Goal: Contribute content: Contribute content

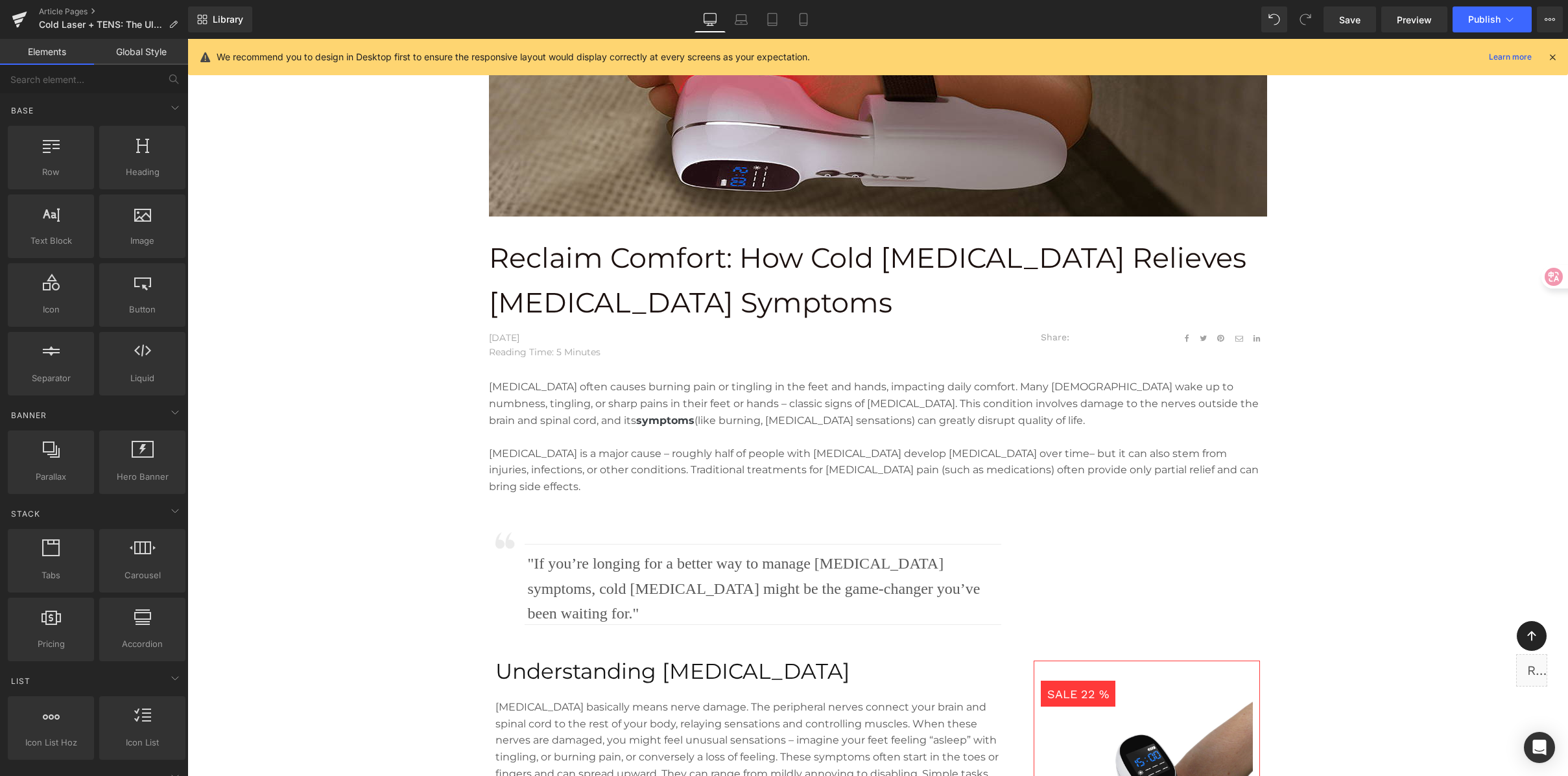
scroll to position [319, 0]
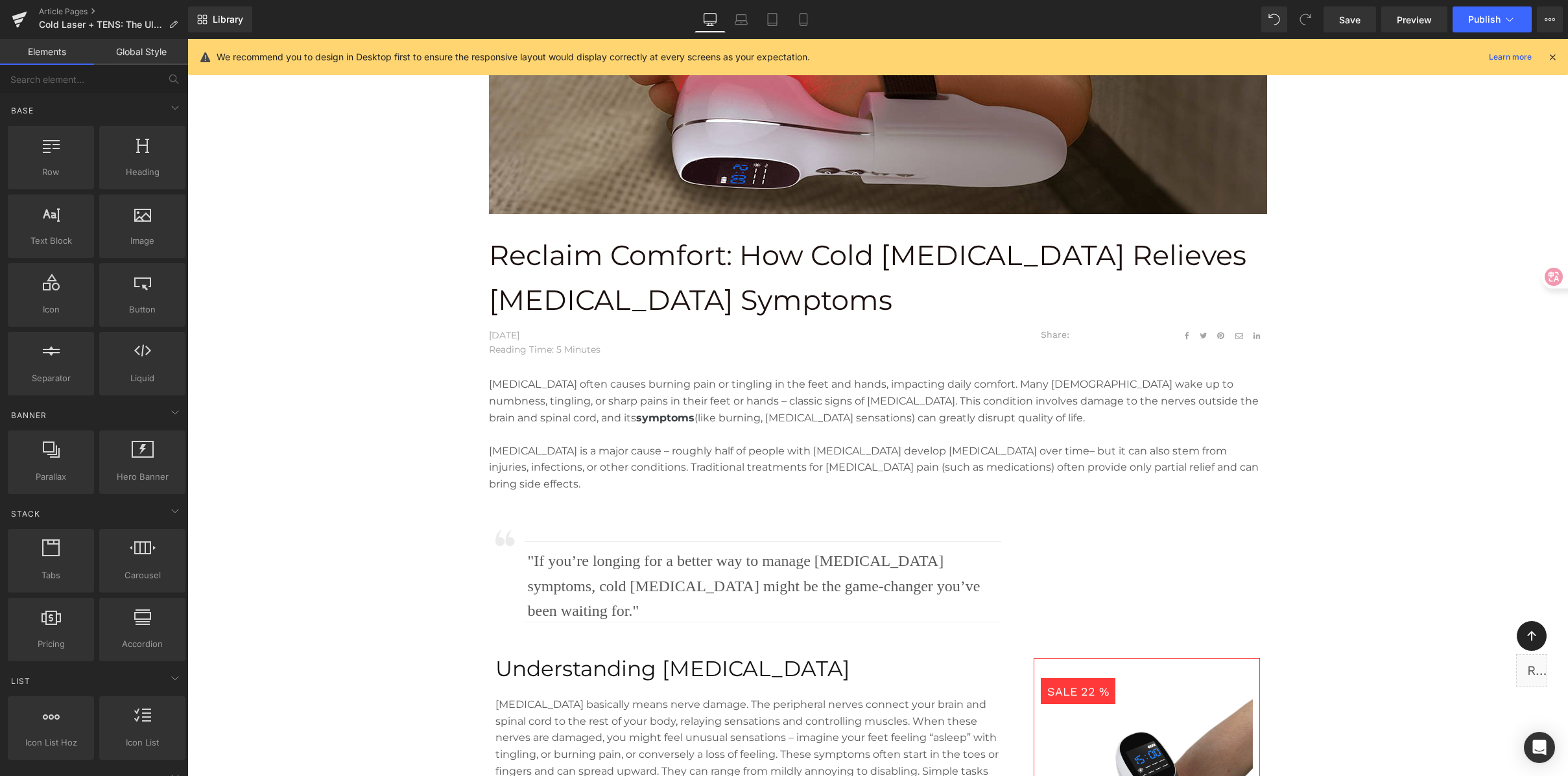
click at [831, 301] on p "Reclaim Comfort: How Cold [MEDICAL_DATA] Relieves [MEDICAL_DATA] Symptoms" at bounding box center [878, 278] width 778 height 90
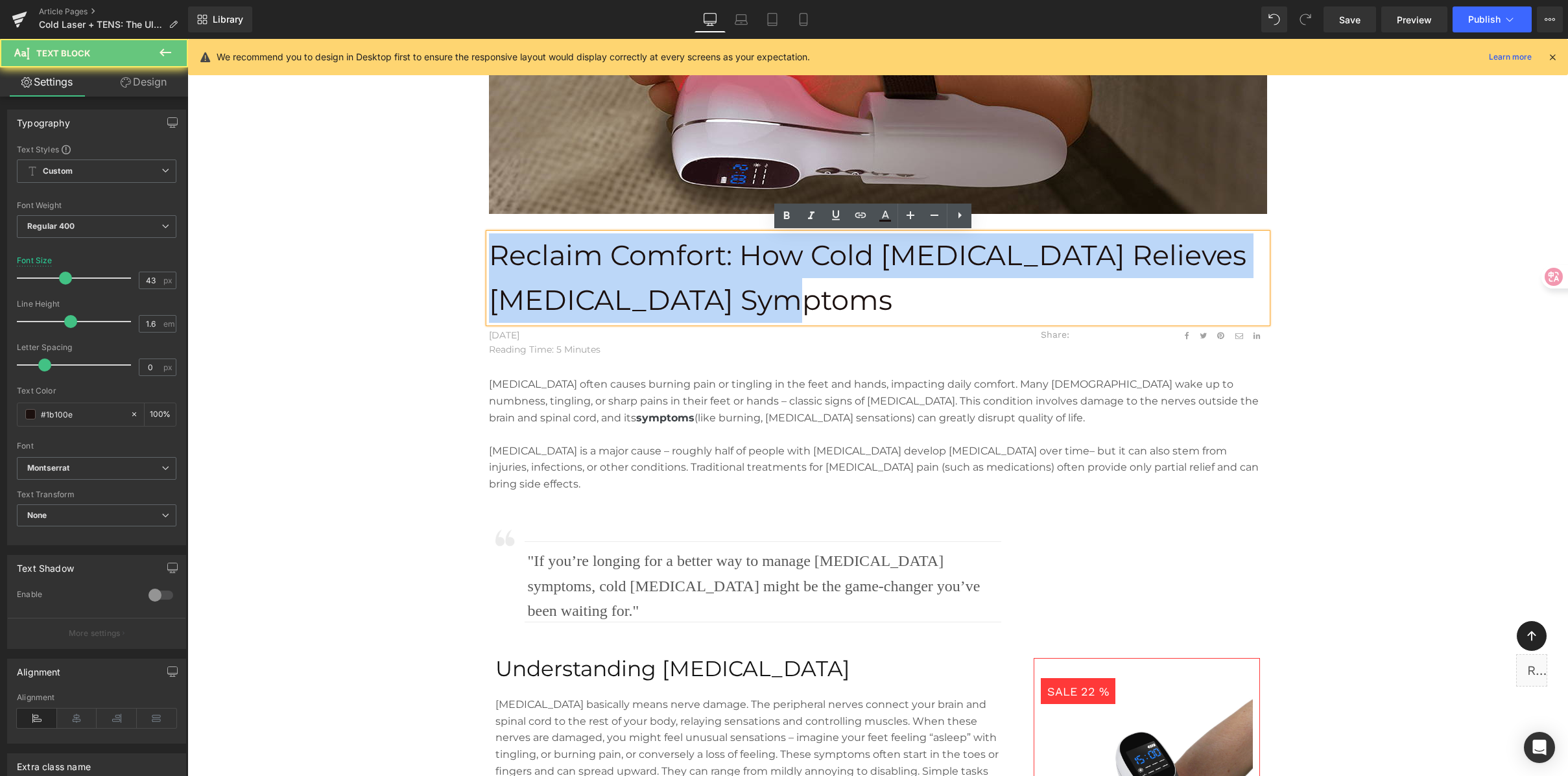
drag, startPoint x: 821, startPoint y: 298, endPoint x: 365, endPoint y: 227, distance: 461.5
paste div
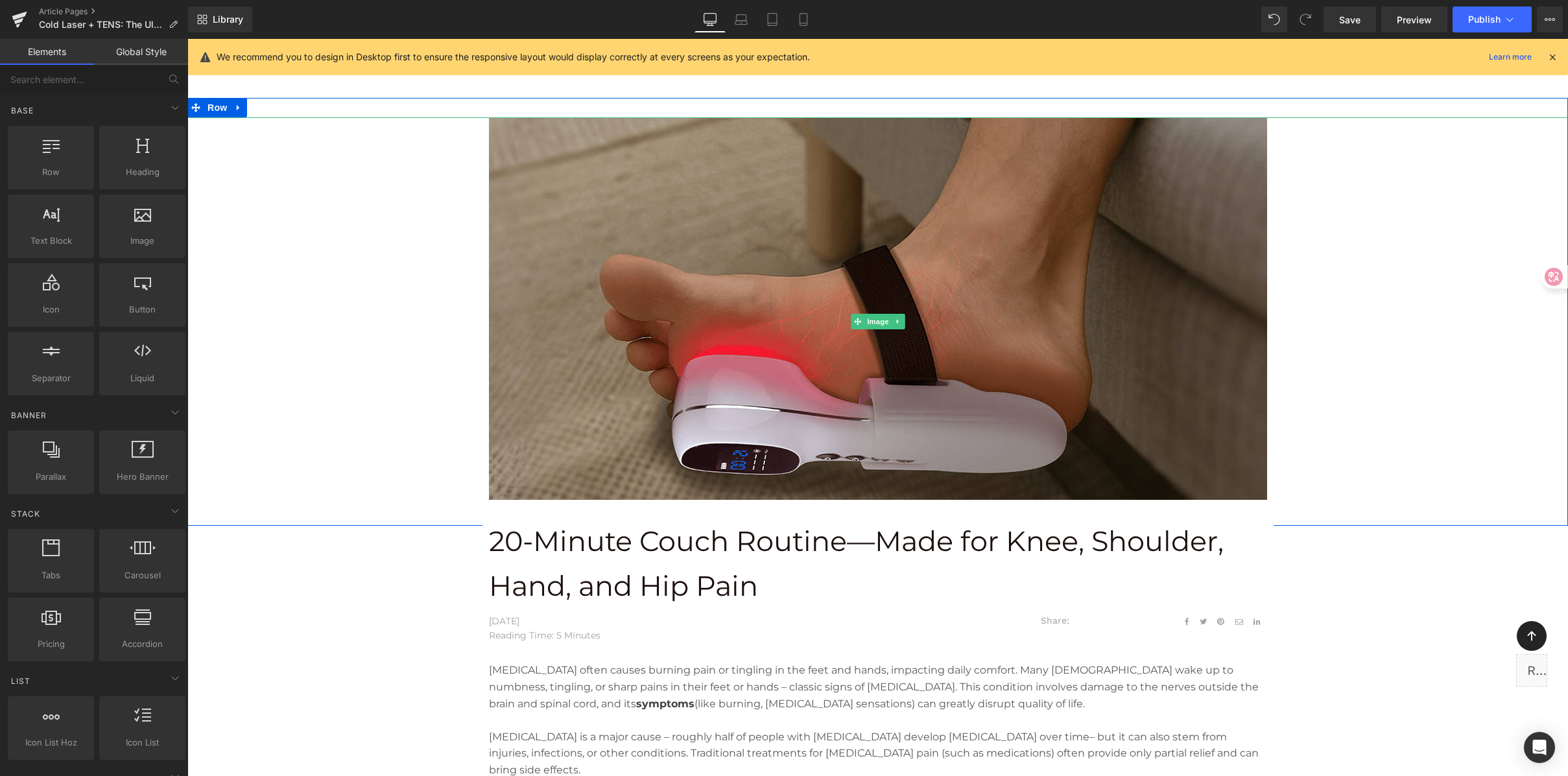
scroll to position [36, 0]
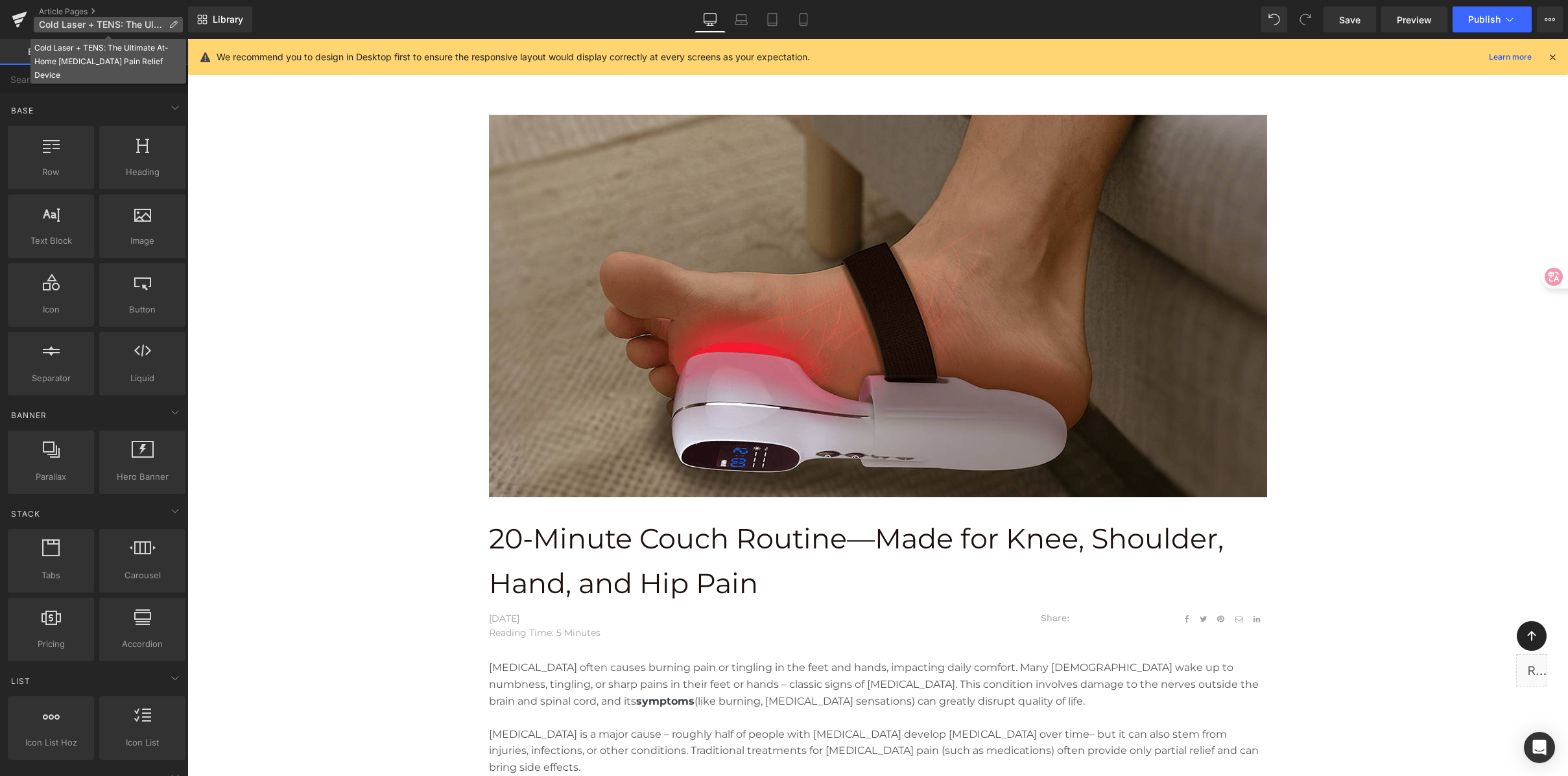
click at [75, 26] on span "Cold Laser + TENS: The Ultimate At-Home [MEDICAL_DATA] Pain Relief Device" at bounding box center [101, 25] width 124 height 11
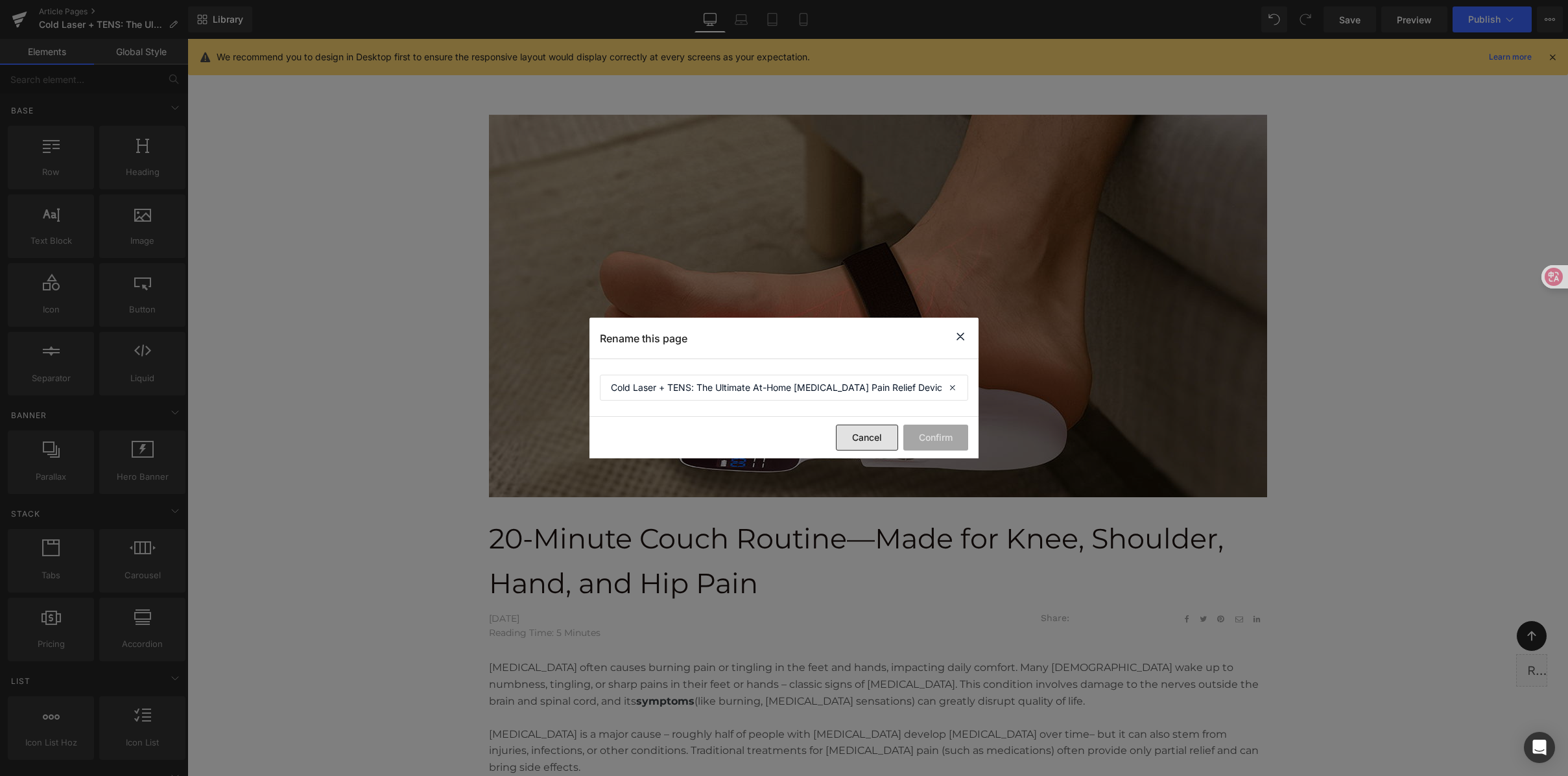
click at [879, 444] on button "Cancel" at bounding box center [867, 437] width 62 height 26
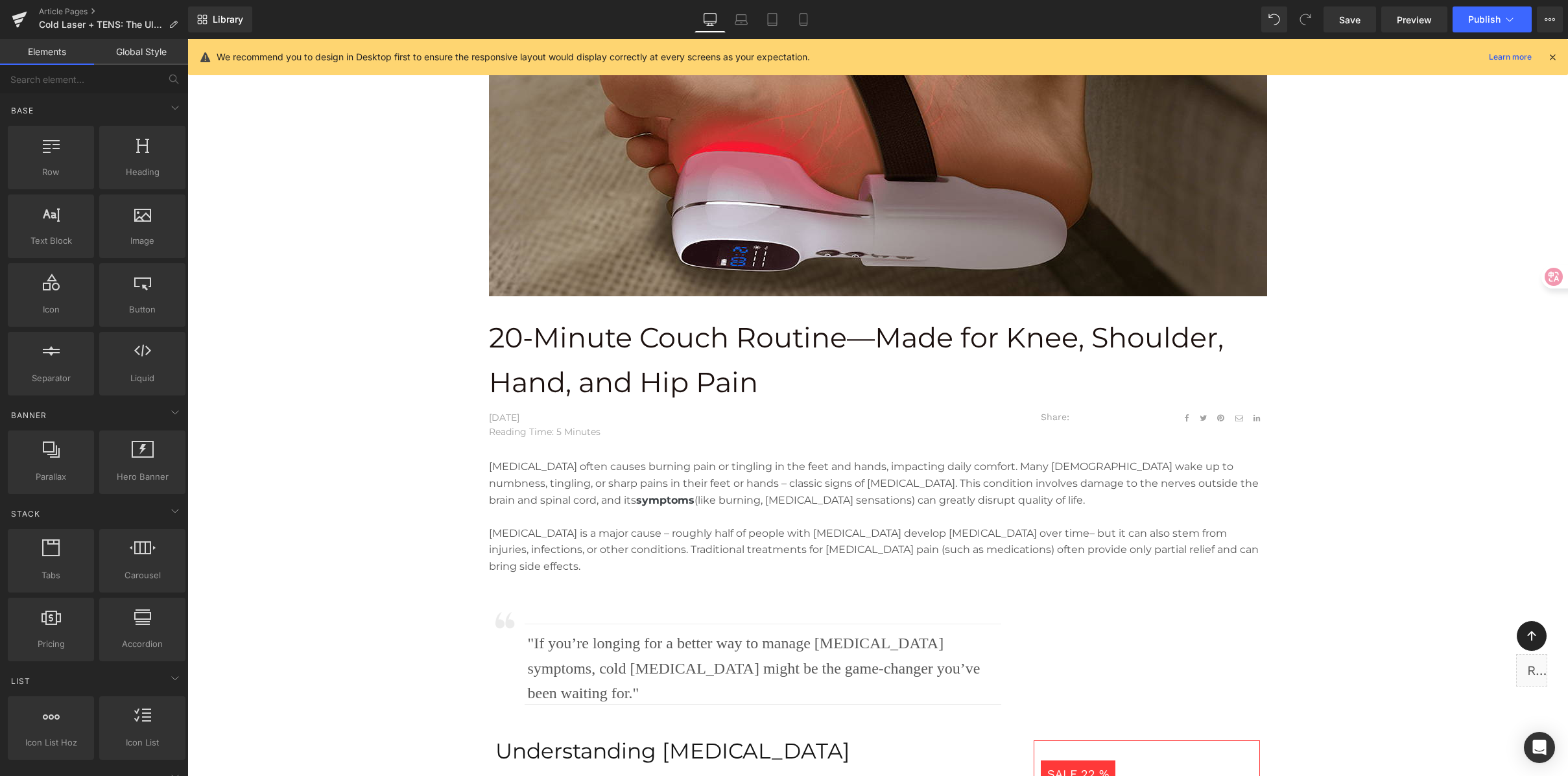
scroll to position [237, 0]
drag, startPoint x: 1351, startPoint y: 14, endPoint x: 1380, endPoint y: 210, distance: 198.1
click at [1351, 14] on span "Save" at bounding box center [1350, 19] width 21 height 13
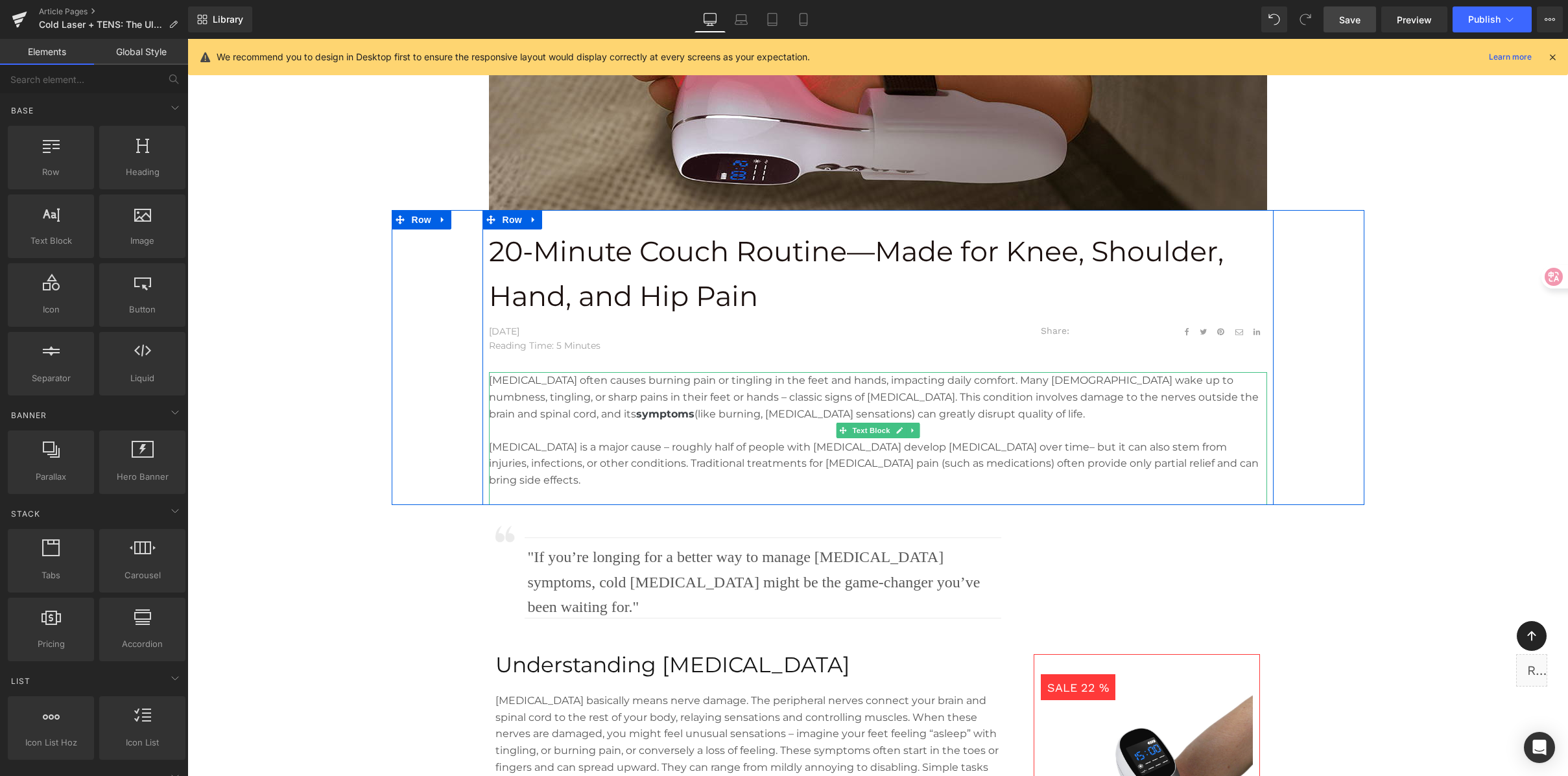
scroll to position [325, 0]
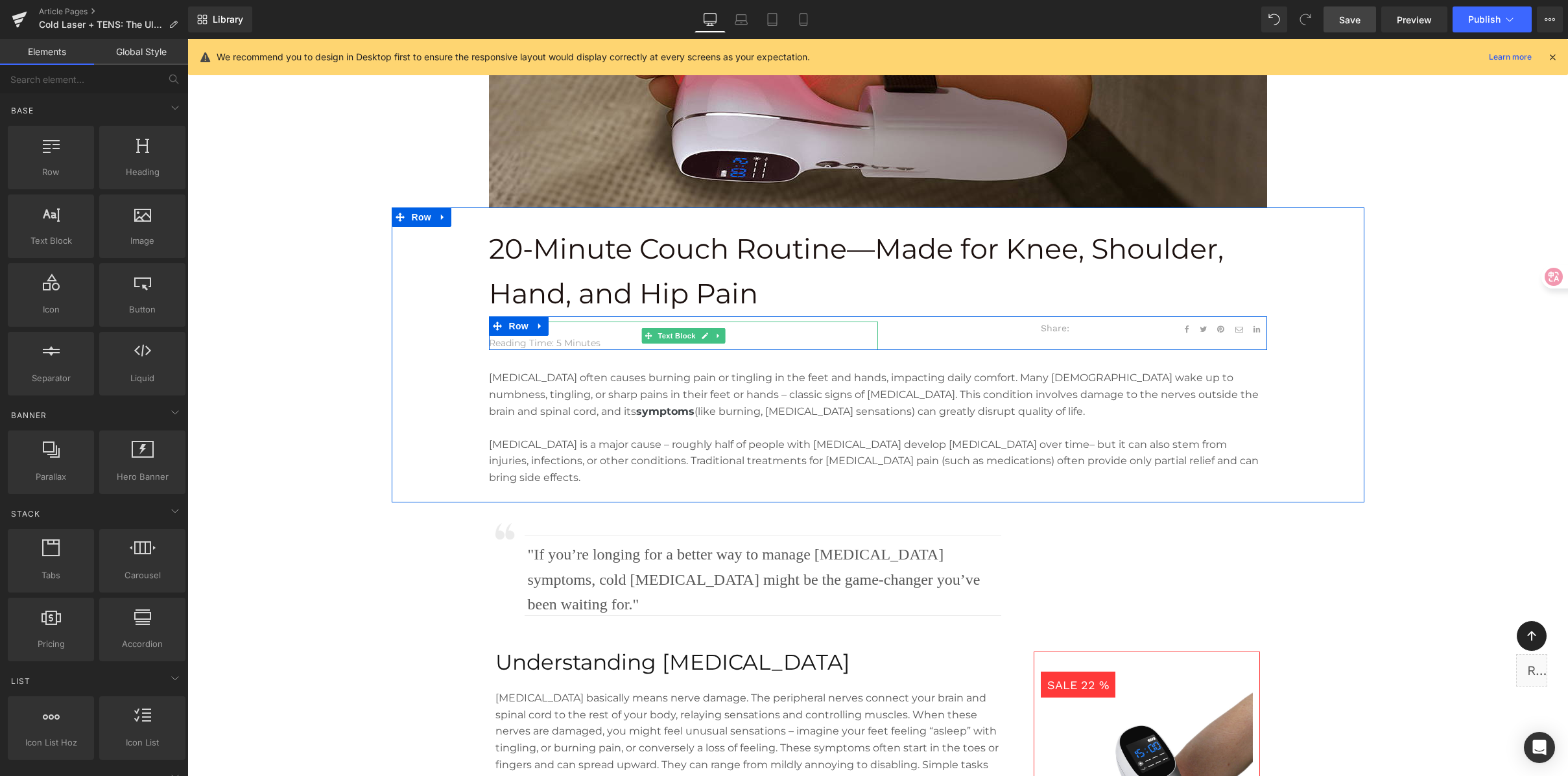
click at [583, 329] on p "April 29, 2025" at bounding box center [683, 329] width 389 height 14
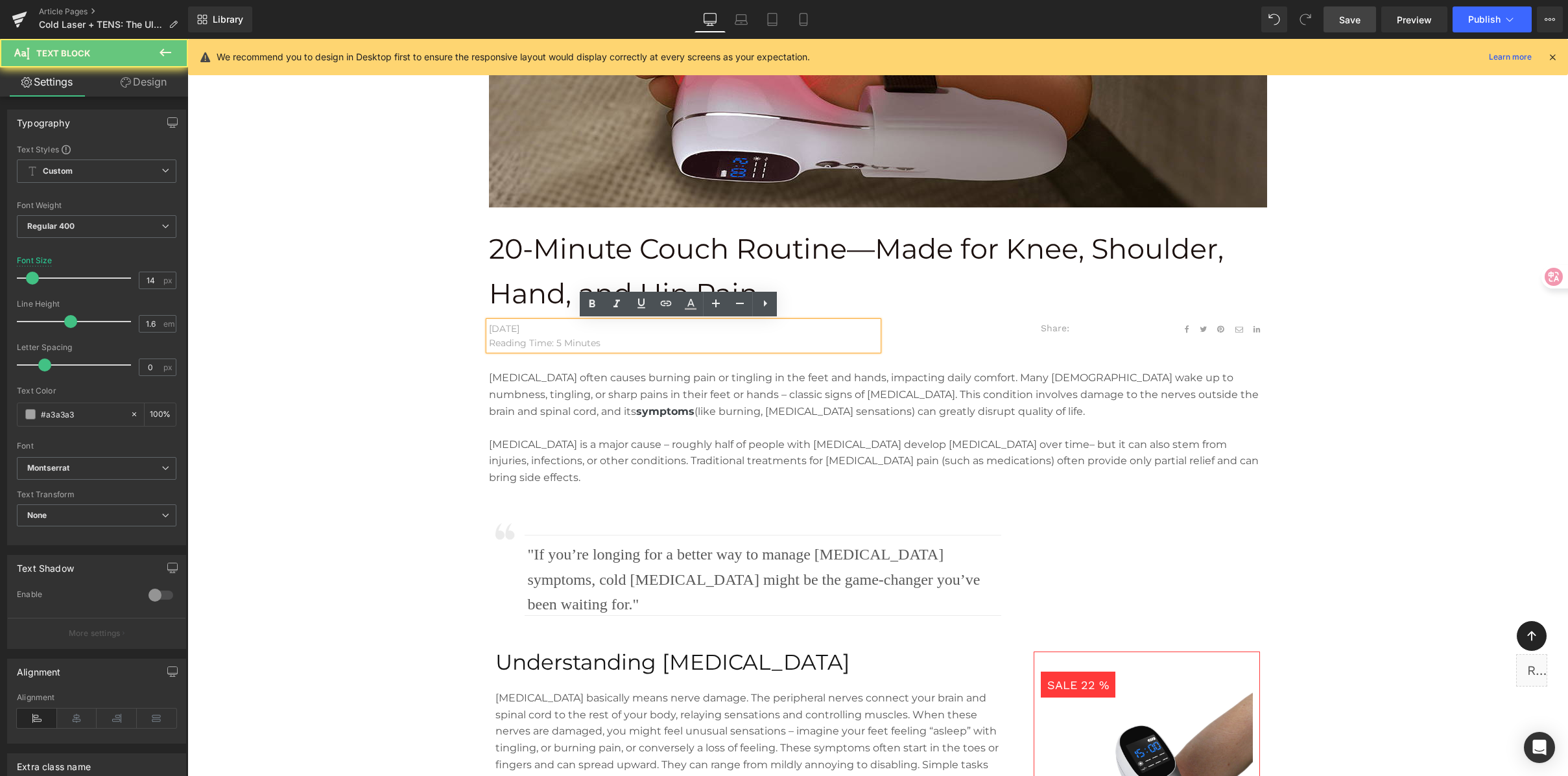
click at [531, 325] on p "April 29, 2025" at bounding box center [683, 329] width 389 height 14
click at [505, 325] on p "April 29, 2025" at bounding box center [683, 329] width 389 height 14
click at [489, 327] on p "April 29, 2025" at bounding box center [683, 329] width 389 height 14
click at [491, 329] on p "April 29, 2025" at bounding box center [683, 329] width 389 height 14
click at [502, 329] on p "April 29, 2025" at bounding box center [683, 329] width 389 height 14
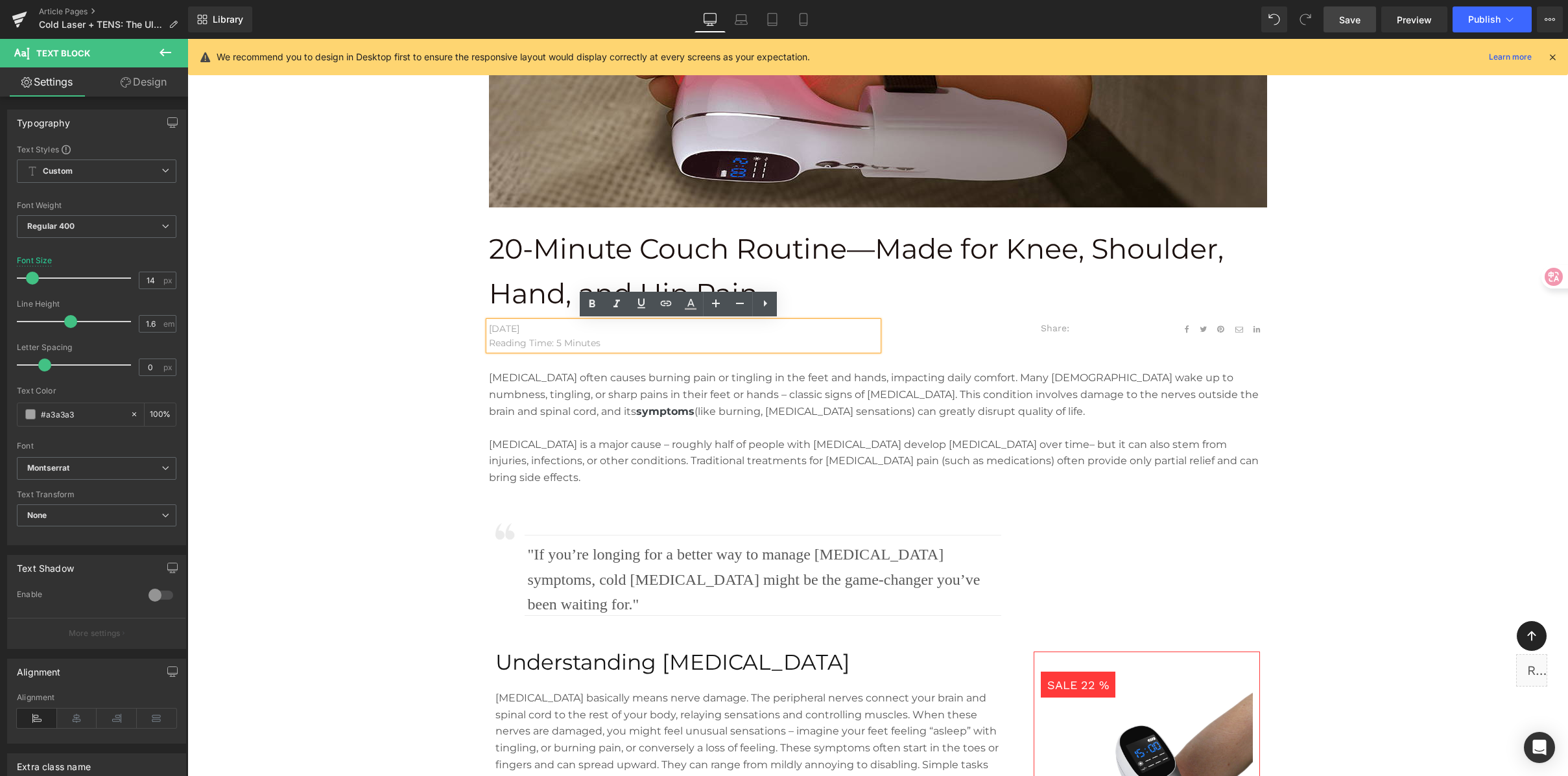
click at [511, 327] on p "April 29, 2025" at bounding box center [683, 329] width 389 height 14
click at [513, 327] on p "April 29, 2025" at bounding box center [683, 329] width 389 height 14
click at [520, 327] on p "April 29, 2025" at bounding box center [683, 329] width 389 height 14
click at [518, 329] on p "April 29, 2025" at bounding box center [683, 329] width 389 height 14
click at [504, 331] on p "April 29, 2025" at bounding box center [683, 329] width 389 height 14
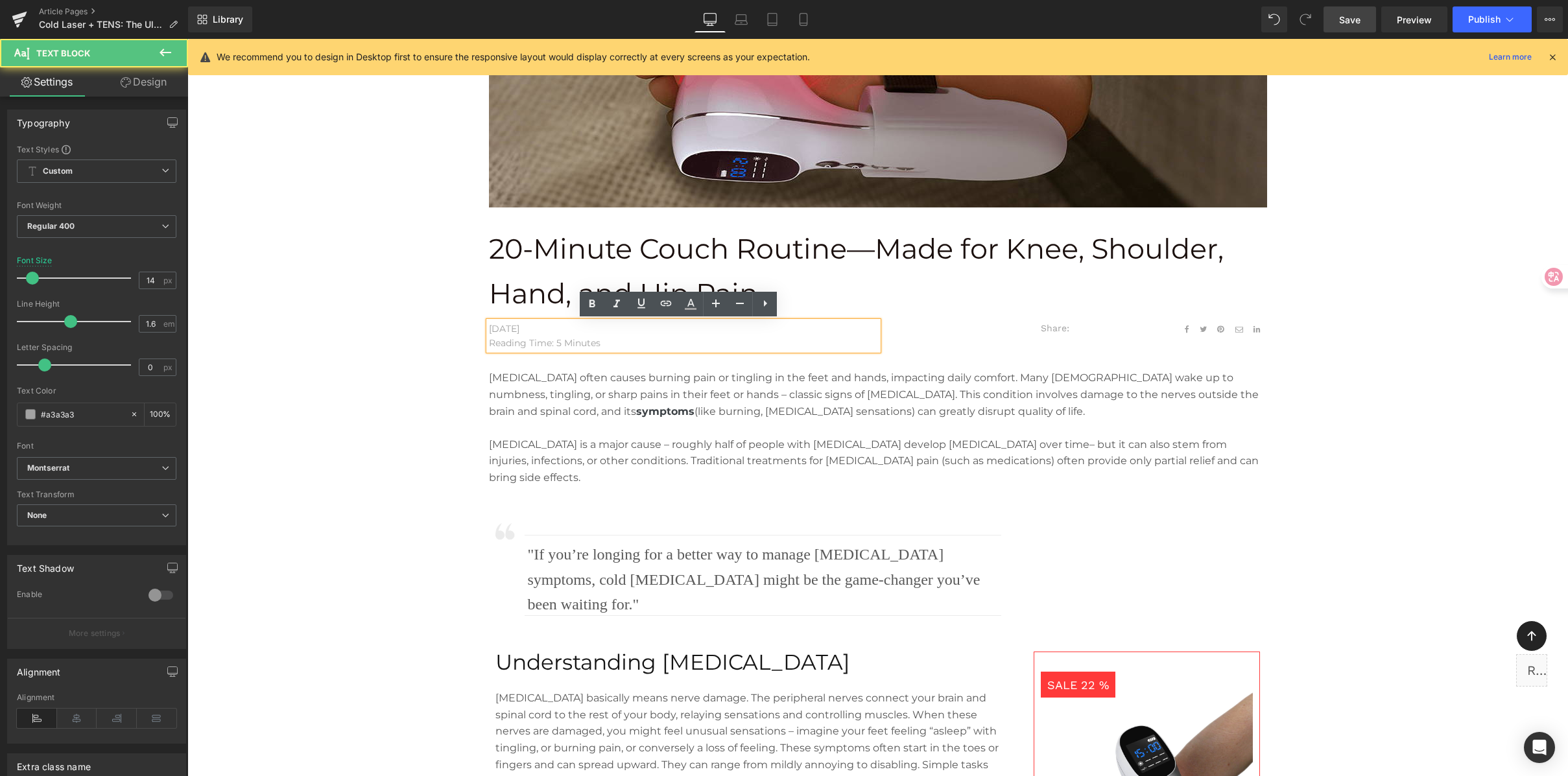
click at [517, 330] on p "April 29, 2025" at bounding box center [683, 329] width 389 height 14
click at [554, 332] on p "April 29, 2025" at bounding box center [683, 329] width 389 height 14
drag, startPoint x: 553, startPoint y: 329, endPoint x: 429, endPoint y: 327, distance: 124.0
click at [429, 327] on div "20-Minute Couch Routine—Made for Knee, Shoulder, Hand, and Hip Pain Text Block …" at bounding box center [878, 368] width 973 height 269
copy p "April 29, 2025"
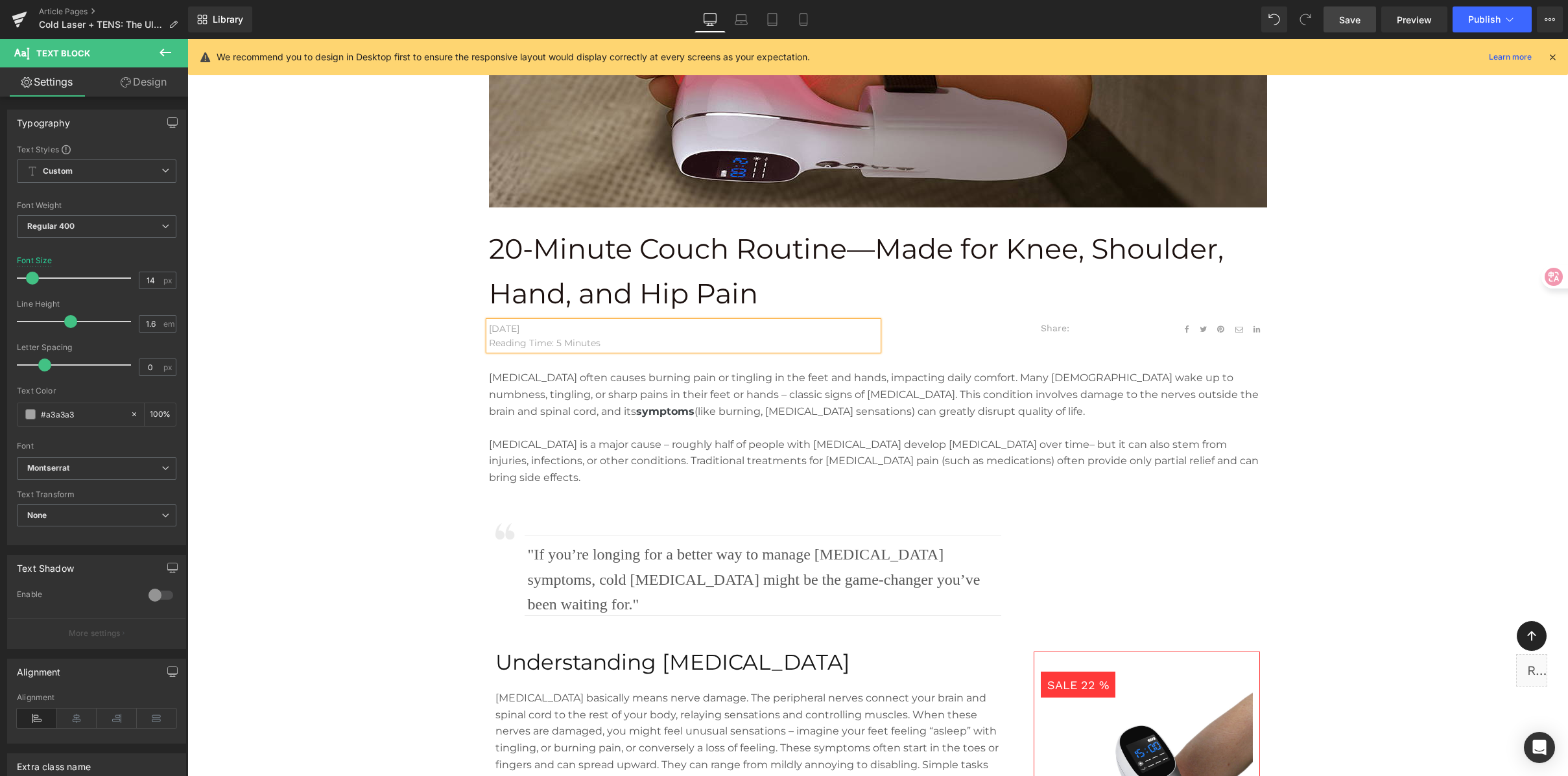
click at [545, 331] on p "April 29, 2025" at bounding box center [683, 329] width 389 height 14
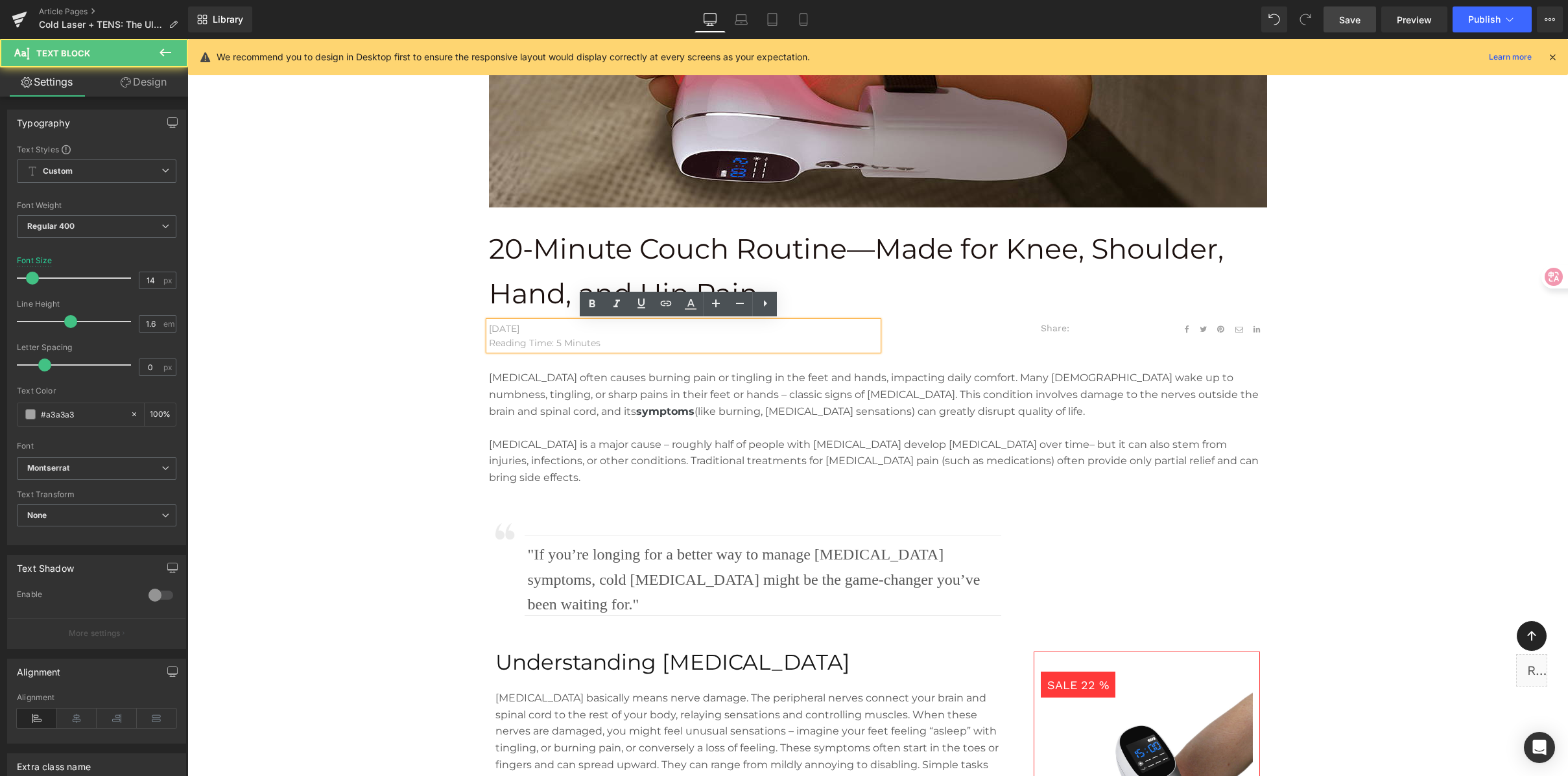
drag, startPoint x: 517, startPoint y: 328, endPoint x: 459, endPoint y: 325, distance: 58.1
click at [459, 325] on div "20-Minute Couch Routine—Made for Knee, Shoulder, Hand, and Hip Pain Text Block …" at bounding box center [878, 368] width 973 height 269
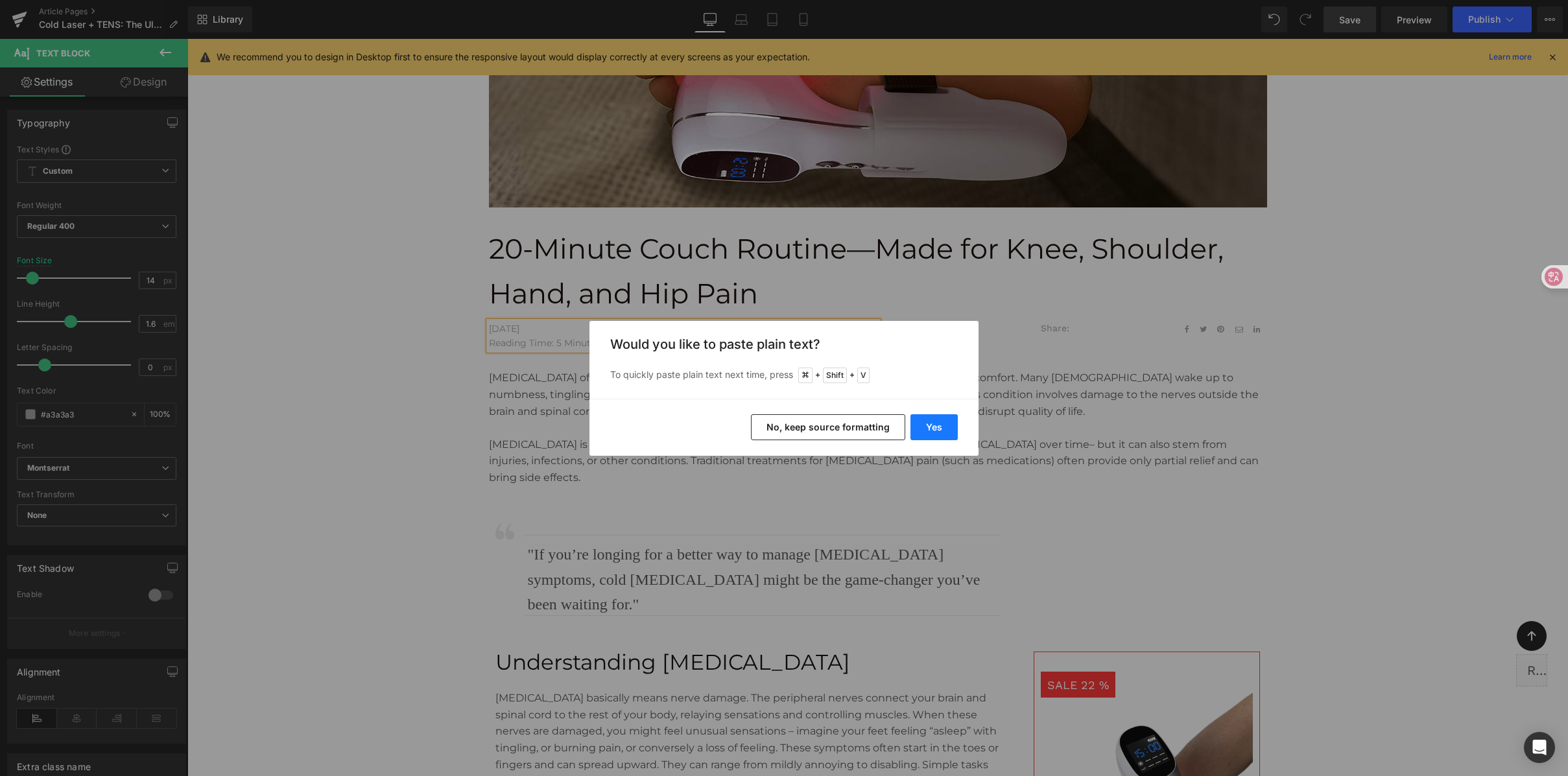
drag, startPoint x: 934, startPoint y: 431, endPoint x: 749, endPoint y: 391, distance: 189.3
click at [934, 431] on button "Yes" at bounding box center [934, 427] width 47 height 26
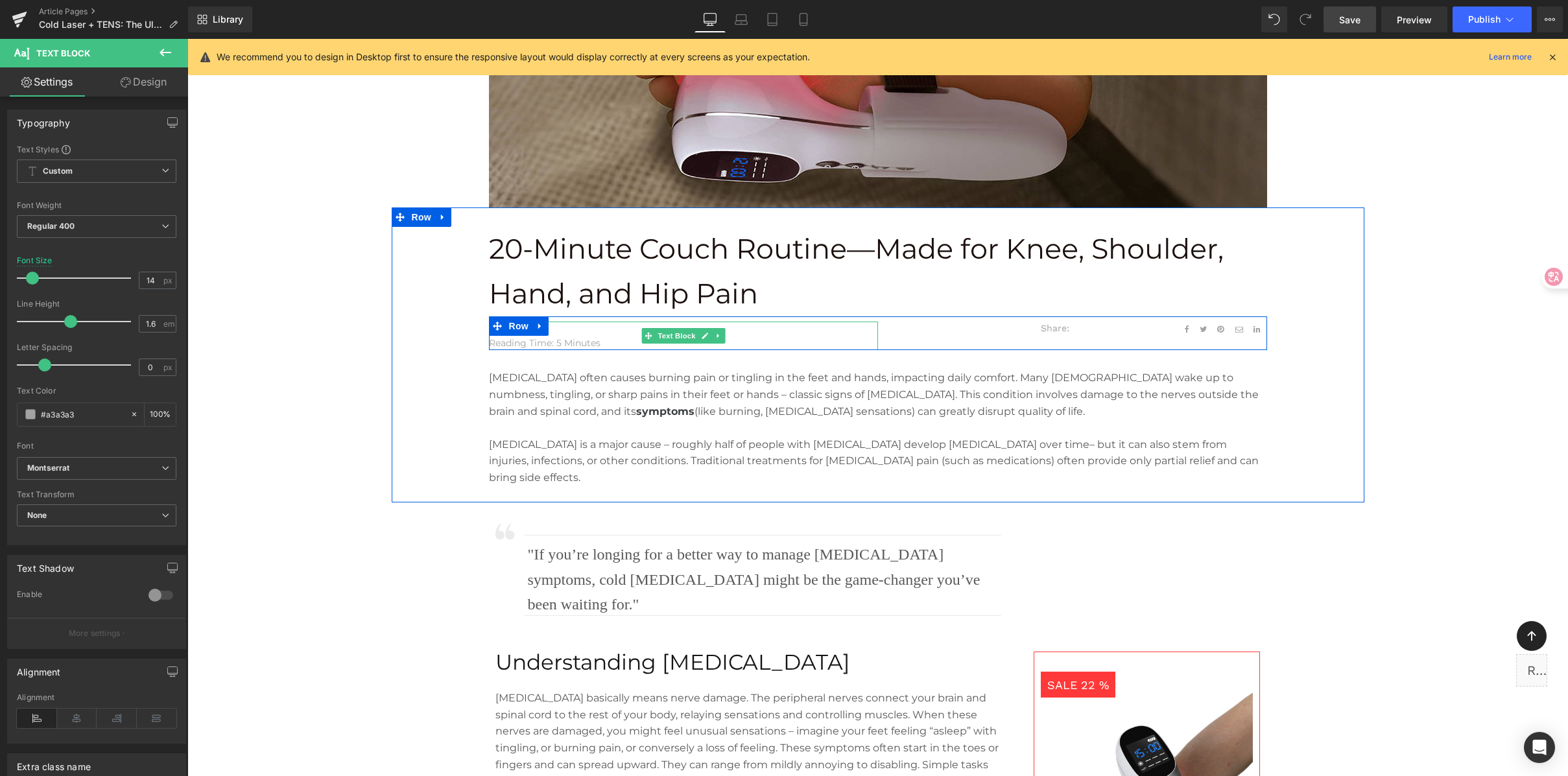
click at [663, 342] on span "Text Block" at bounding box center [676, 336] width 43 height 16
click at [574, 328] on p "August 21, 2025" at bounding box center [683, 329] width 389 height 14
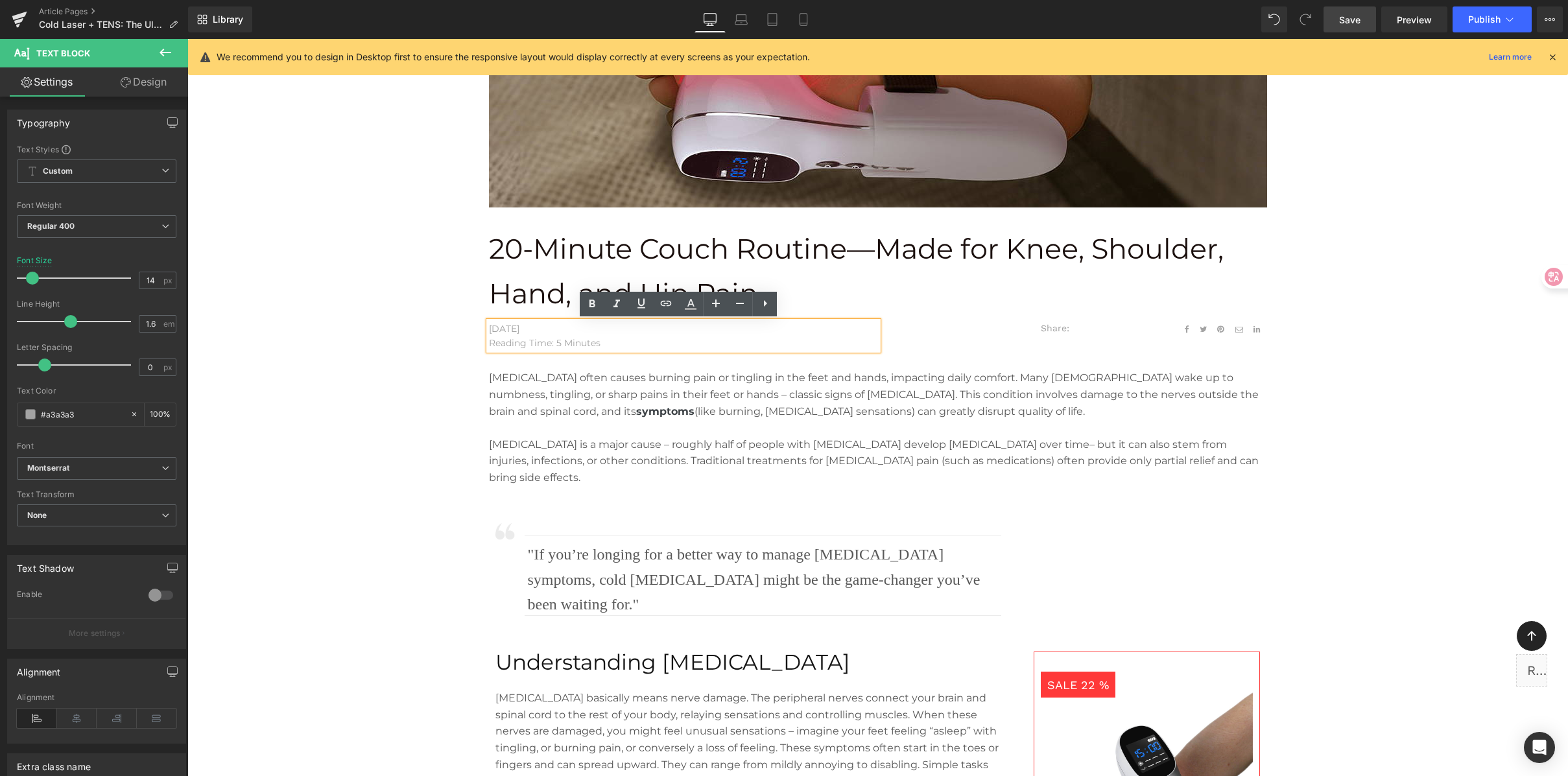
click at [527, 326] on p "August 21, 2025" at bounding box center [683, 329] width 389 height 14
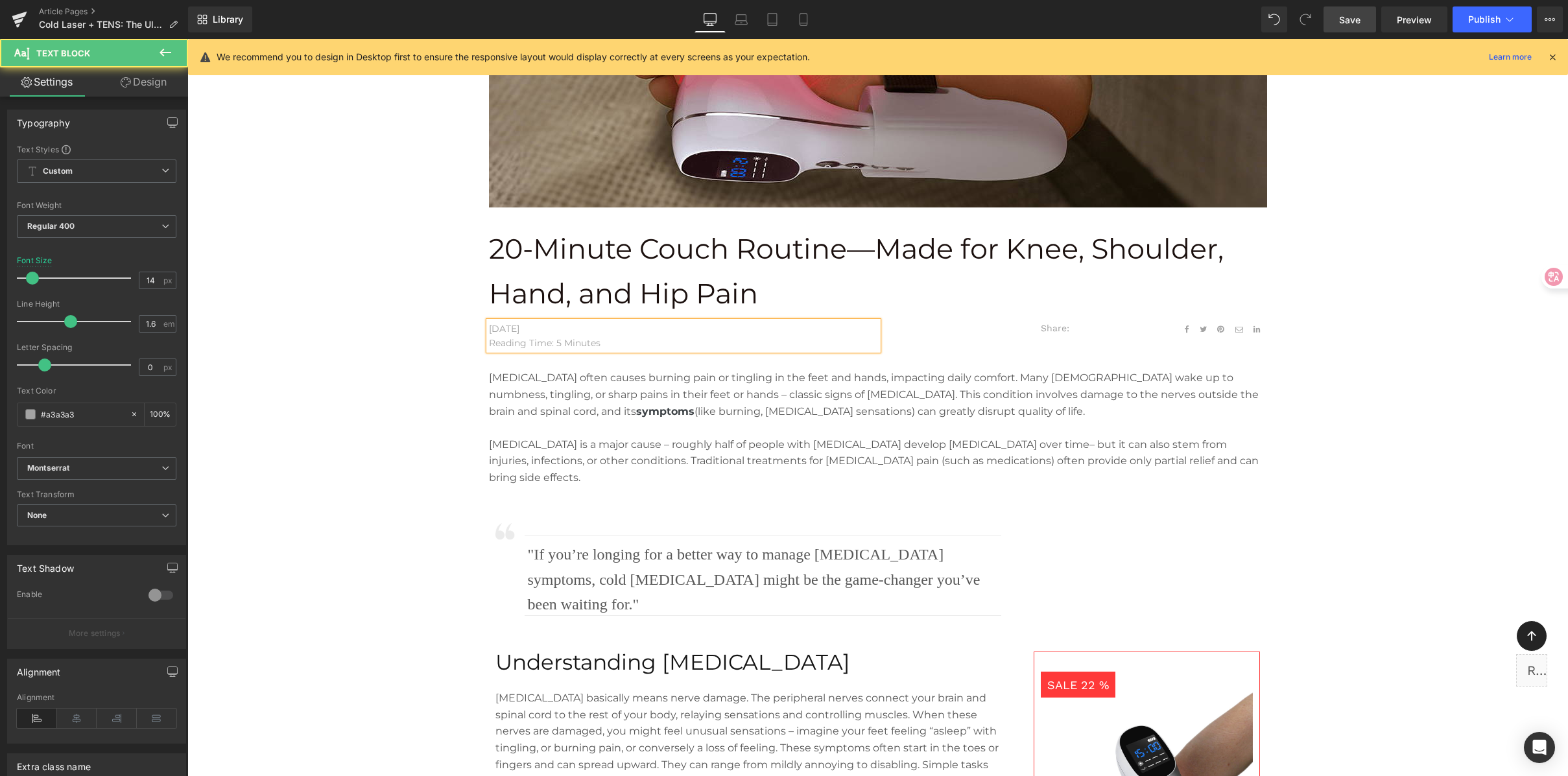
click at [553, 340] on p "Reading Time: 5 Minutes" at bounding box center [683, 343] width 389 height 14
click at [555, 339] on p "Reading Time: 5 Minutes" at bounding box center [683, 343] width 389 height 14
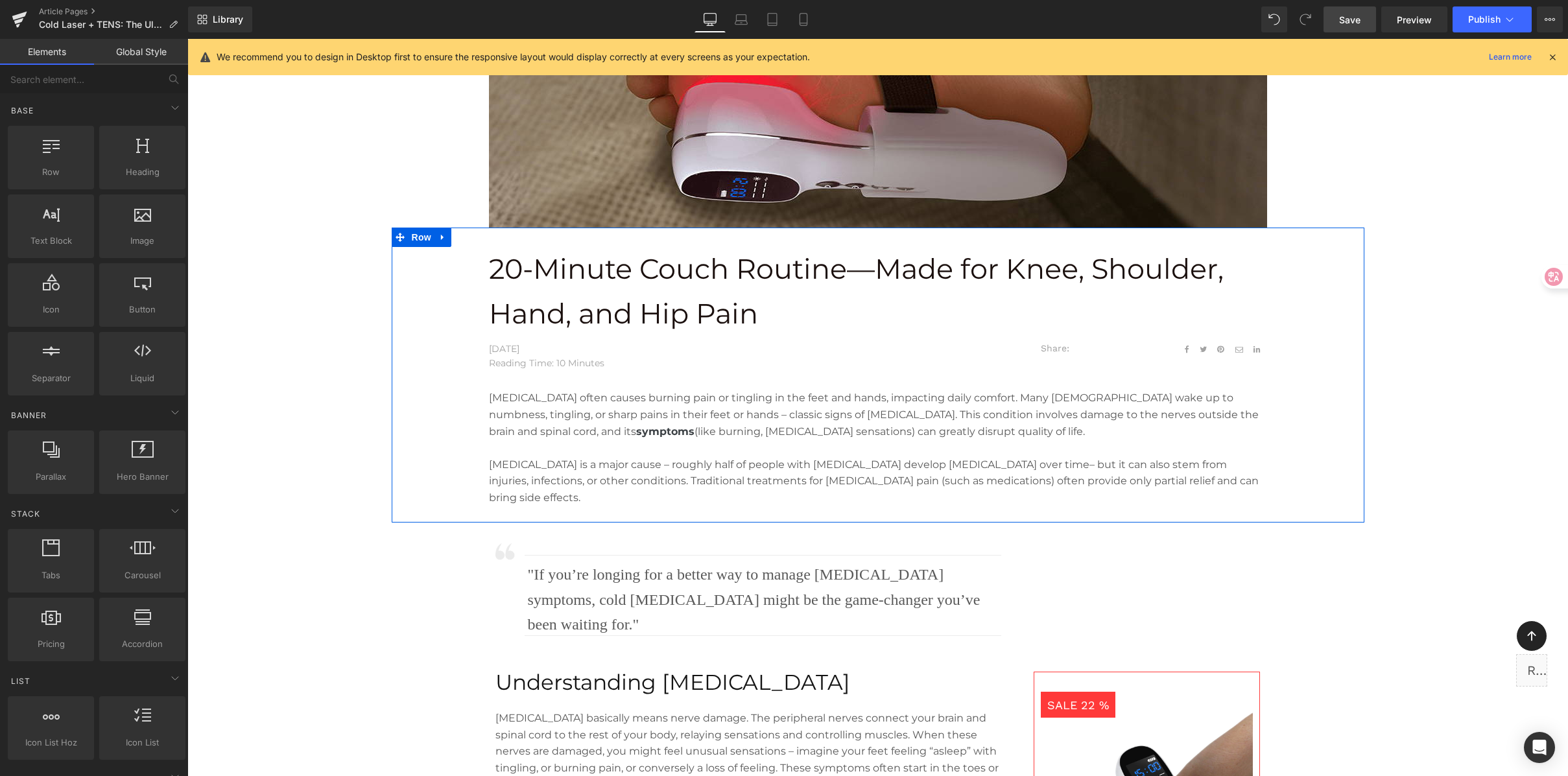
scroll to position [298, 0]
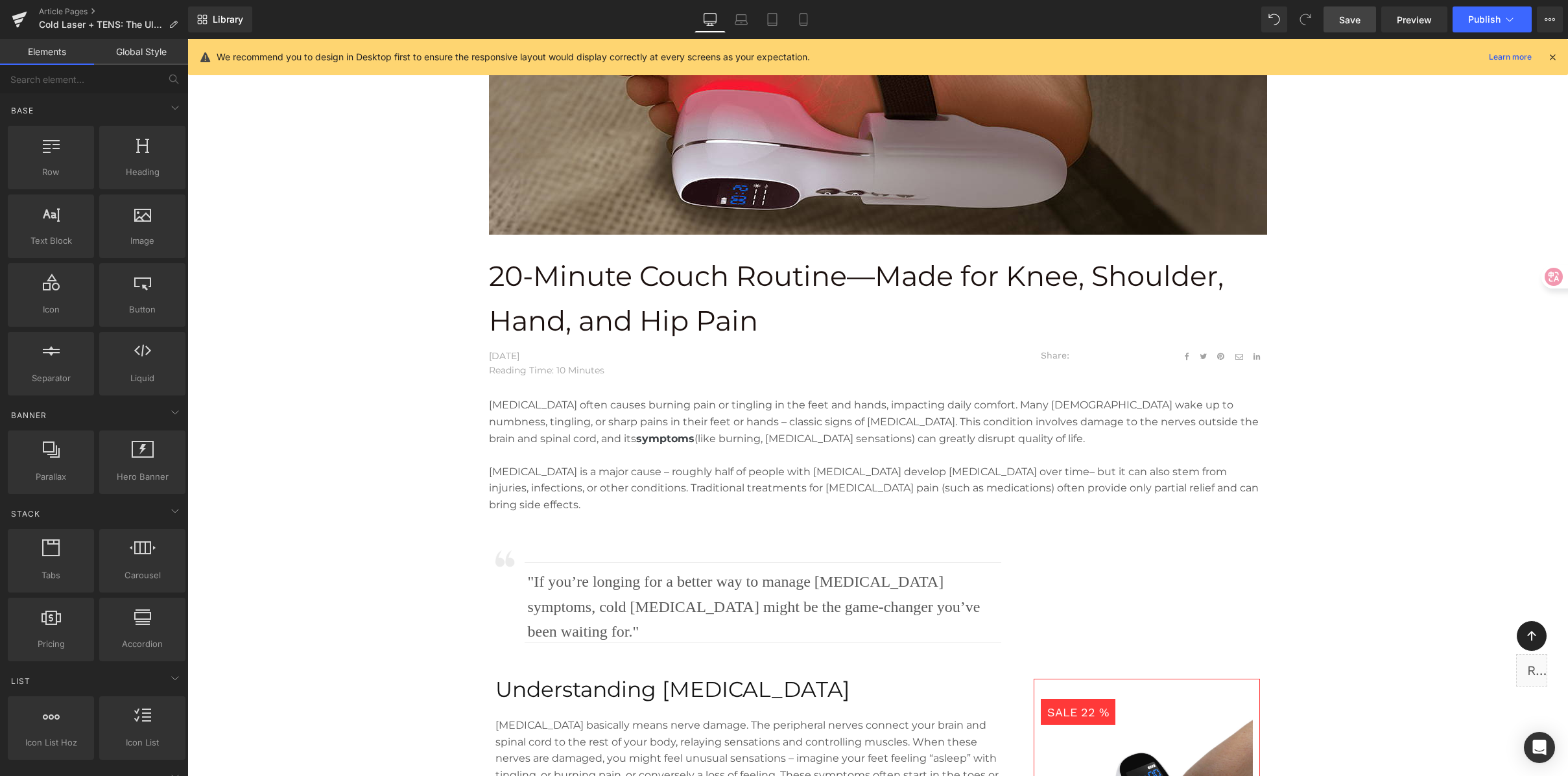
click at [1356, 18] on span "Save" at bounding box center [1350, 19] width 21 height 13
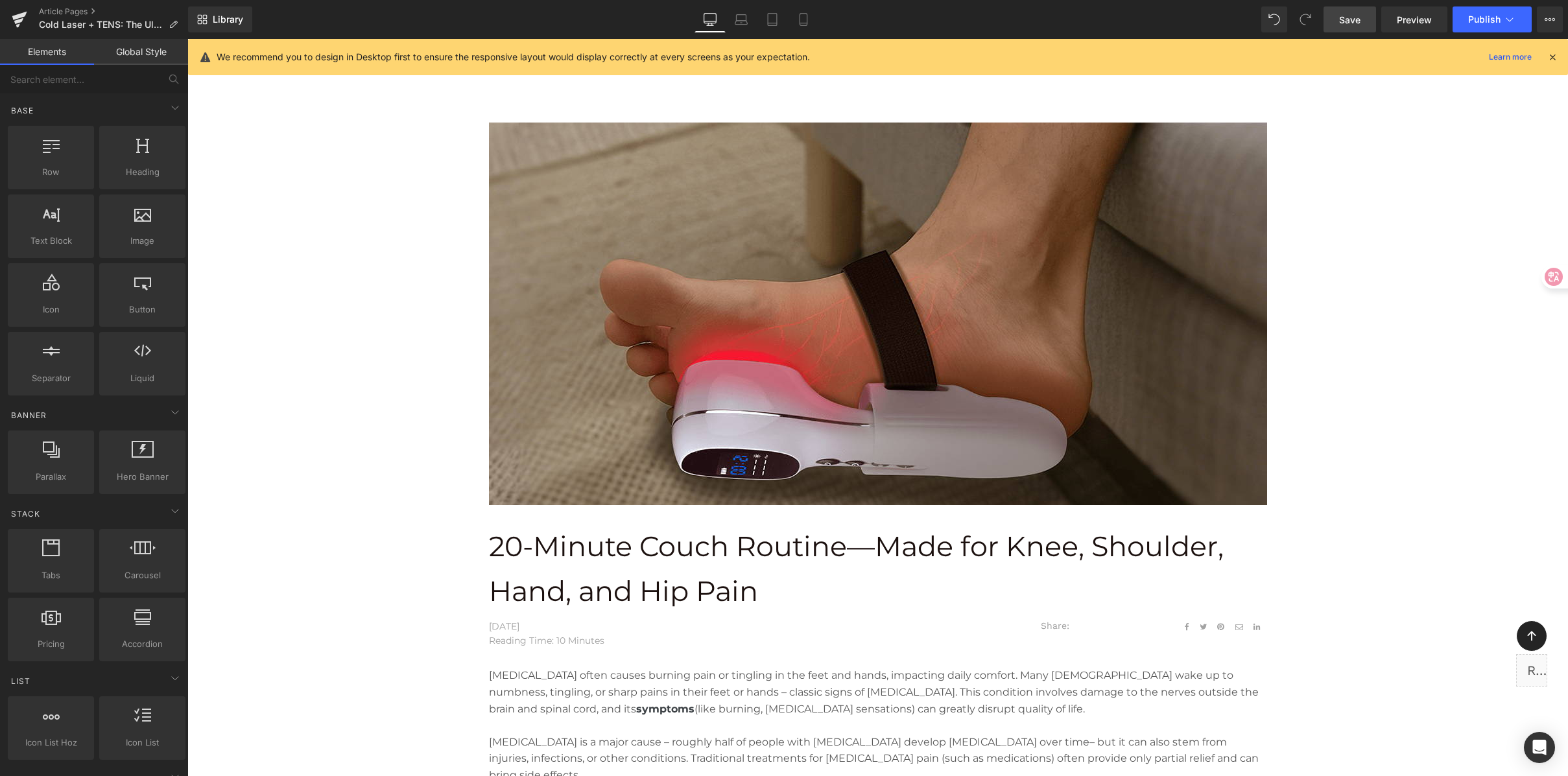
scroll to position [30, 0]
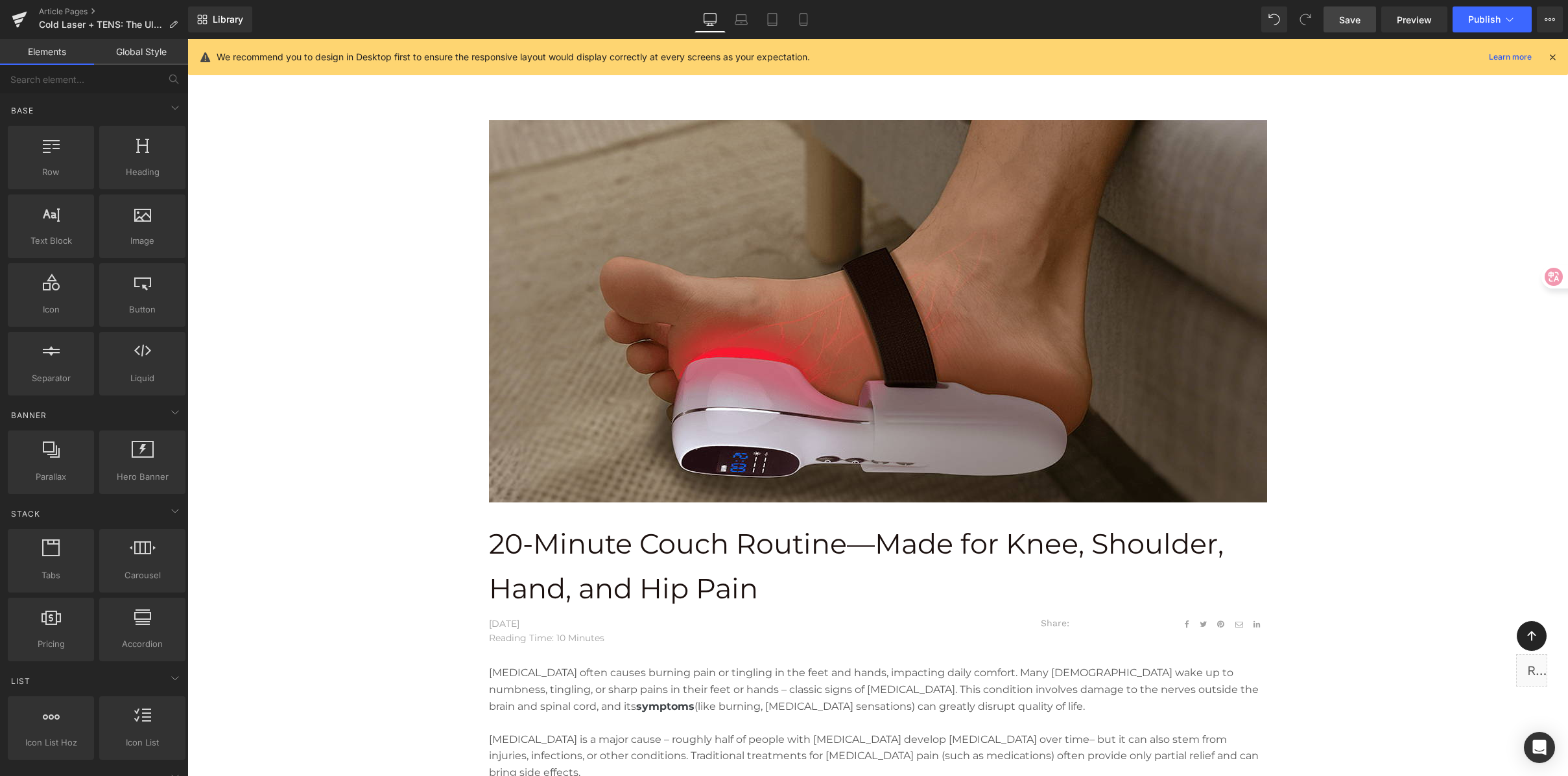
click at [665, 538] on p "20-Minute Couch Routine—Made for Knee, Shoulder, Hand, and Hip Pain" at bounding box center [878, 566] width 778 height 90
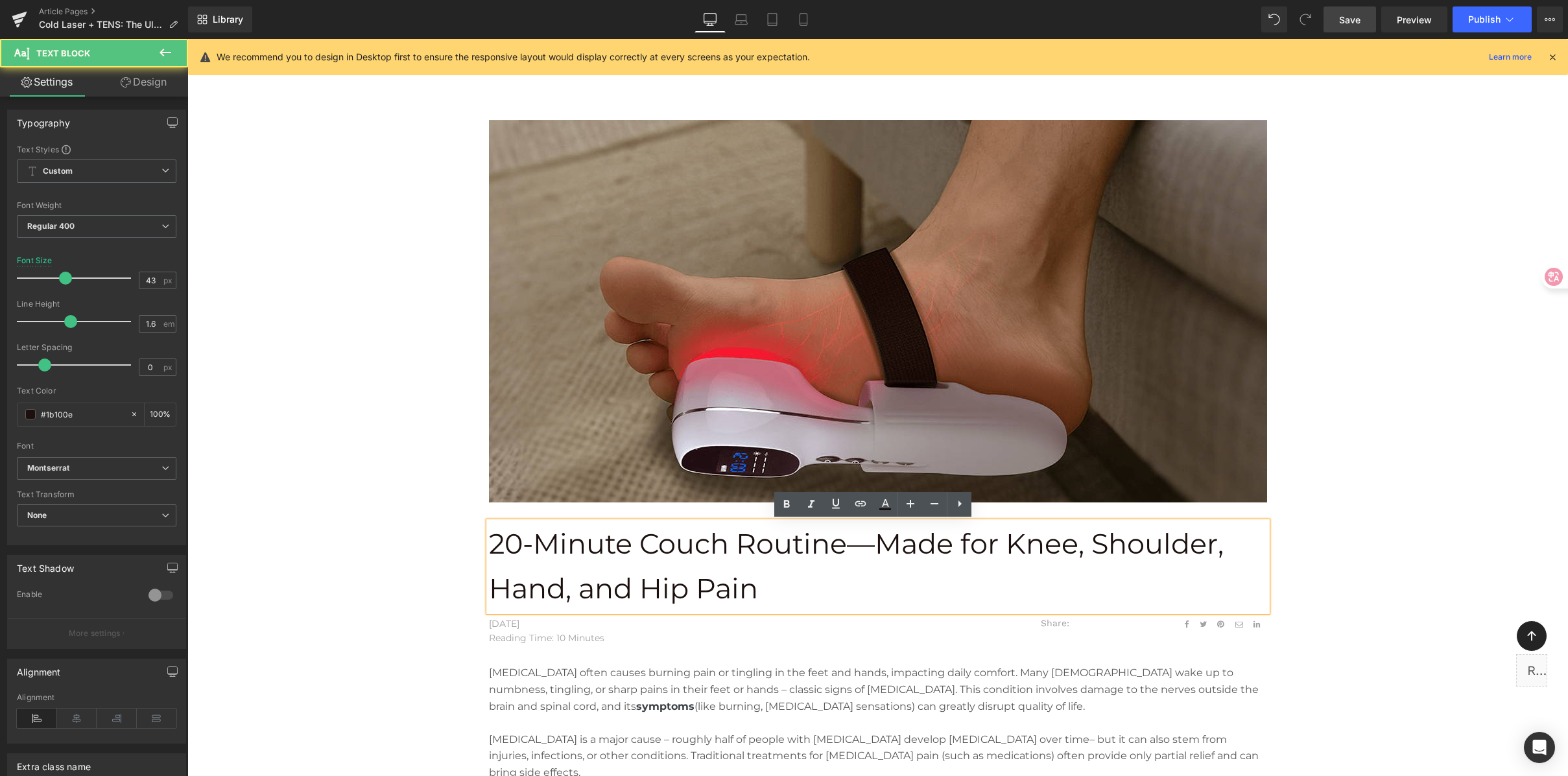
click at [800, 551] on p "20-Minute Couch Routine—Made for Knee, Shoulder, Hand, and Hip Pain" at bounding box center [878, 566] width 778 height 90
click at [829, 547] on p "20-Minute Couch Routine—Made for Knee, Shoulder, Hand, and Hip Pain" at bounding box center [878, 566] width 778 height 90
click at [837, 542] on p "20-Minute Couch Routine—Made for Knee, Shoulder, Hand, and Hip Pain" at bounding box center [878, 566] width 778 height 90
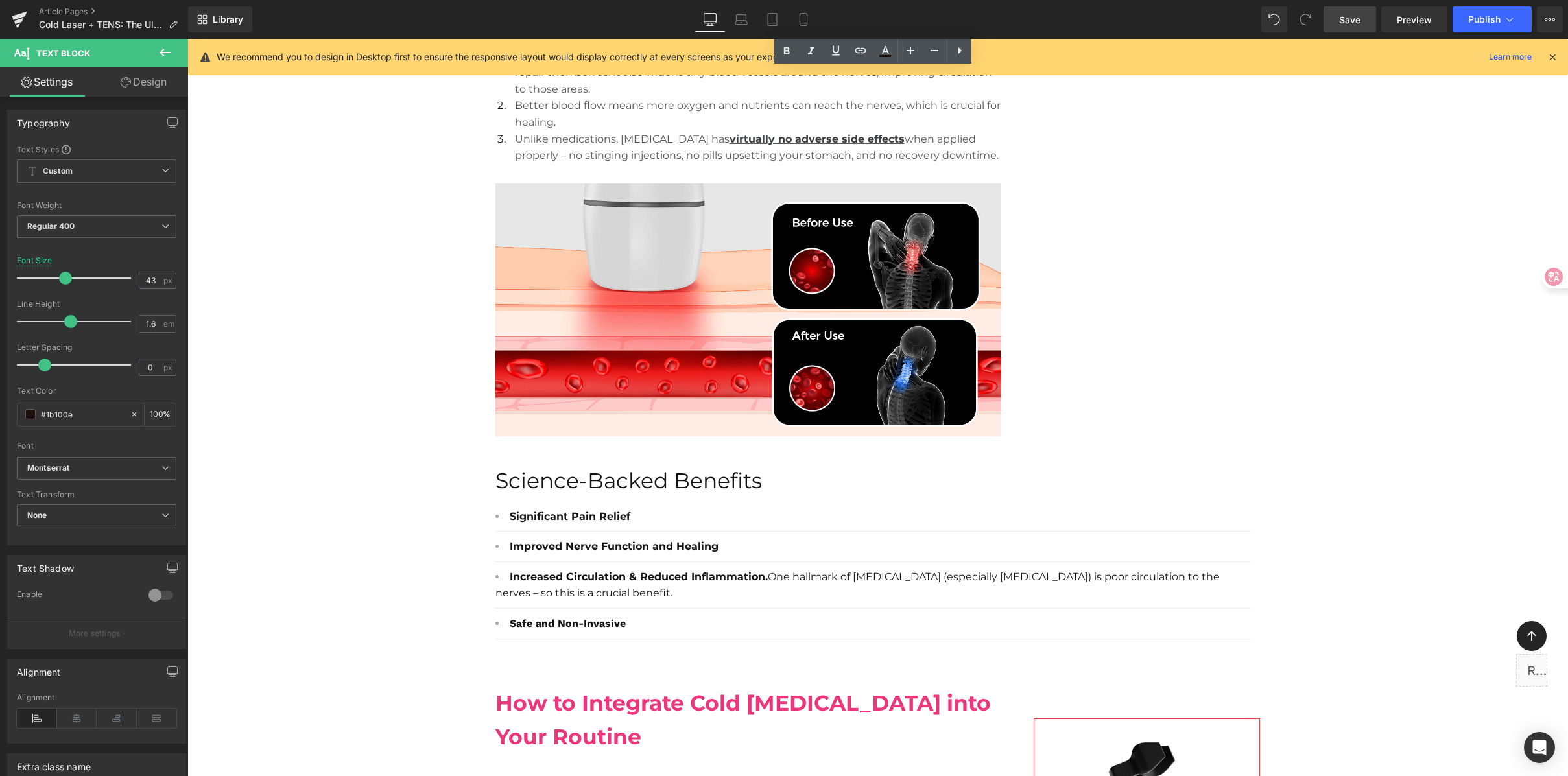
scroll to position [1461, 0]
click at [548, 618] on span "Safe and Non-Invasive" at bounding box center [567, 624] width 116 height 12
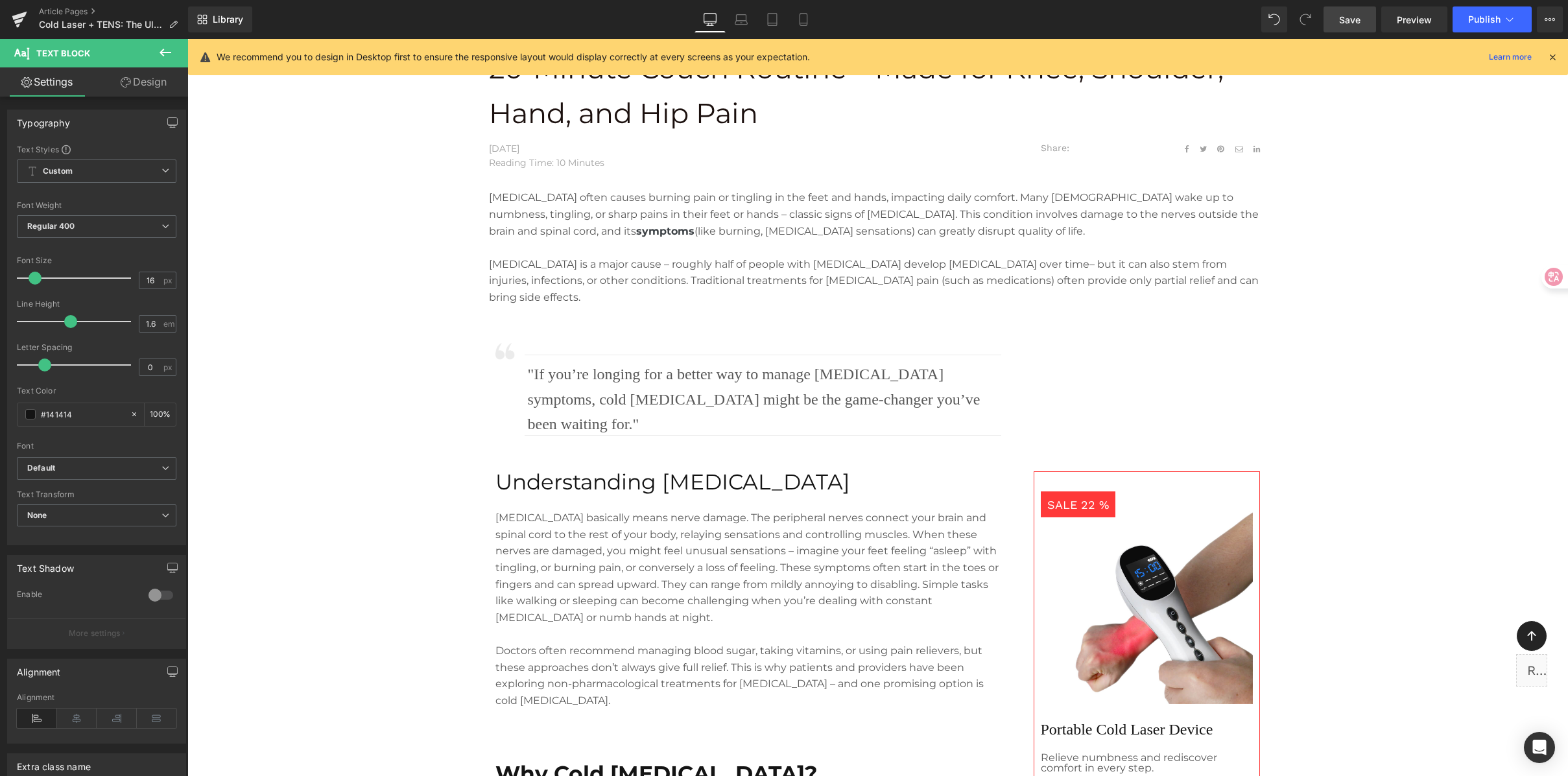
scroll to position [510, 0]
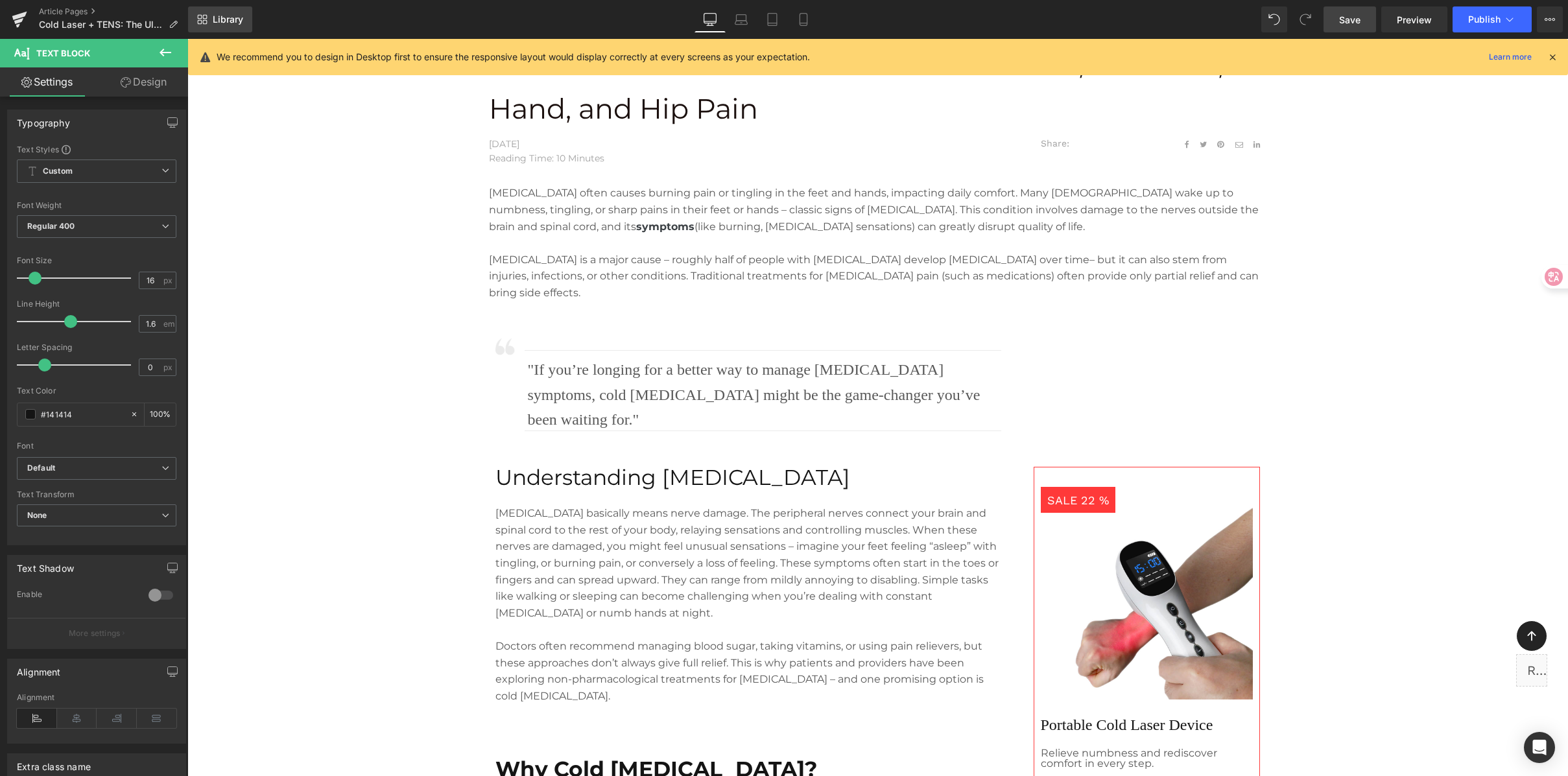
click at [222, 20] on span "Library" at bounding box center [227, 19] width 30 height 12
click at [204, 0] on div "Text Block You are previewing how the will restyle your page. You can not edit …" at bounding box center [784, 0] width 1568 height 0
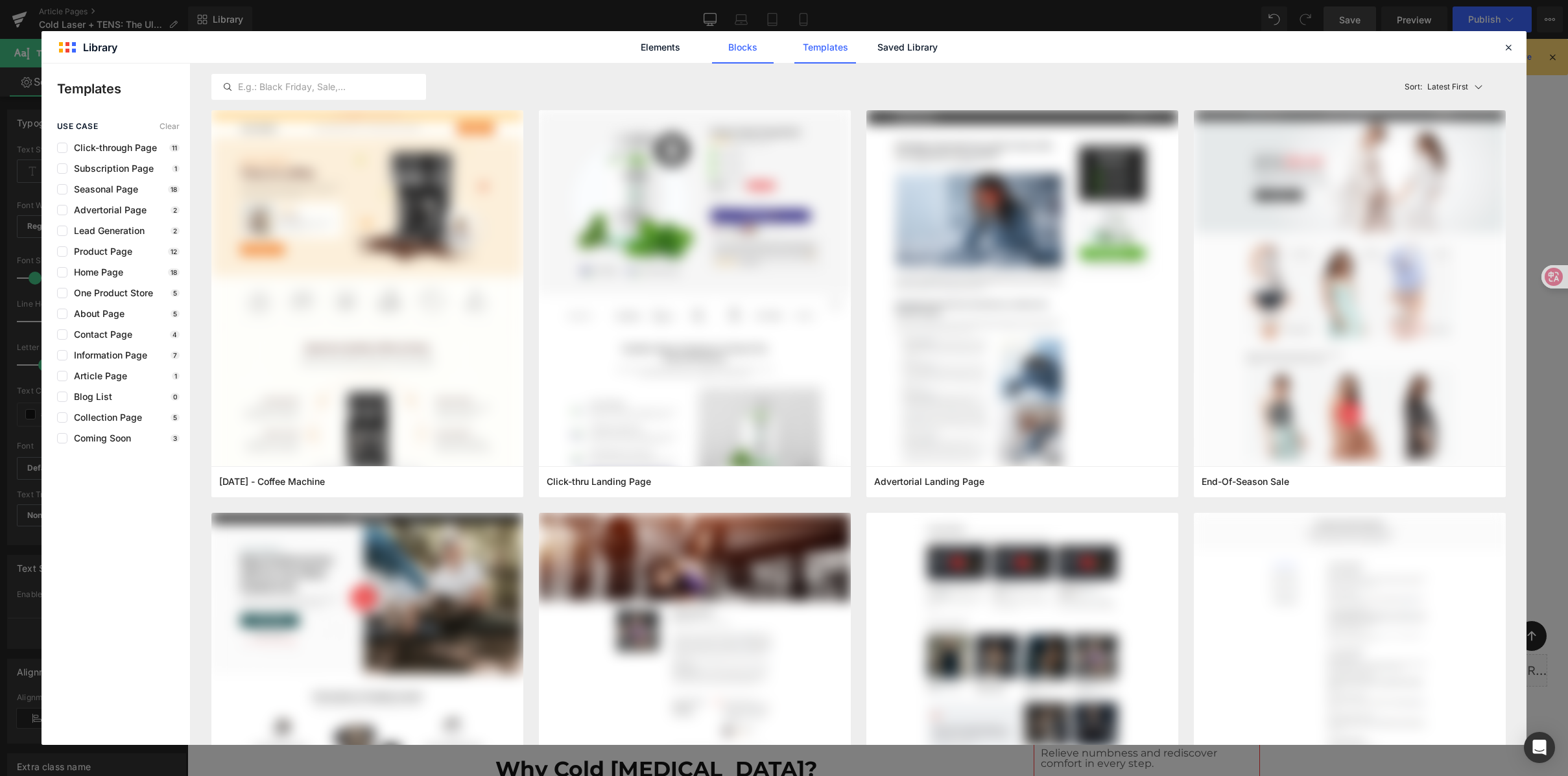
click at [877, 51] on link "Blocks" at bounding box center [907, 47] width 61 height 32
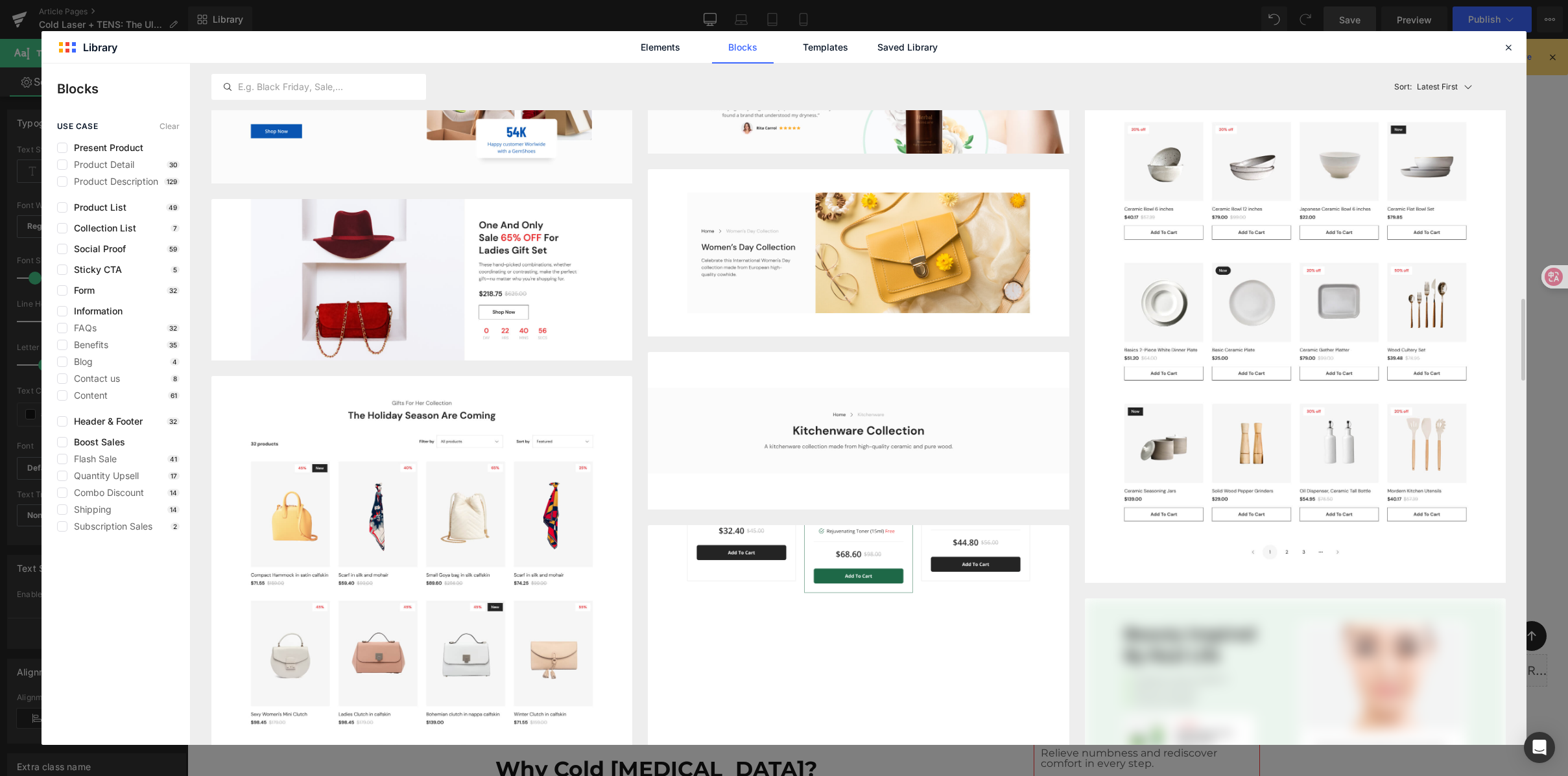
scroll to position [1958, 0]
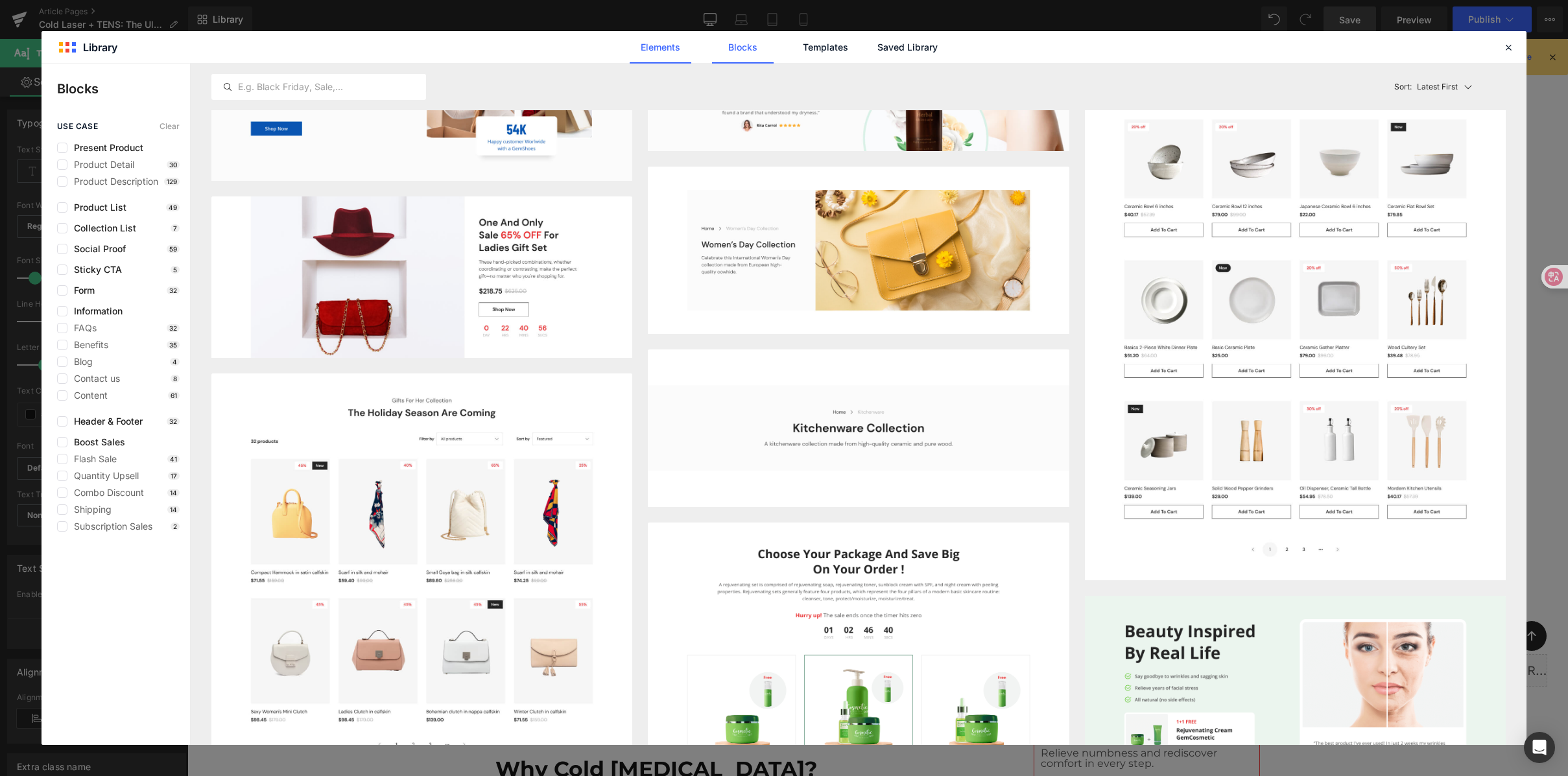
click at [795, 47] on link "Elements" at bounding box center [825, 47] width 61 height 32
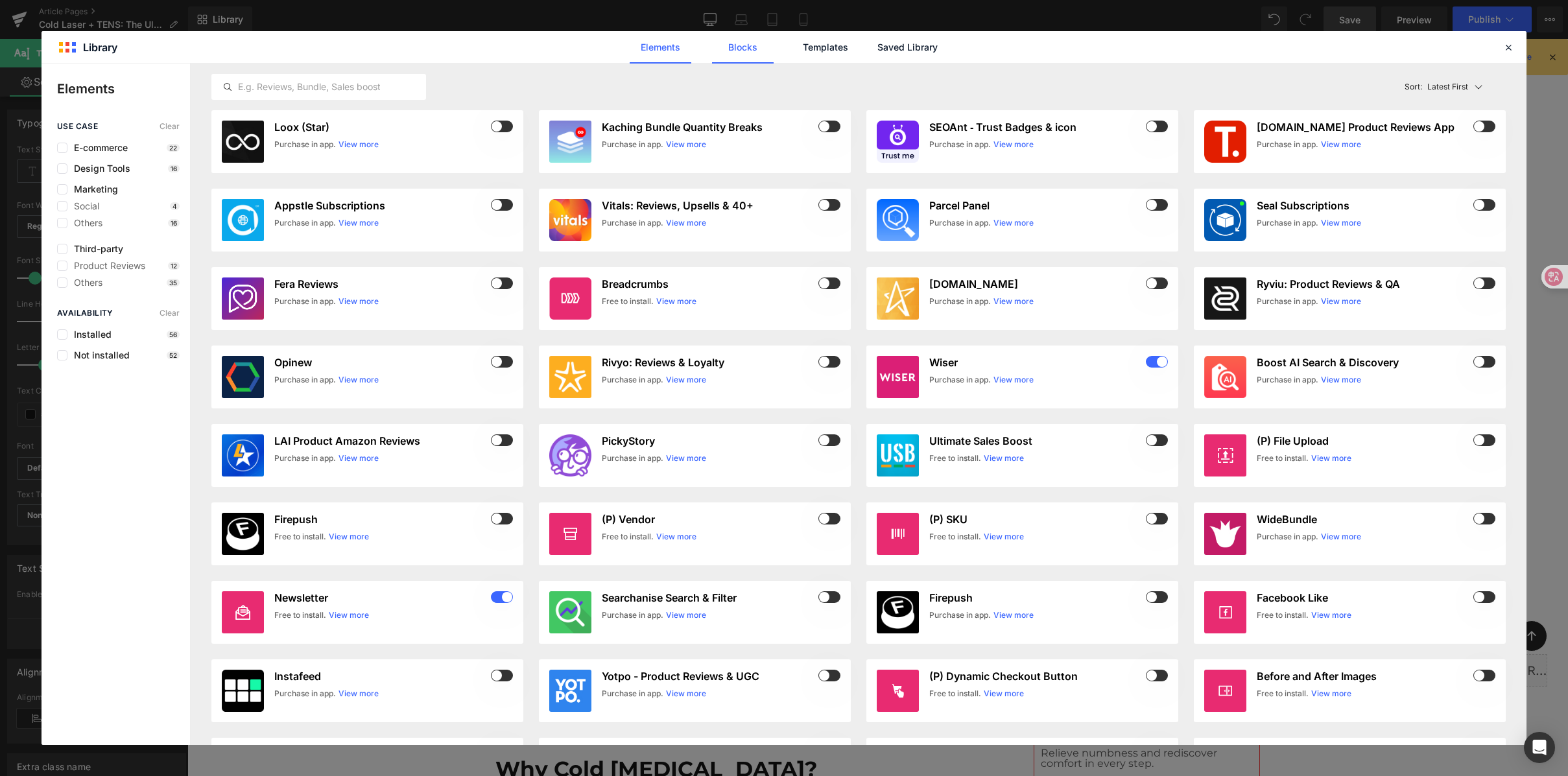
click at [877, 49] on link "Blocks" at bounding box center [907, 47] width 61 height 32
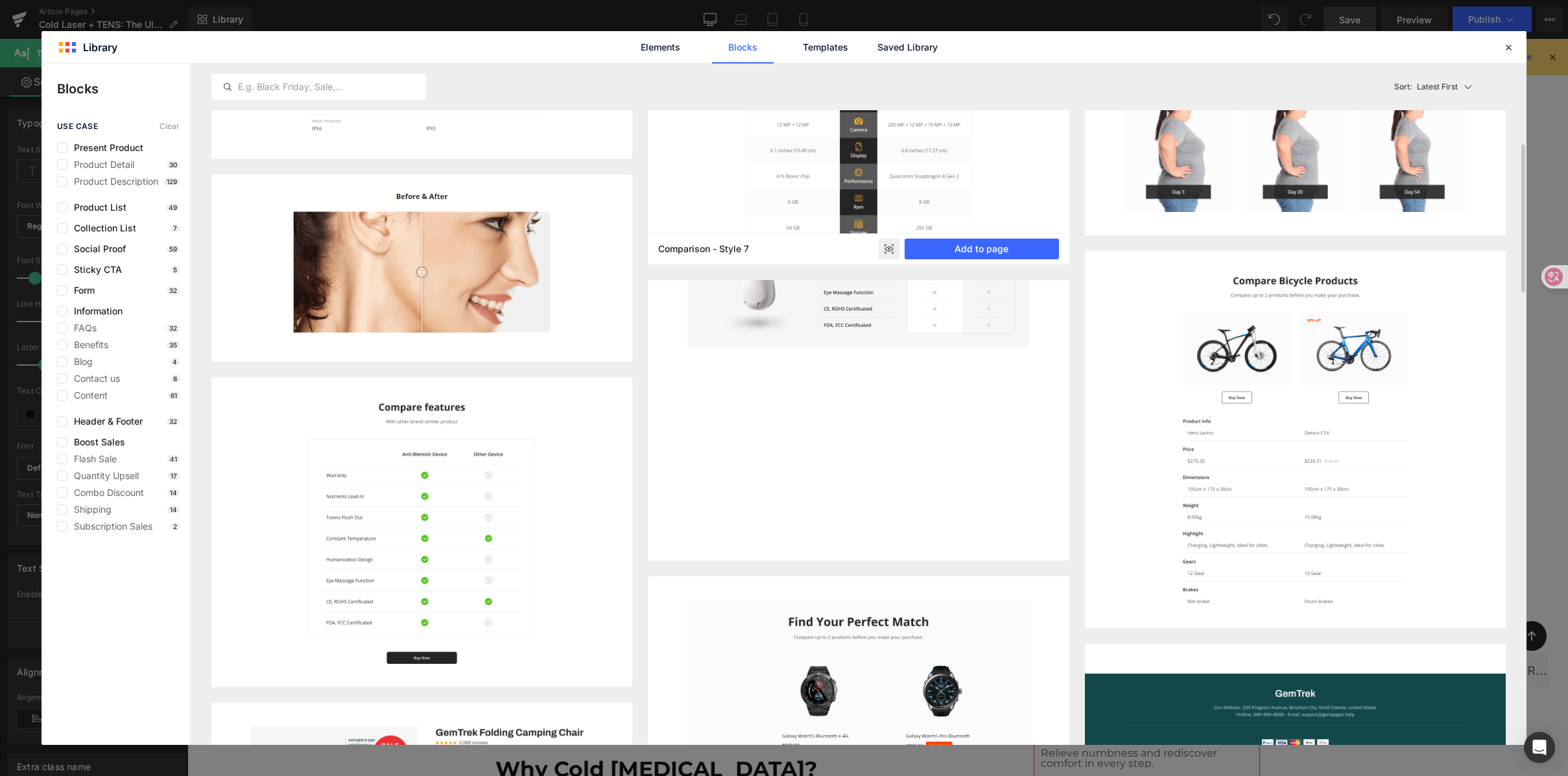
scroll to position [1033, 0]
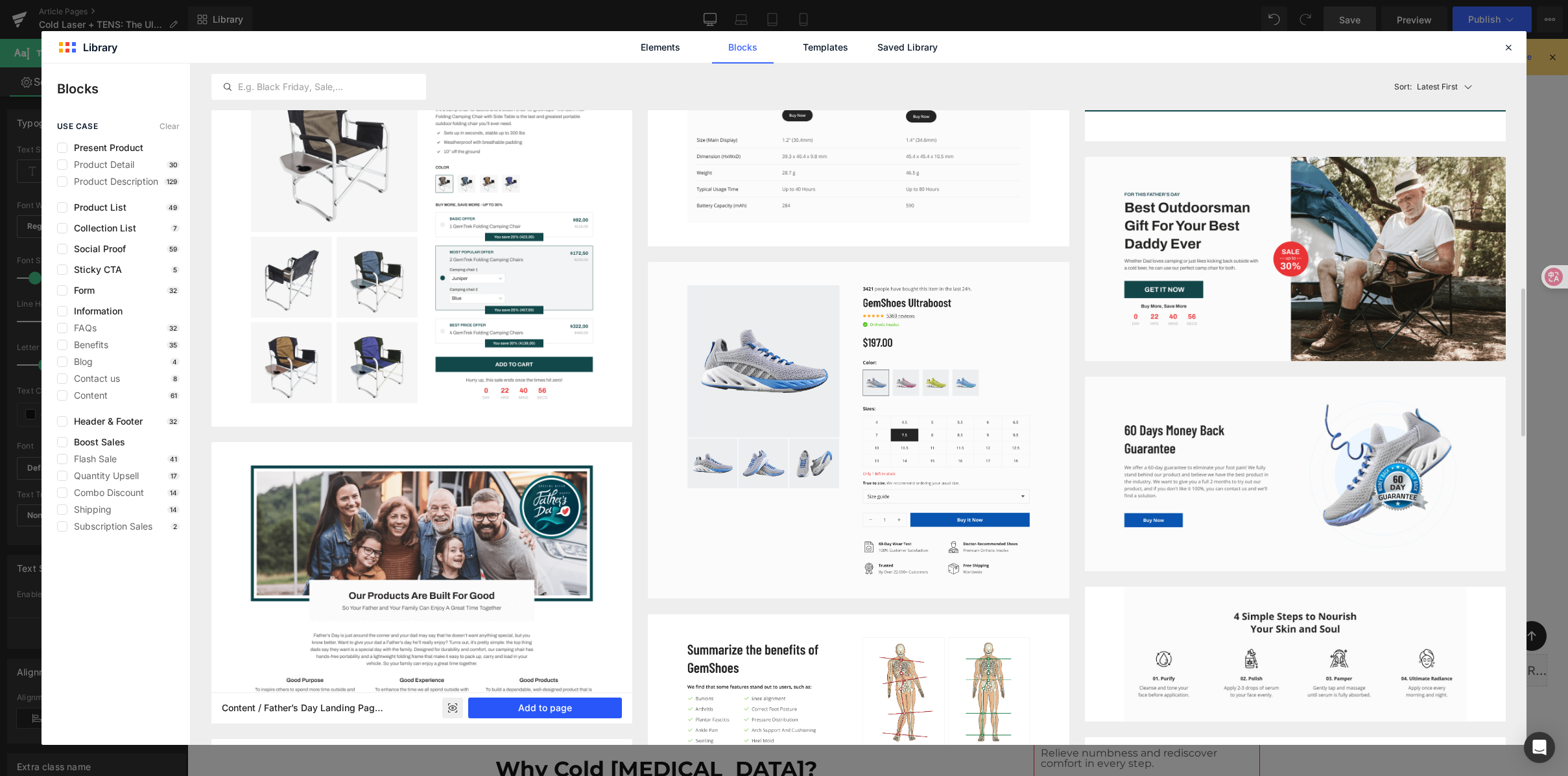
drag, startPoint x: 522, startPoint y: 705, endPoint x: 323, endPoint y: 663, distance: 203.4
click at [522, 705] on button "Add to page" at bounding box center [545, 708] width 155 height 20
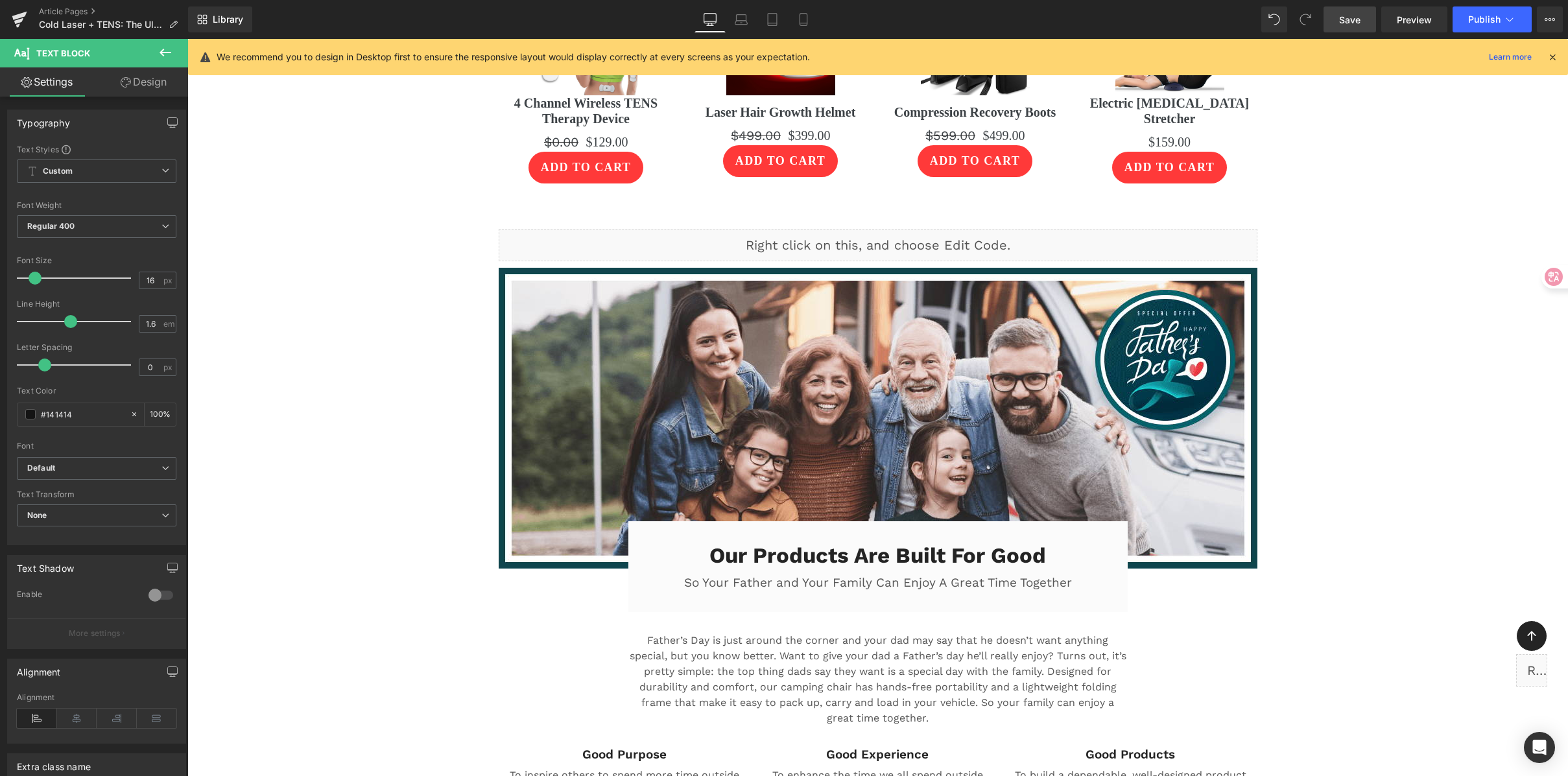
scroll to position [3774, 0]
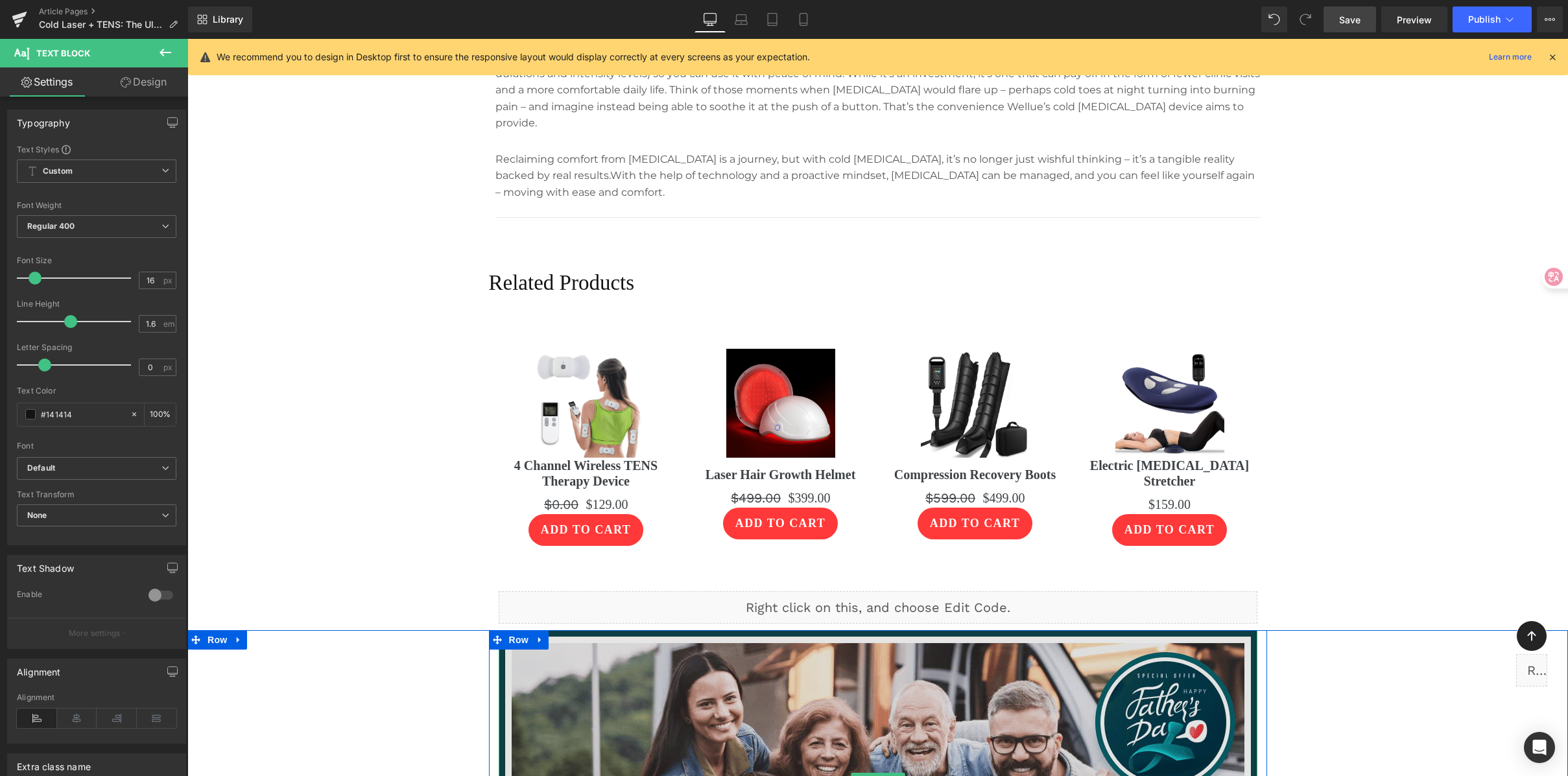
click at [851, 641] on img at bounding box center [878, 780] width 759 height 301
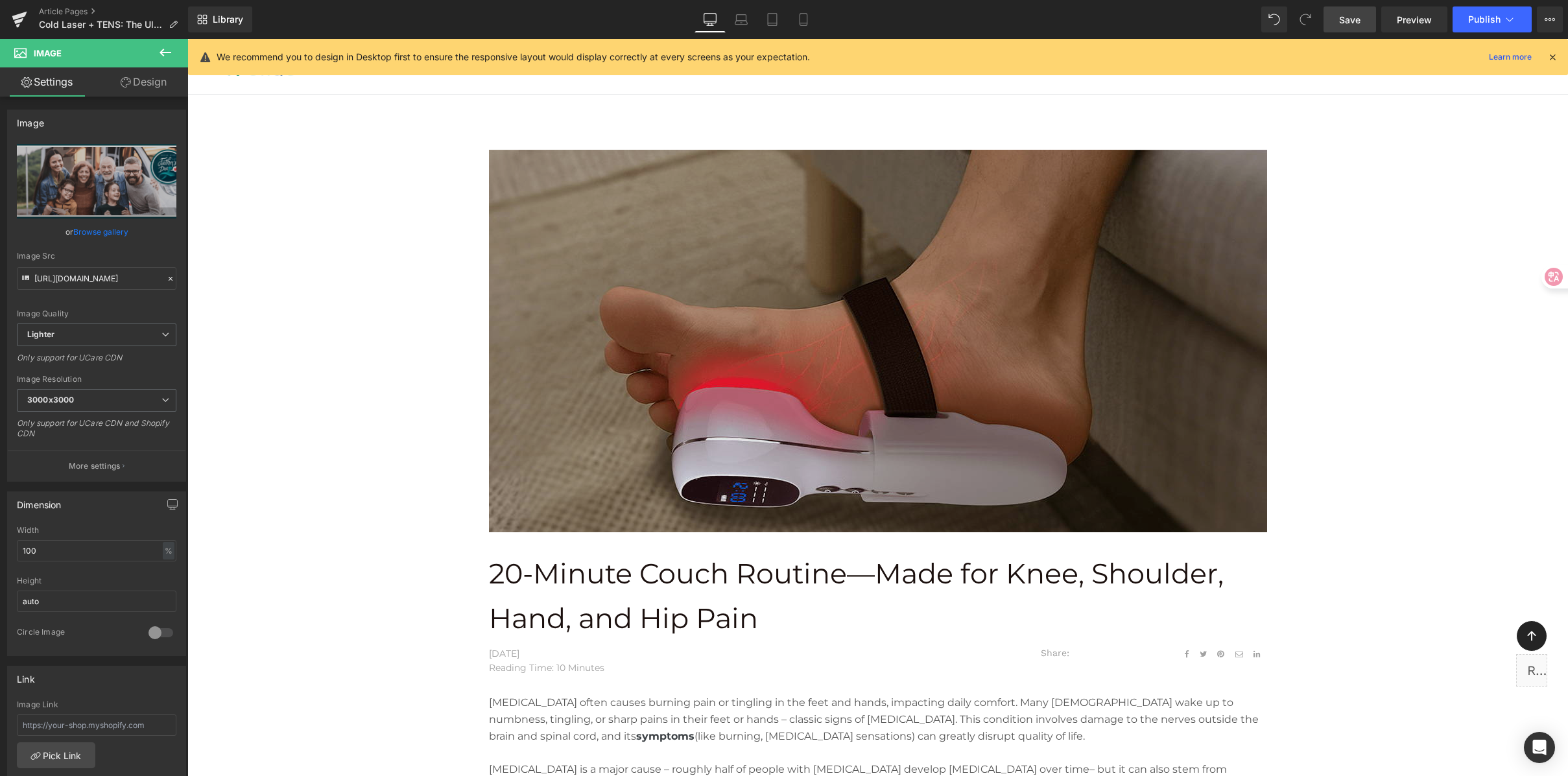
scroll to position [0, 0]
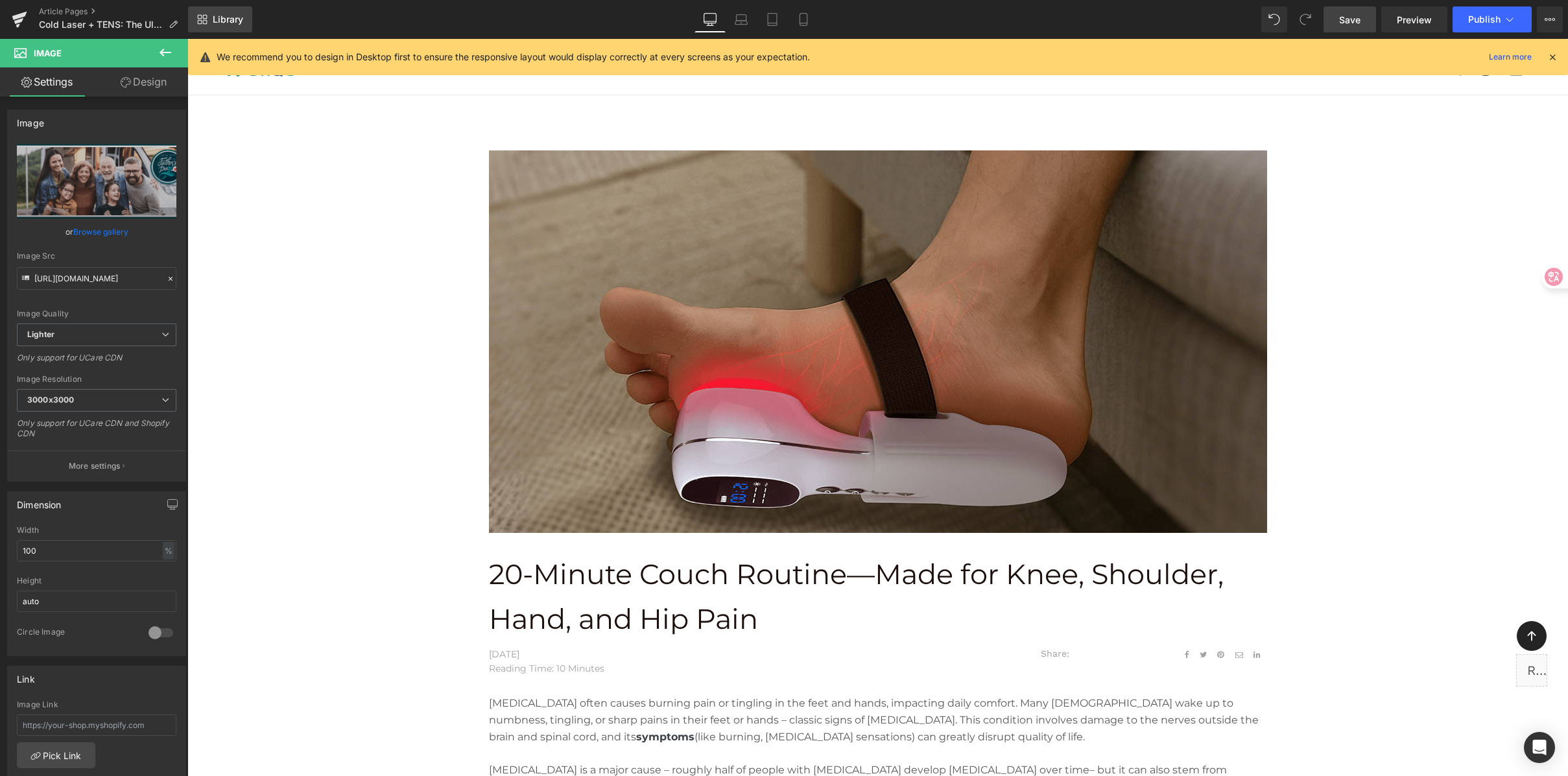
click at [231, 23] on span "Library" at bounding box center [227, 19] width 30 height 12
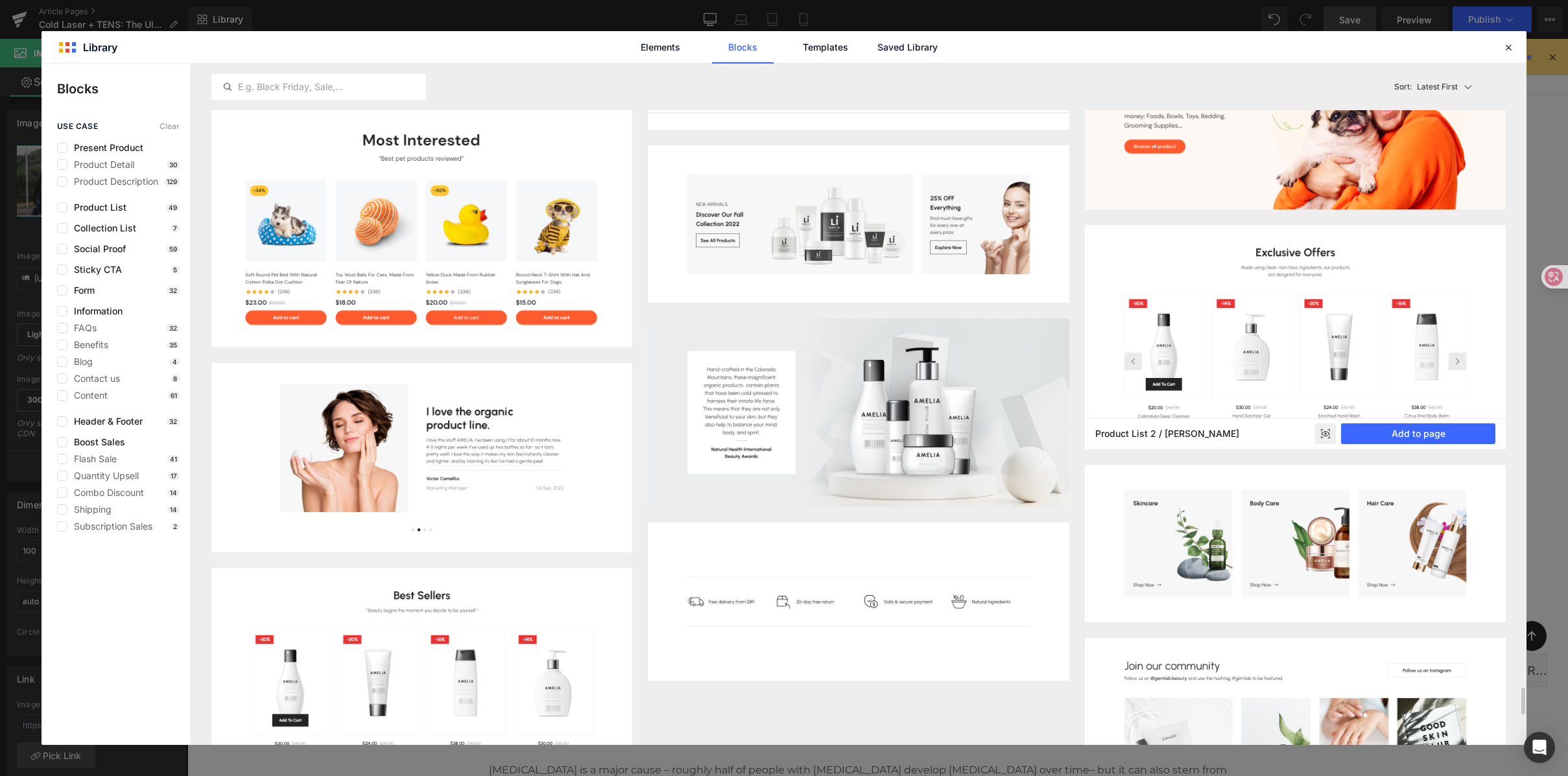
scroll to position [16046, 0]
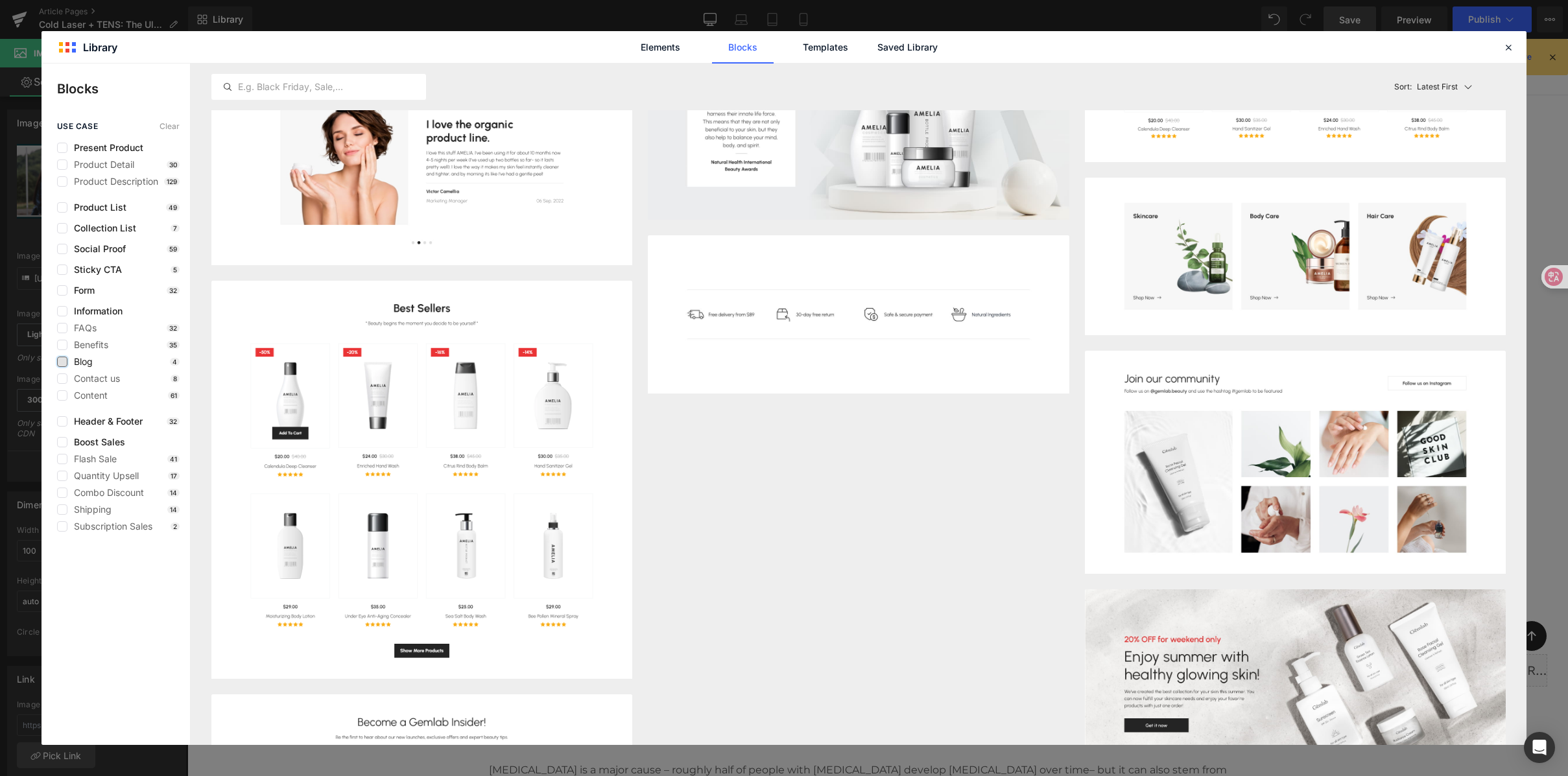
click at [64, 362] on label at bounding box center [62, 361] width 11 height 11
click at [62, 362] on input "checkbox" at bounding box center [62, 362] width 0 height 0
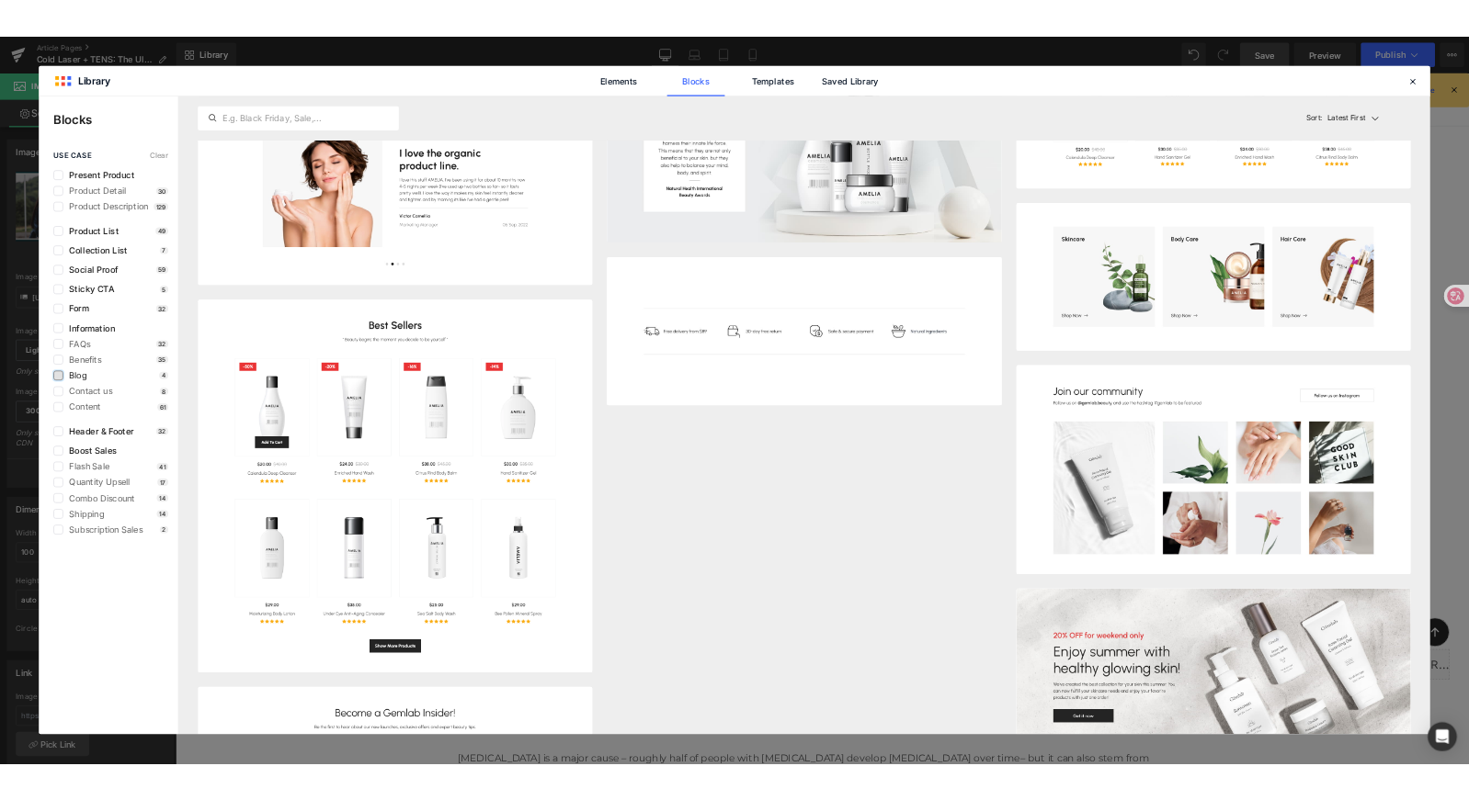
scroll to position [0, 0]
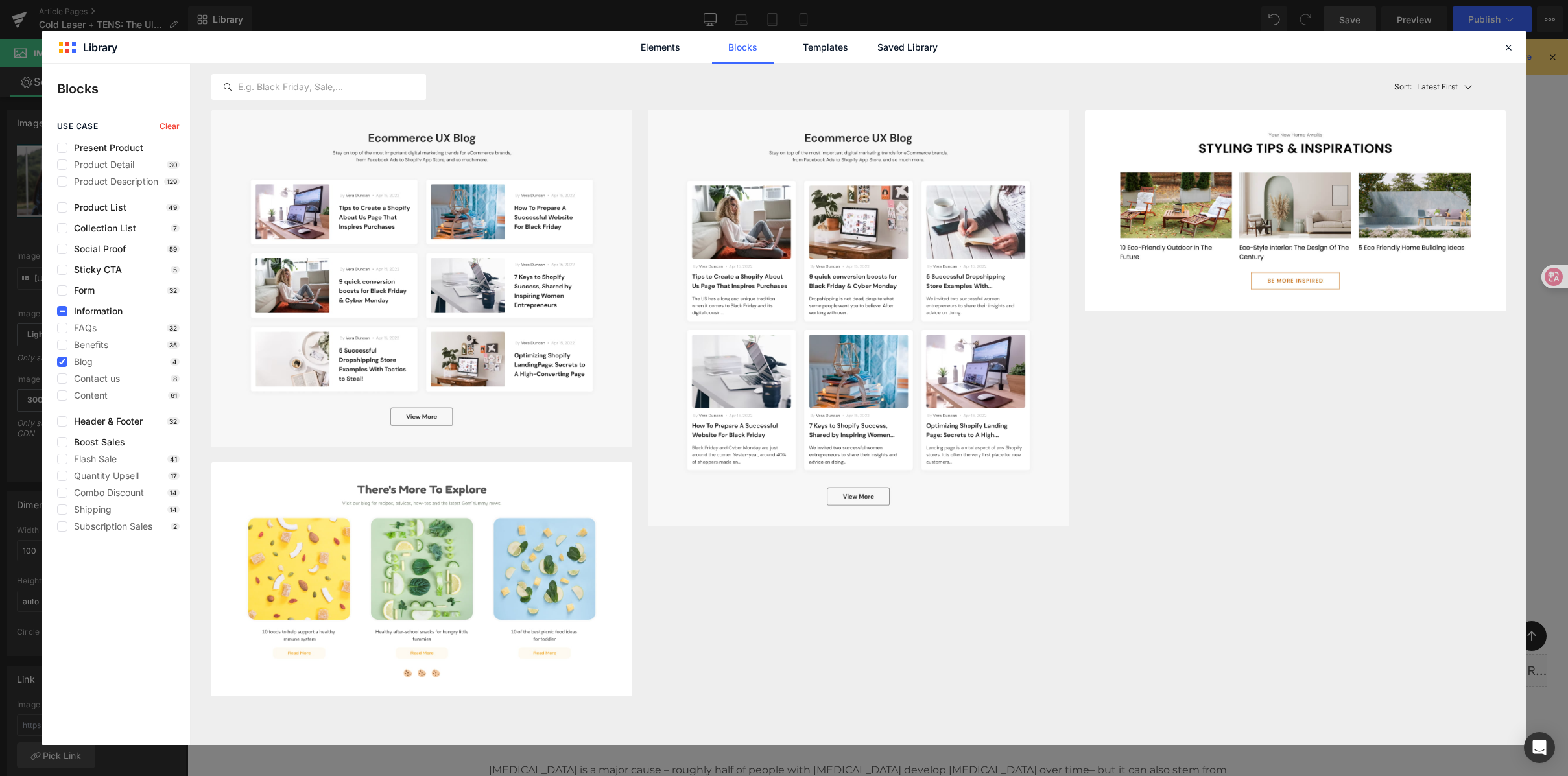
click at [1168, 509] on div "Blog Style 3 Add to page Blog list / Kid's Healthy Snacks Add to page Blog Styl…" at bounding box center [859, 403] width 1294 height 586
click at [1507, 50] on icon at bounding box center [1508, 47] width 12 height 12
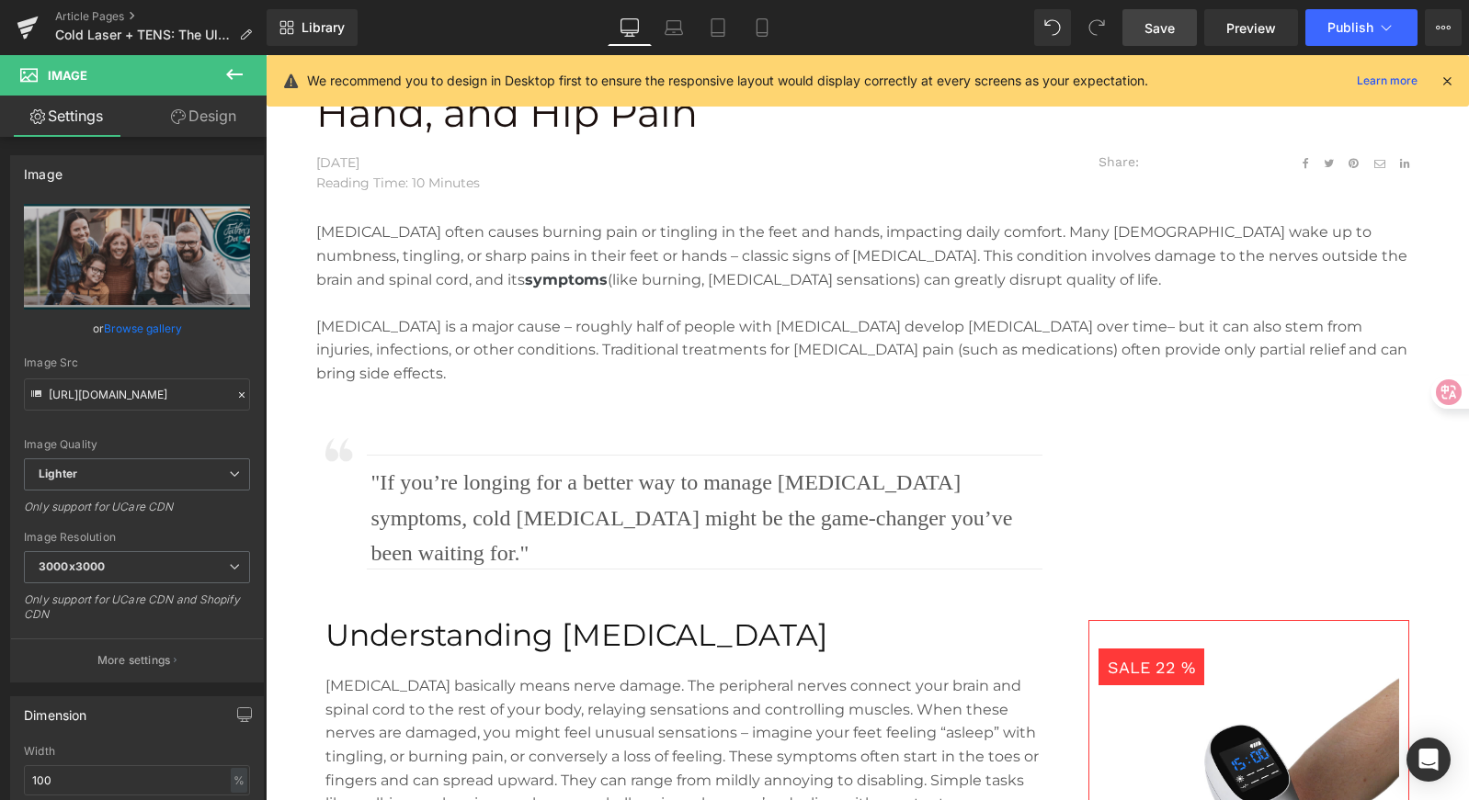
scroll to position [634, 0]
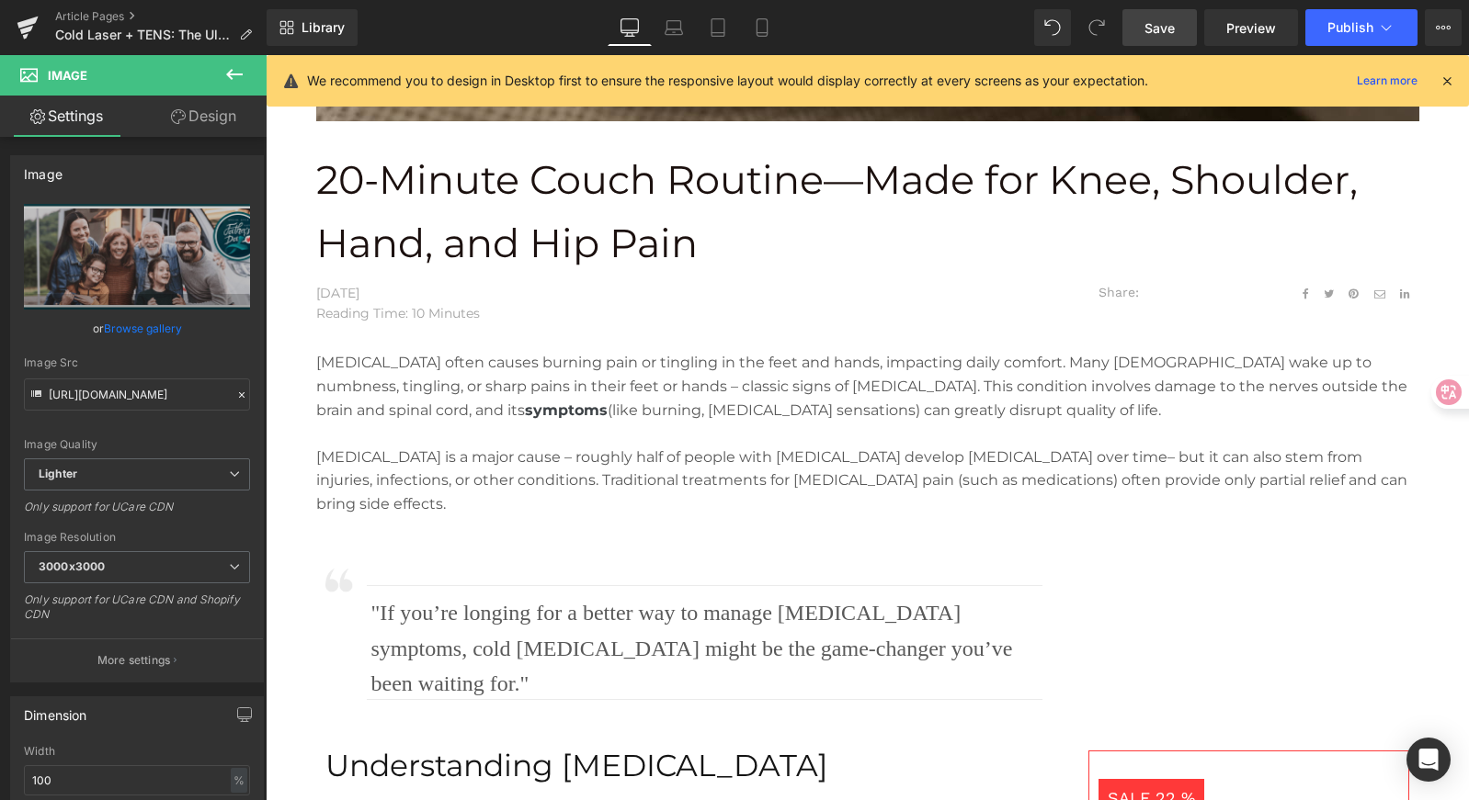
click at [557, 416] on p "Neuropathy often causes burning pain or tingling in the feet and hands, impacti…" at bounding box center [867, 386] width 1103 height 71
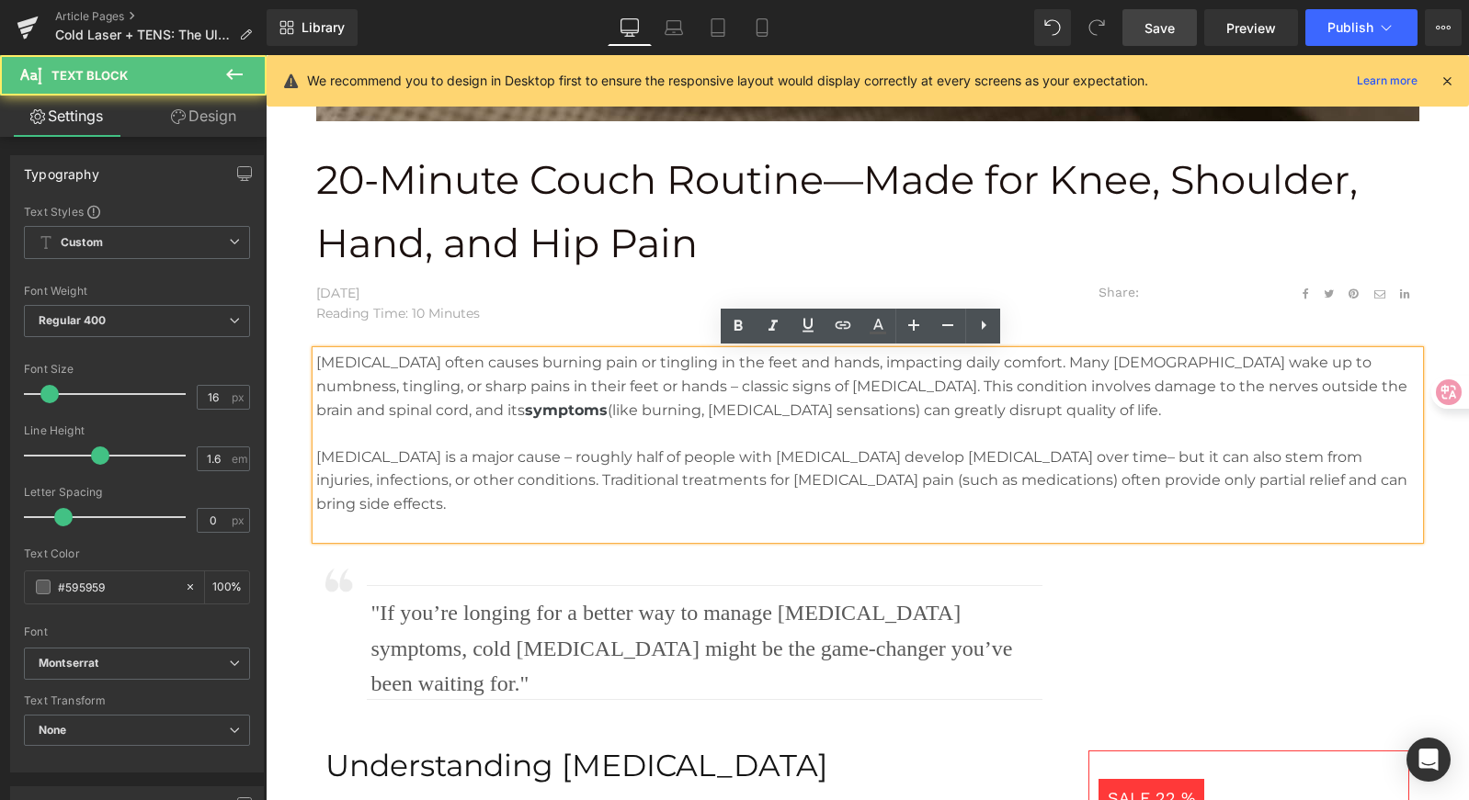
click at [632, 397] on p "Neuropathy often causes burning pain or tingling in the feet and hands, impacti…" at bounding box center [867, 386] width 1103 height 71
click at [1158, 410] on span "." at bounding box center [1159, 410] width 3 height 17
drag, startPoint x: 1091, startPoint y: 409, endPoint x: 531, endPoint y: 399, distance: 559.8
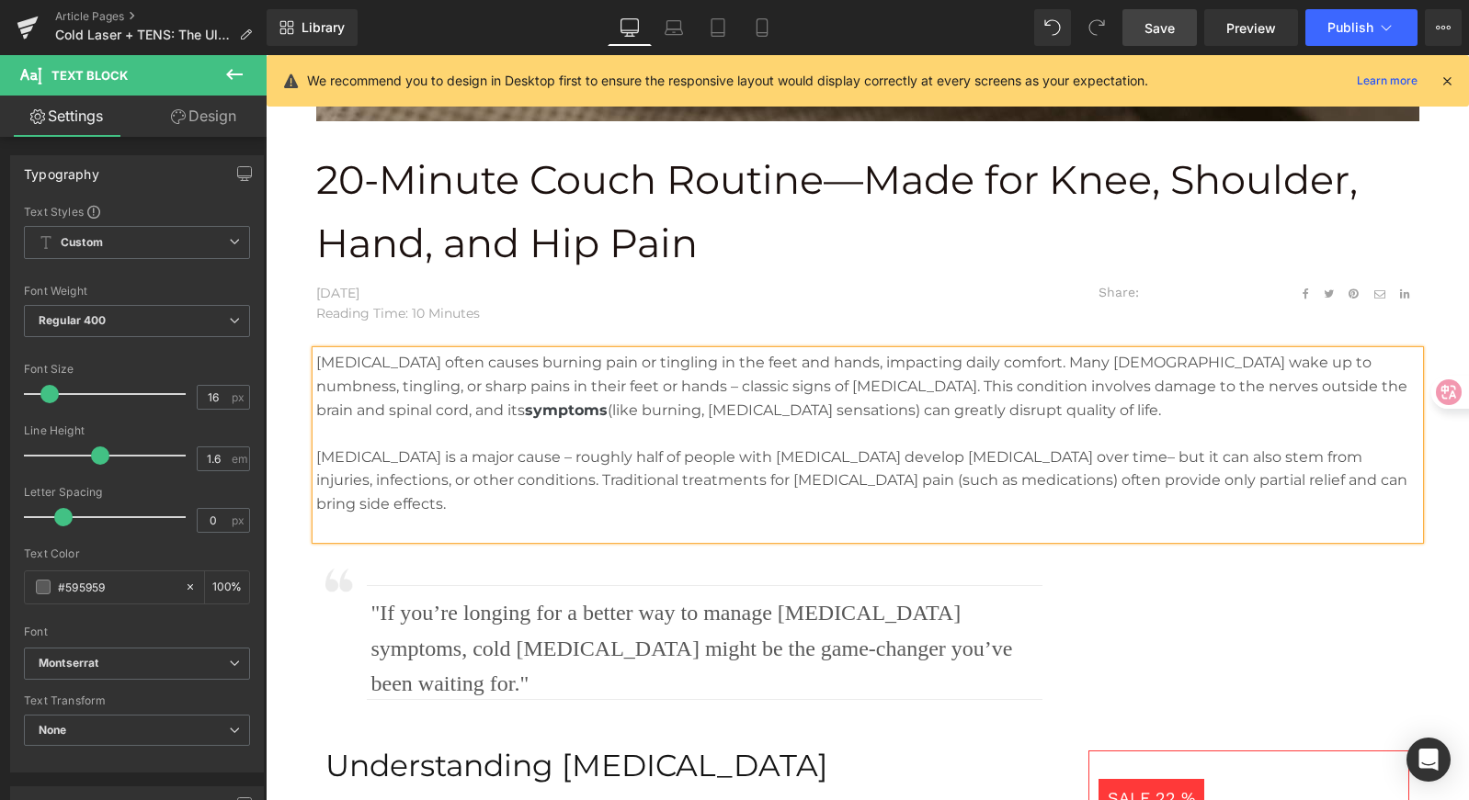
paste div
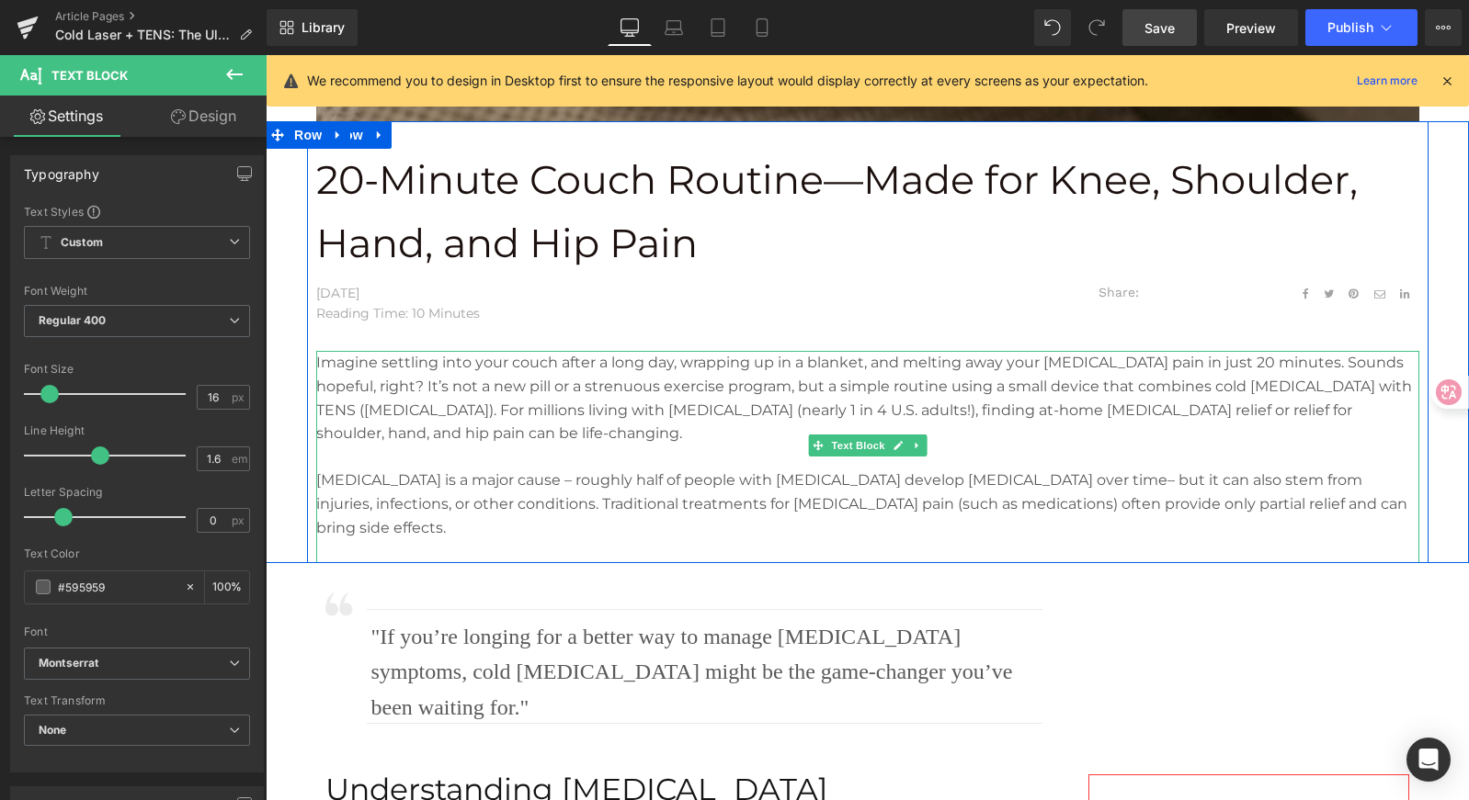
click at [617, 475] on span "Diabetes is a major cause – roughly half of people with diabetes develop neurop…" at bounding box center [741, 479] width 851 height 17
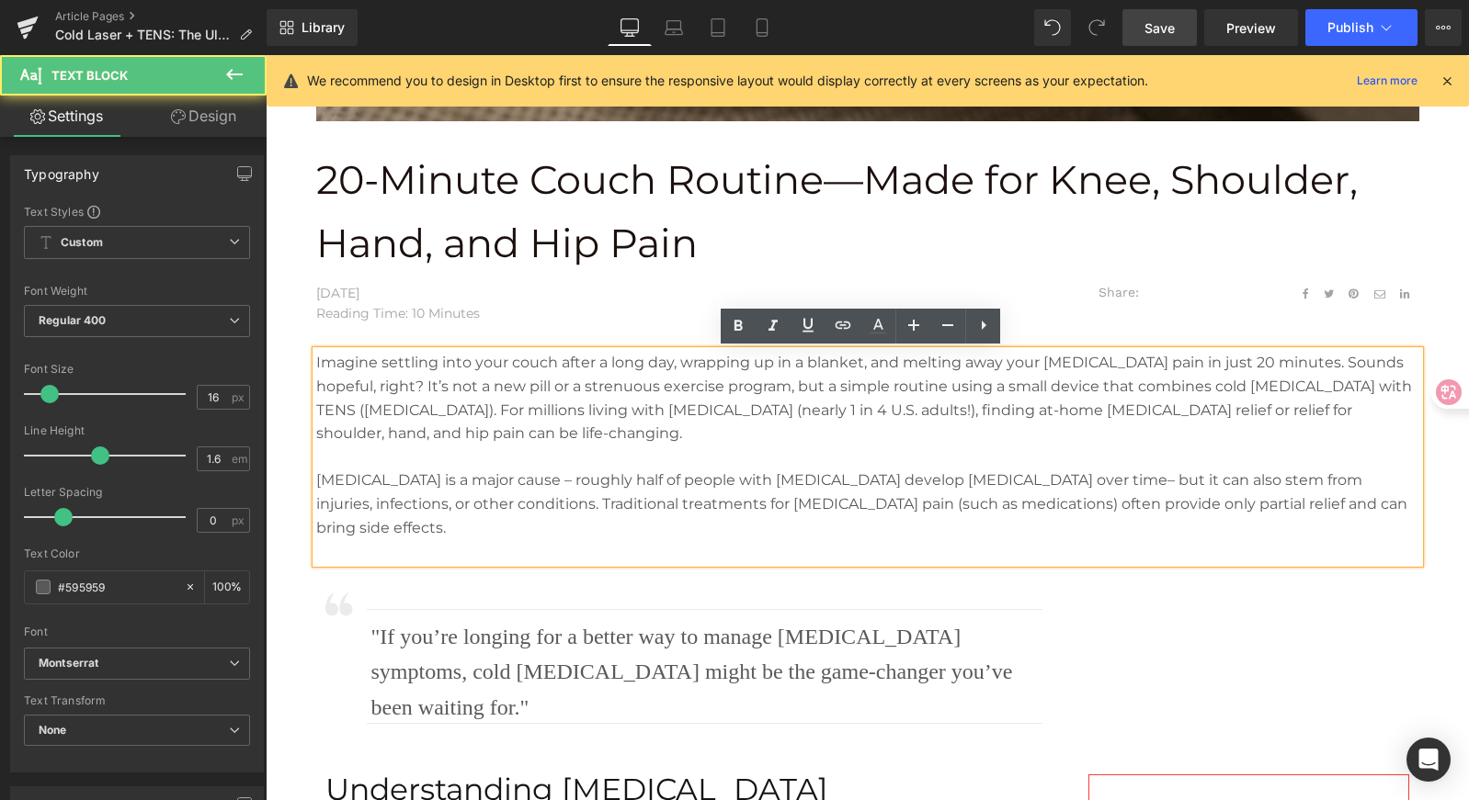
click at [1115, 507] on span "– but it can also stem from injuries, infections, or other conditions. Traditio…" at bounding box center [861, 503] width 1091 height 64
drag, startPoint x: 1346, startPoint y: 511, endPoint x: 256, endPoint y: 477, distance: 1090.5
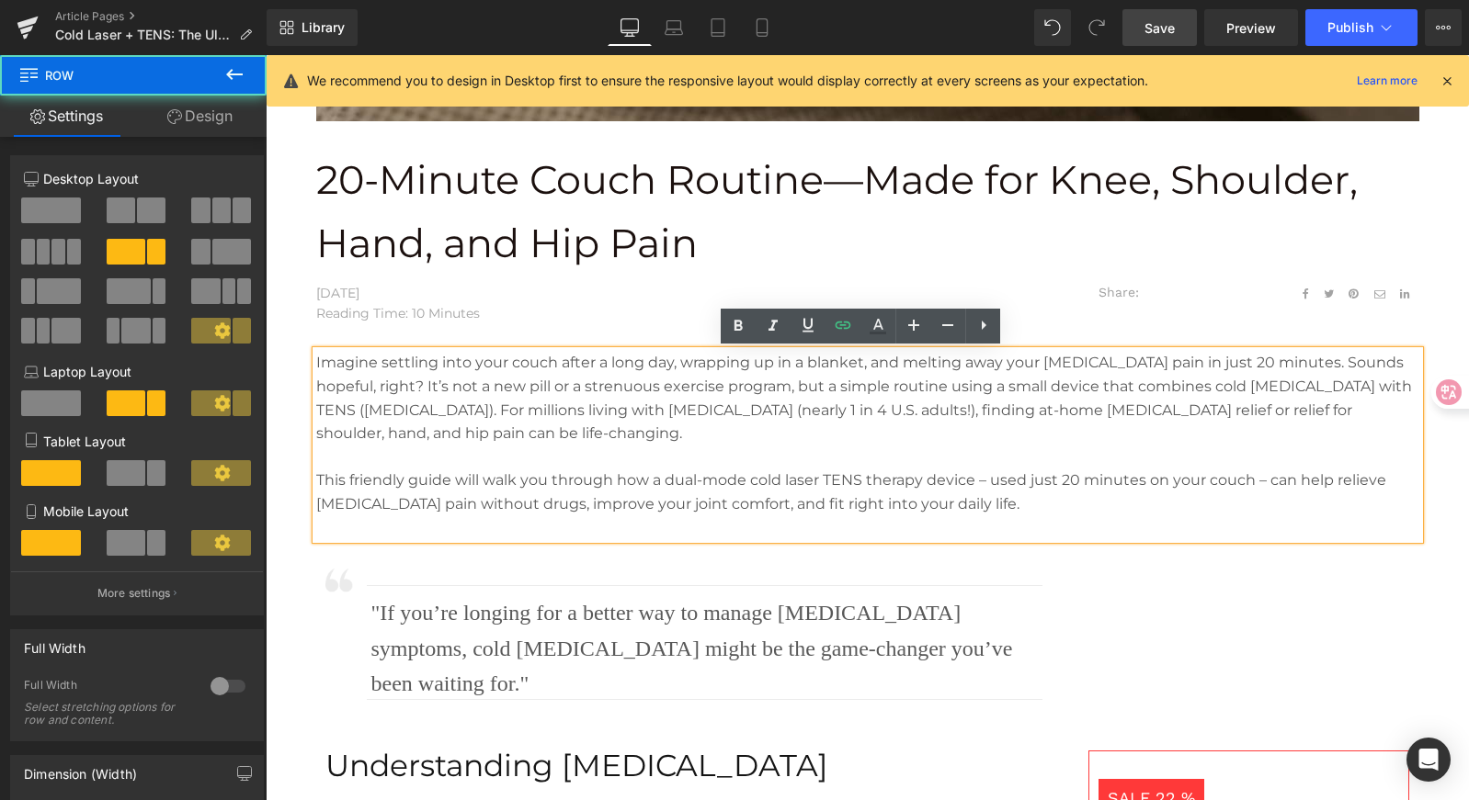
click at [1162, 492] on p "This friendly guide will walk you through how a dual-mode cold laser TENS thera…" at bounding box center [867, 492] width 1103 height 47
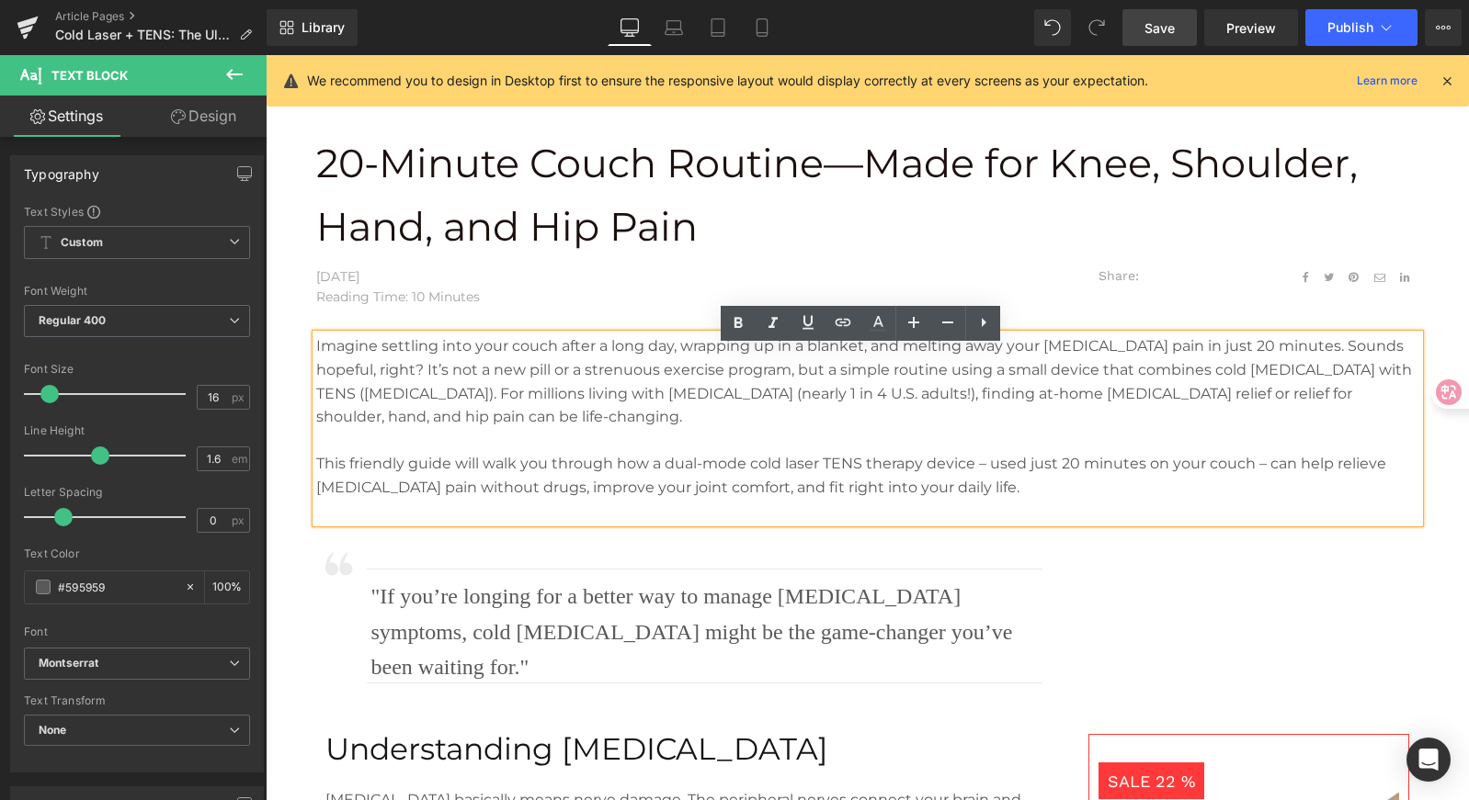
scroll to position [653, 0]
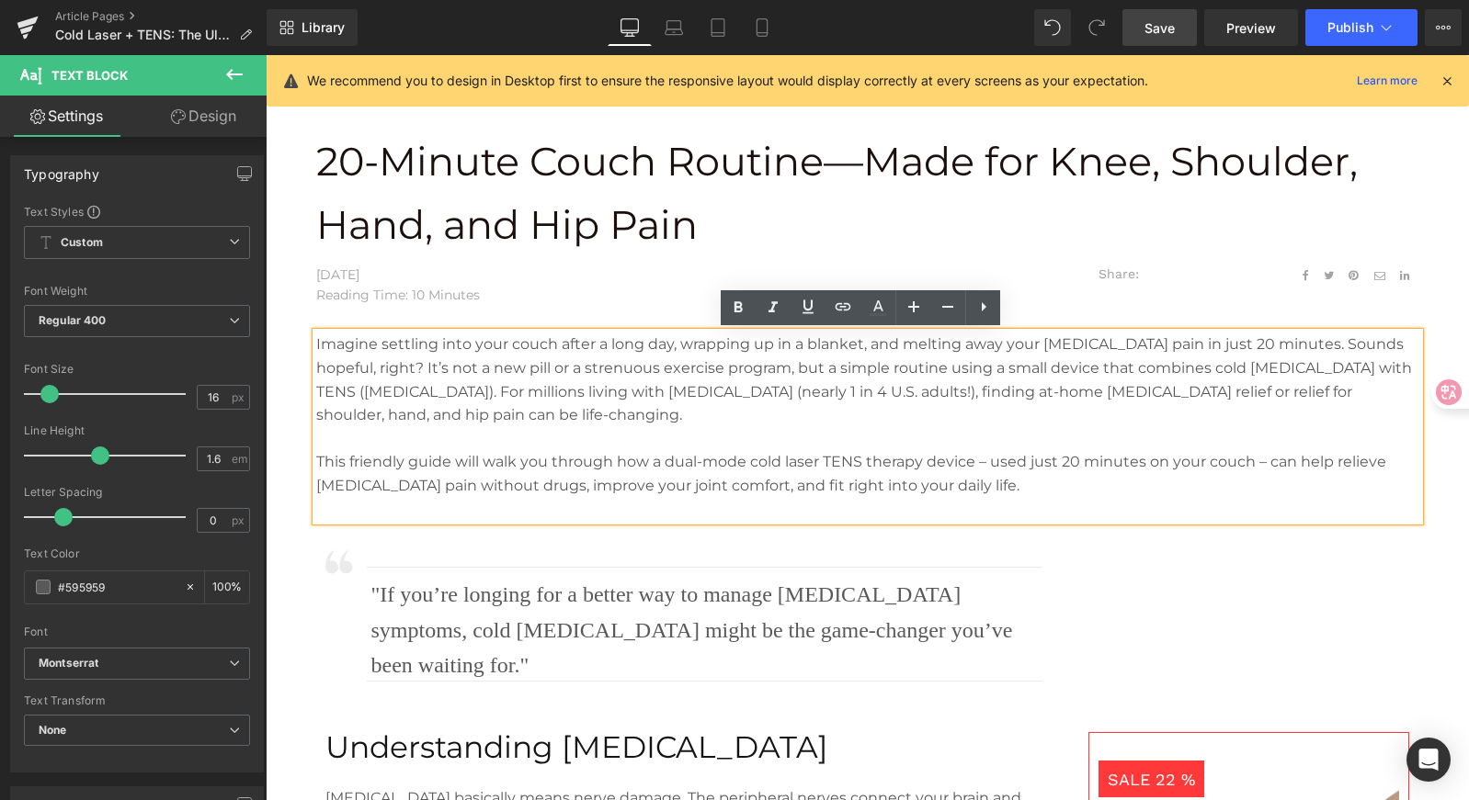
click at [871, 379] on p "Imagine settling into your couch after a long day, wrapping up in a blanket, an…" at bounding box center [867, 380] width 1103 height 94
click at [1165, 360] on p "Imagine settling into your couch after a long day, wrapping up in a blanket, an…" at bounding box center [867, 380] width 1103 height 94
click at [1242, 368] on p "Imagine settling into your couch after a long day, wrapping up in a blanket, an…" at bounding box center [867, 380] width 1103 height 94
drag, startPoint x: 643, startPoint y: 393, endPoint x: 1062, endPoint y: 414, distance: 419.6
click at [1062, 414] on p "Imagine settling into your couch after a long day, wrapping up in a blanket, an…" at bounding box center [867, 380] width 1103 height 94
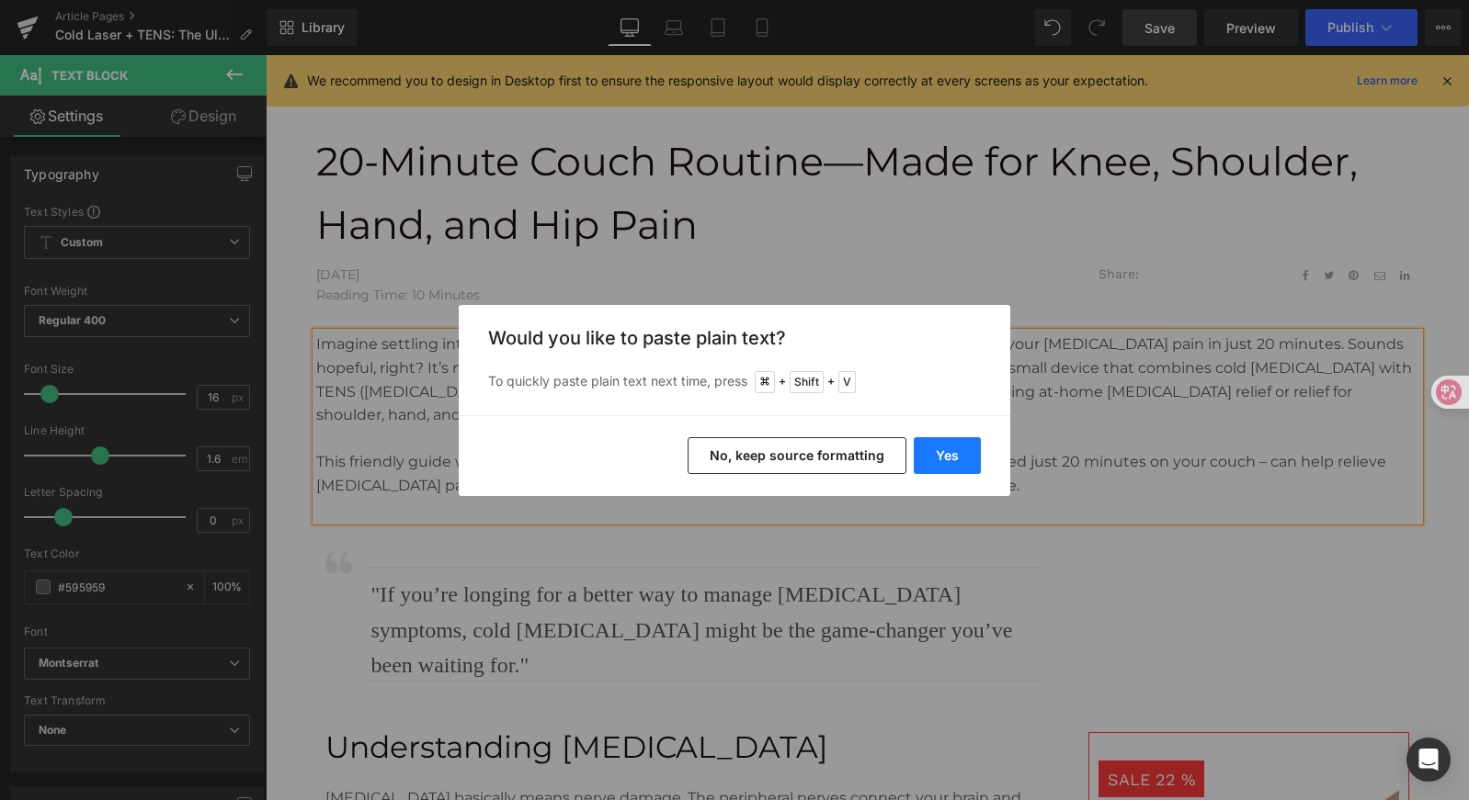
click at [950, 454] on button "Yes" at bounding box center [947, 455] width 67 height 37
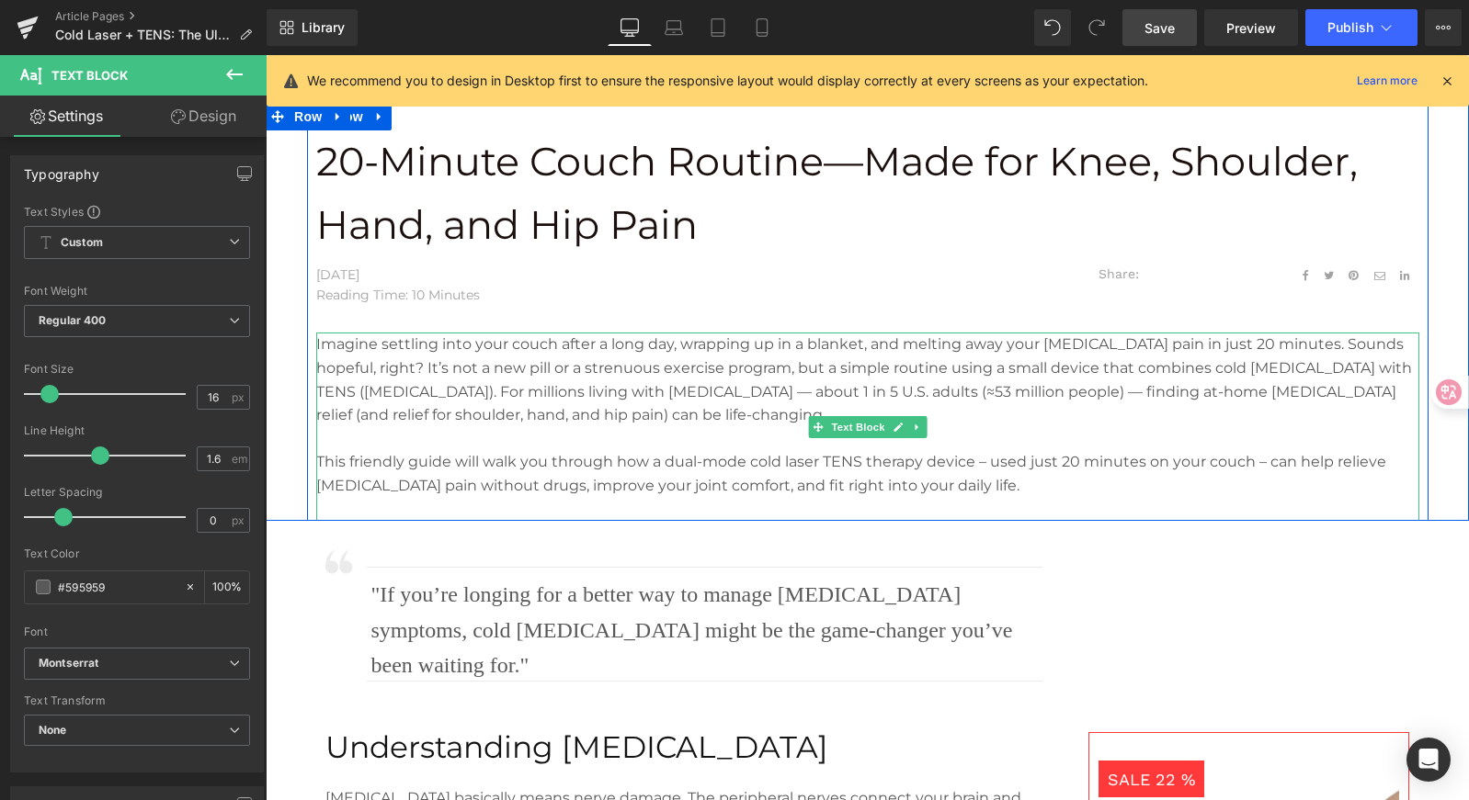
click at [929, 413] on p "Imagine settling into your couch after a long day, wrapping up in a blanket, an…" at bounding box center [867, 380] width 1103 height 94
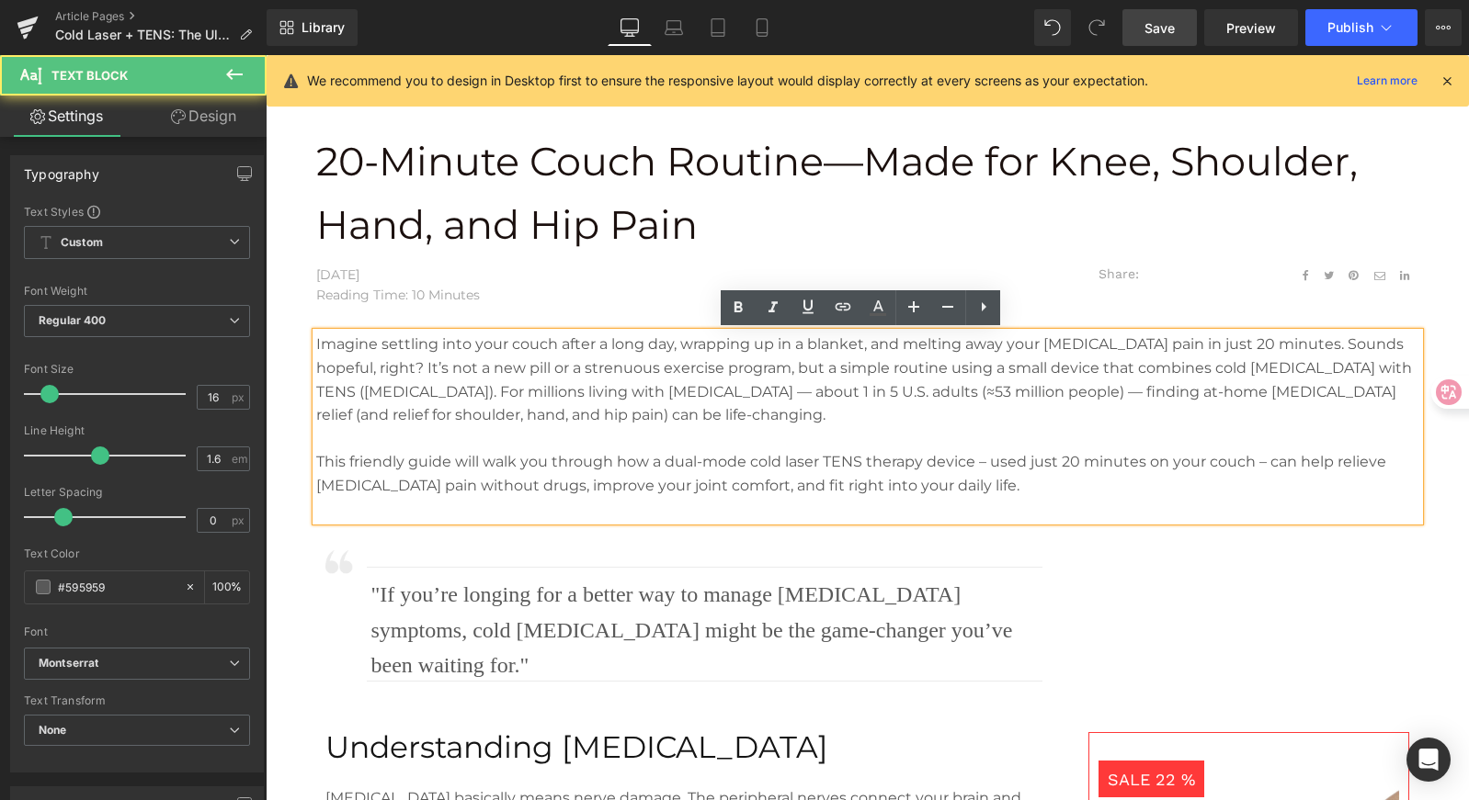
click at [1029, 410] on p "Imagine settling into your couch after a long day, wrapping up in a blanket, an…" at bounding box center [867, 380] width 1103 height 94
click at [1049, 402] on p "Imagine settling into your couch after a long day, wrapping up in a blanket, an…" at bounding box center [867, 380] width 1103 height 94
click at [1075, 394] on p "Imagine settling into your couch after a long day, wrapping up in a blanket, an…" at bounding box center [867, 380] width 1103 height 94
click at [1096, 413] on p "Imagine settling into your couch after a long day, wrapping up in a blanket, an…" at bounding box center [867, 380] width 1103 height 94
click at [1022, 385] on p "Imagine settling into your couch after a long day, wrapping up in a blanket, an…" at bounding box center [867, 380] width 1103 height 94
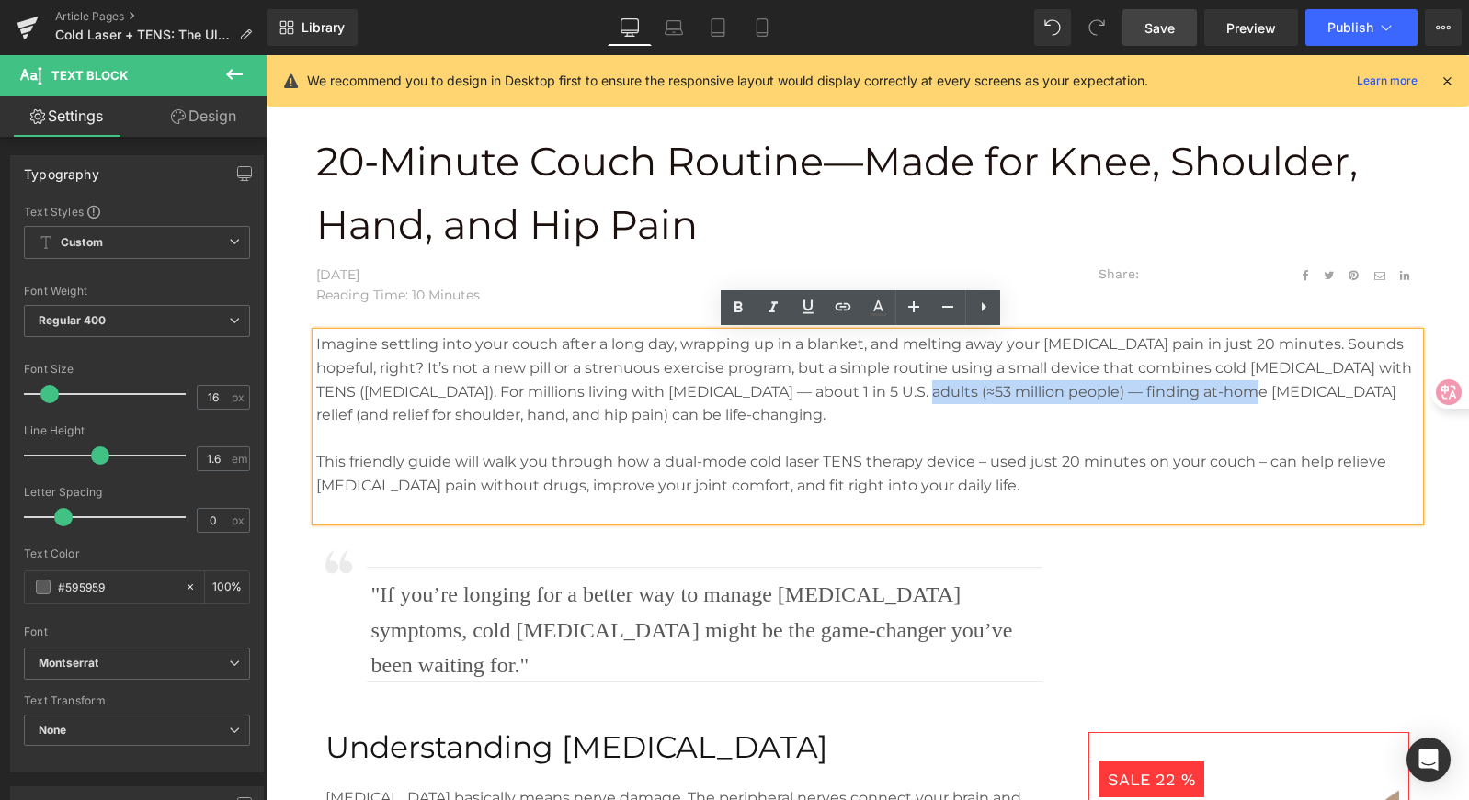
drag, startPoint x: 896, startPoint y: 394, endPoint x: 1202, endPoint y: 397, distance: 306.0
click at [1202, 397] on p "Imagine settling into your couch after a long day, wrapping up in a blanket, an…" at bounding box center [867, 380] width 1103 height 94
click at [1179, 399] on p "Imagine settling into your couch after a long day, wrapping up in a blanket, an…" at bounding box center [867, 380] width 1103 height 94
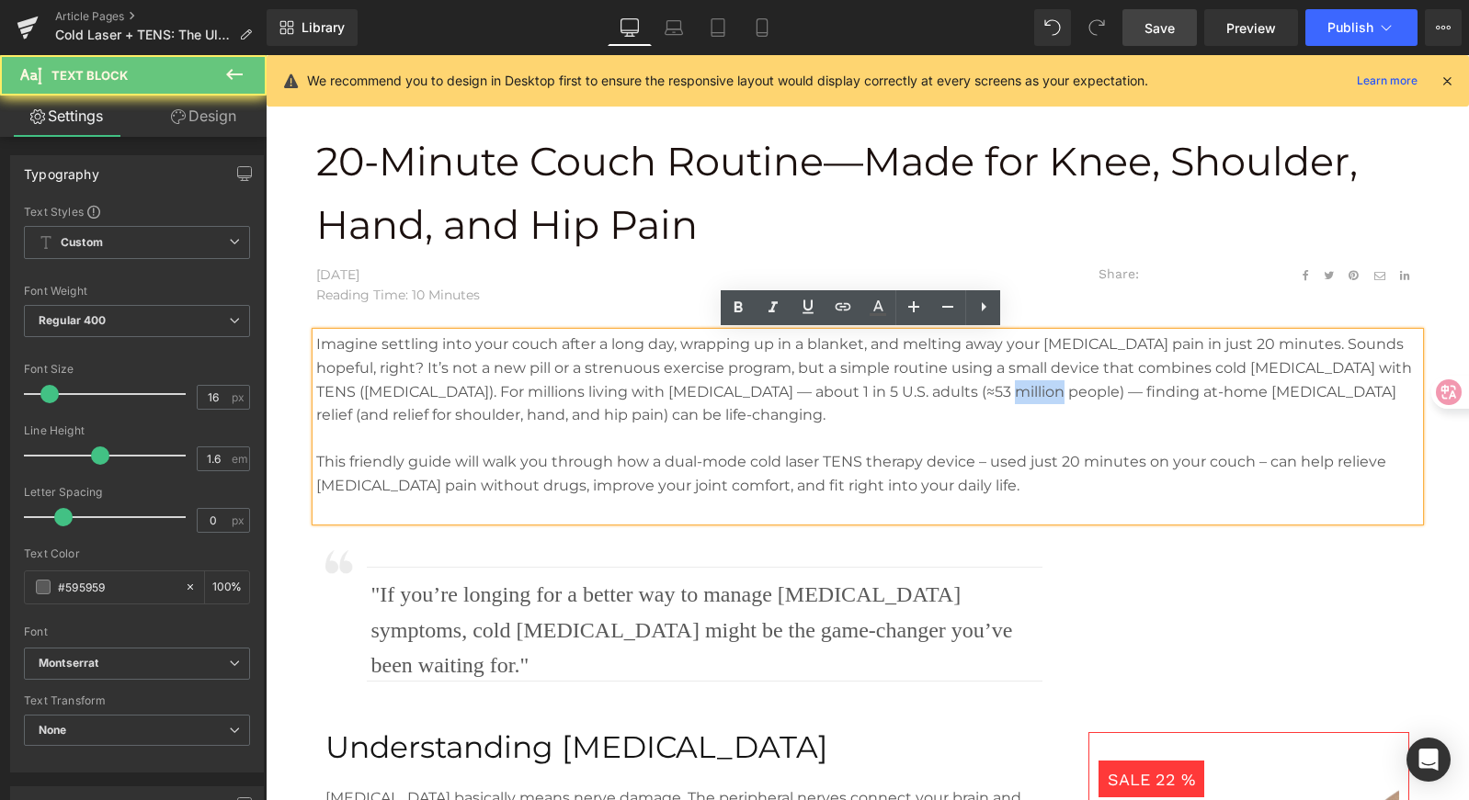
drag, startPoint x: 978, startPoint y: 392, endPoint x: 1025, endPoint y: 389, distance: 47.0
click at [1025, 389] on p "Imagine settling into your couch after a long day, wrapping up in a blanket, an…" at bounding box center [867, 380] width 1103 height 94
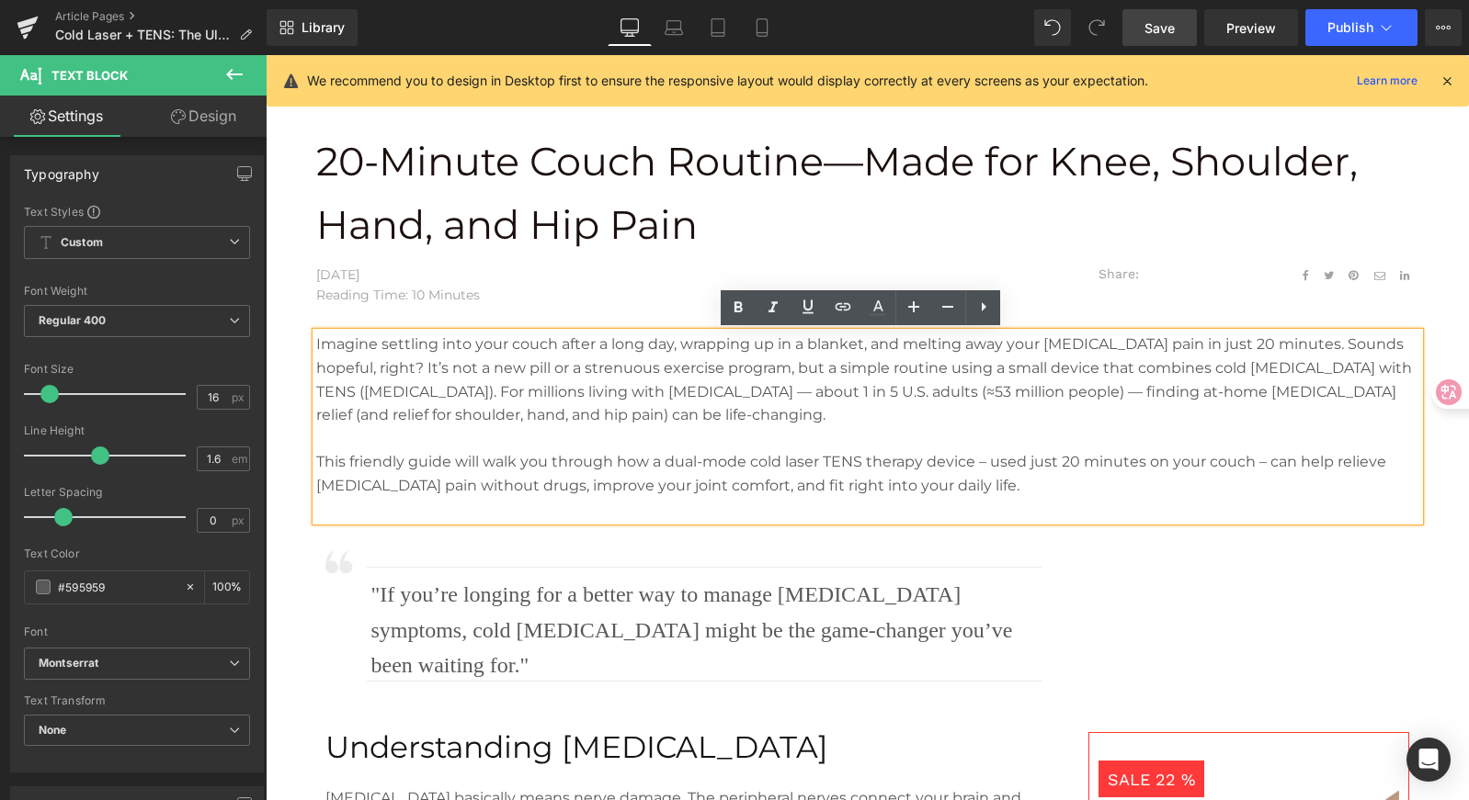
click at [1028, 388] on p "Imagine settling into your couch after a long day, wrapping up in a blanket, an…" at bounding box center [867, 380] width 1103 height 94
drag, startPoint x: 1056, startPoint y: 389, endPoint x: 896, endPoint y: 394, distance: 160.0
click at [896, 394] on p "Imagine settling into your couch after a long day, wrapping up in a blanket, an…" at bounding box center [867, 380] width 1103 height 94
click at [843, 297] on icon at bounding box center [843, 307] width 22 height 22
click at [963, 441] on input "text" at bounding box center [1025, 432] width 283 height 46
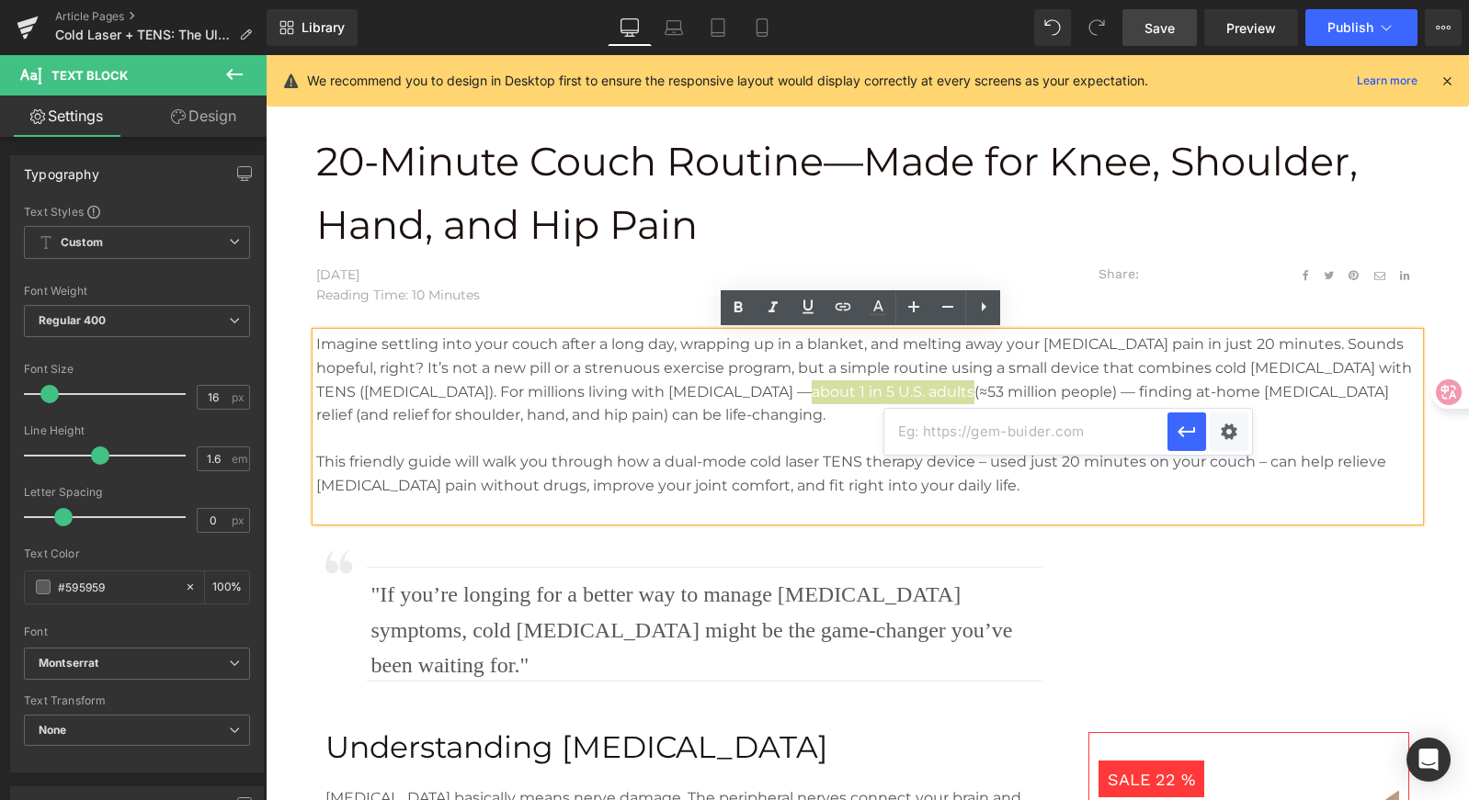
paste input "[URL][DOMAIN_NAME][DOMAIN_NAME]"
type input "[URL][DOMAIN_NAME][DOMAIN_NAME]"
click at [1216, 0] on div "Text Color Highlight Color #333333 Edit or remove link: Edit - Unlink - Cancel …" at bounding box center [734, 0] width 1469 height 0
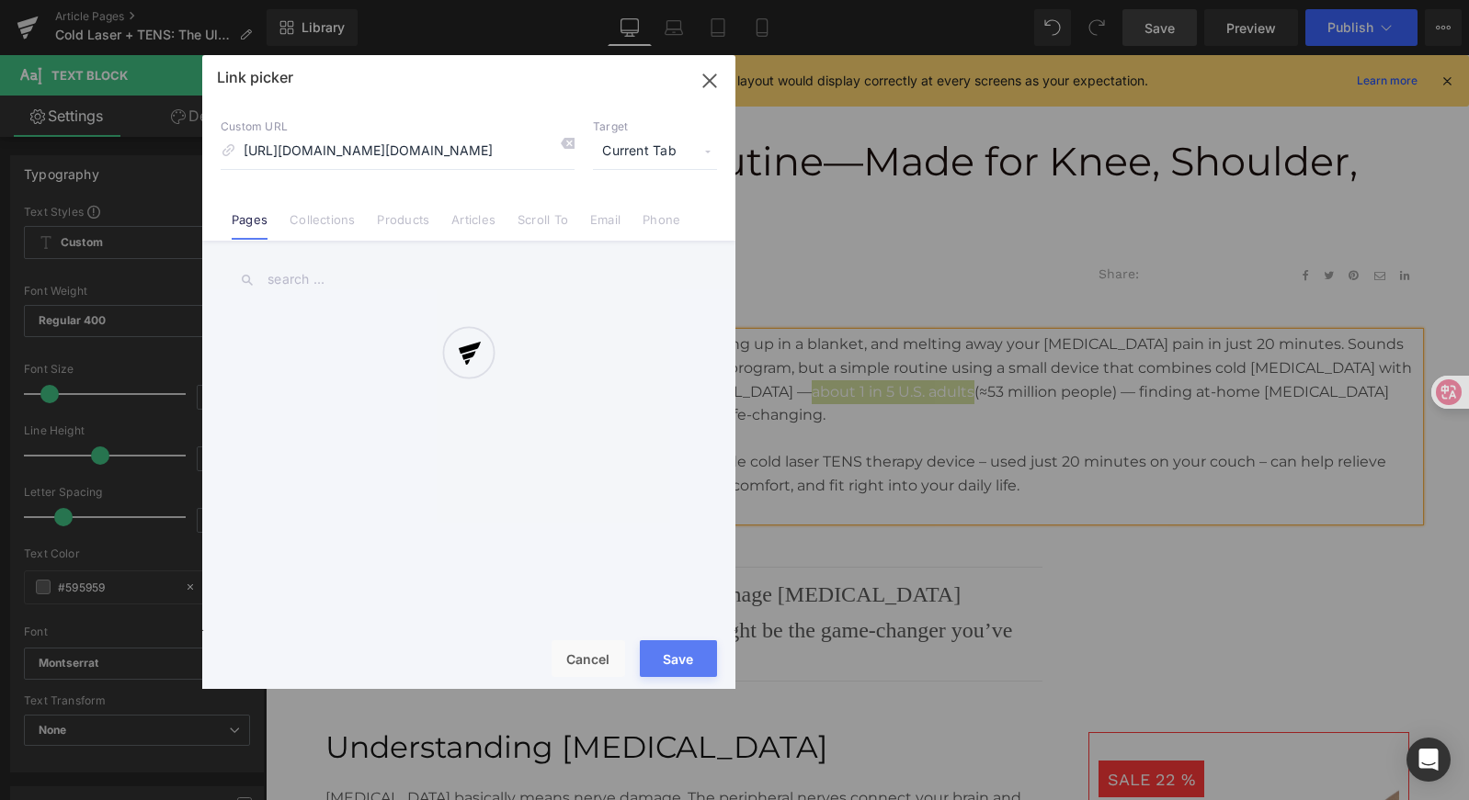
scroll to position [0, 161]
click at [668, 161] on div at bounding box center [468, 372] width 533 height 634
click at [662, 156] on div at bounding box center [468, 372] width 533 height 634
click at [634, 148] on div at bounding box center [468, 372] width 533 height 634
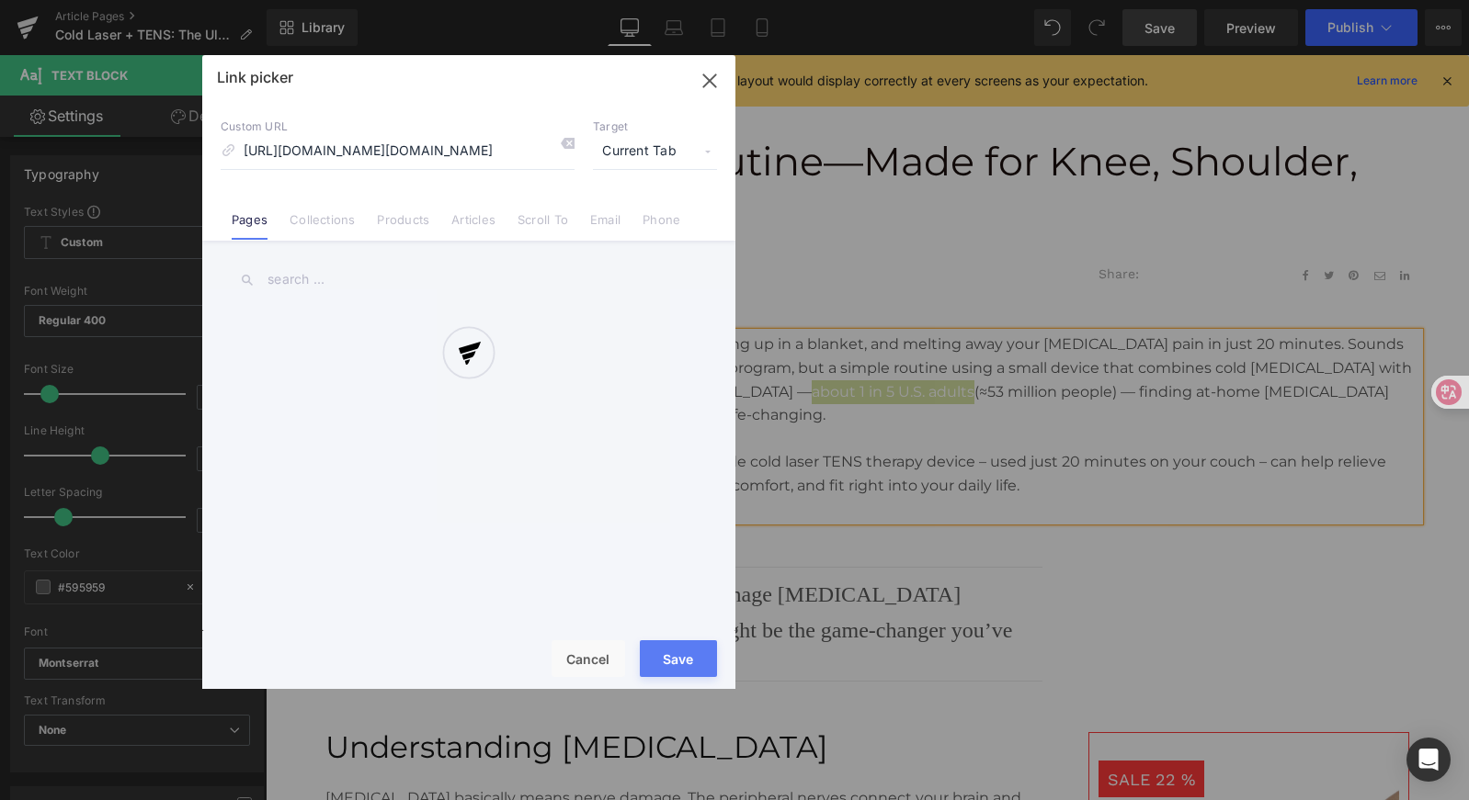
click at [641, 141] on div at bounding box center [468, 372] width 533 height 634
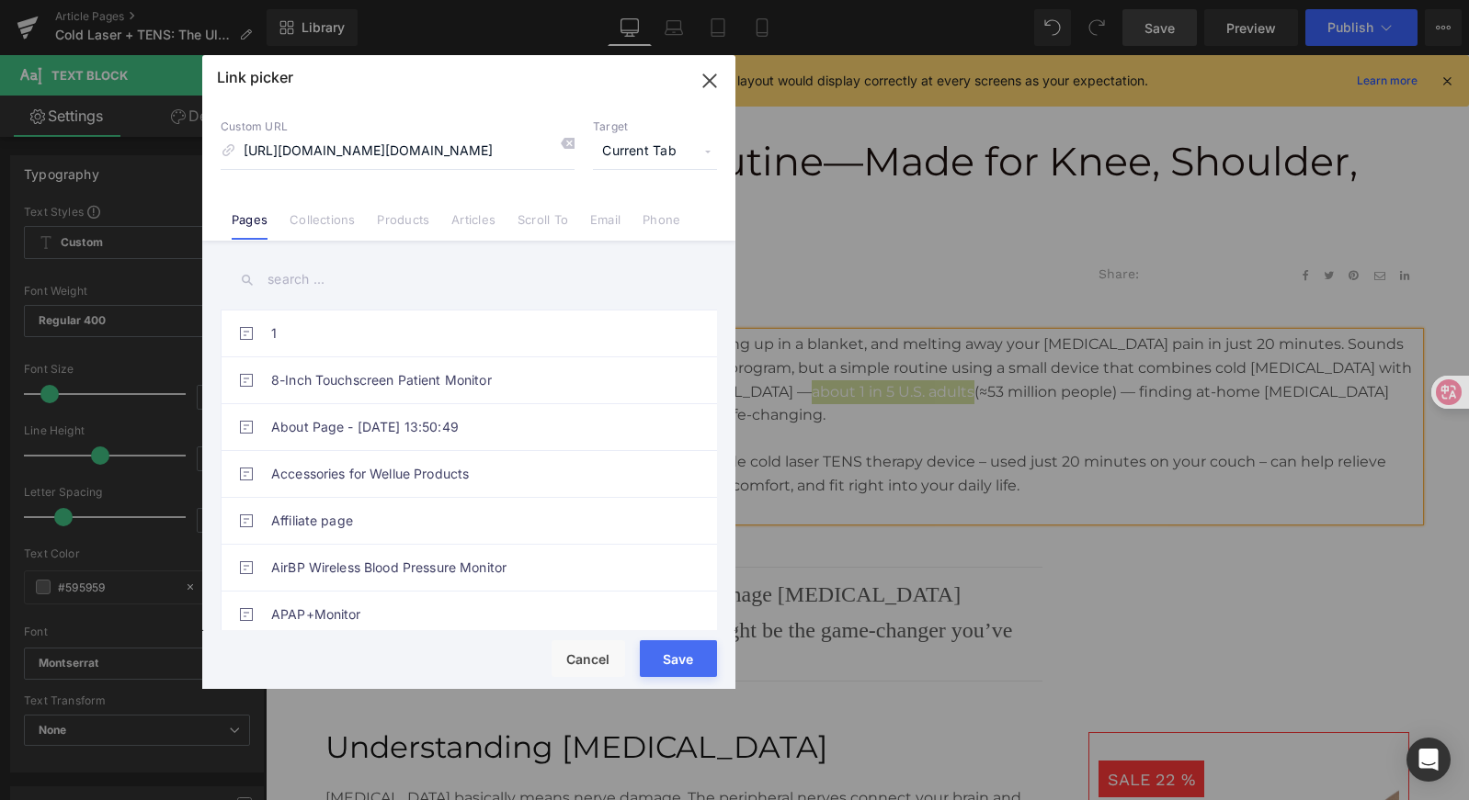
click at [641, 141] on span "Current Tab" at bounding box center [655, 151] width 124 height 35
click at [637, 219] on li "New Tab" at bounding box center [655, 217] width 142 height 32
drag, startPoint x: 690, startPoint y: 655, endPoint x: 851, endPoint y: 392, distance: 308.1
click at [690, 655] on button "Save" at bounding box center [678, 659] width 77 height 37
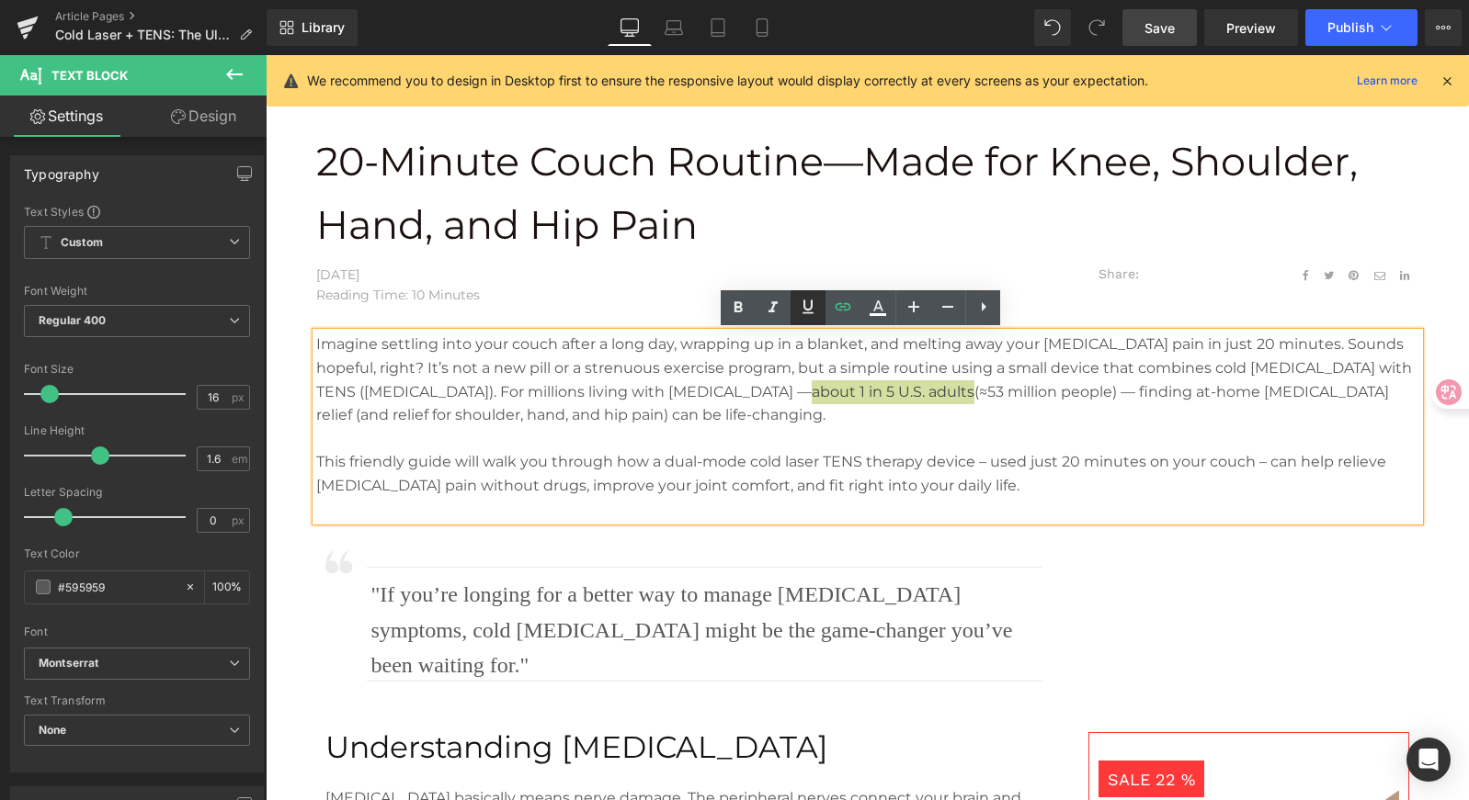
click at [818, 312] on icon at bounding box center [808, 307] width 22 height 22
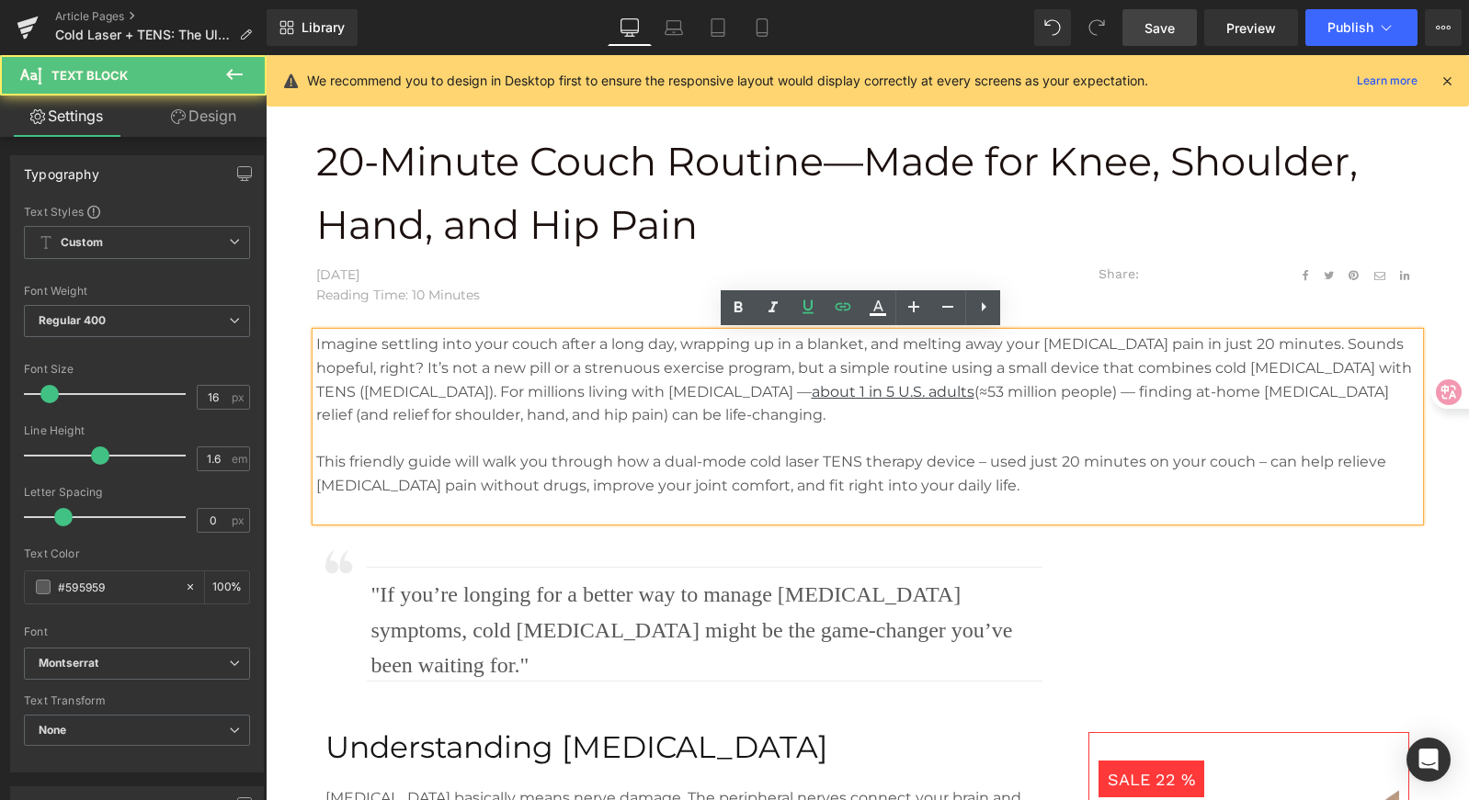
click at [1199, 450] on p "This friendly guide will walk you through how a dual-mode cold laser TENS thera…" at bounding box center [867, 473] width 1103 height 47
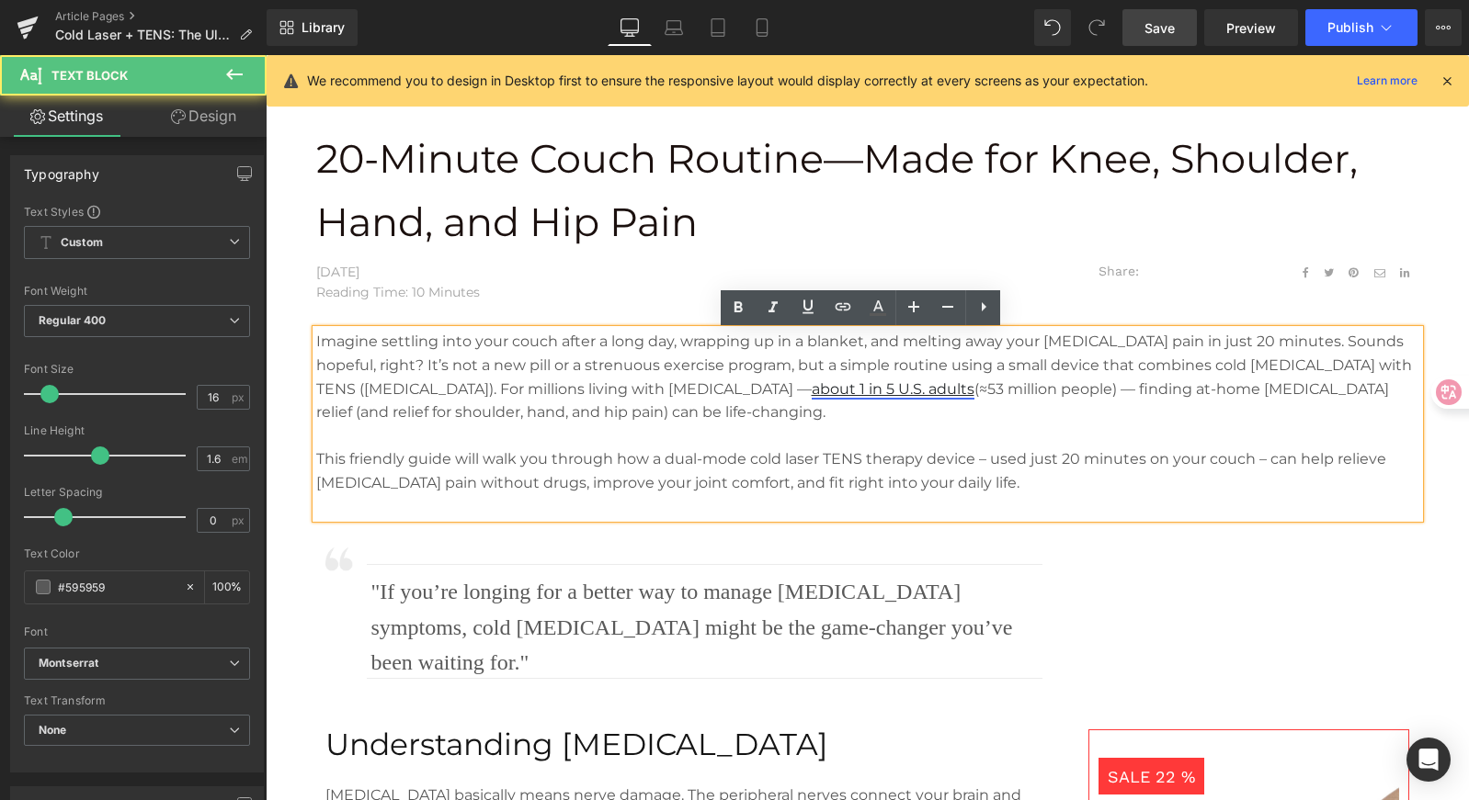
scroll to position [656, 0]
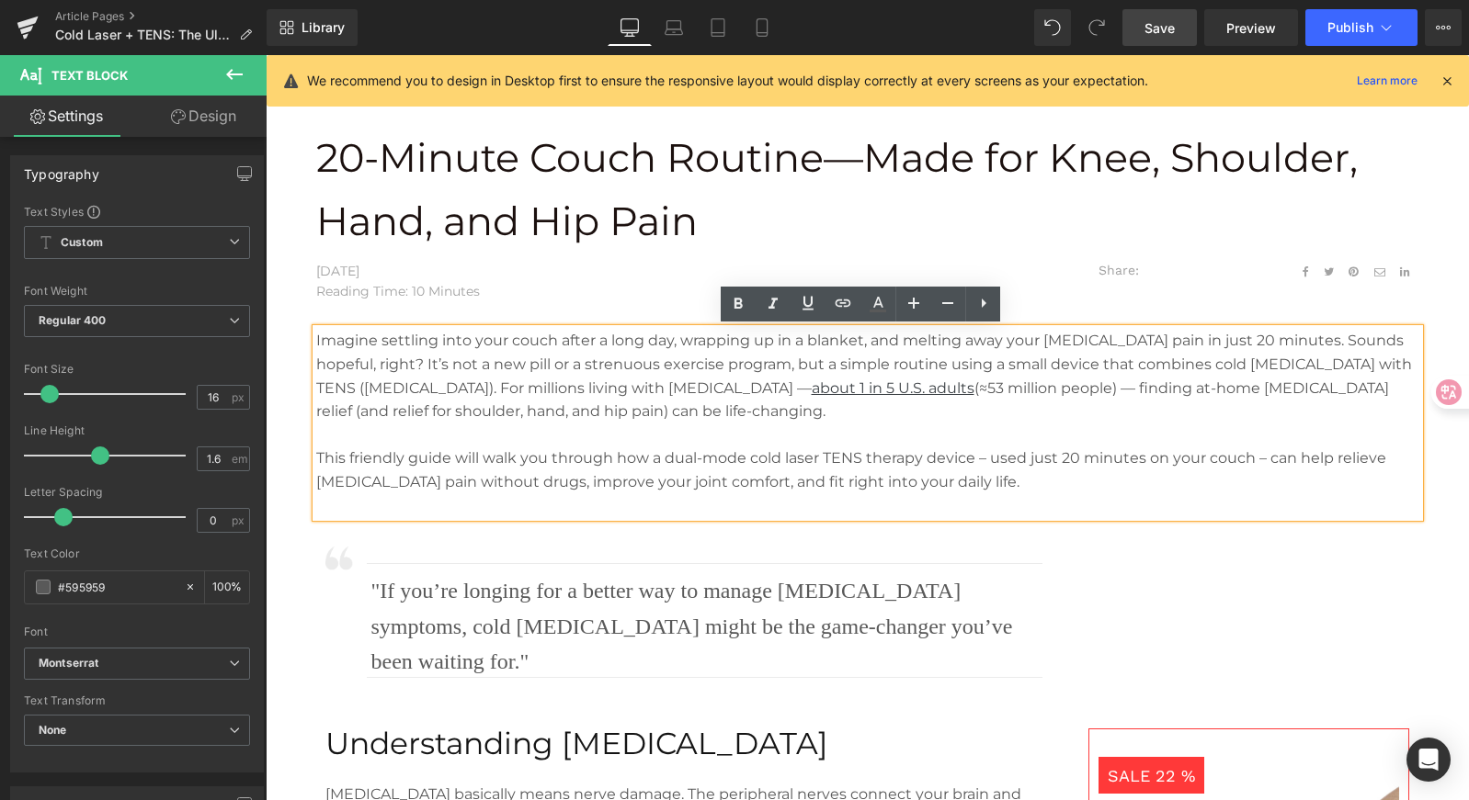
click at [1064, 441] on p at bounding box center [867, 436] width 1103 height 24
click at [1217, 408] on p "Imagine settling into your couch after a long day, wrapping up in a blanket, an…" at bounding box center [867, 376] width 1103 height 94
click at [1262, 394] on p "Imagine settling into your couch after a long day, wrapping up in a blanket, an…" at bounding box center [867, 376] width 1103 height 94
click at [1261, 388] on p "Imagine settling into your couch after a long day, wrapping up in a blanket, an…" at bounding box center [867, 376] width 1103 height 94
click at [1229, 400] on p "Imagine settling into your couch after a long day, wrapping up in a blanket, an…" at bounding box center [867, 376] width 1103 height 94
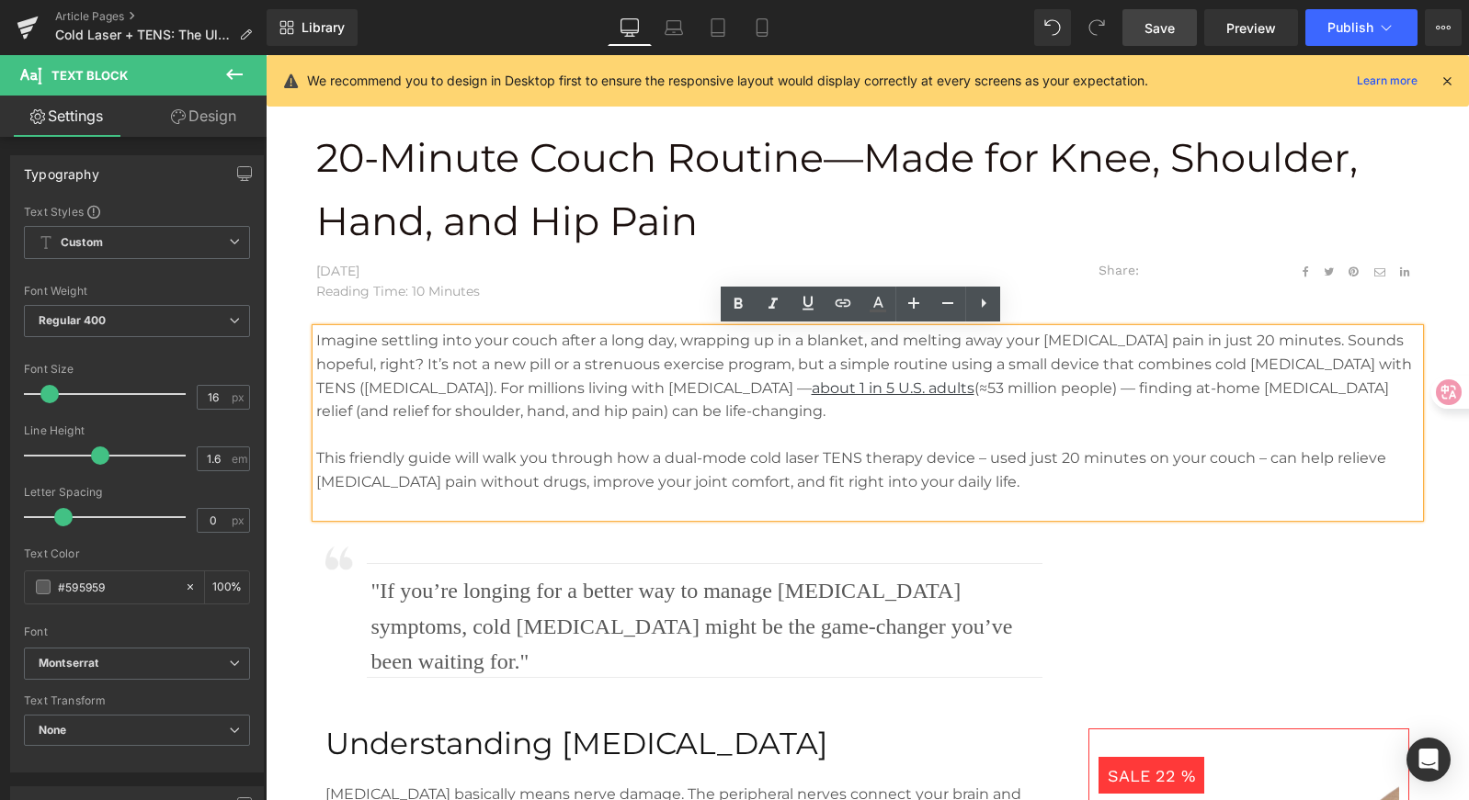
click at [1278, 389] on p "Imagine settling into your couch after a long day, wrapping up in a blanket, an…" at bounding box center [867, 376] width 1103 height 94
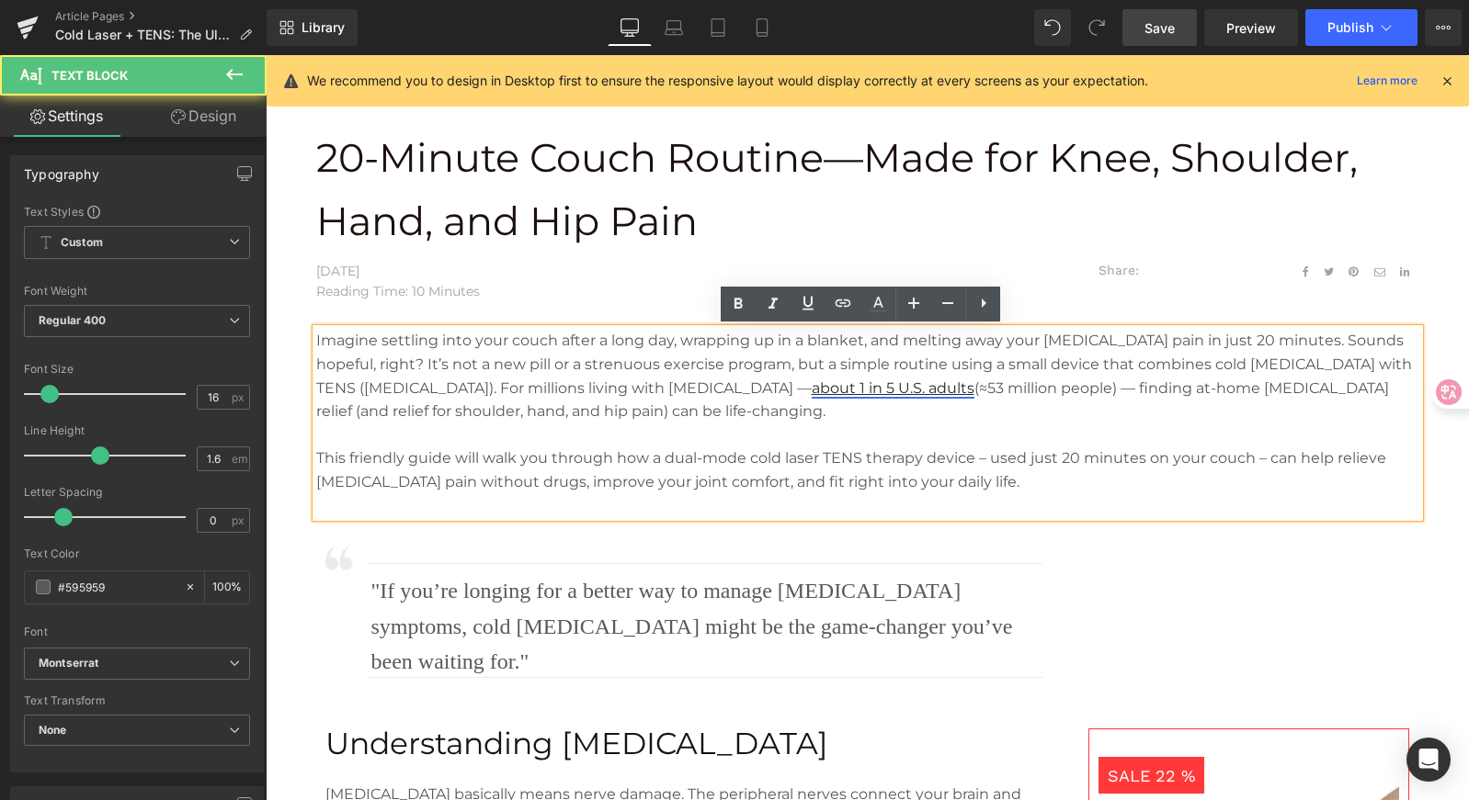
click at [935, 380] on u "about 1 in 5 U.S. adults" at bounding box center [893, 388] width 163 height 17
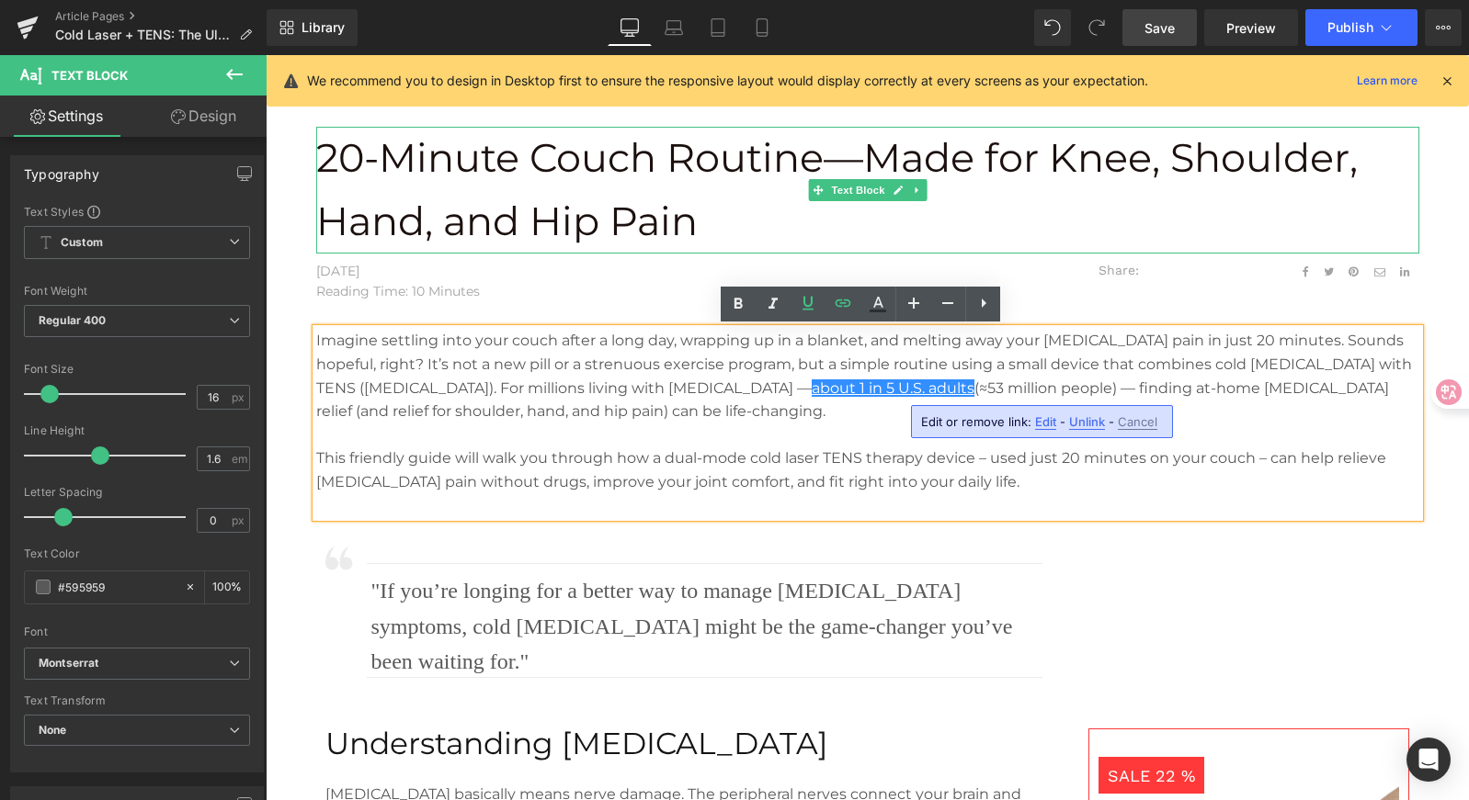
click at [1131, 244] on p "20-Minute Couch Routine—Made for Knee, Shoulder, Hand, and Hip Pain" at bounding box center [867, 190] width 1103 height 127
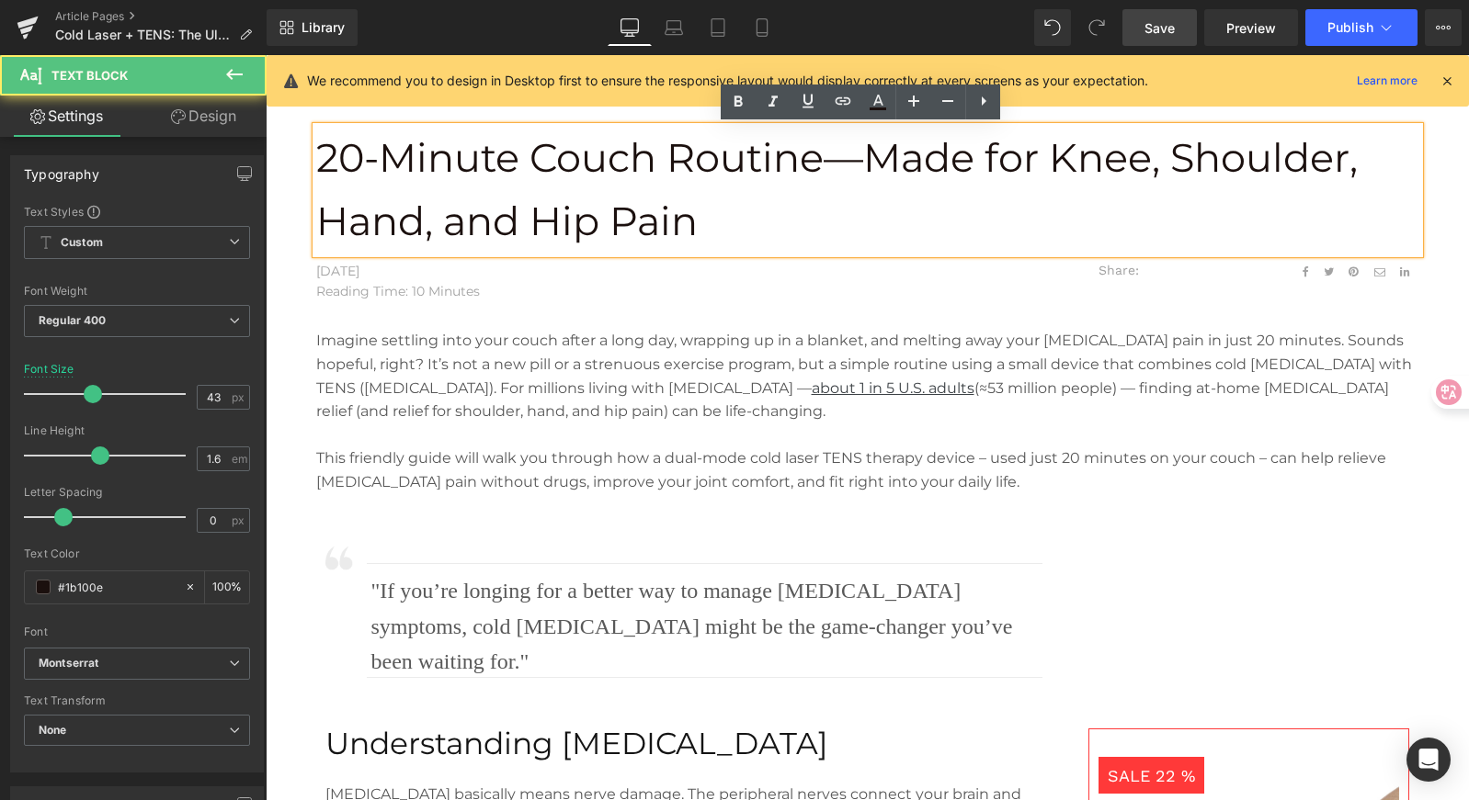
click at [1176, 302] on div "20-Minute Couch Routine—Made for Knee, Shoulder, Hand, and Hip Pain Text Block …" at bounding box center [867, 322] width 1121 height 391
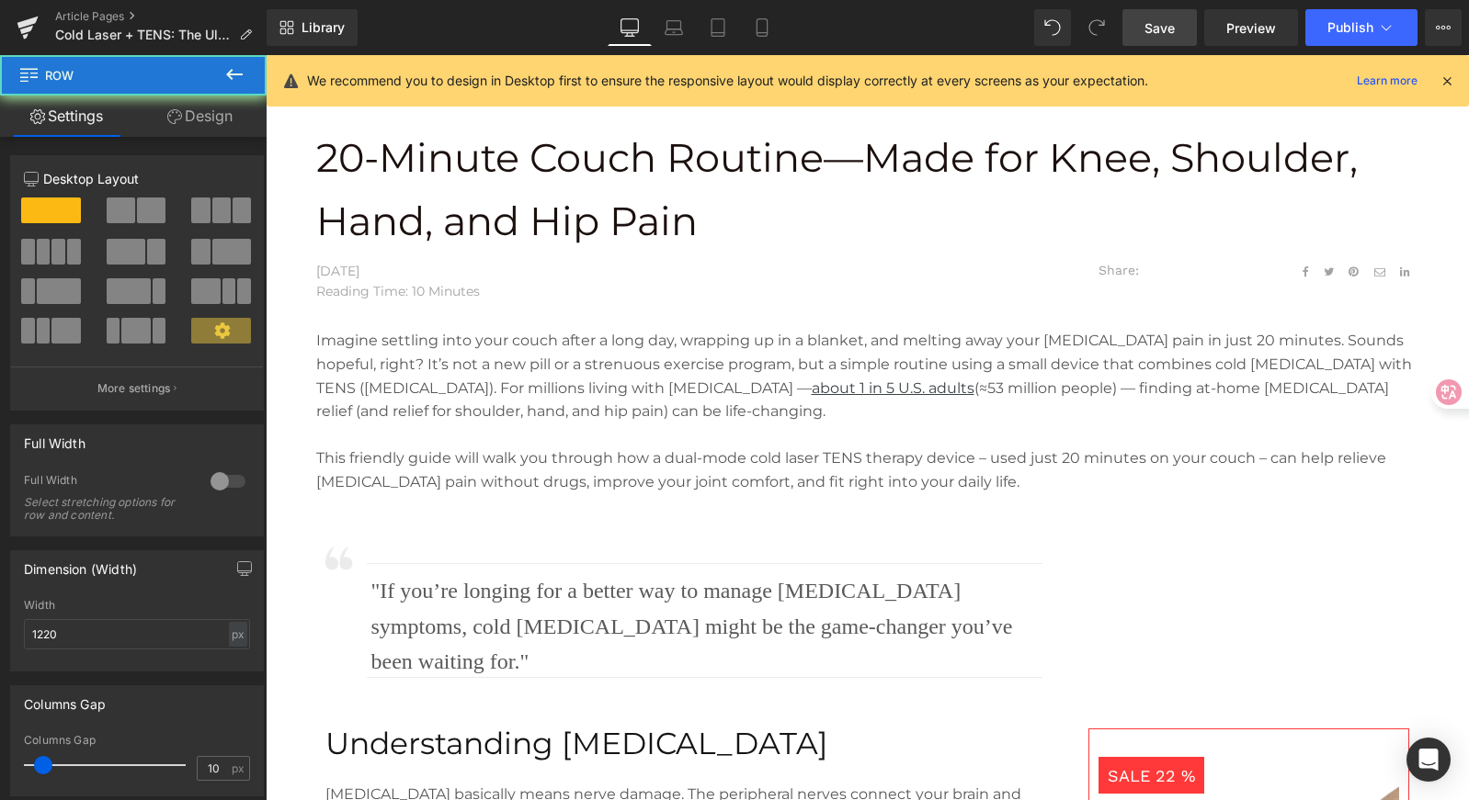
click at [1162, 429] on p at bounding box center [867, 436] width 1103 height 24
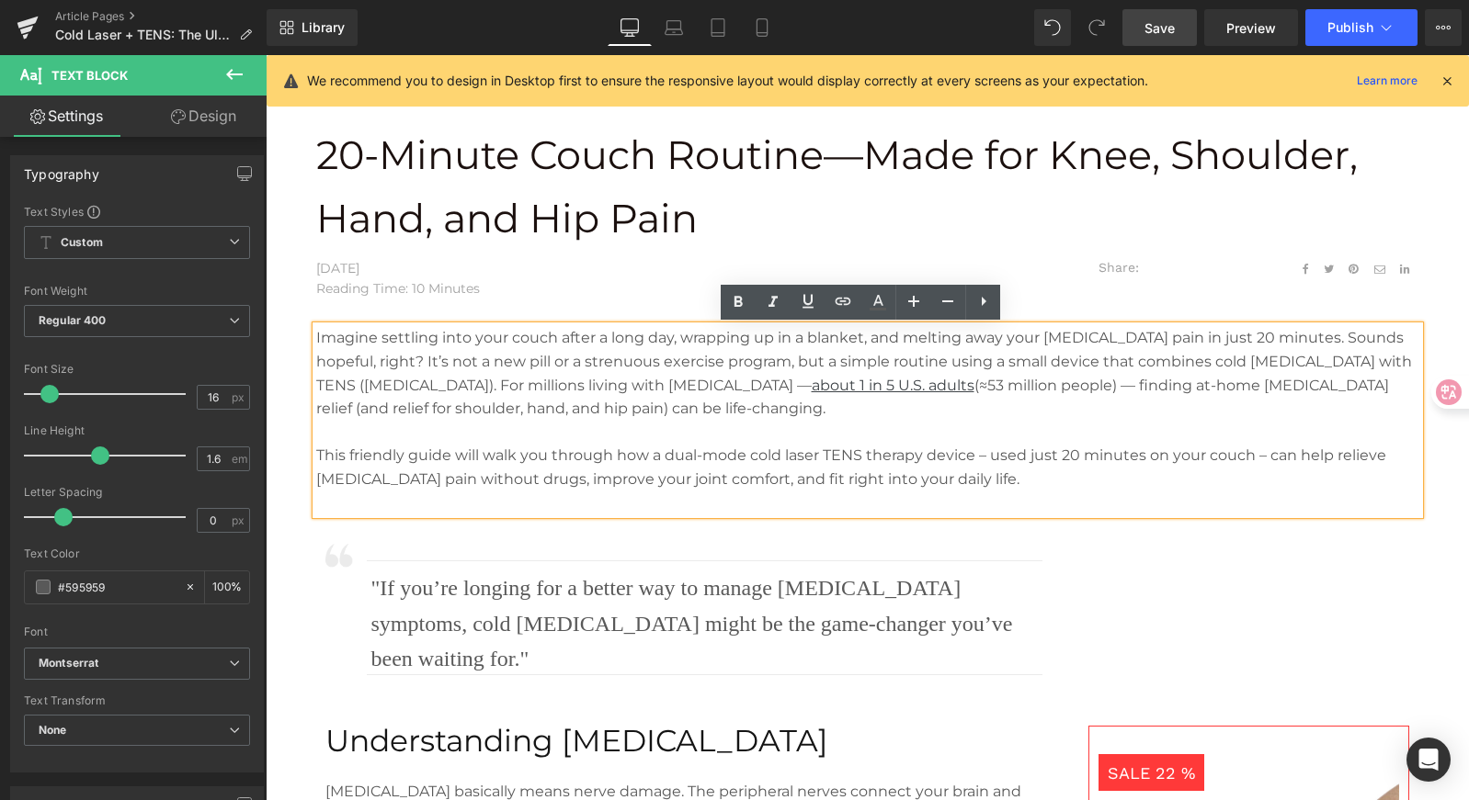
scroll to position [660, 0]
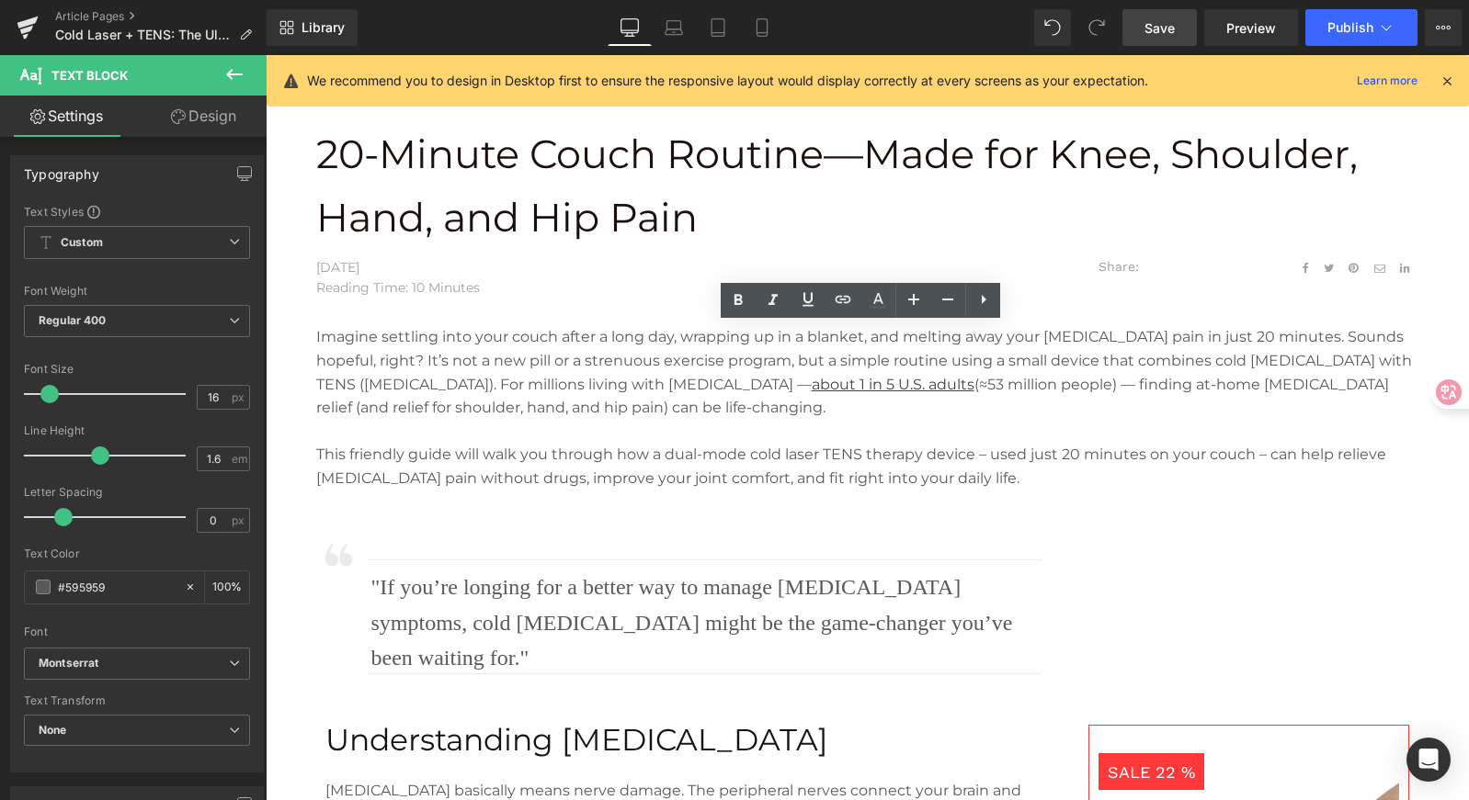
click at [1164, 26] on span "Save" at bounding box center [1159, 27] width 30 height 19
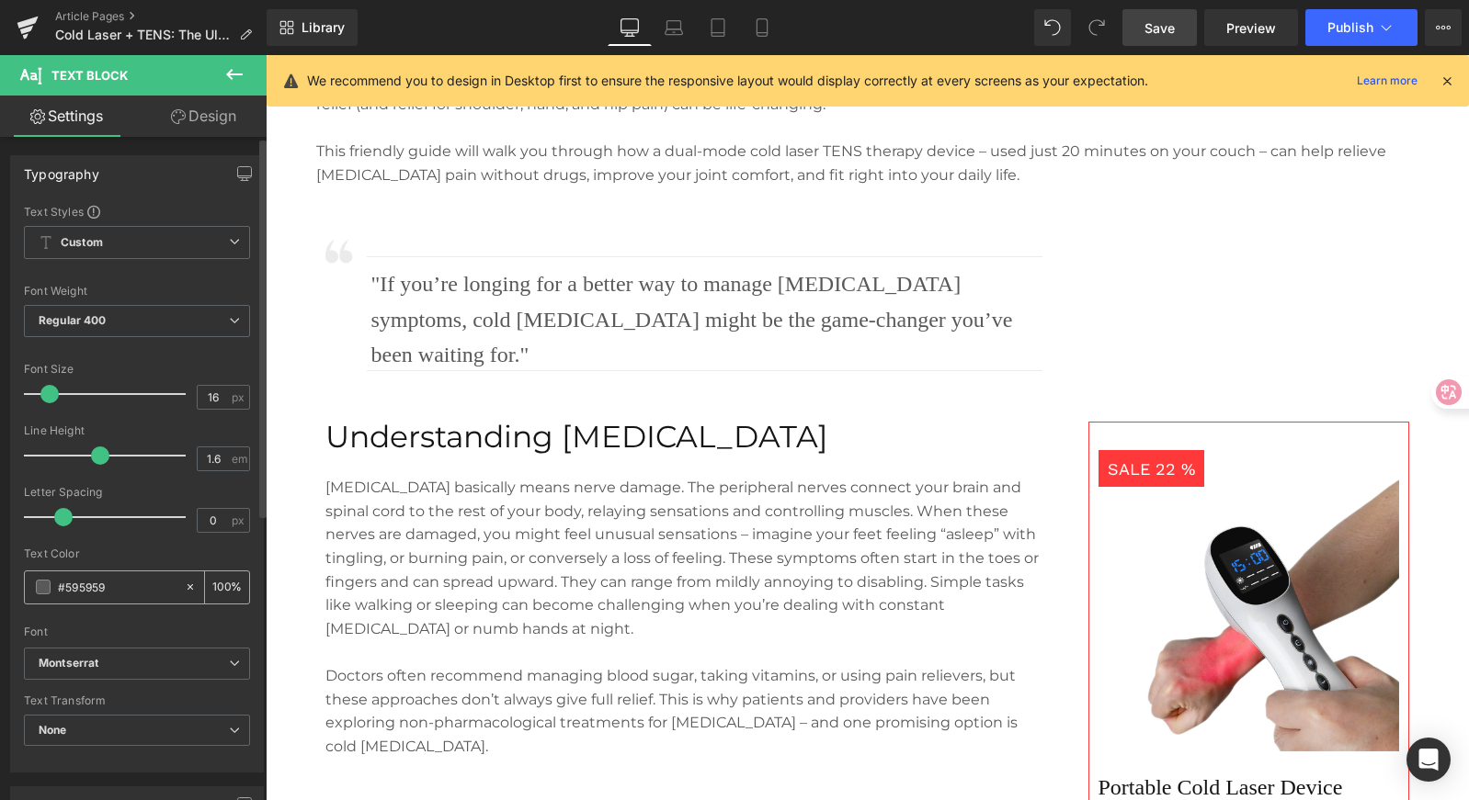
scroll to position [962, 0]
click at [403, 289] on p ""If you’re longing for a better way to manage [MEDICAL_DATA] symptoms, cold [ME…" at bounding box center [706, 320] width 671 height 106
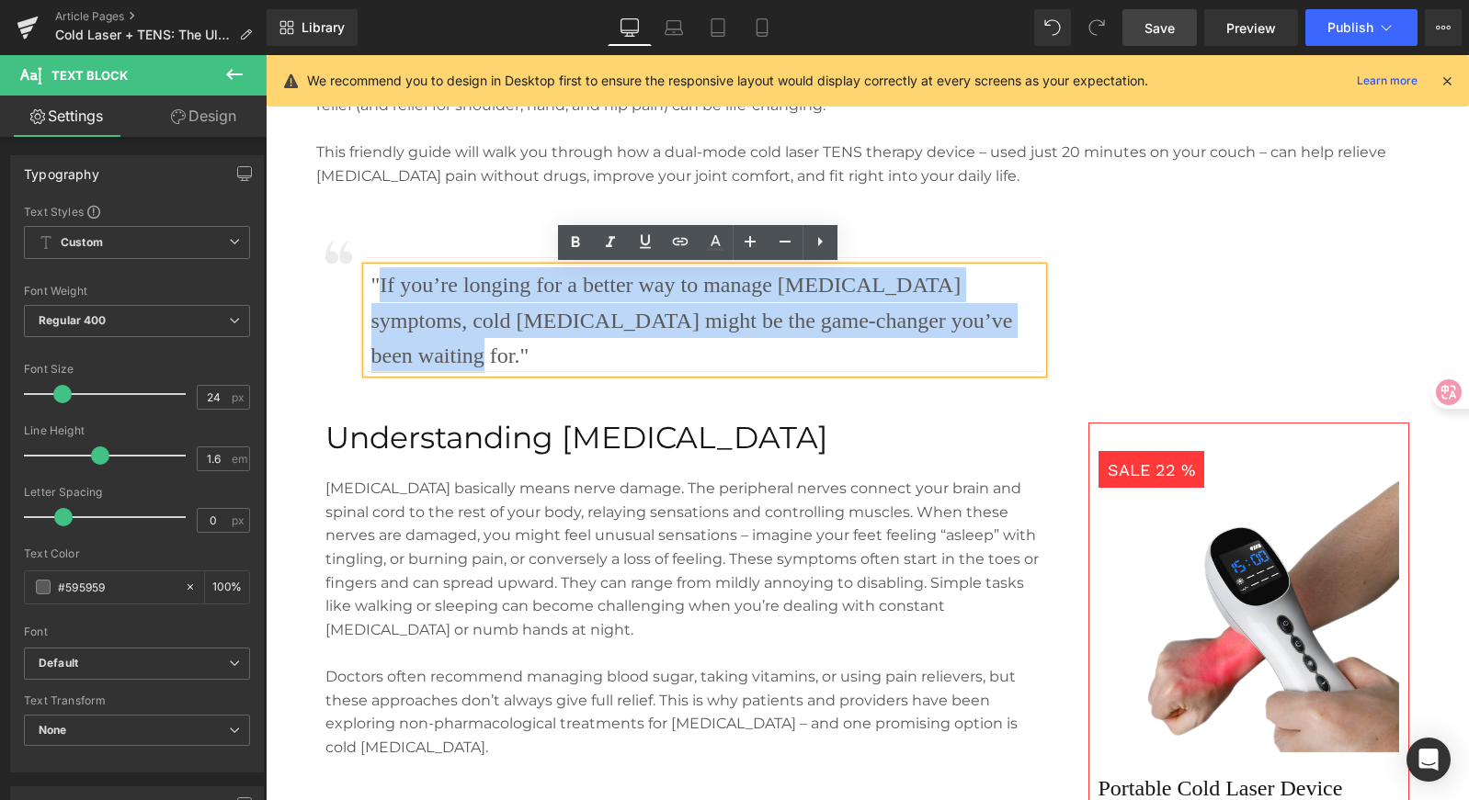
drag, startPoint x: 467, startPoint y: 289, endPoint x: 948, endPoint y: 318, distance: 482.5
click at [948, 318] on p ""If you’re longing for a better way to manage [MEDICAL_DATA] symptoms, cold [ME…" at bounding box center [706, 320] width 671 height 106
paste div
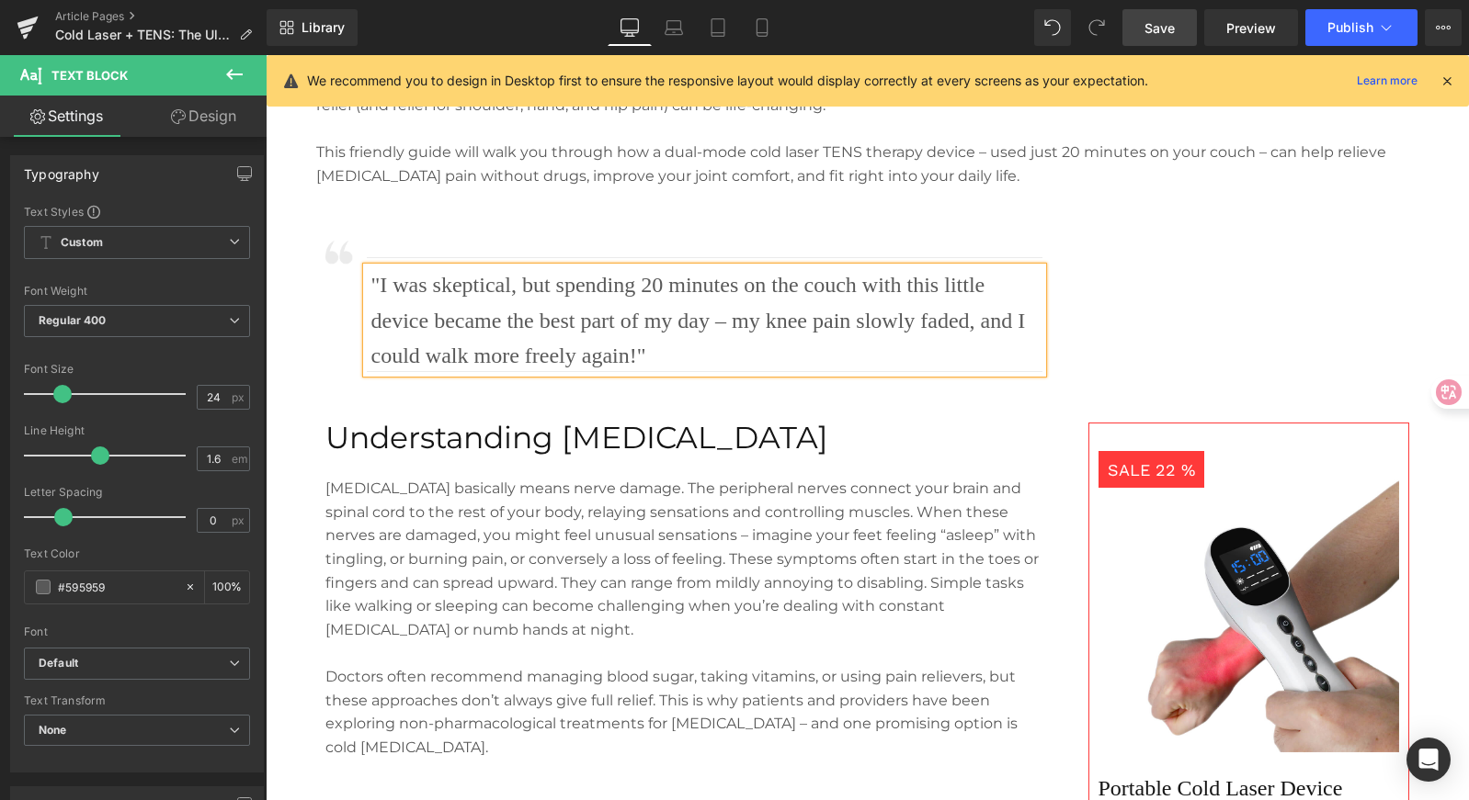
click at [1205, 331] on div "SALE 22 % (P) Image Portable Cold Laser Device Text Block Relieve numbness and …" at bounding box center [1235, 658] width 368 height 838
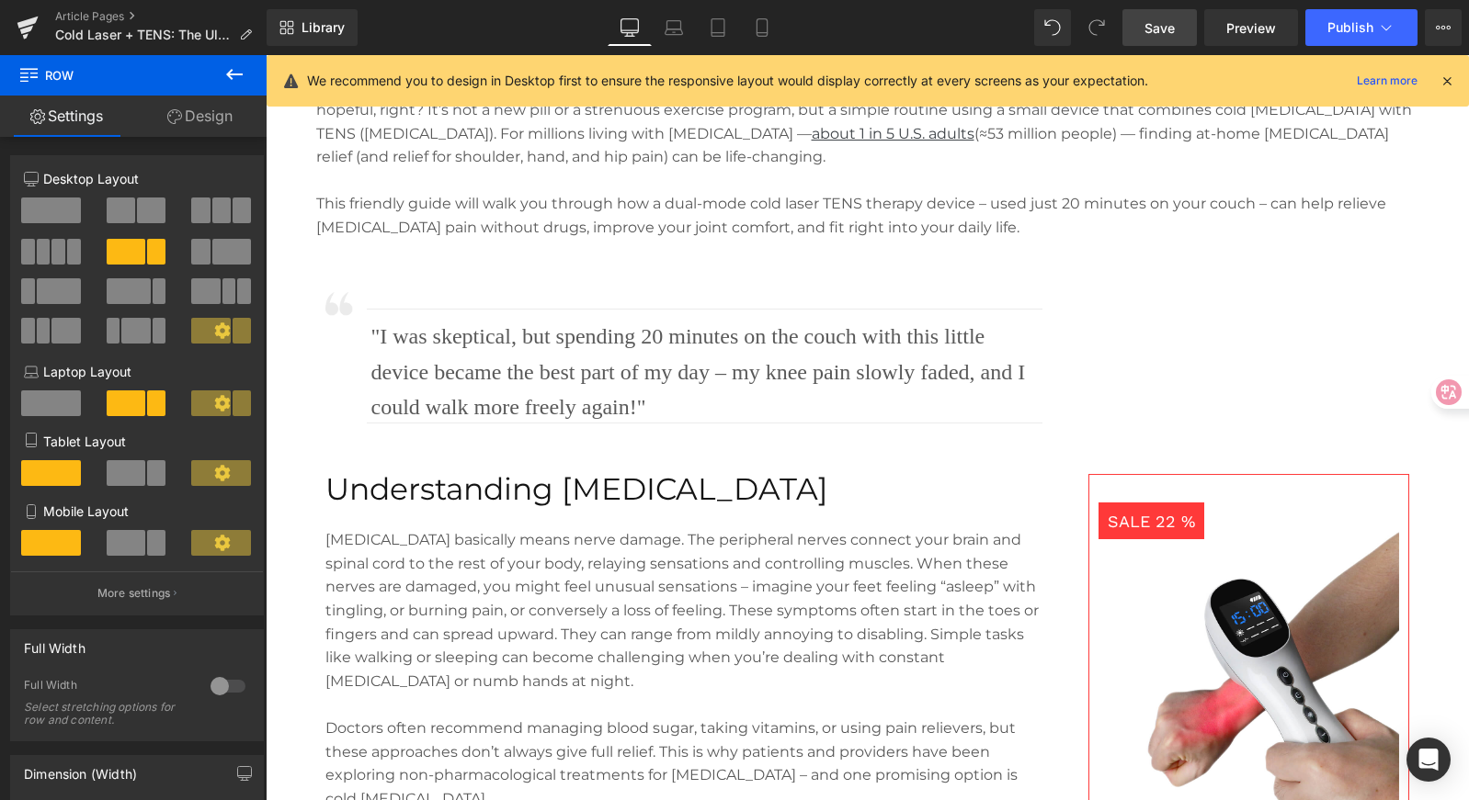
scroll to position [911, 0]
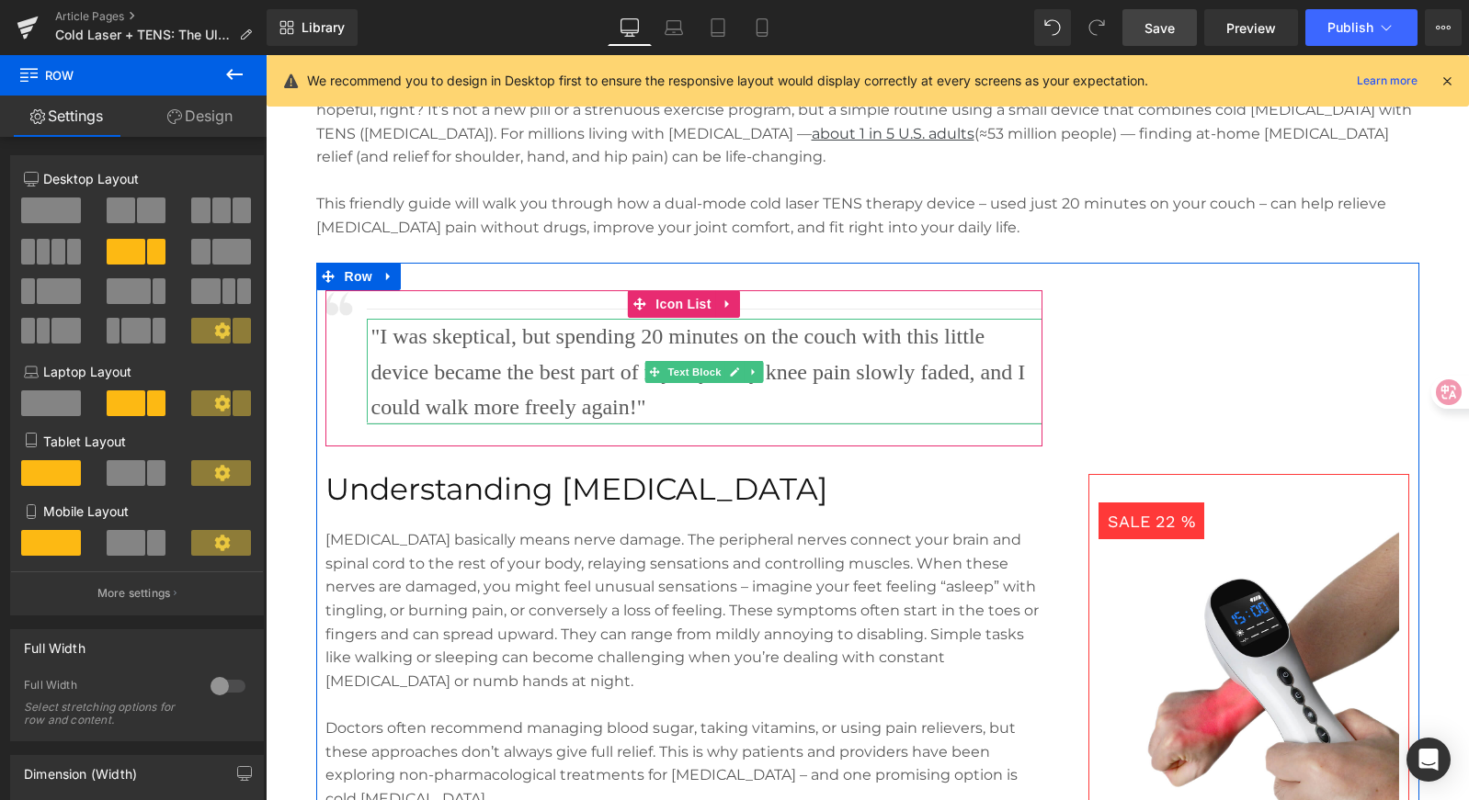
click at [880, 373] on p ""I was skeptical, but spending 20 minutes on the couch with this little device …" at bounding box center [706, 372] width 671 height 106
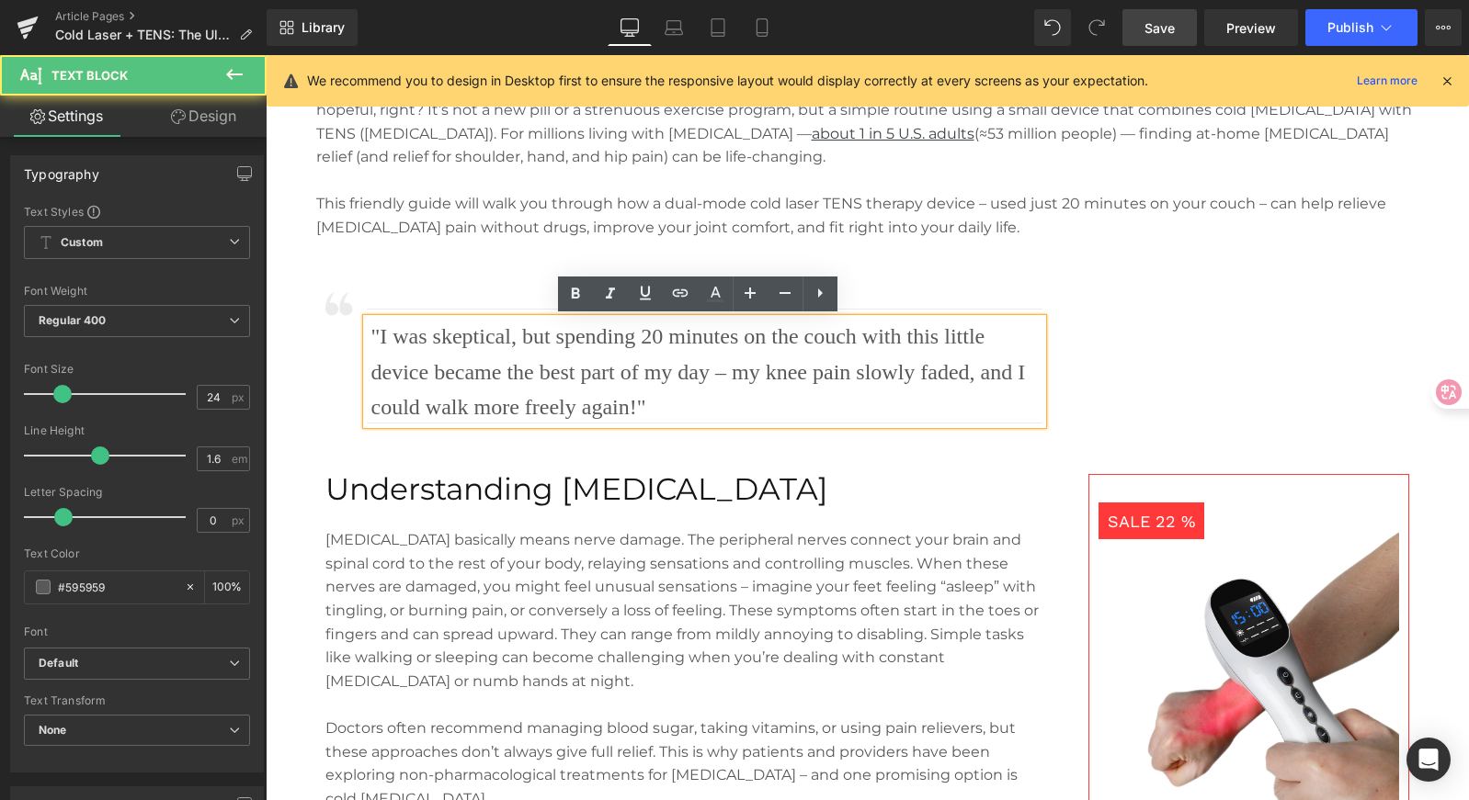
click at [953, 375] on p ""I was skeptical, but spending 20 minutes on the couch with this little device …" at bounding box center [706, 372] width 671 height 106
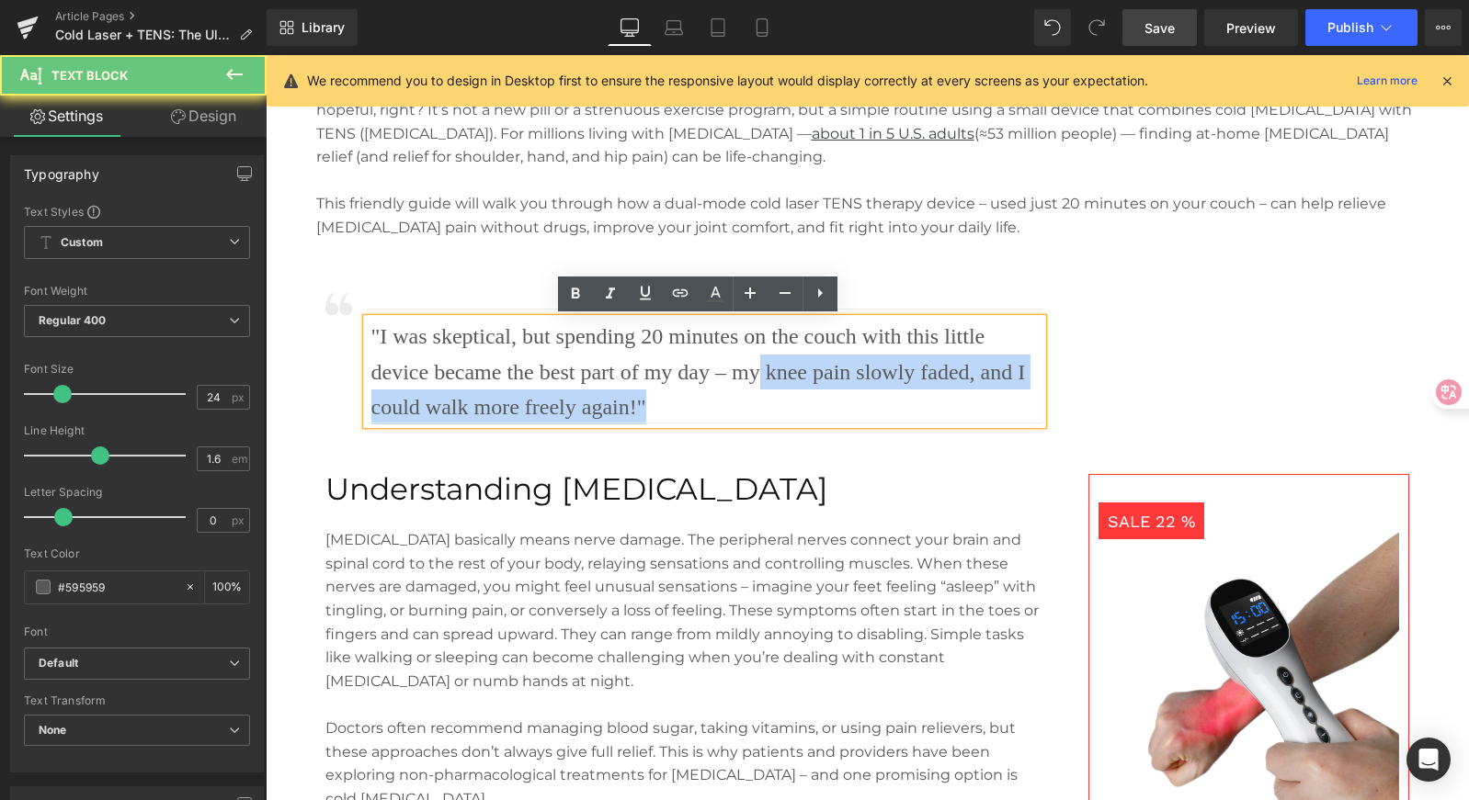
click at [749, 389] on p ""I was skeptical, but spending 20 minutes on the couch with this little device …" at bounding box center [706, 372] width 671 height 106
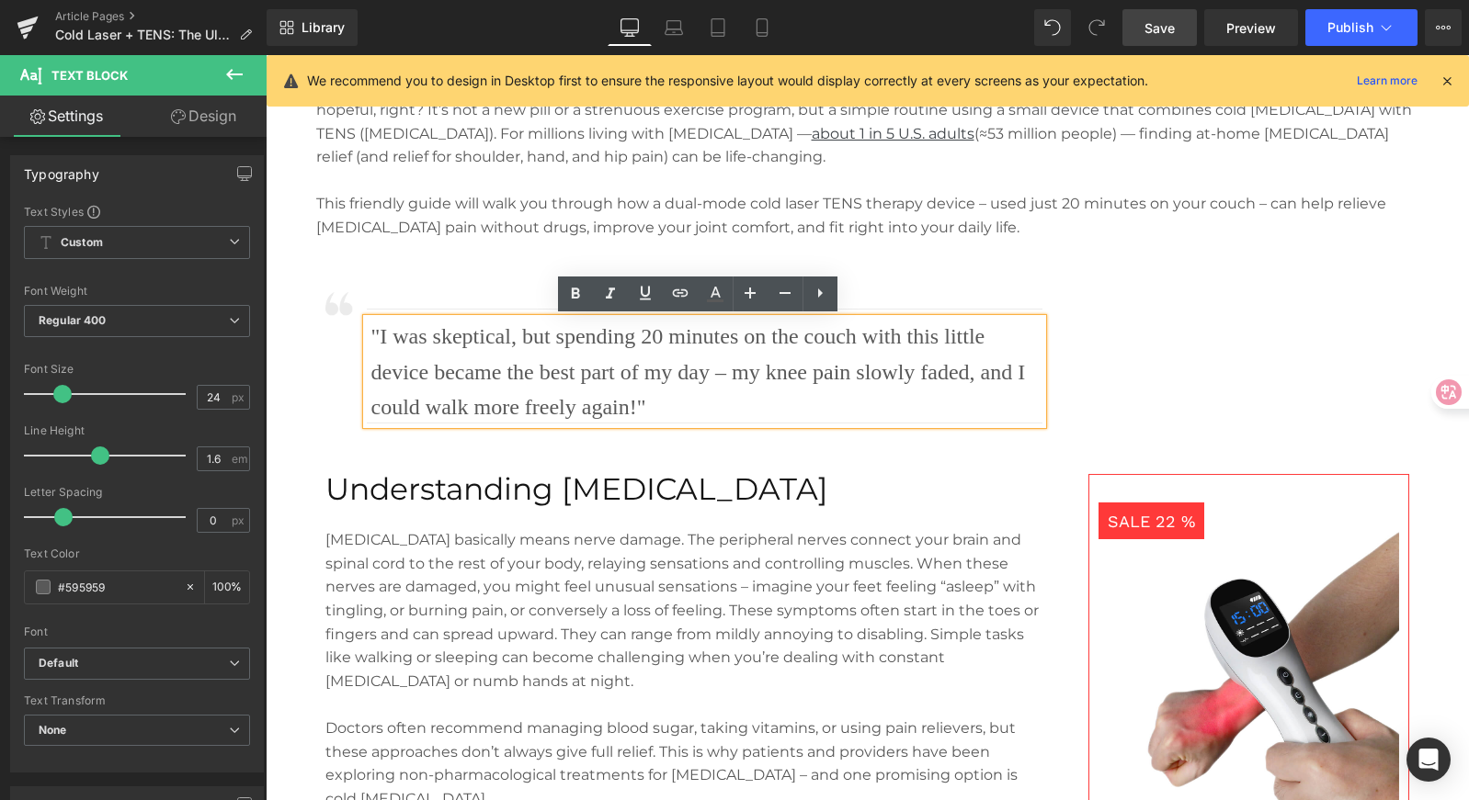
drag, startPoint x: 716, startPoint y: 369, endPoint x: 713, endPoint y: 380, distance: 11.4
click at [716, 369] on p ""I was skeptical, but spending 20 minutes on the couch with this little device …" at bounding box center [706, 372] width 671 height 106
click at [713, 380] on p ""I was skeptical, but spending 20 minutes on the couch with this little device …" at bounding box center [706, 372] width 671 height 106
click at [718, 372] on p ""I was skeptical, but spending 20 minutes on the couch with this little device …" at bounding box center [706, 372] width 671 height 106
click at [539, 349] on p ""I was skeptical, but spending 20 minutes on the couch with this little device …" at bounding box center [706, 372] width 671 height 106
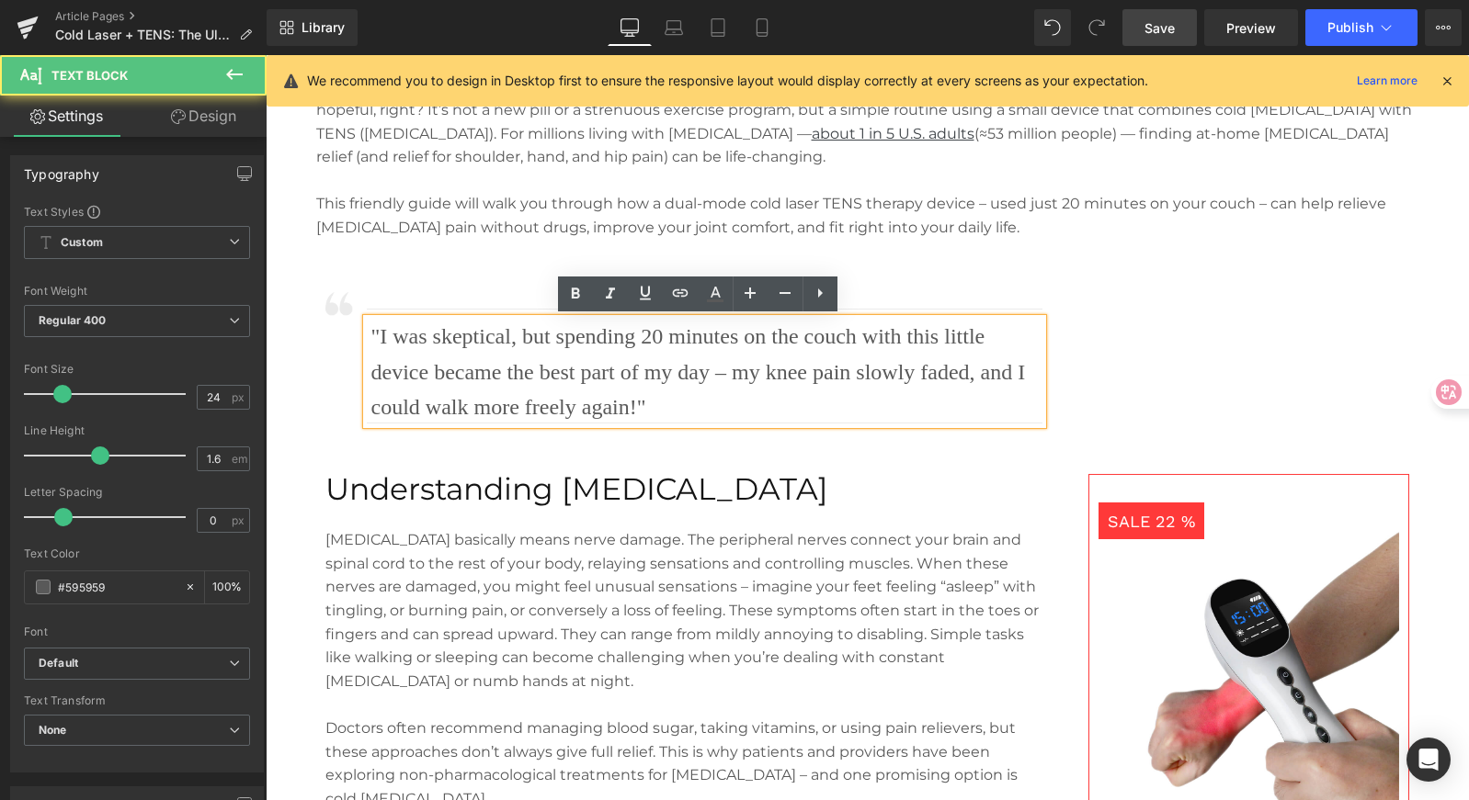
click at [604, 341] on p ""I was skeptical, but spending 20 minutes on the couch with this little device …" at bounding box center [706, 372] width 671 height 106
click at [770, 344] on p ""I was skeptical, but spending 20 minutes on the couch with this little device …" at bounding box center [706, 372] width 671 height 106
click at [886, 344] on p ""I was skeptical, but spending 20 minutes on the couch with this little device …" at bounding box center [706, 372] width 671 height 106
click at [962, 344] on p ""I was skeptical, but spending 20 minutes on the couch with this little device …" at bounding box center [706, 372] width 671 height 106
click at [409, 374] on p ""I was skeptical, but spending 20 minutes on the couch with this little device …" at bounding box center [706, 372] width 671 height 106
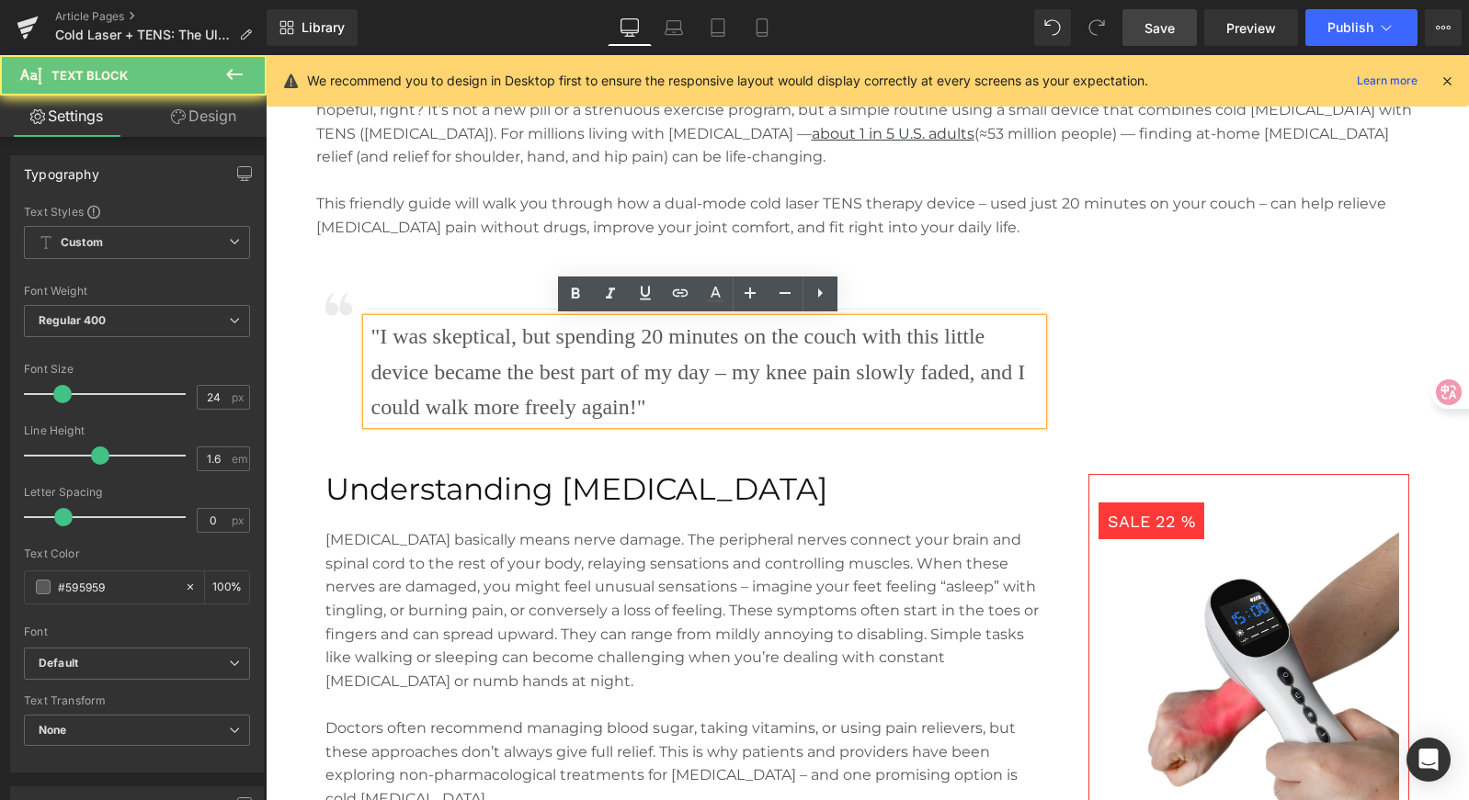
click at [550, 376] on p ""I was skeptical, but spending 20 minutes on the couch with this little device …" at bounding box center [706, 372] width 671 height 106
click at [658, 376] on p ""I was skeptical, but spending 20 minutes on the couch with this little device …" at bounding box center [706, 372] width 671 height 106
click at [681, 375] on p ""I was skeptical, but spending 20 minutes on the couch with this little device …" at bounding box center [706, 372] width 671 height 106
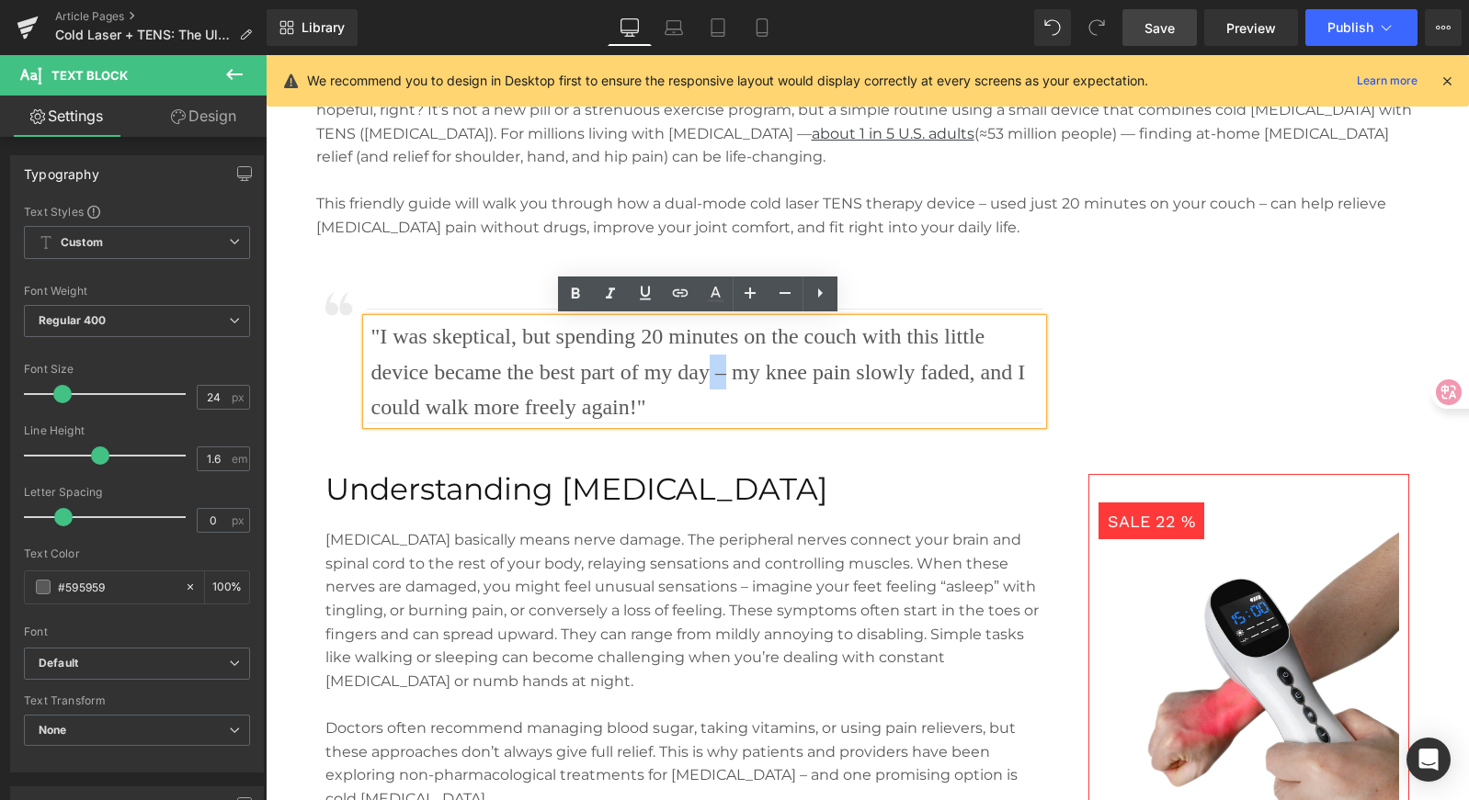
drag, startPoint x: 721, startPoint y: 373, endPoint x: 701, endPoint y: 373, distance: 19.3
click at [701, 373] on p ""I was skeptical, but spending 20 minutes on the couch with this little device …" at bounding box center [706, 372] width 671 height 106
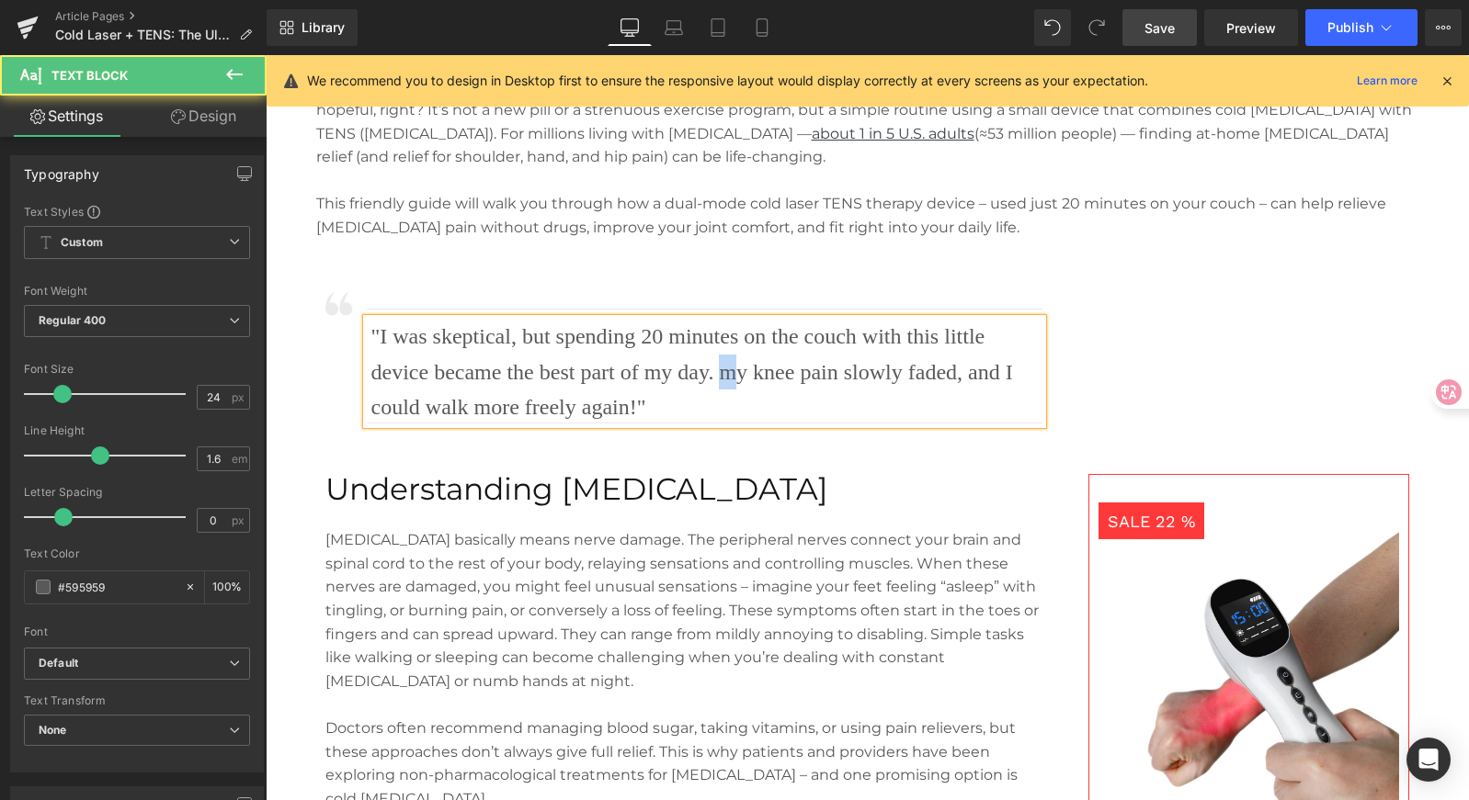
drag, startPoint x: 716, startPoint y: 372, endPoint x: 723, endPoint y: 366, distance: 9.8
click at [723, 366] on p ""I was skeptical, but spending 20 minutes on the couch with this little device …" at bounding box center [706, 372] width 671 height 106
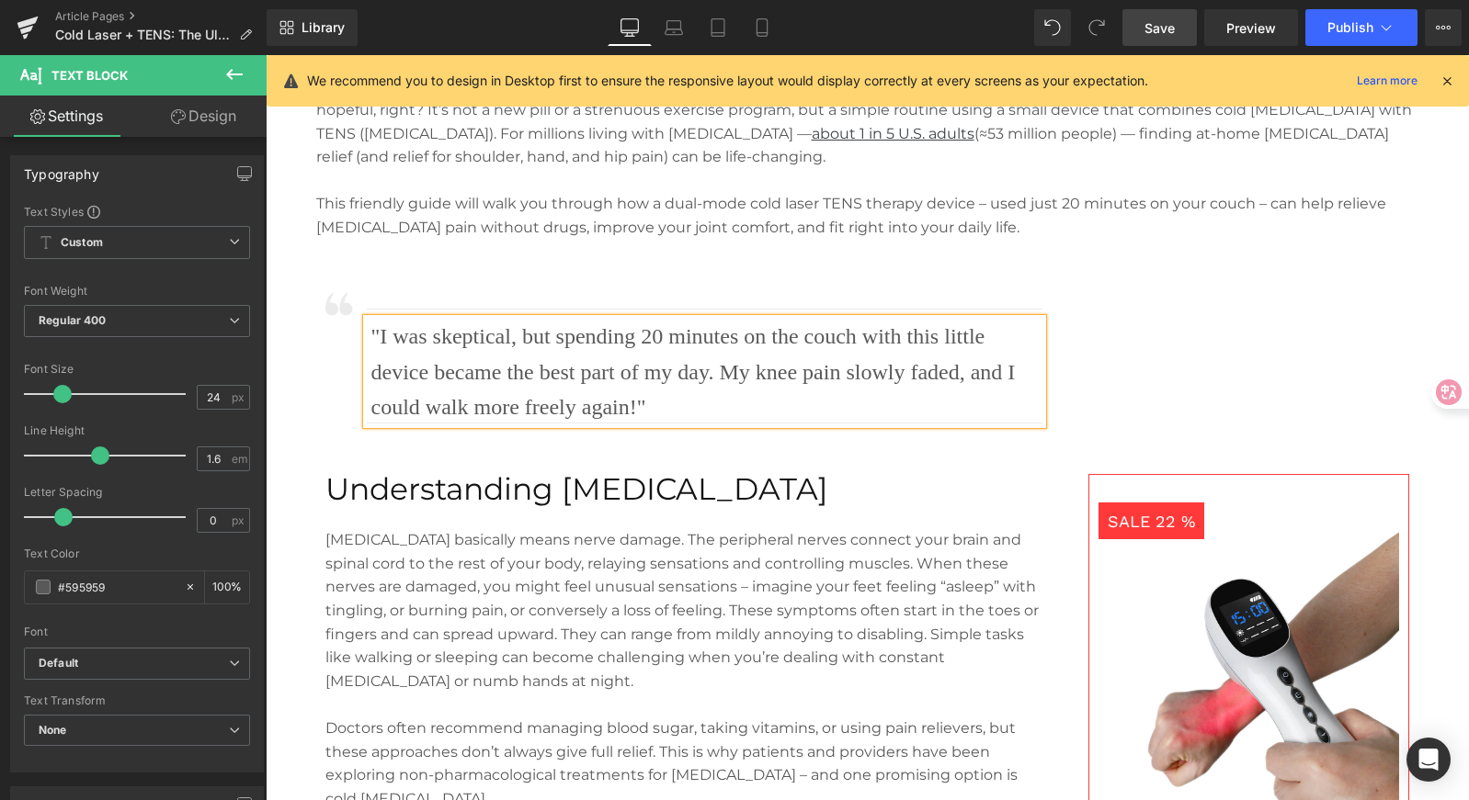
click at [1152, 356] on div "SALE 22 % (P) Image Portable Cold Laser Device Text Block Relieve numbness and …" at bounding box center [1235, 709] width 368 height 838
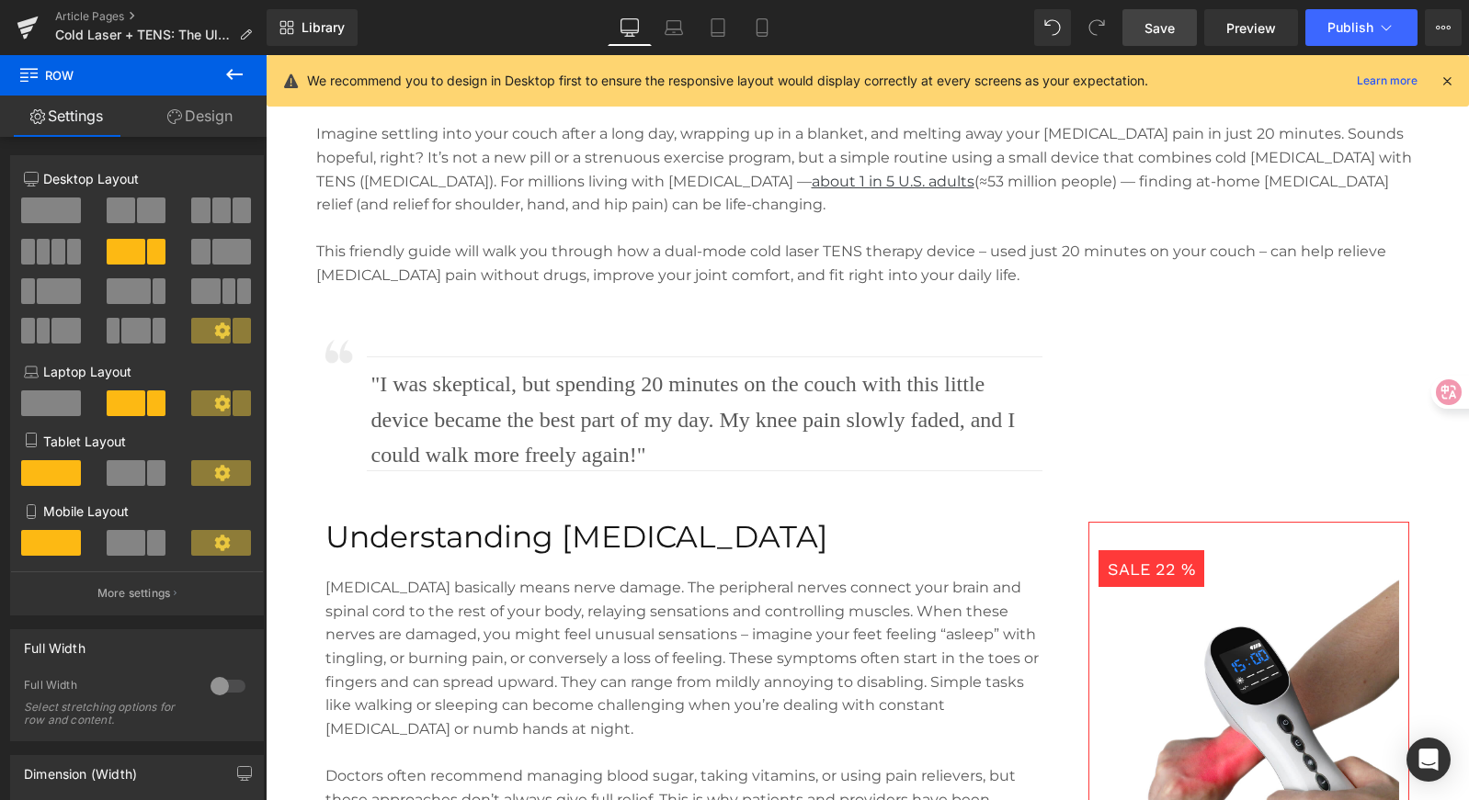
scroll to position [867, 0]
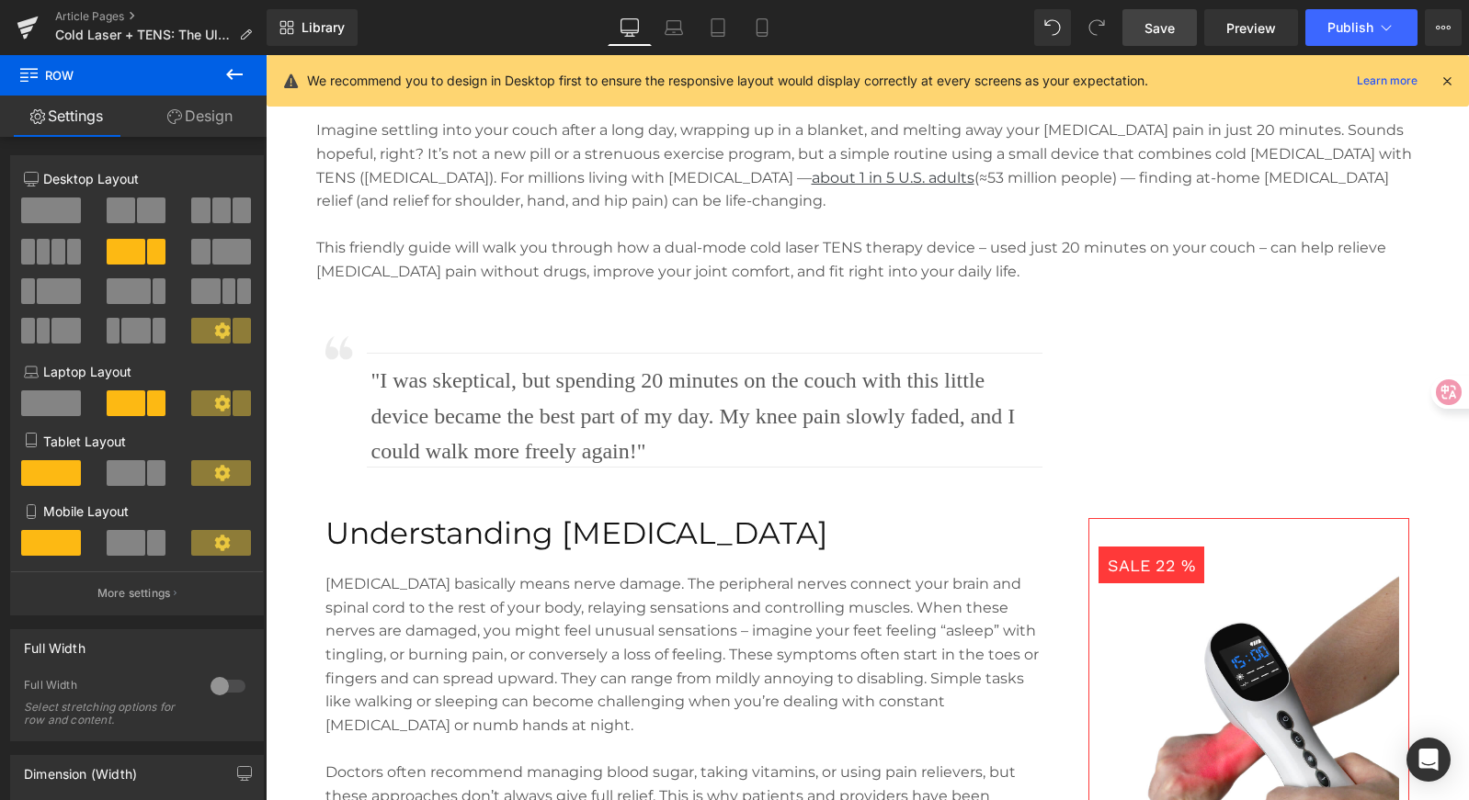
click at [1145, 33] on span "Save" at bounding box center [1159, 27] width 30 height 19
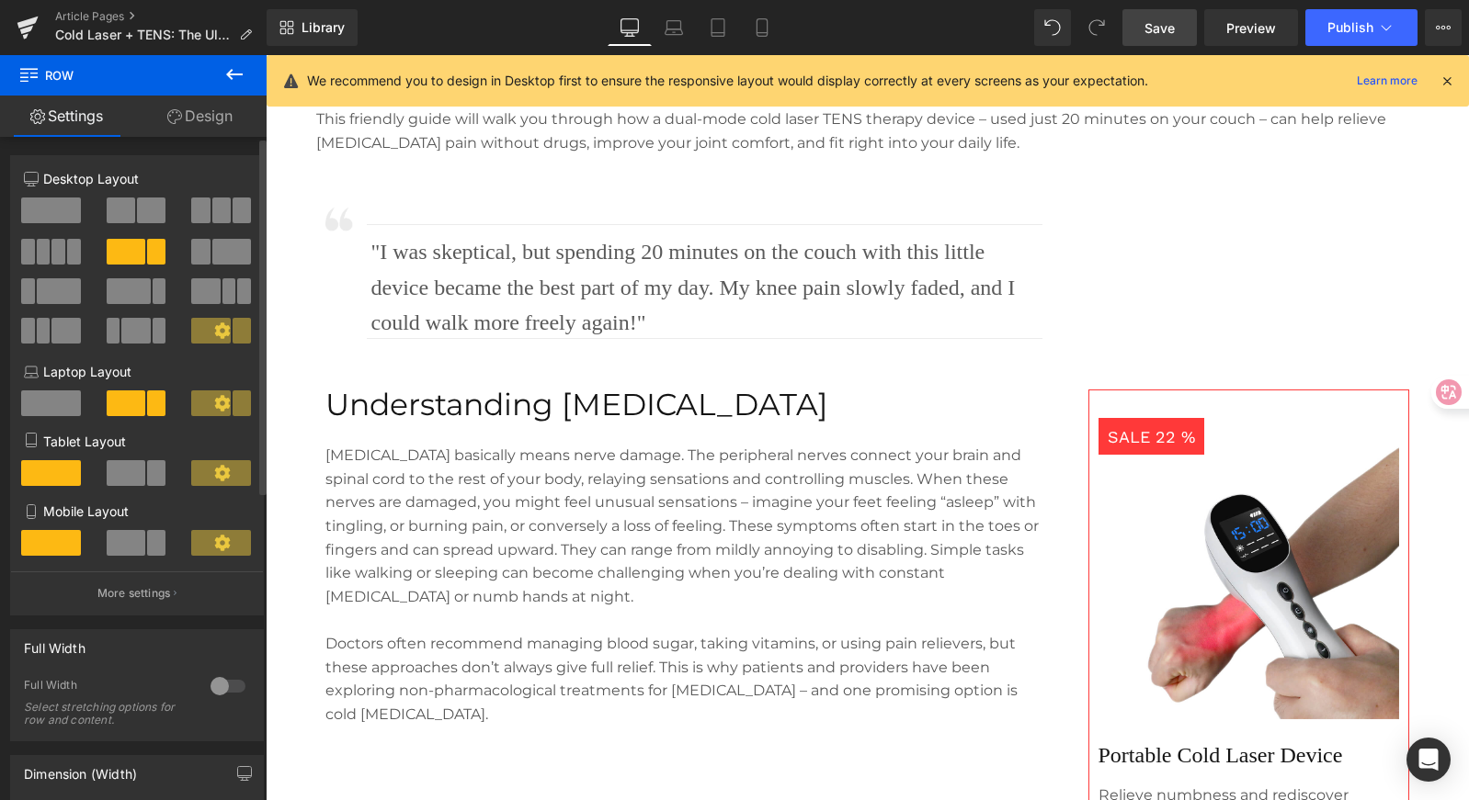
scroll to position [999, 0]
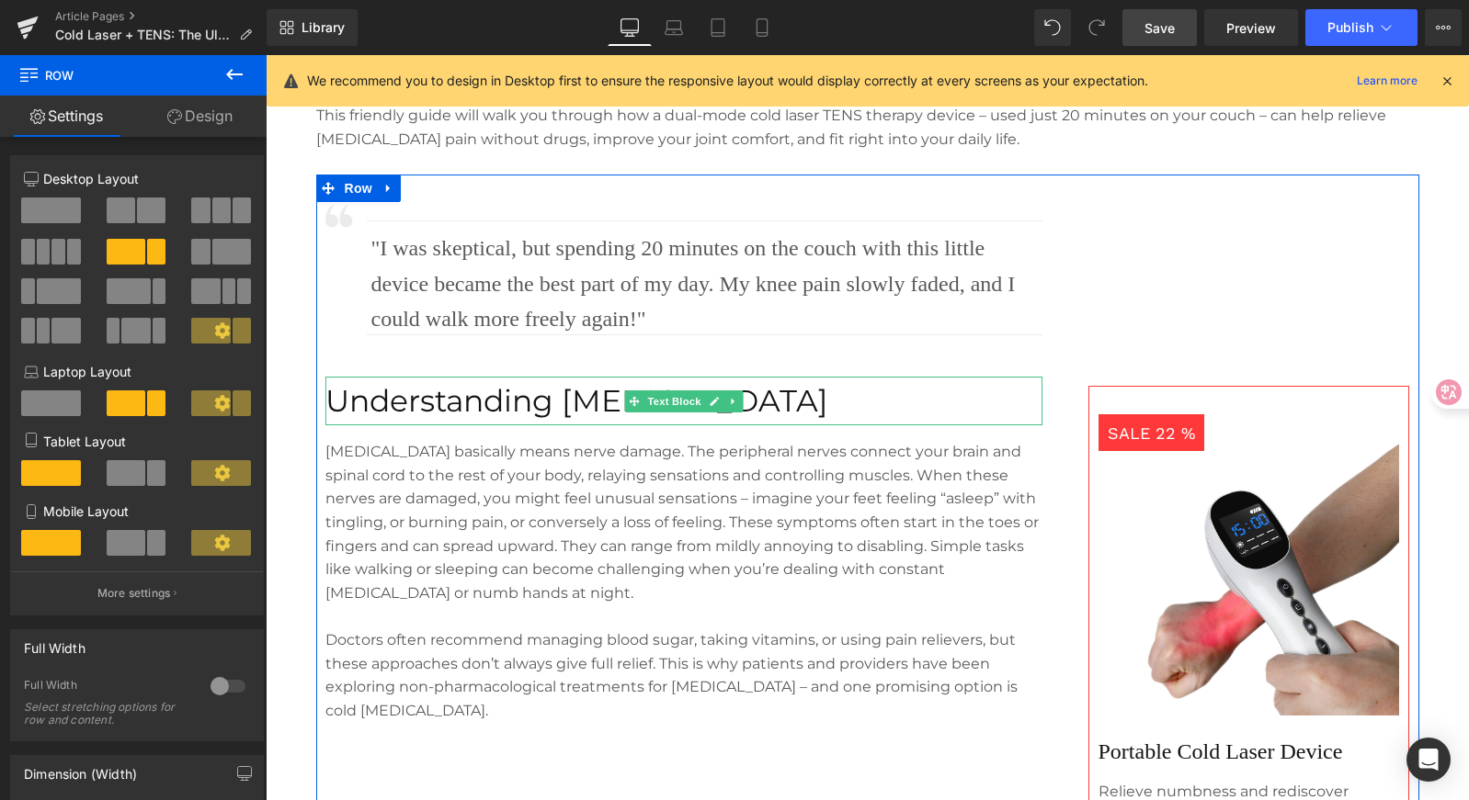
click at [609, 414] on p "Understanding Neuropathy" at bounding box center [683, 401] width 717 height 49
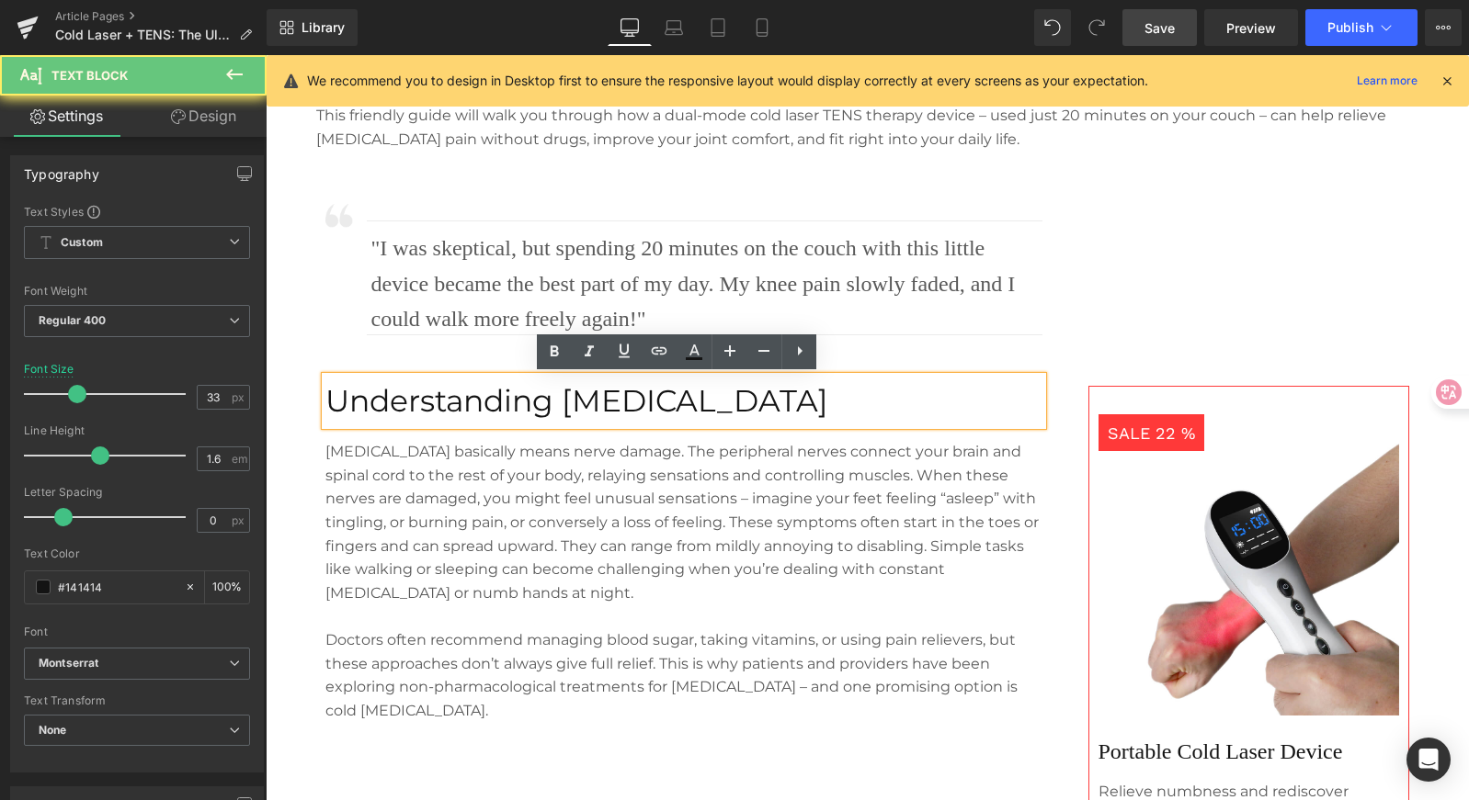
click at [458, 406] on p "Understanding Neuropathy" at bounding box center [683, 401] width 717 height 49
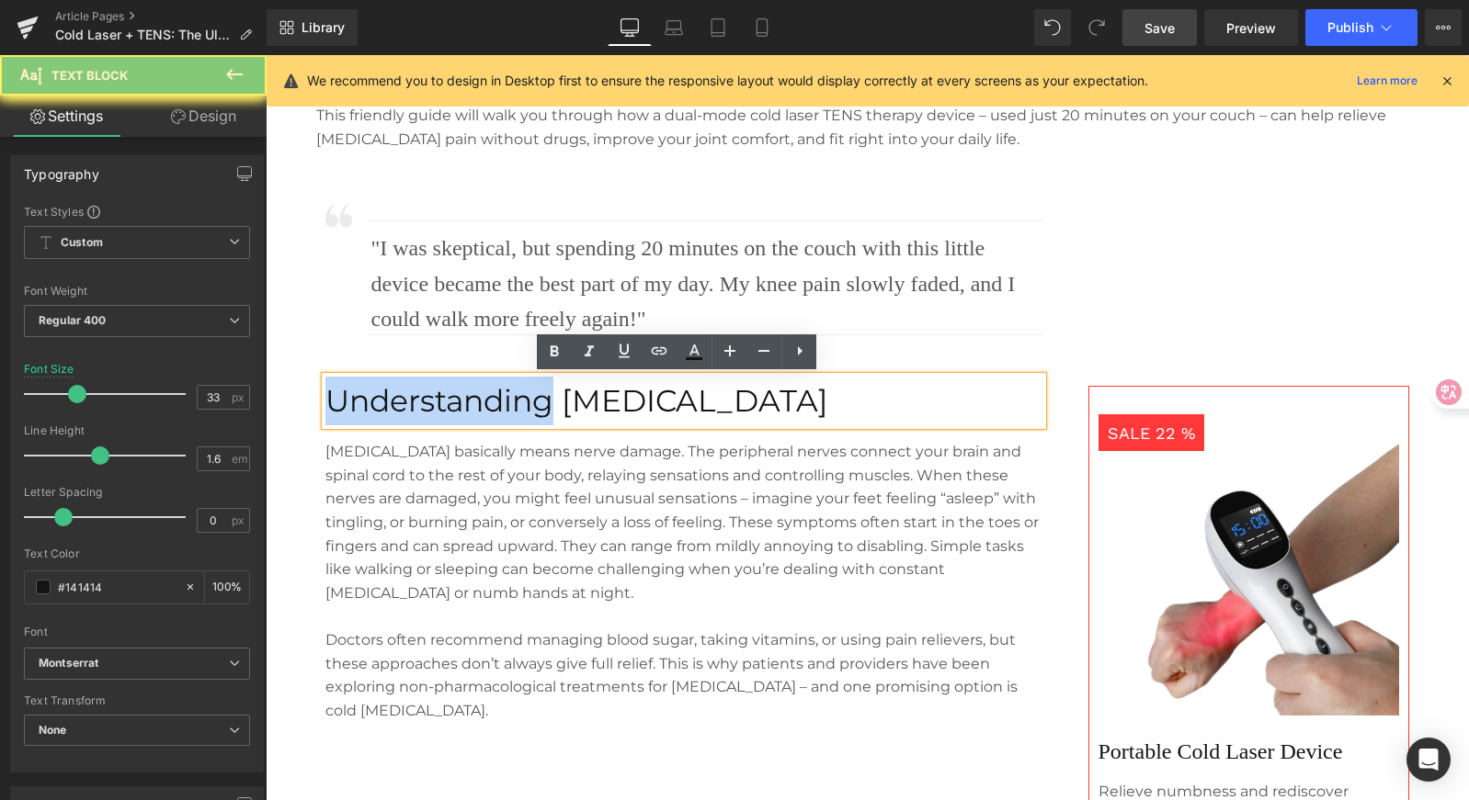
click at [458, 406] on p "Understanding Neuropathy" at bounding box center [683, 401] width 717 height 49
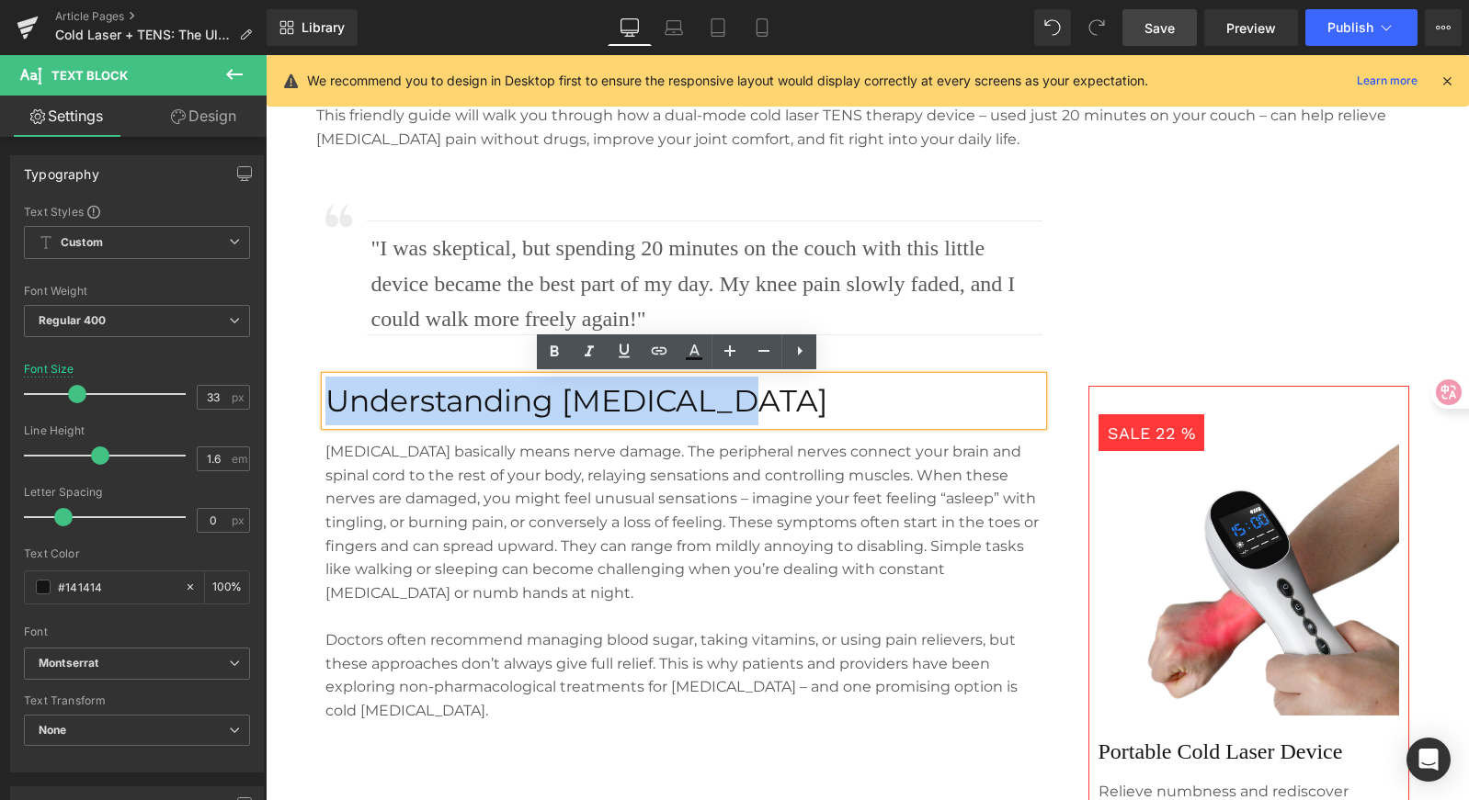
paste div
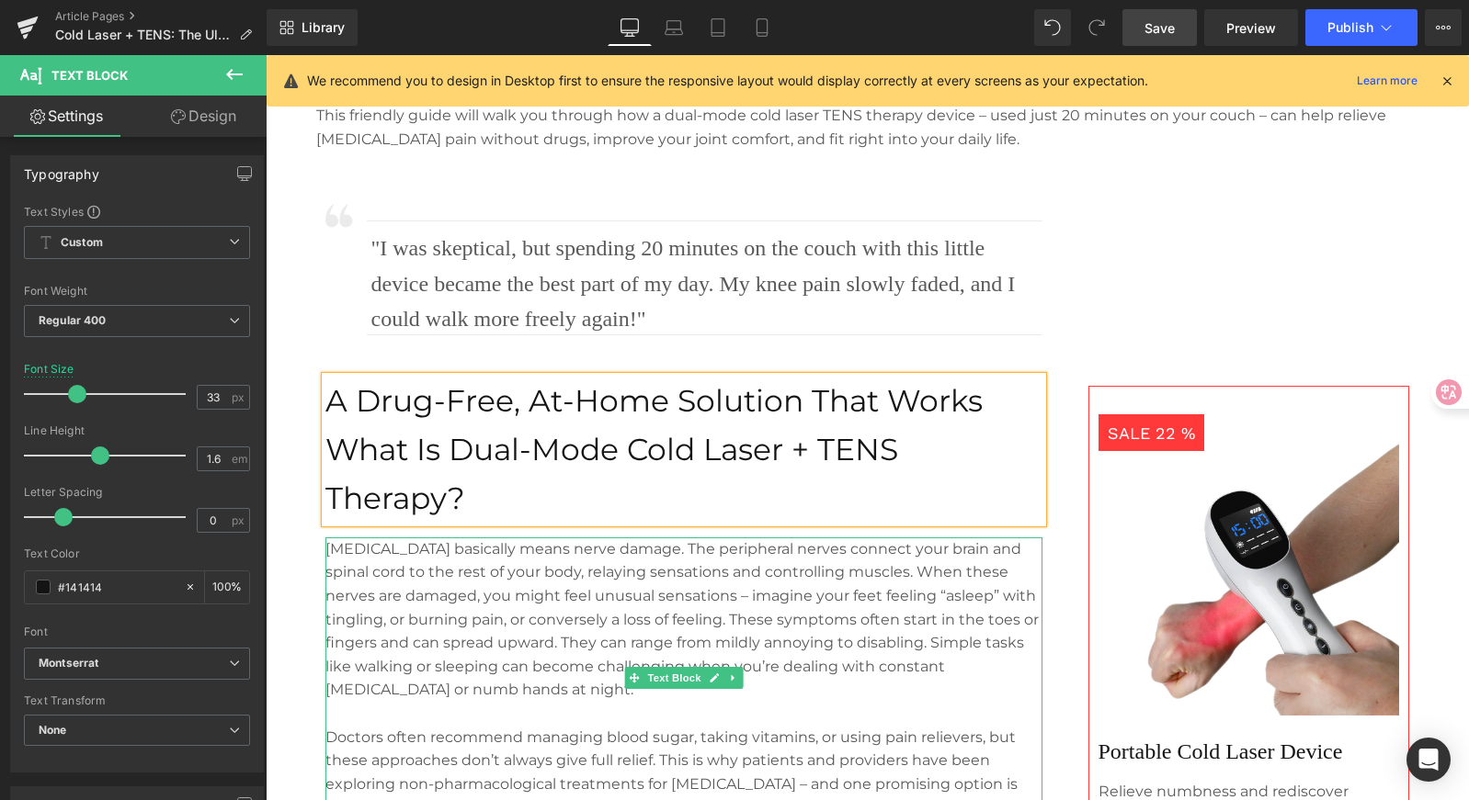
click at [620, 606] on p "[MEDICAL_DATA] basically means nerve damage. The peripheral nerves connect your…" at bounding box center [683, 620] width 717 height 165
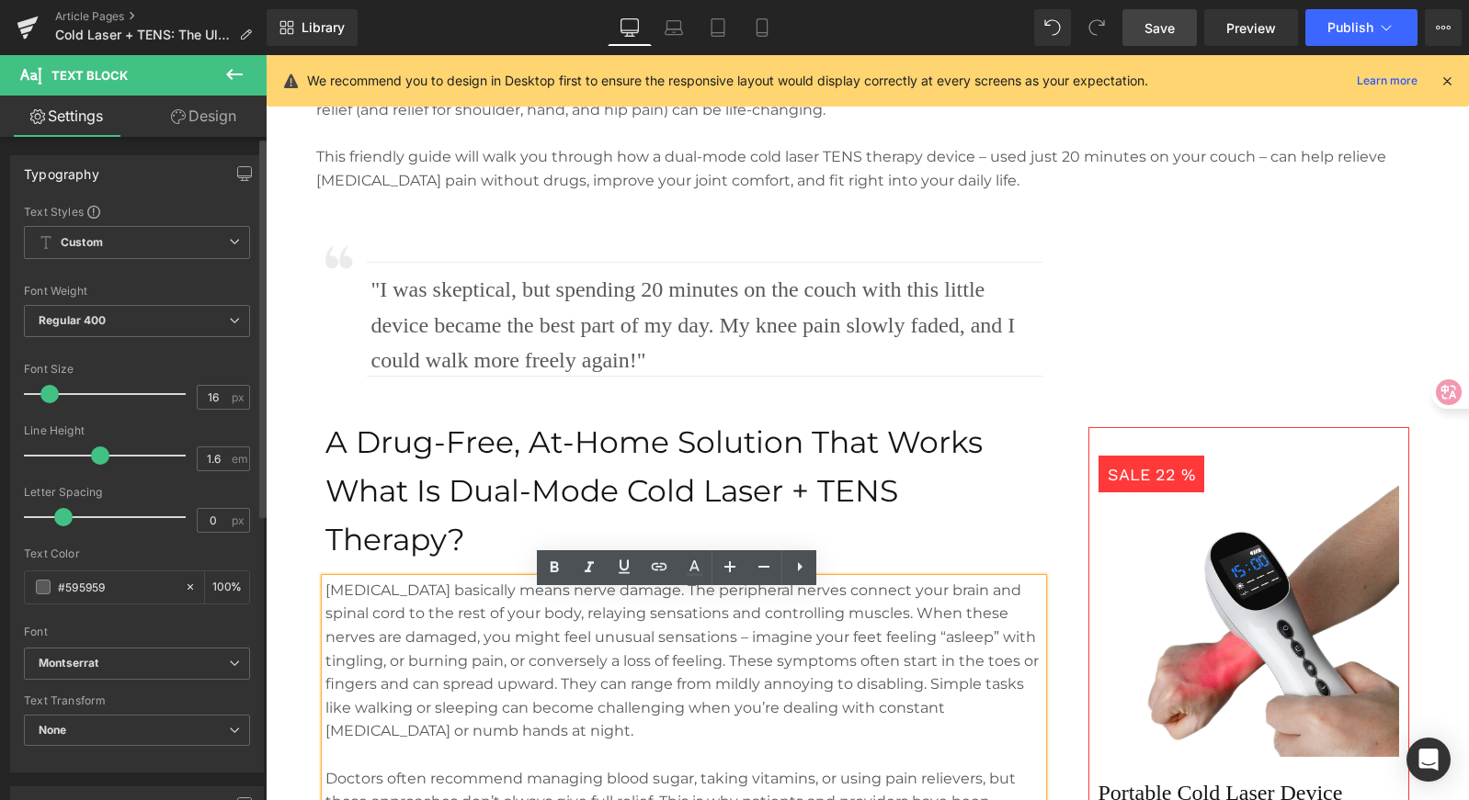
scroll to position [959, 0]
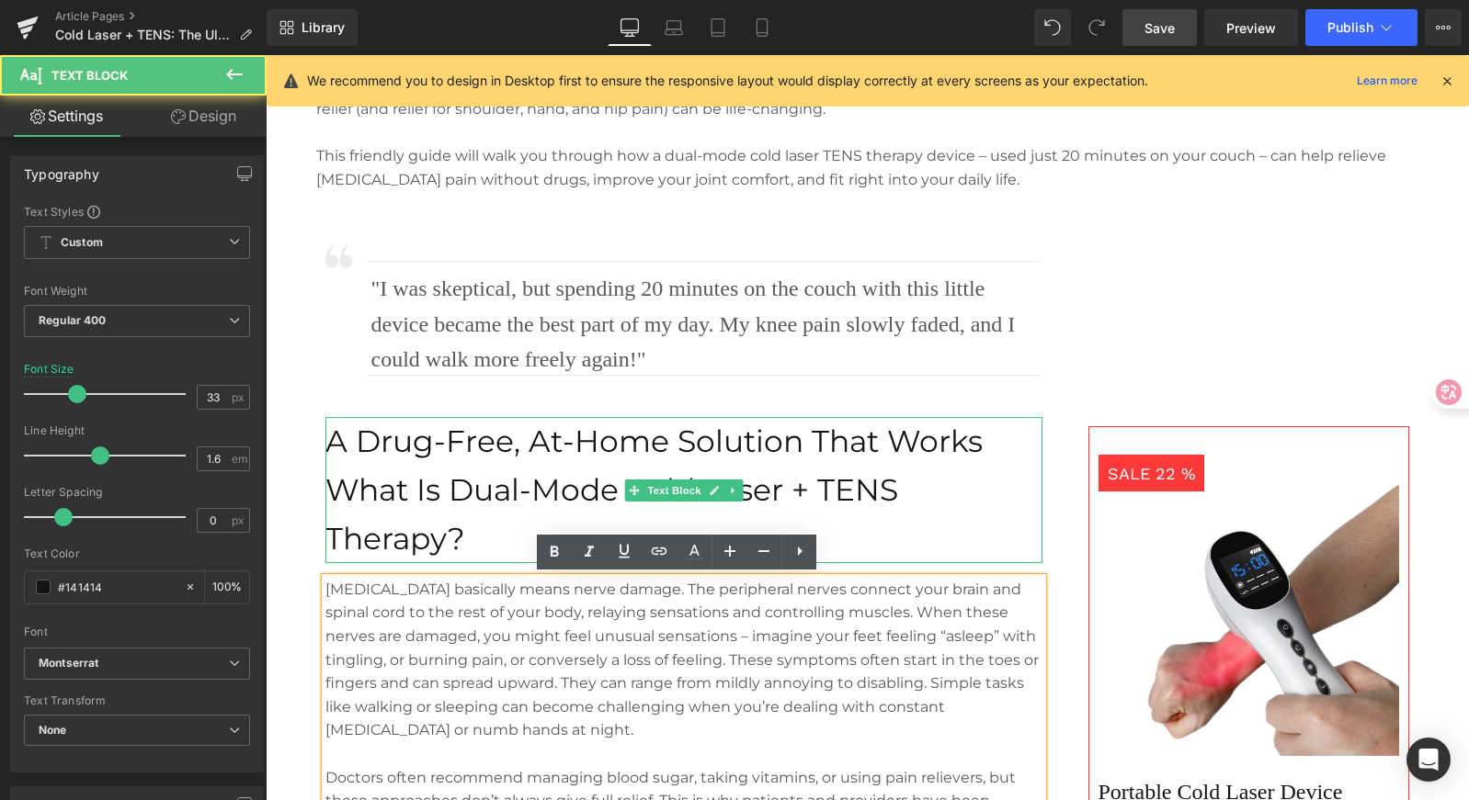
click at [828, 490] on p "What Is Dual-Mode Cold Laser + TENS Therapy?" at bounding box center [683, 514] width 717 height 97
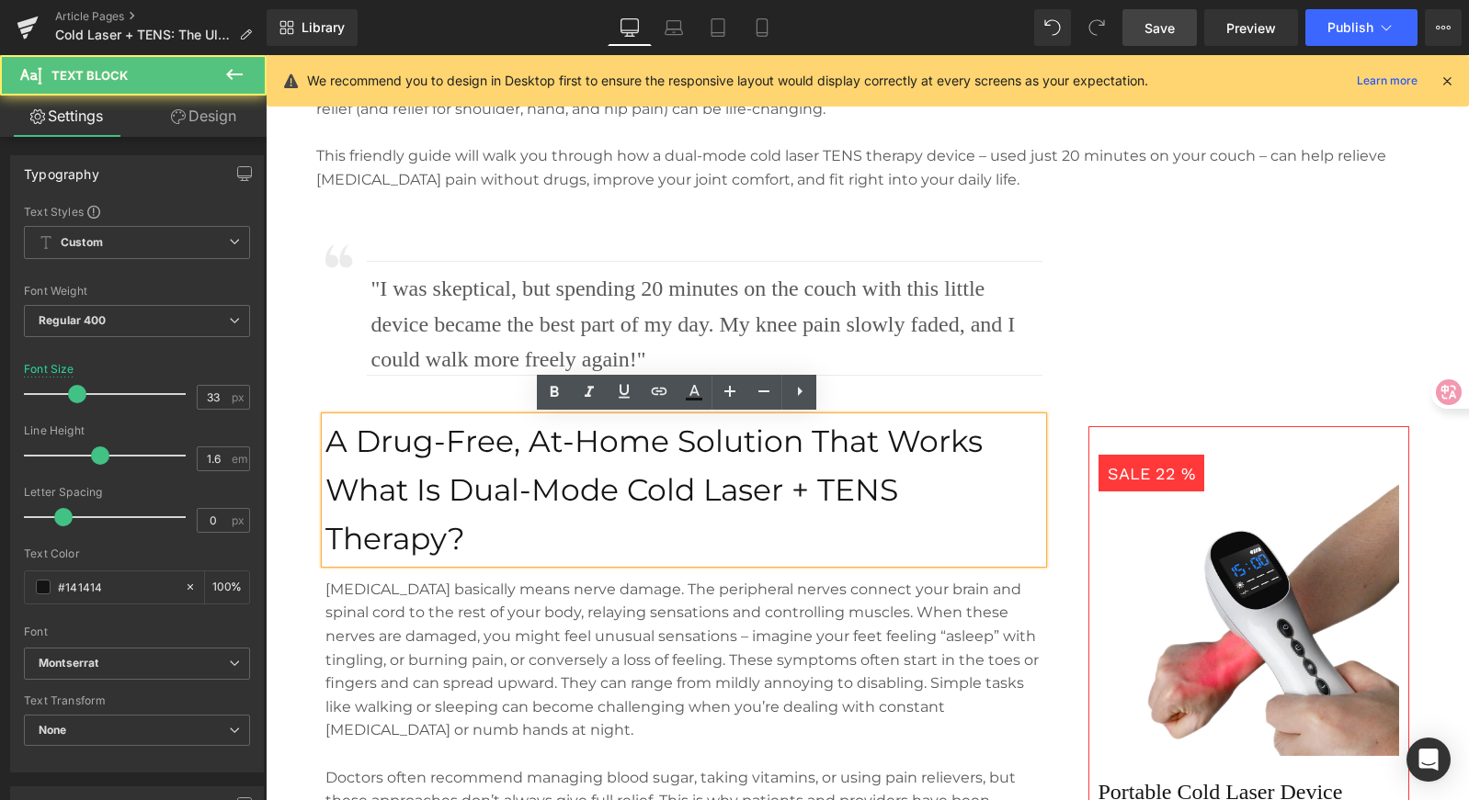
click at [693, 494] on p "What Is Dual-Mode Cold Laser + TENS Therapy?" at bounding box center [683, 514] width 717 height 97
click at [891, 494] on p "What Is Dual-Mode Cold Laser + TENS Therapy?" at bounding box center [683, 514] width 717 height 97
click at [926, 494] on p "What Is Dual-Mode Cold Laser + TENS Therapy?" at bounding box center [683, 514] width 717 height 97
click at [1168, 369] on div "SALE 22 % (P) Image Portable Cold Laser Device Text Block Relieve numbness and …" at bounding box center [1235, 662] width 368 height 838
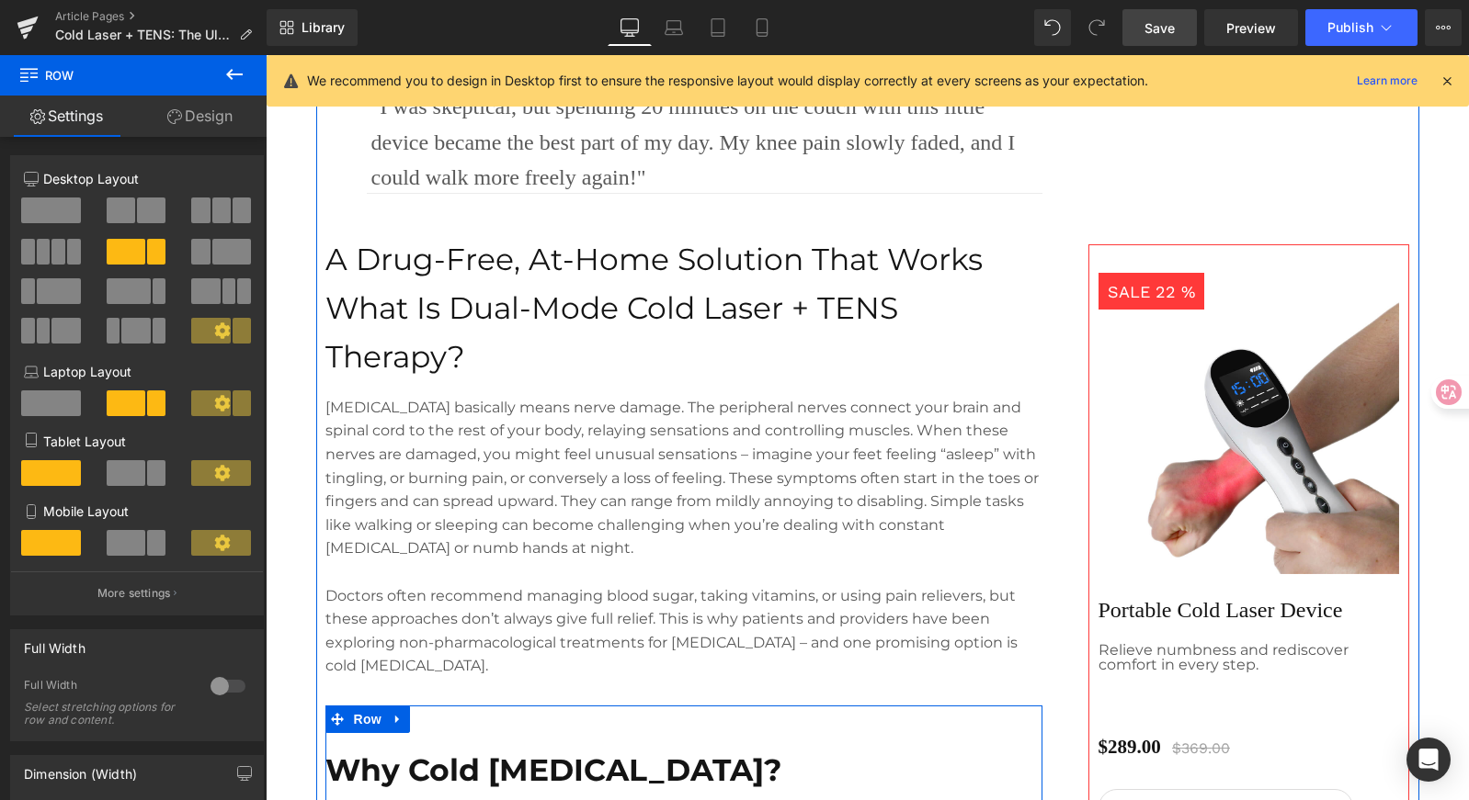
scroll to position [1085, 0]
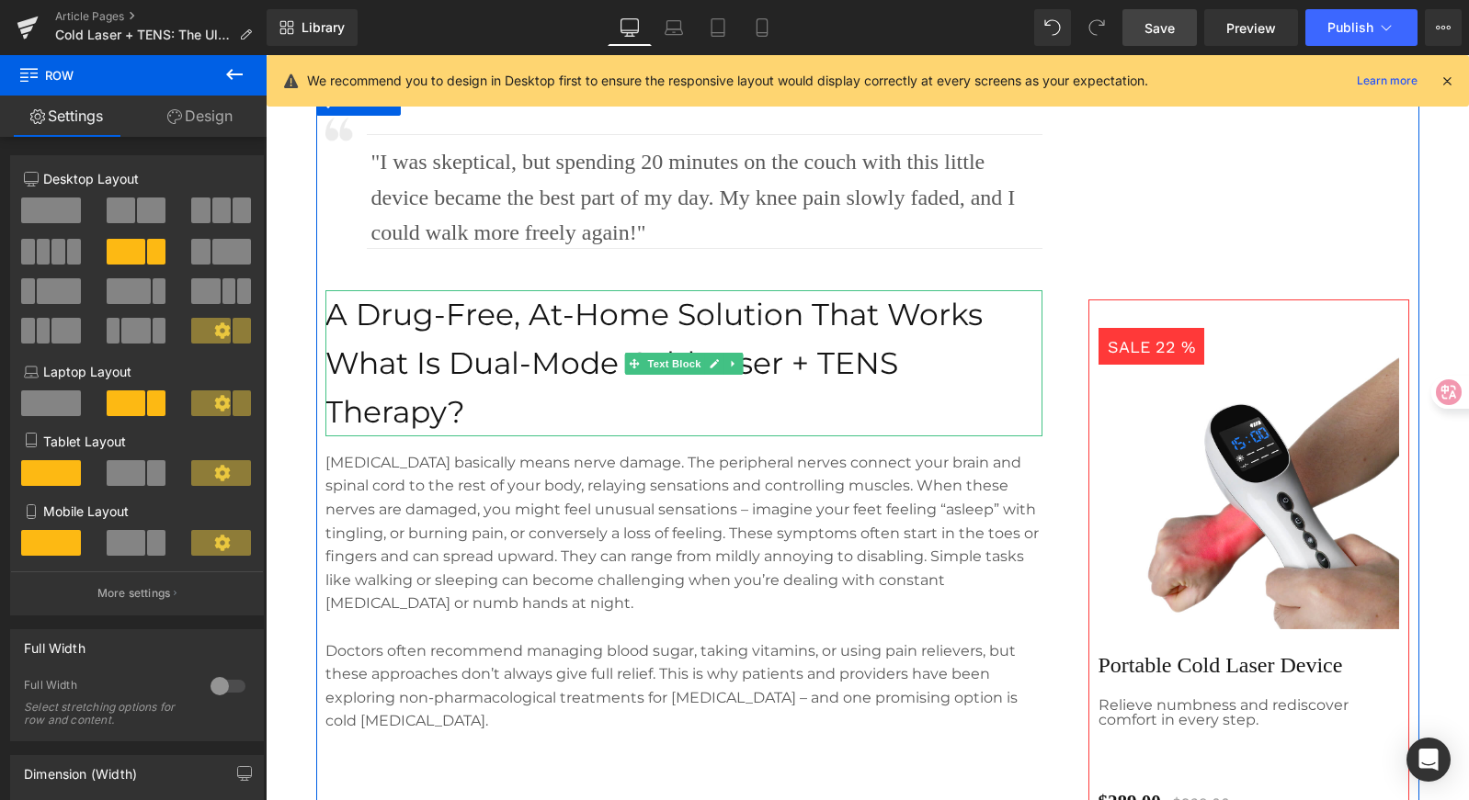
click at [609, 350] on p "What Is Dual-Mode Cold Laser + TENS Therapy?" at bounding box center [683, 387] width 717 height 97
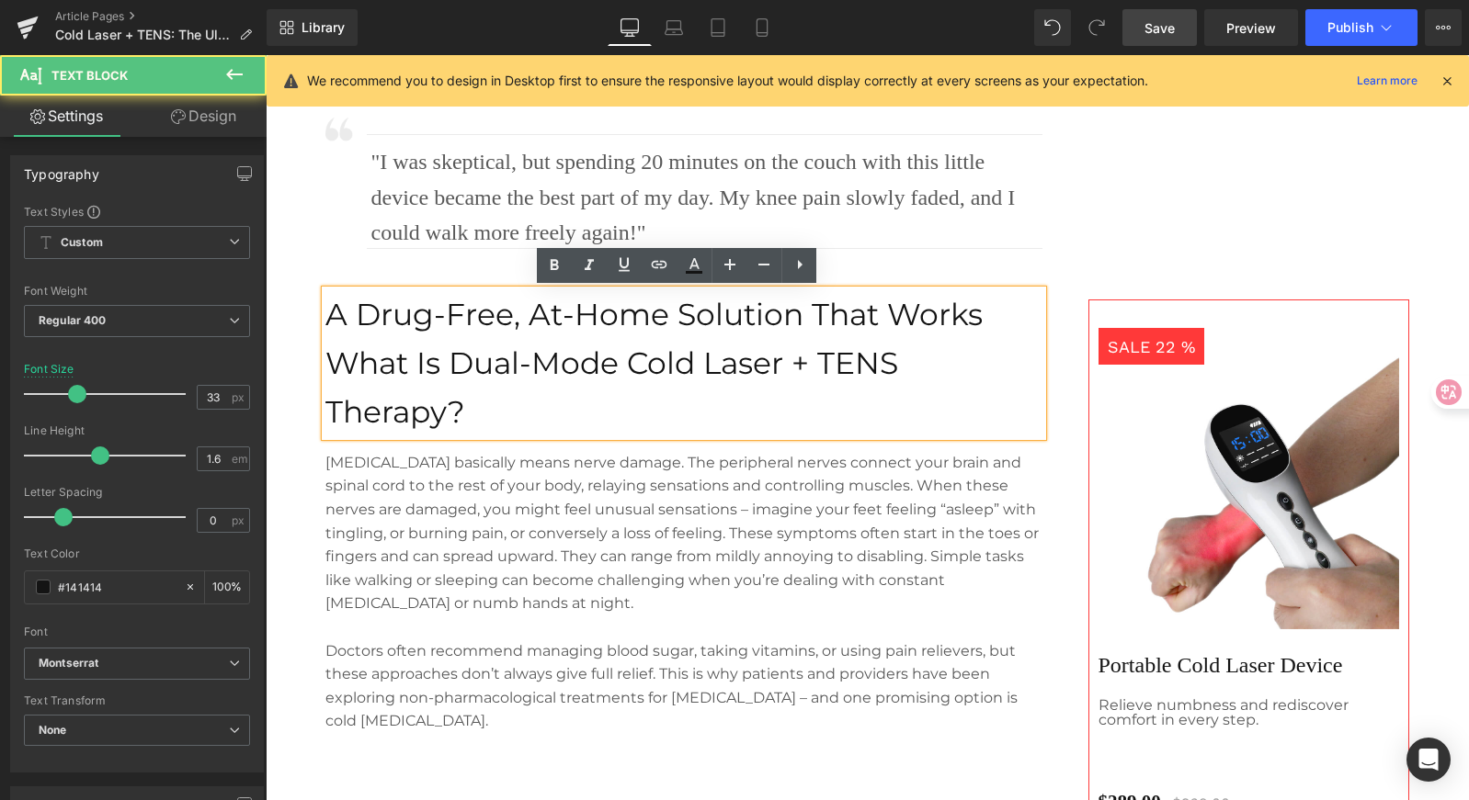
click at [625, 312] on p "A Drug-Free, At-Home Solution That Works" at bounding box center [683, 314] width 717 height 49
click at [632, 310] on p "A Drug-Free, At-Home Solution That Works" at bounding box center [683, 314] width 717 height 49
click at [719, 306] on p "A Drug-Free, At-Home Solution That Works" at bounding box center [683, 314] width 717 height 49
click at [781, 310] on p "A Drug-Free, At-Home Solution That Works" at bounding box center [683, 314] width 717 height 49
click at [817, 314] on p "A Drug-Free, At-Home Solution That Works" at bounding box center [683, 314] width 717 height 49
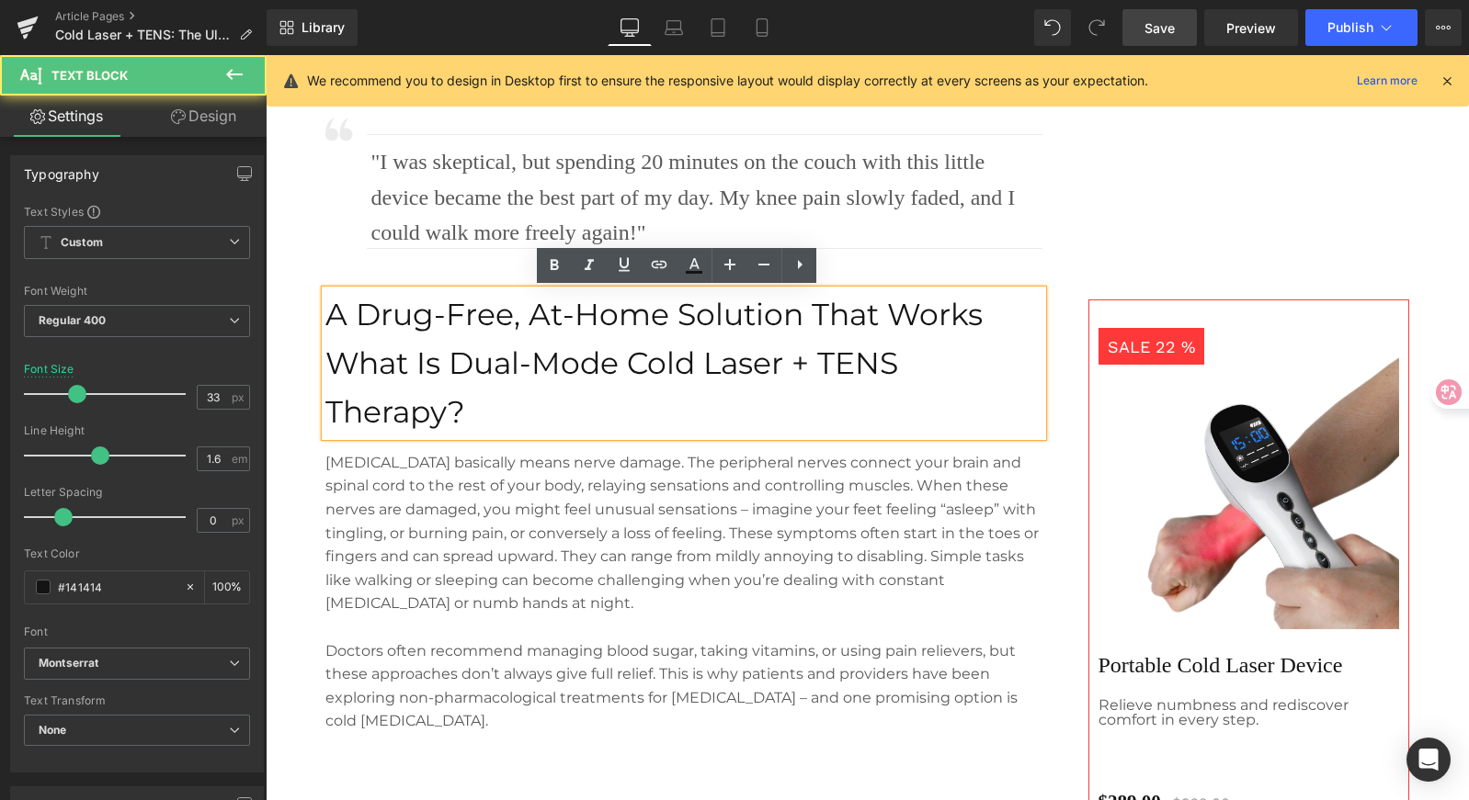
click at [812, 314] on p "A Drug-Free, At-Home Solution That Works" at bounding box center [683, 314] width 717 height 49
click at [672, 333] on p "A Drug-Free, At-Home Solution That Works" at bounding box center [683, 314] width 717 height 49
click at [846, 350] on p "What Is Dual-Mode Cold Laser + TENS Therapy?" at bounding box center [683, 387] width 717 height 97
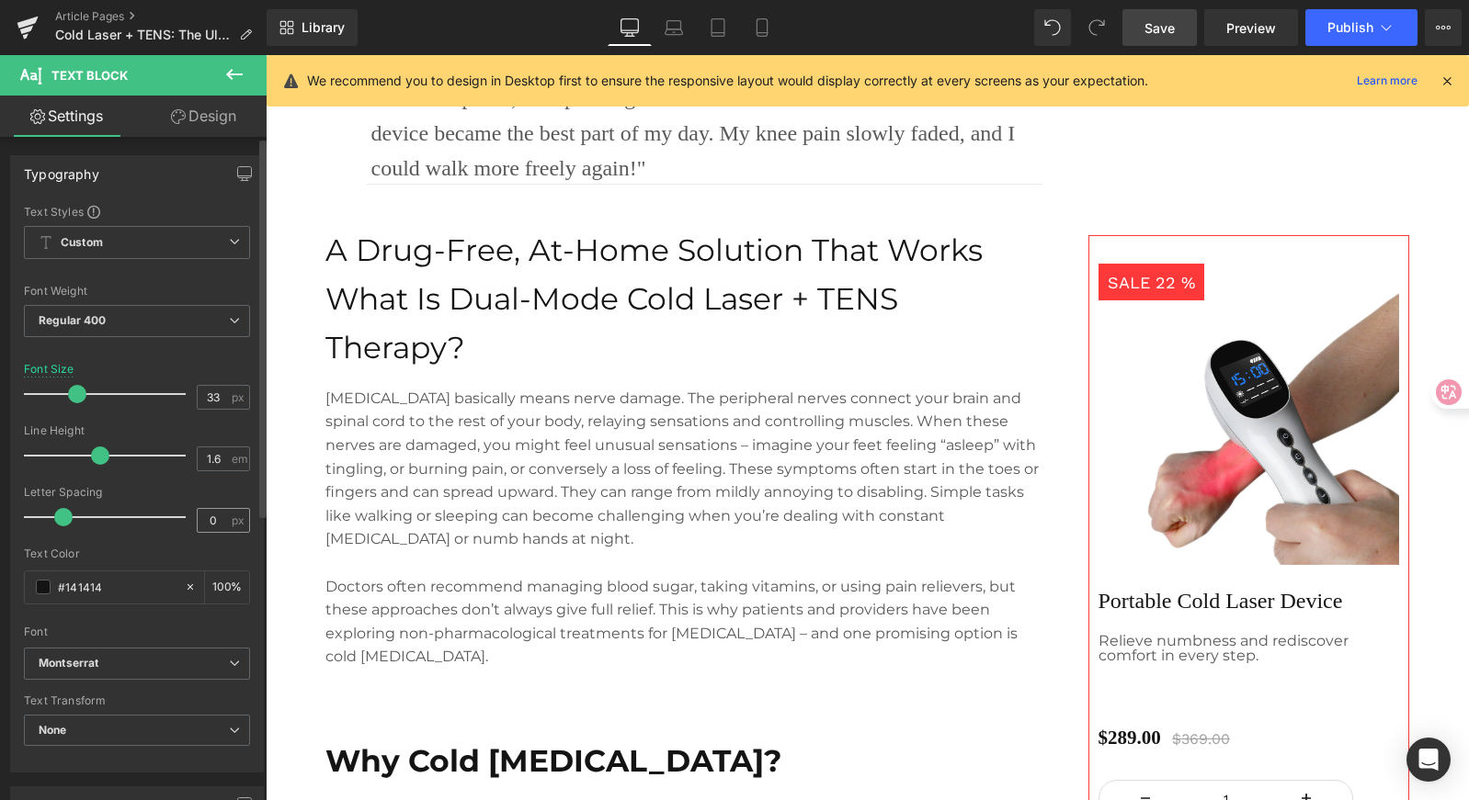
scroll to position [1149, 0]
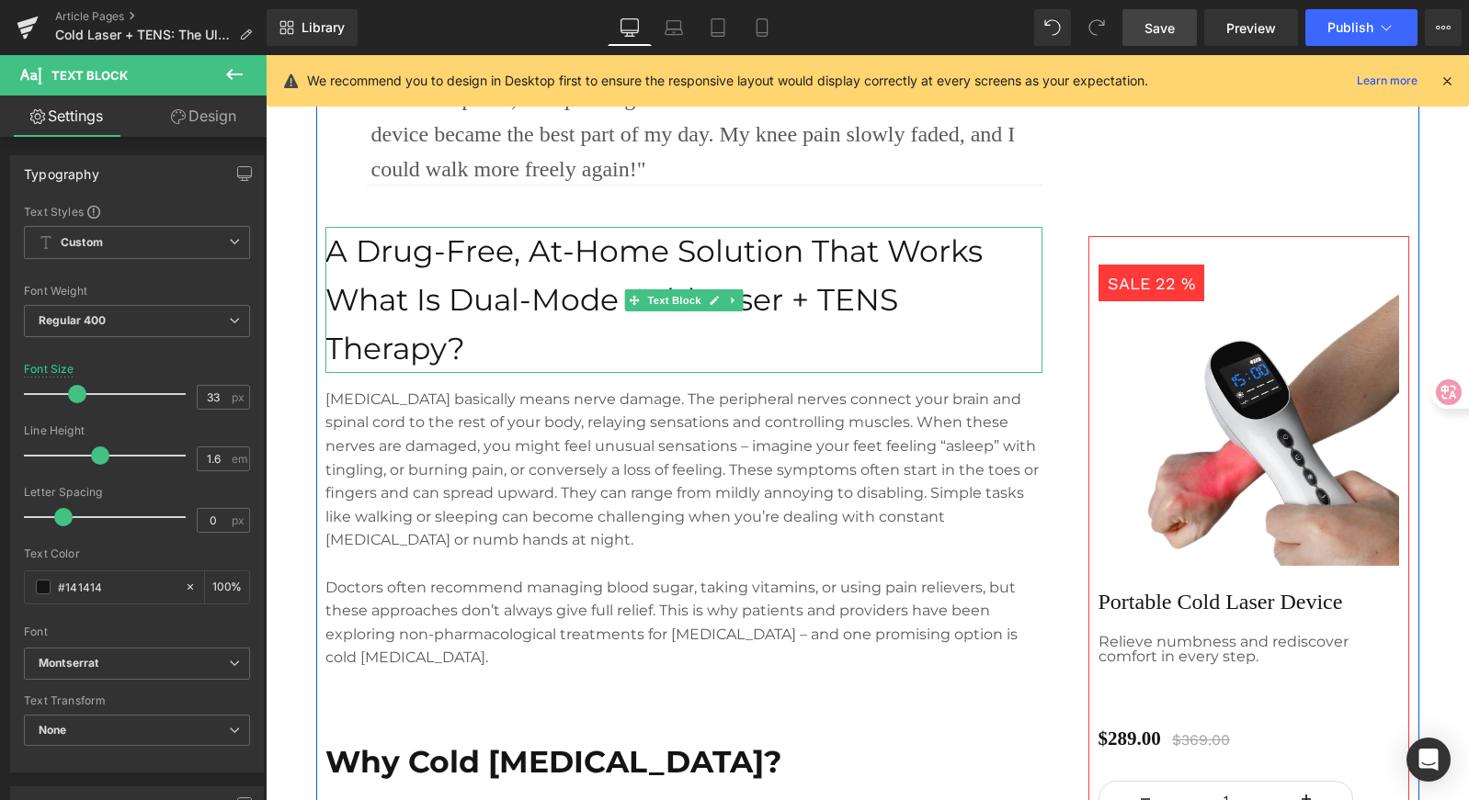
click at [514, 253] on p "A Drug-Free, At-Home Solution That Works" at bounding box center [683, 251] width 717 height 49
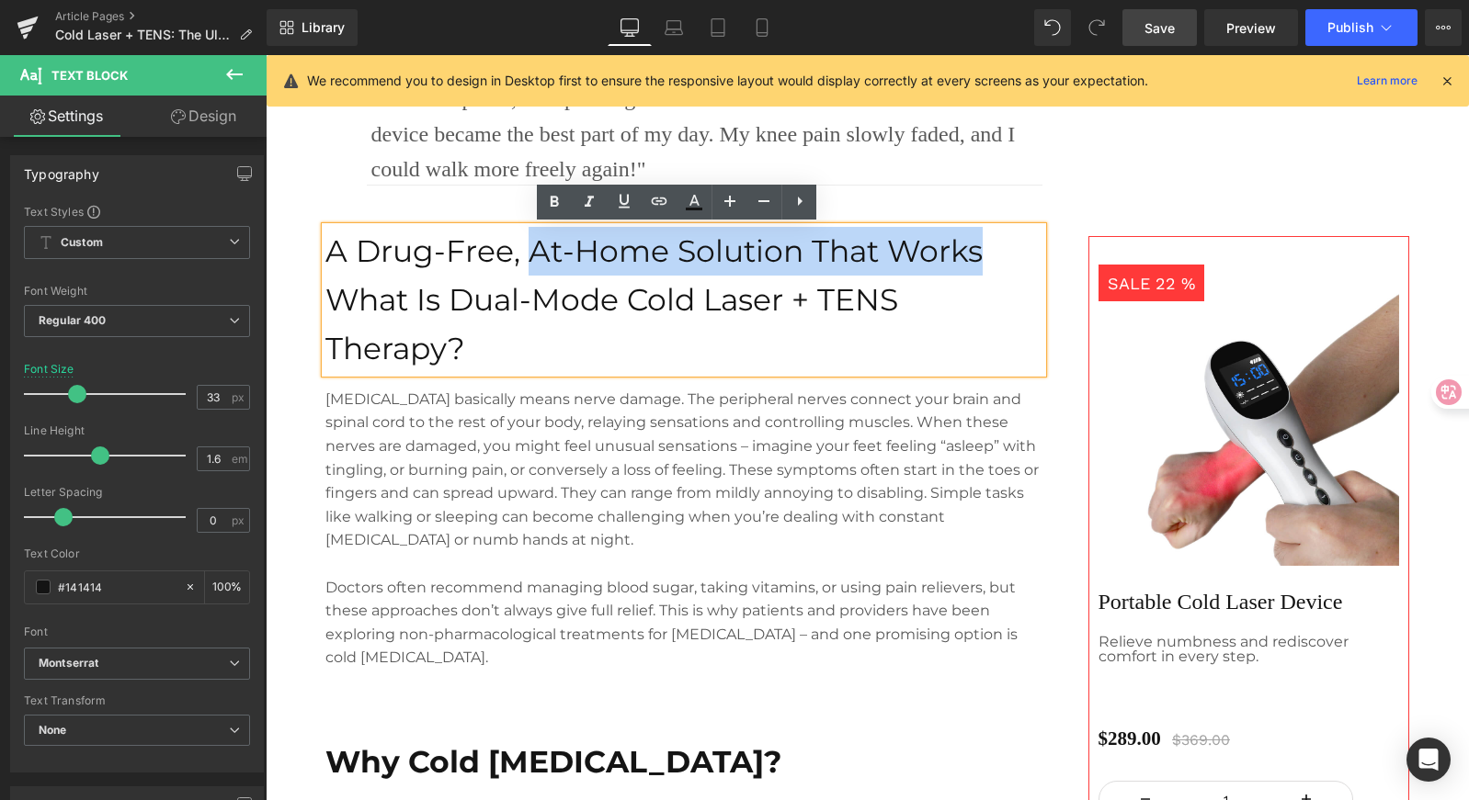
drag, startPoint x: 525, startPoint y: 249, endPoint x: 991, endPoint y: 254, distance: 466.0
click at [991, 254] on p "A Drug-Free, At-Home Solution That Works" at bounding box center [683, 251] width 717 height 49
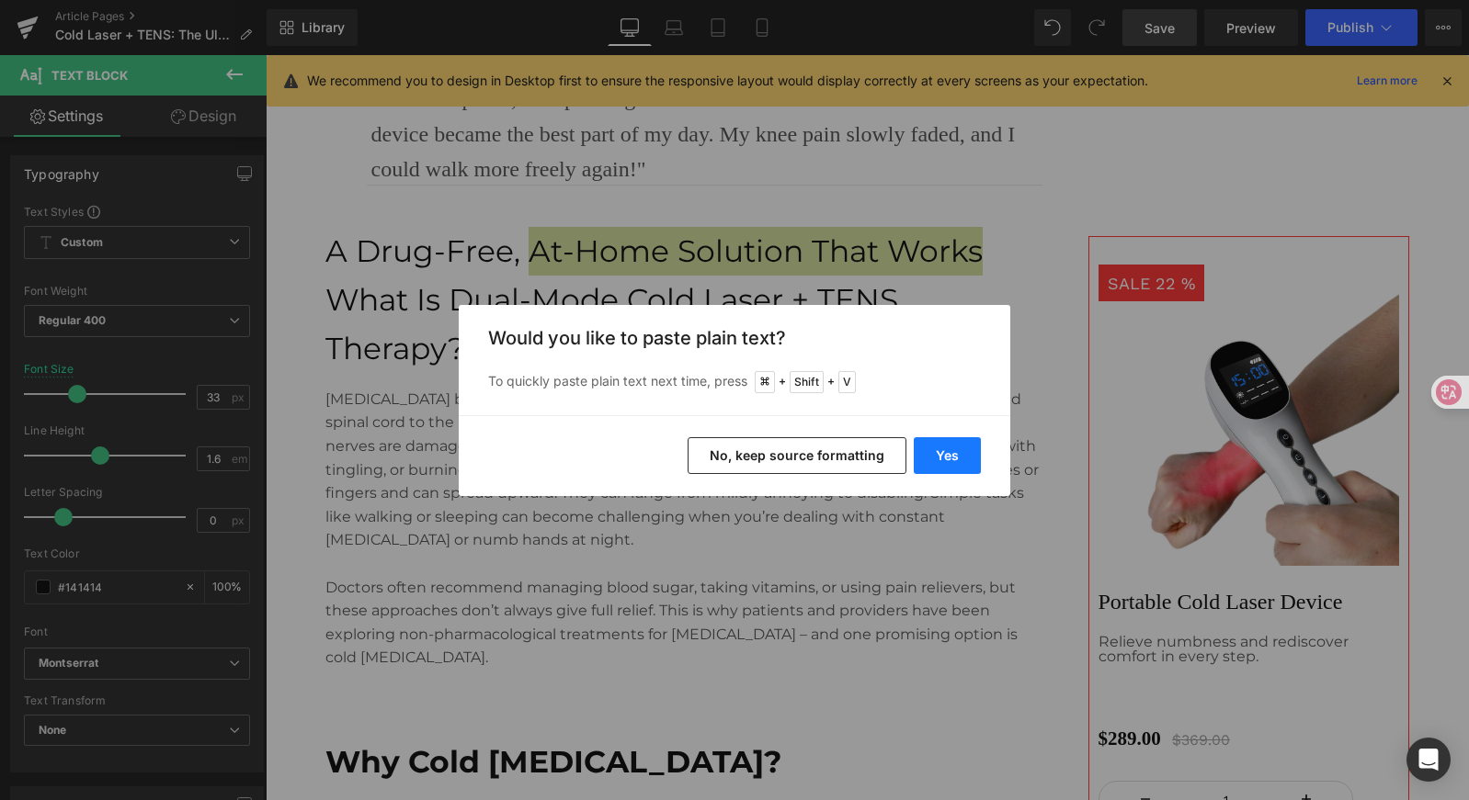
click at [932, 446] on button "Yes" at bounding box center [947, 455] width 67 height 37
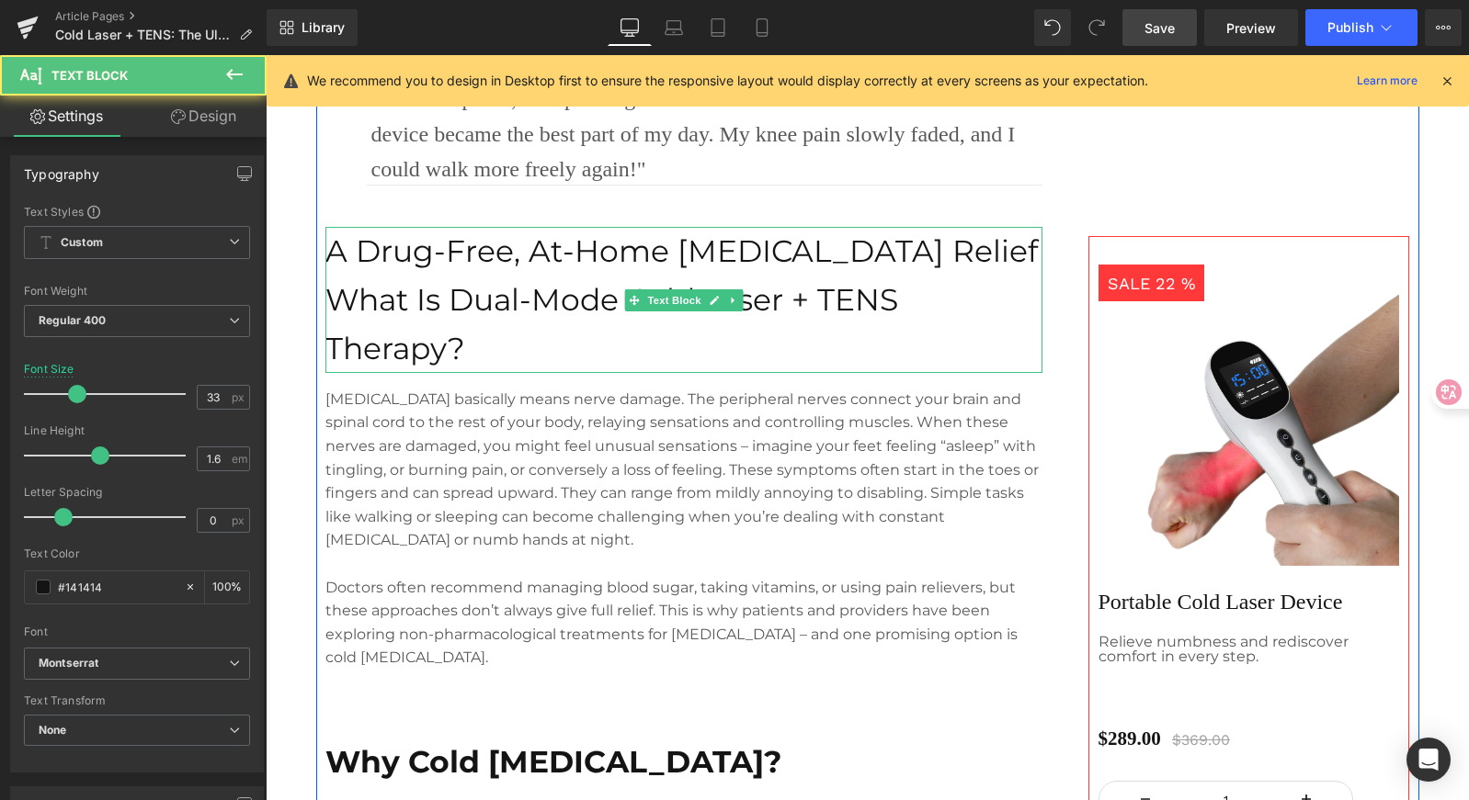
click at [756, 248] on p "A Drug-Free, At-Home [MEDICAL_DATA] Relief" at bounding box center [683, 251] width 717 height 49
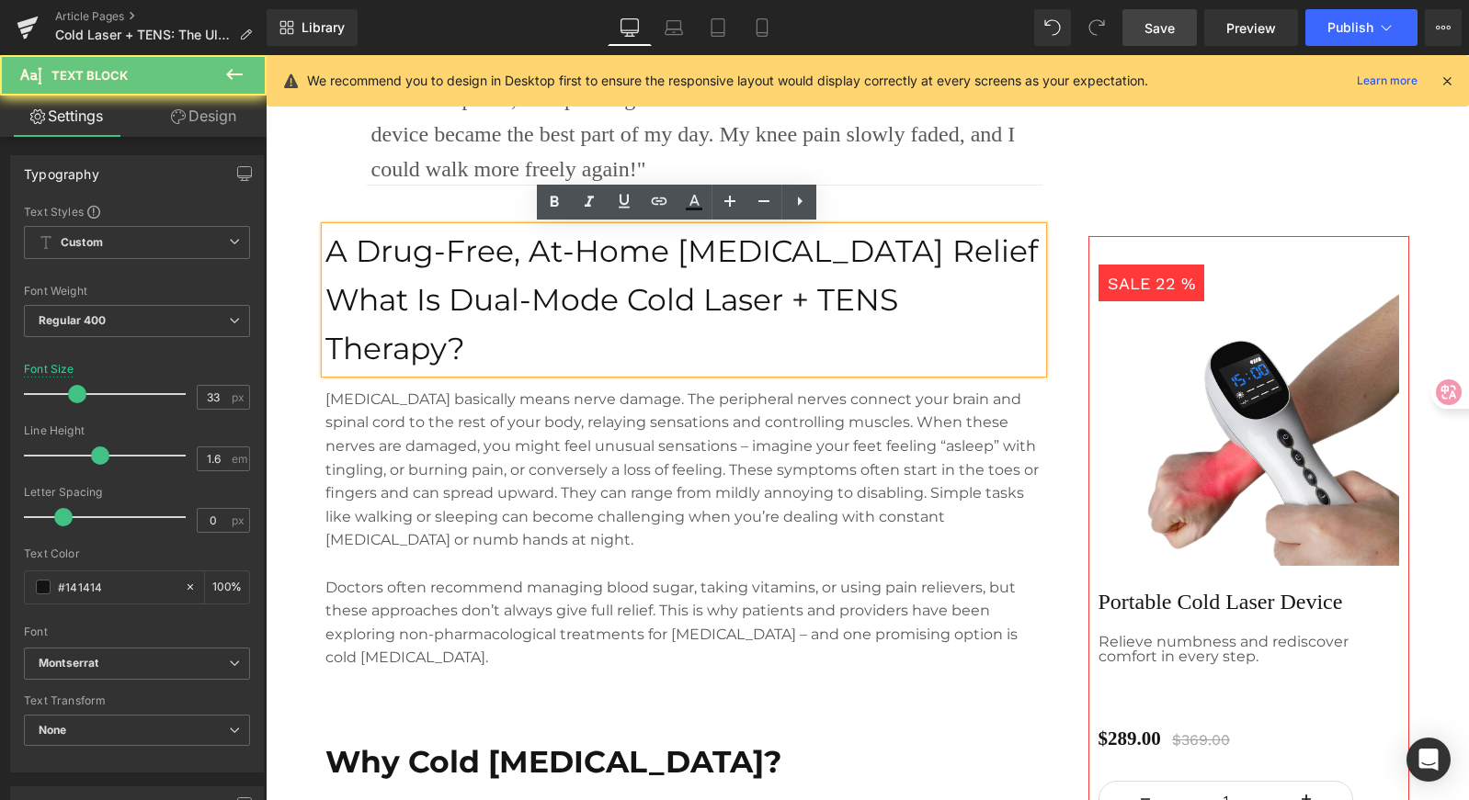
click at [818, 248] on p "A Drug-Free, At-Home [MEDICAL_DATA] Relief" at bounding box center [683, 251] width 717 height 49
click at [958, 249] on p "A Drug-Free, At-Home [MEDICAL_DATA] Relief" at bounding box center [683, 251] width 717 height 49
click at [1001, 242] on p "A Drug-Free, At-Home [MEDICAL_DATA] Relief" at bounding box center [683, 251] width 717 height 49
click at [375, 273] on p "A Drug-Free, At-Home [MEDICAL_DATA] Relief" at bounding box center [683, 251] width 717 height 49
click at [698, 255] on p "A Drug-Free, At-Home [MEDICAL_DATA] Relief" at bounding box center [683, 251] width 717 height 49
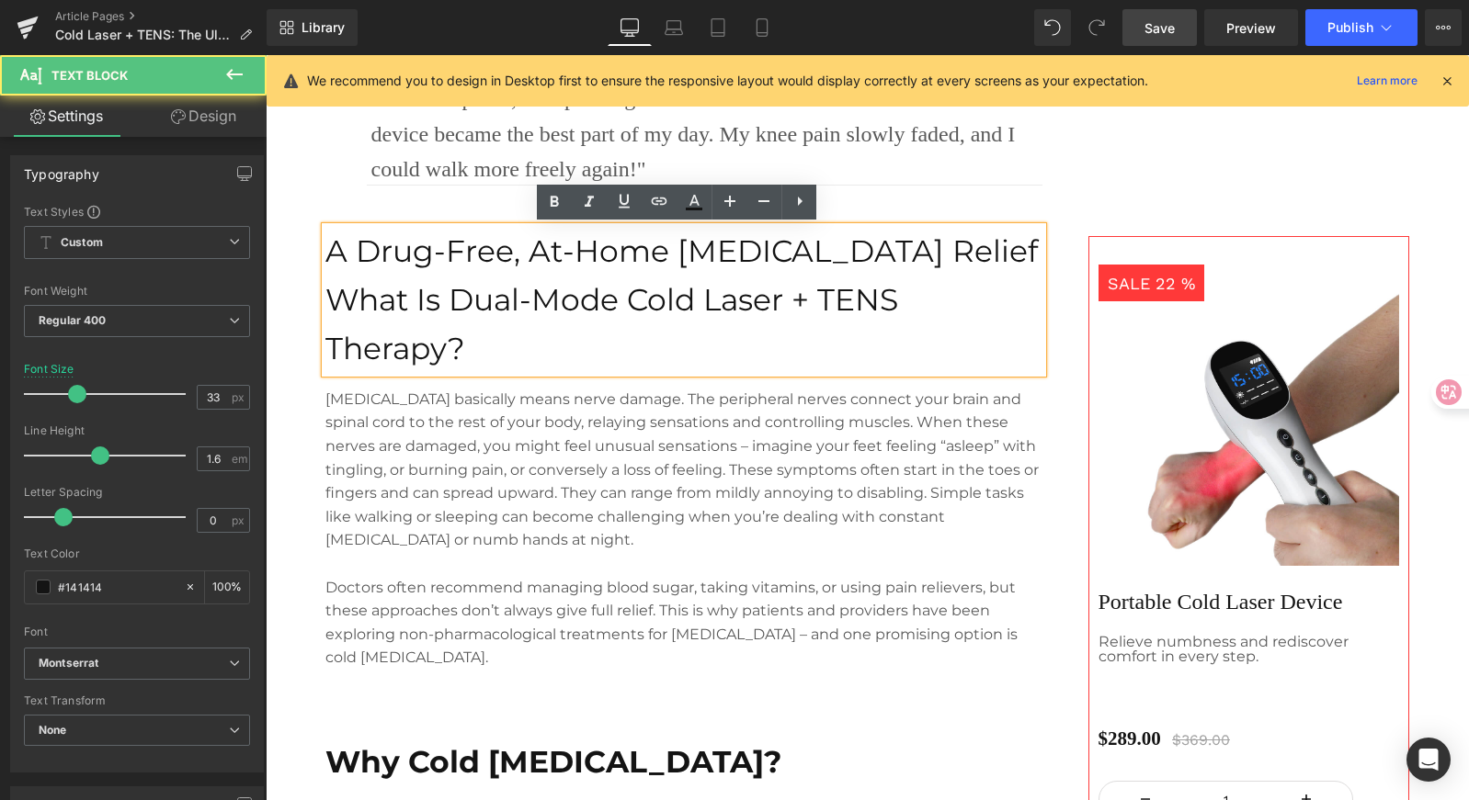
click at [928, 260] on p "A Drug-Free, At-Home [MEDICAL_DATA] Relief" at bounding box center [683, 251] width 717 height 49
click at [976, 251] on p "A Drug-Free, At-Home [MEDICAL_DATA] Relief" at bounding box center [683, 251] width 717 height 49
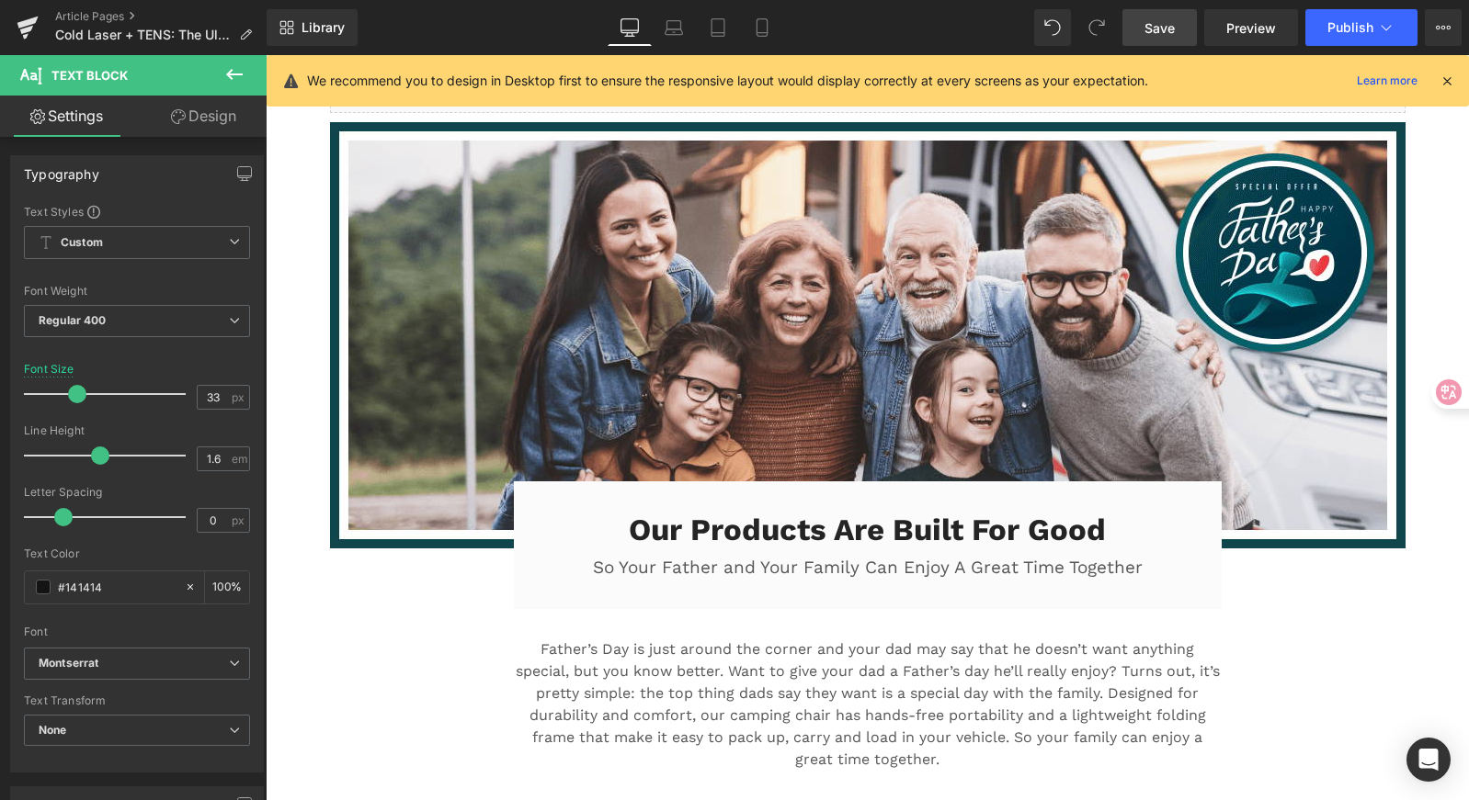
scroll to position [6047, 0]
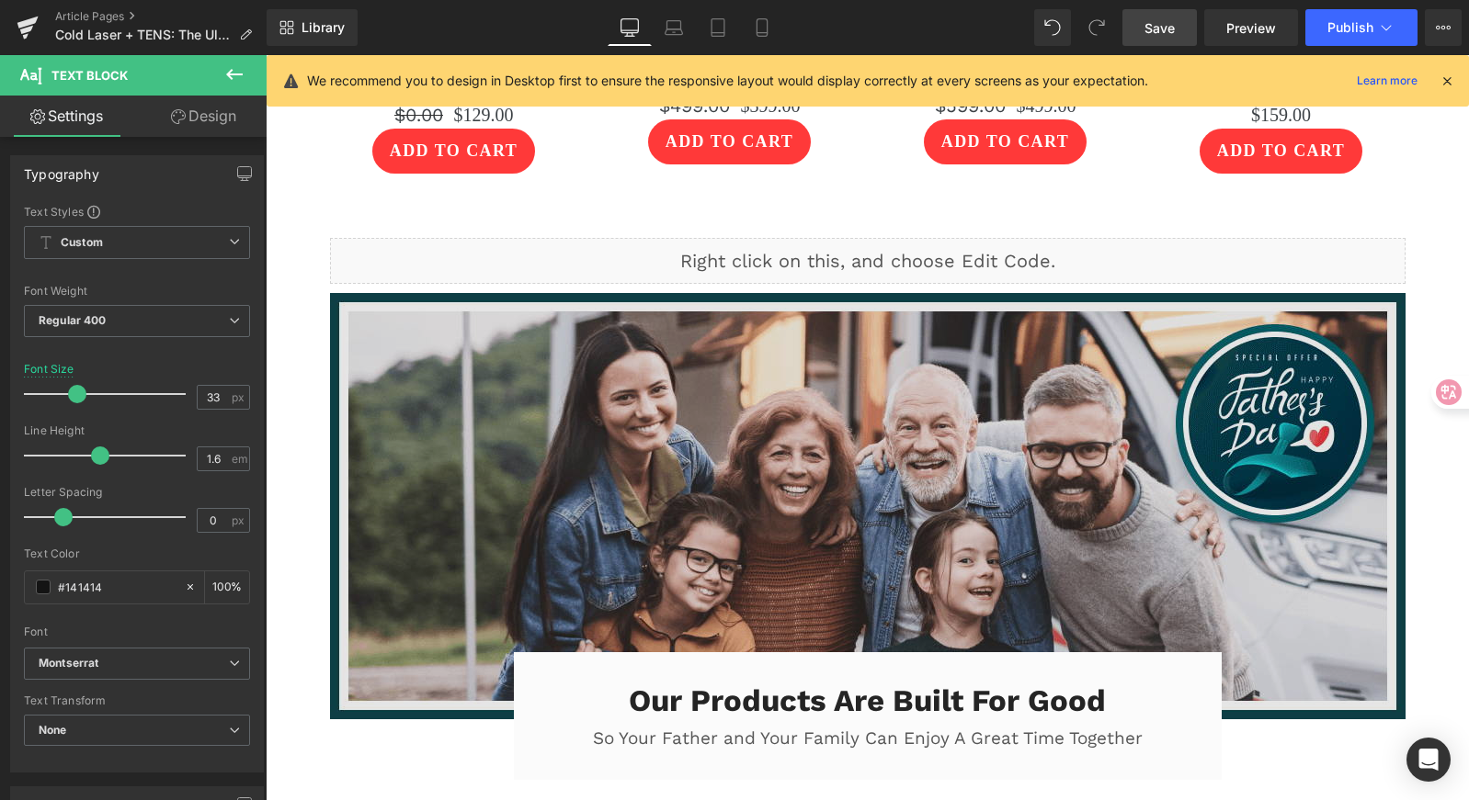
click at [737, 422] on img at bounding box center [867, 506] width 1075 height 426
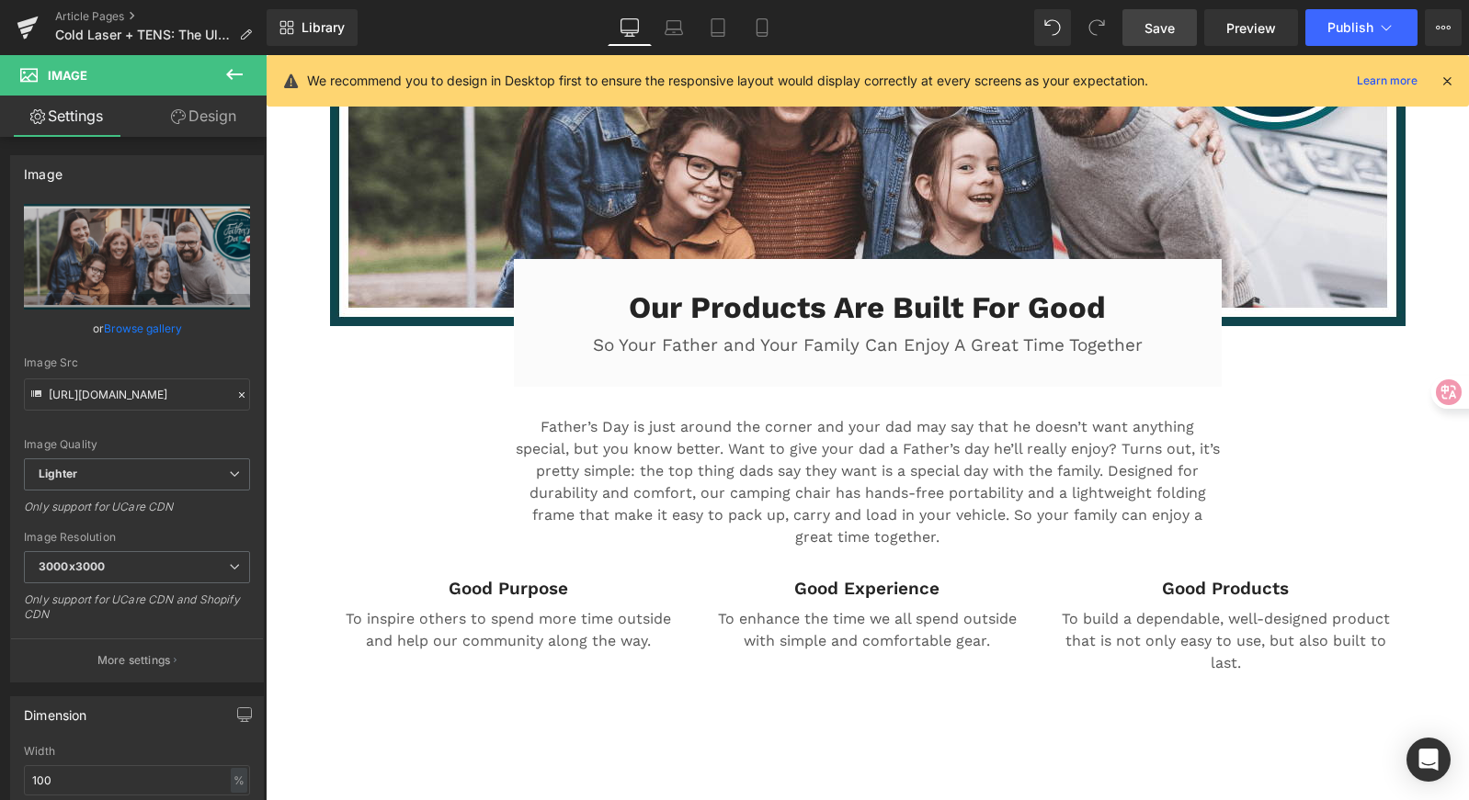
scroll to position [6440, 0]
click at [422, 388] on div "Image Our Products Are Built For Good Heading So Your Father and Your Family Ca…" at bounding box center [867, 293] width 1103 height 784
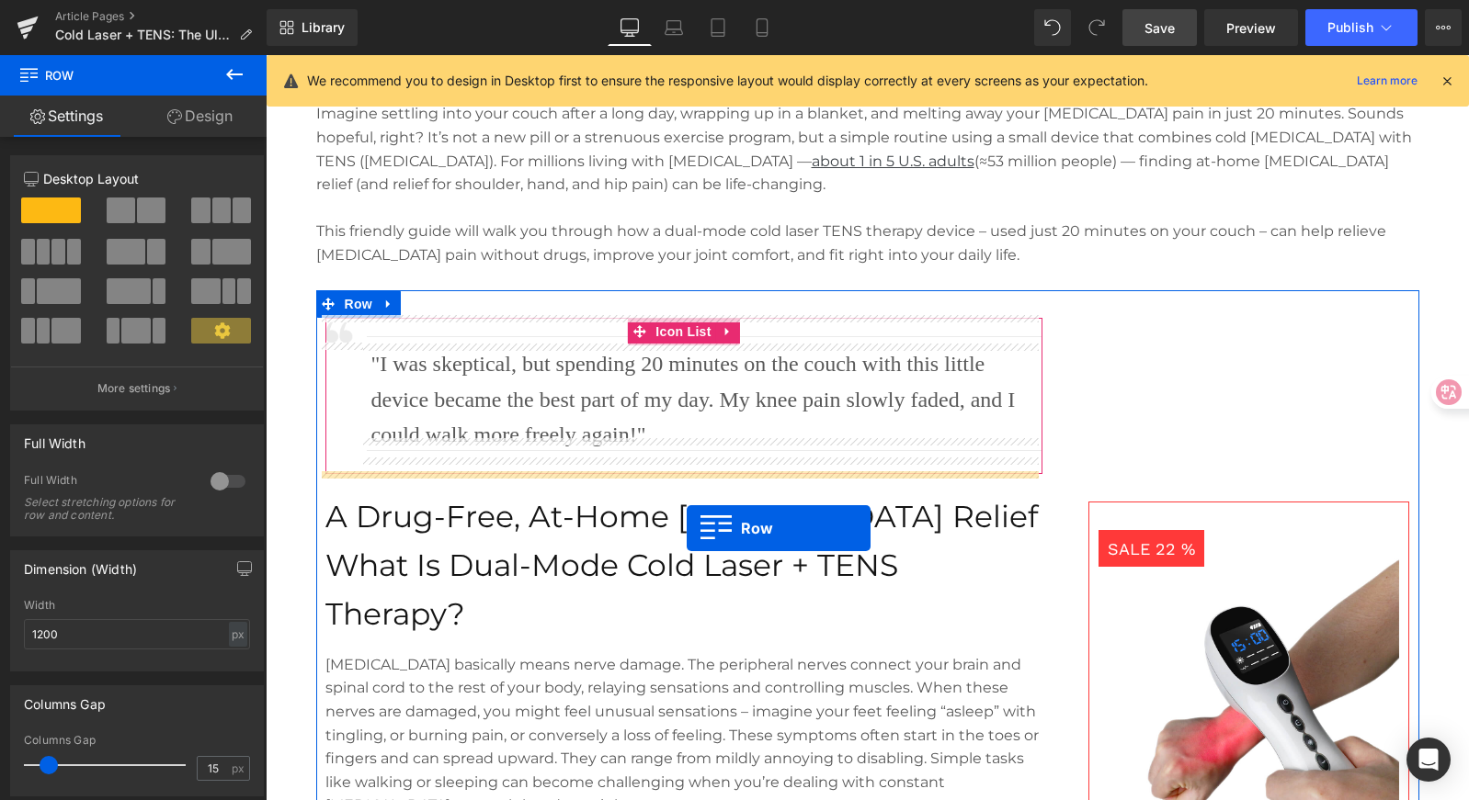
scroll to position [886, 0]
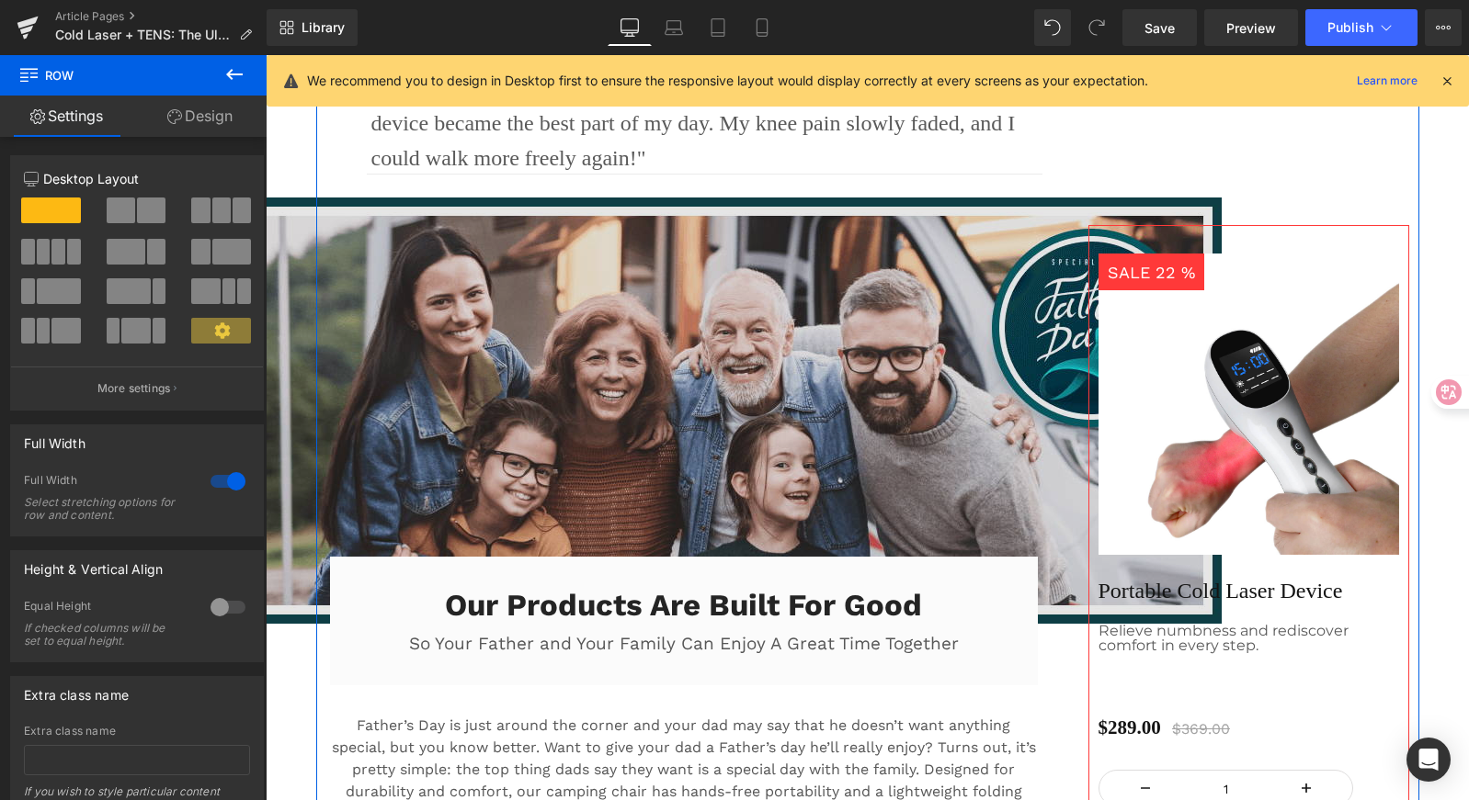
scroll to position [1154, 0]
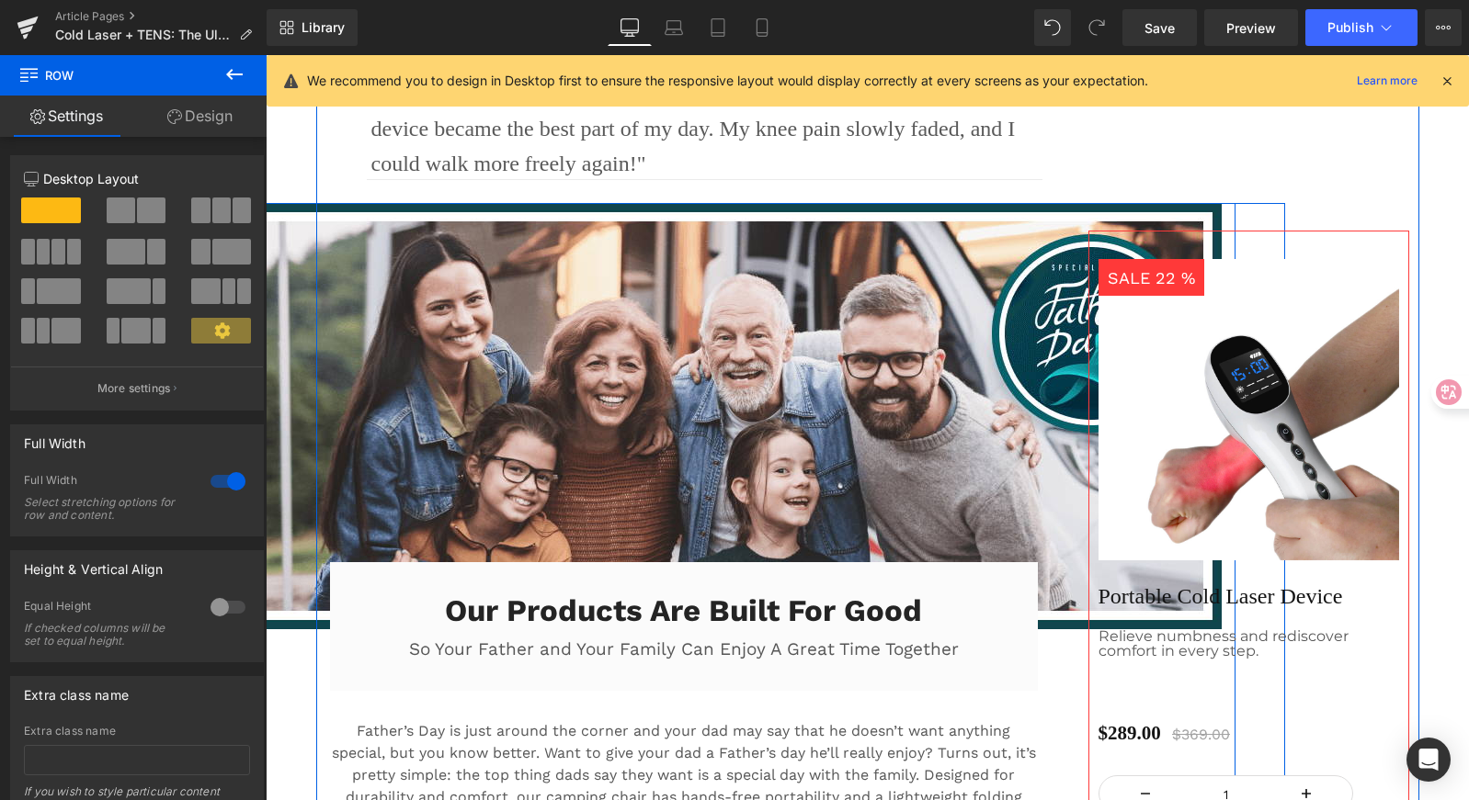
click at [295, 685] on div "Image Our Products Are Built For Good Heading So Your Father and Your Family Ca…" at bounding box center [683, 595] width 1103 height 784
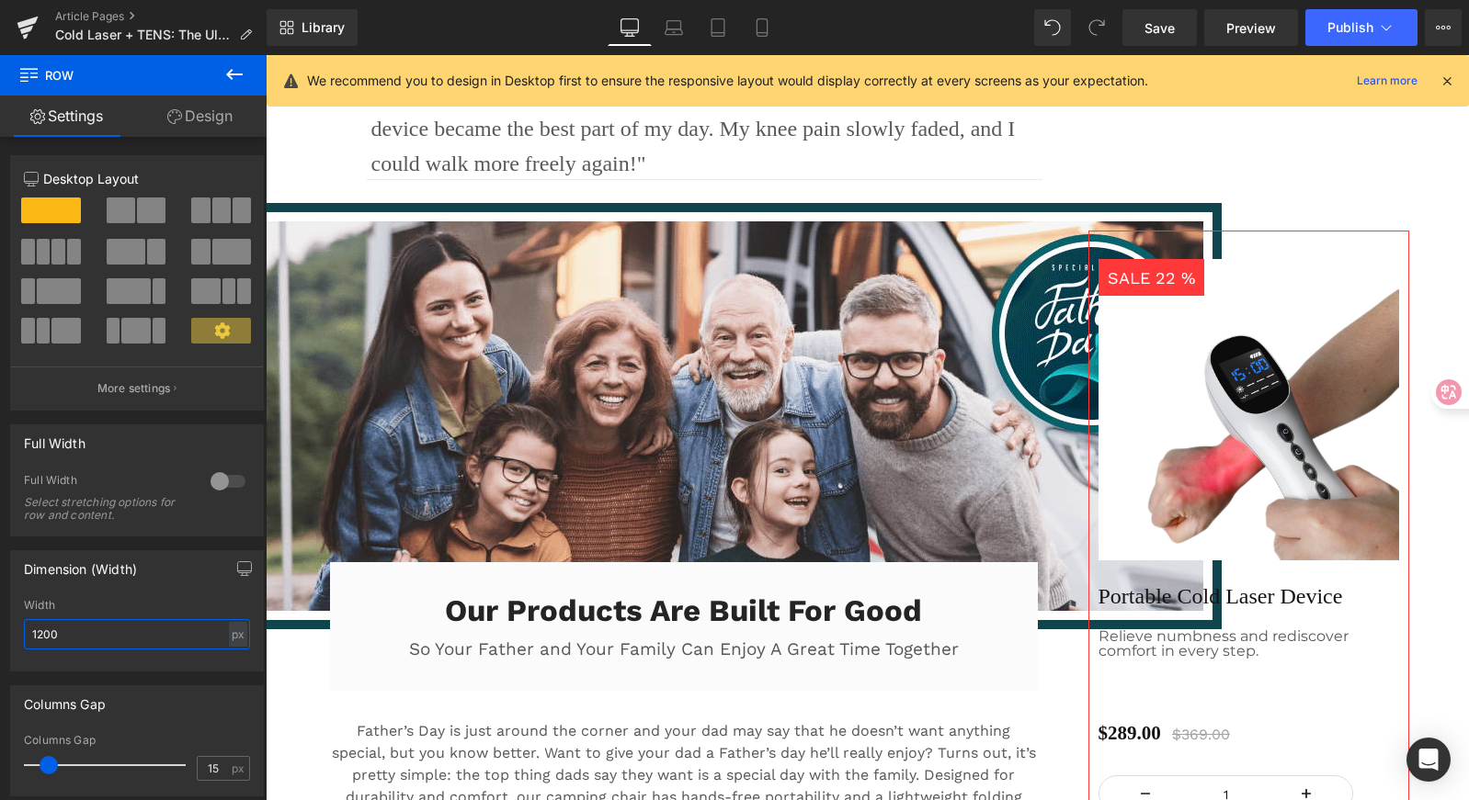
drag, startPoint x: 110, startPoint y: 631, endPoint x: -108, endPoint y: 633, distance: 217.8
click at [0, 633] on html "Row You are previewing how the will restyle your page. You can not edit Element…" at bounding box center [734, 400] width 1469 height 800
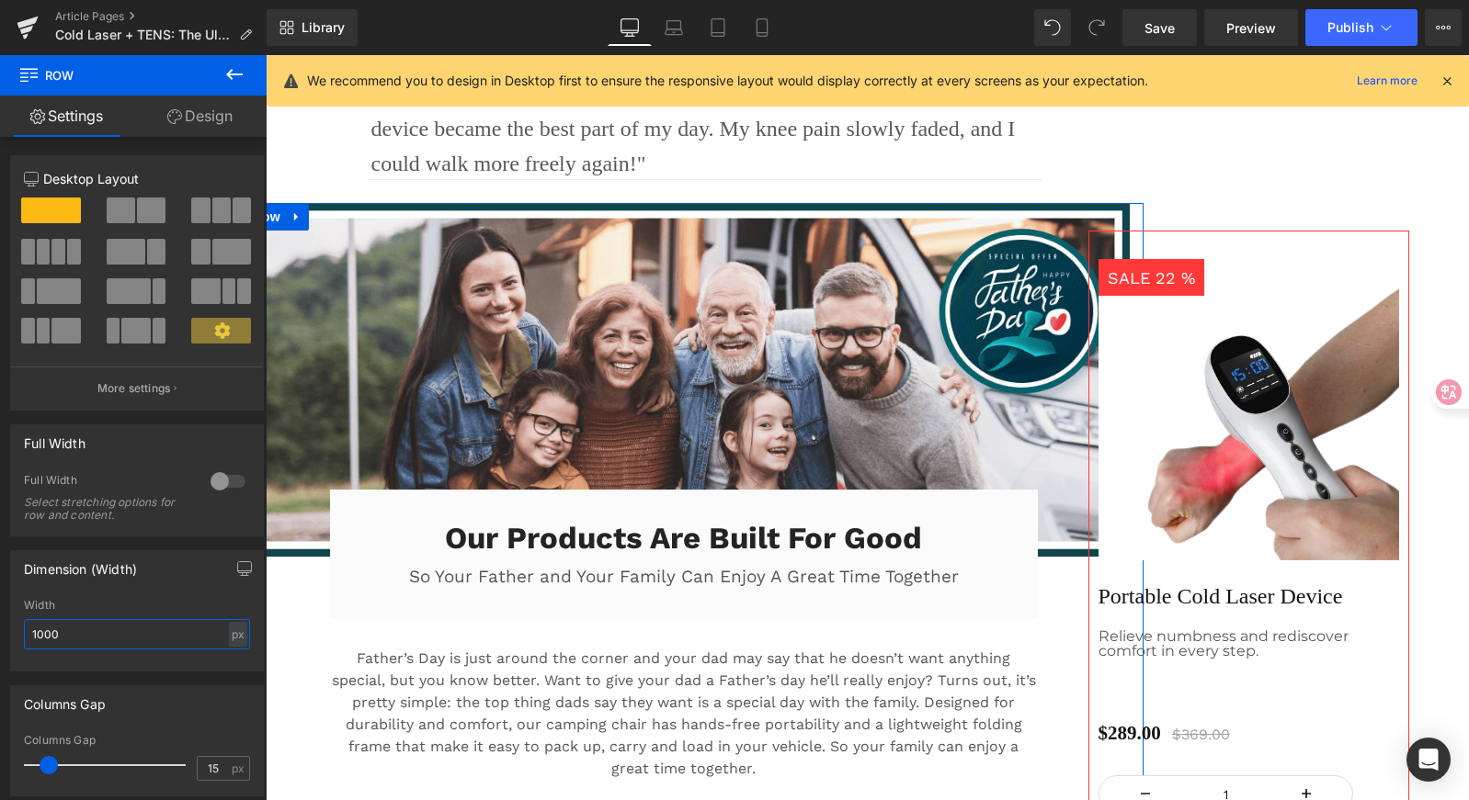
drag, startPoint x: 69, startPoint y: 630, endPoint x: -17, endPoint y: 615, distance: 87.8
click at [0, 615] on html "Row You are previewing how the will restyle your page. You can not edit Element…" at bounding box center [734, 400] width 1469 height 800
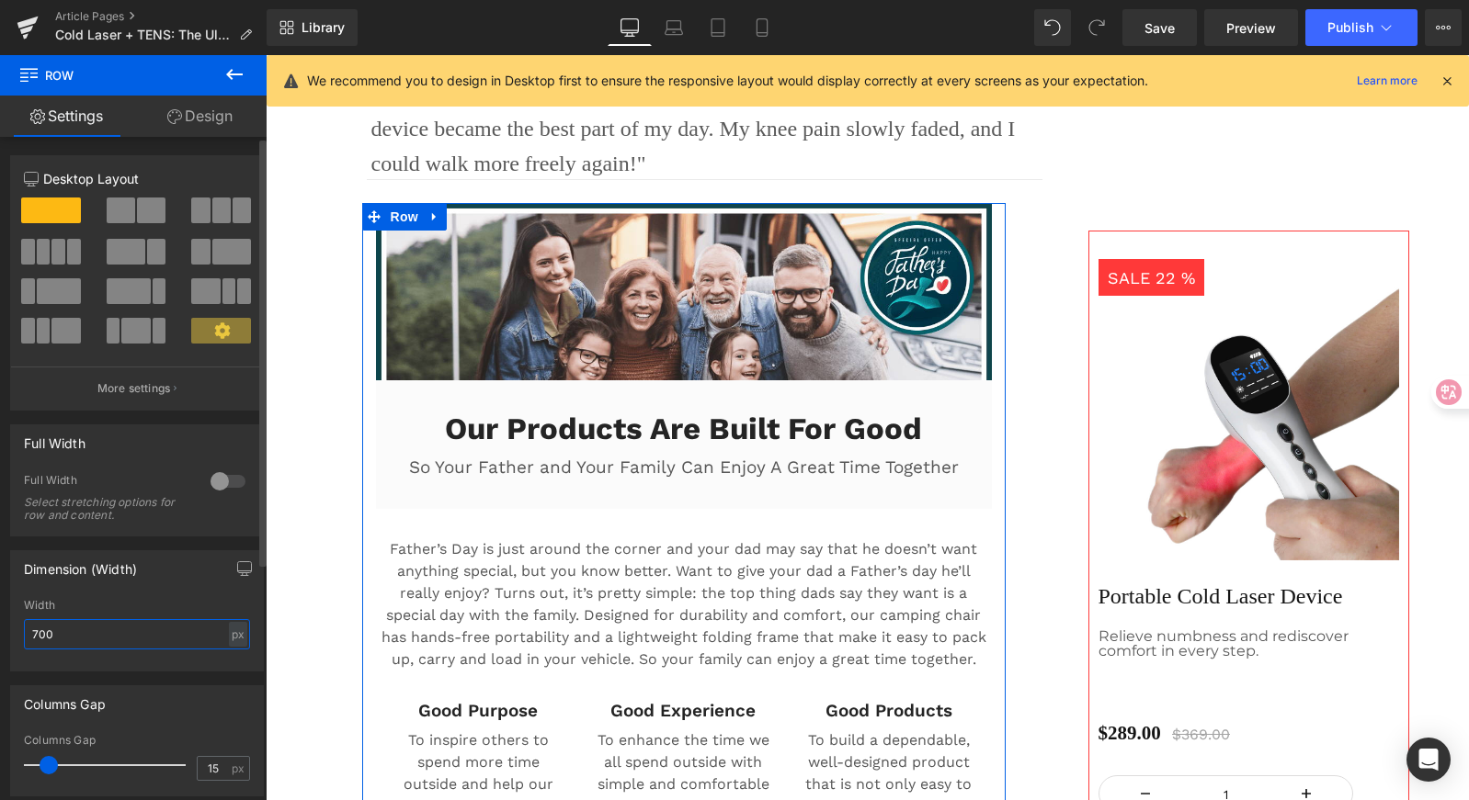
drag, startPoint x: 39, startPoint y: 632, endPoint x: 17, endPoint y: 630, distance: 22.2
click at [17, 630] on div "700px Width 700 px % px" at bounding box center [137, 635] width 252 height 72
type input "800"
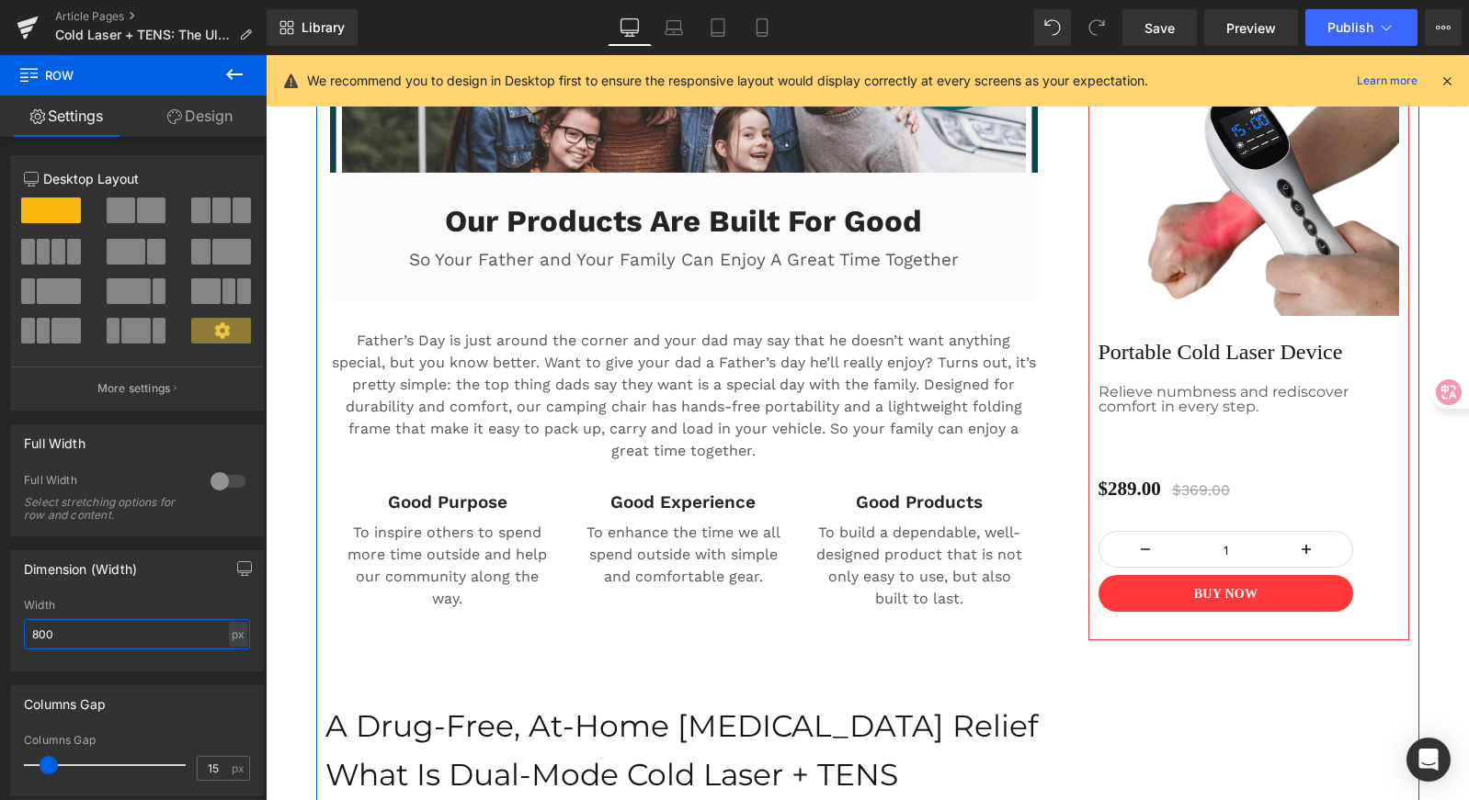
scroll to position [1425, 0]
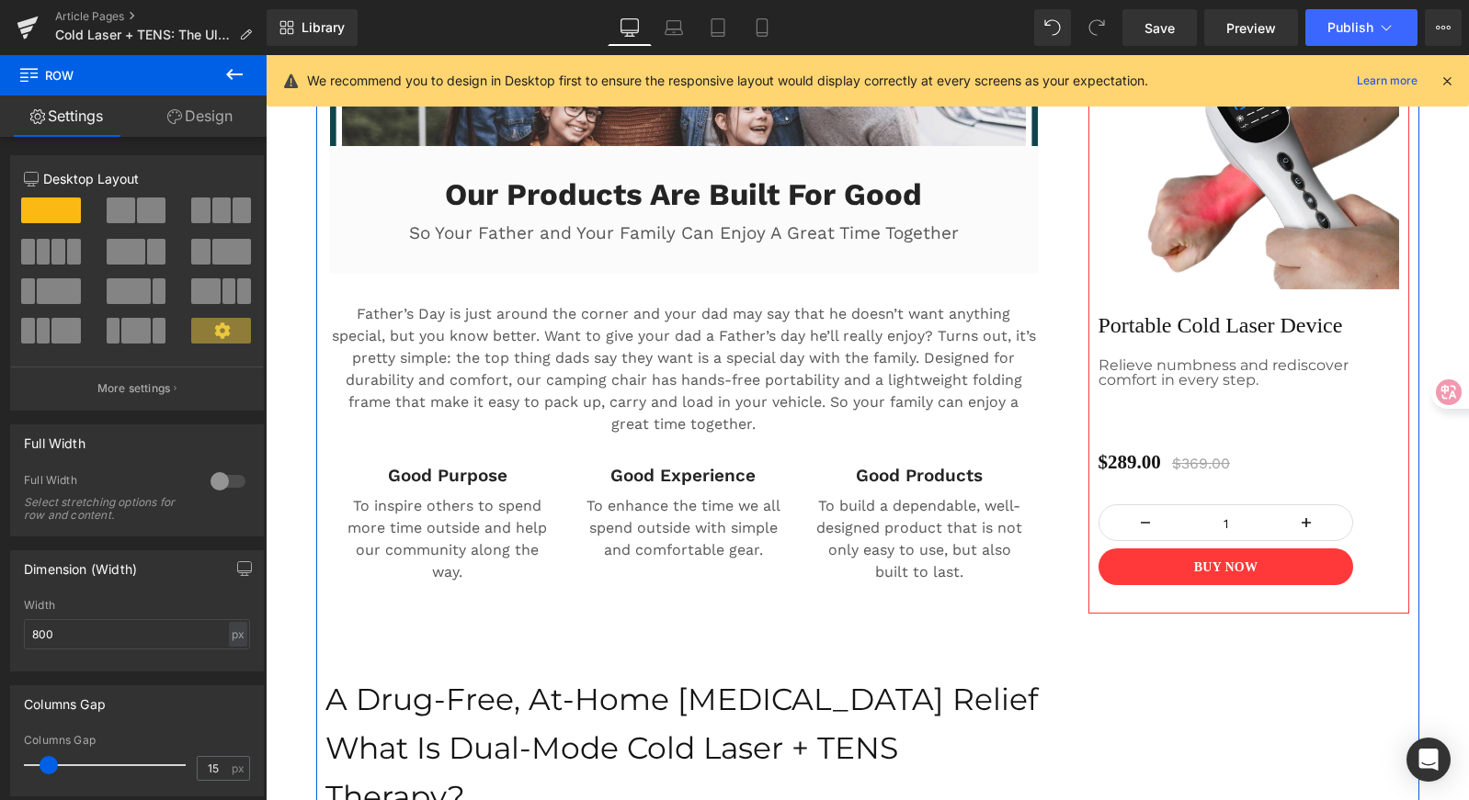
click at [500, 699] on p "A Drug-Free, At-Home [MEDICAL_DATA] Relief" at bounding box center [683, 699] width 717 height 49
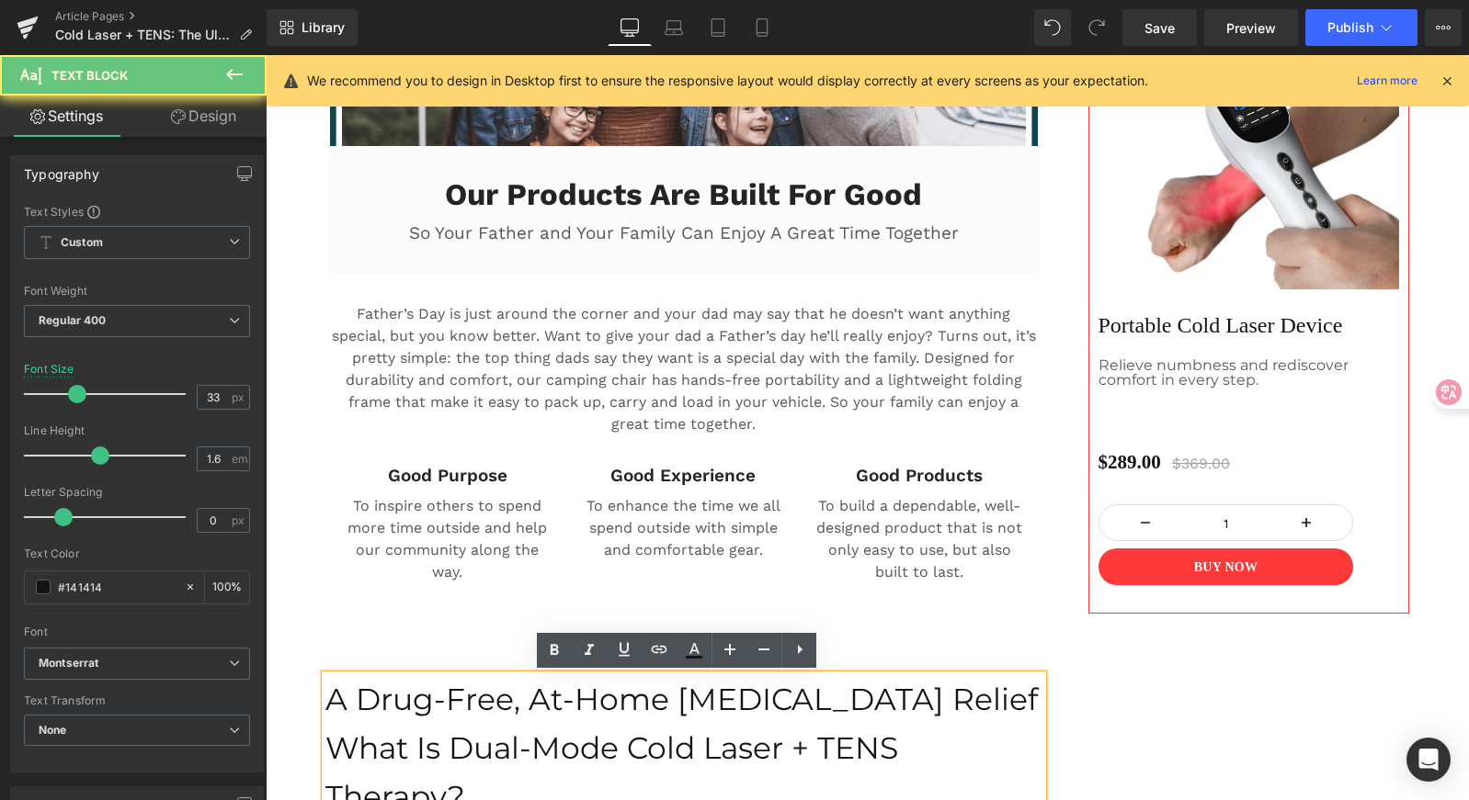
click at [752, 711] on p "A Drug-Free, At-Home [MEDICAL_DATA] Relief" at bounding box center [683, 699] width 717 height 49
click at [905, 697] on p "A Drug-Free, At-Home [MEDICAL_DATA] Relief" at bounding box center [683, 699] width 717 height 49
click at [955, 706] on p "A Drug-Free, At-Home [MEDICAL_DATA] Relief" at bounding box center [683, 699] width 717 height 49
click at [490, 766] on p "What Is Dual-Mode Cold Laser + TENS Therapy?" at bounding box center [683, 772] width 717 height 97
click at [497, 757] on p "What Is Dual-Mode Cold Laser + TENS Therapy?" at bounding box center [683, 772] width 717 height 97
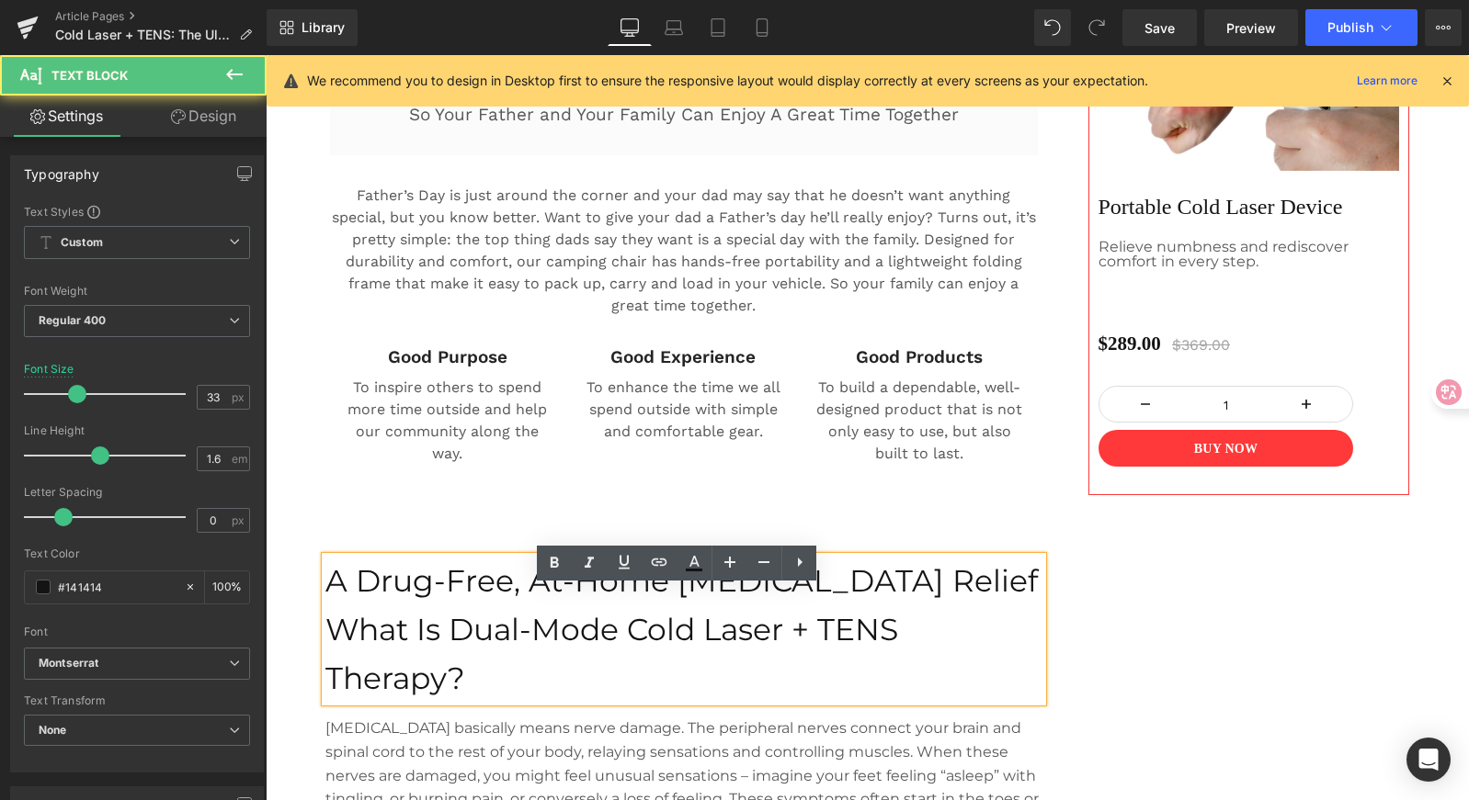
scroll to position [1547, 0]
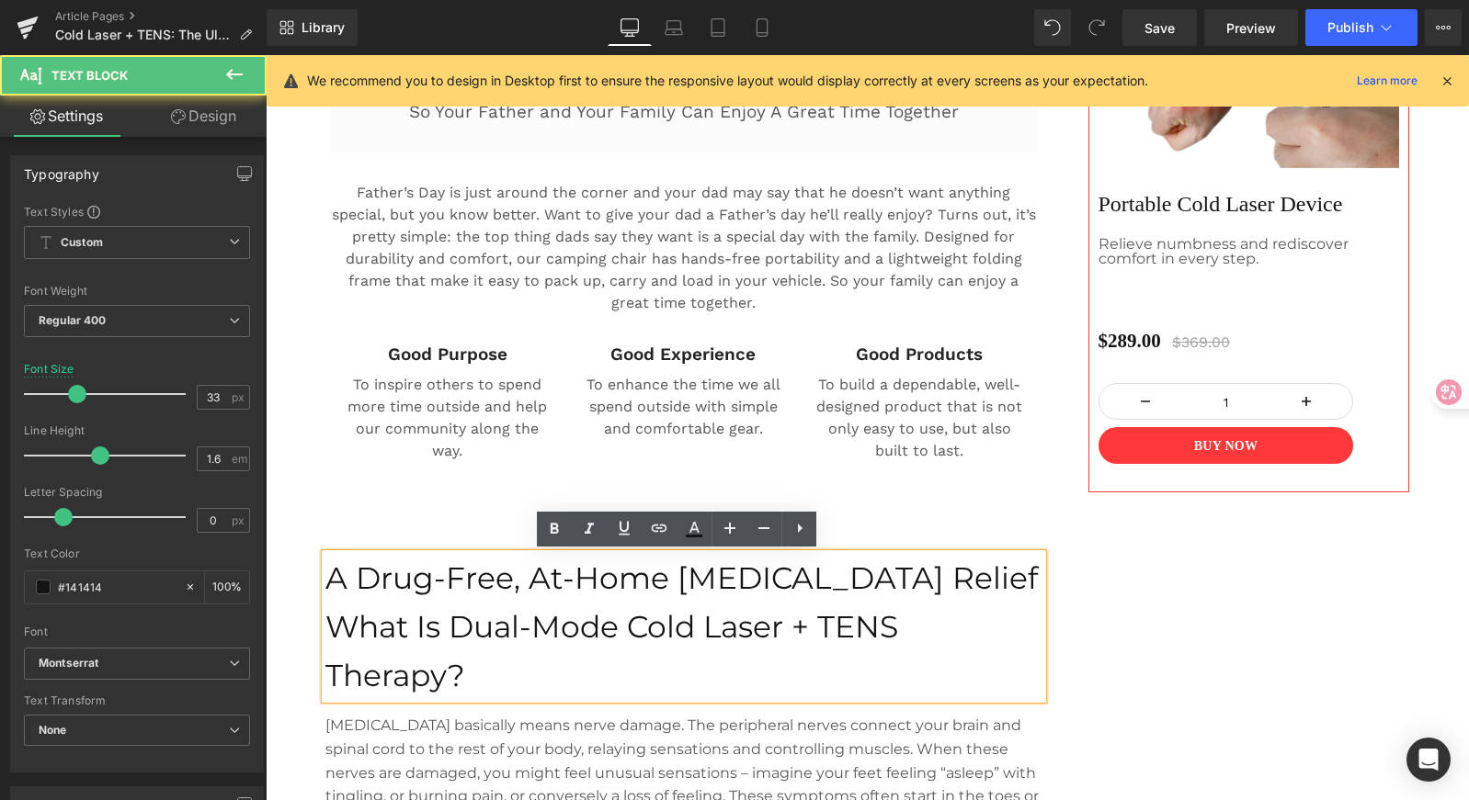
click at [473, 660] on p "What Is Dual-Mode Cold Laser + TENS Therapy?" at bounding box center [683, 651] width 717 height 97
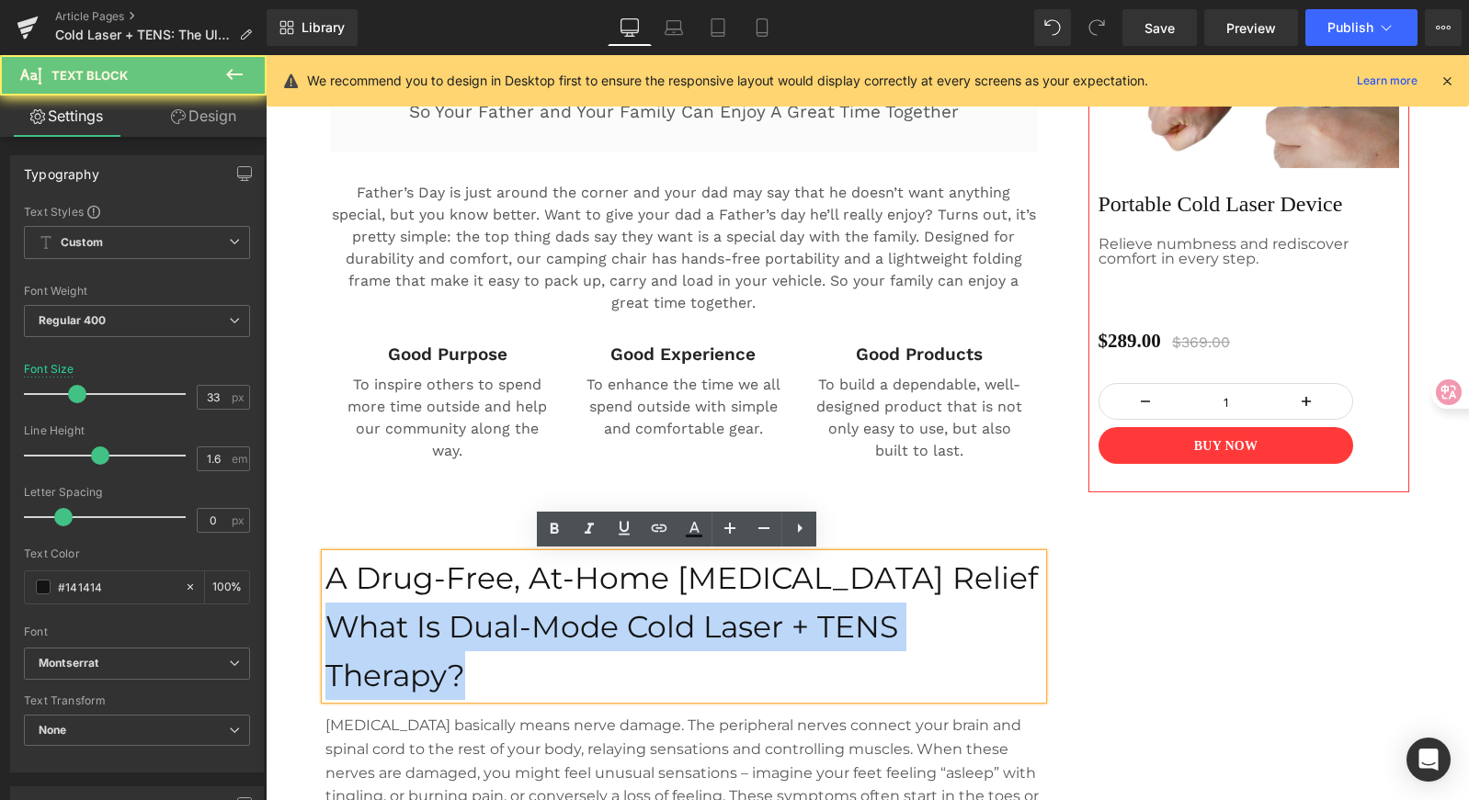
drag, startPoint x: 455, startPoint y: 682, endPoint x: 294, endPoint y: 636, distance: 167.3
copy p "What Is Dual-Mode Cold Laser + TENS Therapy?"
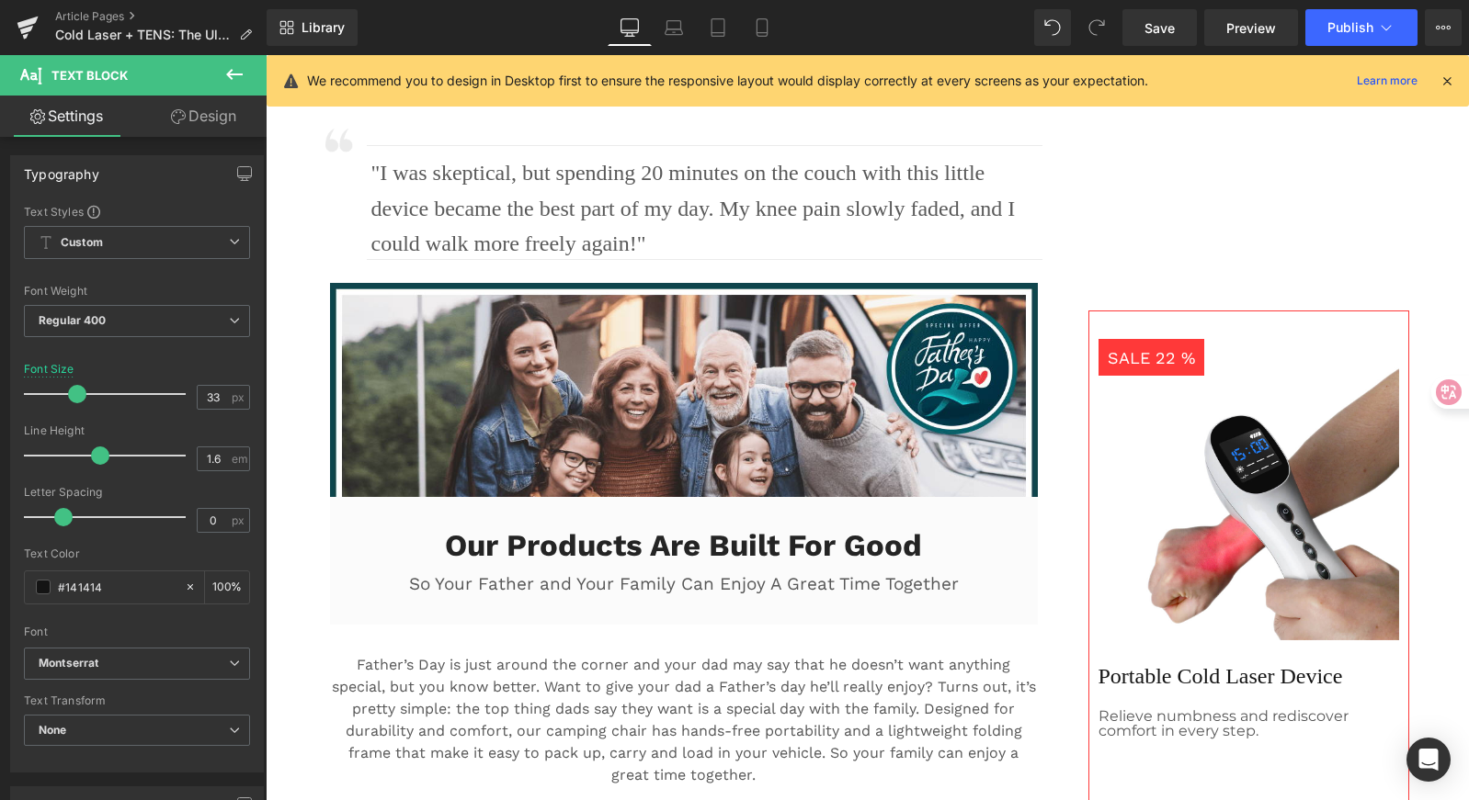
scroll to position [1130, 0]
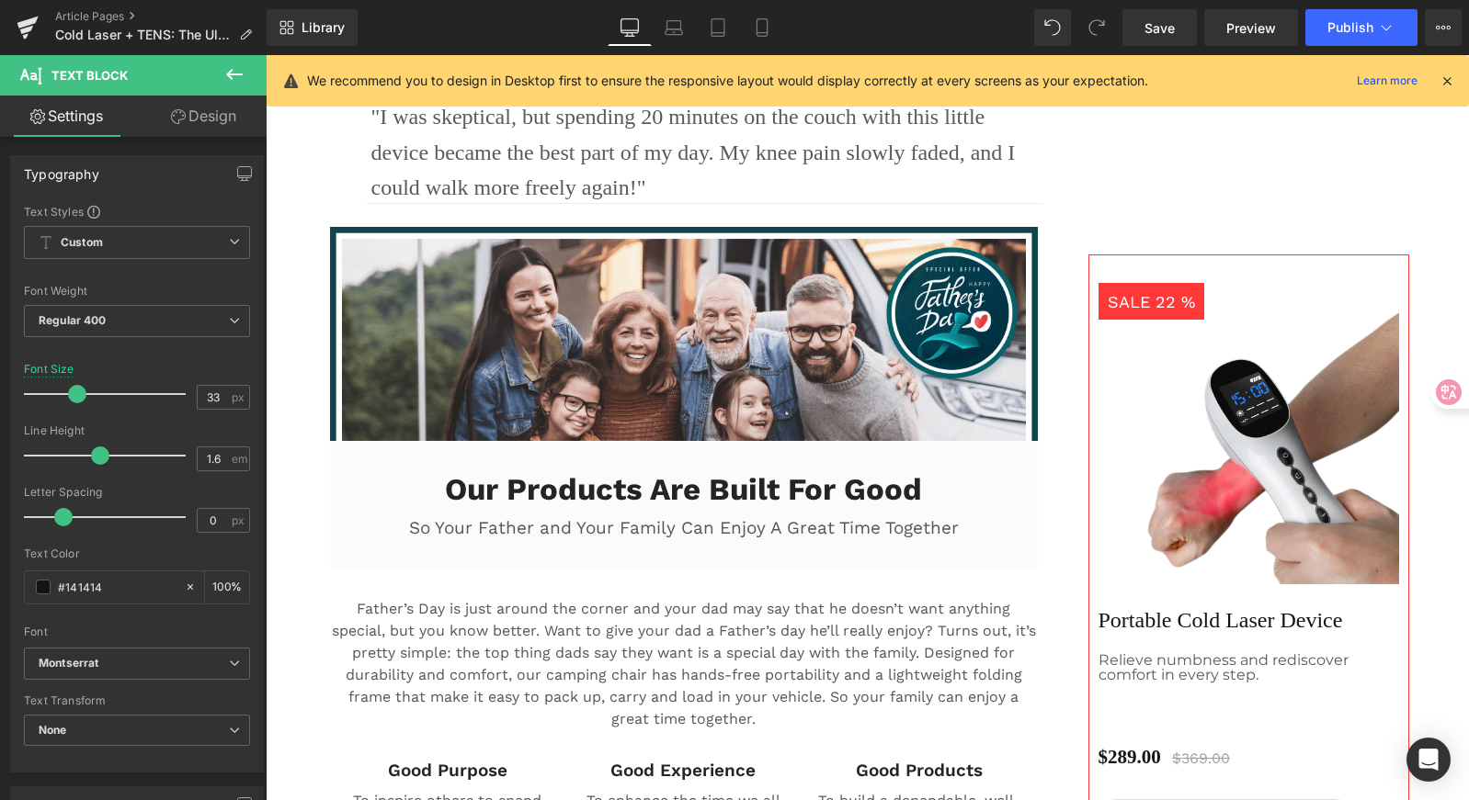
click at [266, 55] on div at bounding box center [266, 55] width 0 height 0
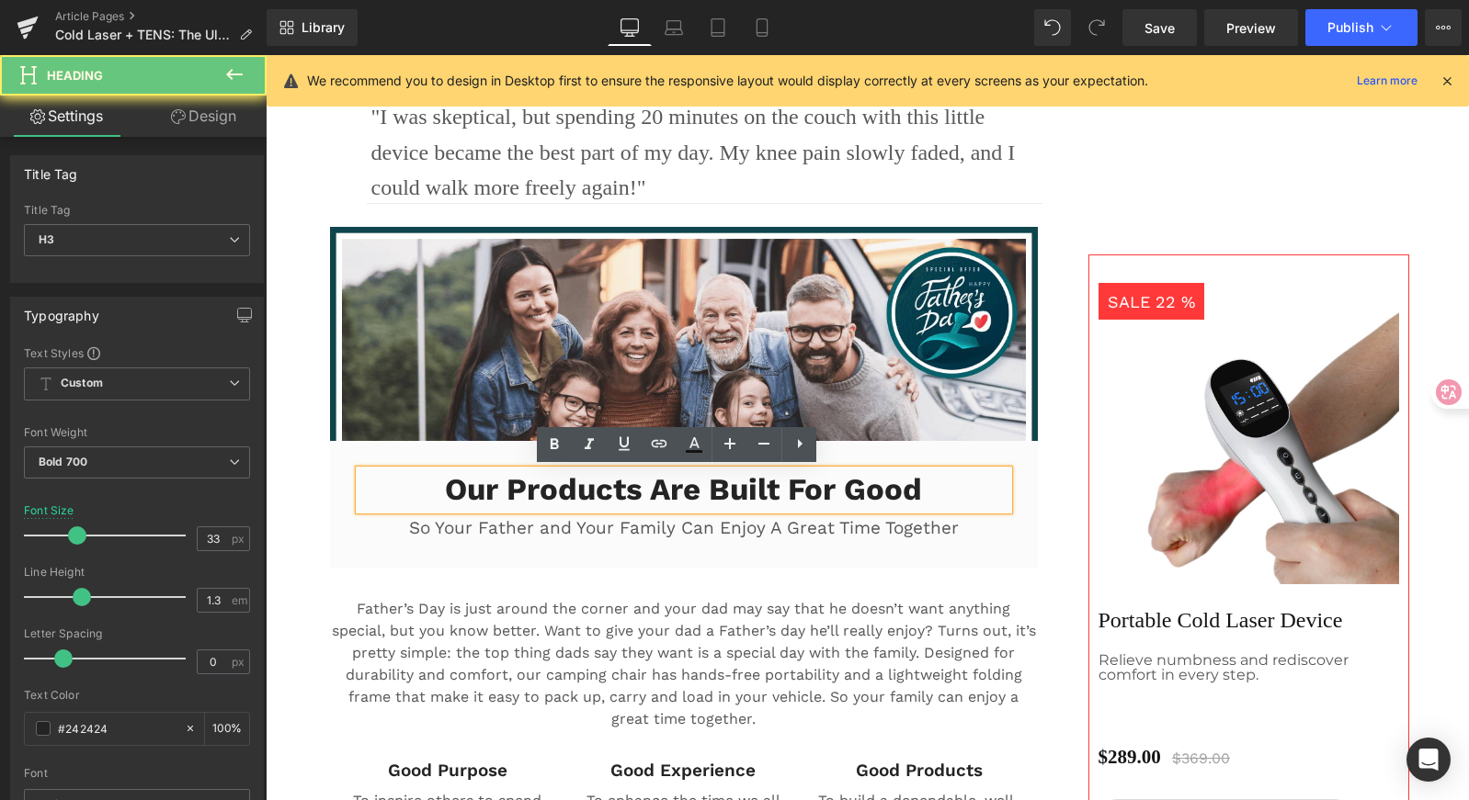
click at [517, 488] on h3 "Our Products Are Built For Good" at bounding box center [683, 491] width 649 height 40
click at [611, 493] on h3 "Our Products Are Built For Good" at bounding box center [683, 491] width 649 height 40
click at [639, 493] on h3 "Our Products Are Built For Good" at bounding box center [683, 491] width 649 height 40
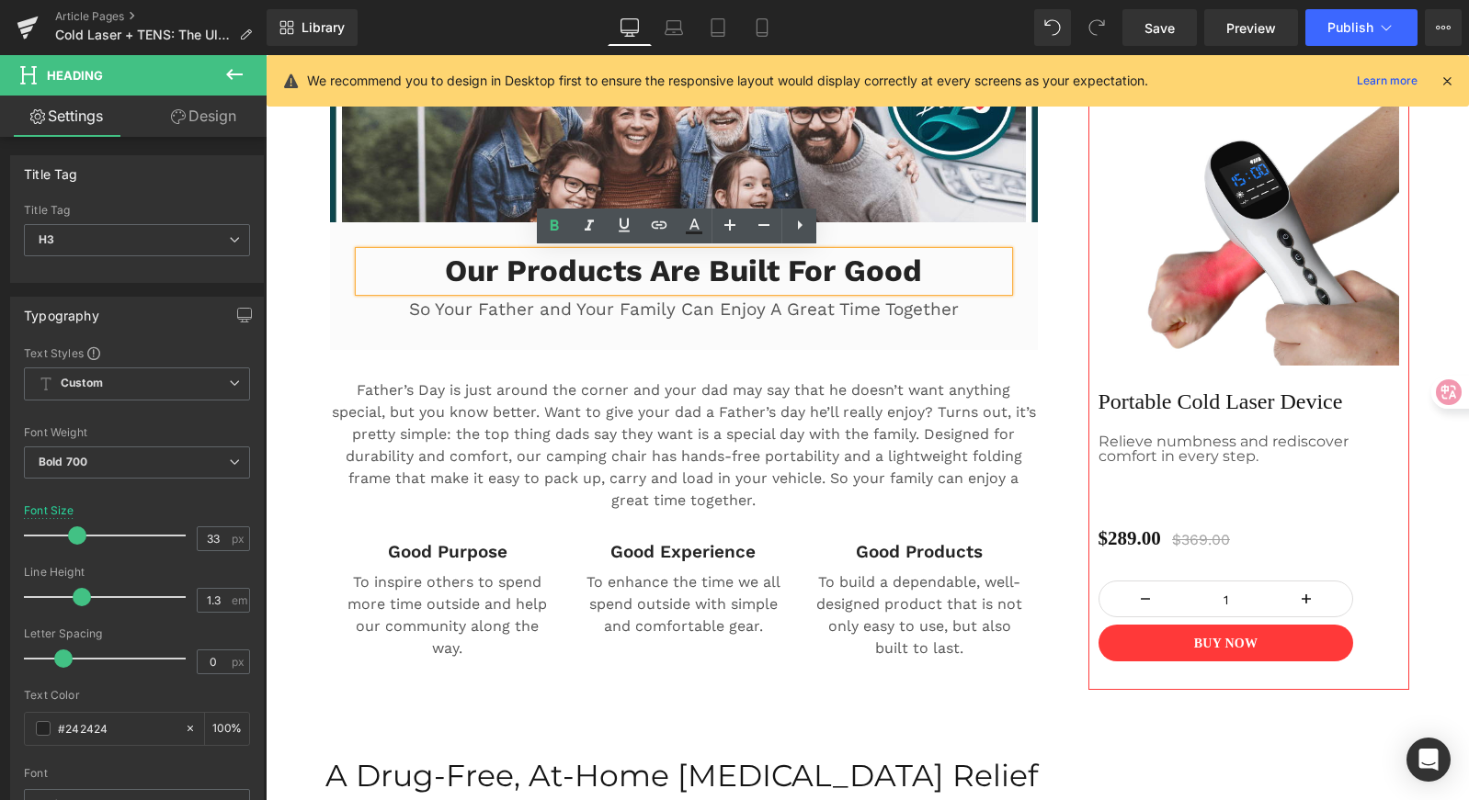
scroll to position [1347, 0]
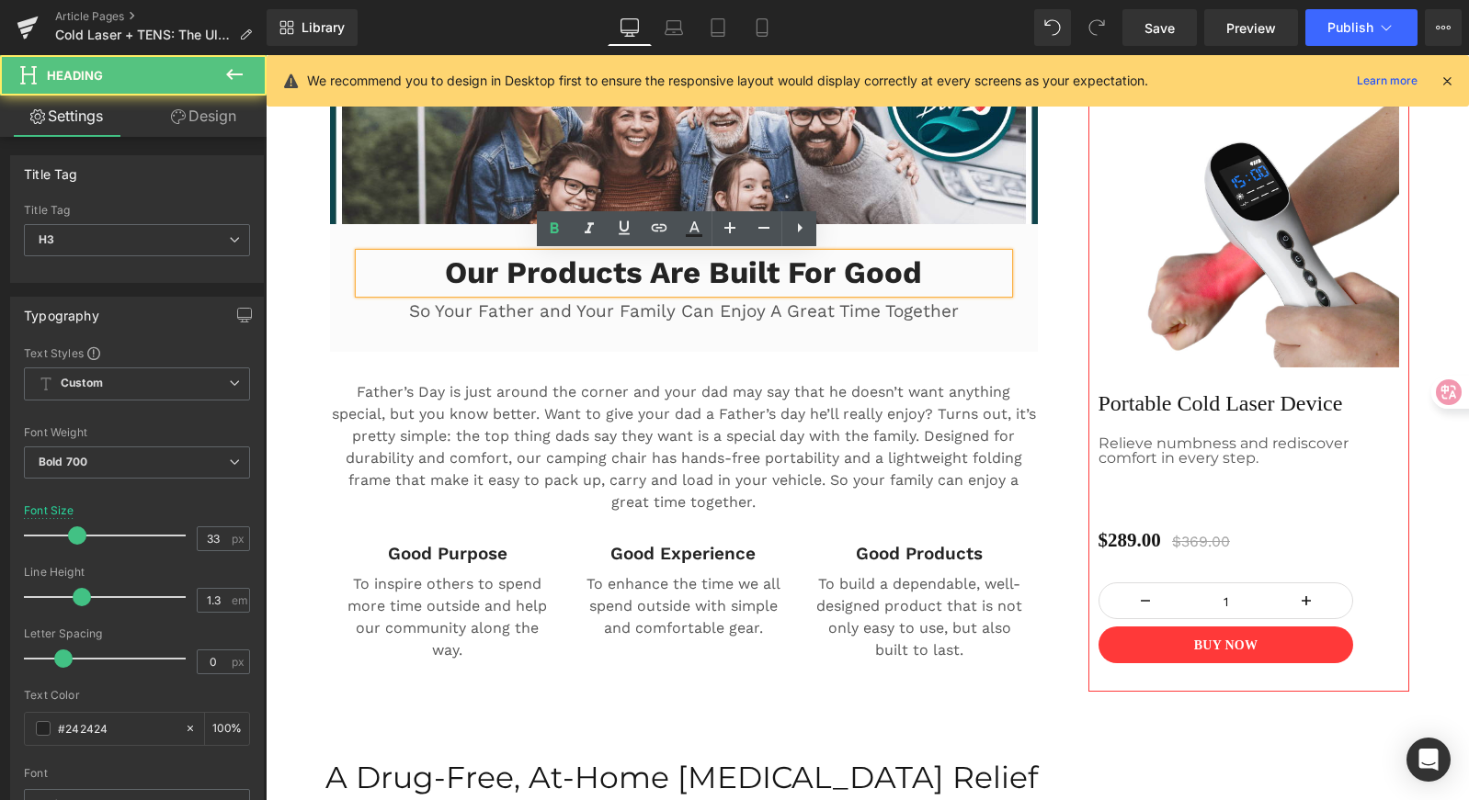
click at [515, 278] on h3 "Our Products Are Built For Good" at bounding box center [683, 274] width 649 height 40
click at [450, 278] on h3 "Our Products Are Built For Good" at bounding box center [683, 274] width 649 height 40
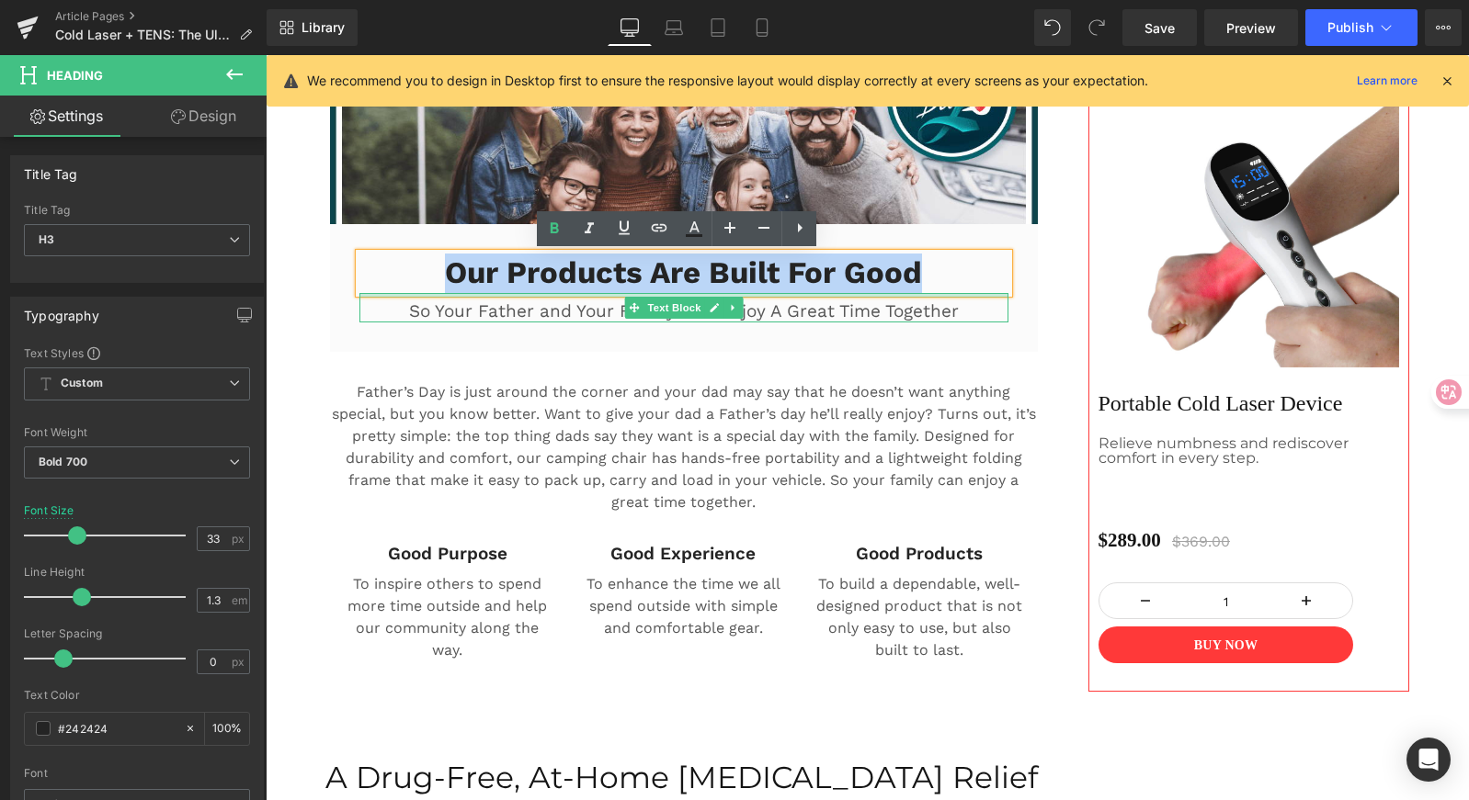
drag, startPoint x: 452, startPoint y: 278, endPoint x: 940, endPoint y: 296, distance: 488.3
click at [940, 296] on div "Our Products Are Built For Good Heading So Your Father and Your Family Can Enjo…" at bounding box center [684, 289] width 676 height 70
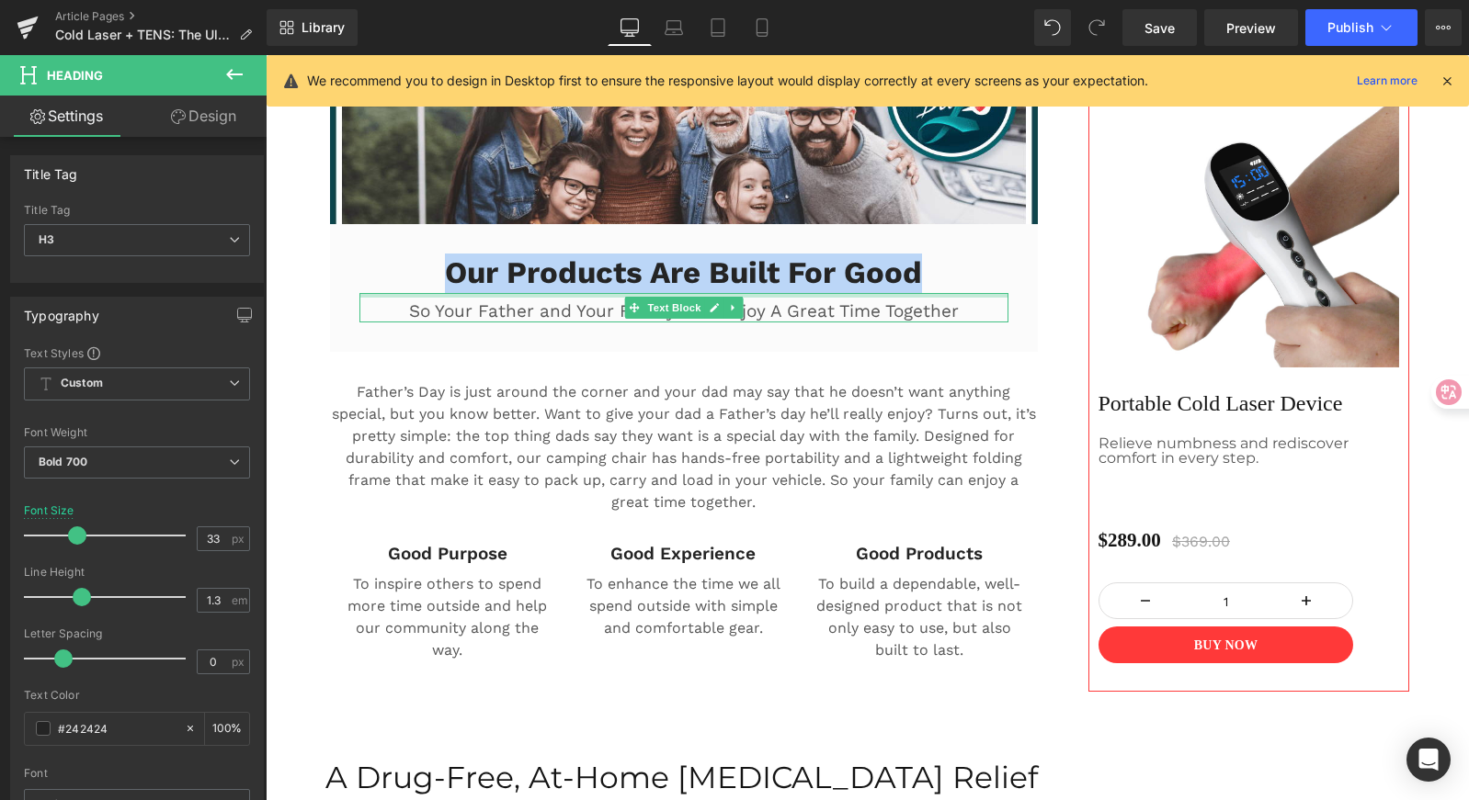
paste div
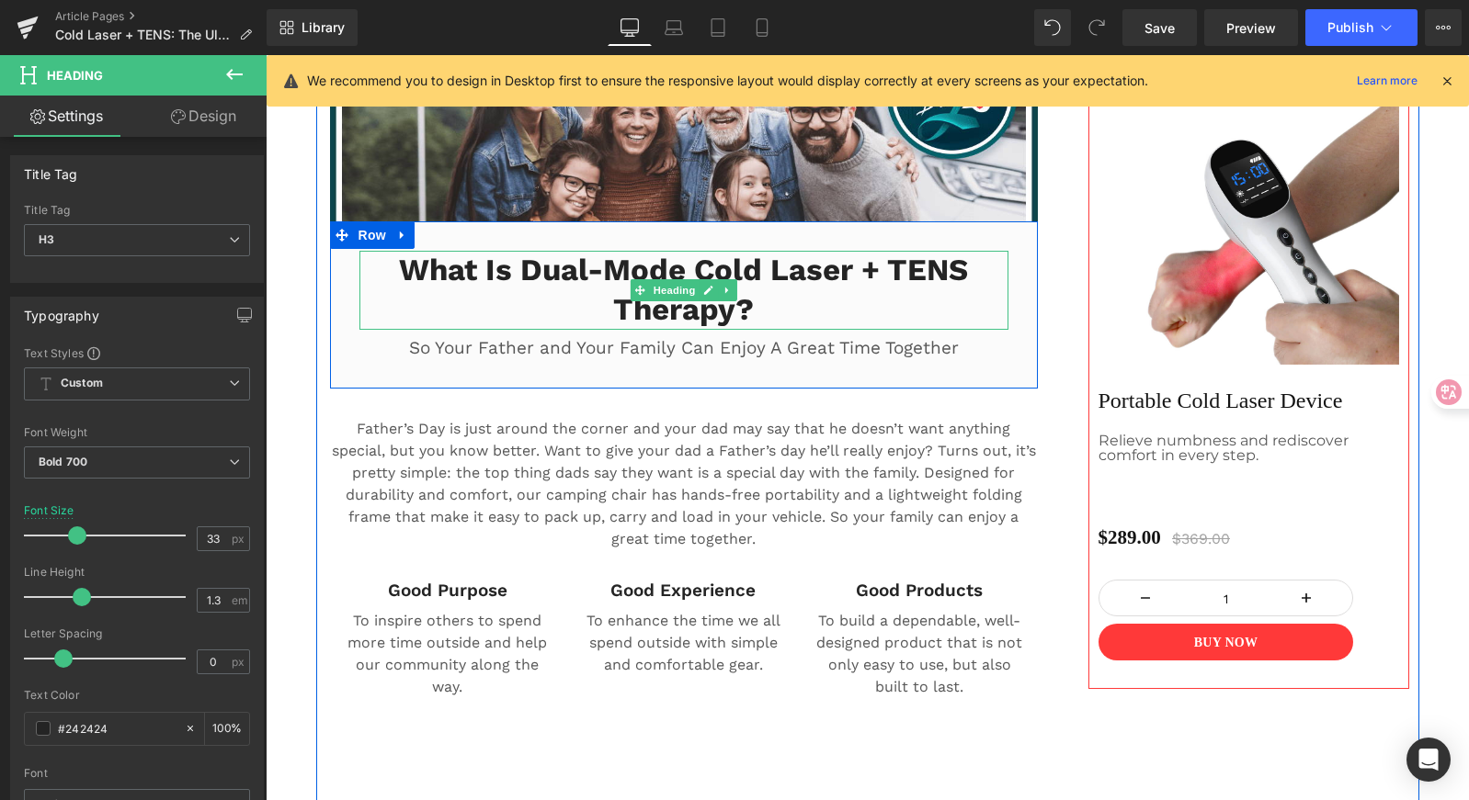
scroll to position [1351, 0]
click at [839, 302] on h3 "What Is Dual-Mode Cold Laser + TENS Therapy?" at bounding box center [683, 289] width 649 height 79
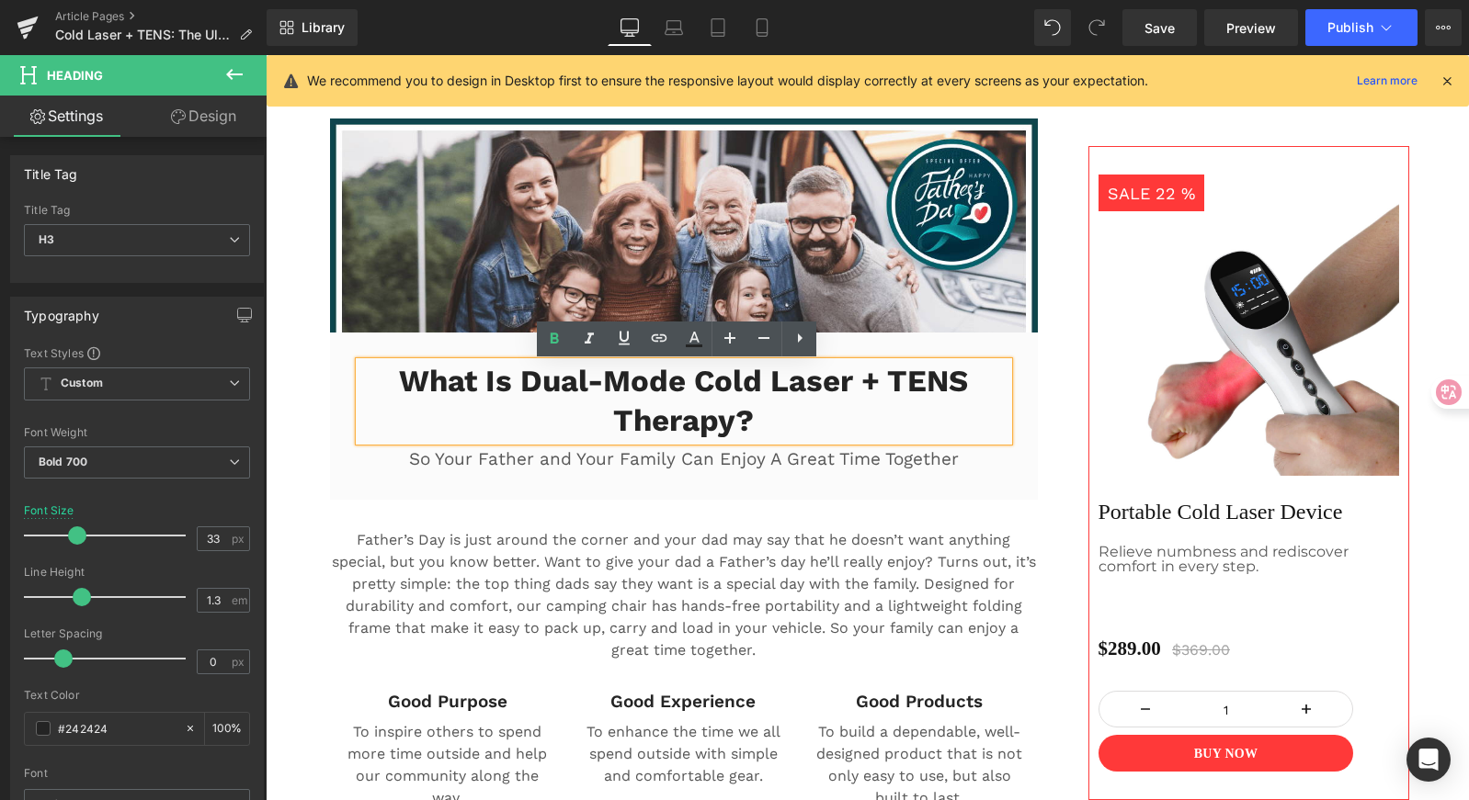
scroll to position [1235, 0]
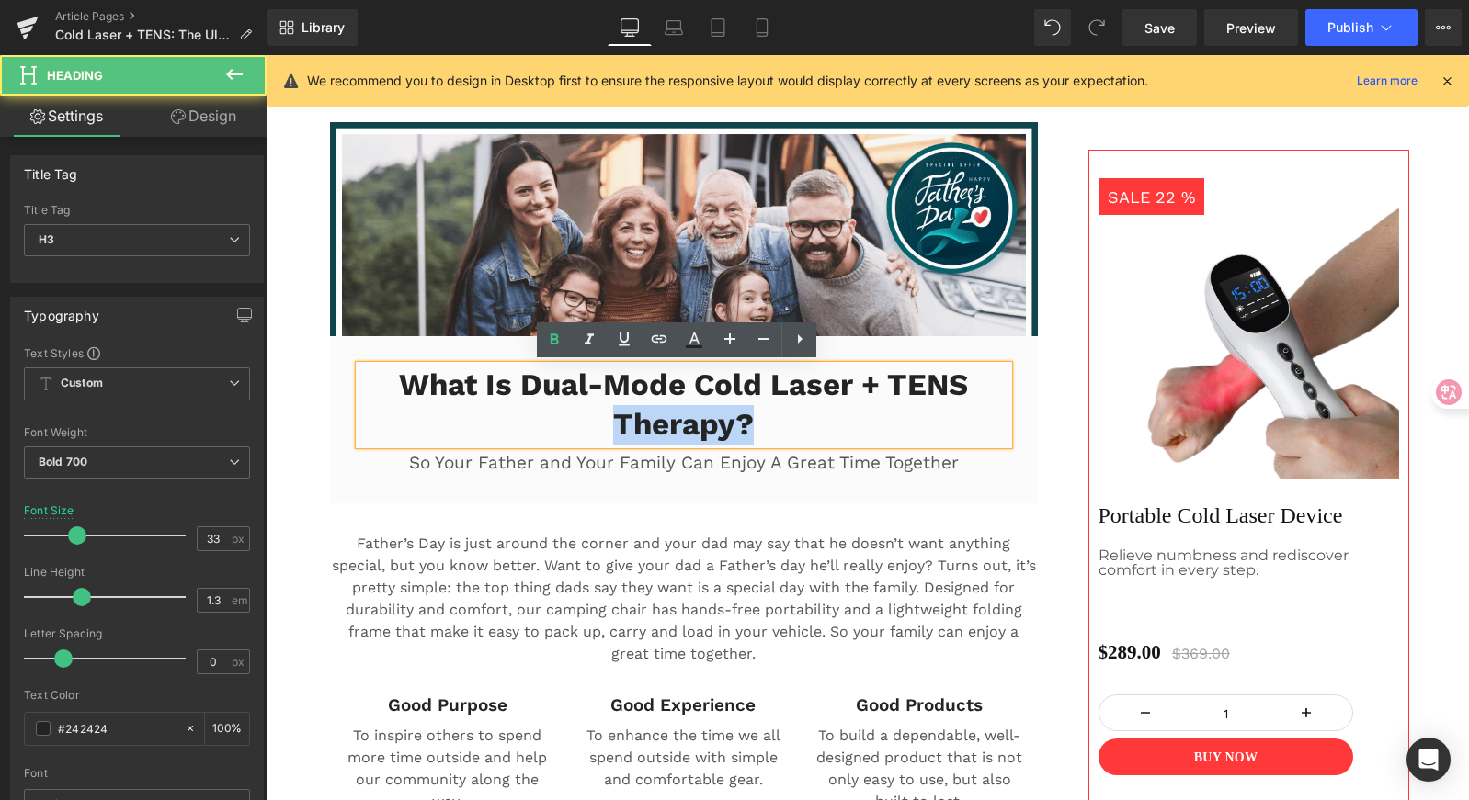
drag, startPoint x: 785, startPoint y: 428, endPoint x: 528, endPoint y: 416, distance: 257.6
click at [525, 417] on h3 "What Is Dual-Mode Cold Laser + TENS Therapy?" at bounding box center [683, 405] width 649 height 79
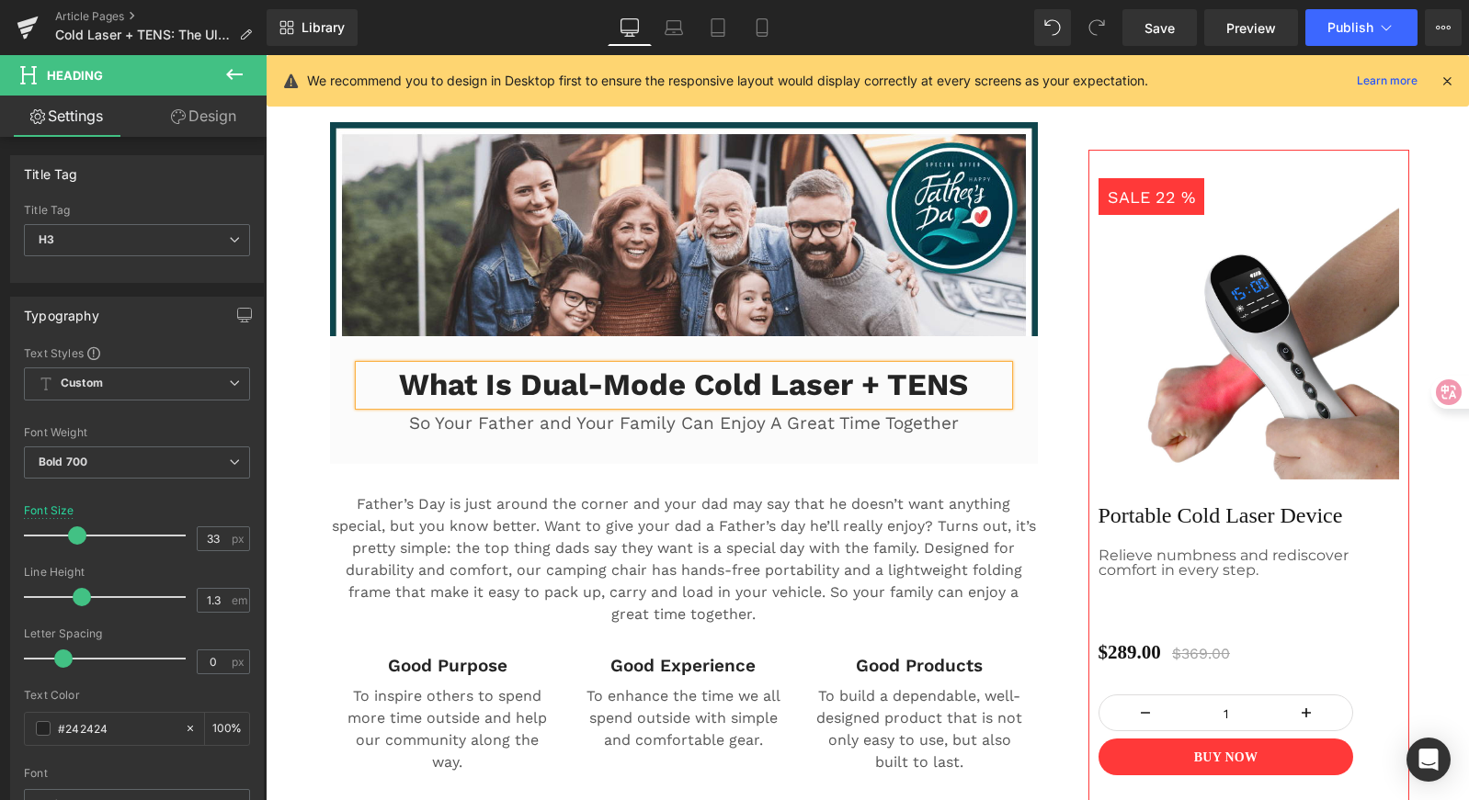
click at [770, 589] on p "Father’s Day is just around the corner and your dad may say that he doesn’t wan…" at bounding box center [684, 560] width 708 height 132
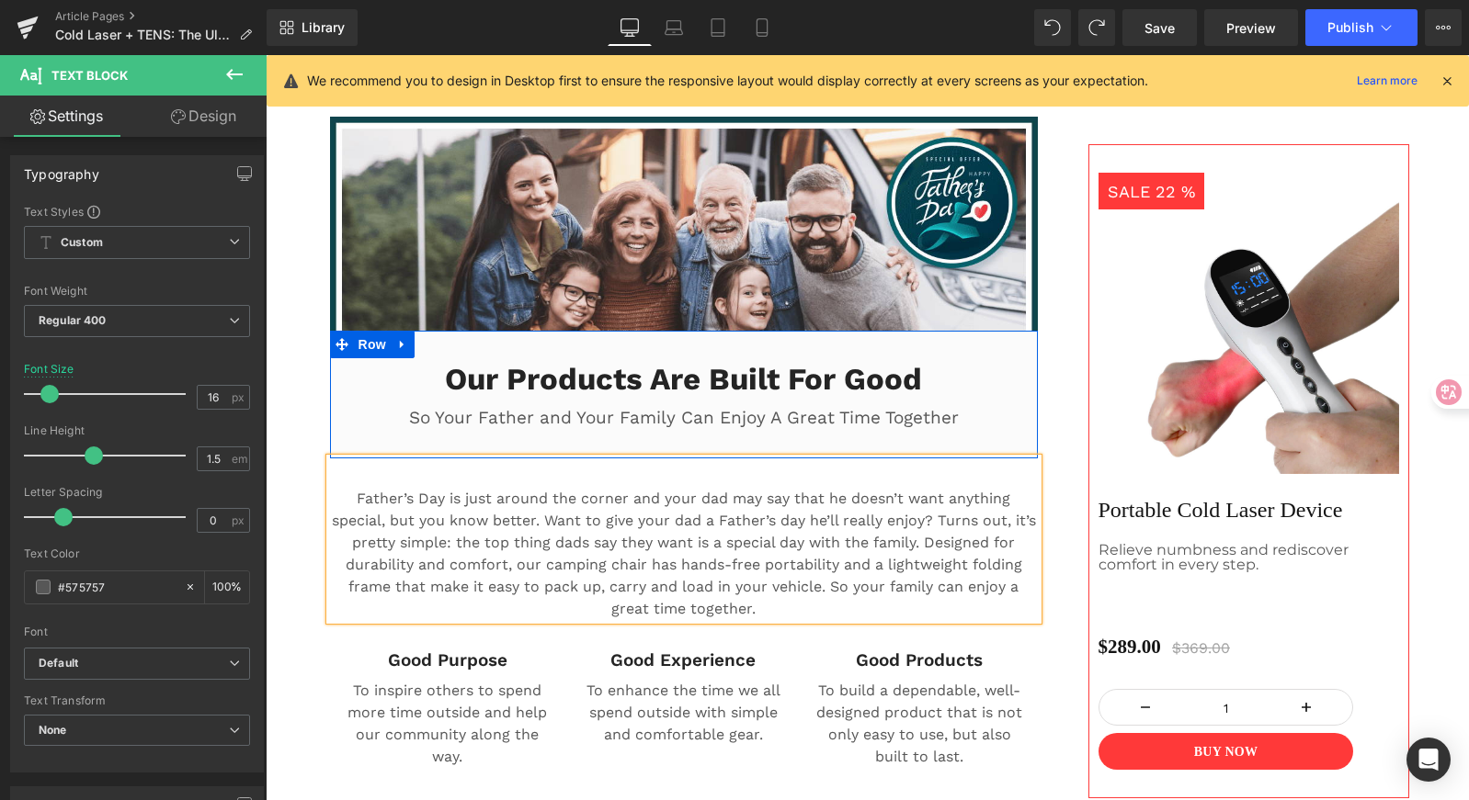
scroll to position [1243, 0]
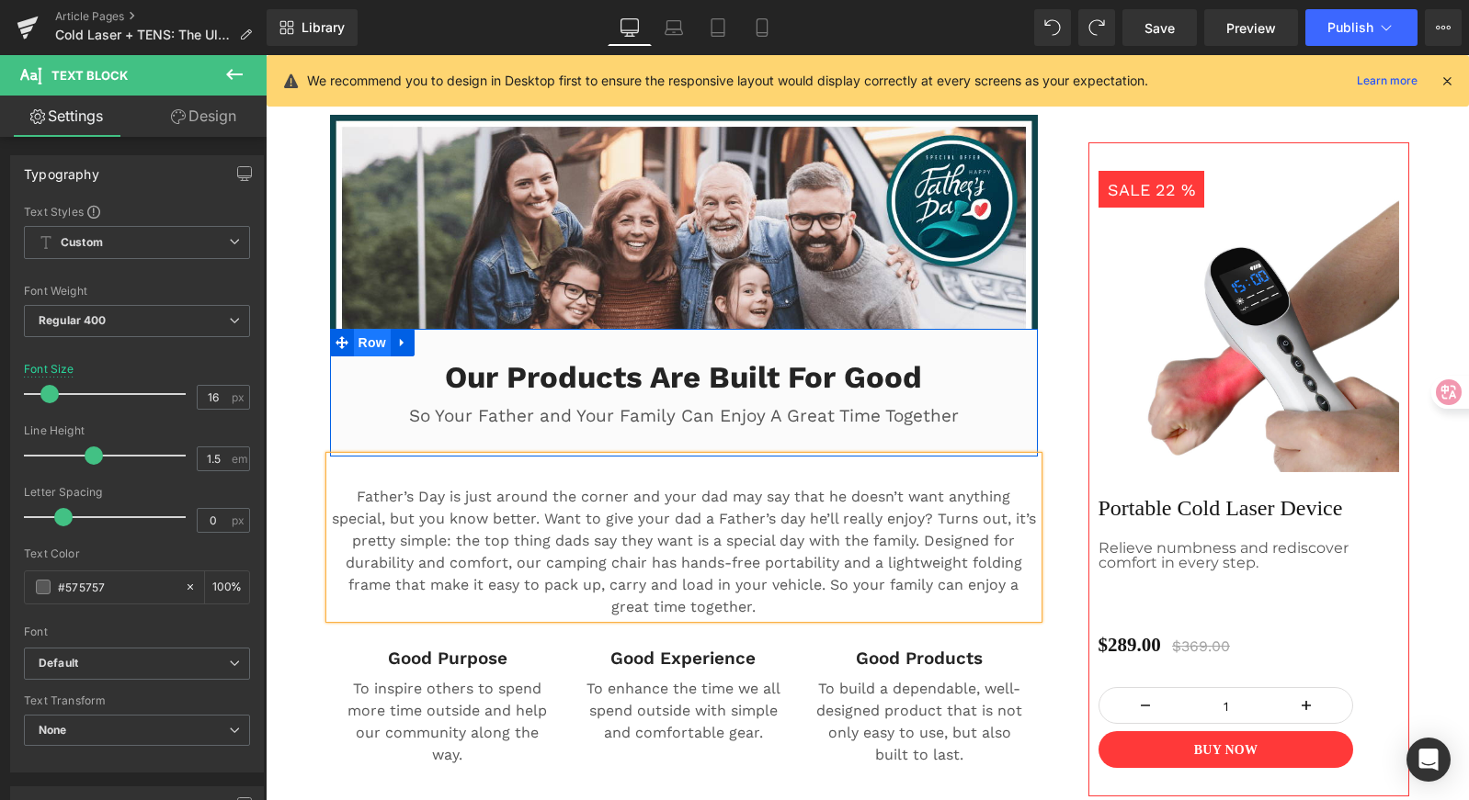
click at [366, 342] on span "Row" at bounding box center [372, 343] width 37 height 28
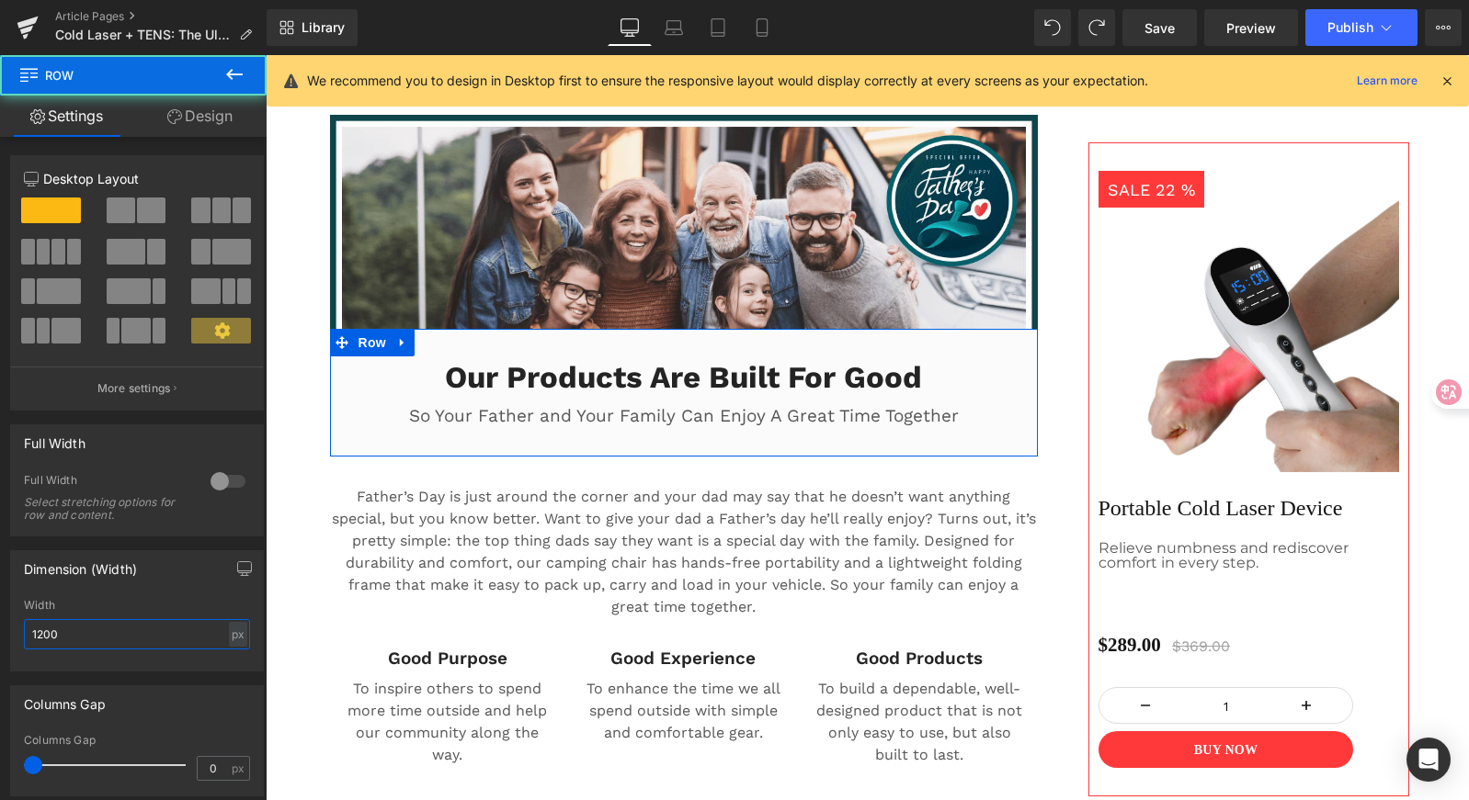
drag, startPoint x: 85, startPoint y: 628, endPoint x: -41, endPoint y: 618, distance: 127.2
click at [0, 618] on html "Row You are previewing how the will restyle your page. You can not edit Element…" at bounding box center [734, 400] width 1469 height 800
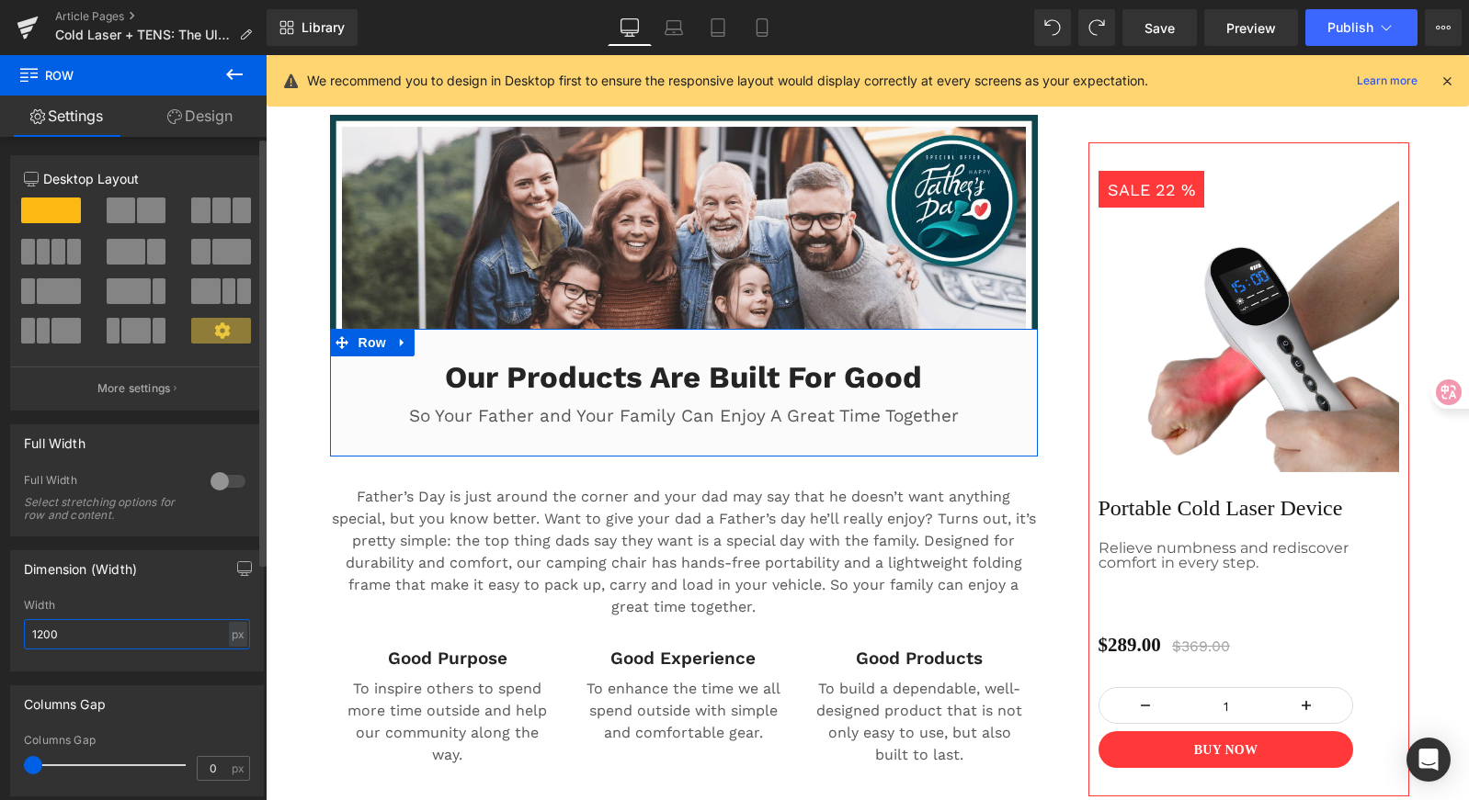
drag, startPoint x: 15, startPoint y: 628, endPoint x: 0, endPoint y: 625, distance: 15.0
click at [0, 622] on html "Row You are previewing how the will restyle your page. You can not edit Element…" at bounding box center [734, 400] width 1469 height 800
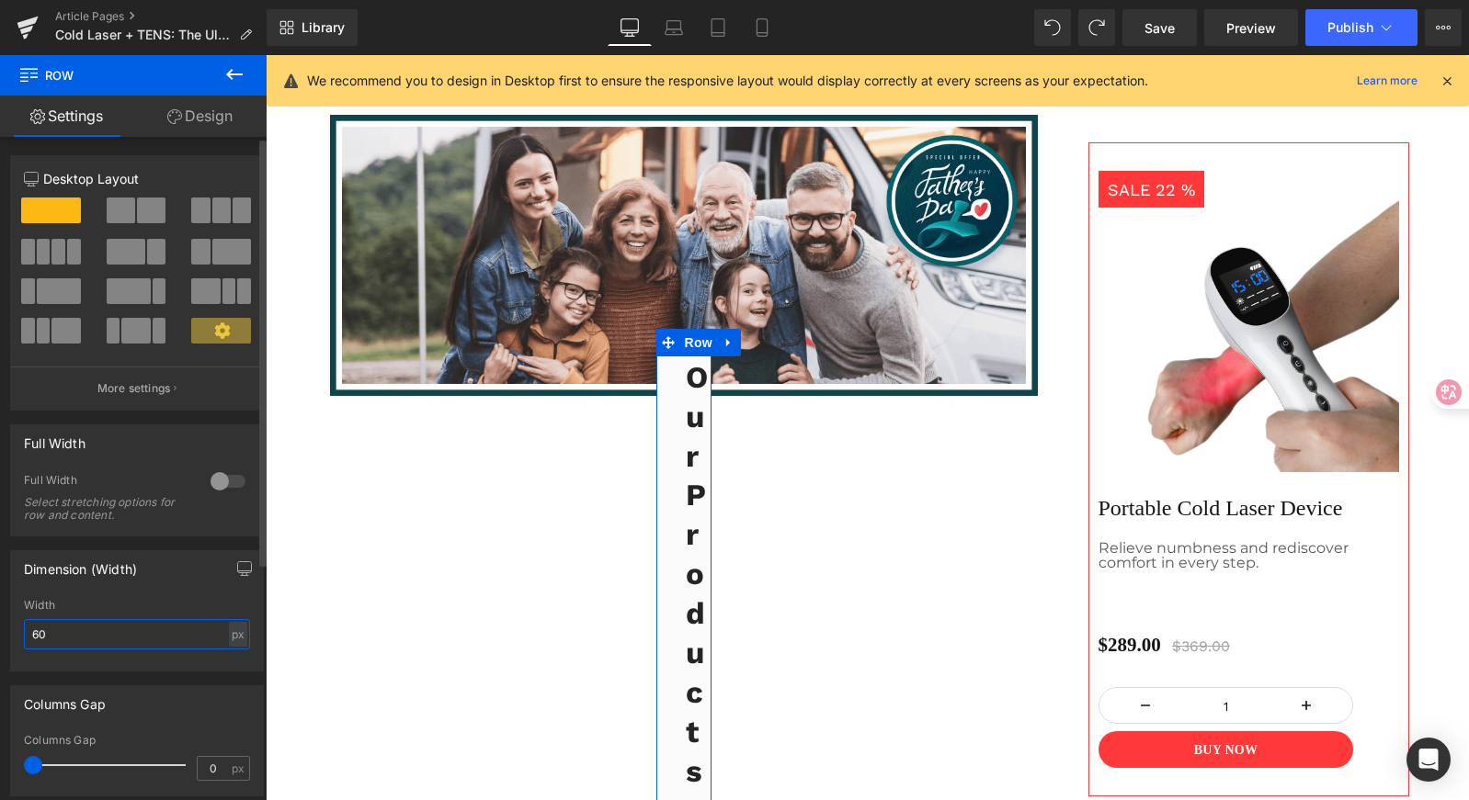
type input "600"
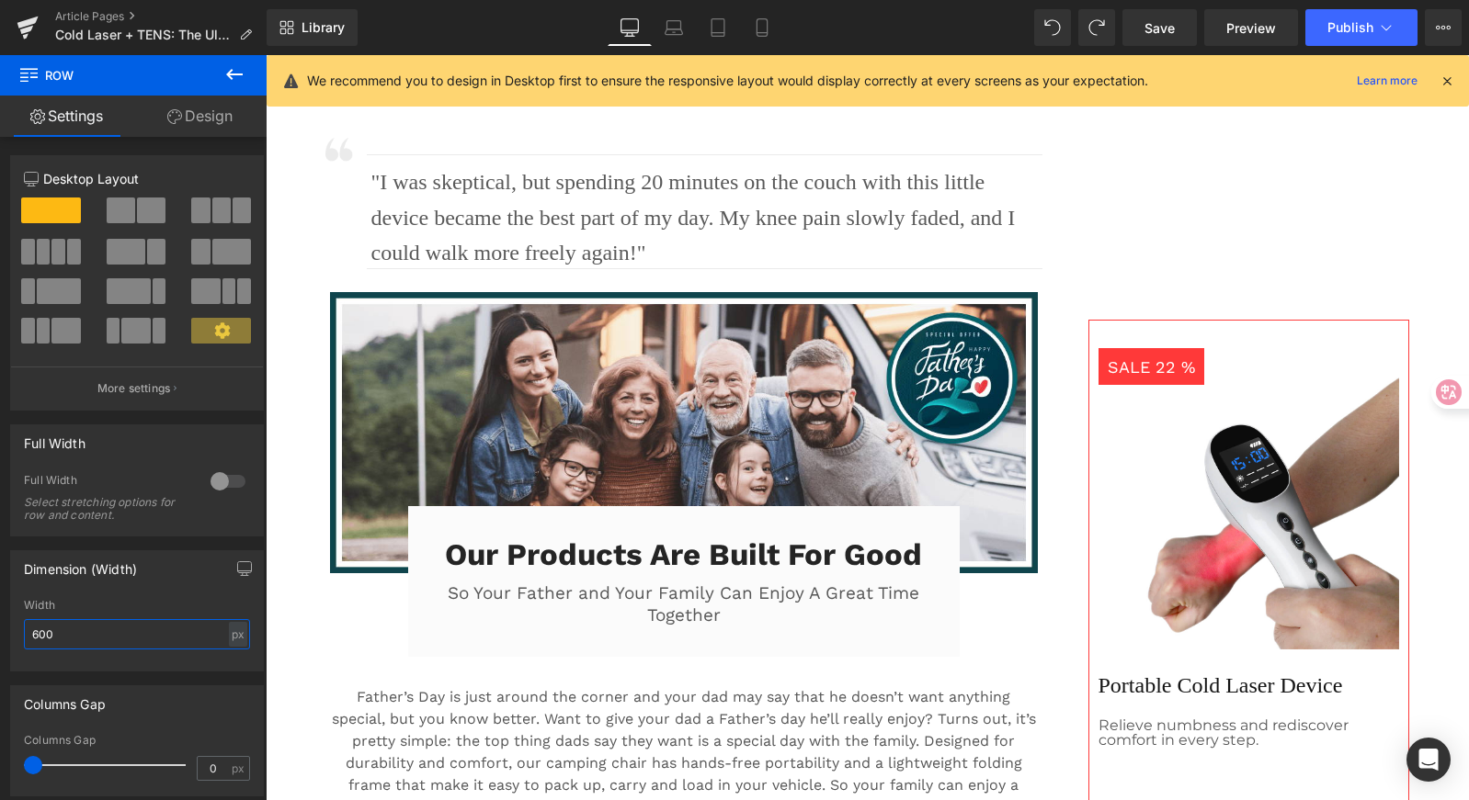
scroll to position [1067, 0]
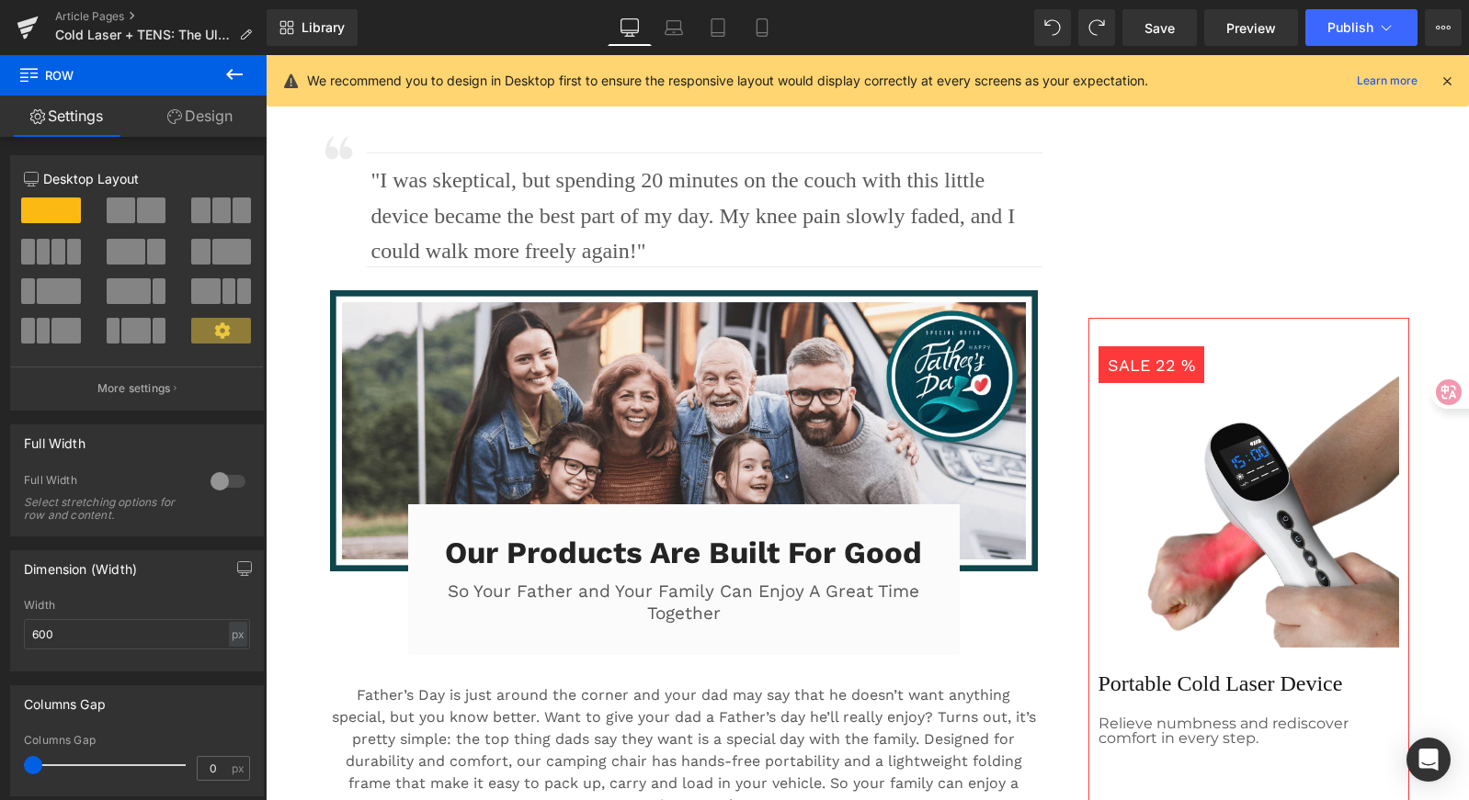
click at [1103, 291] on div "SALE 22 % (P) Image Portable Cold Laser Device Text Block Relieve numbness and …" at bounding box center [1235, 553] width 368 height 838
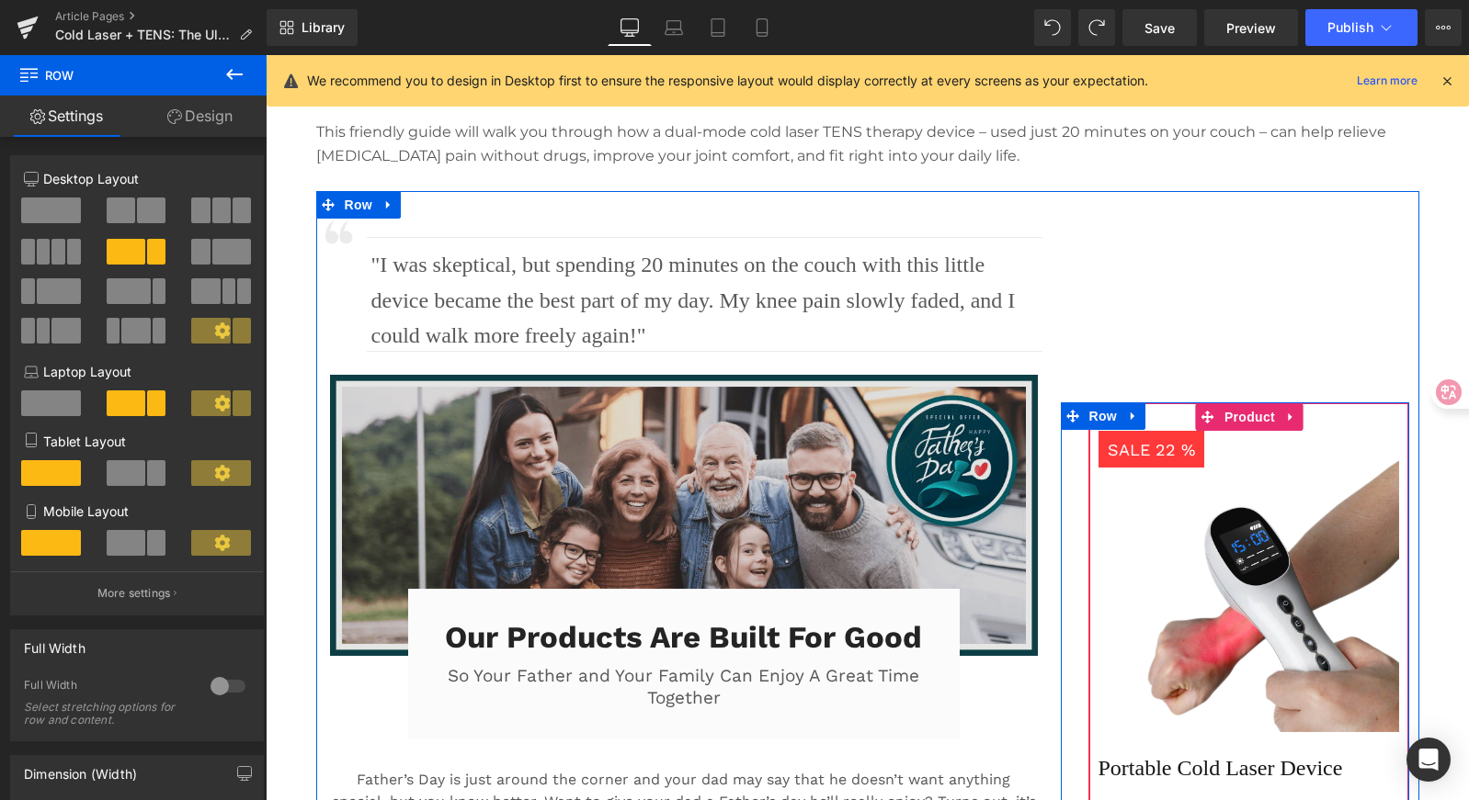
scroll to position [982, 0]
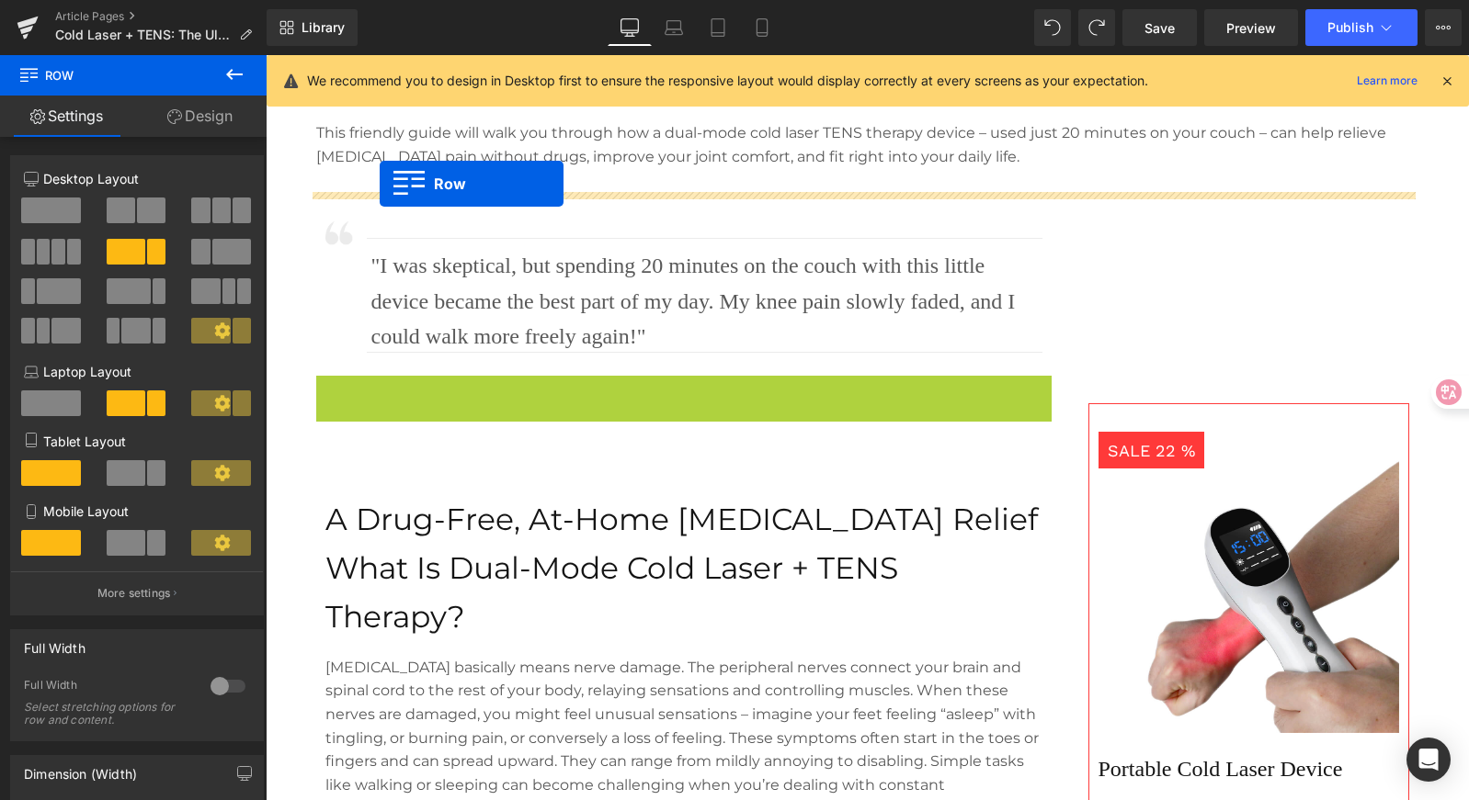
drag, startPoint x: 320, startPoint y: 393, endPoint x: 380, endPoint y: 184, distance: 217.9
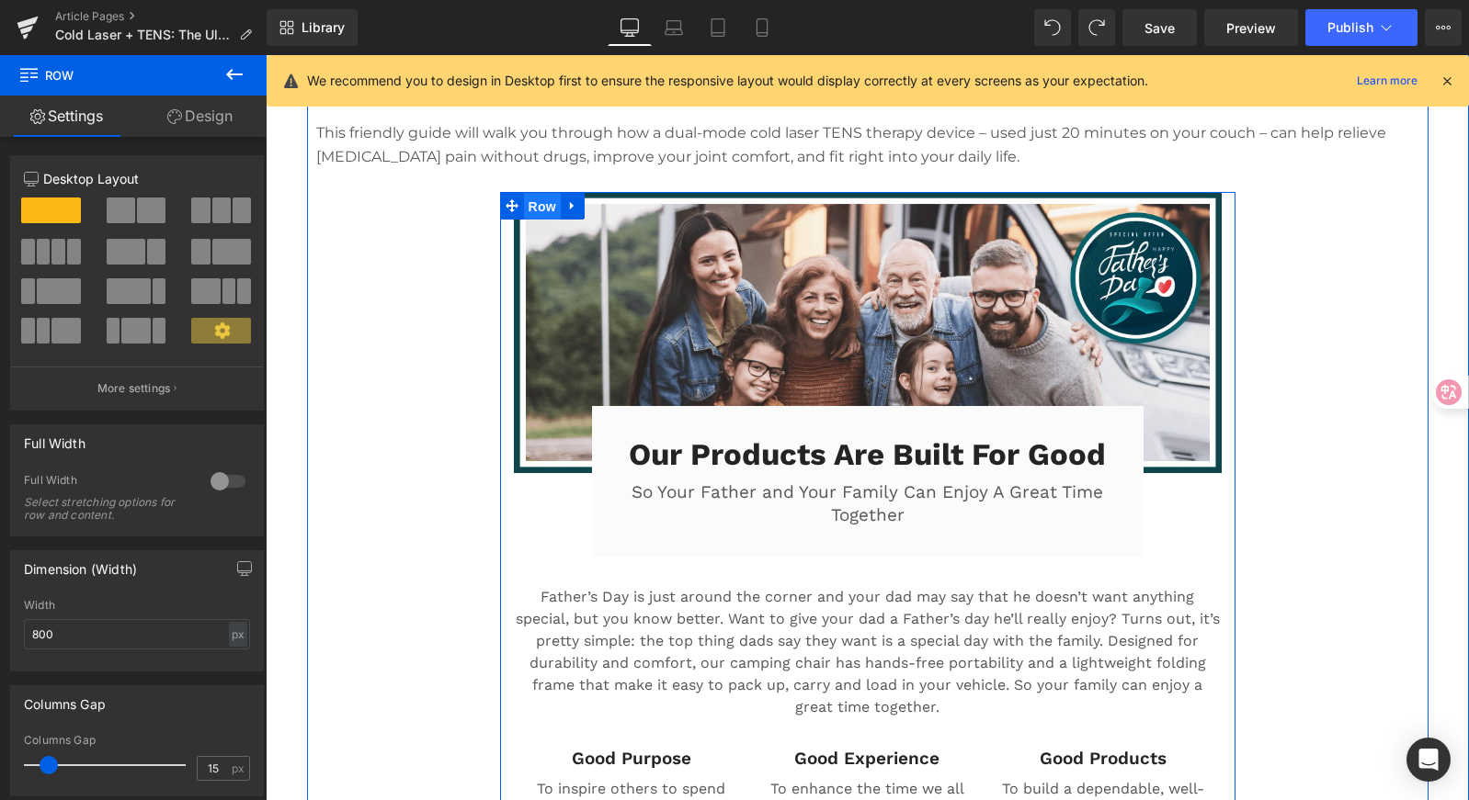
click at [534, 207] on span "Row" at bounding box center [542, 207] width 37 height 28
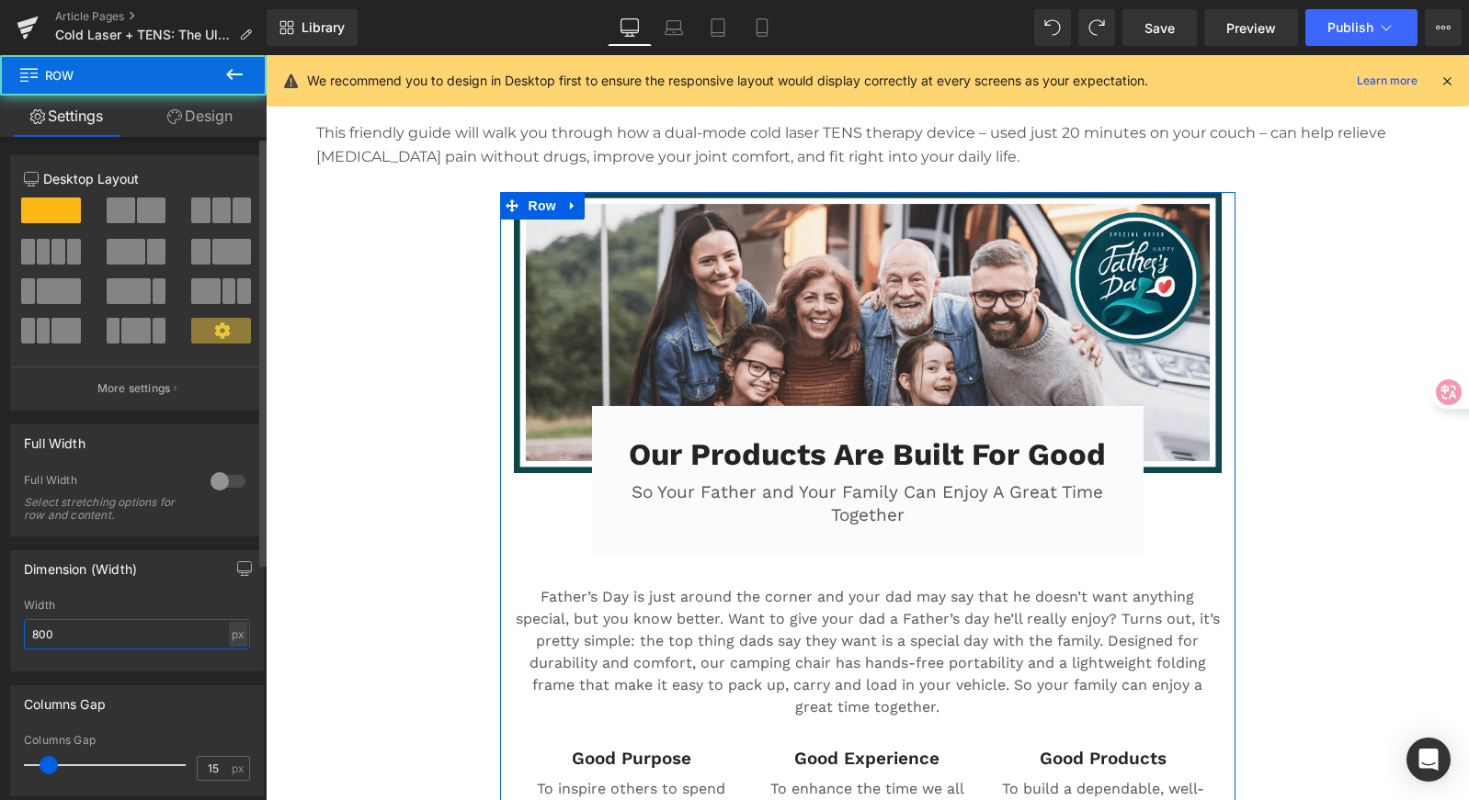
drag, startPoint x: 78, startPoint y: 638, endPoint x: 44, endPoint y: 632, distance: 34.4
click at [0, 626] on html "Row You are previewing how the will restyle your page. You can not edit Element…" at bounding box center [734, 400] width 1469 height 800
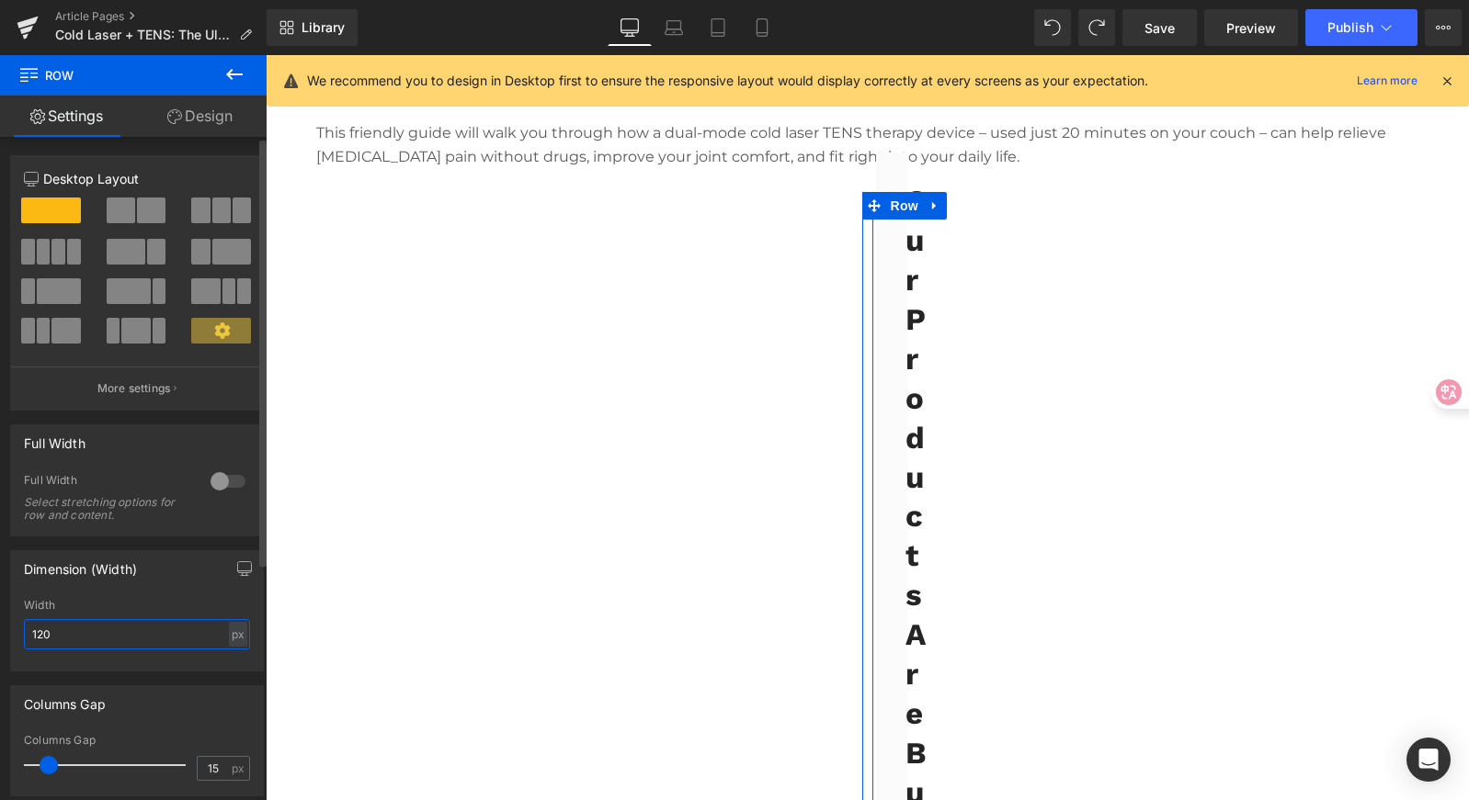
type input "1200"
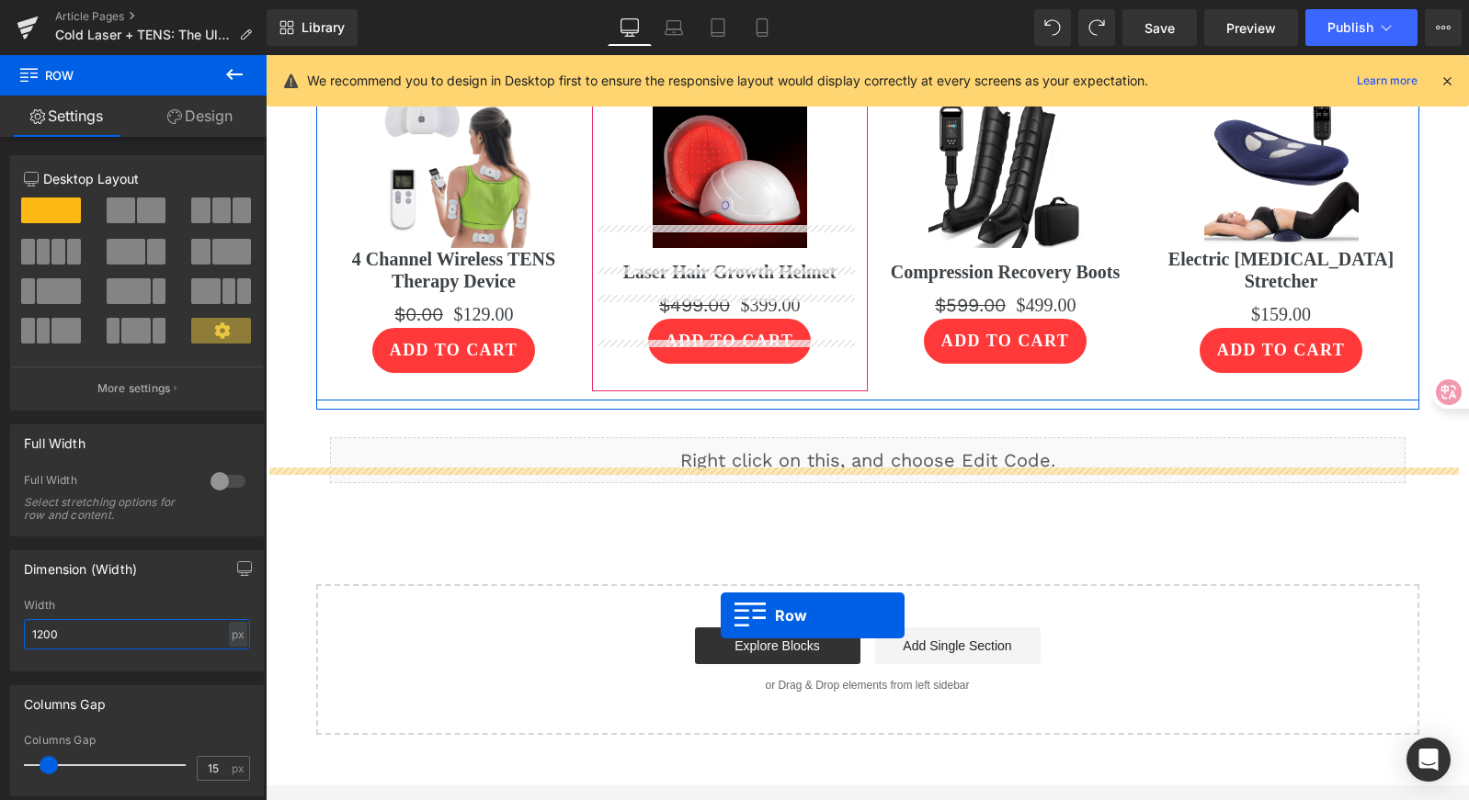
scroll to position [6065, 0]
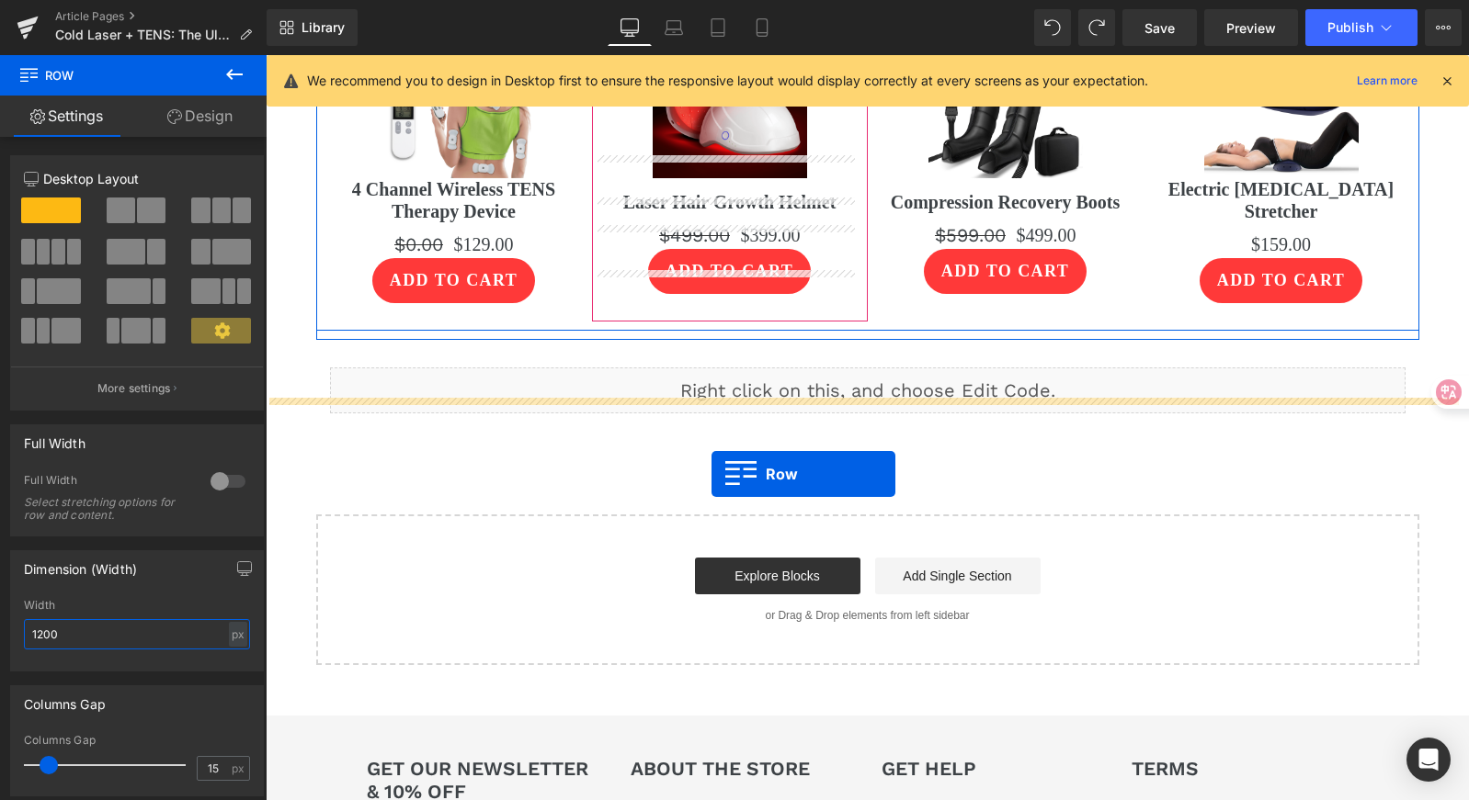
drag, startPoint x: 315, startPoint y: 518, endPoint x: 711, endPoint y: 473, distance: 398.7
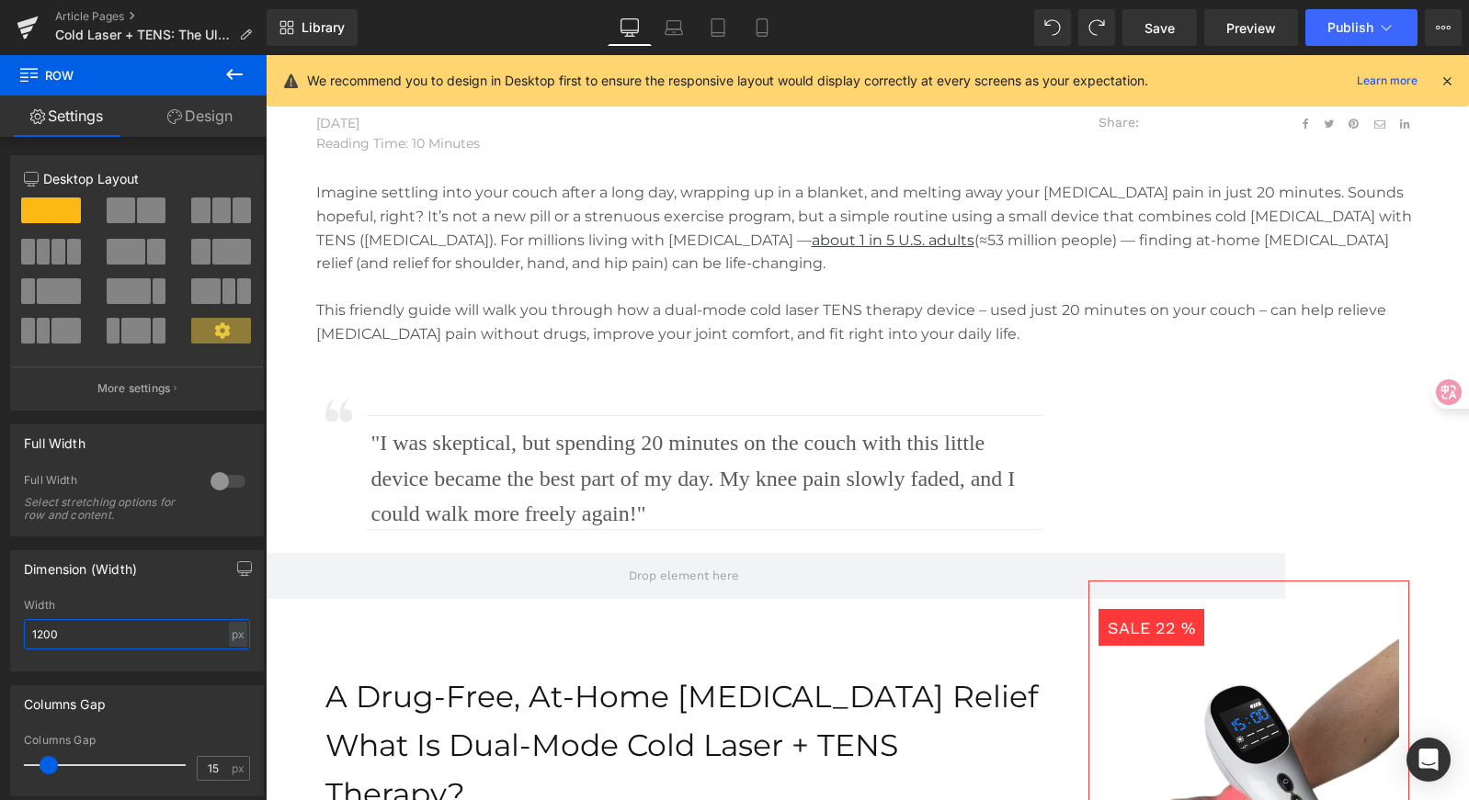
scroll to position [1155, 0]
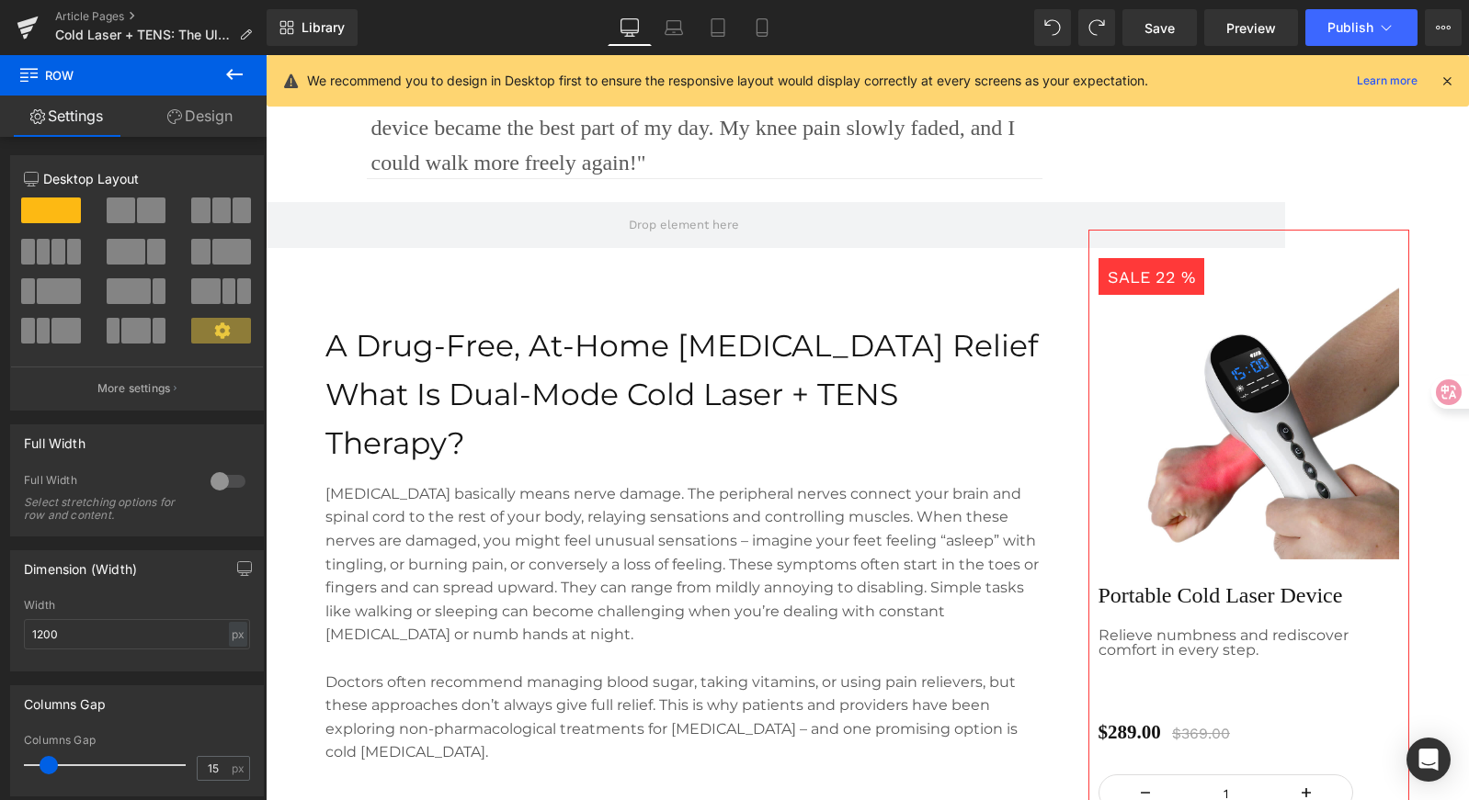
click at [679, 198] on div "Image Separator "I was skeptical, but spending 20 minutes on the couch with thi…" at bounding box center [683, 124] width 717 height 156
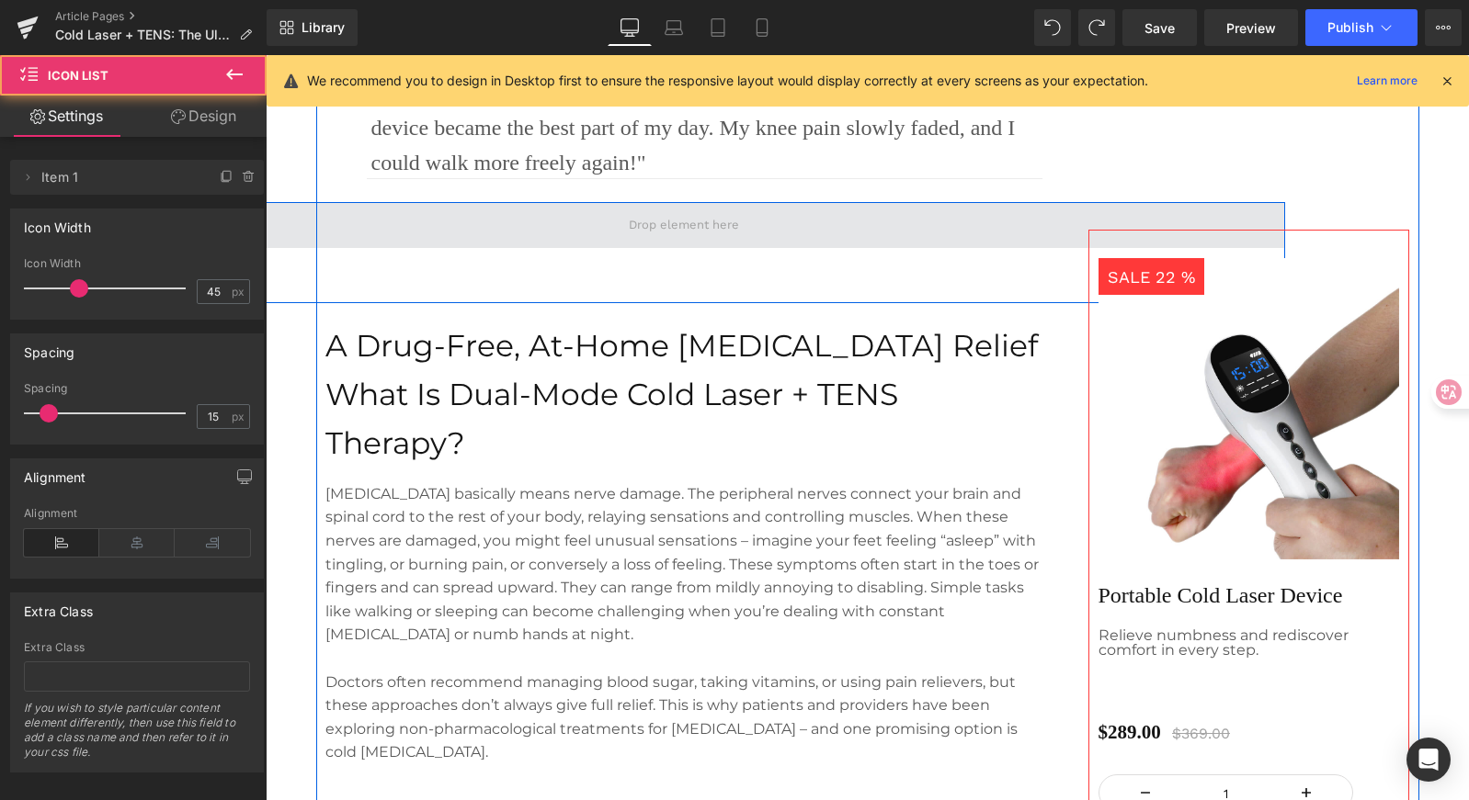
click at [679, 224] on span at bounding box center [683, 226] width 123 height 28
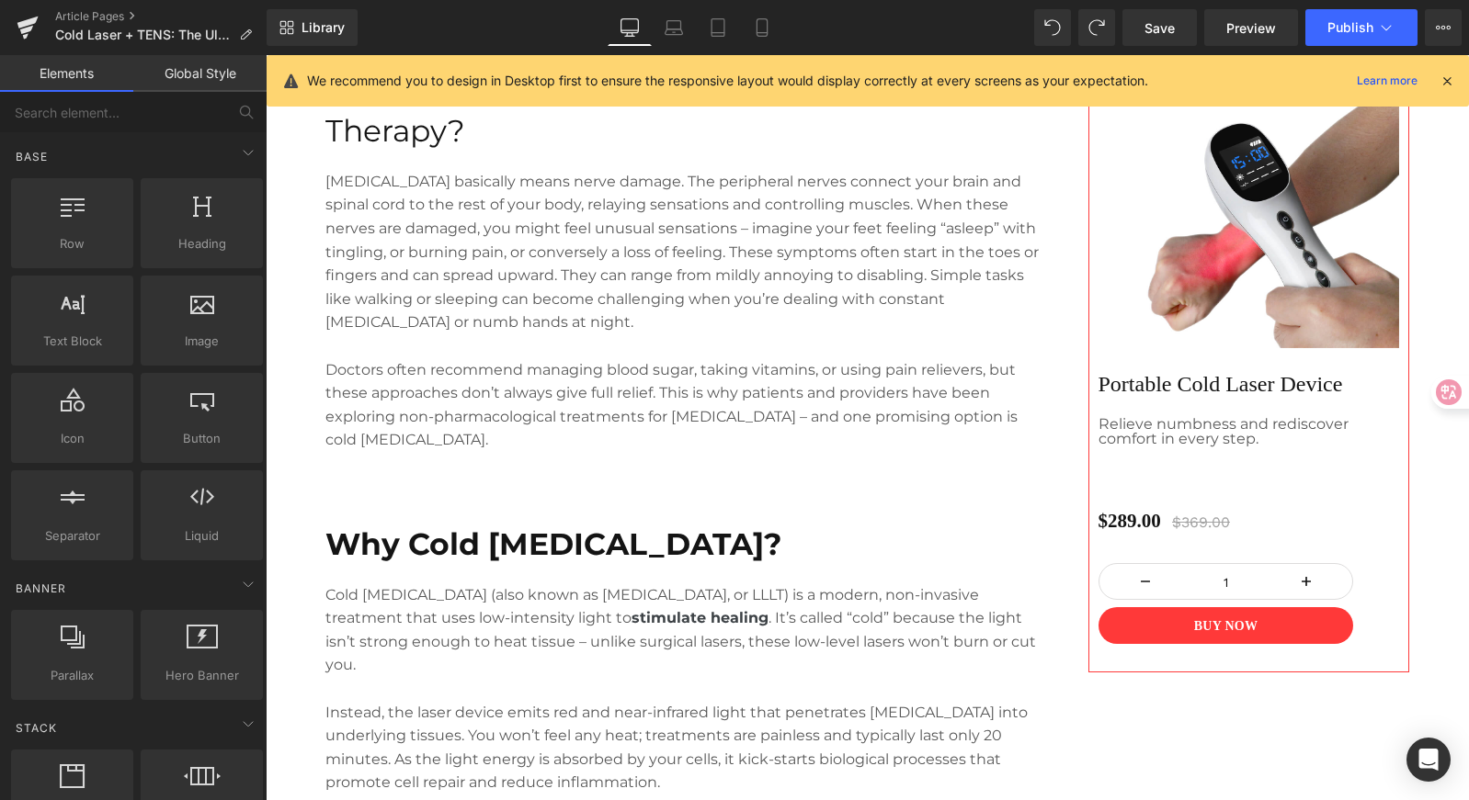
scroll to position [1329, 0]
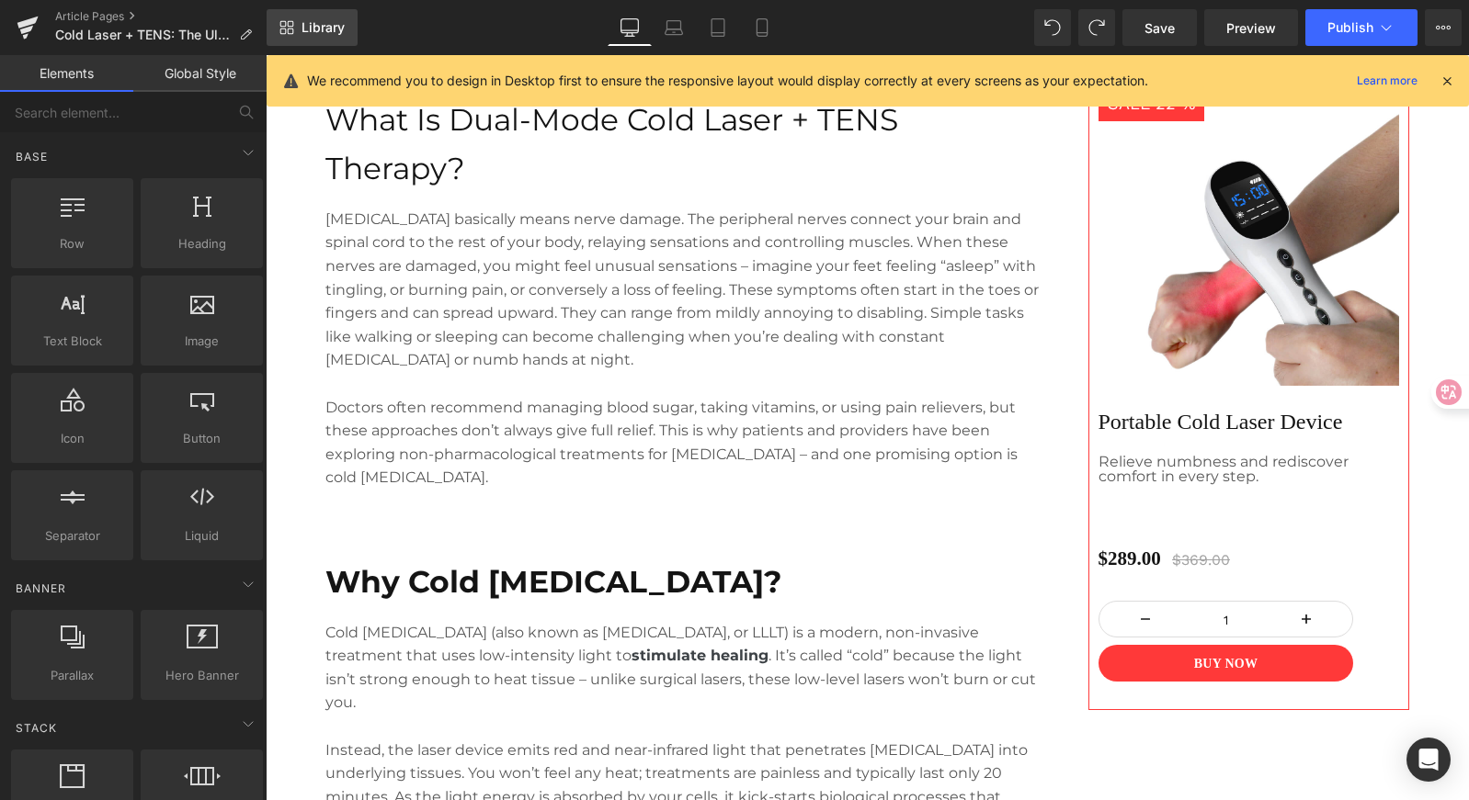
click at [323, 31] on span "Library" at bounding box center [322, 27] width 43 height 17
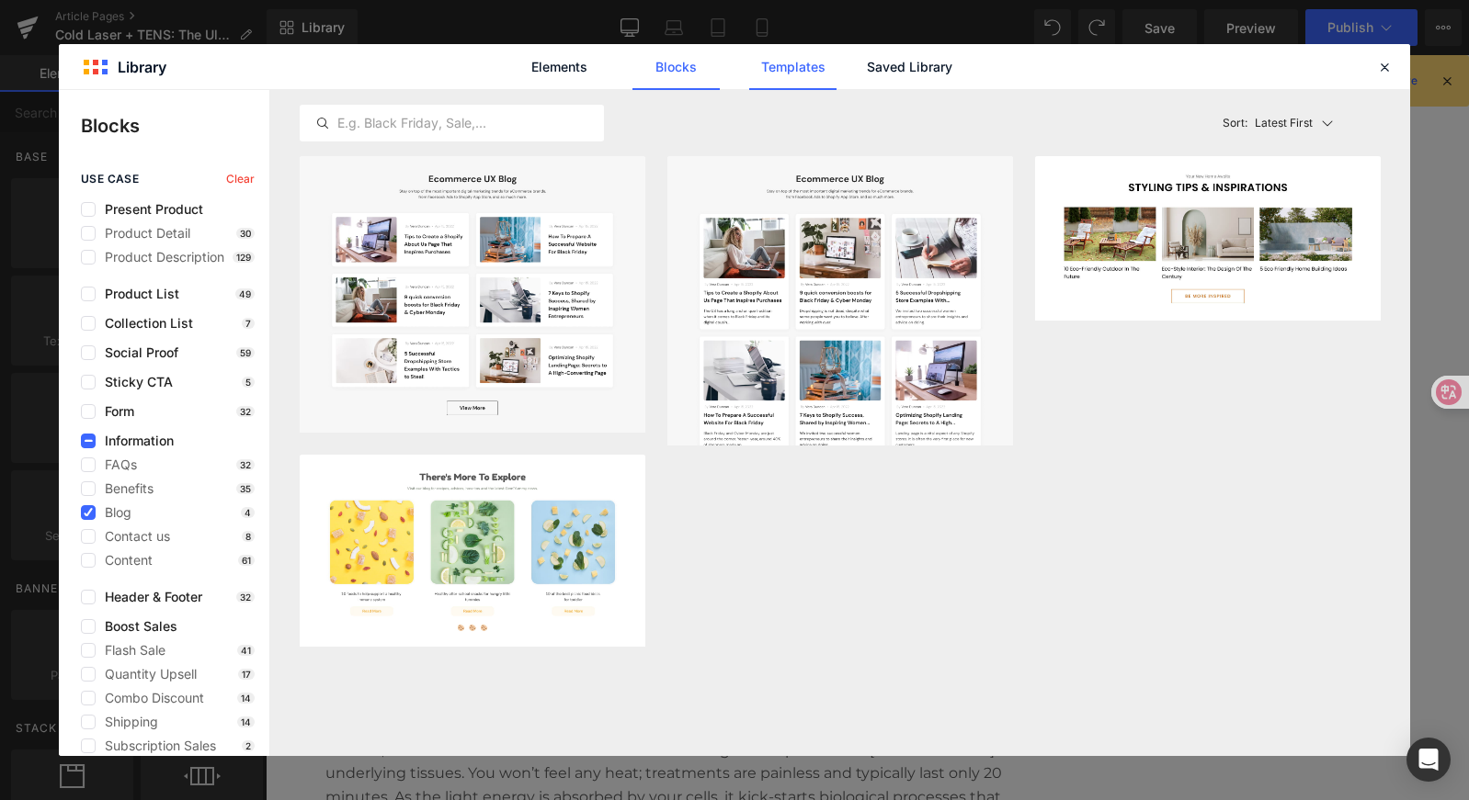
click at [777, 75] on link "Templates" at bounding box center [792, 67] width 87 height 46
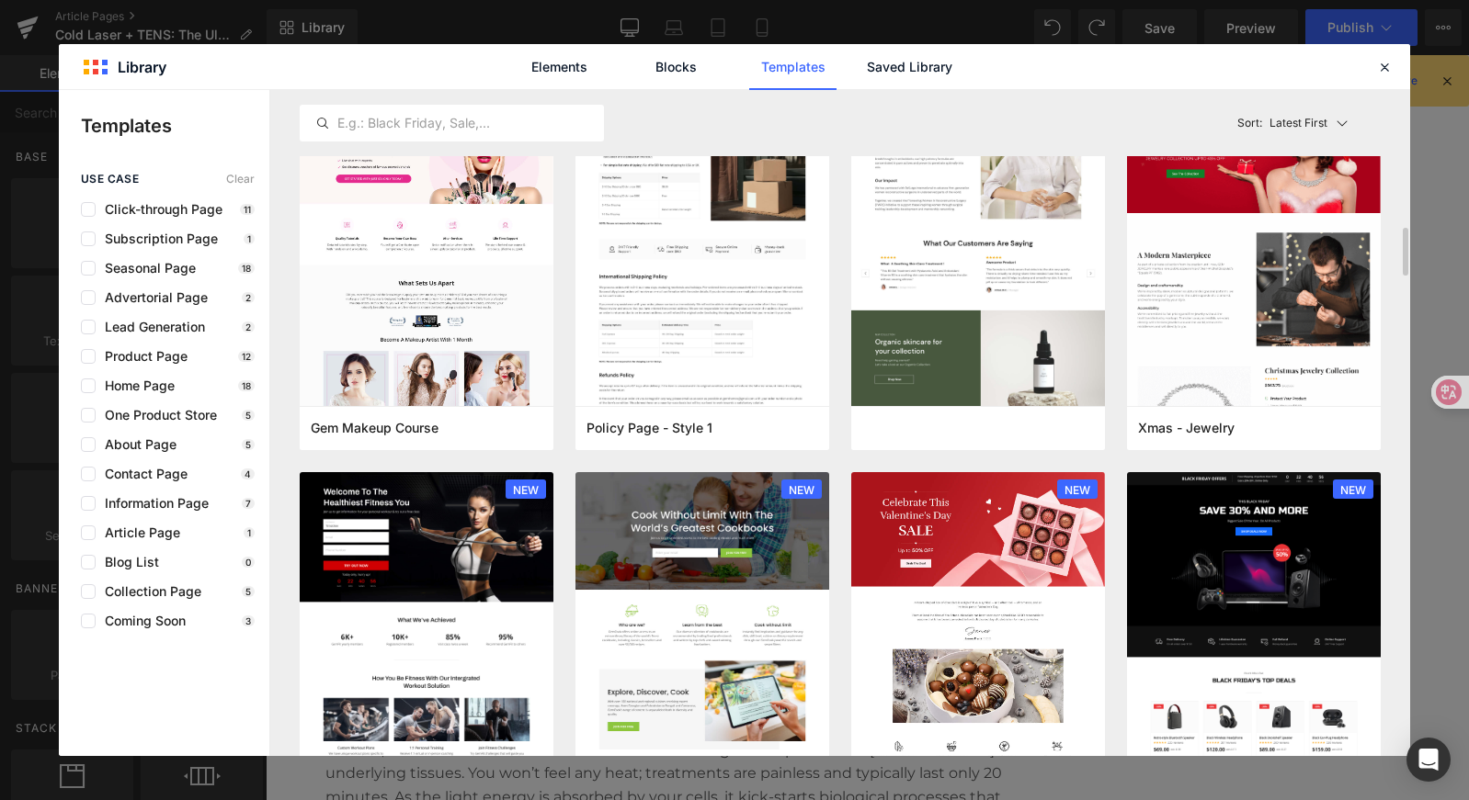
scroll to position [1974, 0]
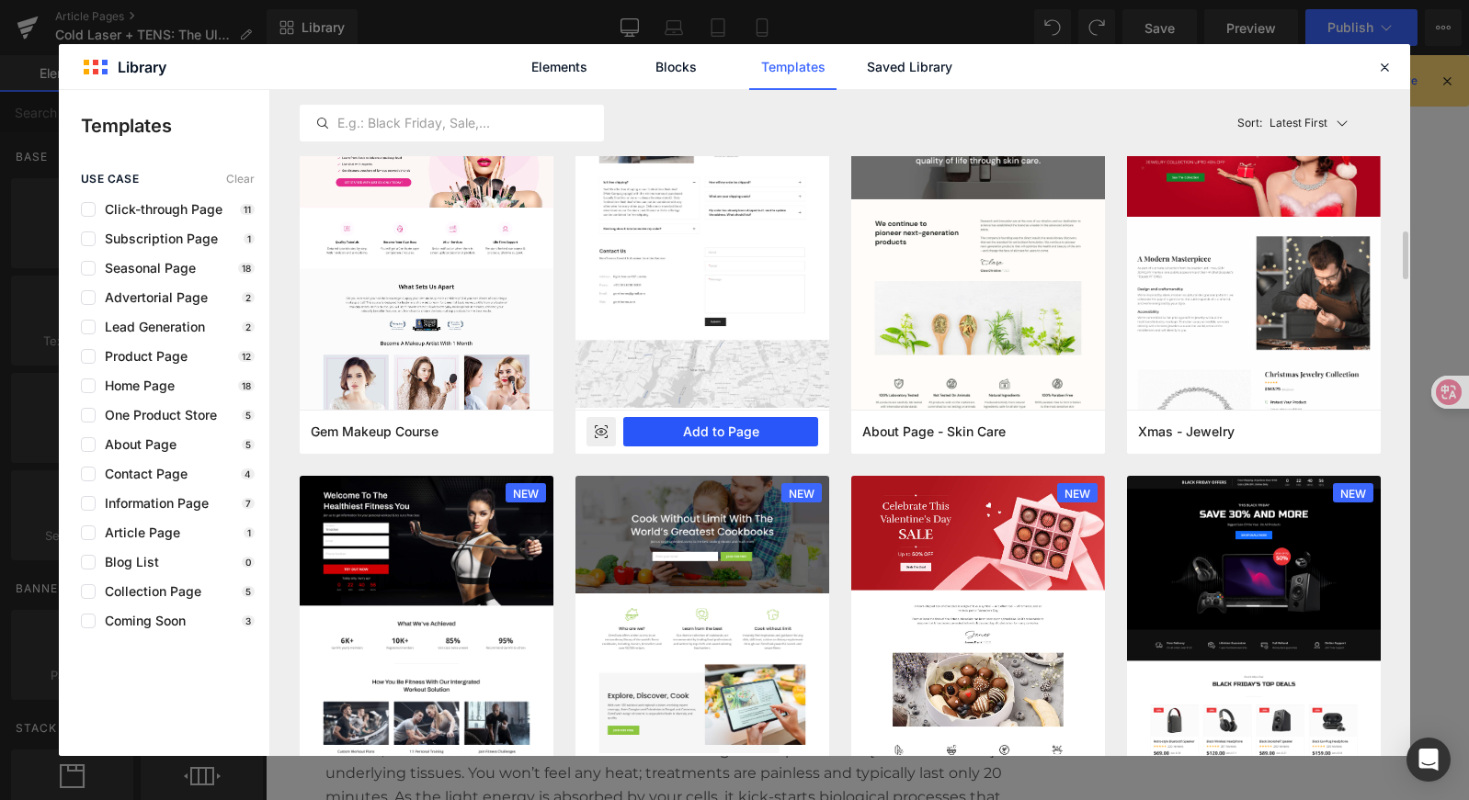
drag, startPoint x: 649, startPoint y: 426, endPoint x: 524, endPoint y: 371, distance: 136.6
click at [649, 426] on button "Add to Page" at bounding box center [720, 431] width 195 height 29
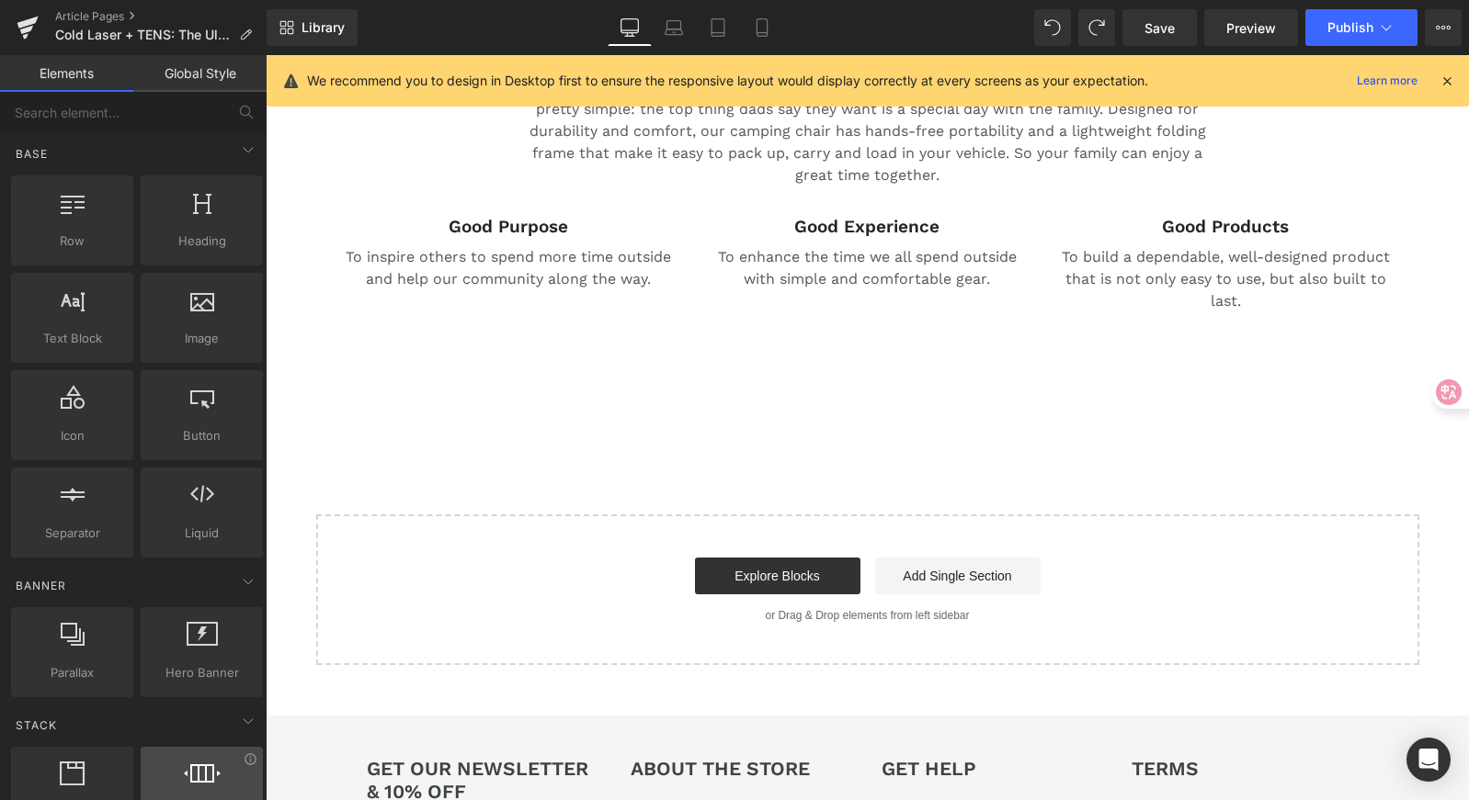
scroll to position [4, 0]
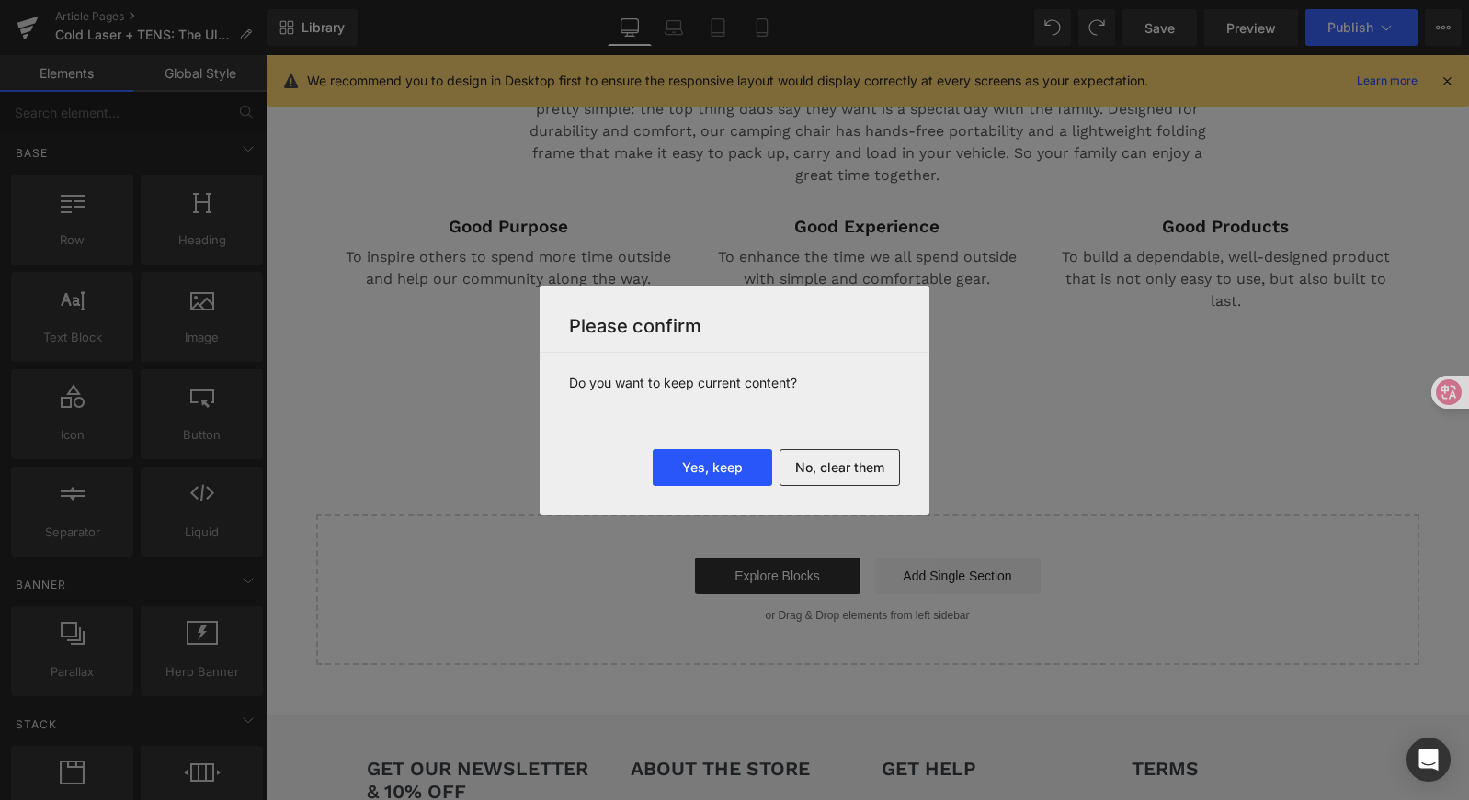
click at [746, 471] on button "Yes, keep" at bounding box center [712, 467] width 119 height 37
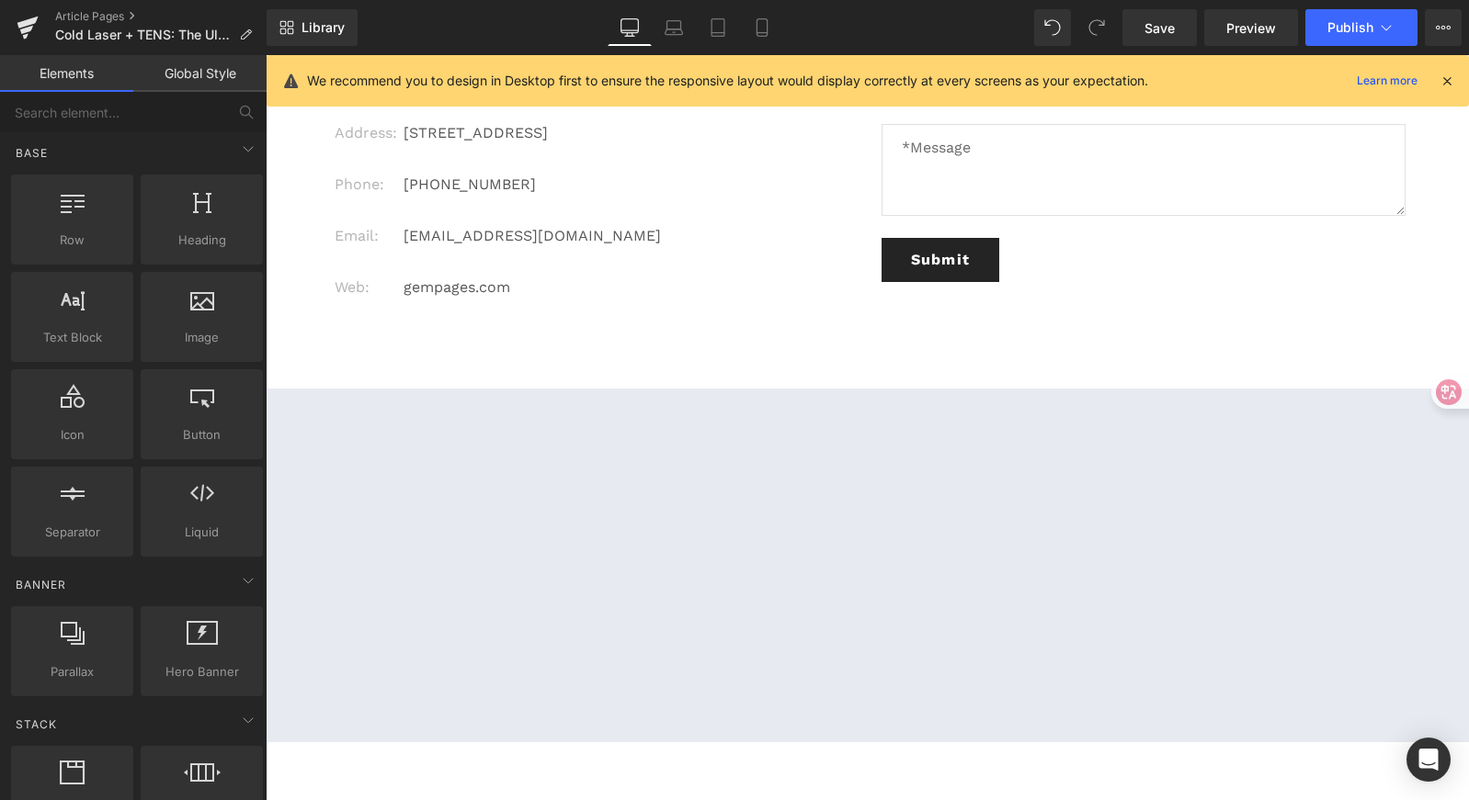
scroll to position [9994, 0]
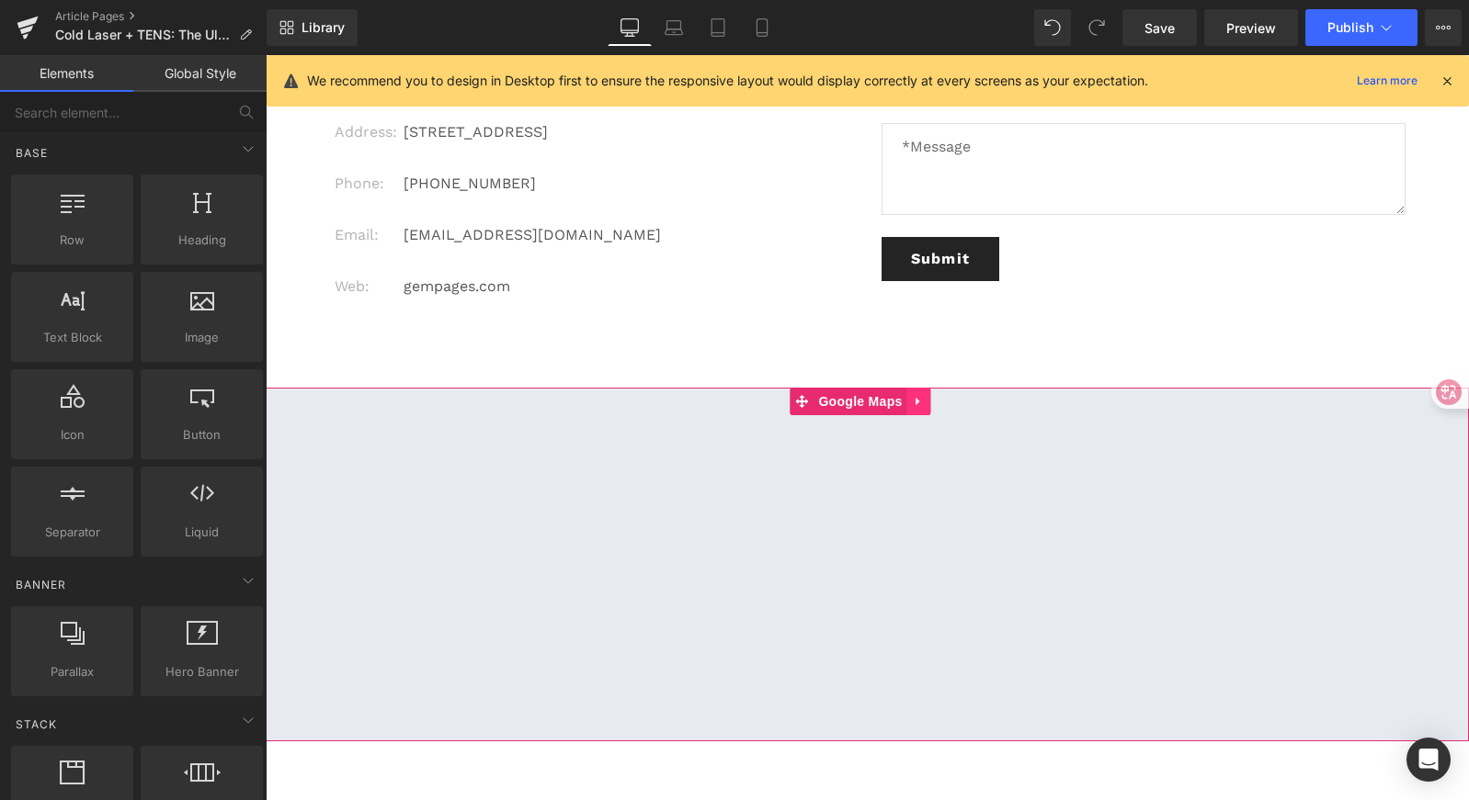
click at [918, 398] on icon at bounding box center [917, 402] width 4 height 8
click at [935, 395] on icon at bounding box center [931, 401] width 13 height 13
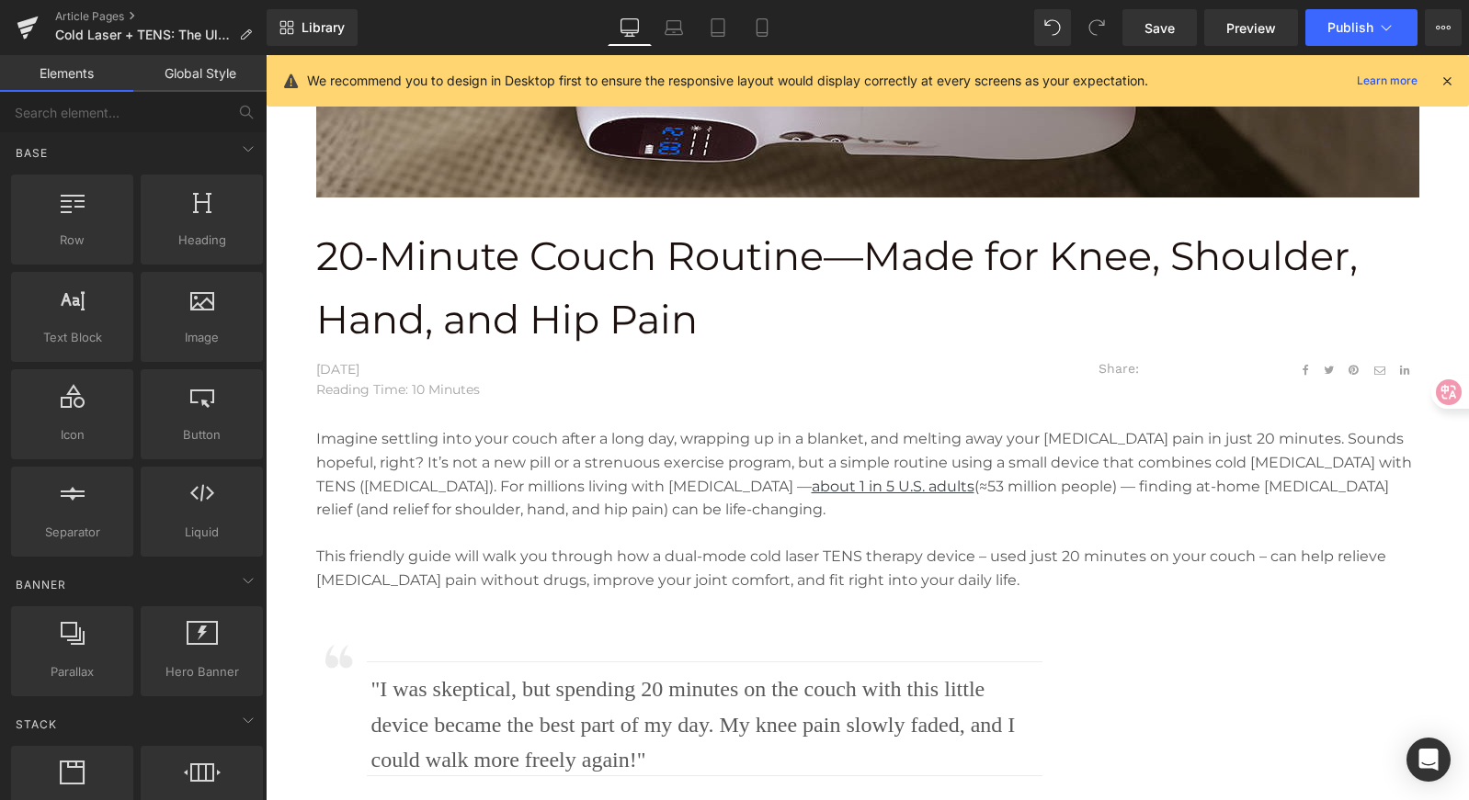
scroll to position [557, 0]
click at [964, 314] on p "20-Minute Couch Routine—Made for Knee, Shoulder, Hand, and Hip Pain" at bounding box center [867, 289] width 1103 height 127
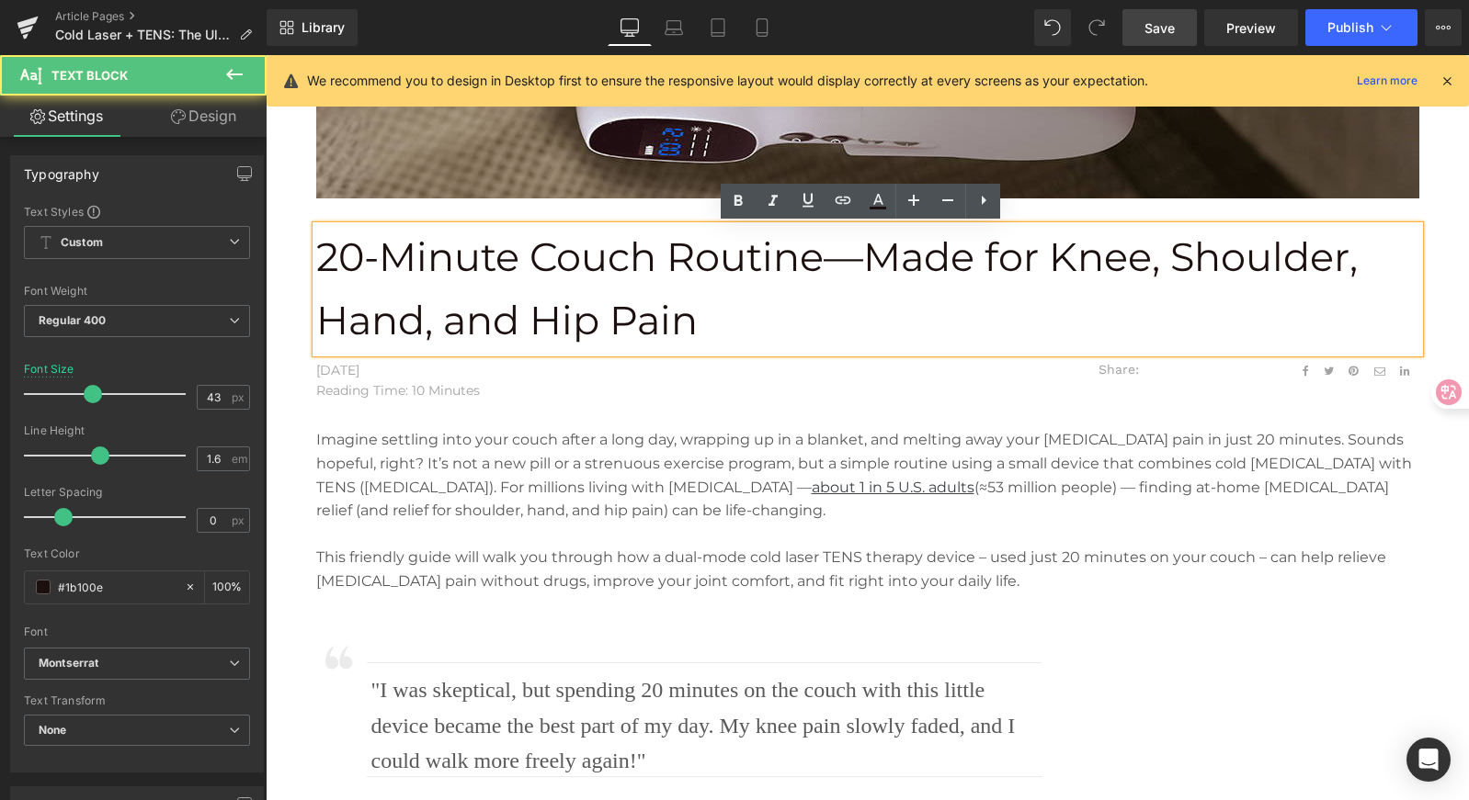
click at [1135, 22] on link "Save" at bounding box center [1159, 27] width 74 height 37
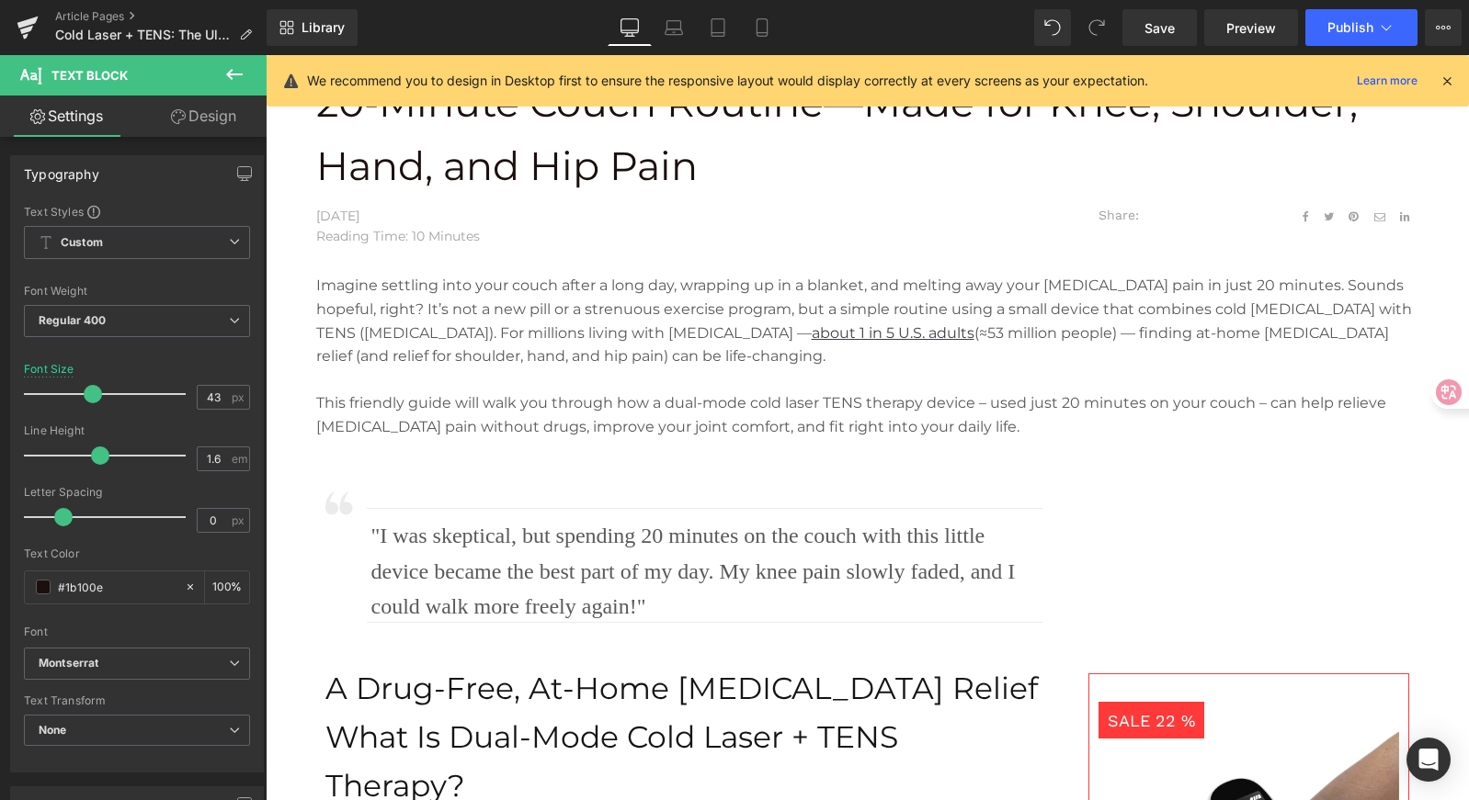
scroll to position [735, 0]
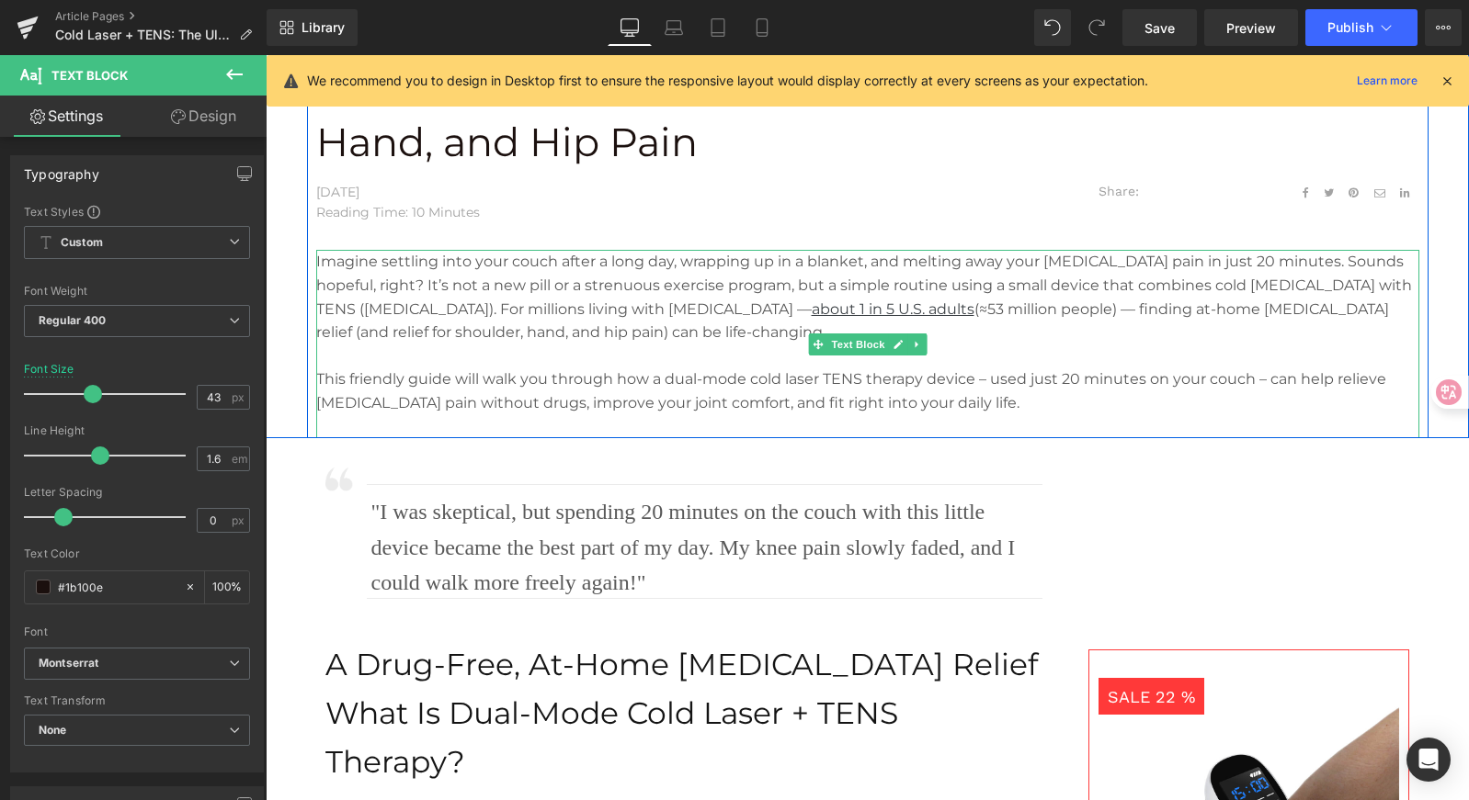
click at [817, 369] on p "This friendly guide will walk you through how a dual-mode cold laser TENS thera…" at bounding box center [867, 391] width 1103 height 47
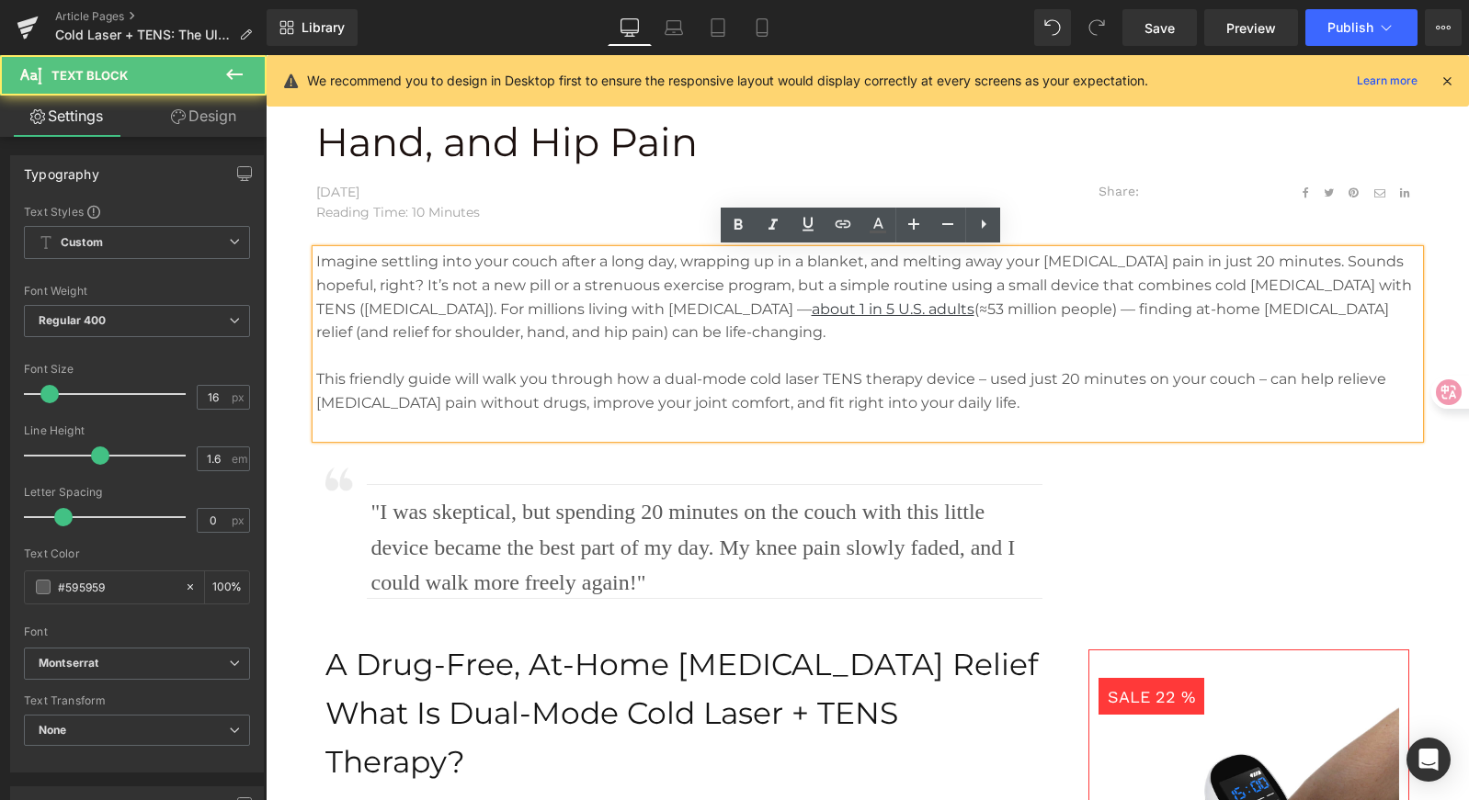
click at [804, 395] on p "This friendly guide will walk you through how a dual-mode cold laser TENS thera…" at bounding box center [867, 391] width 1103 height 47
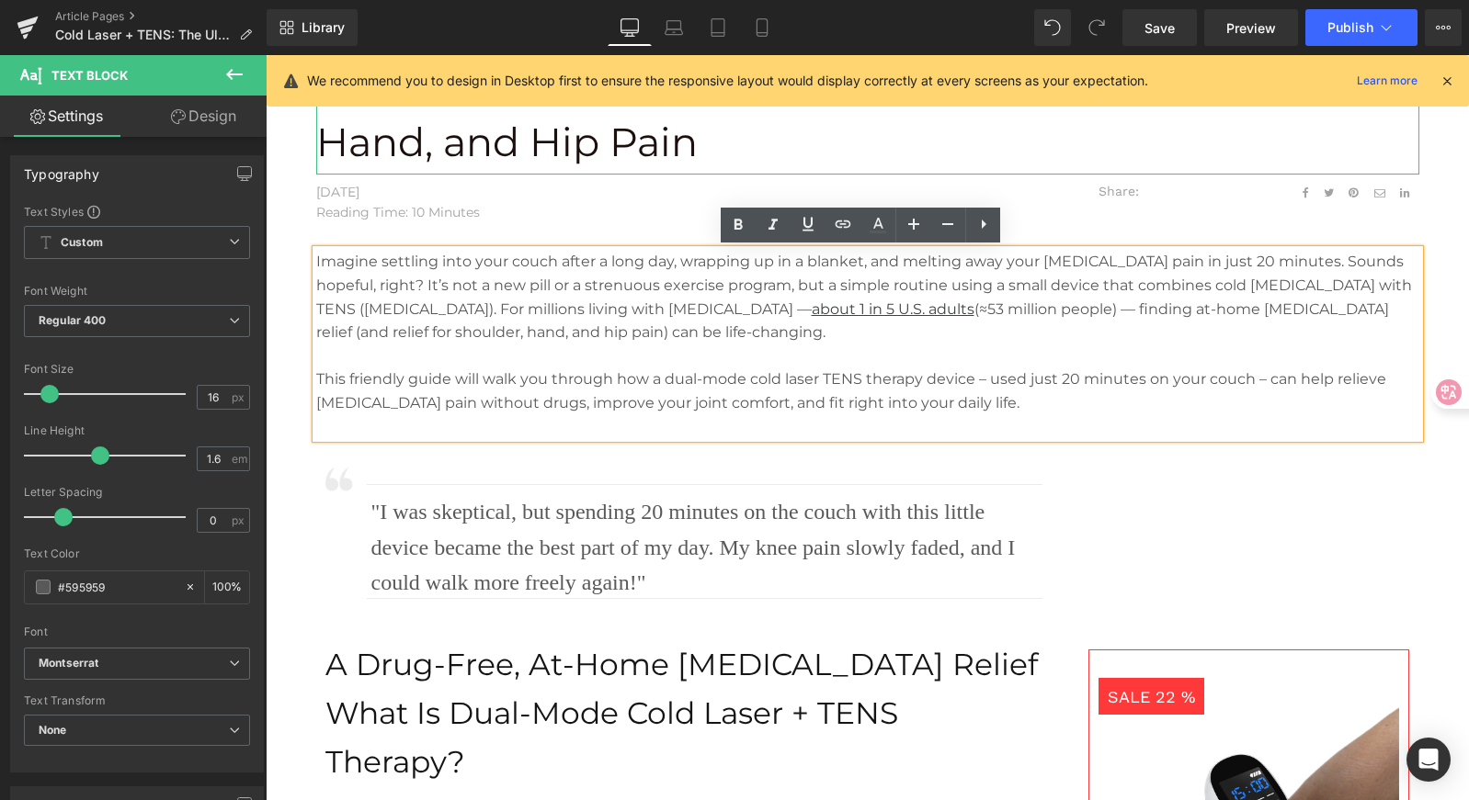
click at [901, 130] on p "20-Minute Couch Routine—Made for Knee, Shoulder, Hand, and Hip Pain" at bounding box center [867, 111] width 1103 height 127
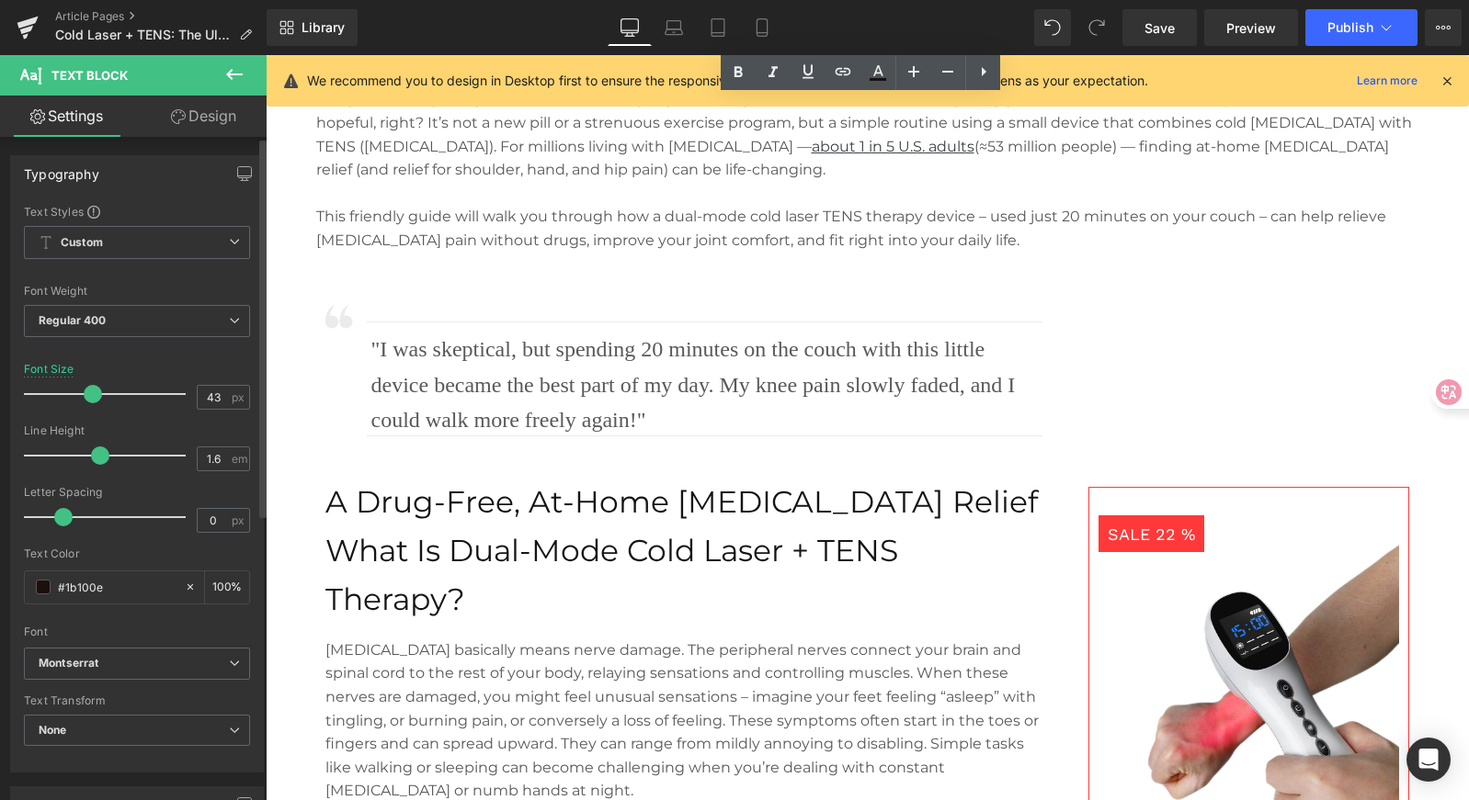
scroll to position [1053, 0]
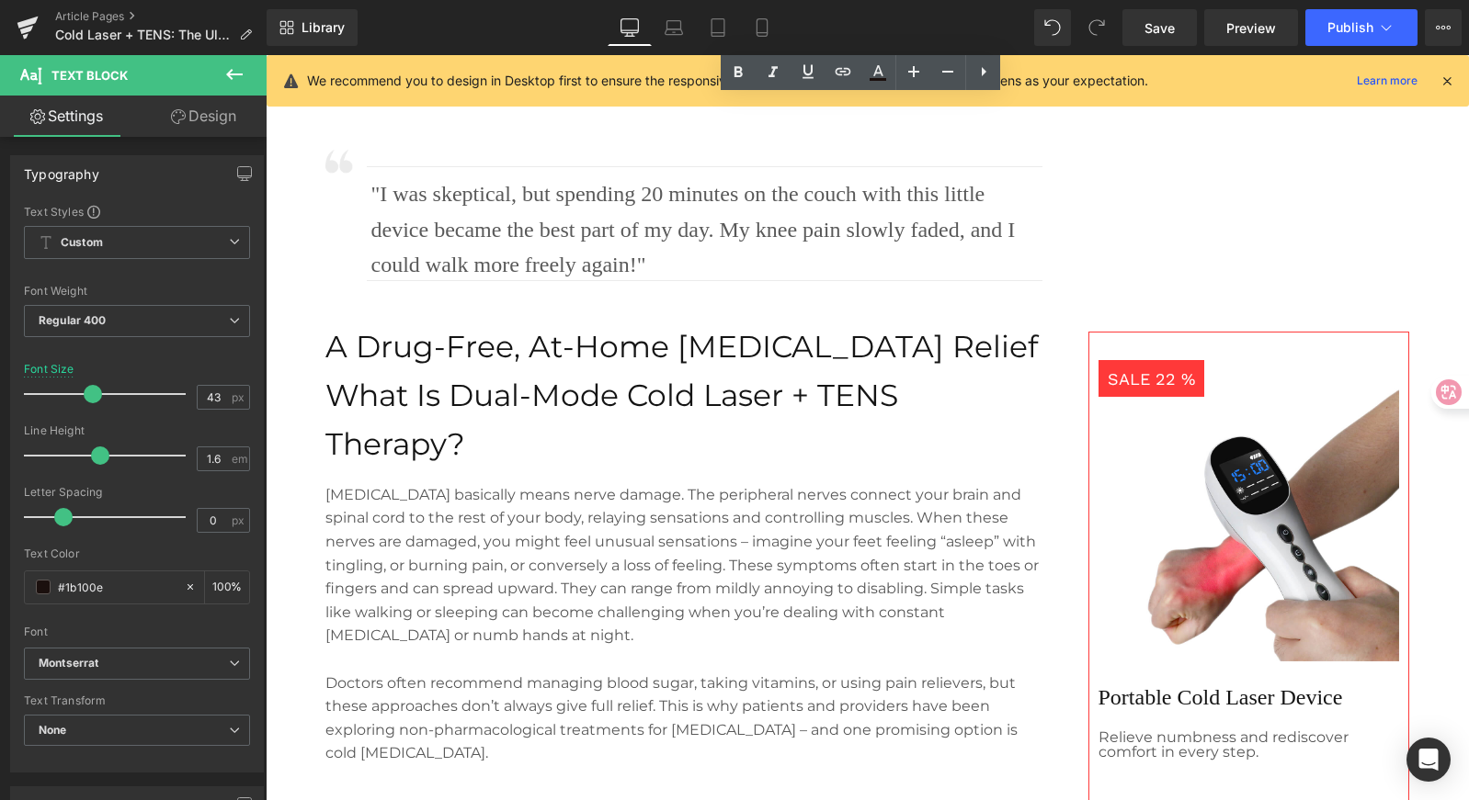
click at [796, 364] on p "A Drug-Free, At-Home [MEDICAL_DATA] Relief" at bounding box center [683, 347] width 717 height 49
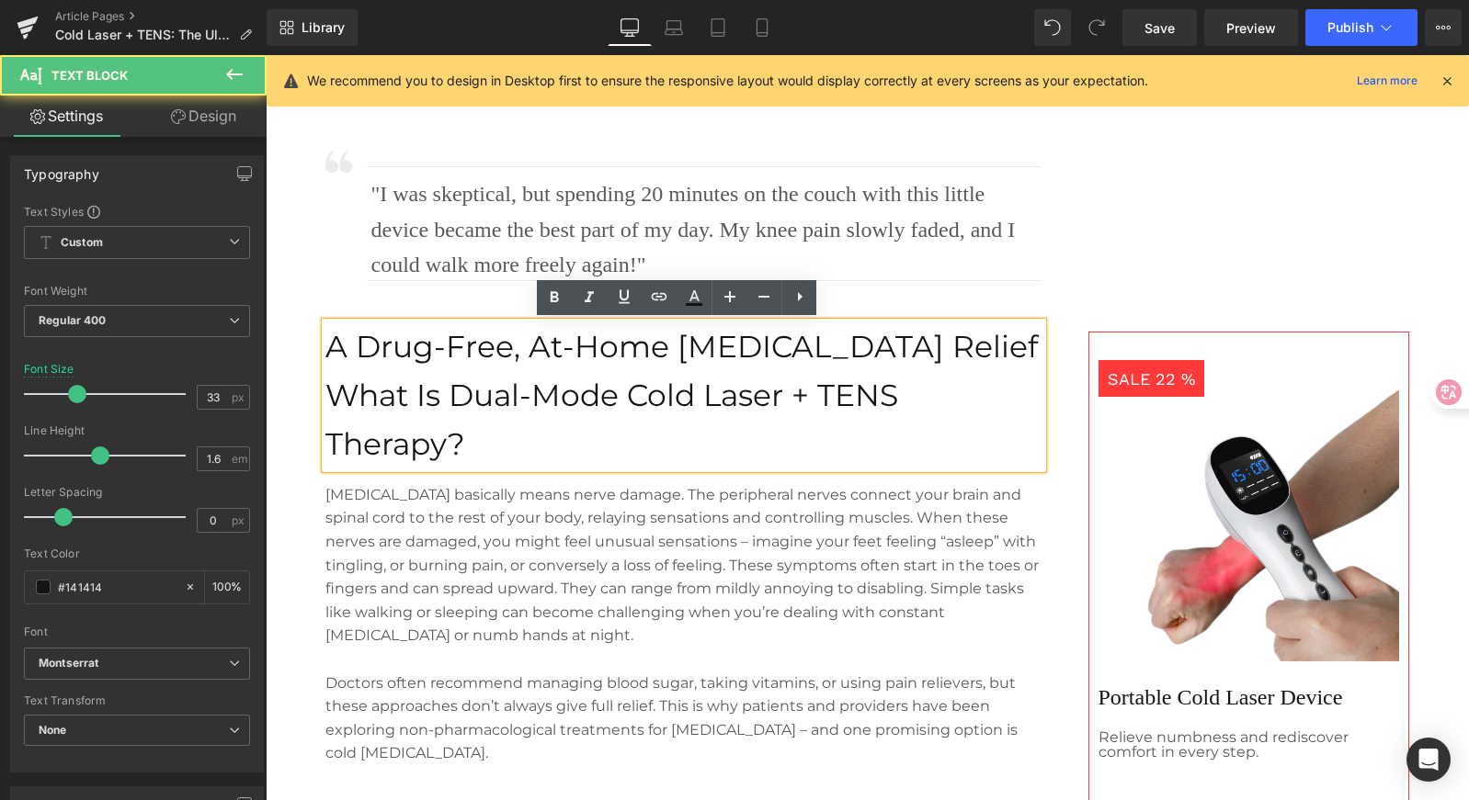
click at [850, 364] on p "A Drug-Free, At-Home [MEDICAL_DATA] Relief" at bounding box center [683, 347] width 717 height 49
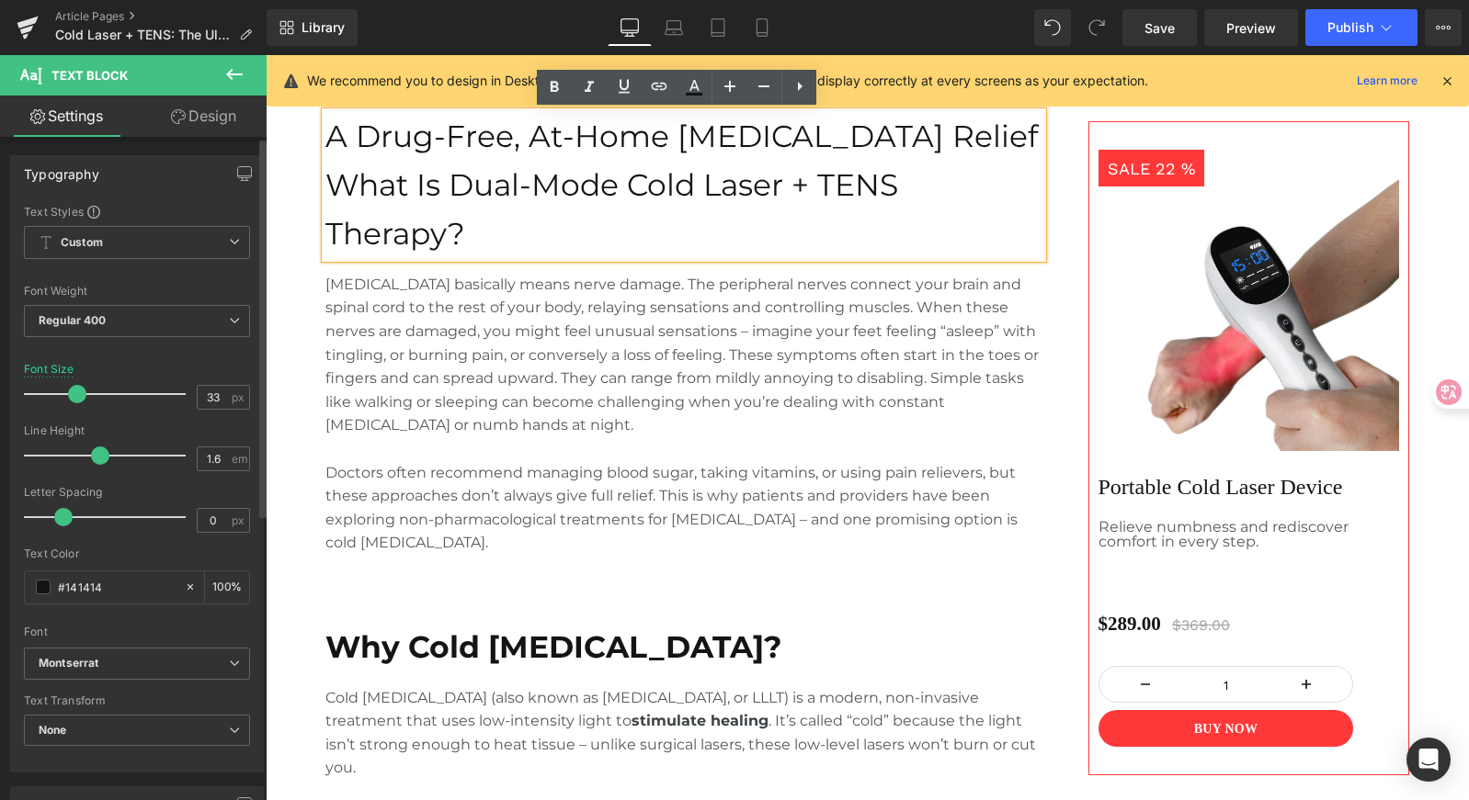
scroll to position [1260, 0]
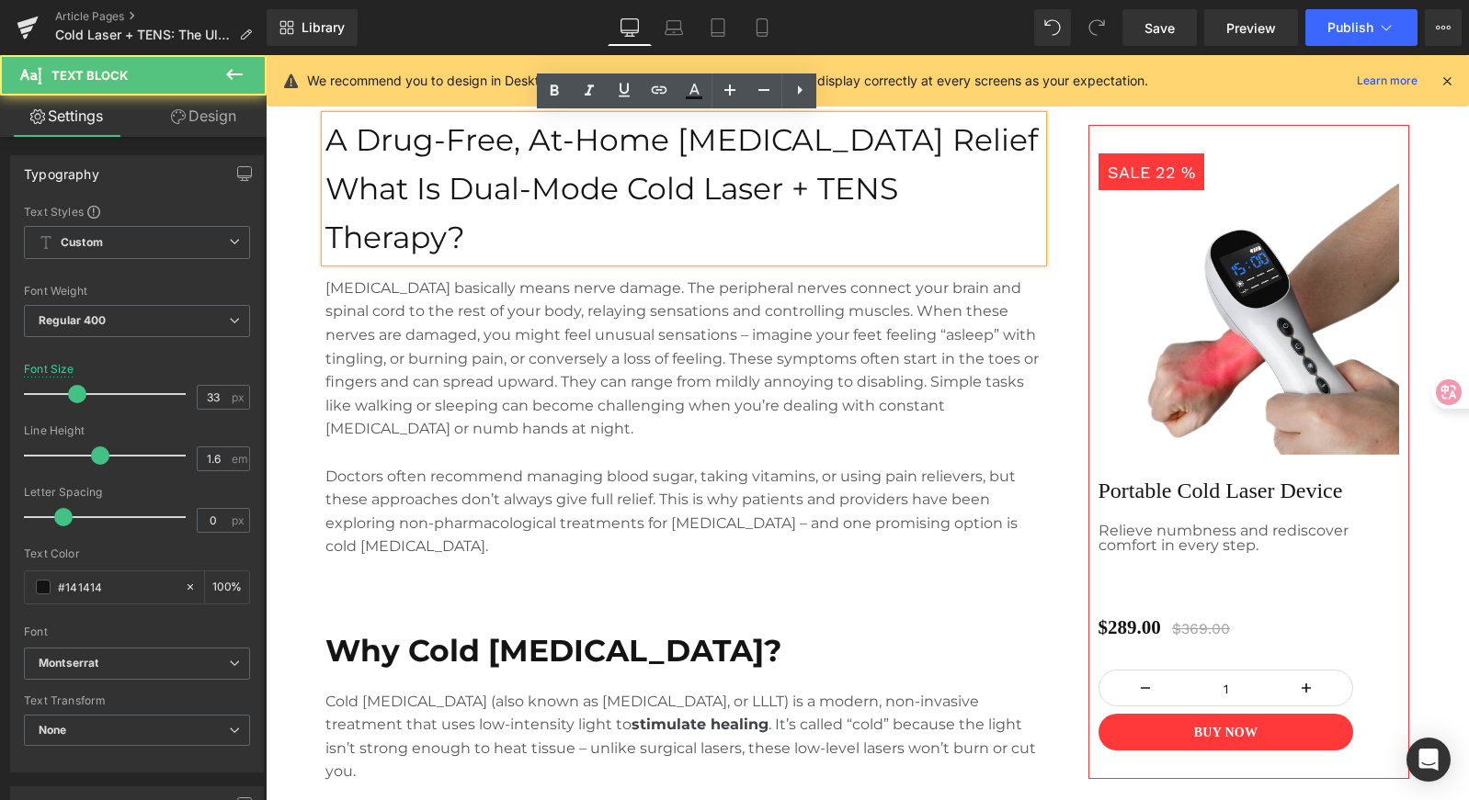
click at [525, 185] on p "What Is Dual-Mode Cold Laser + TENS Therapy?" at bounding box center [683, 213] width 717 height 97
click at [495, 251] on p "What Is Dual-Mode Cold Laser + TENS Therapy?" at bounding box center [683, 213] width 717 height 97
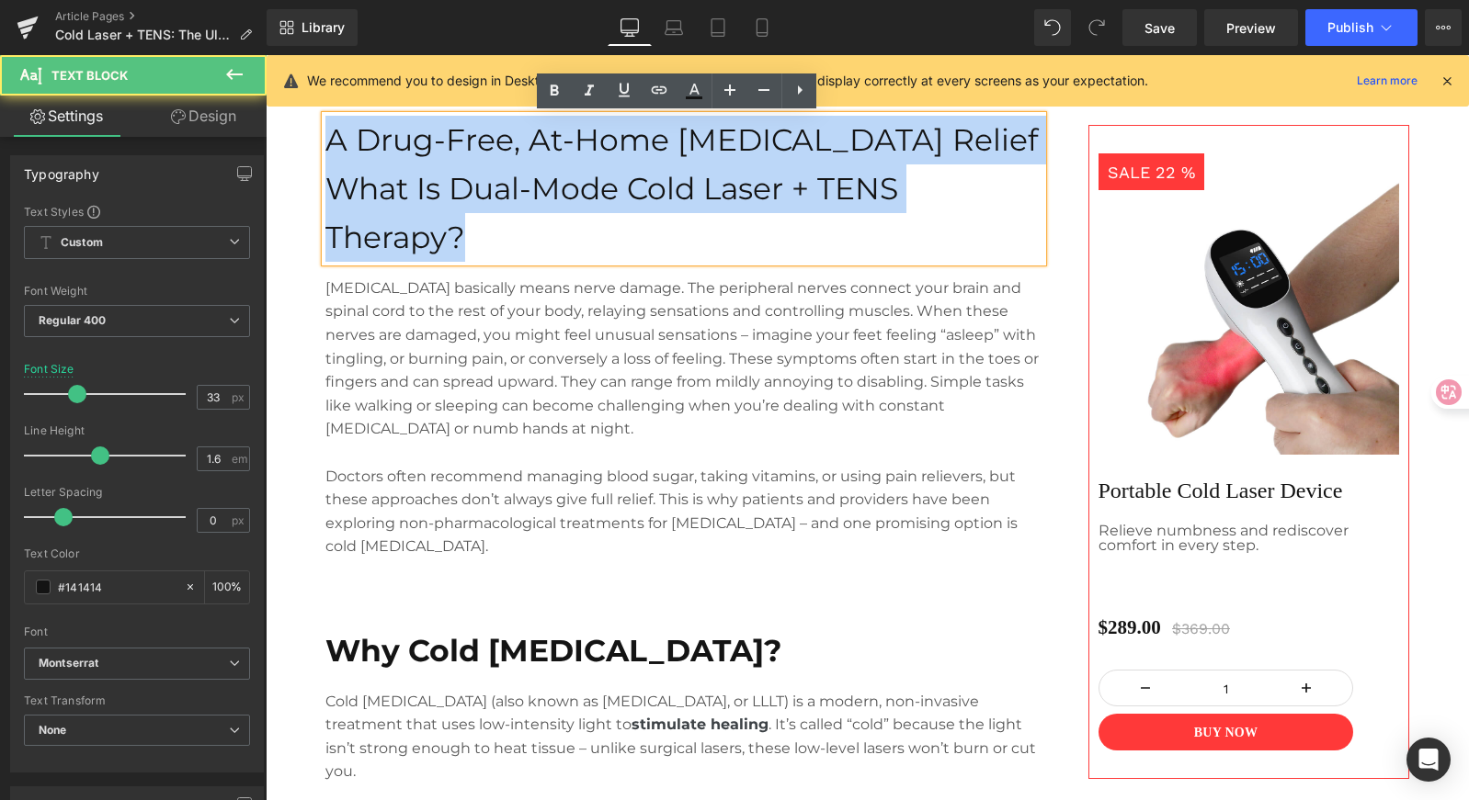
drag, startPoint x: 574, startPoint y: 239, endPoint x: 522, endPoint y: 212, distance: 58.8
click at [610, 170] on p "What Is Dual-Mode Cold Laser + TENS Therapy?" at bounding box center [683, 213] width 717 height 97
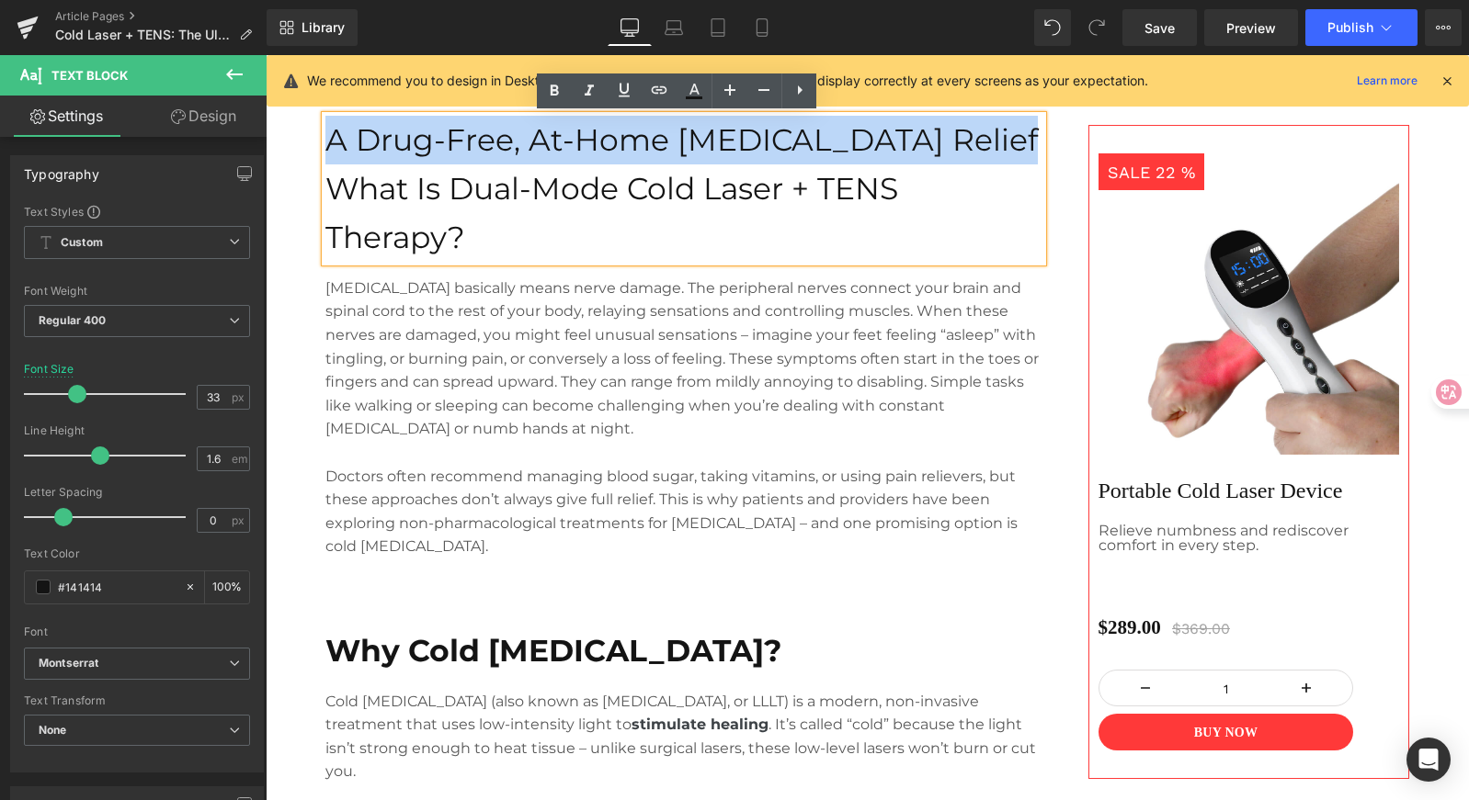
drag, startPoint x: 1010, startPoint y: 132, endPoint x: 176, endPoint y: 136, distance: 833.6
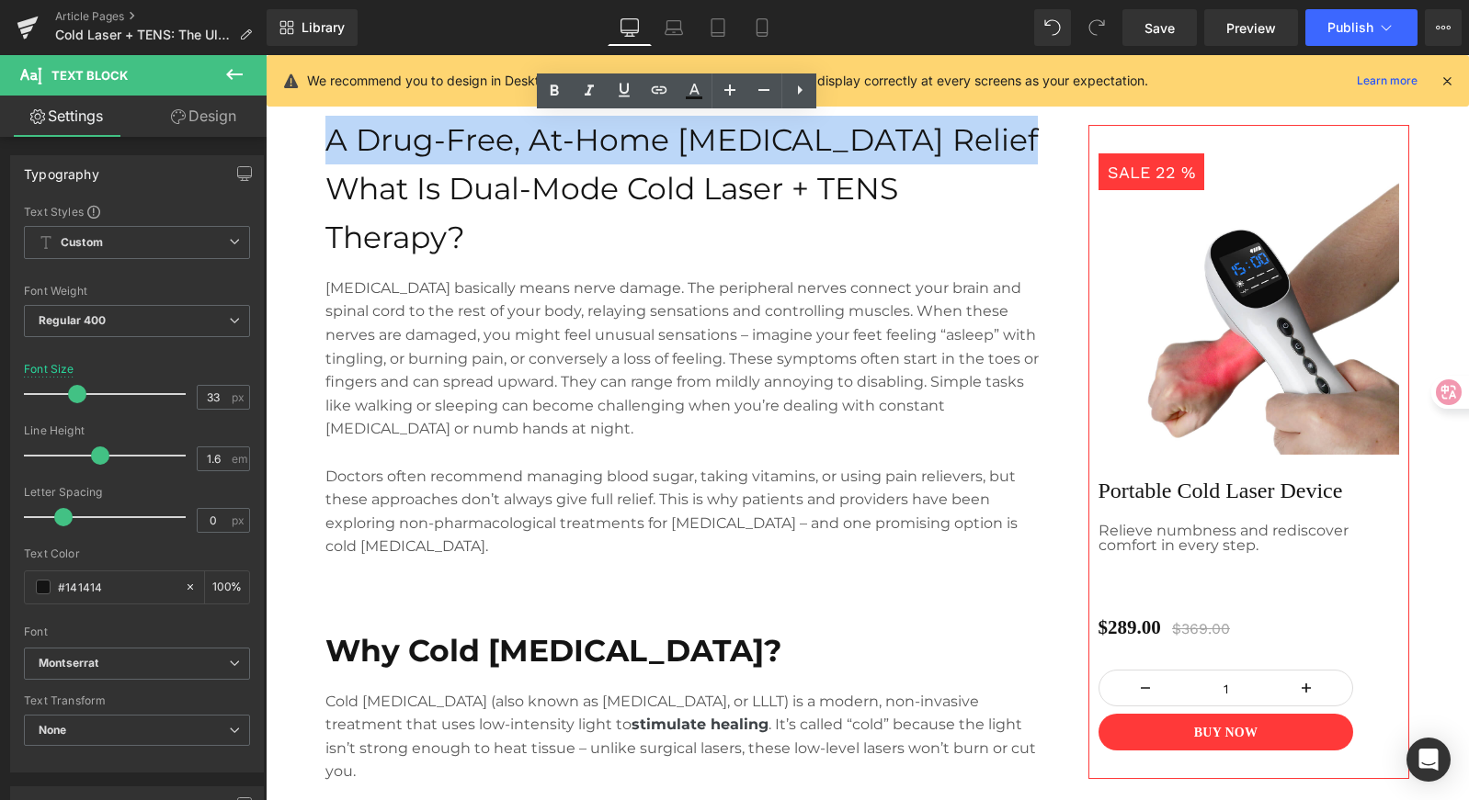
paste div
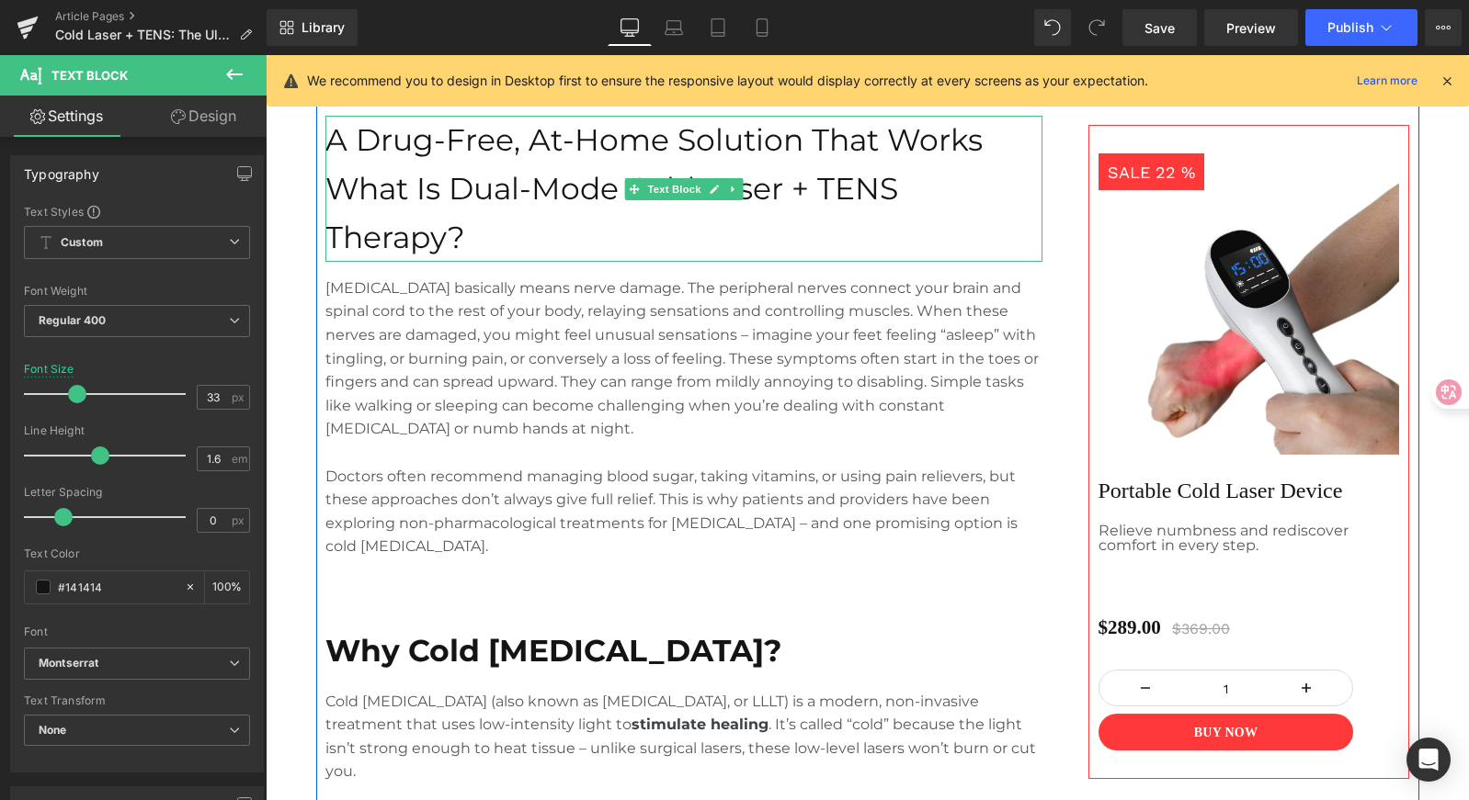
click at [925, 178] on p "What Is Dual-Mode Cold Laser + TENS Therapy?" at bounding box center [683, 213] width 717 height 97
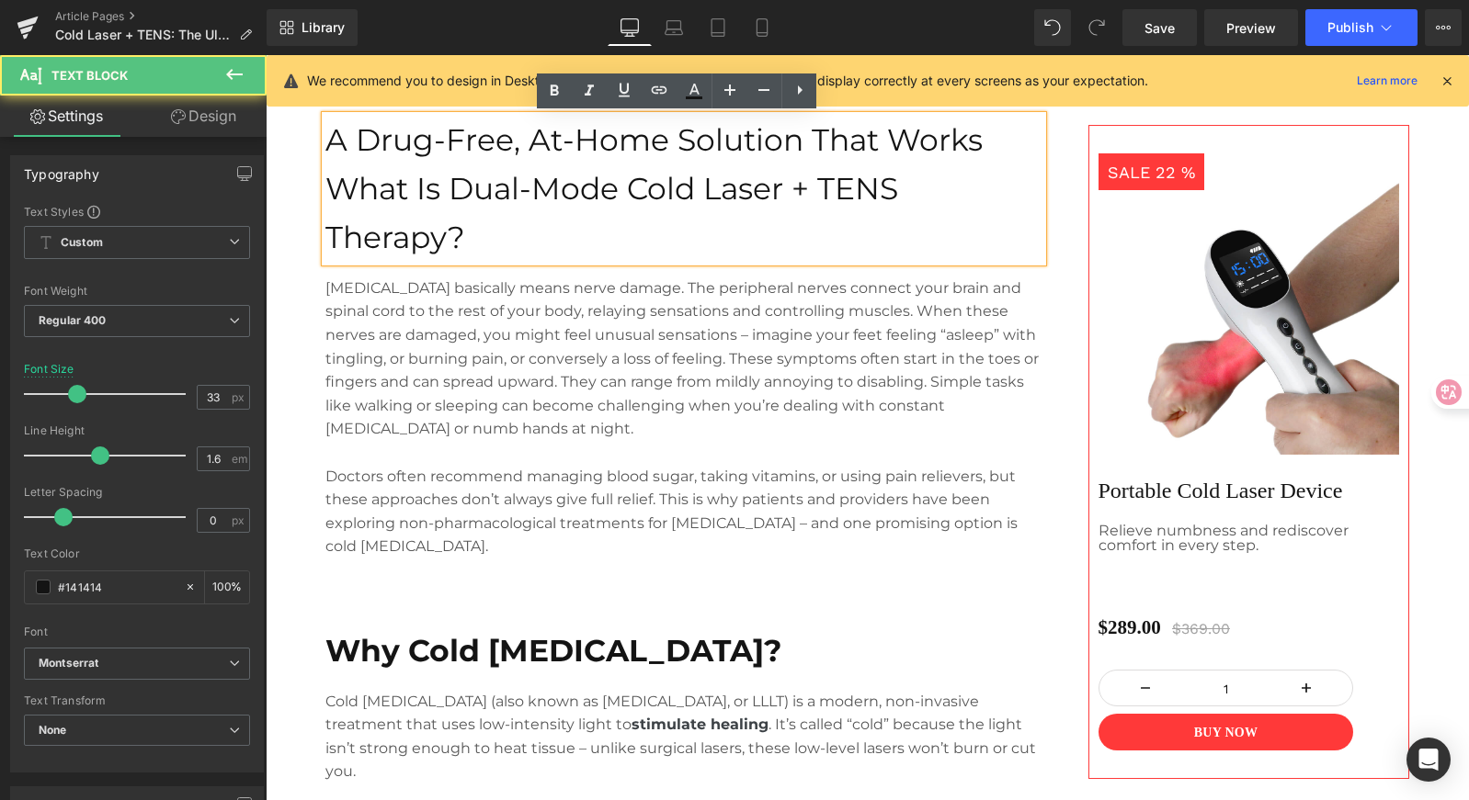
click at [866, 289] on p "[MEDICAL_DATA] basically means nerve damage. The peripheral nerves connect your…" at bounding box center [683, 359] width 717 height 165
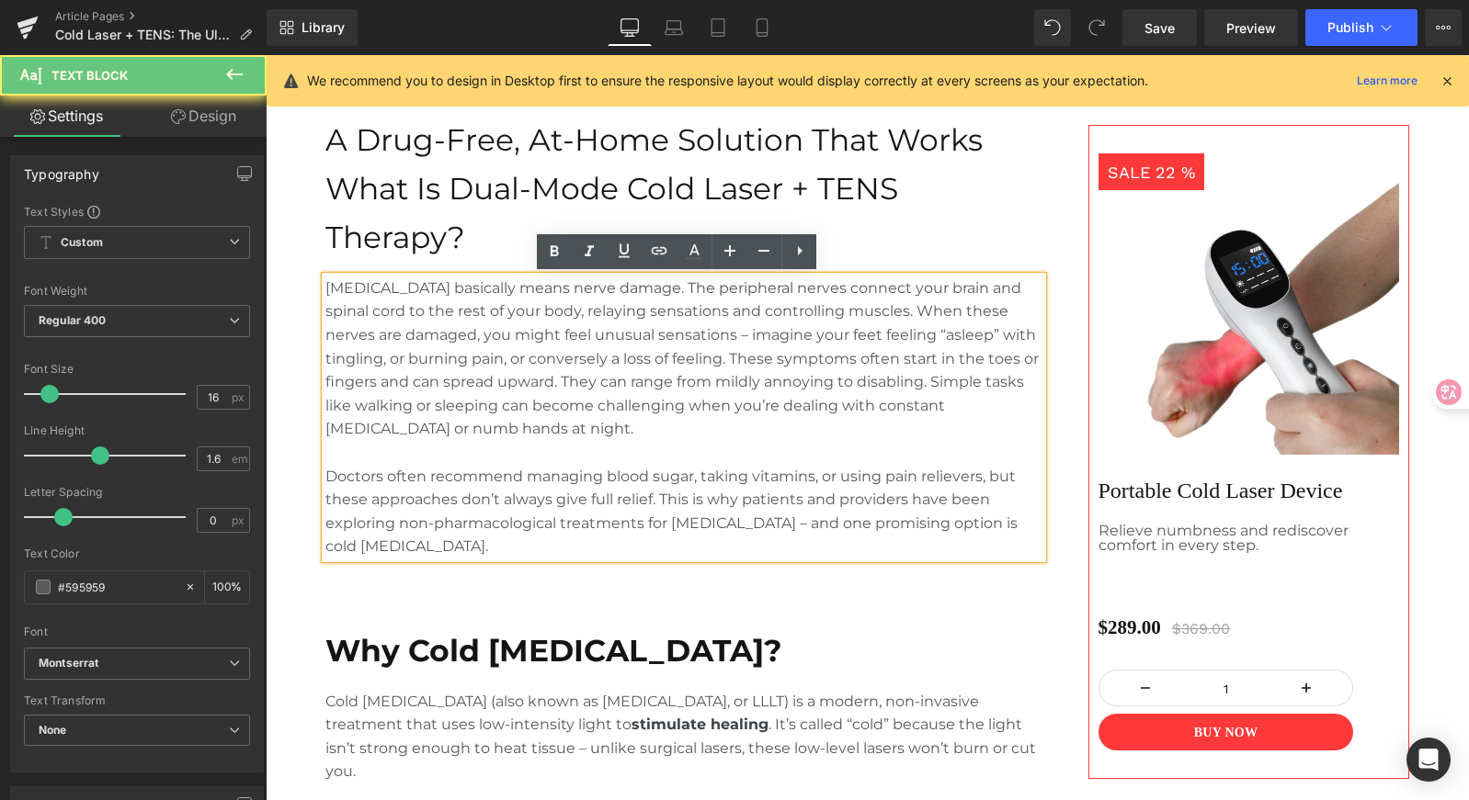
click at [763, 415] on p "[MEDICAL_DATA] basically means nerve damage. The peripheral nerves connect your…" at bounding box center [683, 359] width 717 height 165
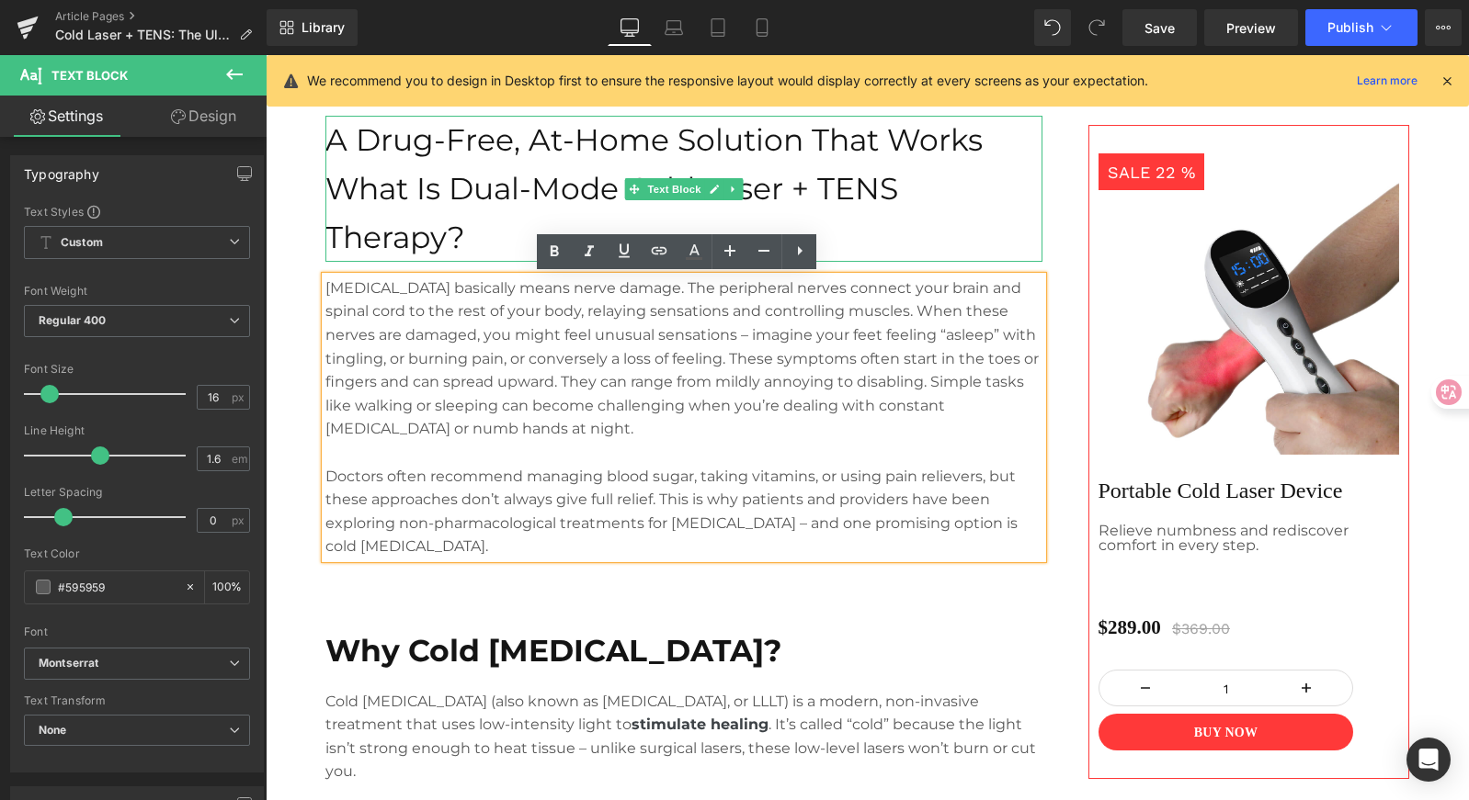
click at [915, 251] on p "What Is Dual-Mode Cold Laser + TENS Therapy?" at bounding box center [683, 213] width 717 height 97
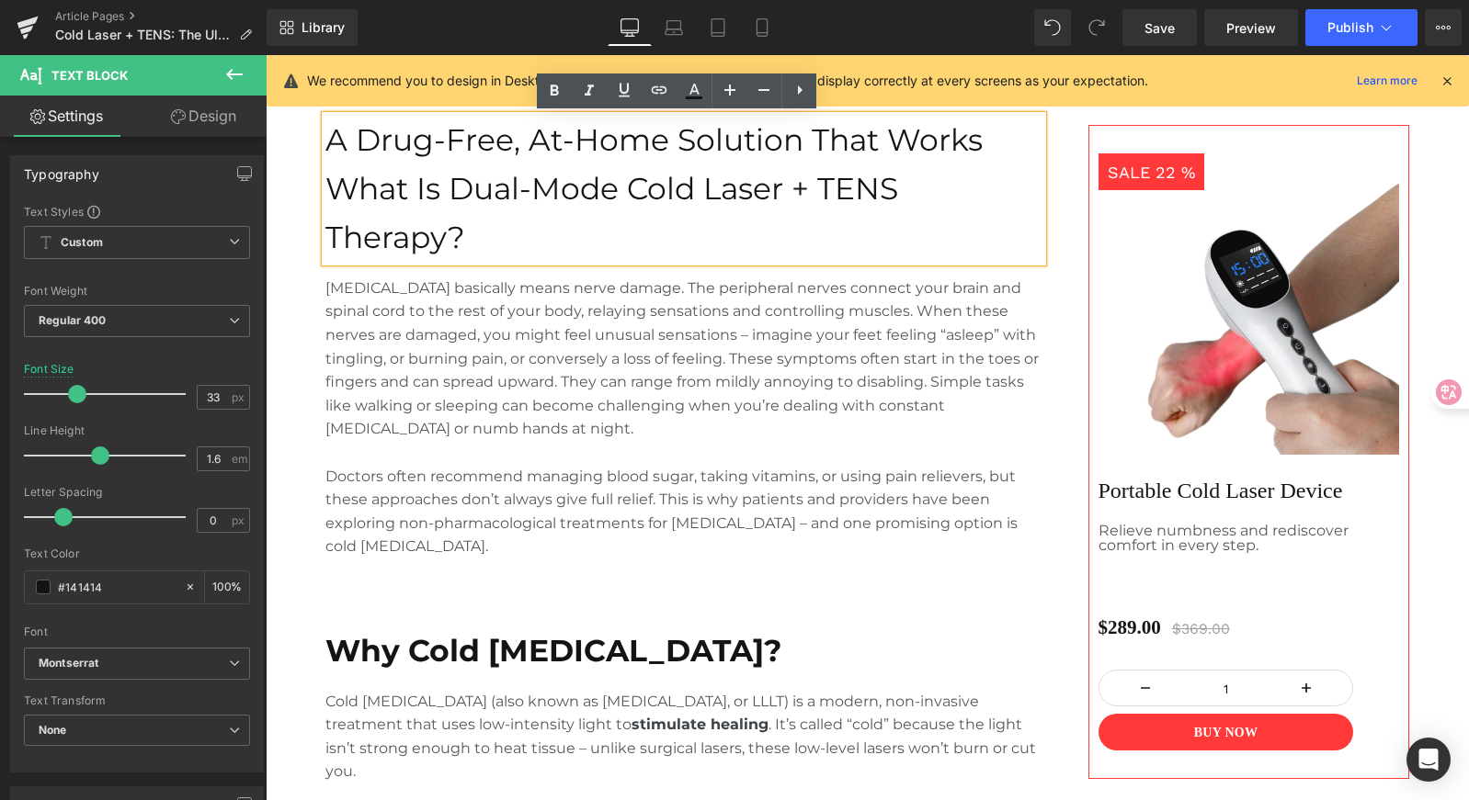
click at [926, 358] on p "[MEDICAL_DATA] basically means nerve damage. The peripheral nerves connect your…" at bounding box center [683, 359] width 717 height 165
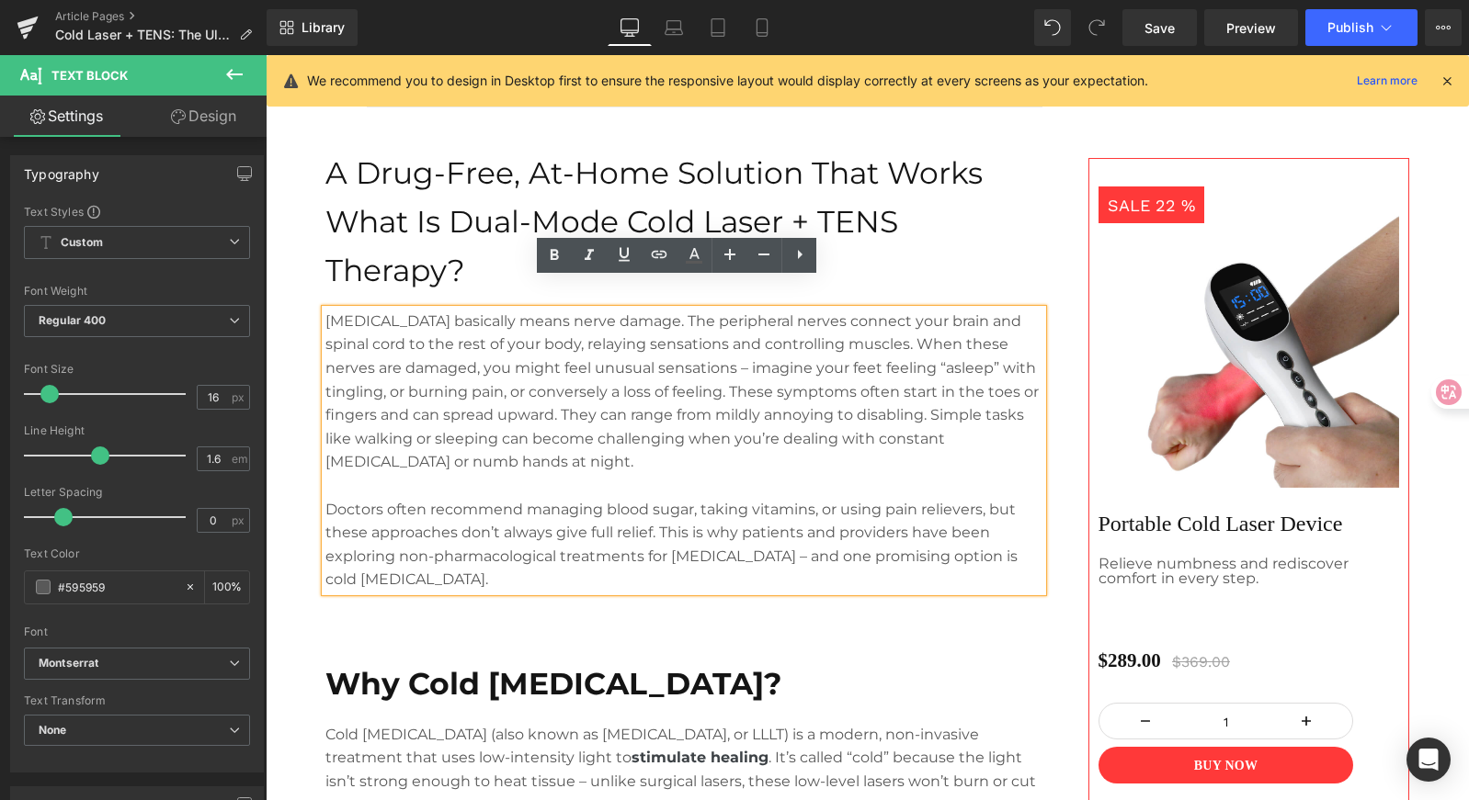
scroll to position [1177, 0]
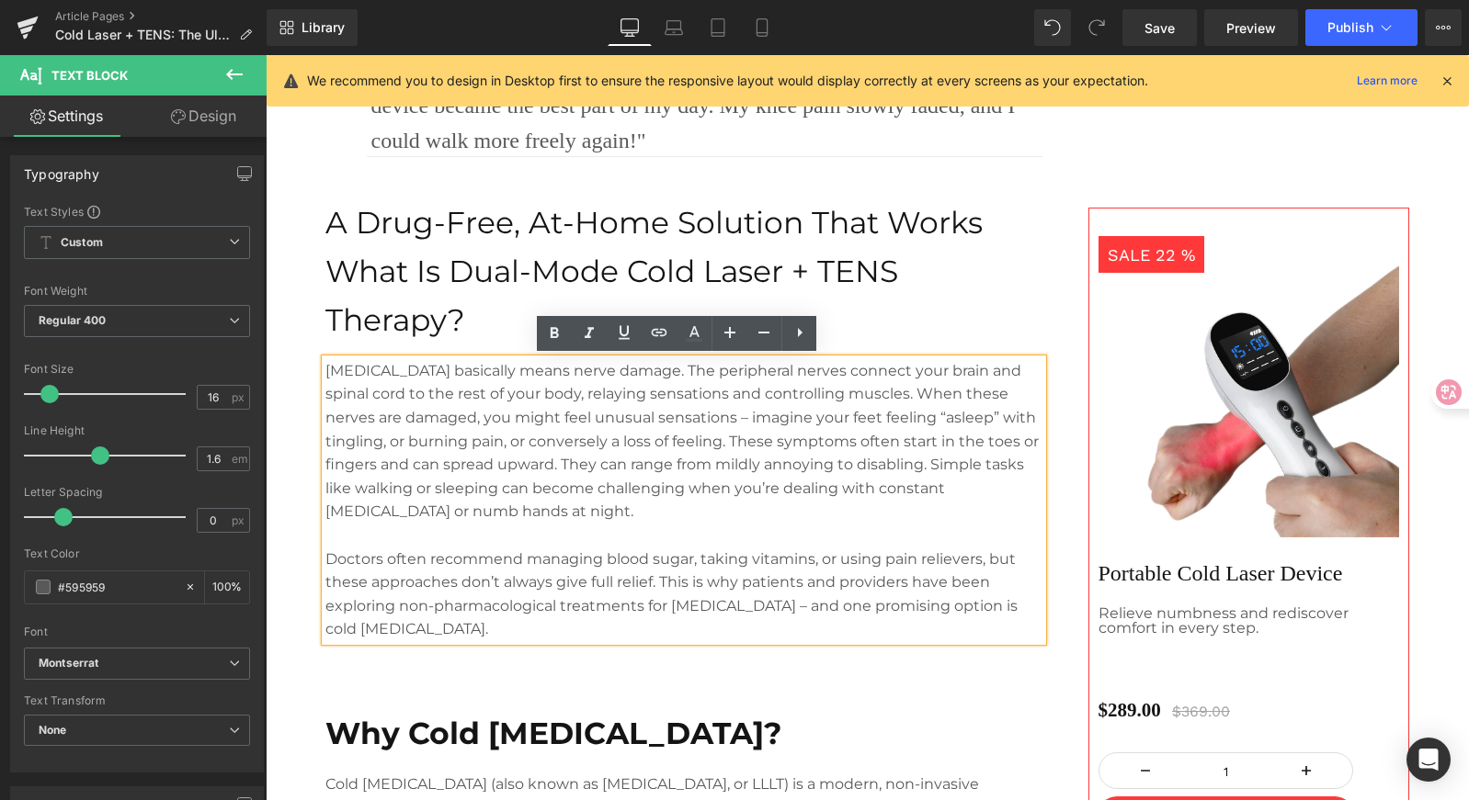
click at [1005, 289] on p "What Is Dual-Mode Cold Laser + TENS Therapy?" at bounding box center [683, 295] width 717 height 97
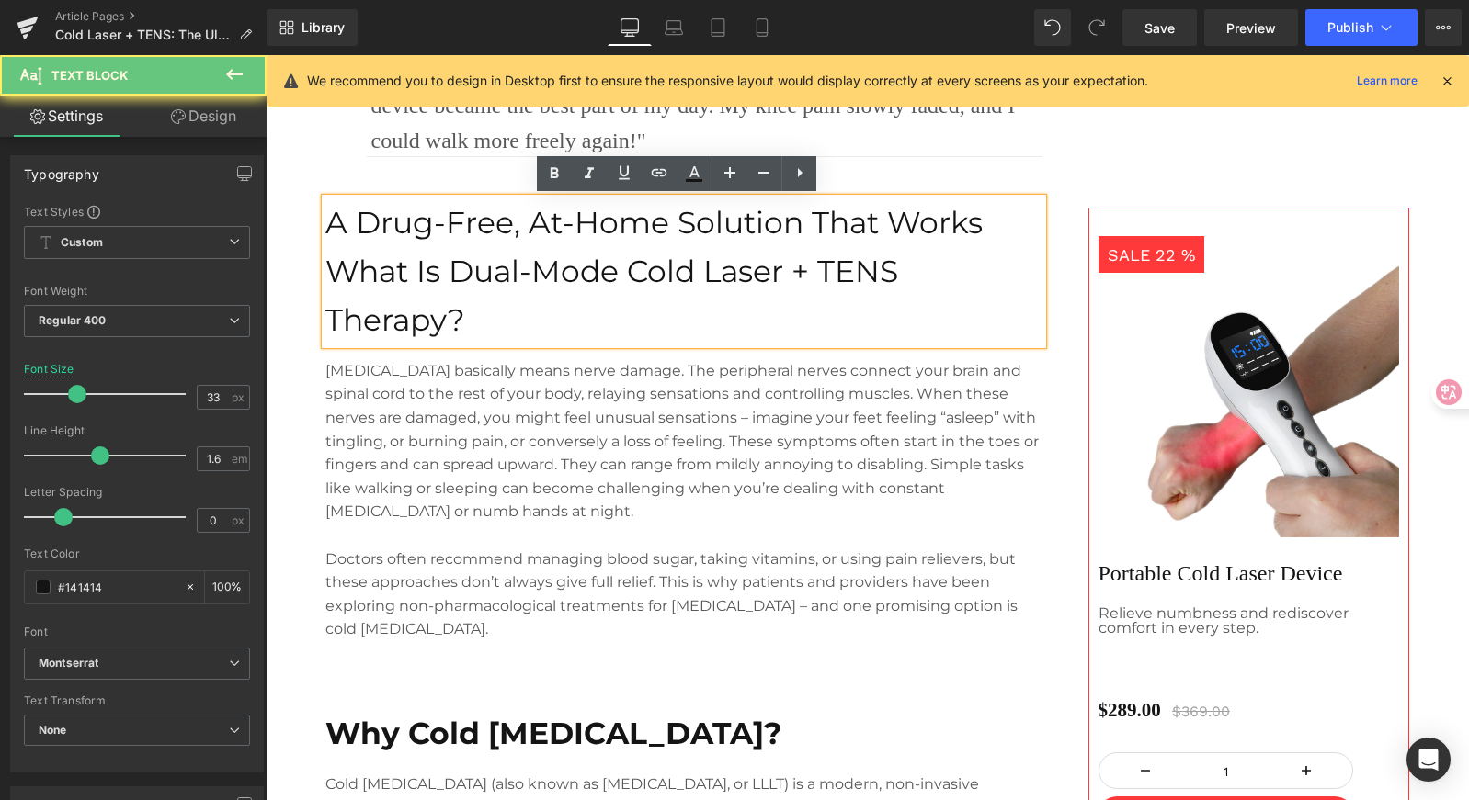
click at [498, 221] on p "A Drug-Free, At-Home Solution That Works" at bounding box center [683, 223] width 717 height 49
click at [426, 221] on p "A Drug-Free, At-Home Solution That Works" at bounding box center [683, 223] width 717 height 49
click at [672, 221] on p "A Drug-Free, At-Home Solution That Works" at bounding box center [683, 223] width 717 height 49
click at [768, 220] on p "A Drug-Free, At-Home Solution That Works" at bounding box center [683, 223] width 717 height 49
click at [861, 221] on p "A Drug-Free, At-Home Solution That Works" at bounding box center [683, 223] width 717 height 49
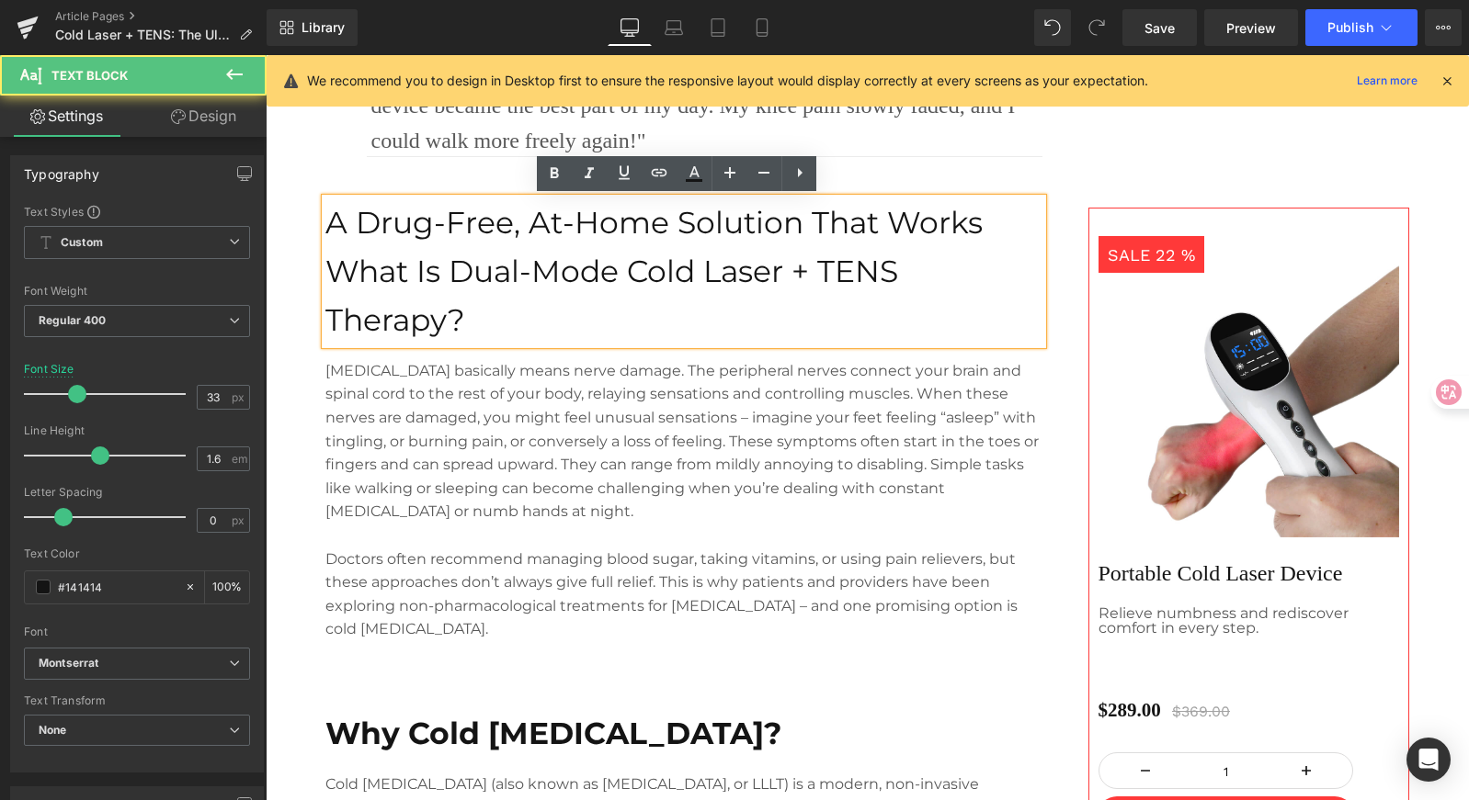
drag, startPoint x: 924, startPoint y: 227, endPoint x: 972, endPoint y: 224, distance: 48.8
click at [923, 227] on p "A Drug-Free, At-Home Solution That Works" at bounding box center [683, 223] width 717 height 49
click at [988, 224] on p "A Drug-Free, At-Home Solution That Works" at bounding box center [683, 223] width 717 height 49
click at [549, 269] on p "What Is Dual-Mode Cold Laser + TENS Therapy?" at bounding box center [683, 295] width 717 height 97
click at [429, 302] on p "What Is Dual-Mode Cold Laser + TENS Therapy?" at bounding box center [683, 295] width 717 height 97
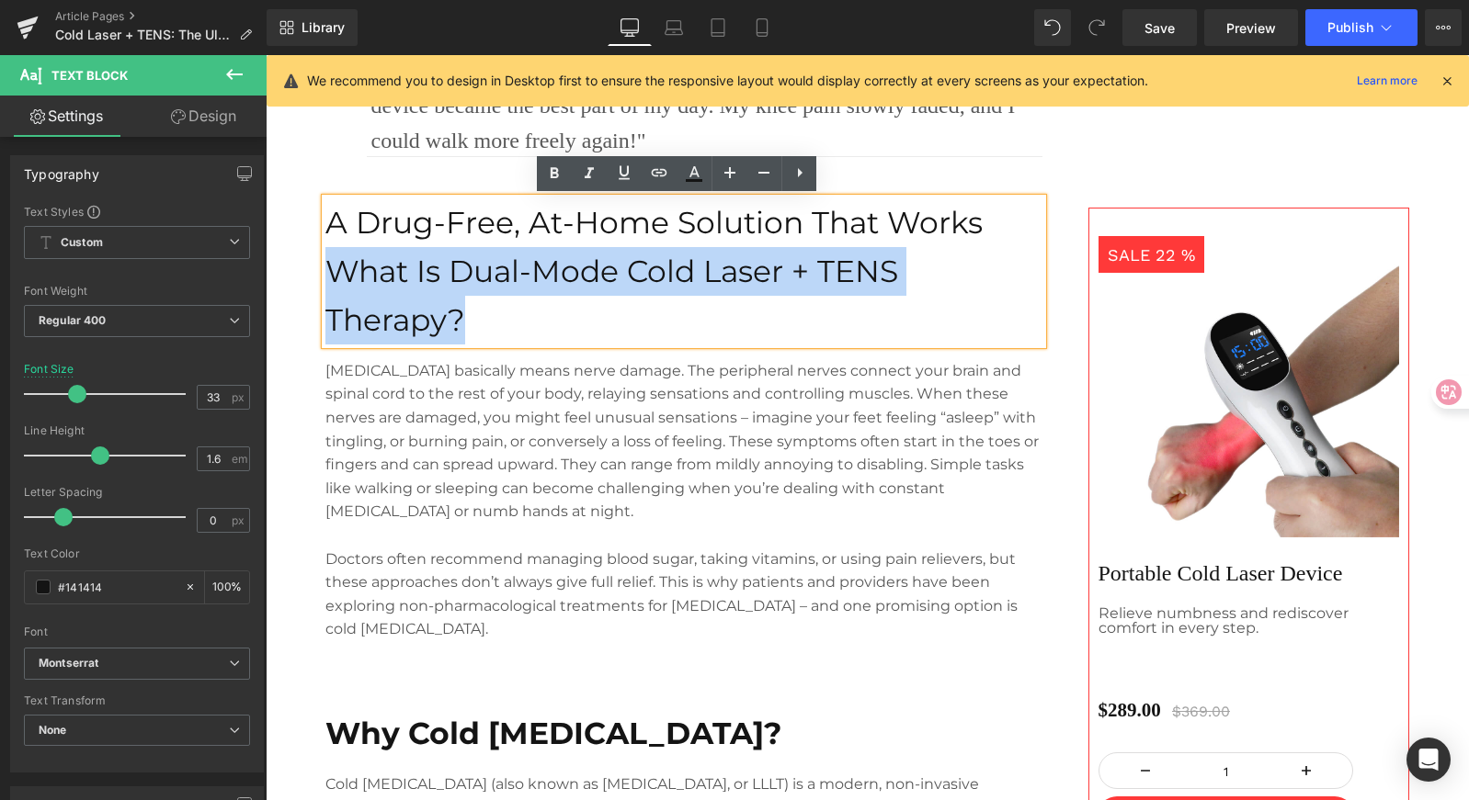
drag, startPoint x: 487, startPoint y: 325, endPoint x: 247, endPoint y: 249, distance: 251.7
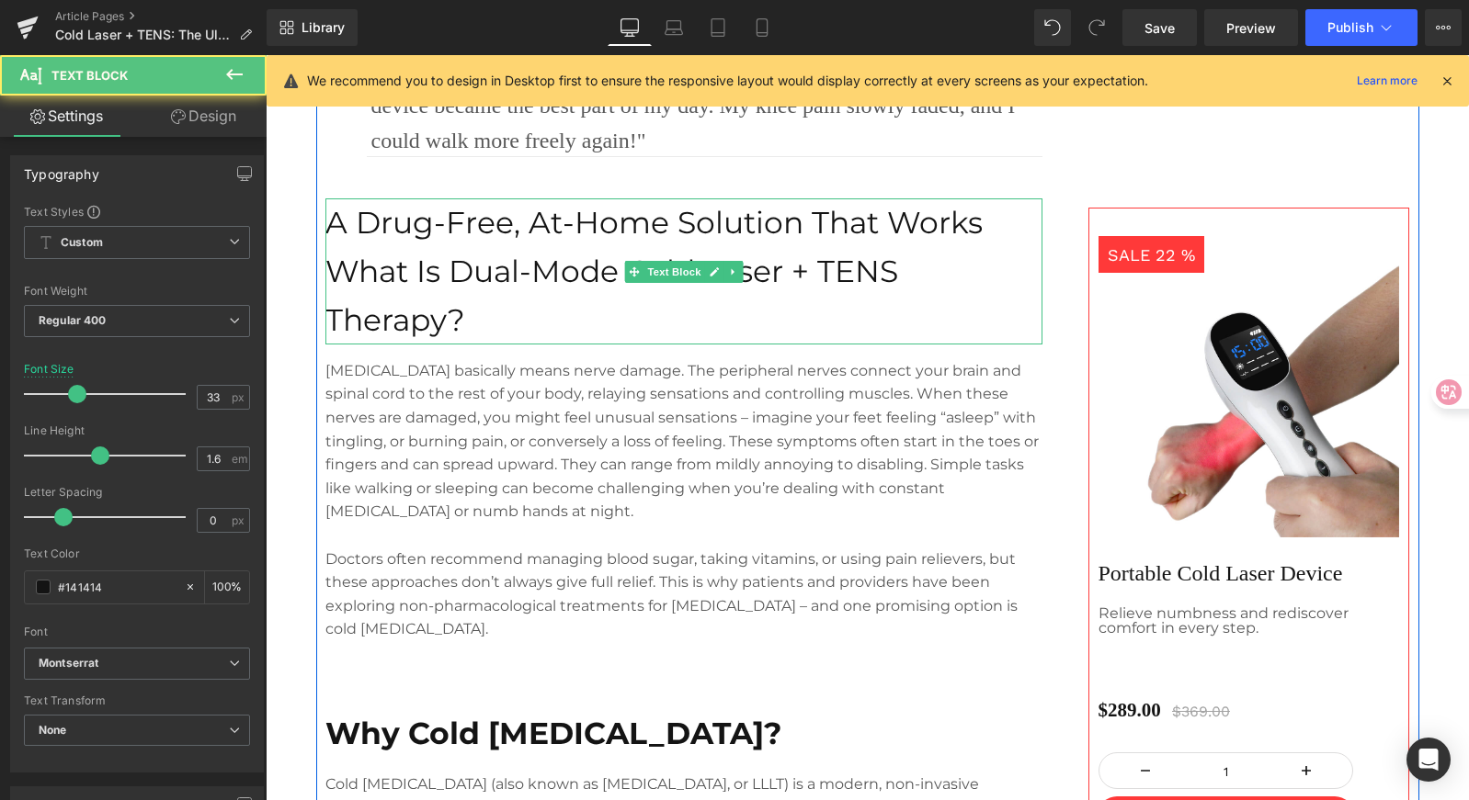
click at [664, 229] on p "A Drug-Free, At-Home Solution That Works" at bounding box center [683, 223] width 717 height 49
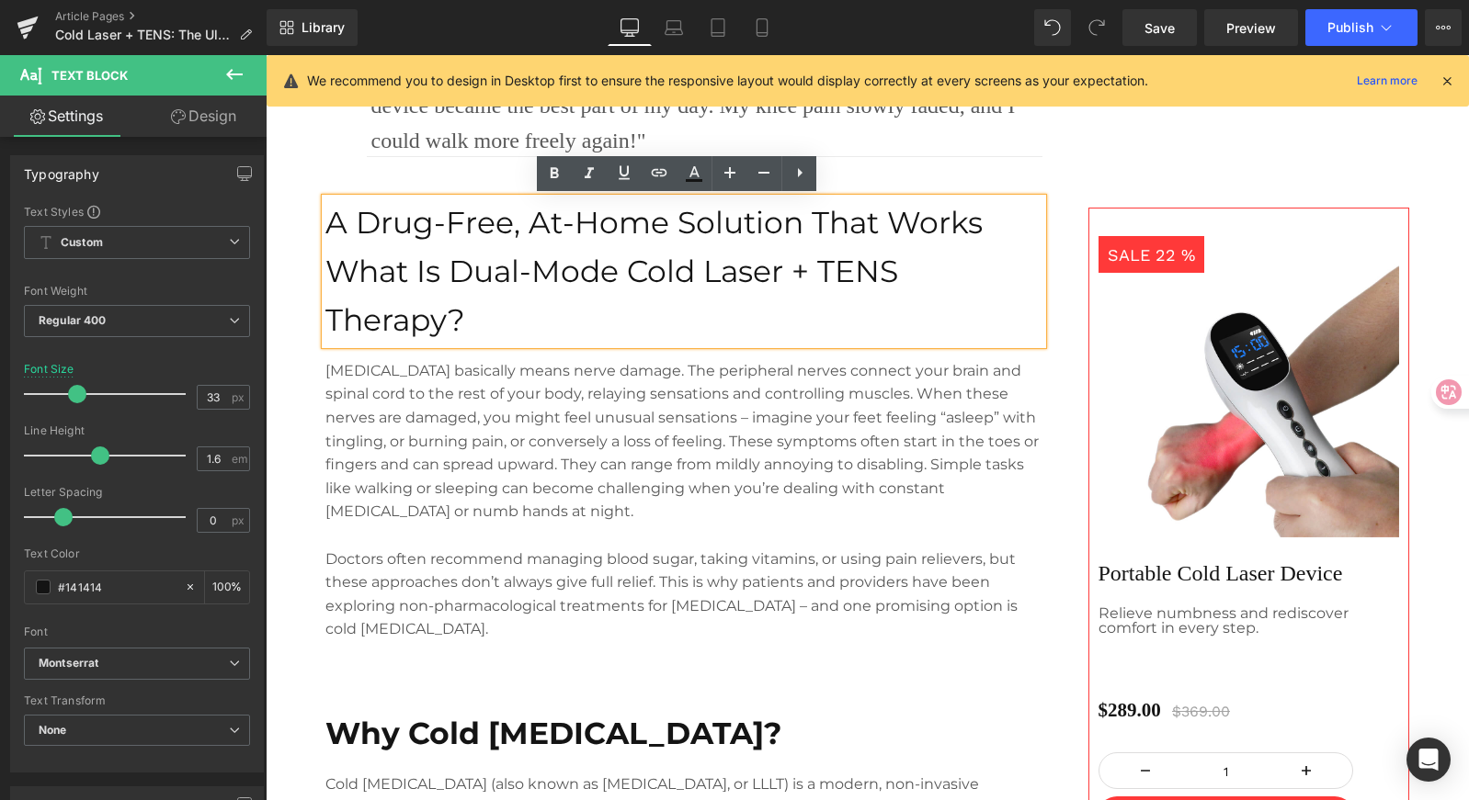
click at [1080, 165] on div "SALE 22 % (P) Image Portable Cold Laser Device Text Block Relieve numbness and …" at bounding box center [1235, 443] width 368 height 838
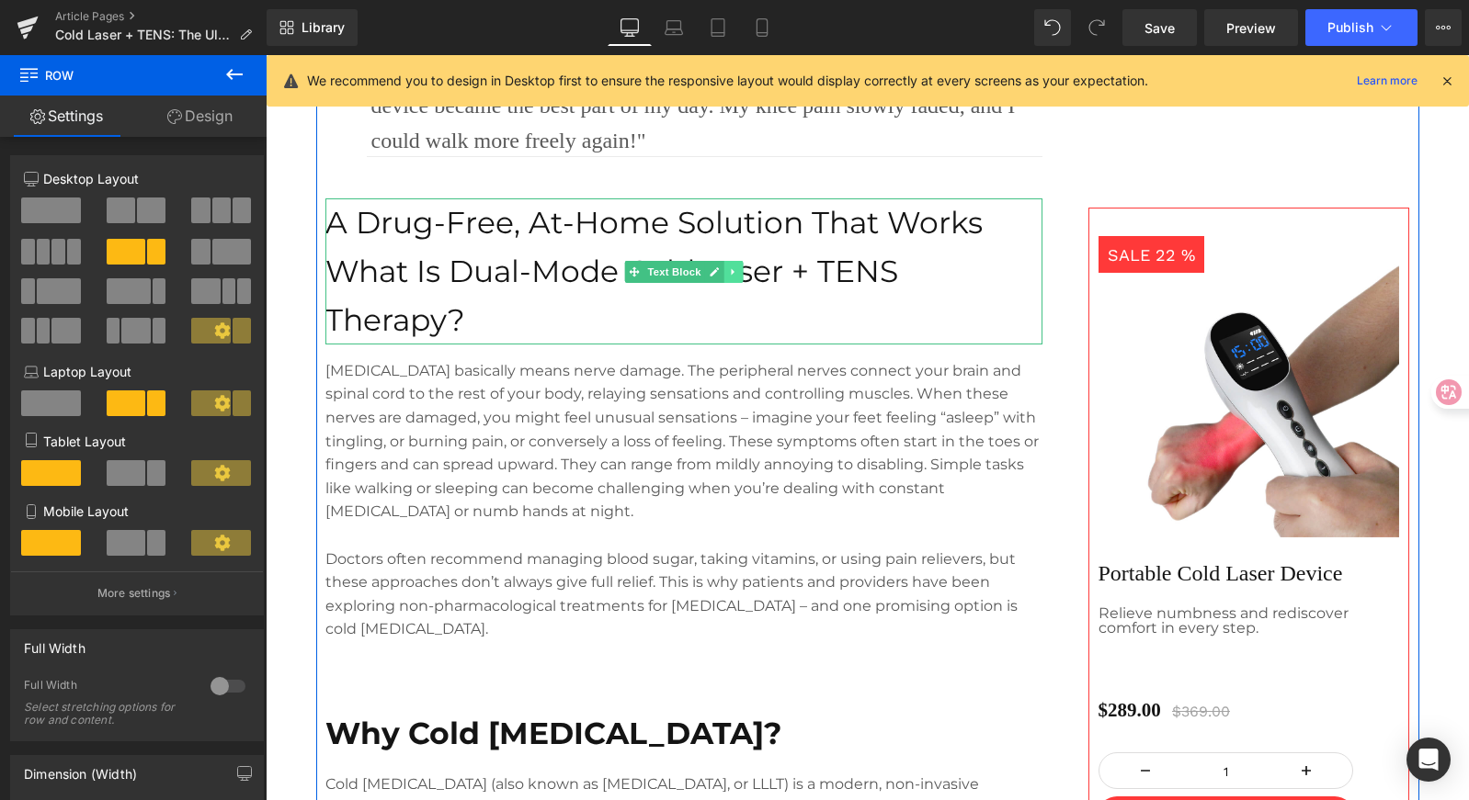
click at [731, 271] on icon at bounding box center [732, 271] width 3 height 6
click at [722, 273] on link at bounding box center [723, 272] width 19 height 22
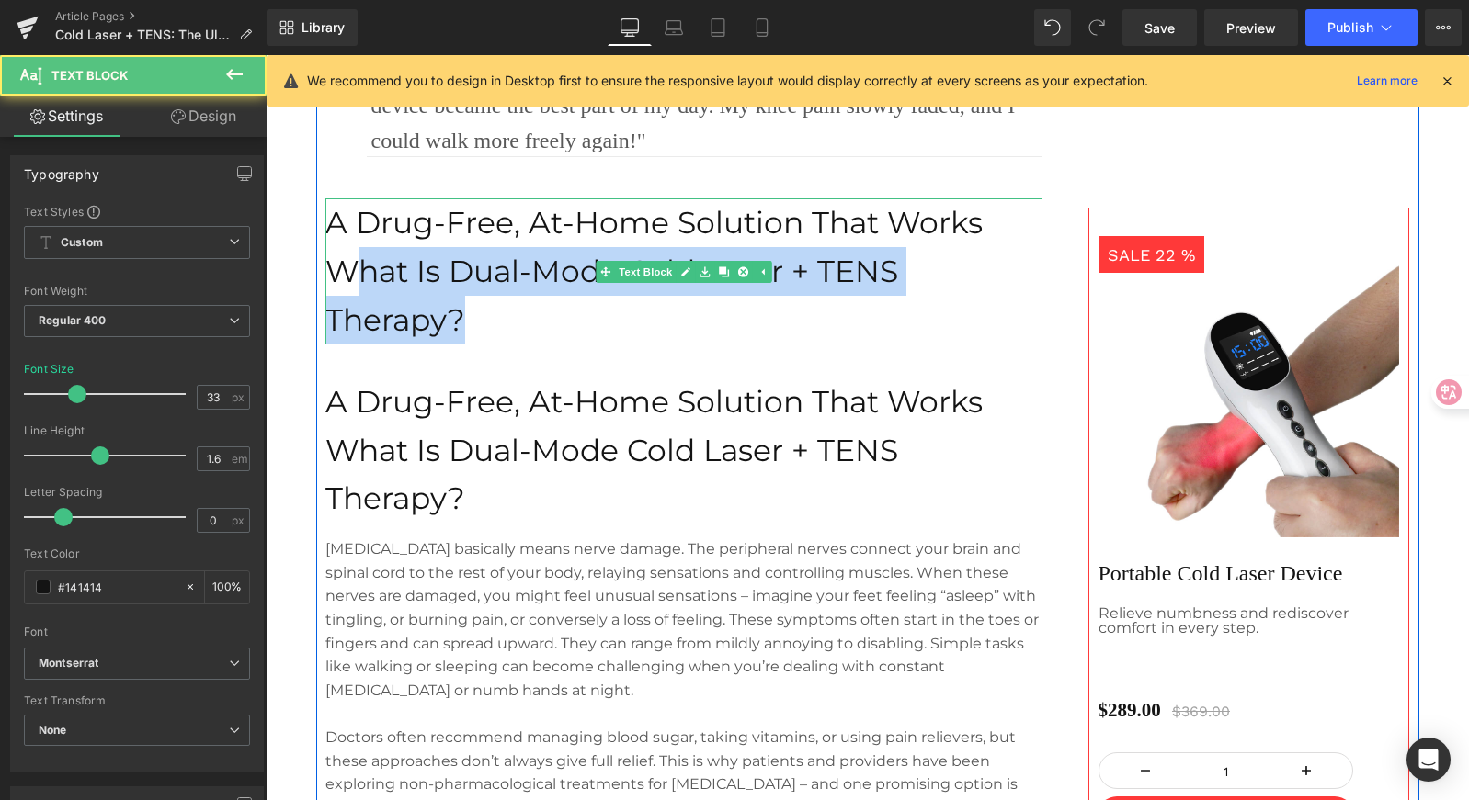
click at [346, 269] on p "What Is Dual-Mode Cold Laser + TENS Therapy?" at bounding box center [683, 295] width 717 height 97
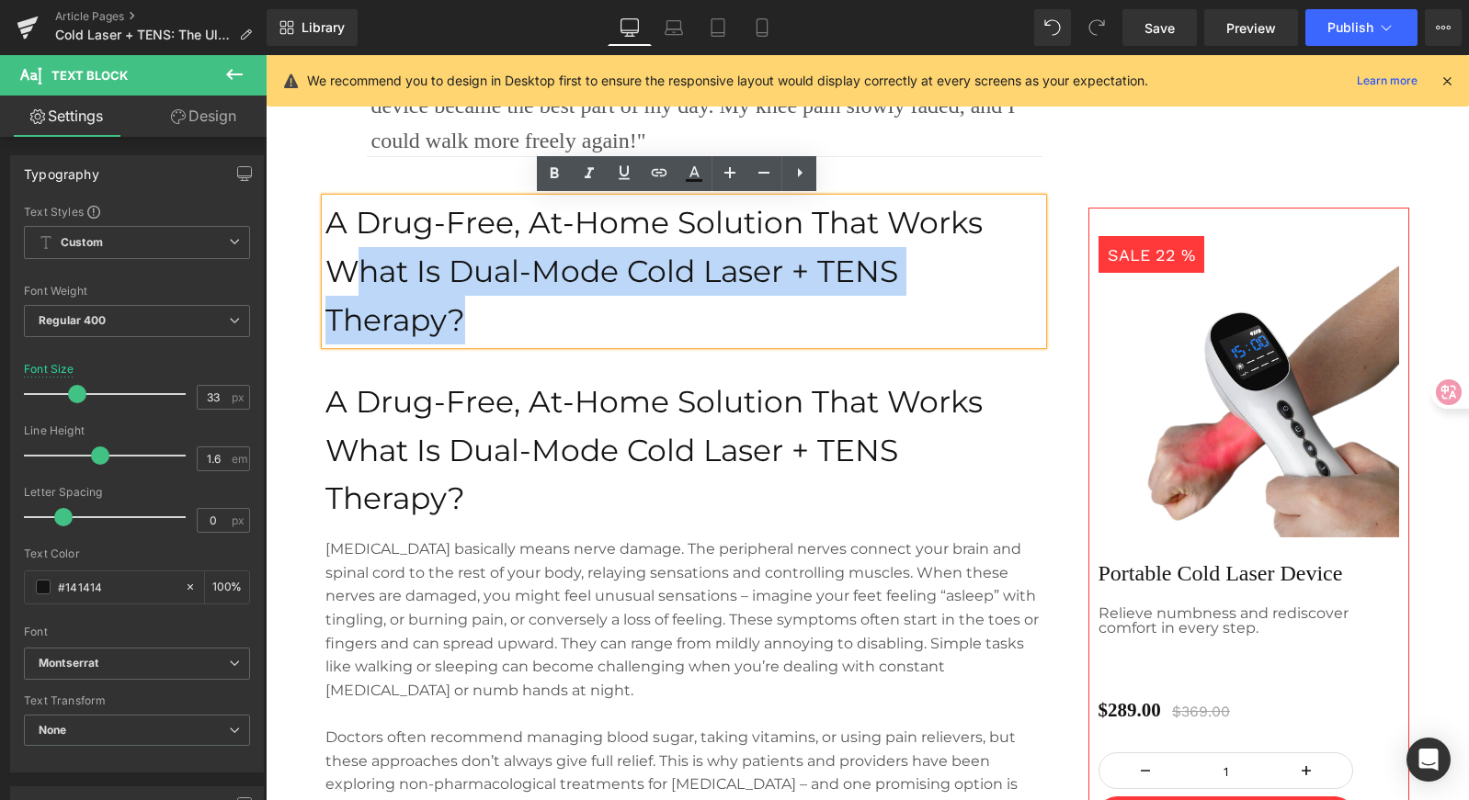
click at [471, 311] on p "What Is Dual-Mode Cold Laser + TENS Therapy?" at bounding box center [683, 295] width 717 height 97
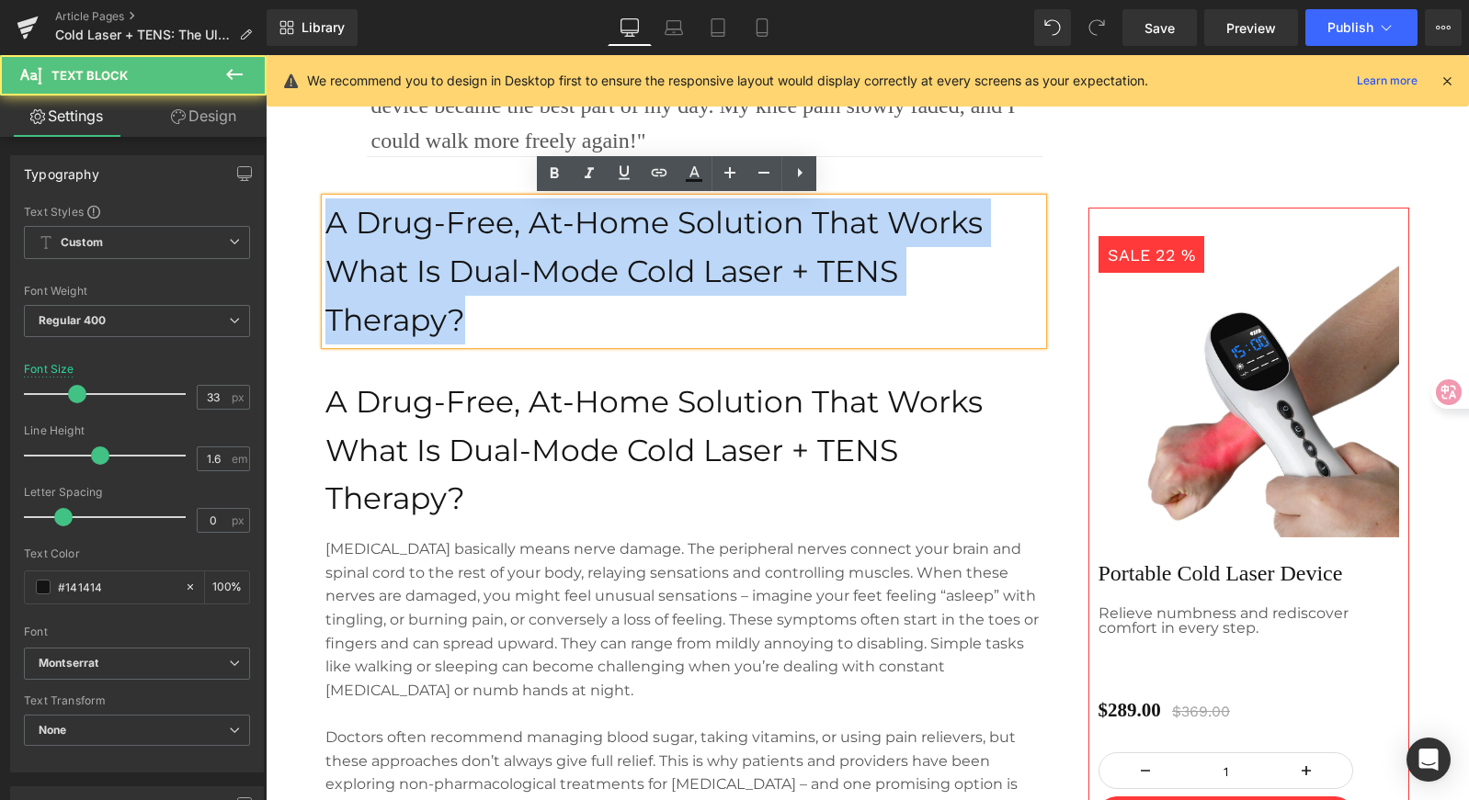
drag, startPoint x: 445, startPoint y: 312, endPoint x: 151, endPoint y: 242, distance: 302.5
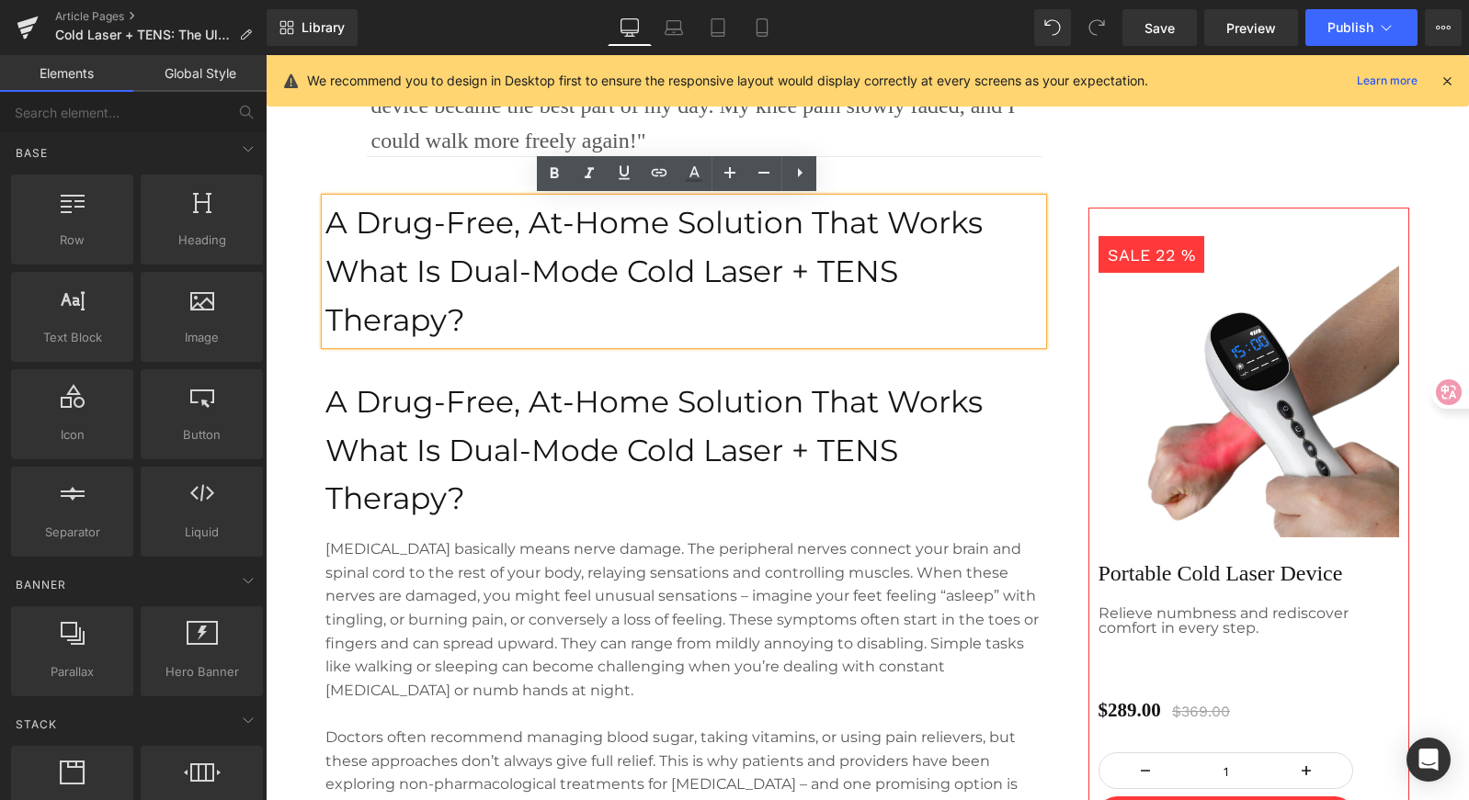
click at [339, 237] on p "A Drug-Free, At-Home Solution That Works" at bounding box center [683, 223] width 717 height 49
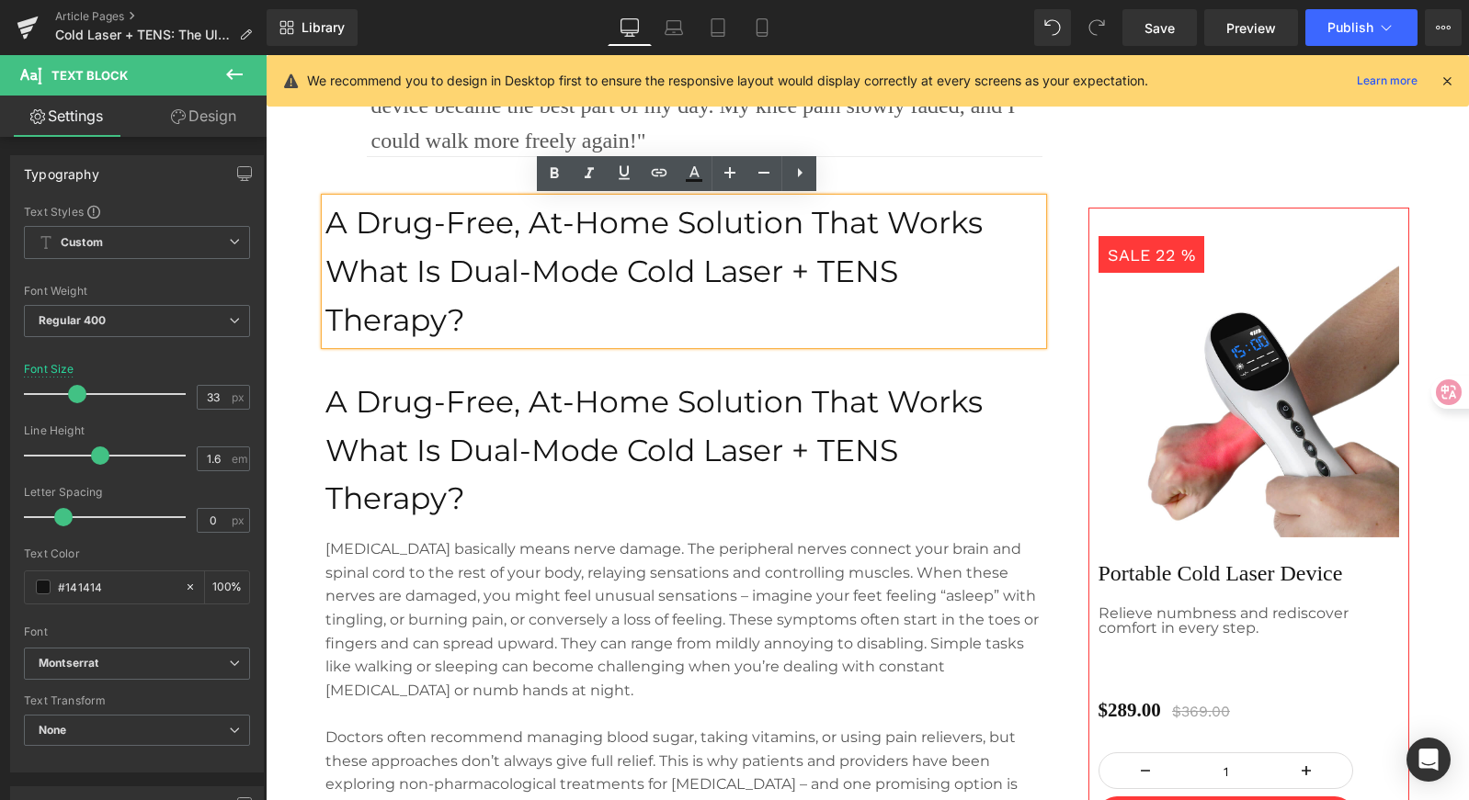
drag, startPoint x: 317, startPoint y: 257, endPoint x: 493, endPoint y: 351, distance: 199.0
click at [492, 312] on p "What Is Dual-Mode Cold Laser + TENS Therapy?" at bounding box center [683, 295] width 717 height 97
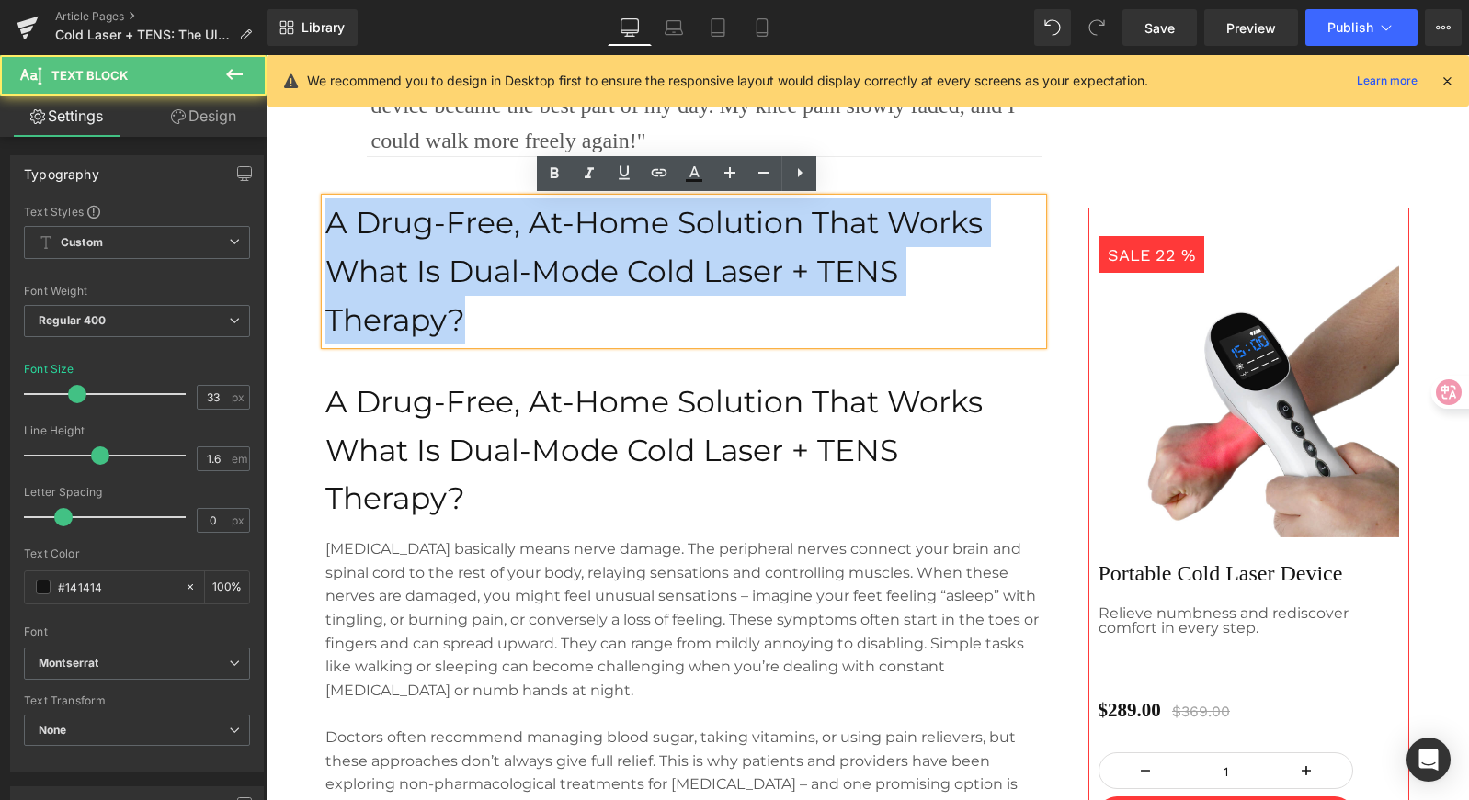
drag, startPoint x: 367, startPoint y: 290, endPoint x: 514, endPoint y: 297, distance: 147.2
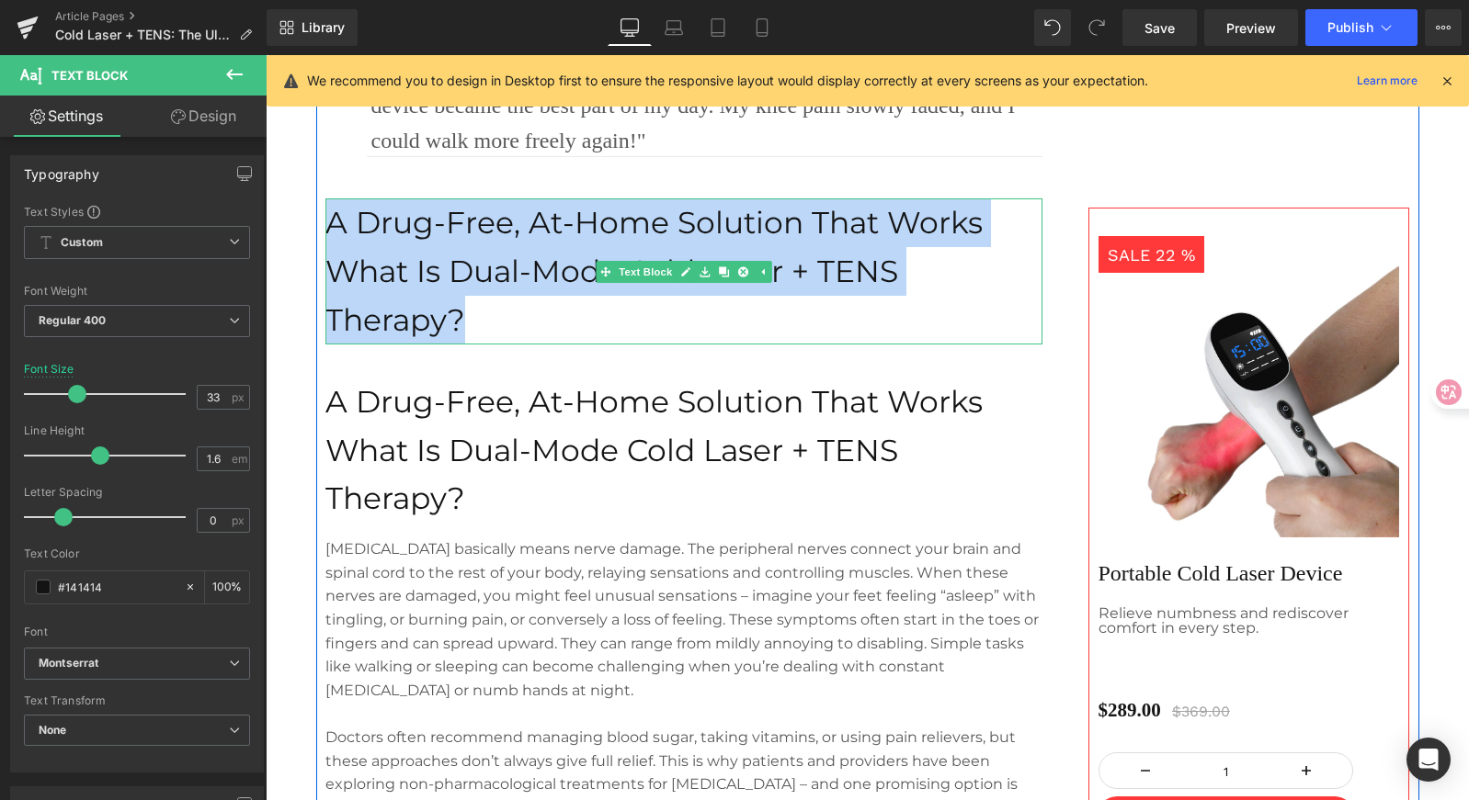
click at [441, 299] on p "What Is Dual-Mode Cold Laser + TENS Therapy?" at bounding box center [683, 295] width 717 height 97
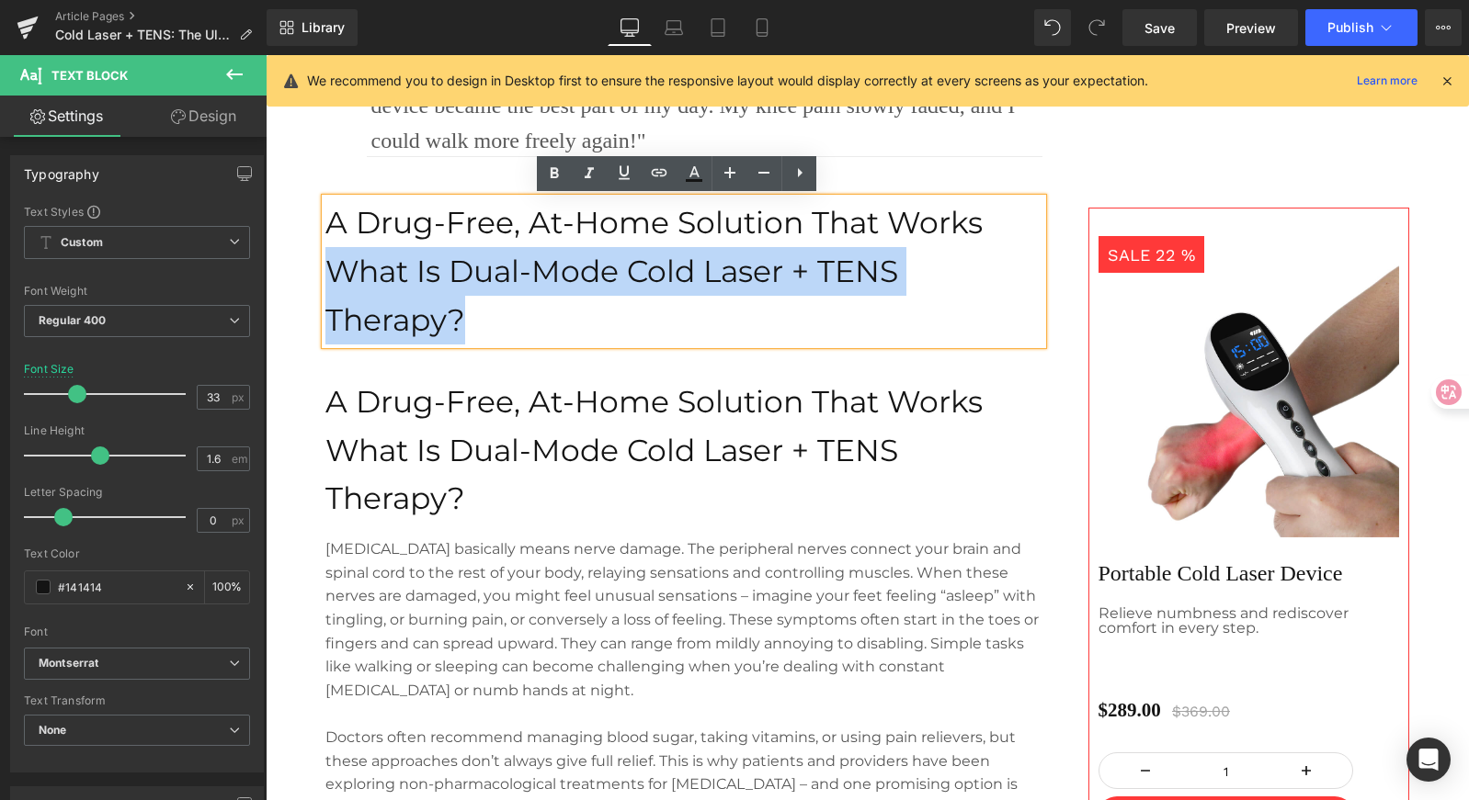
drag, startPoint x: 457, startPoint y: 315, endPoint x: 321, endPoint y: 272, distance: 142.7
click at [325, 272] on p "What Is Dual-Mode Cold Laser + TENS Therapy?" at bounding box center [683, 295] width 717 height 97
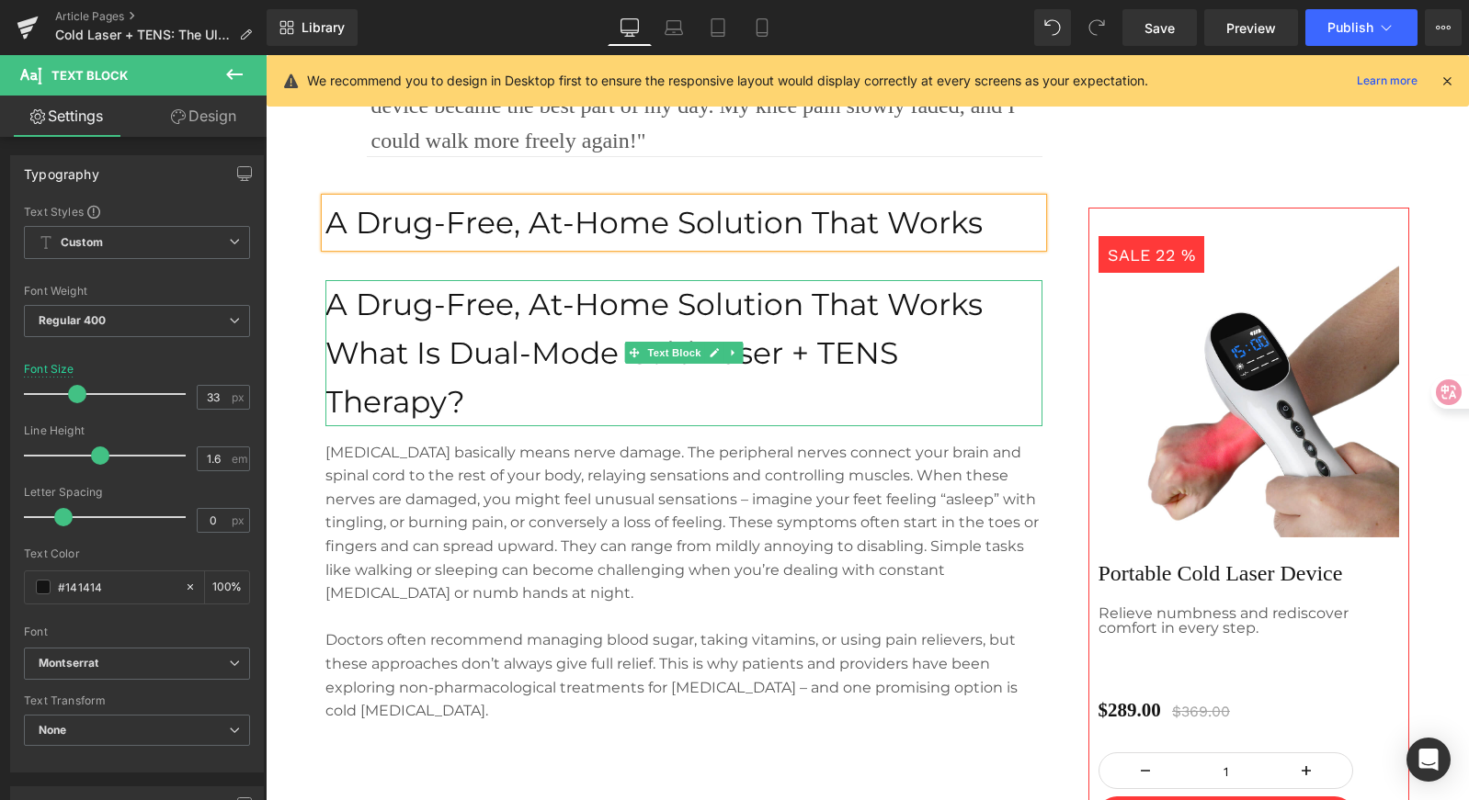
click at [766, 244] on p "A Drug-Free, At-Home Solution That Works" at bounding box center [683, 223] width 717 height 49
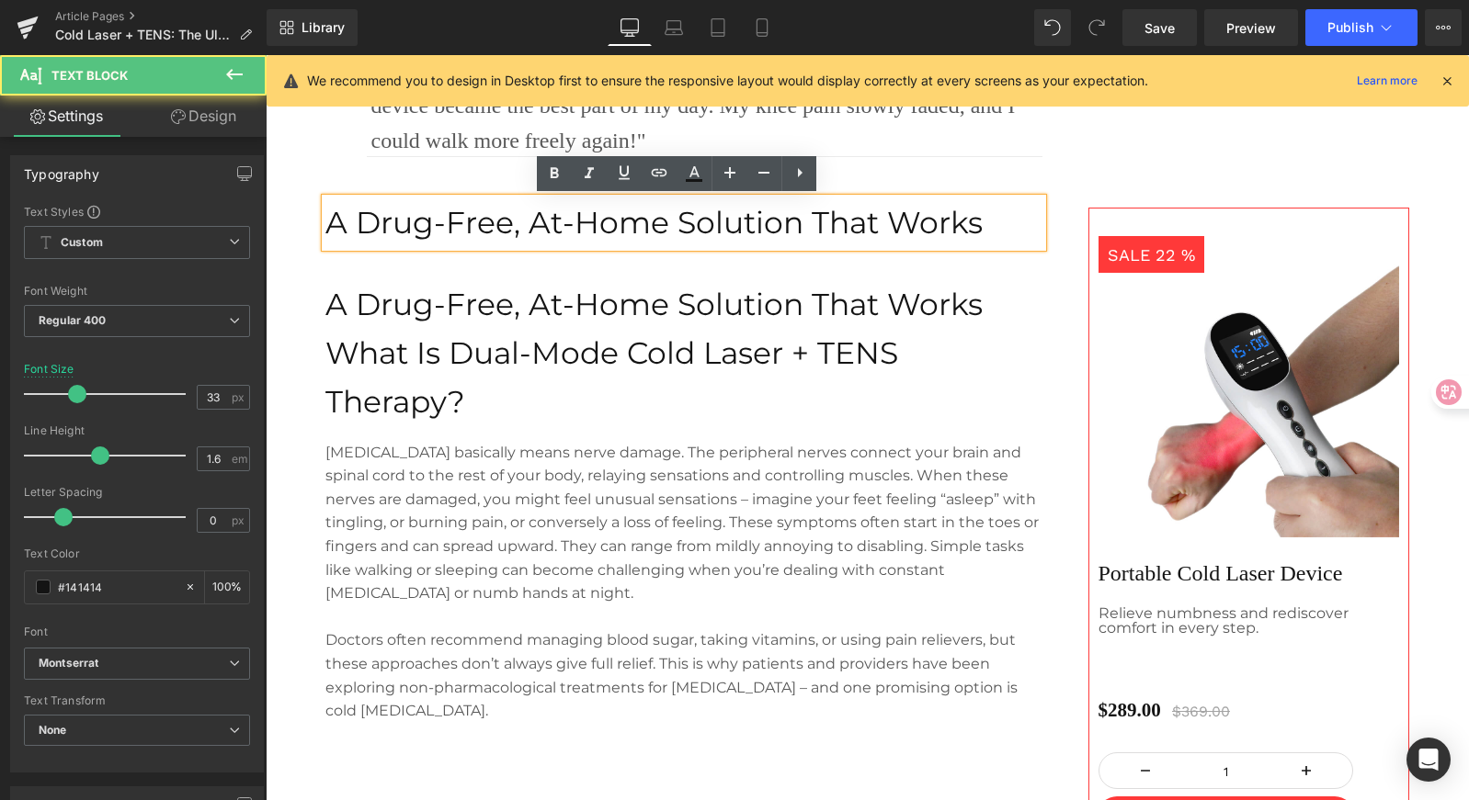
click at [848, 223] on p "A Drug-Free, At-Home Solution That Works" at bounding box center [683, 223] width 717 height 49
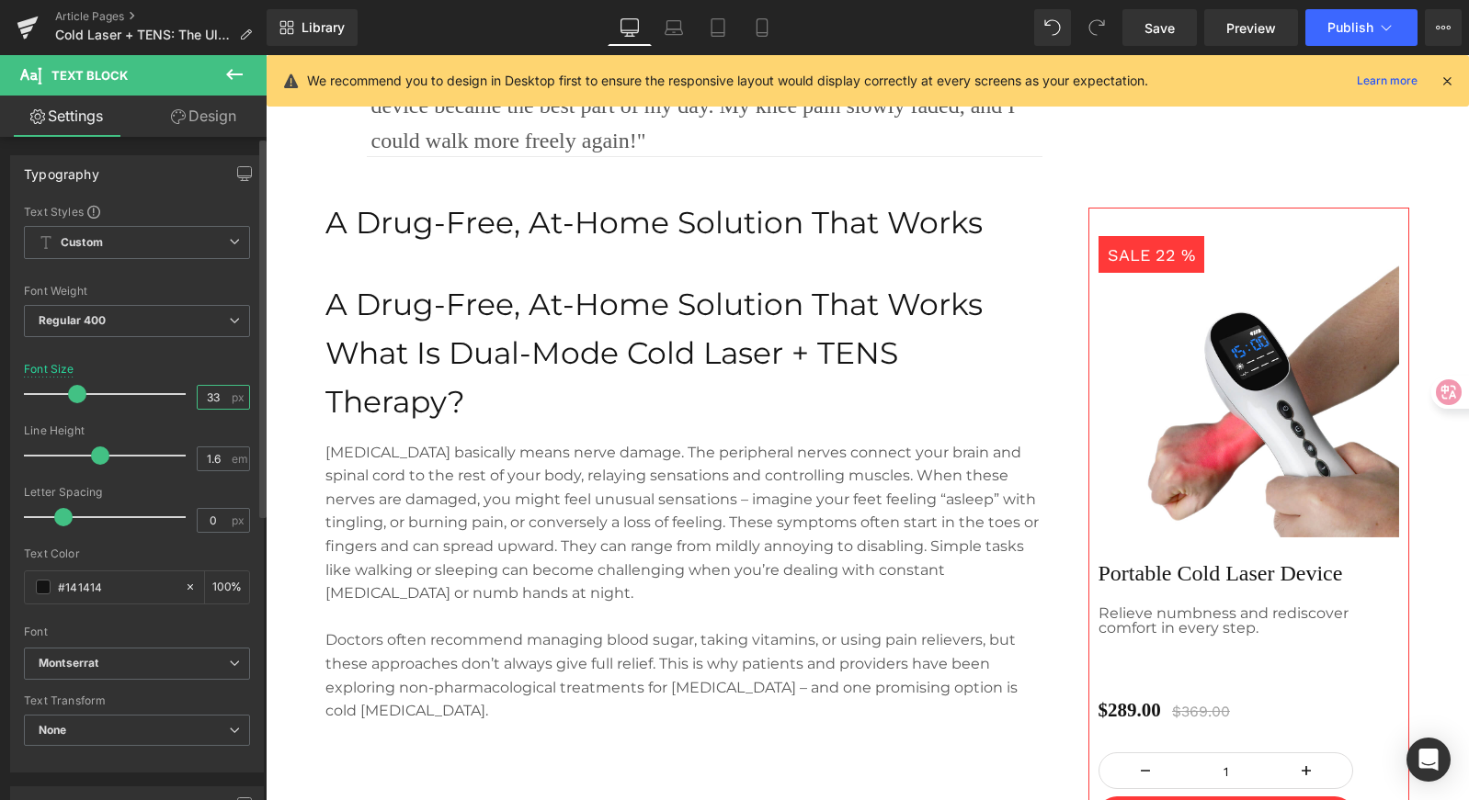
click at [207, 396] on input "33" at bounding box center [214, 397] width 32 height 23
type input "15"
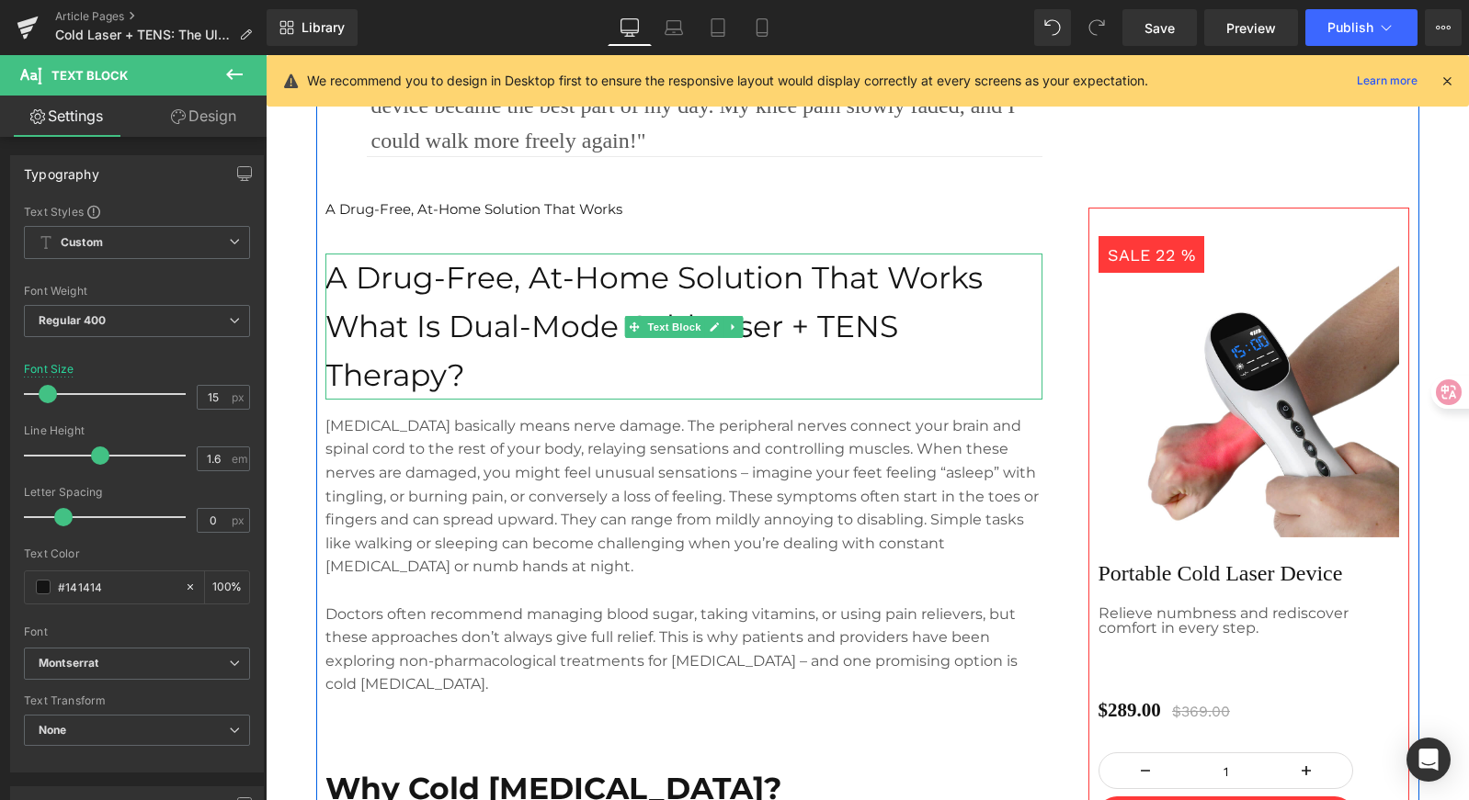
click at [484, 295] on p "A Drug-Free, At-Home Solution That Works" at bounding box center [683, 278] width 717 height 49
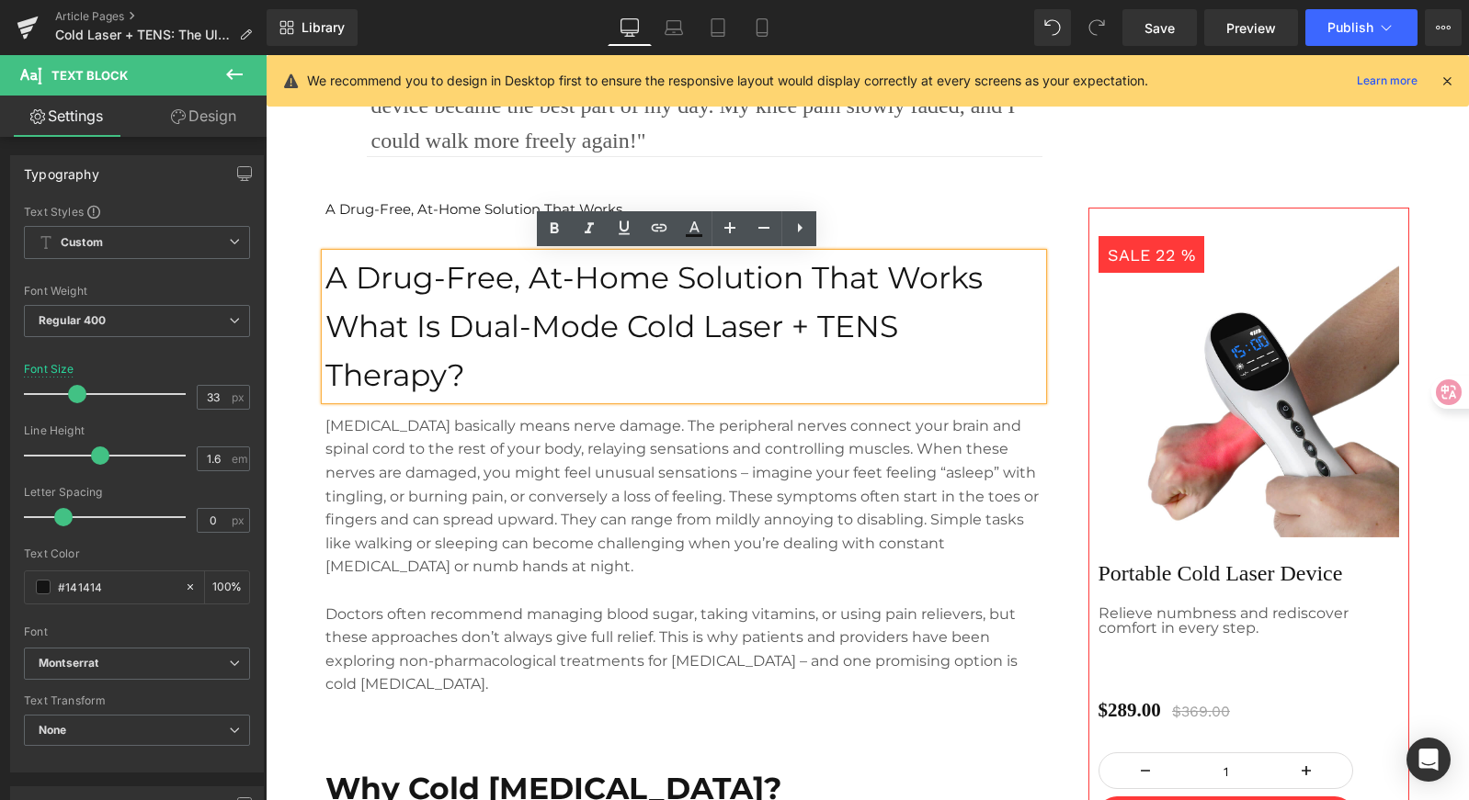
click at [380, 213] on p "A Drug-Free, At-Home Solution That Works" at bounding box center [683, 210] width 717 height 22
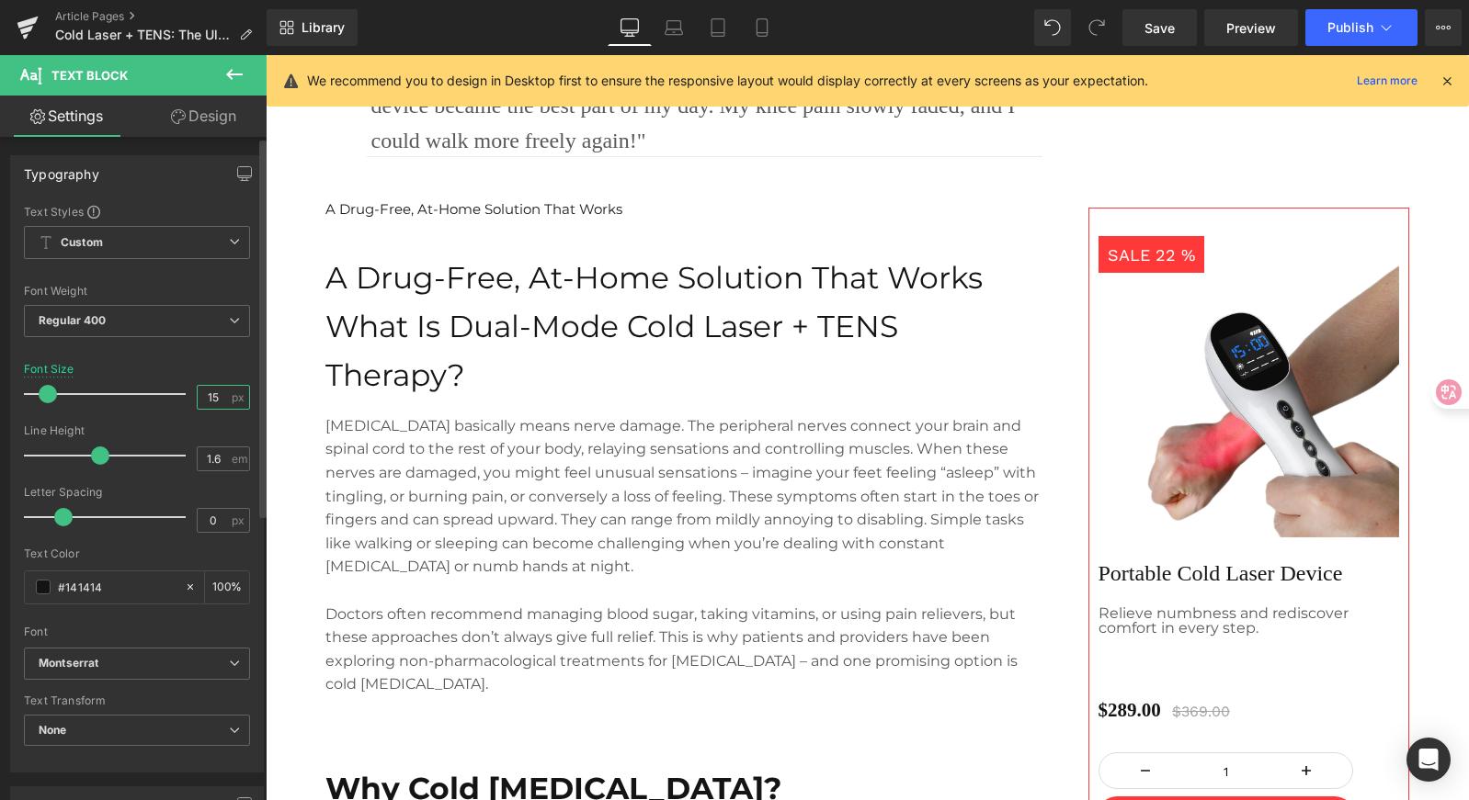
click at [199, 399] on input "15" at bounding box center [214, 397] width 32 height 23
type input "18"
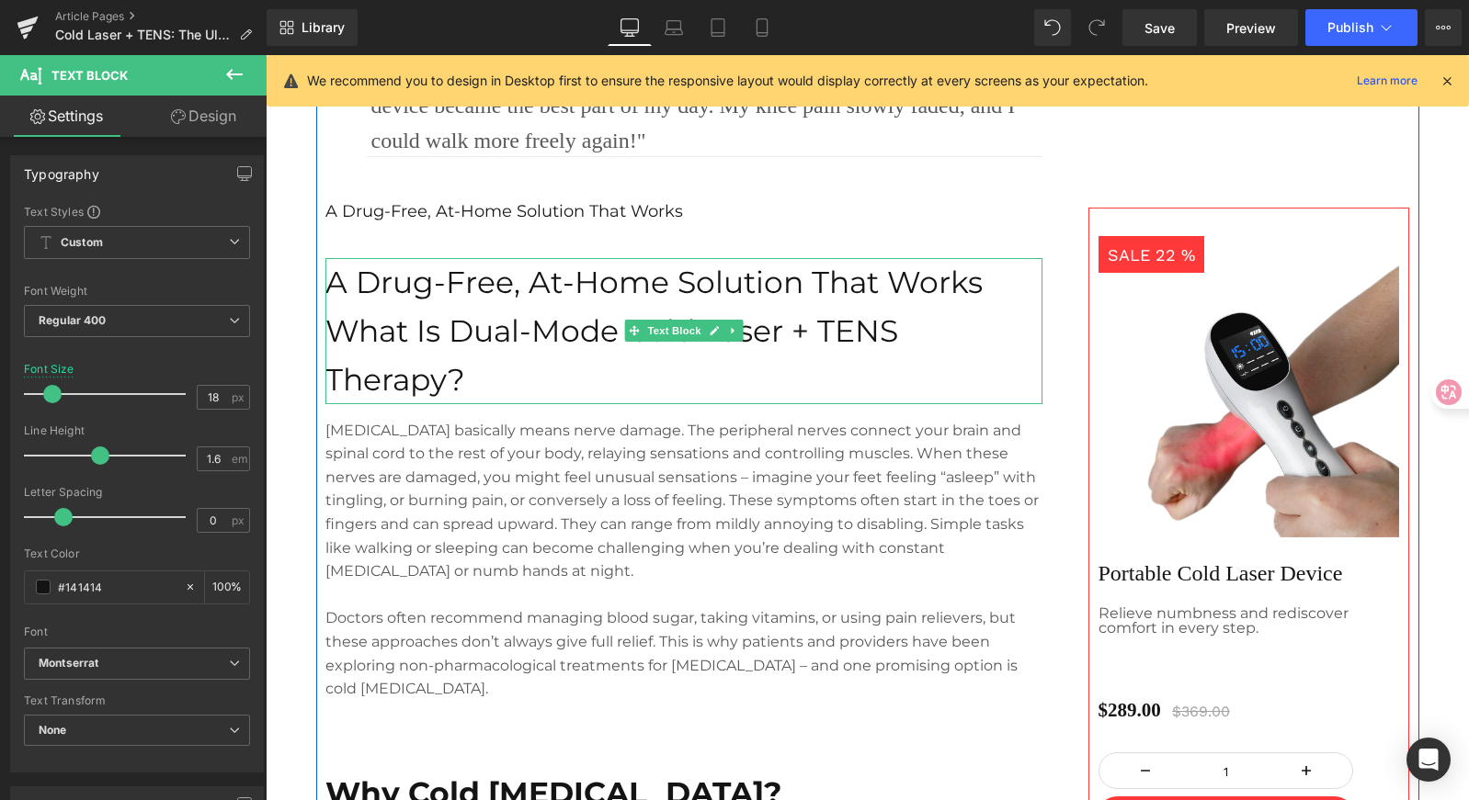
click at [484, 295] on p "A Drug-Free, At-Home Solution That Works" at bounding box center [683, 282] width 717 height 49
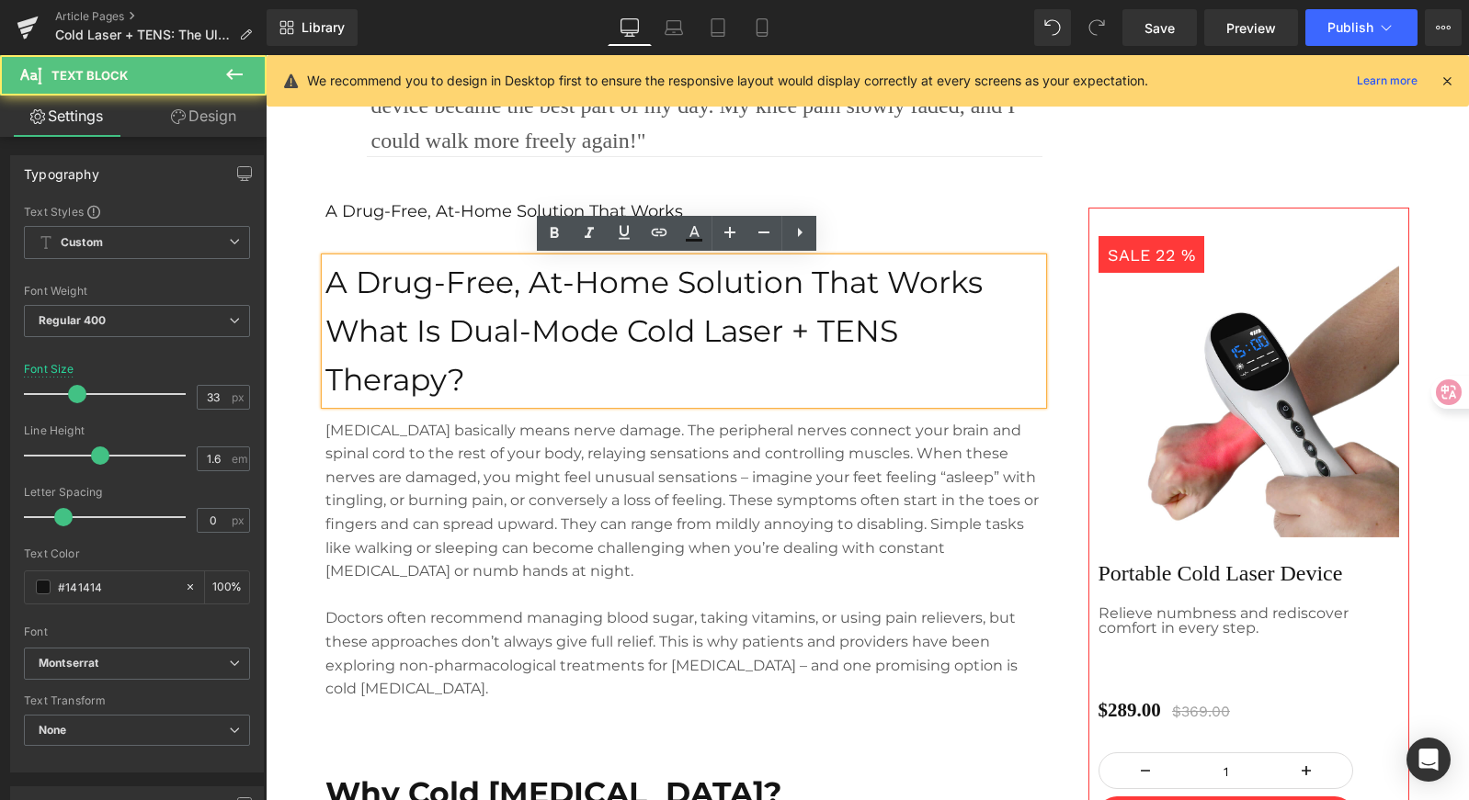
click at [325, 329] on p "What Is Dual-Mode Cold Laser + TENS Therapy?" at bounding box center [683, 355] width 717 height 97
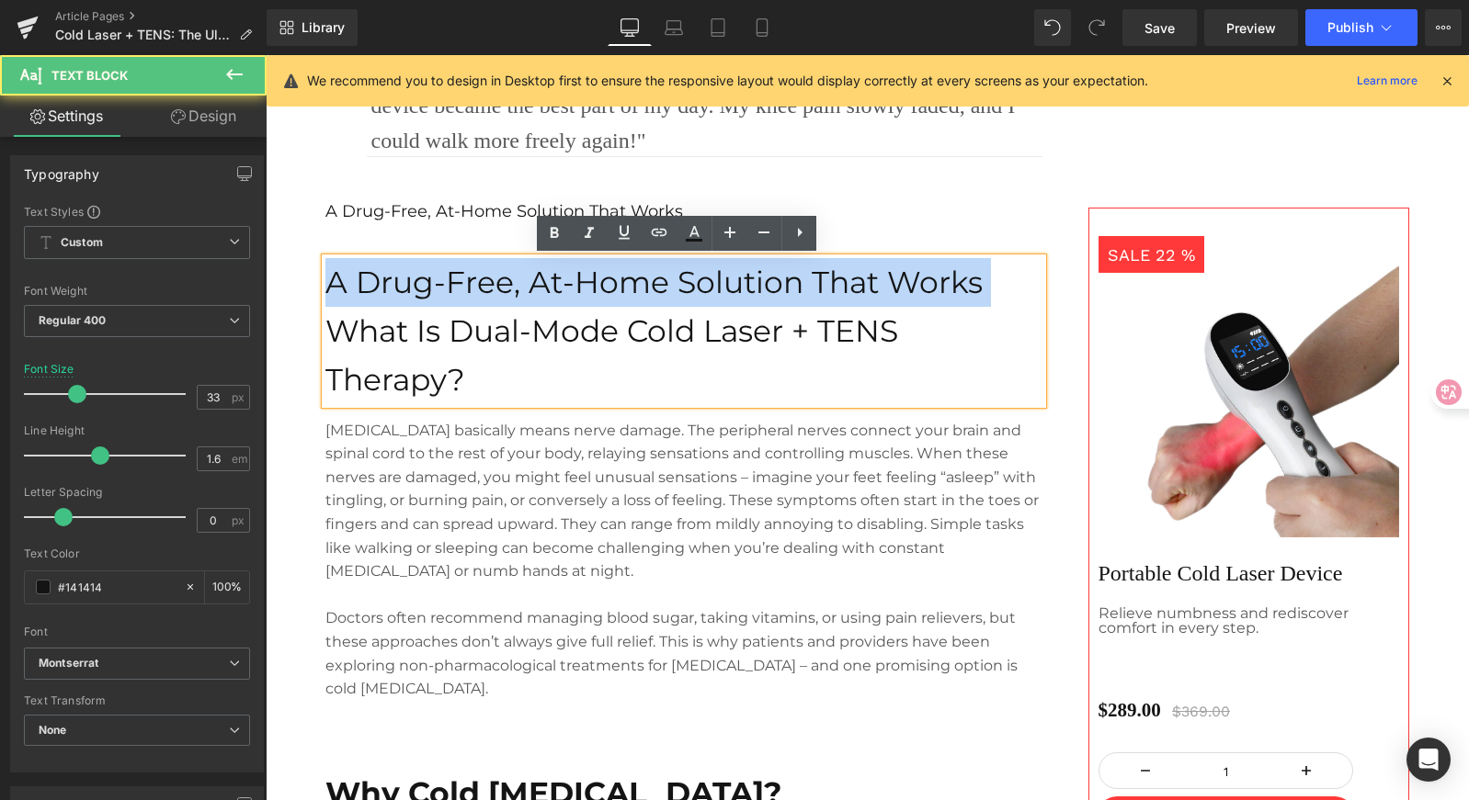
drag, startPoint x: 320, startPoint y: 330, endPoint x: 320, endPoint y: 266, distance: 64.3
click at [325, 266] on div "A Drug-Free, At-Home Solution That Works What Is Dual-Mode Cold Laser + TENS Th…" at bounding box center [683, 330] width 717 height 145
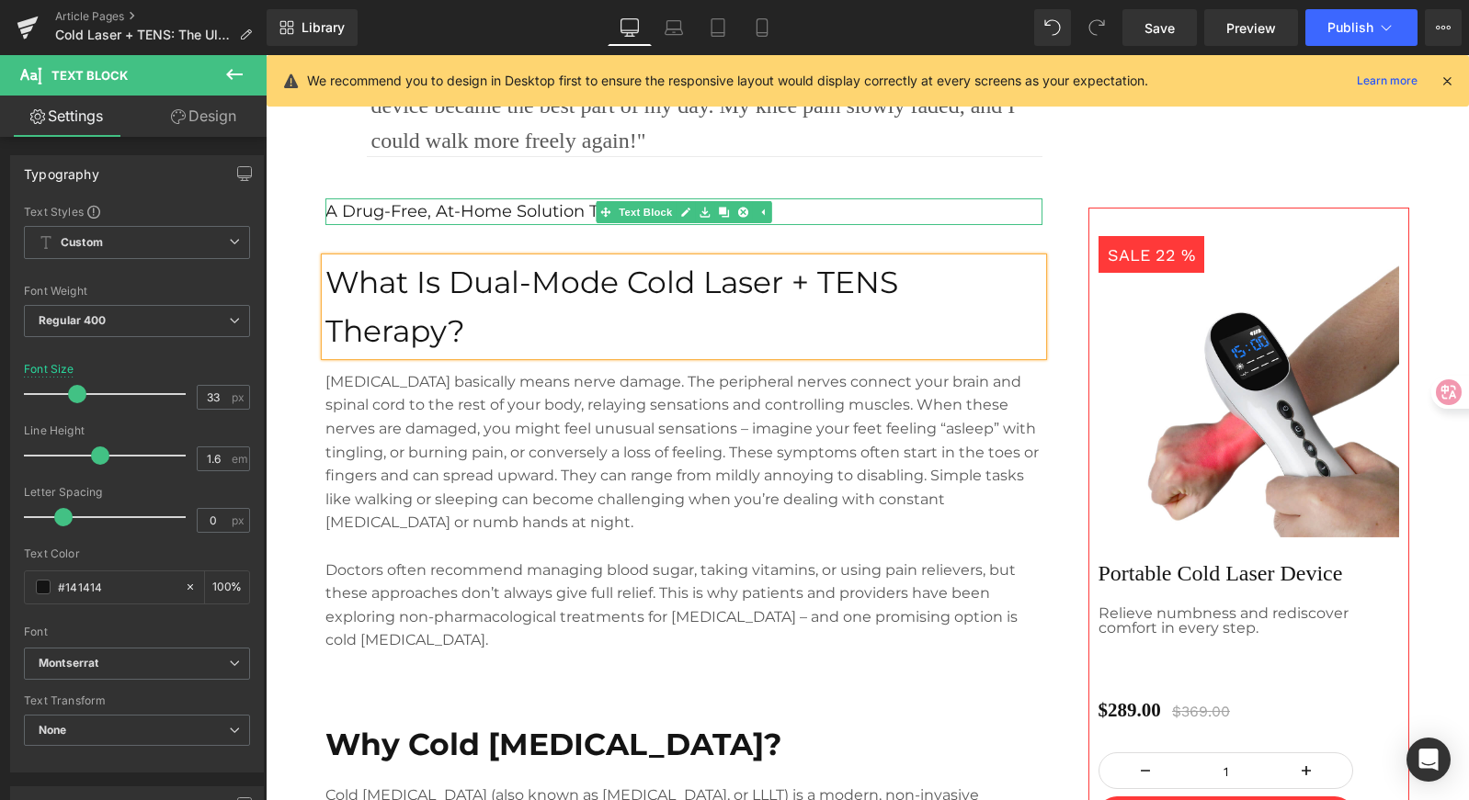
click at [519, 217] on p "A Drug-Free, At-Home Solution That Works" at bounding box center [683, 212] width 717 height 27
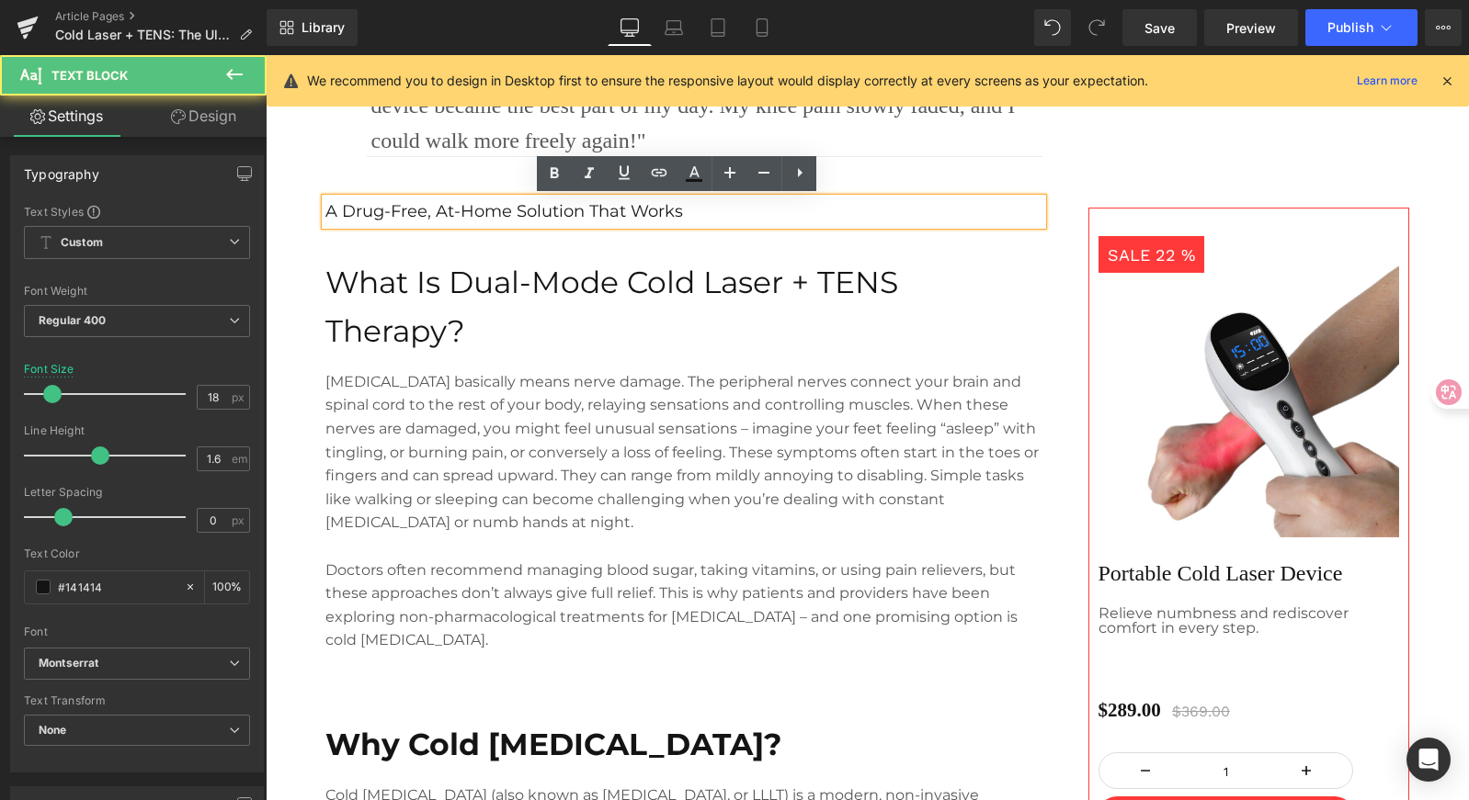
click at [195, 112] on link "Design" at bounding box center [203, 116] width 133 height 41
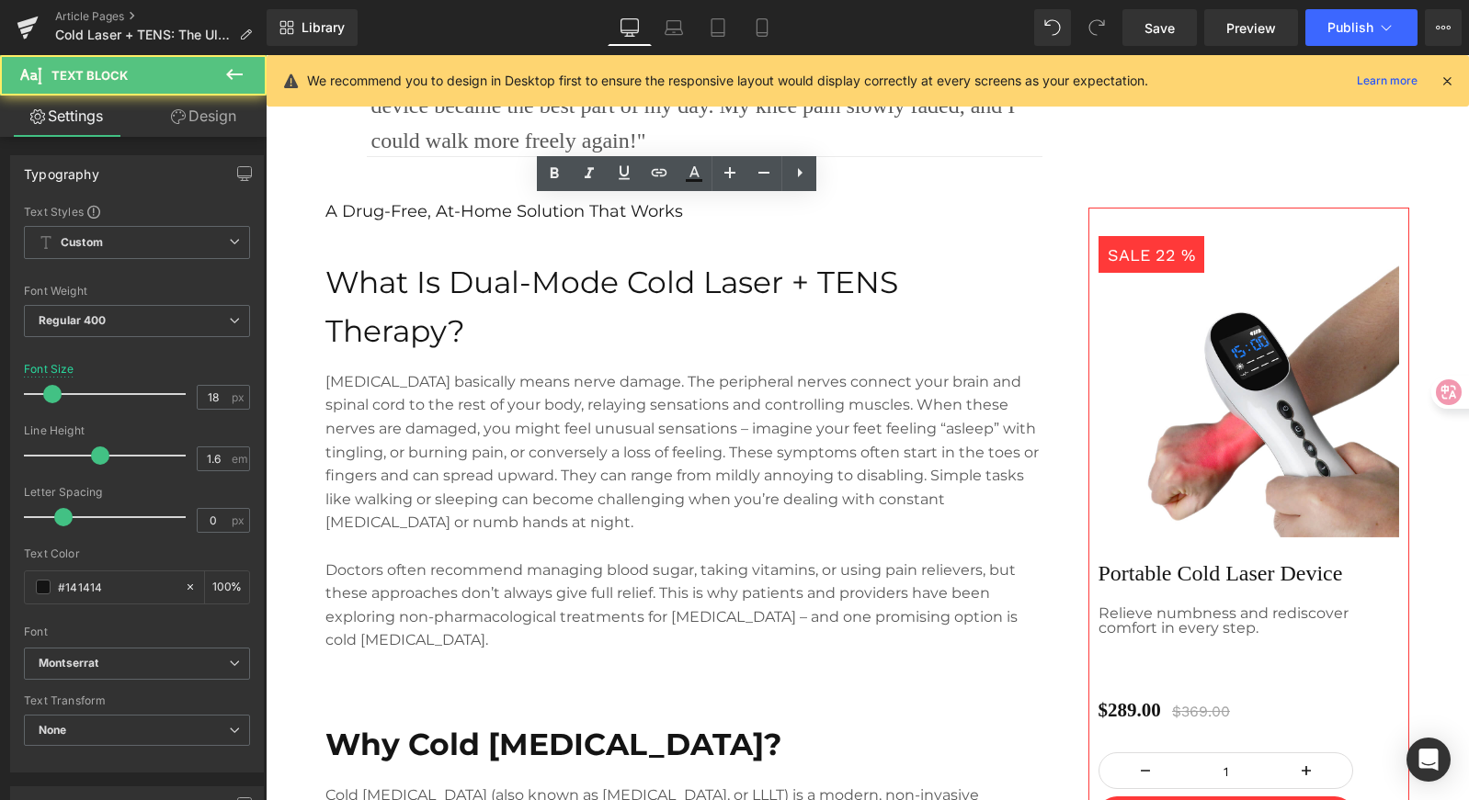
click at [0, 0] on div "Spacing" at bounding box center [0, 0] width 0 height 0
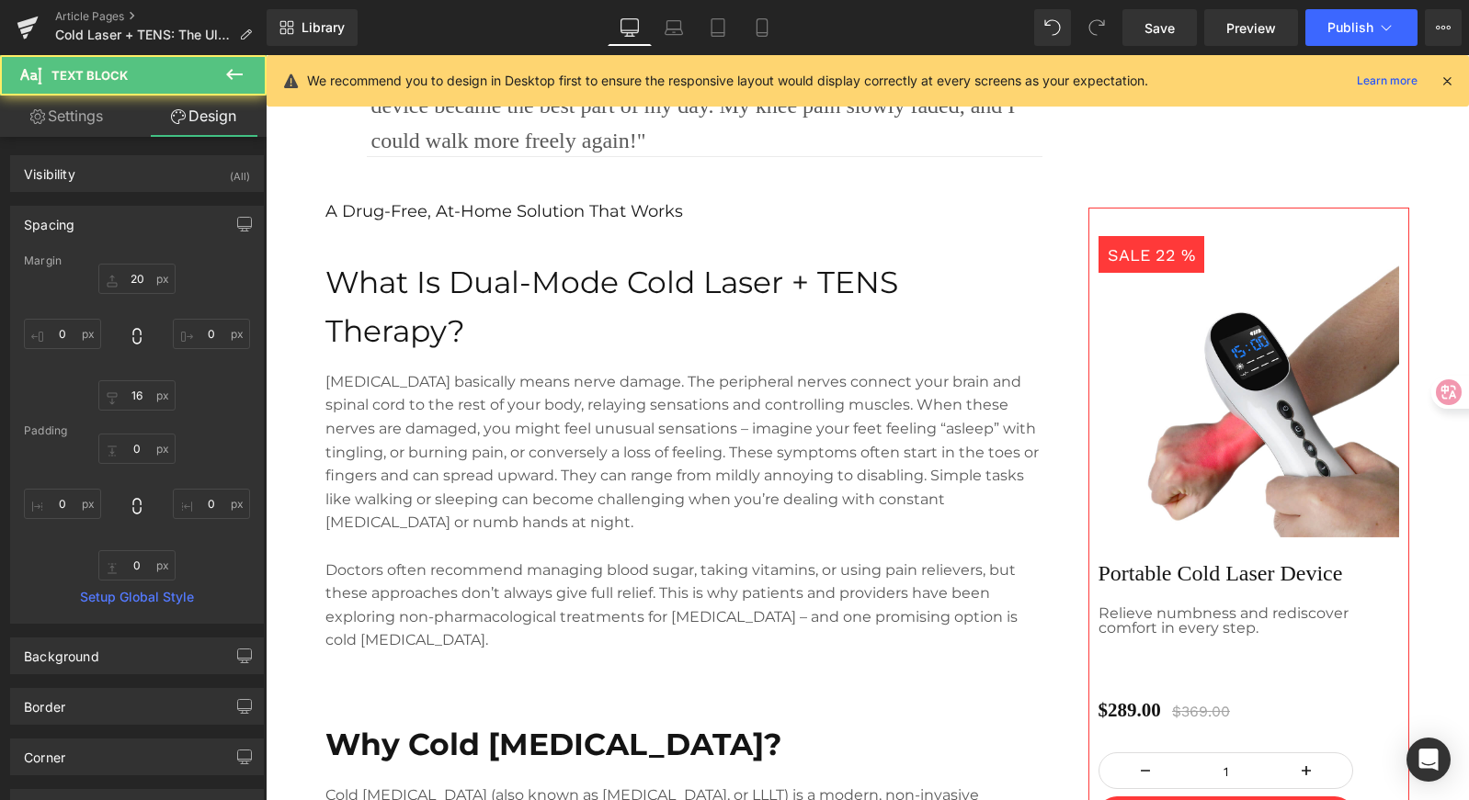
type input "20"
type input "0"
type input "16"
type input "0"
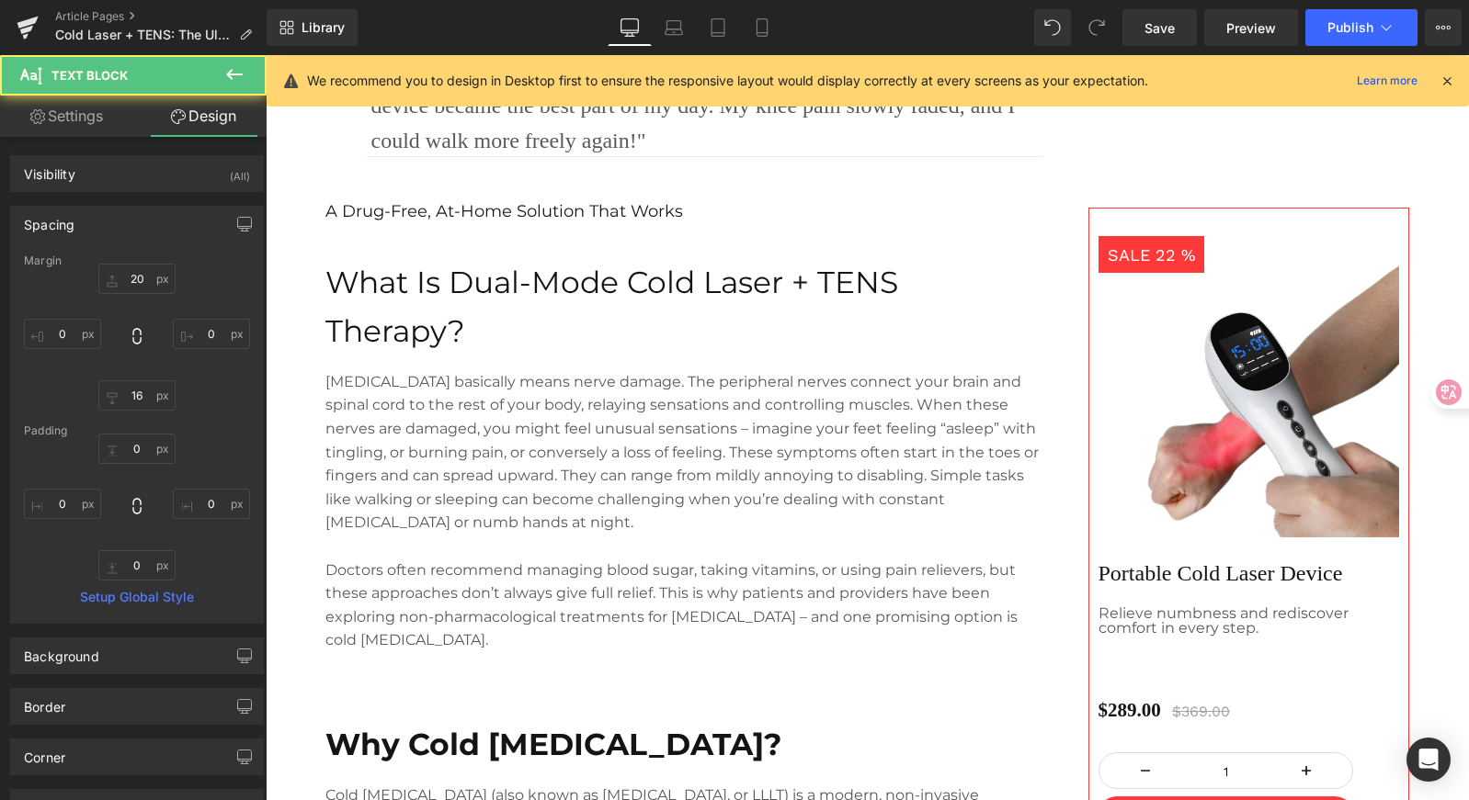
type input "0"
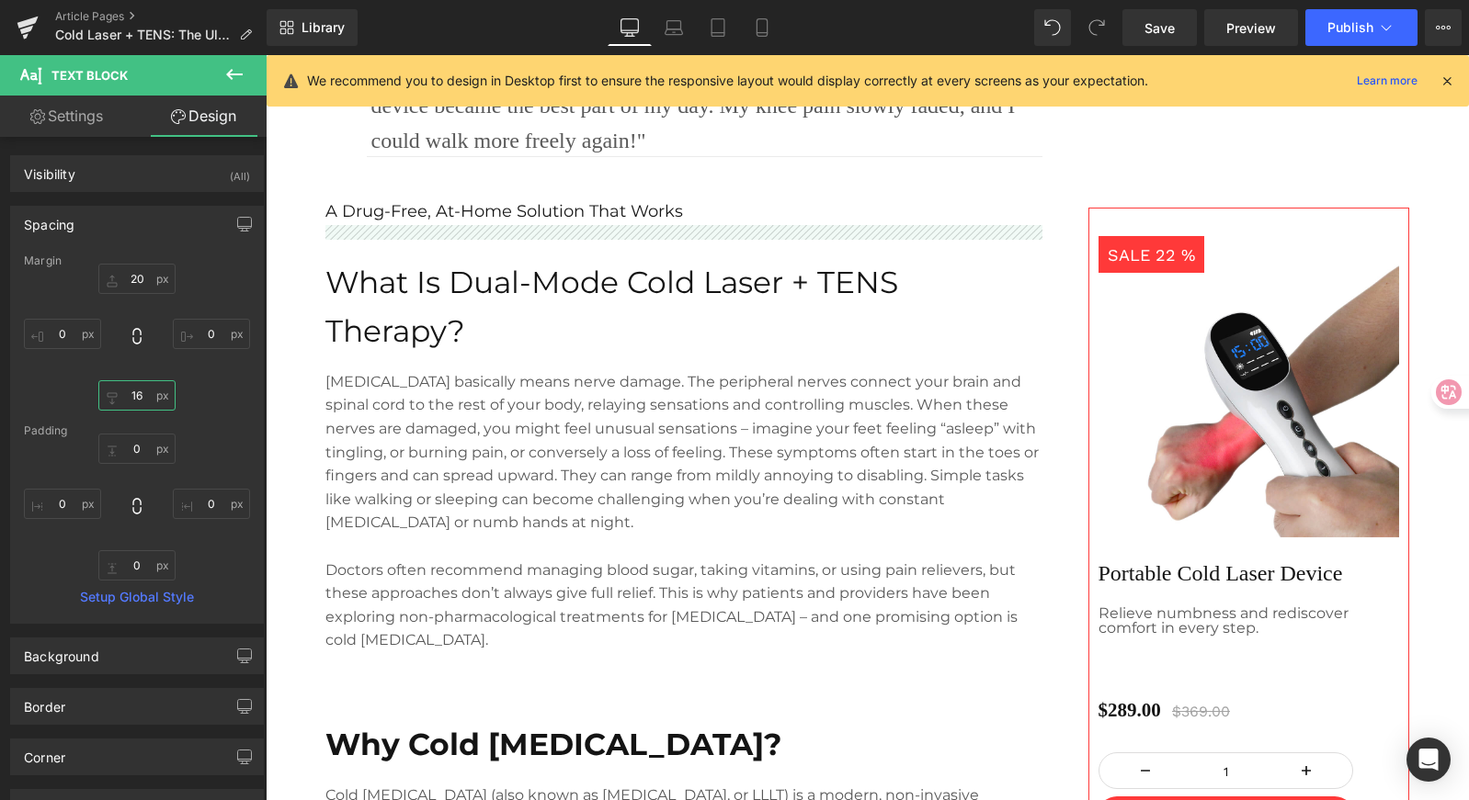
click at [145, 399] on input "16" at bounding box center [136, 395] width 77 height 30
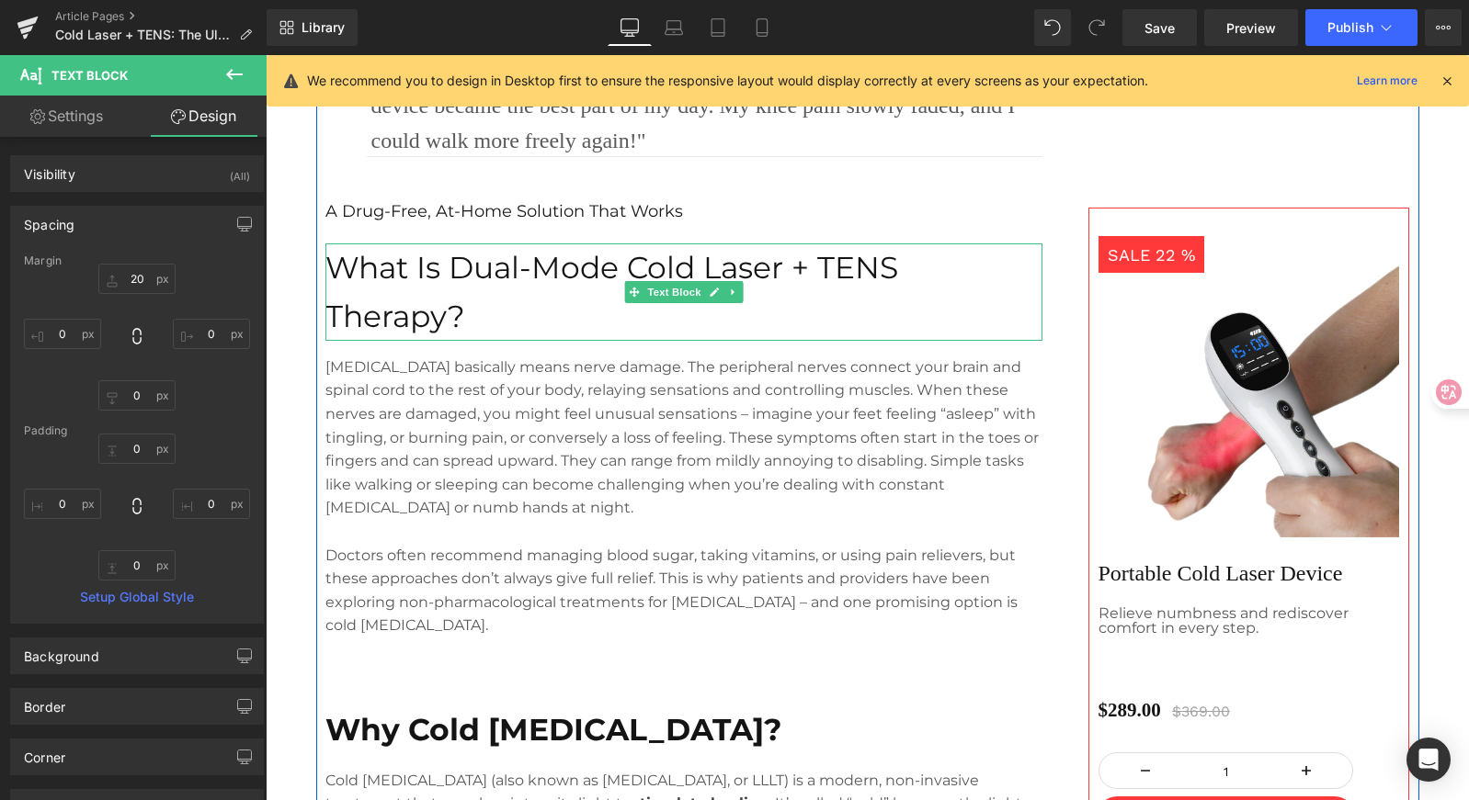
click at [424, 263] on span "What Is Dual-Mode Cold Laser + TENS Therapy?" at bounding box center [611, 291] width 573 height 85
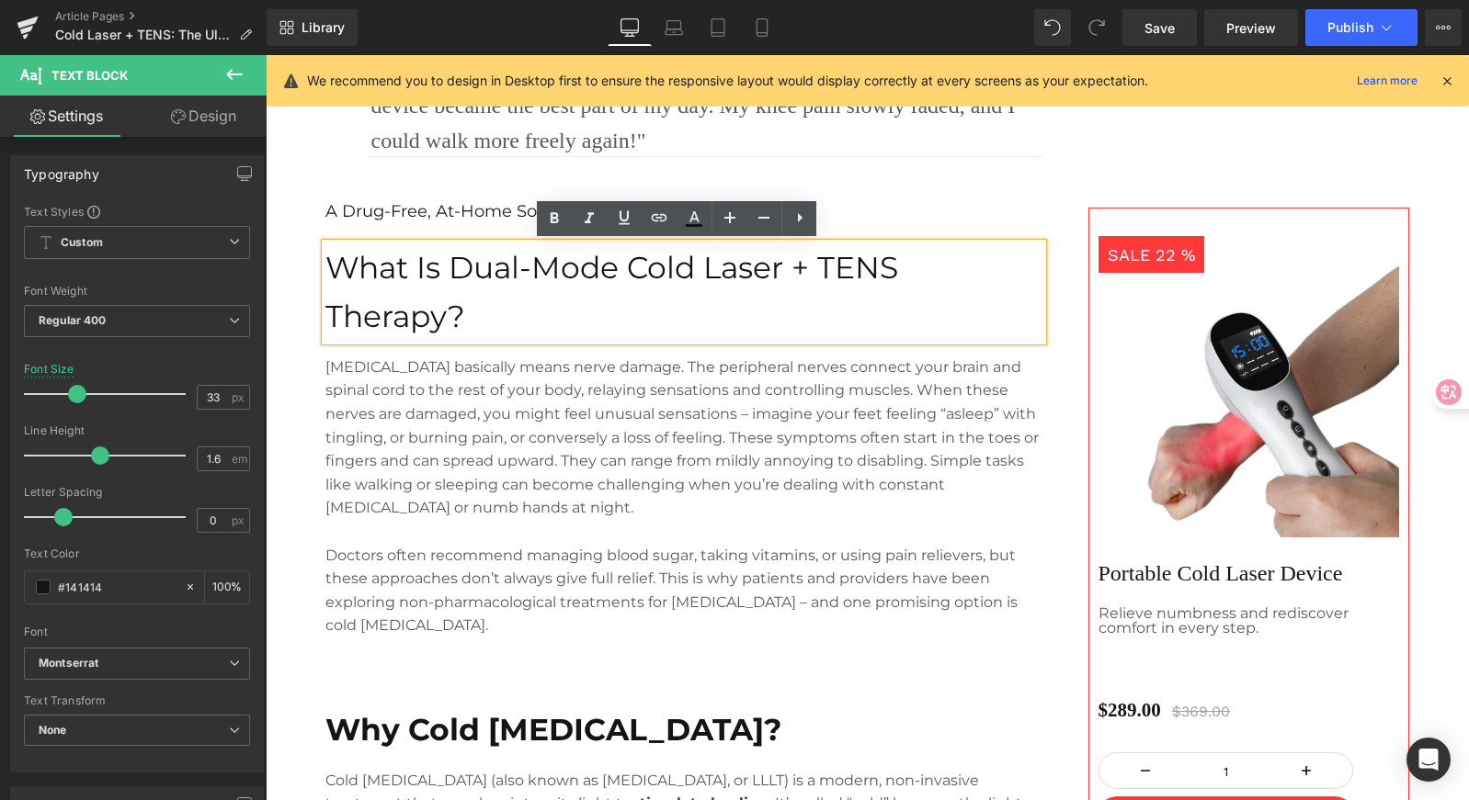
click at [380, 224] on div "Image Separator "I was skeptical, but spending 20 minutes on the couch with thi…" at bounding box center [683, 815] width 735 height 1582
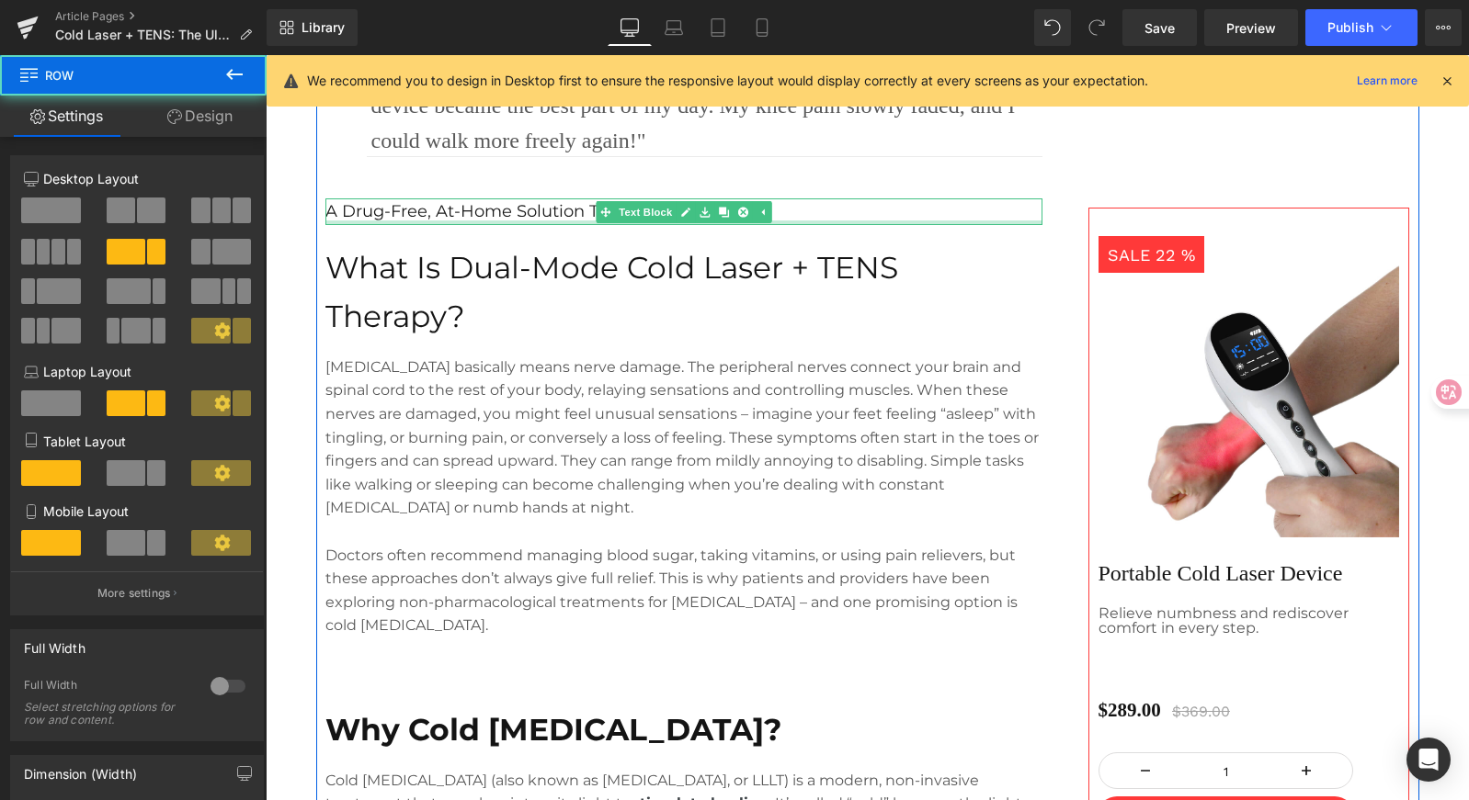
click at [380, 221] on div at bounding box center [683, 223] width 717 height 5
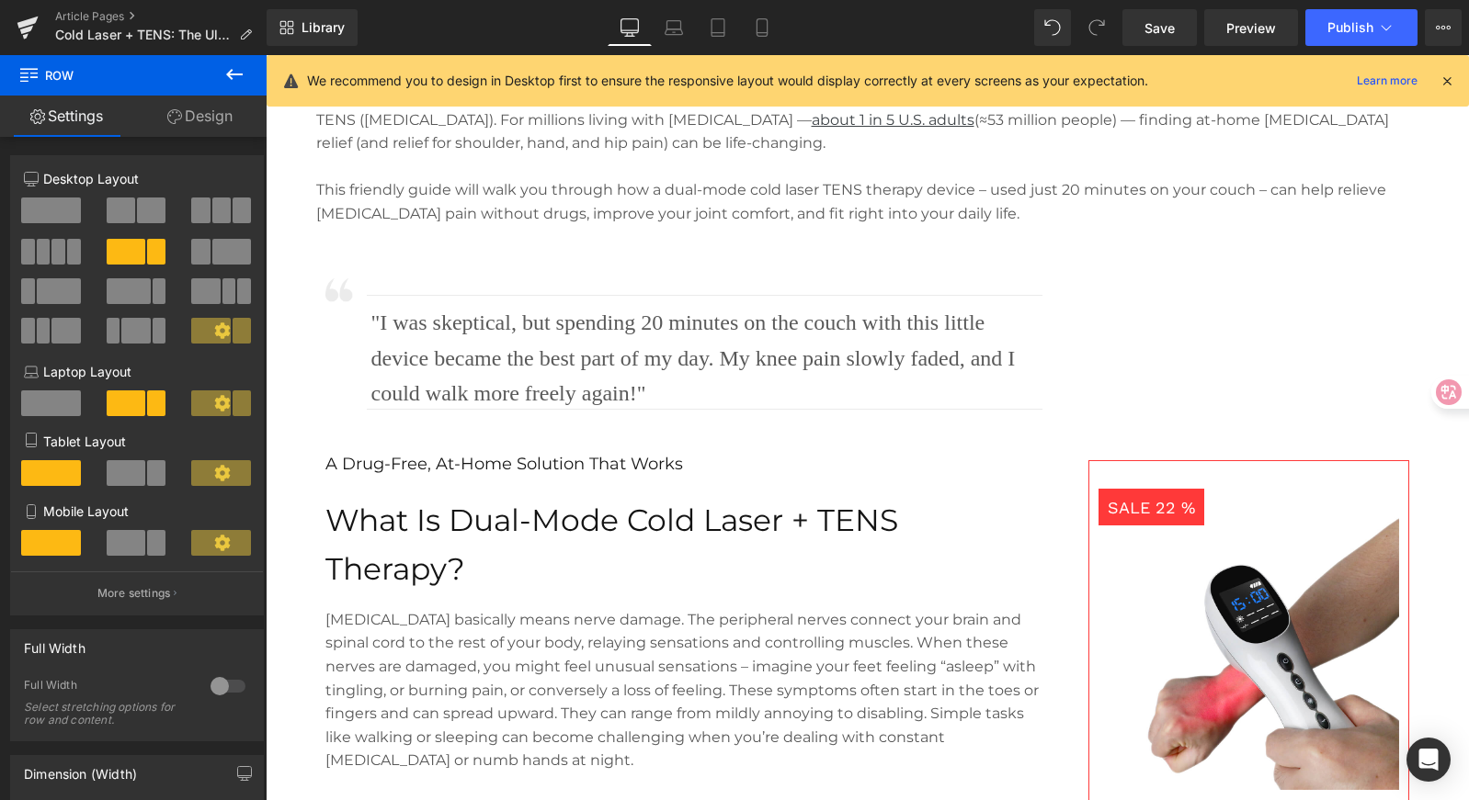
scroll to position [921, 0]
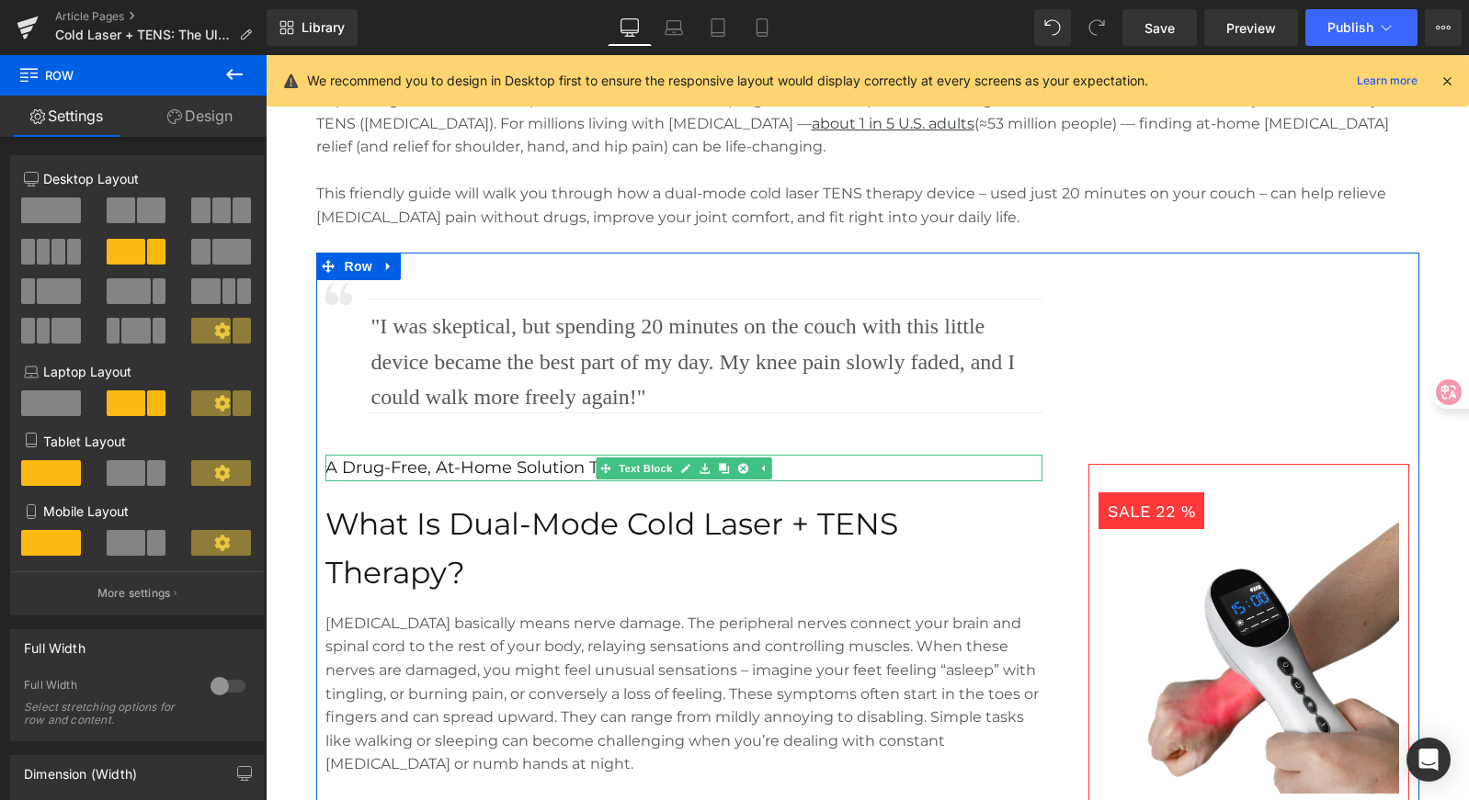
click at [420, 472] on p "A Drug-Free, At-Home Solution That Works" at bounding box center [683, 468] width 717 height 27
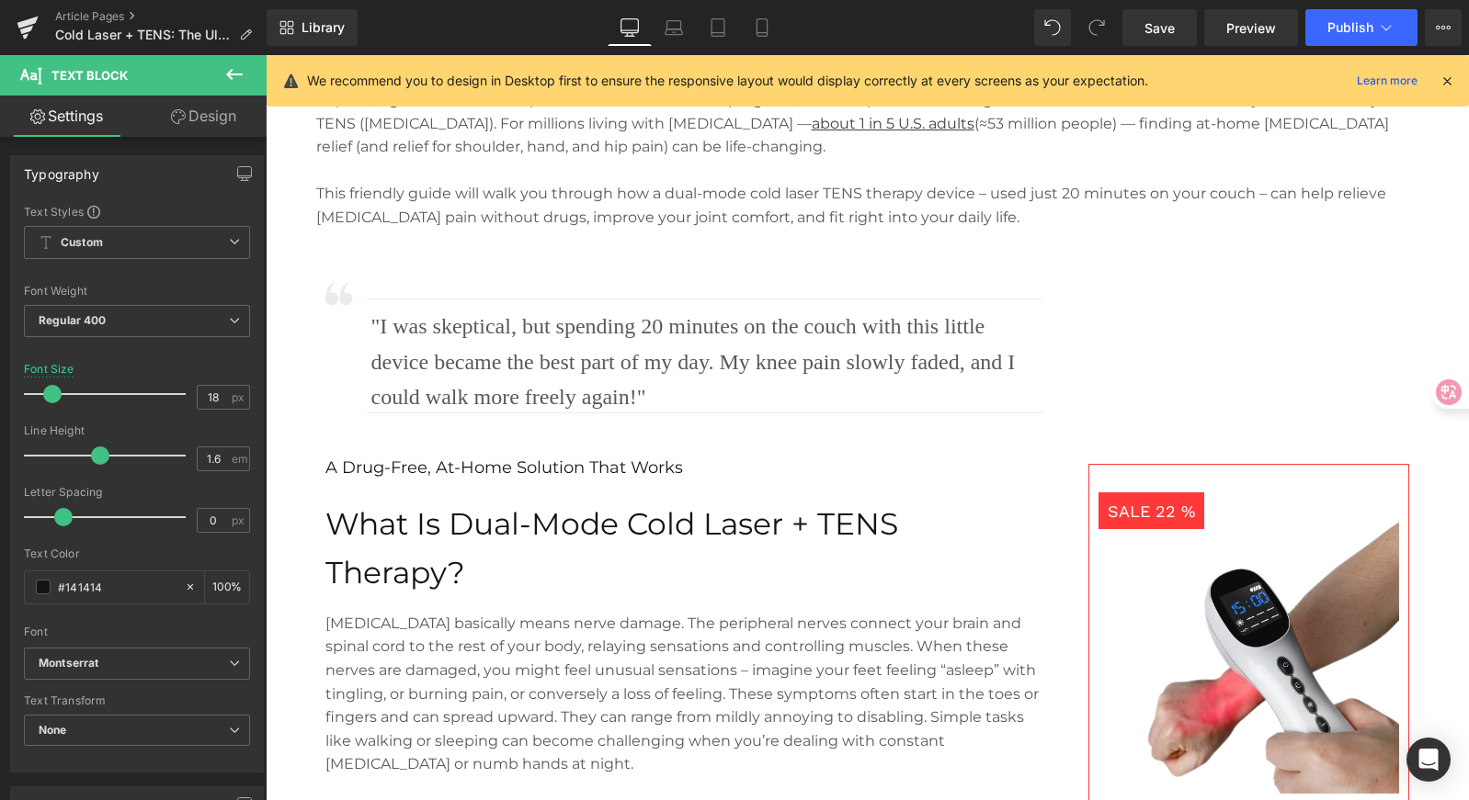
click at [199, 129] on link "Design" at bounding box center [203, 116] width 133 height 41
click at [0, 0] on div "Spacing" at bounding box center [0, 0] width 0 height 0
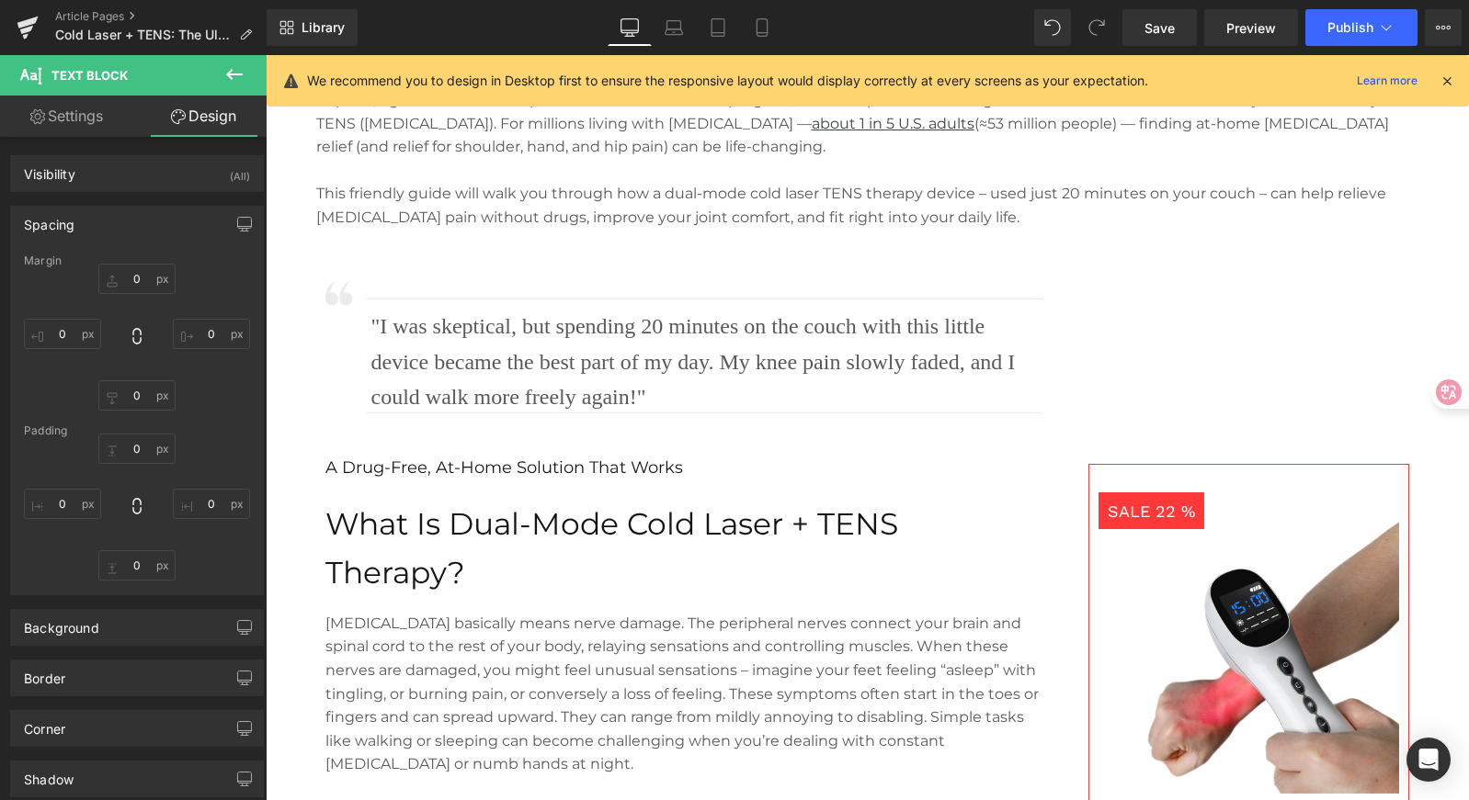
type input "20"
type input "0"
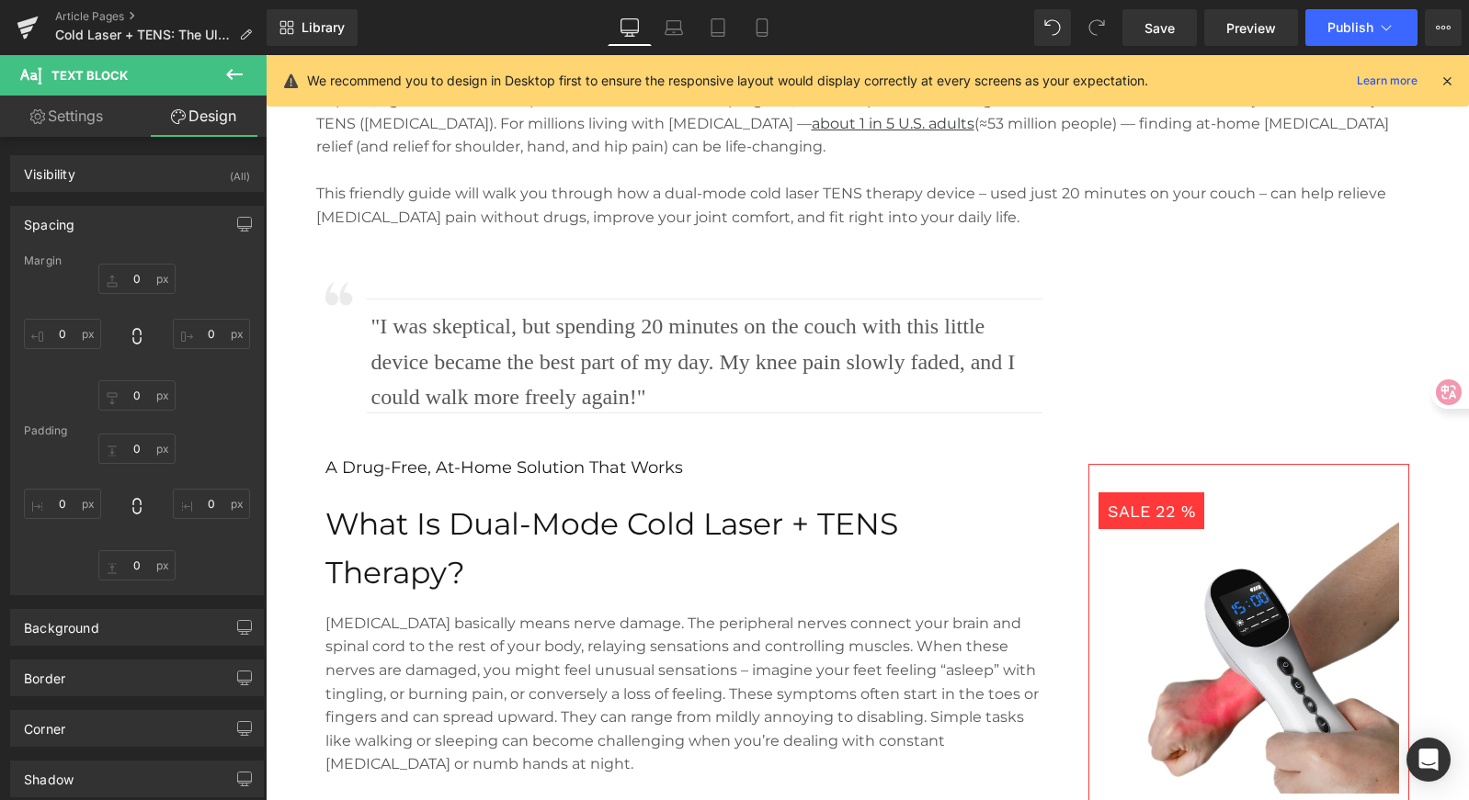
type input "0"
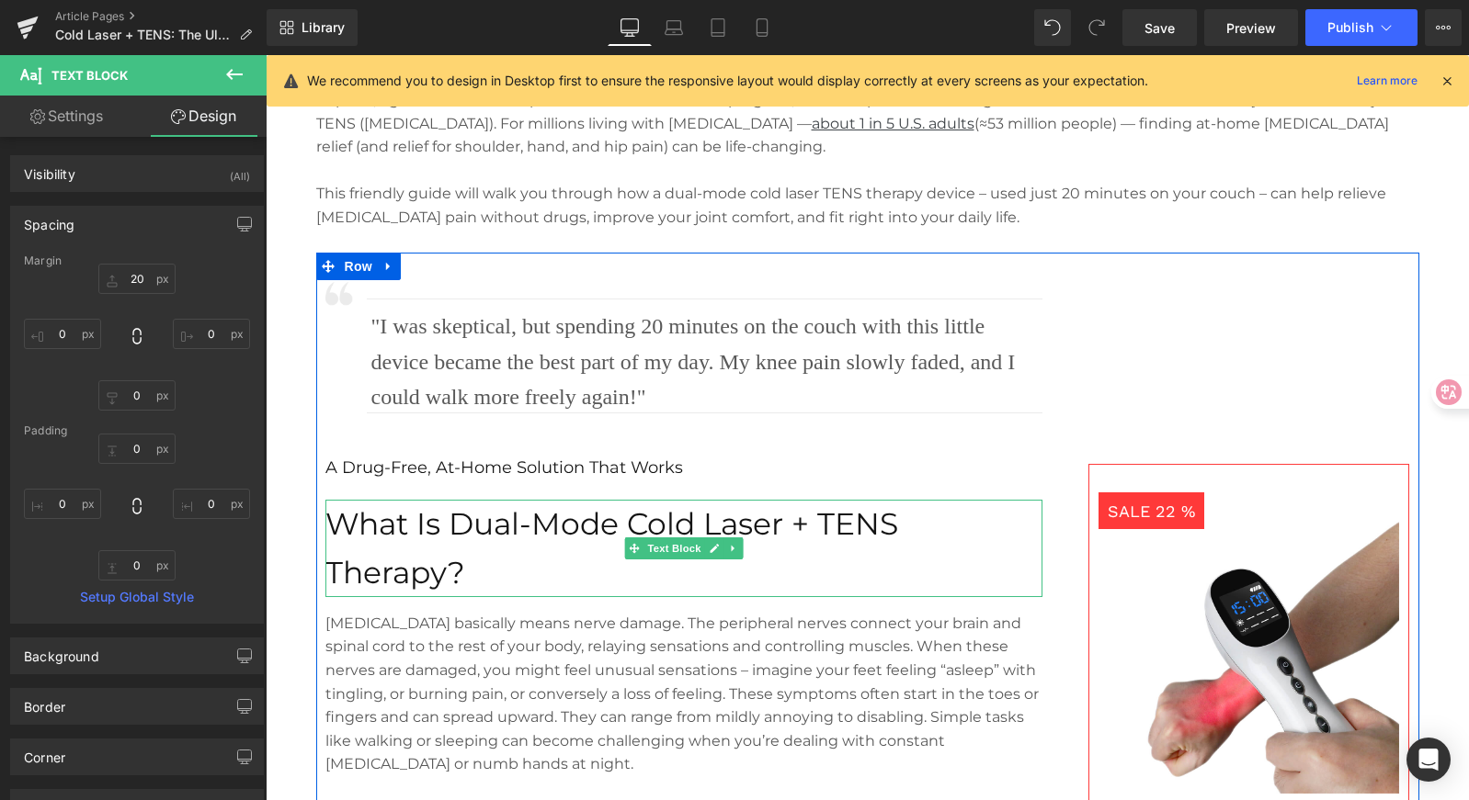
click at [414, 530] on span "What Is Dual-Mode Cold Laser + TENS Therapy?" at bounding box center [611, 547] width 573 height 85
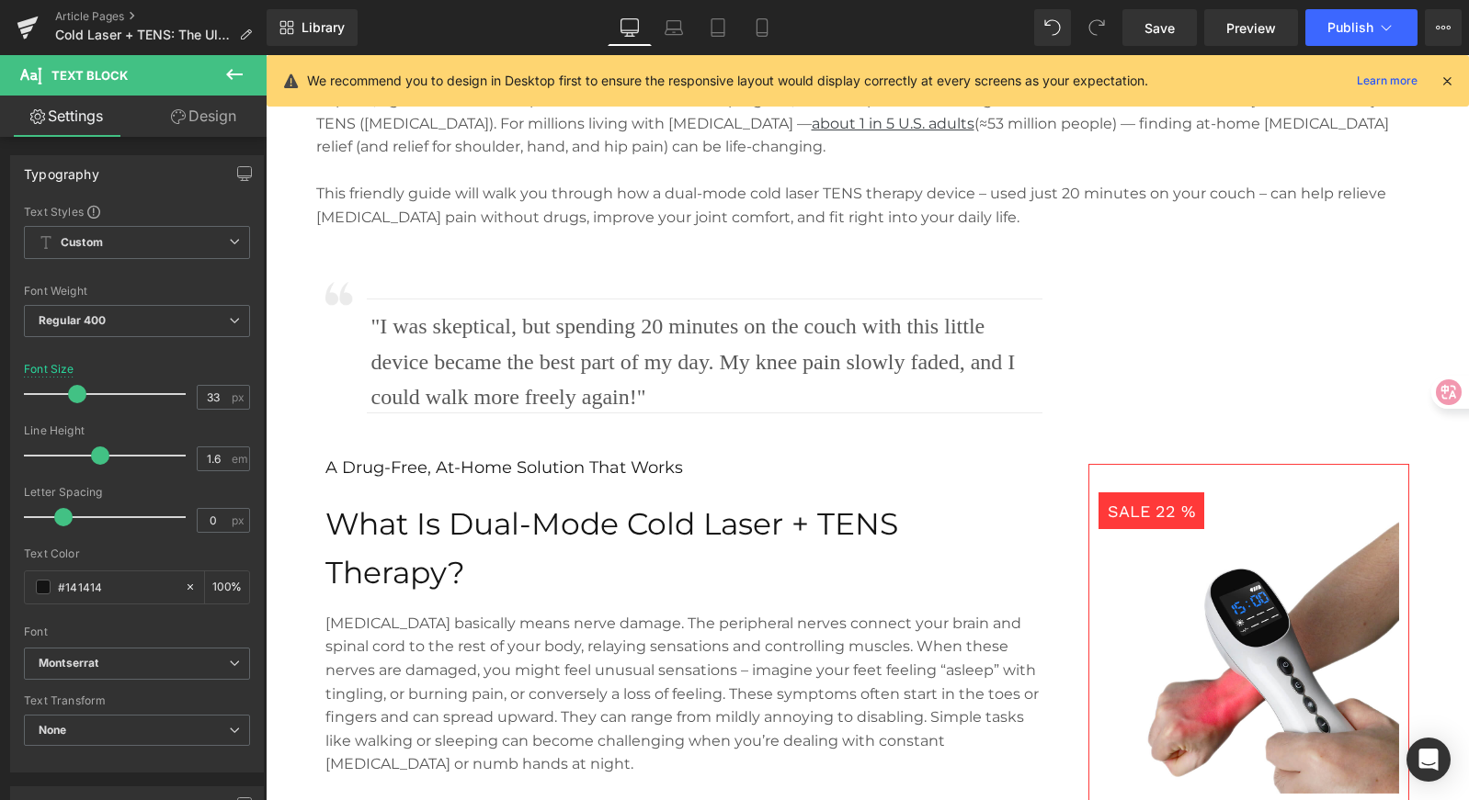
click at [210, 131] on link "Design" at bounding box center [203, 116] width 133 height 41
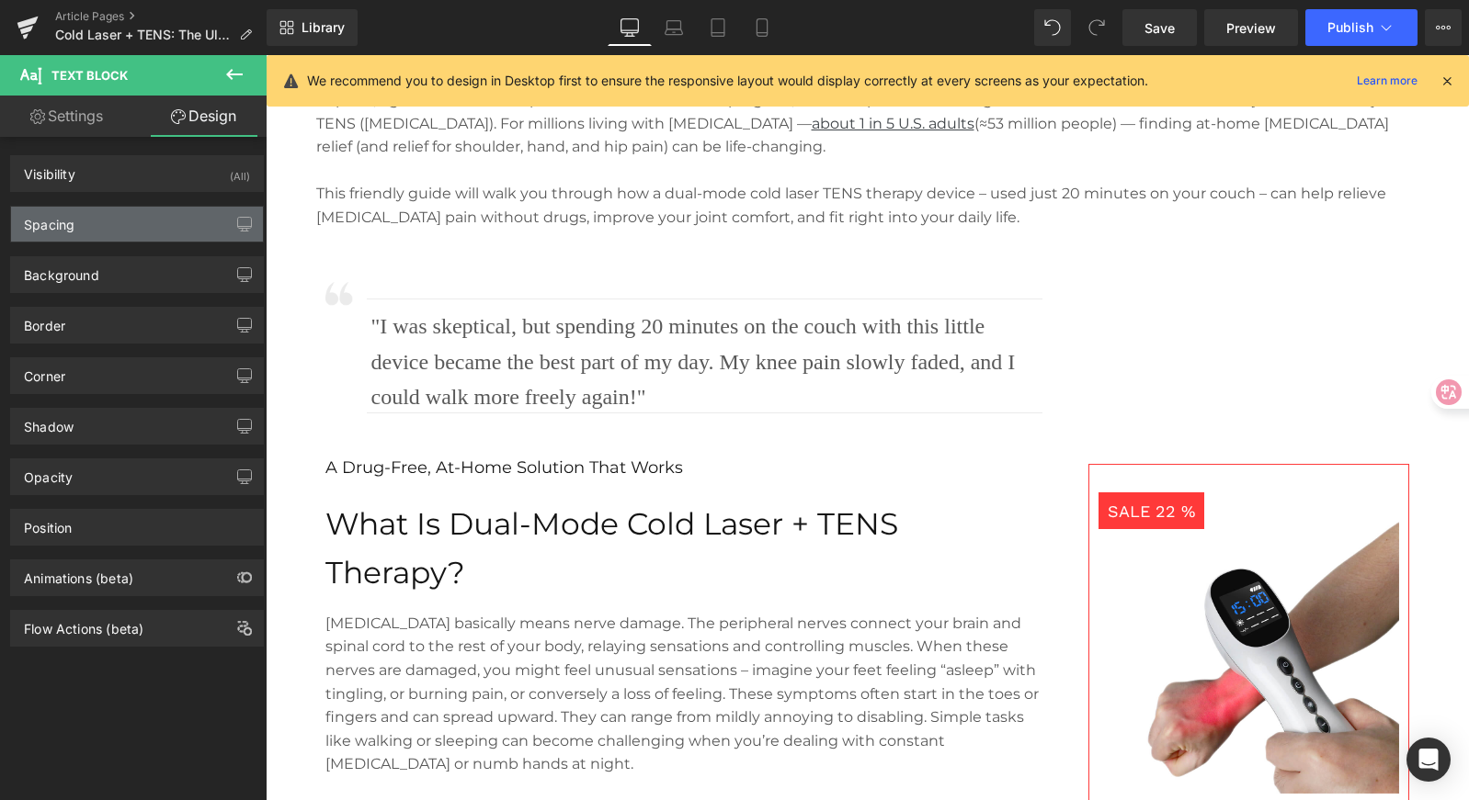
click at [125, 226] on div "Spacing" at bounding box center [137, 224] width 252 height 35
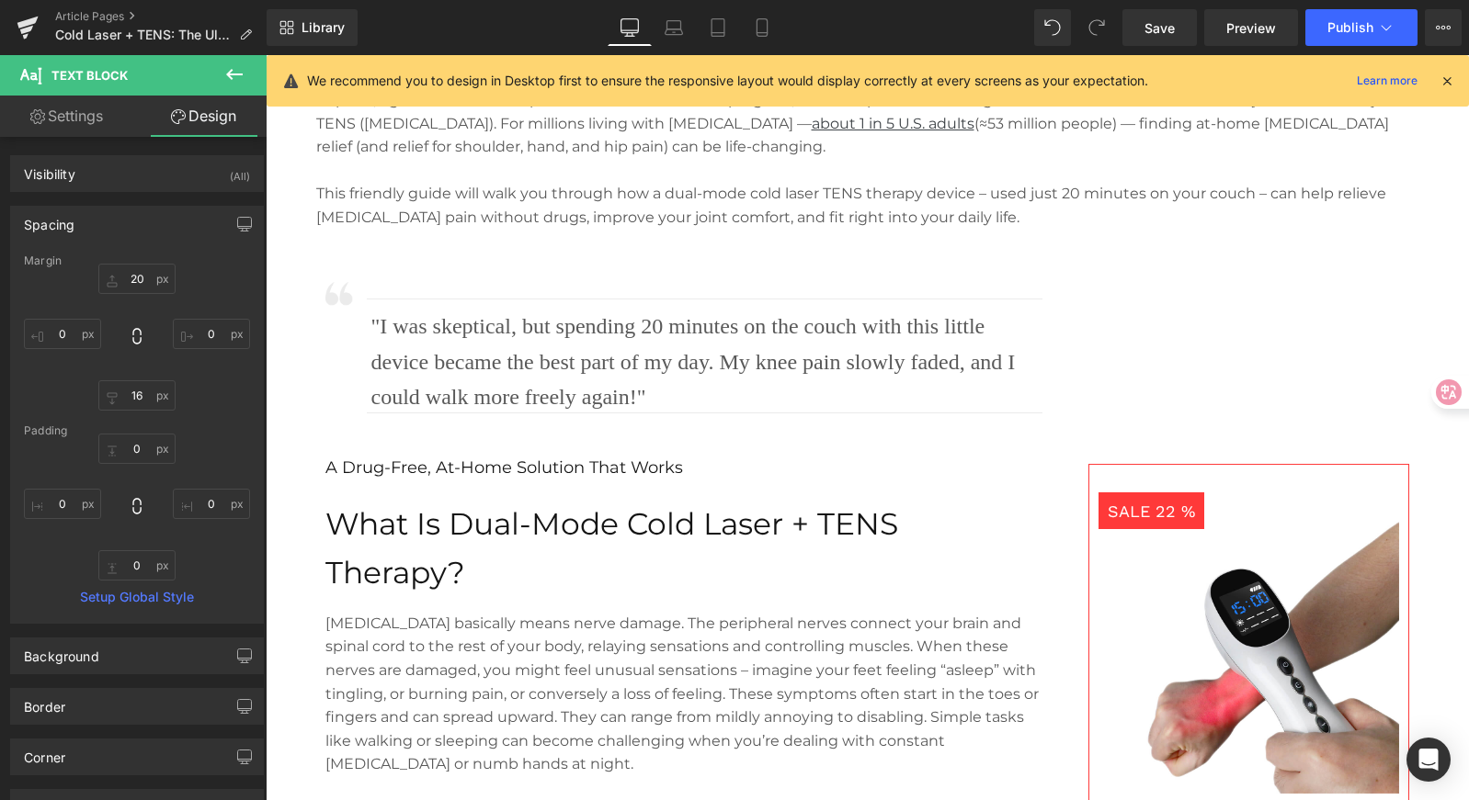
type input "20"
type input "0"
type input "16"
type input "0"
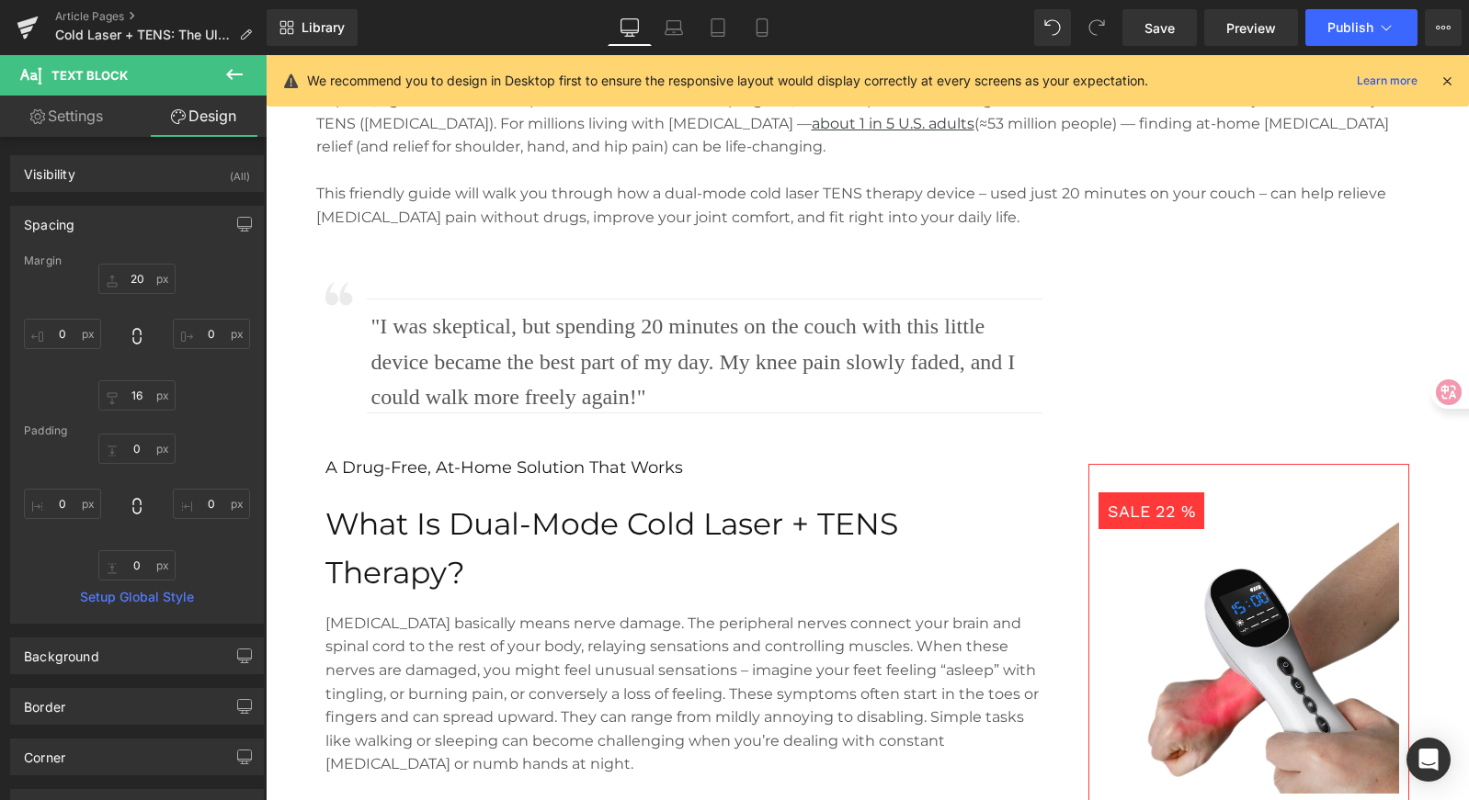
type input "0"
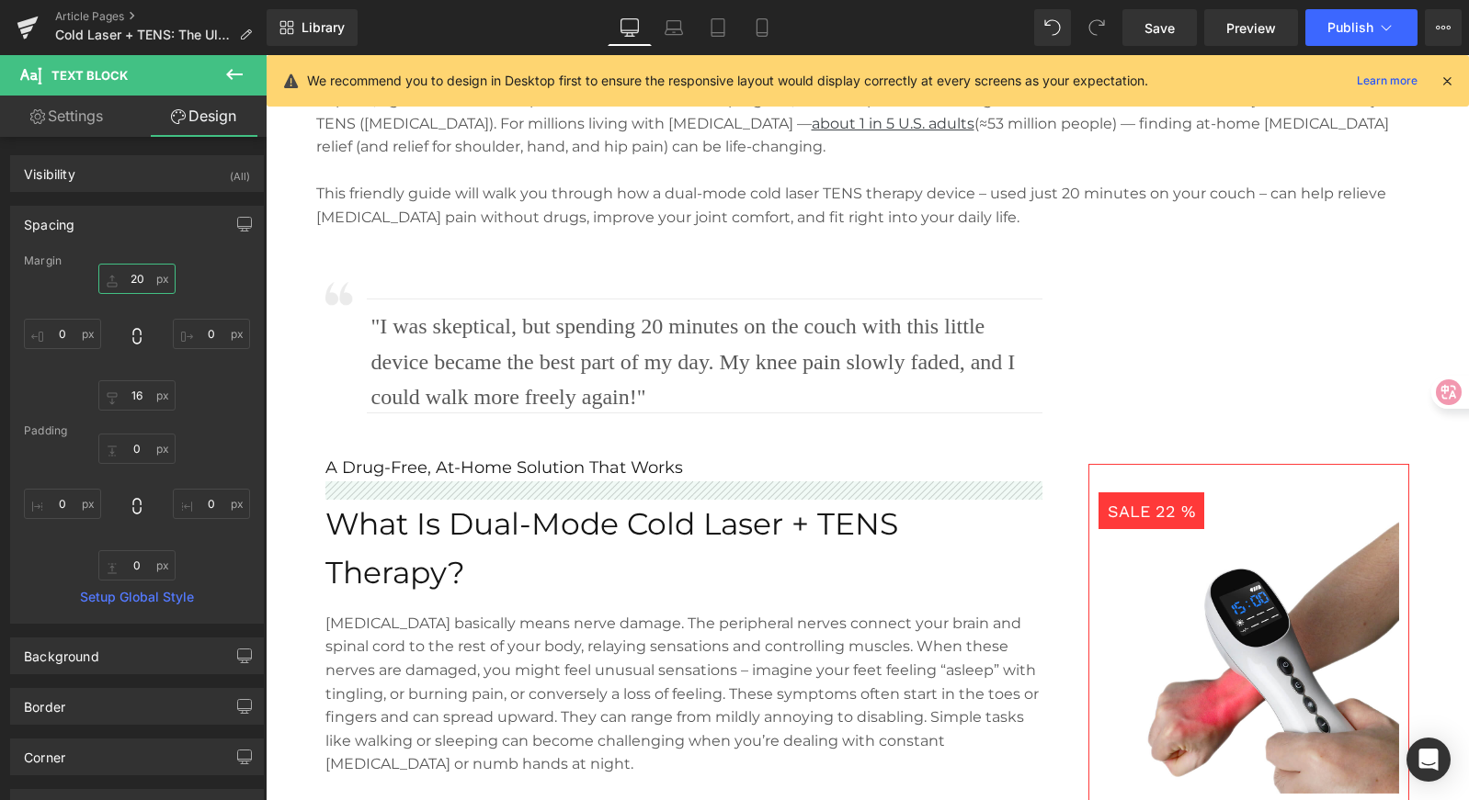
click at [141, 279] on input "20" at bounding box center [136, 279] width 77 height 30
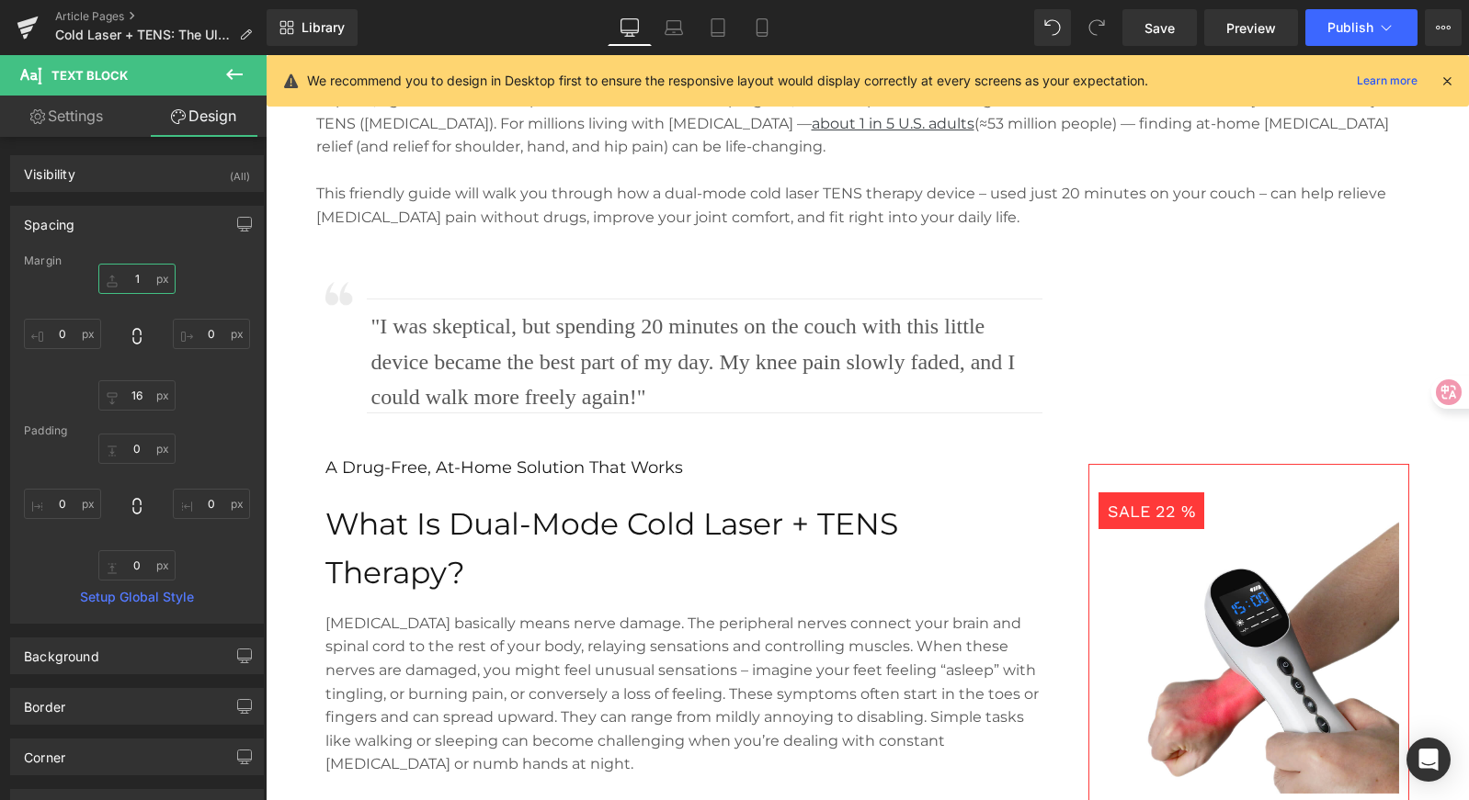
type input "12"
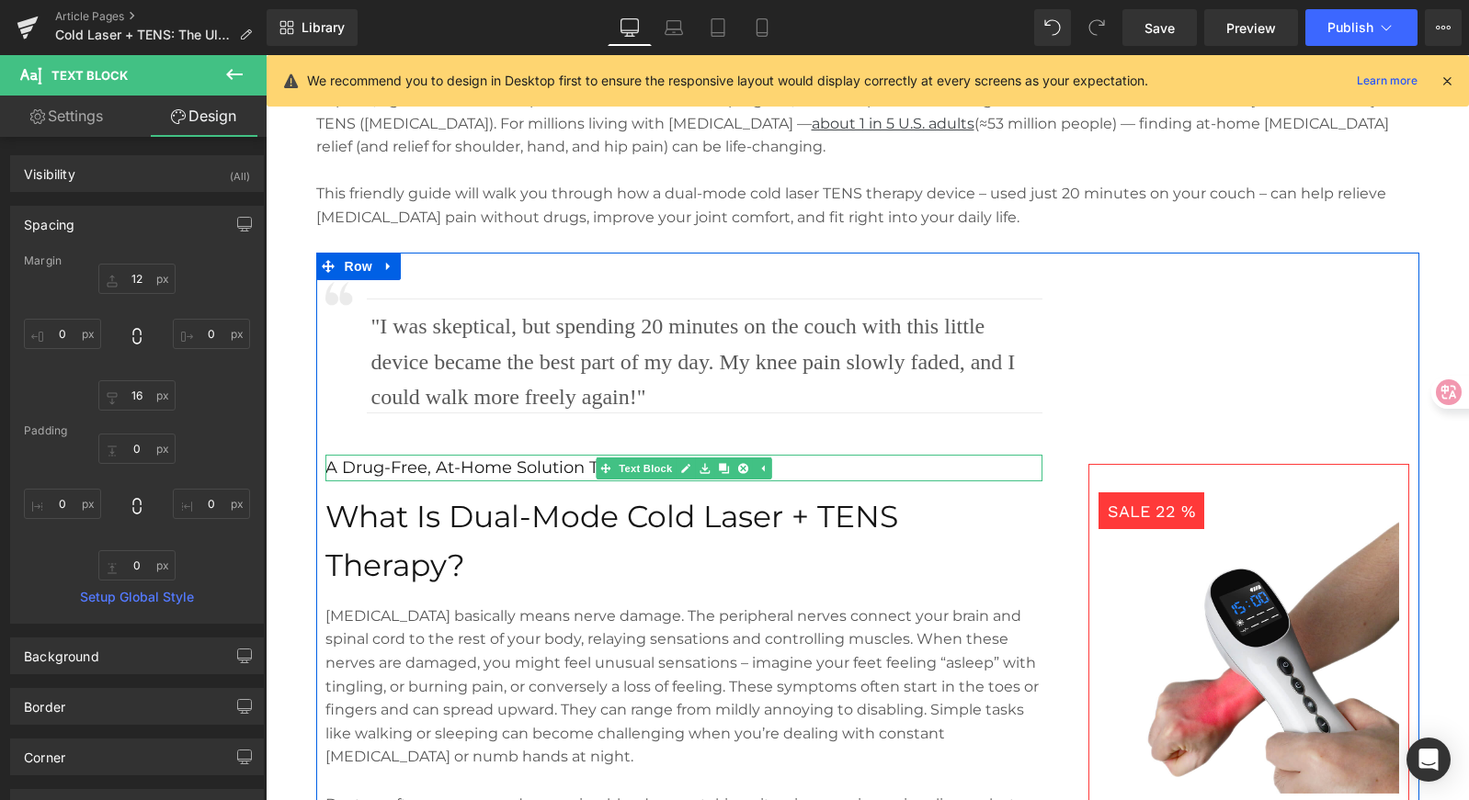
click at [353, 469] on p "A Drug-Free, At-Home Solution That Works" at bounding box center [683, 468] width 717 height 27
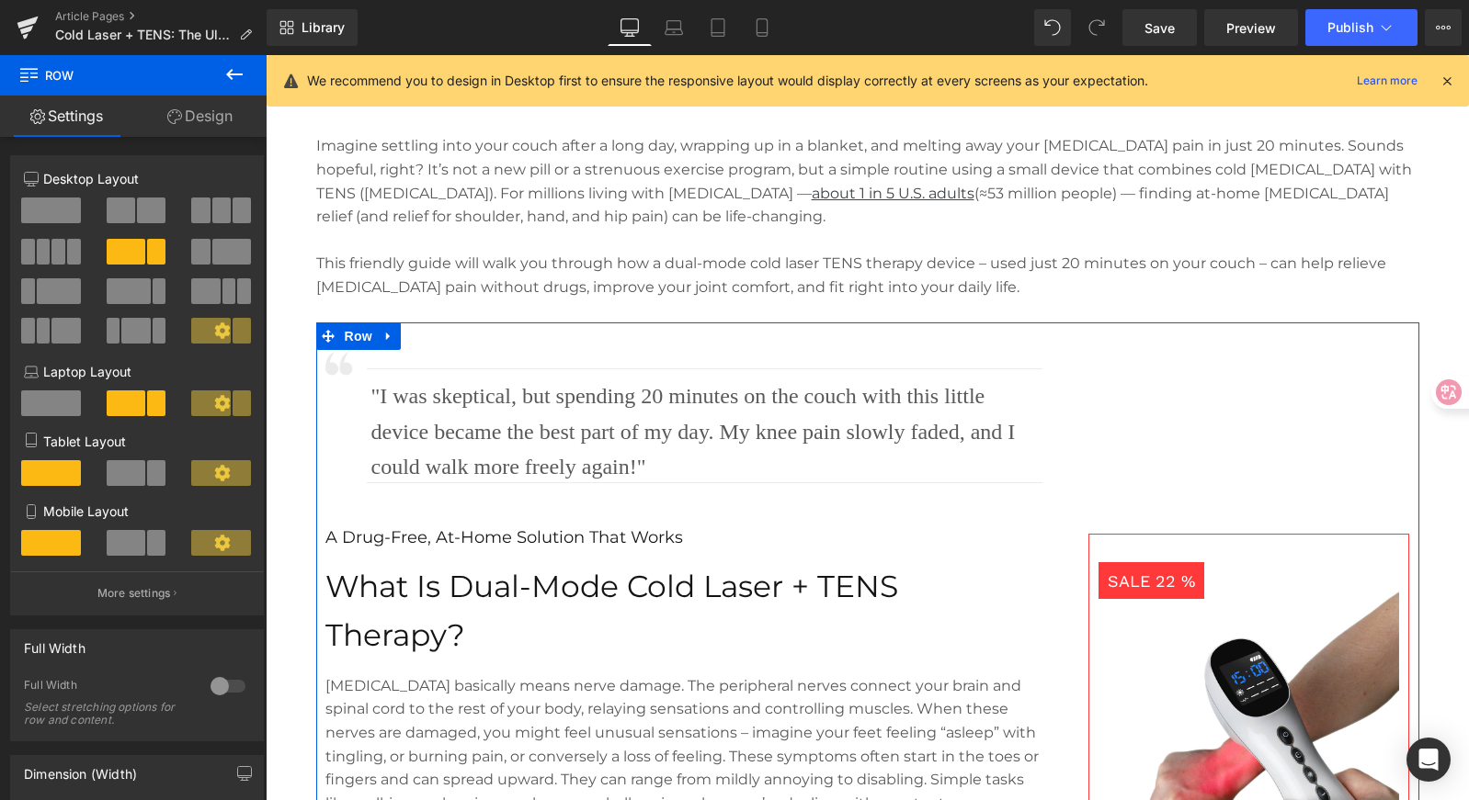
scroll to position [855, 0]
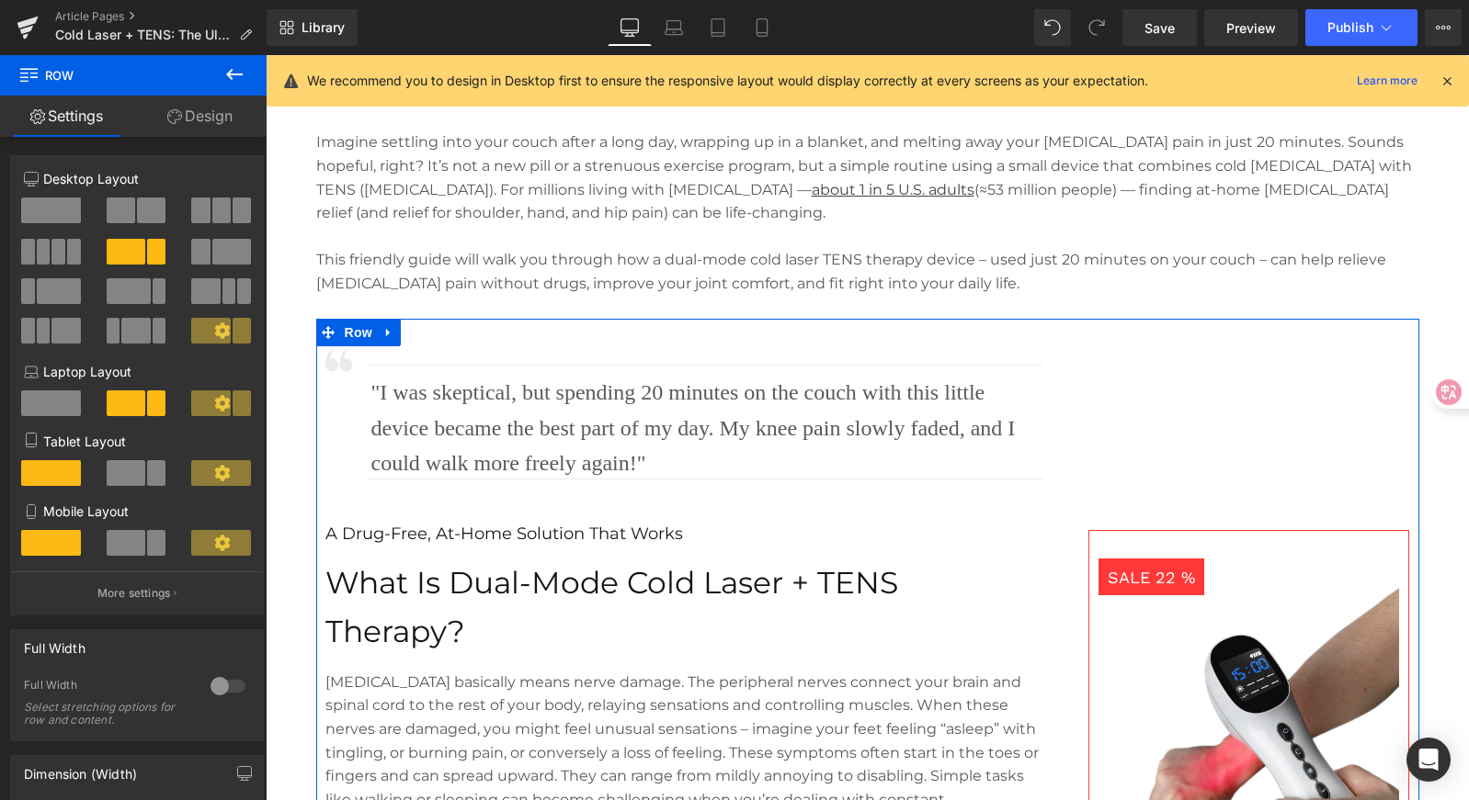
click at [578, 535] on p "A Drug-Free, At-Home Solution That Works" at bounding box center [683, 534] width 717 height 27
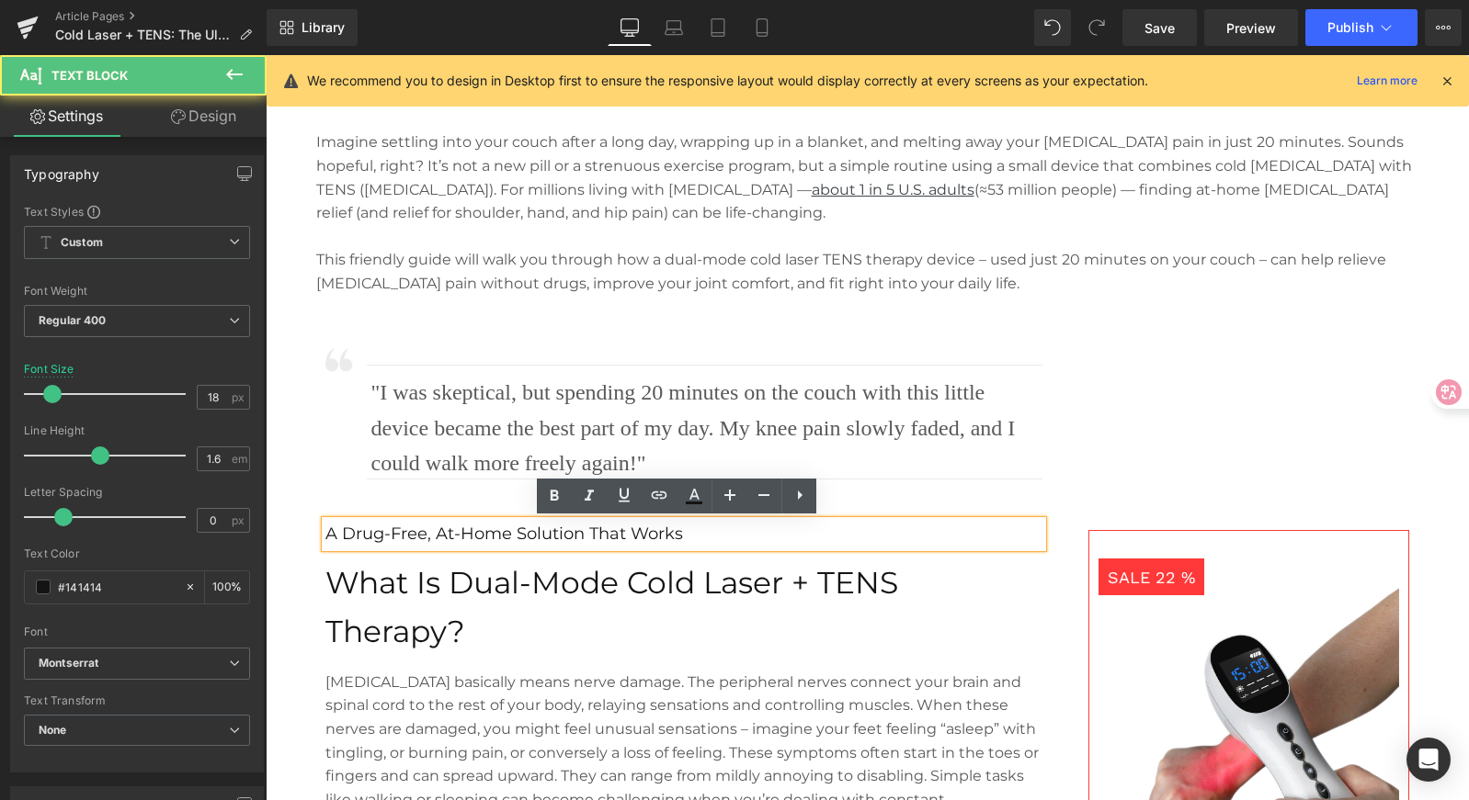
click at [514, 532] on p "A Drug-Free, At-Home Solution That Works" at bounding box center [683, 534] width 717 height 27
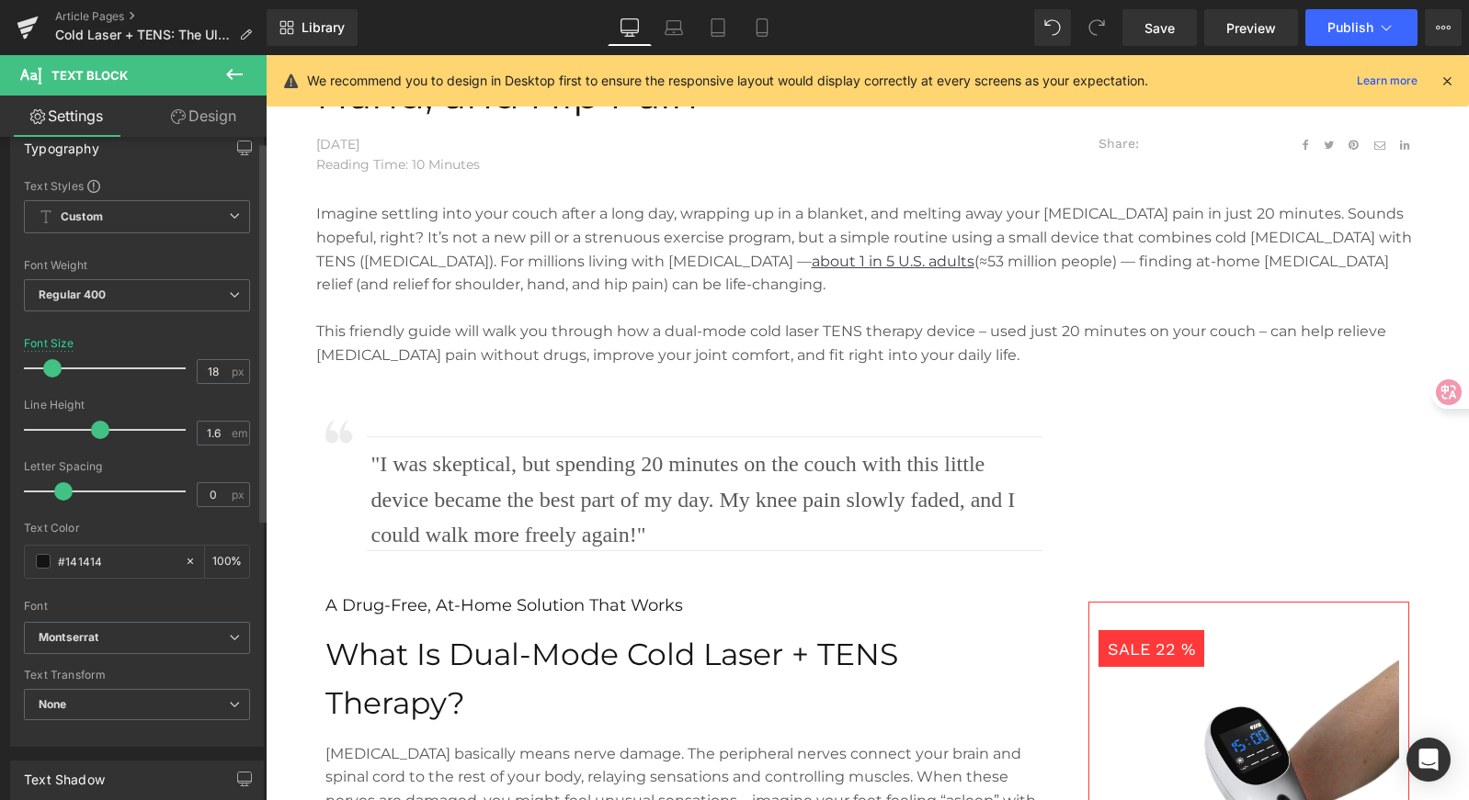
scroll to position [31, 0]
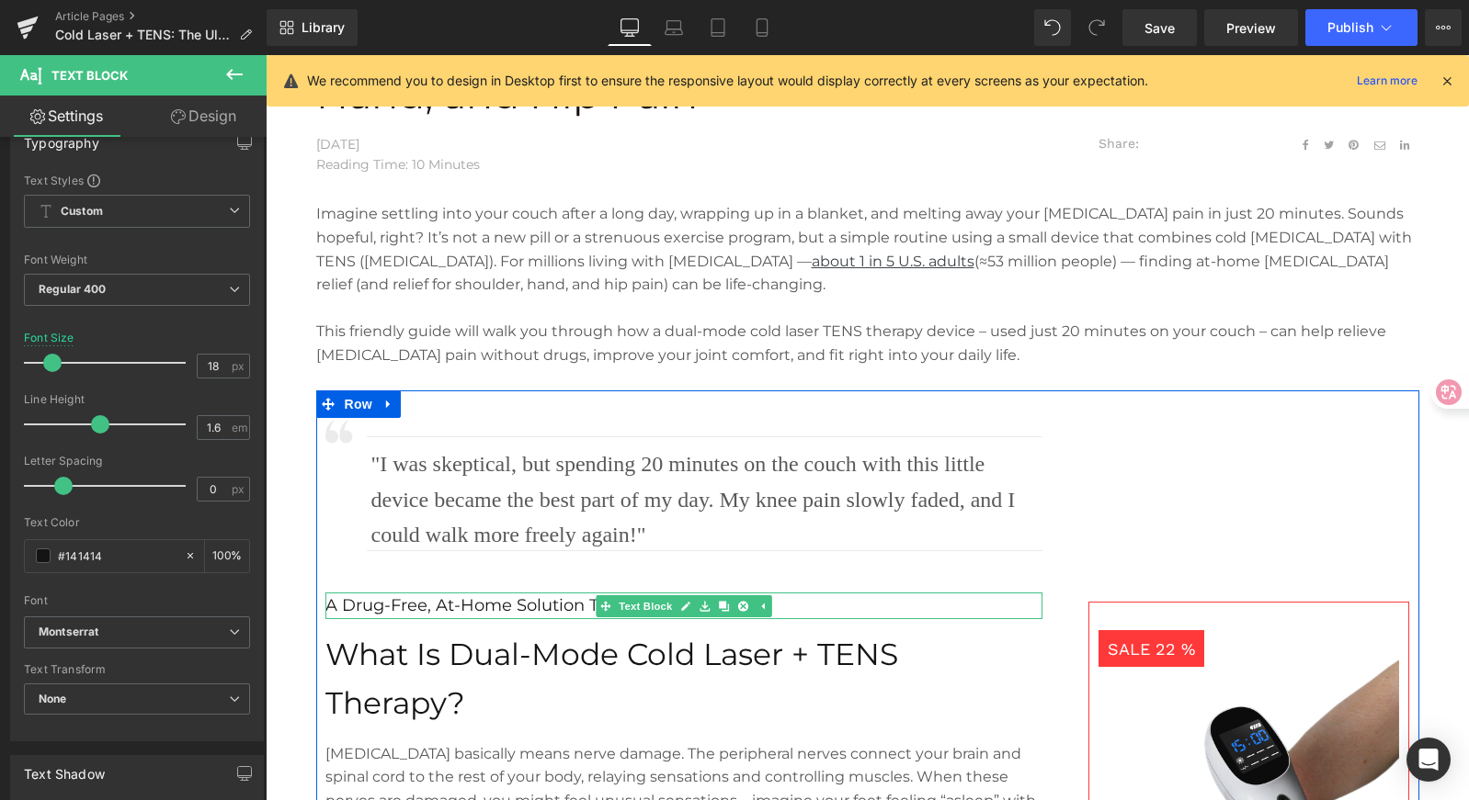
click at [359, 603] on p "A Drug-Free, At-Home Solution That Works" at bounding box center [683, 606] width 717 height 27
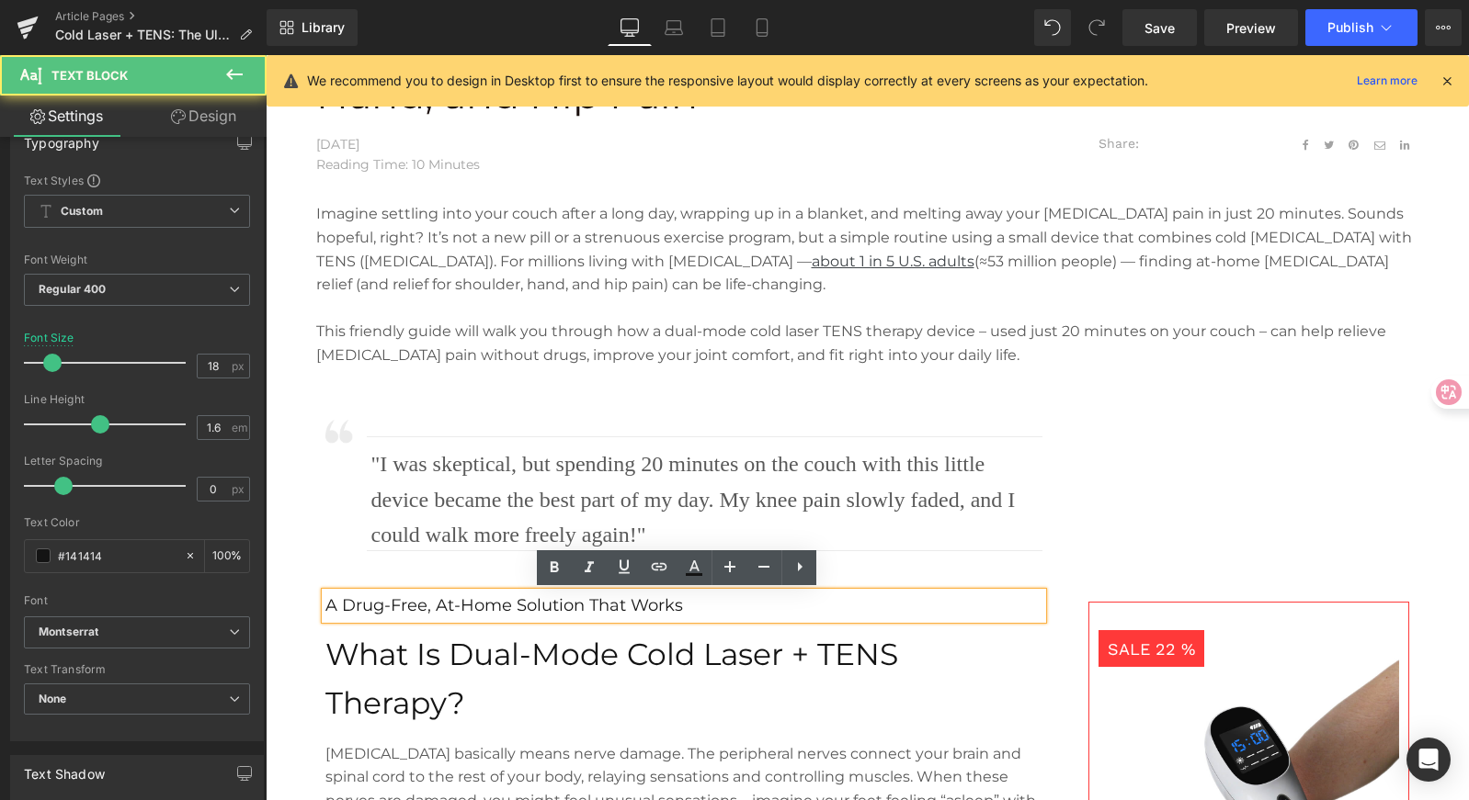
click at [511, 602] on p "A Drug-Free, At-Home Solution That Works" at bounding box center [683, 606] width 717 height 27
click at [638, 602] on p "A Drug-Free, At-Home Solution That Works" at bounding box center [683, 606] width 717 height 27
click at [692, 608] on p "A Drug-Free, At-Home Solution That Works" at bounding box center [683, 606] width 717 height 27
click at [1038, 602] on div "A Drug-Free, At-Home Solution That Works" at bounding box center [683, 606] width 717 height 27
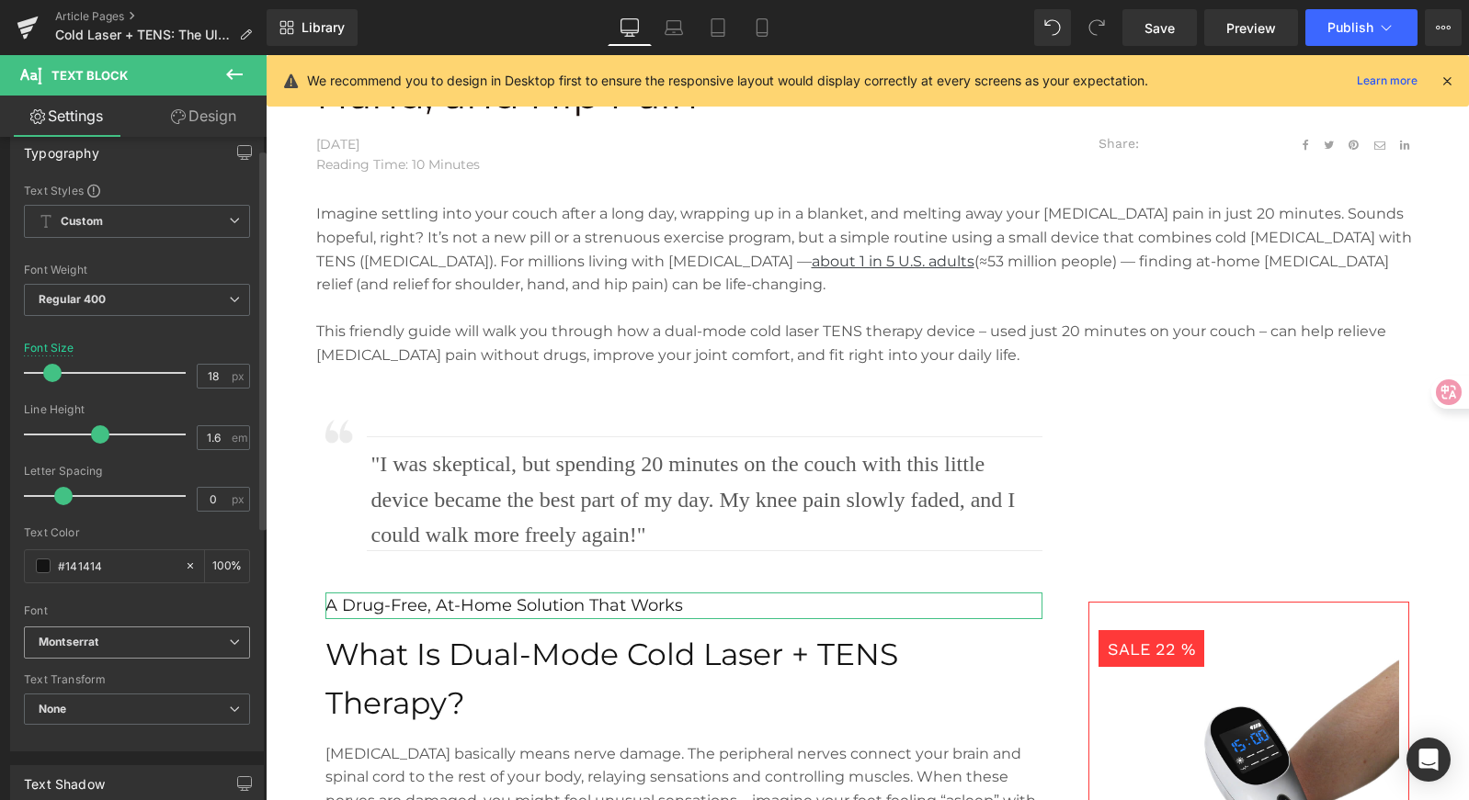
scroll to position [0, 0]
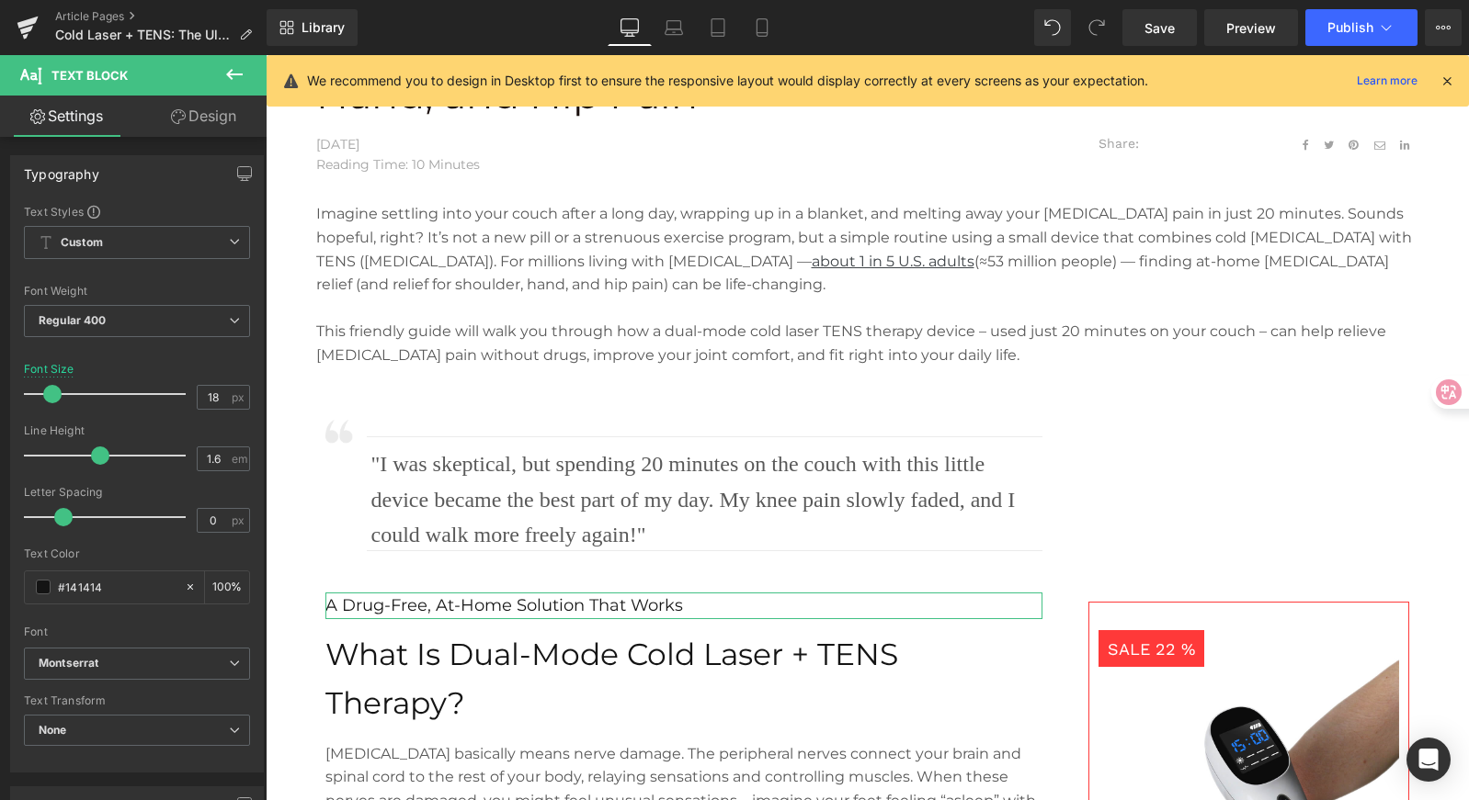
click at [197, 113] on link "Design" at bounding box center [203, 116] width 133 height 41
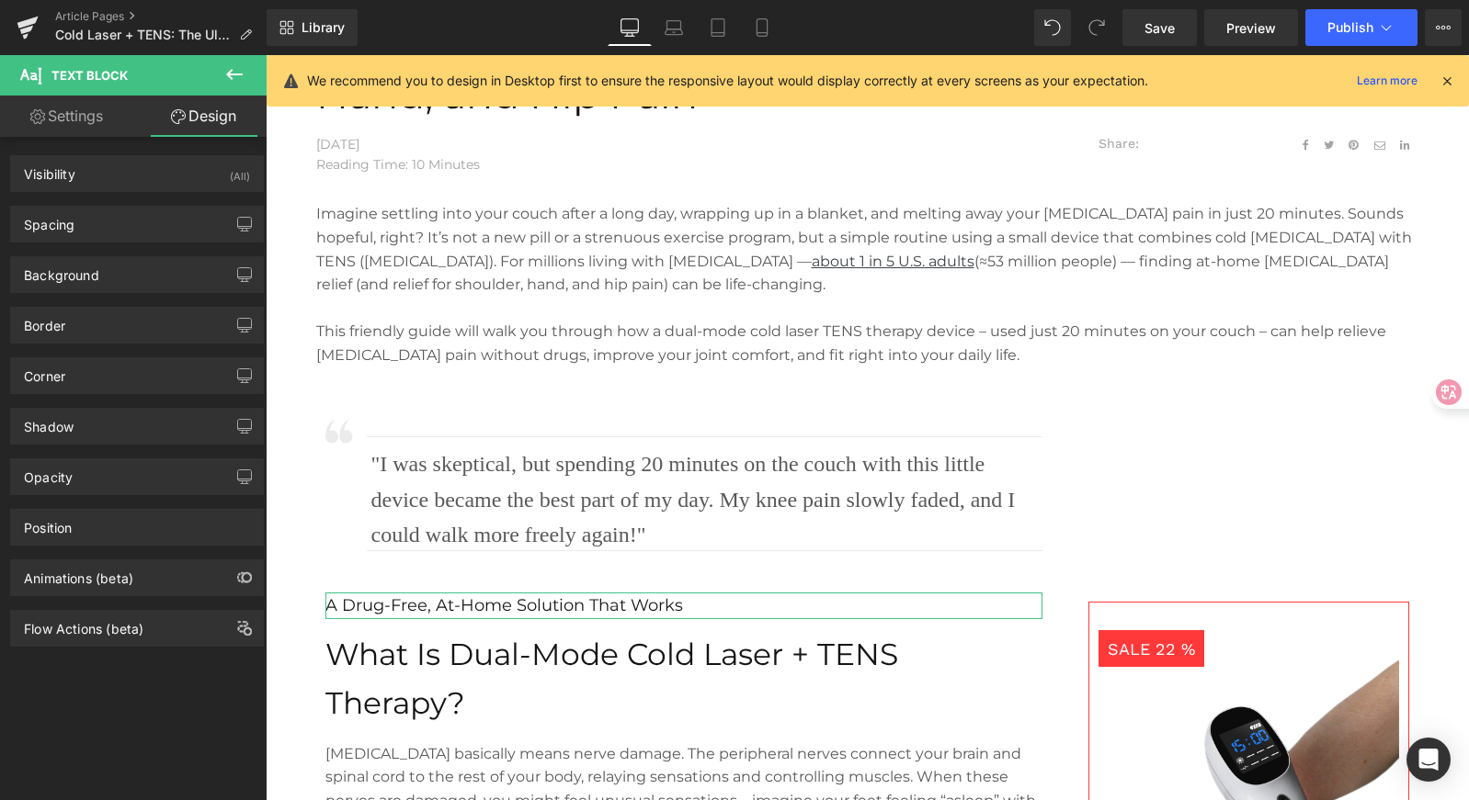
type input "transparent"
type input "0"
click at [136, 268] on div "Background" at bounding box center [137, 274] width 252 height 35
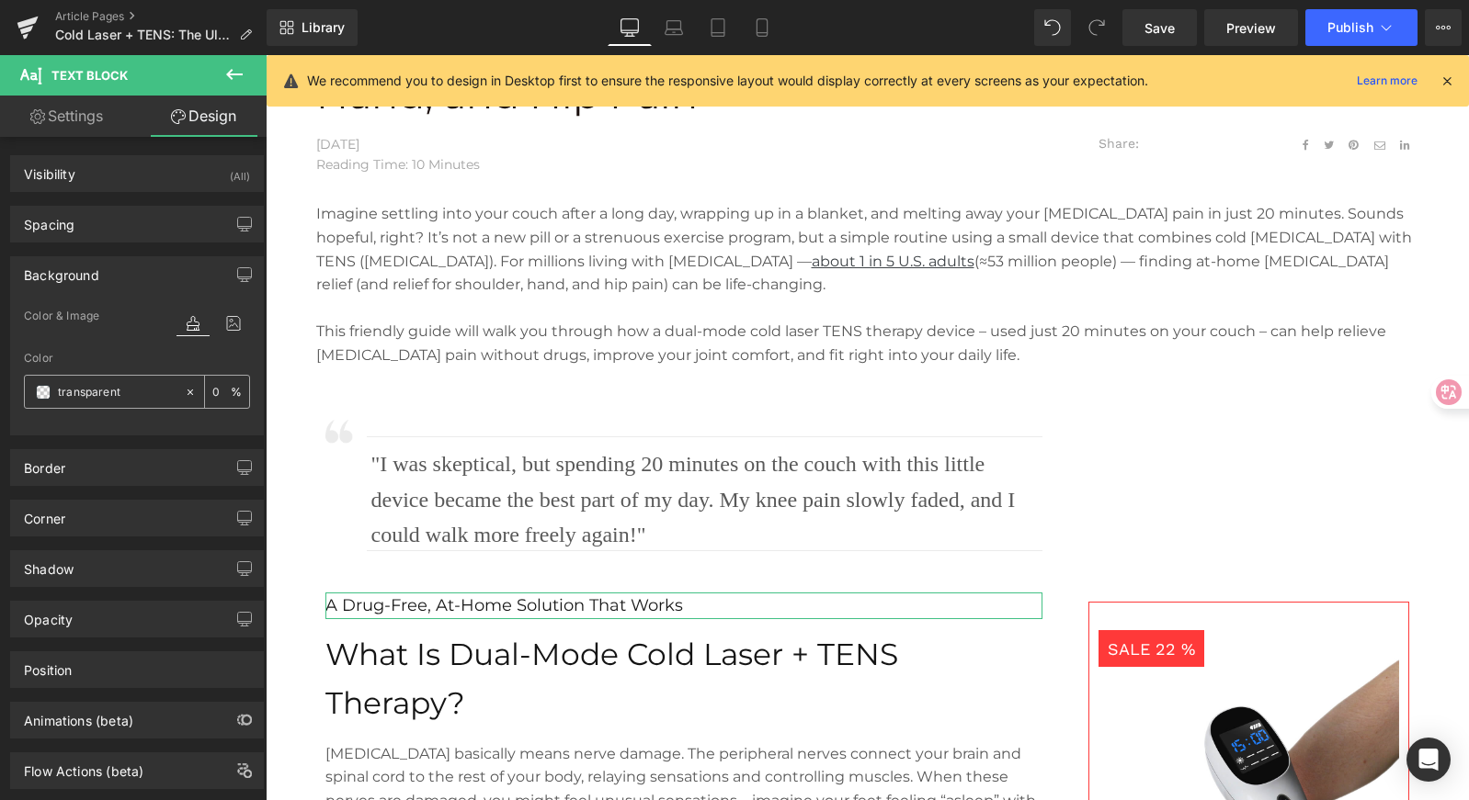
click at [32, 392] on div "transparent" at bounding box center [104, 392] width 159 height 32
click at [47, 401] on div "transparent" at bounding box center [104, 392] width 159 height 32
click at [46, 397] on span at bounding box center [43, 392] width 15 height 15
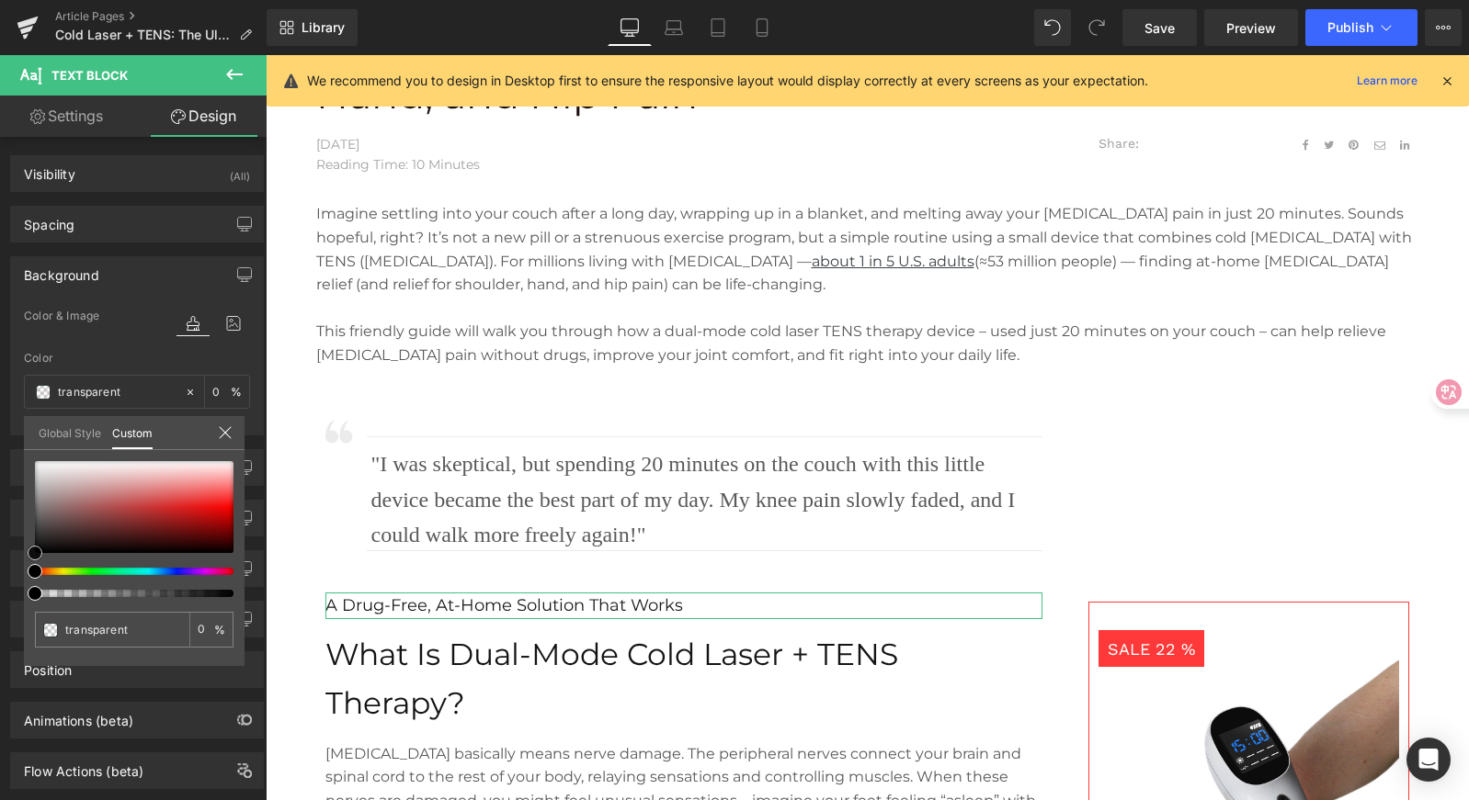
type input "#0a0a0a"
type input "100"
type input "#0a0a0a"
type input "100"
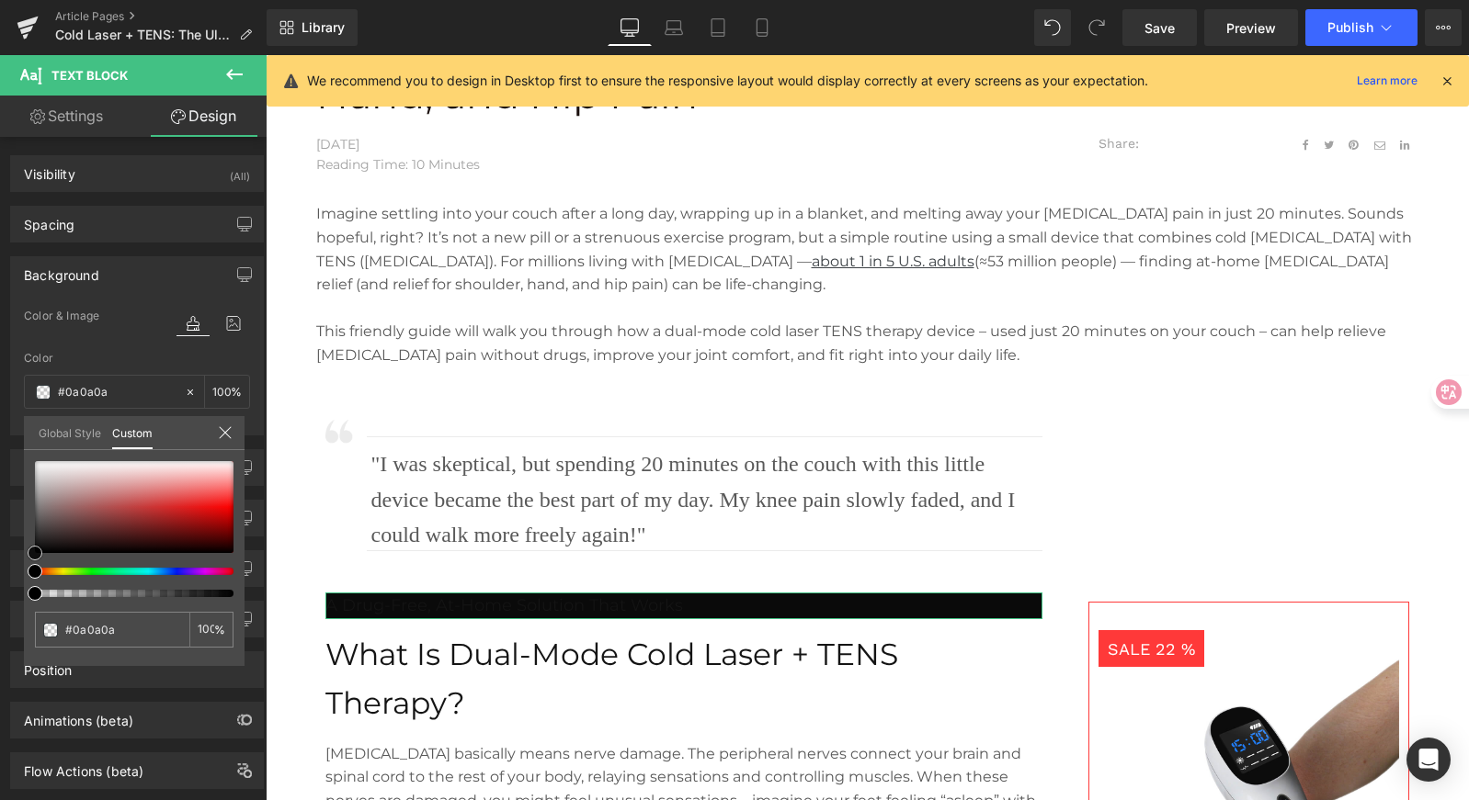
type input "#6e4949"
type input "#9e6a6a"
type input "#a67777"
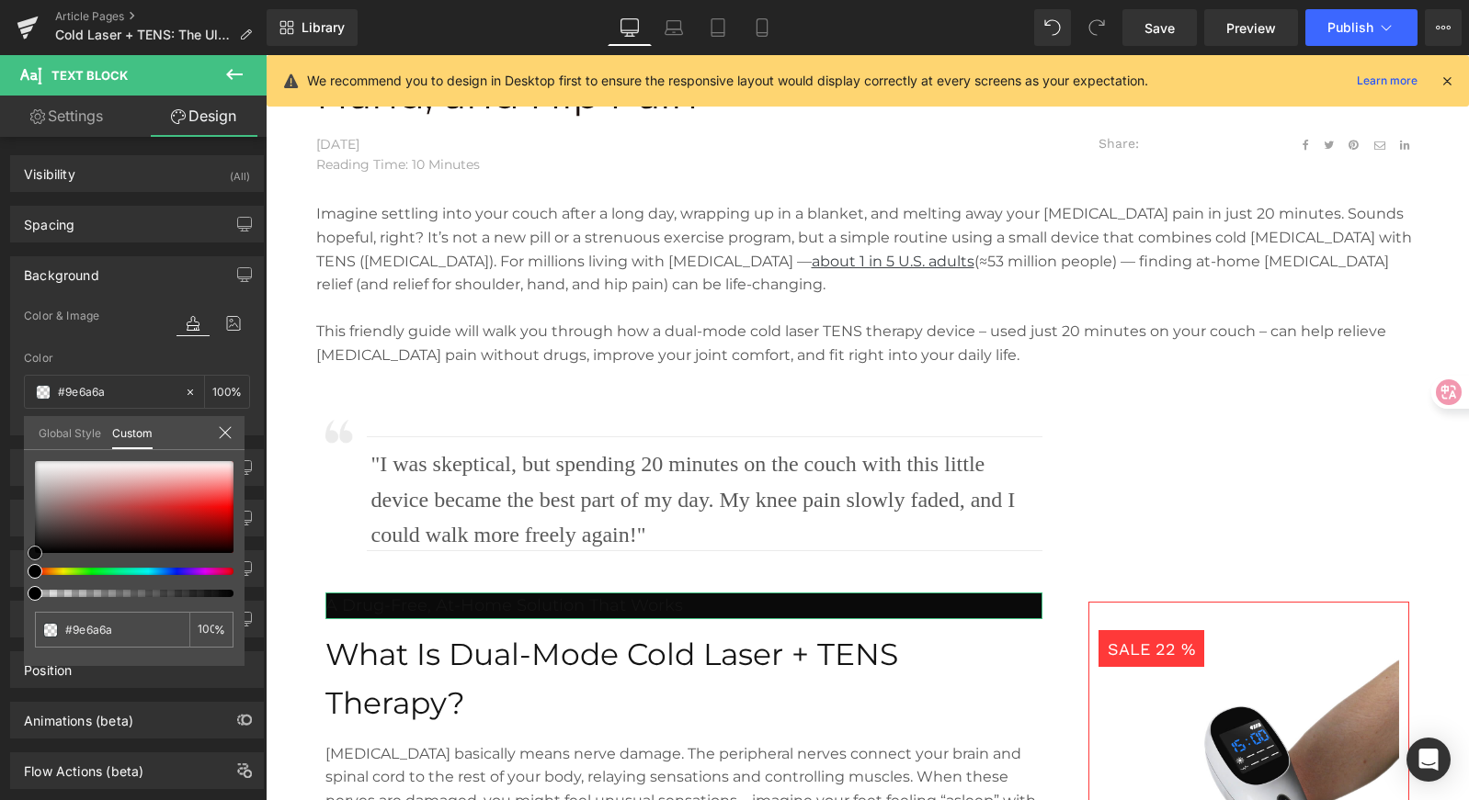
type input "#a67777"
type input "#ab8181"
type input "#ad8484"
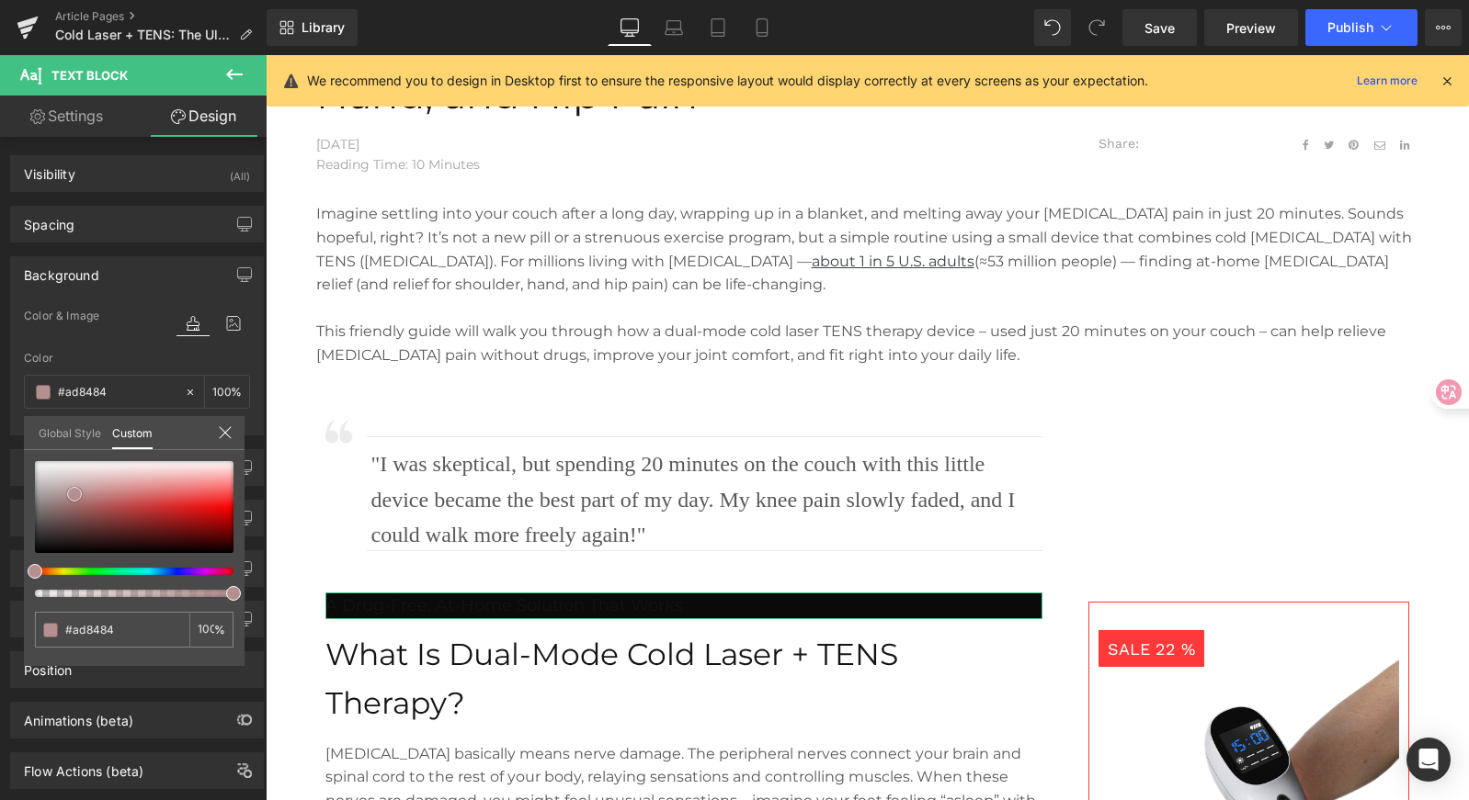
type input "#b59090"
type input "#c3a6a6"
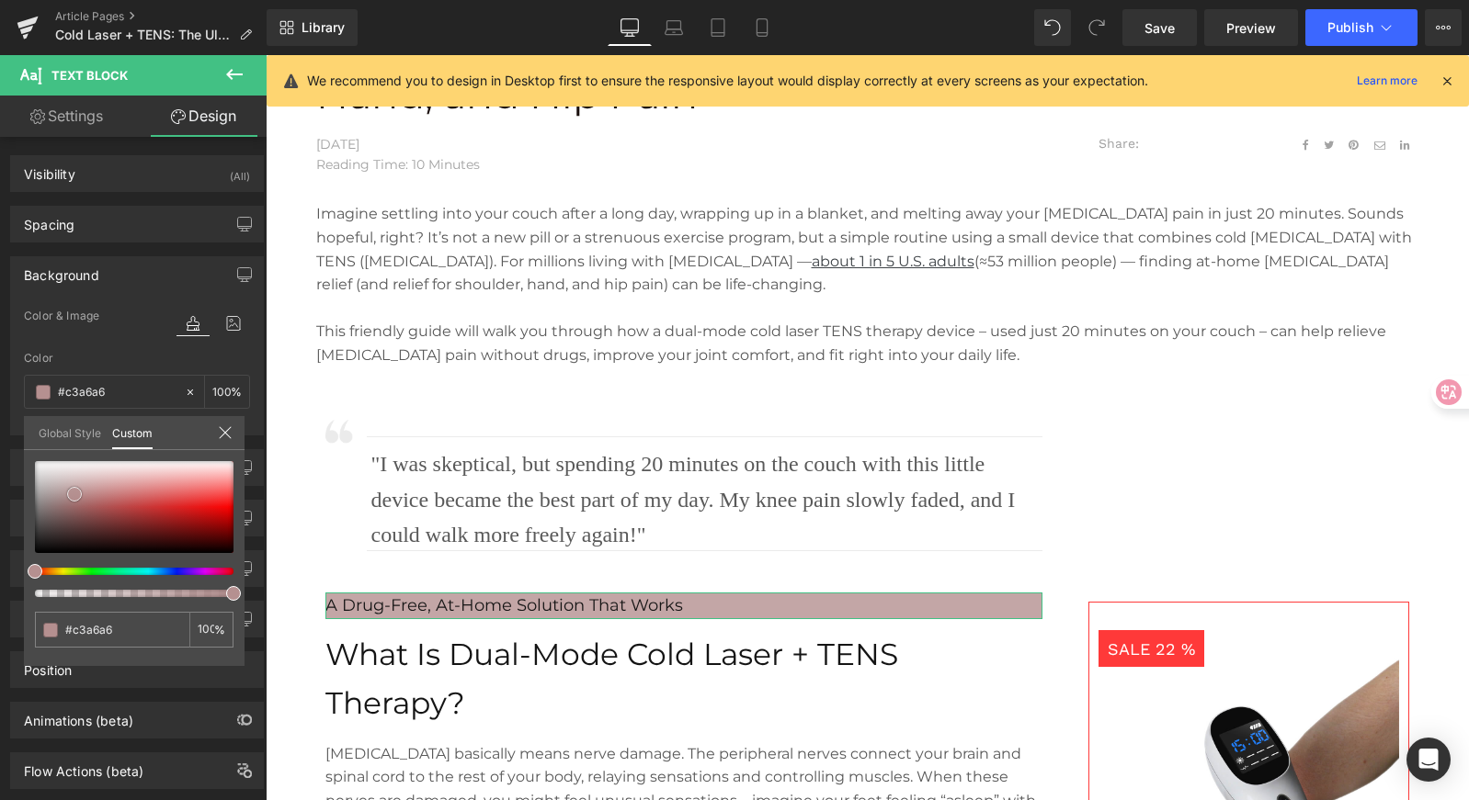
type input "#d4bebe"
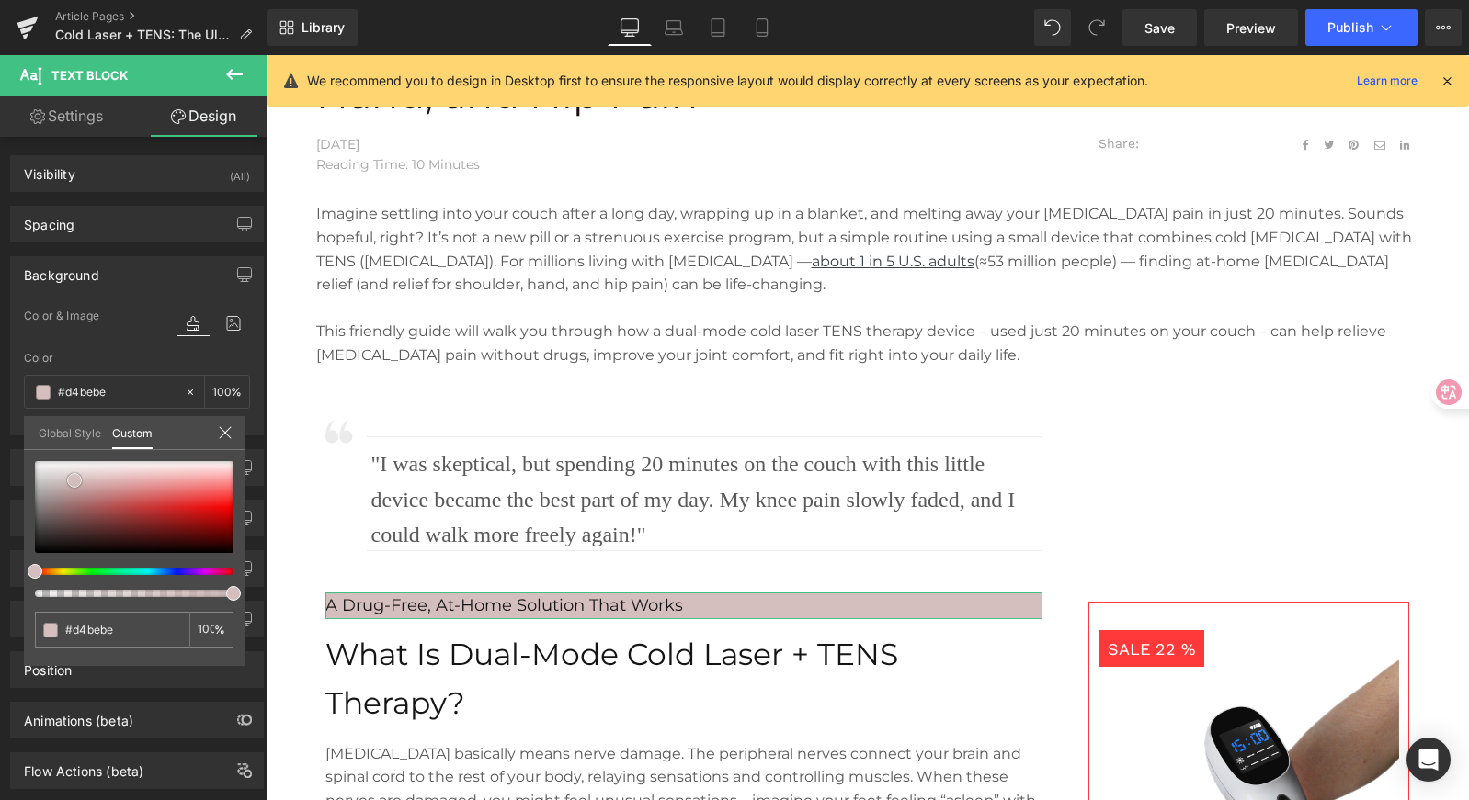
type input "#d7c5c5"
type input "#d9c8c8"
type input "#dbcbcb"
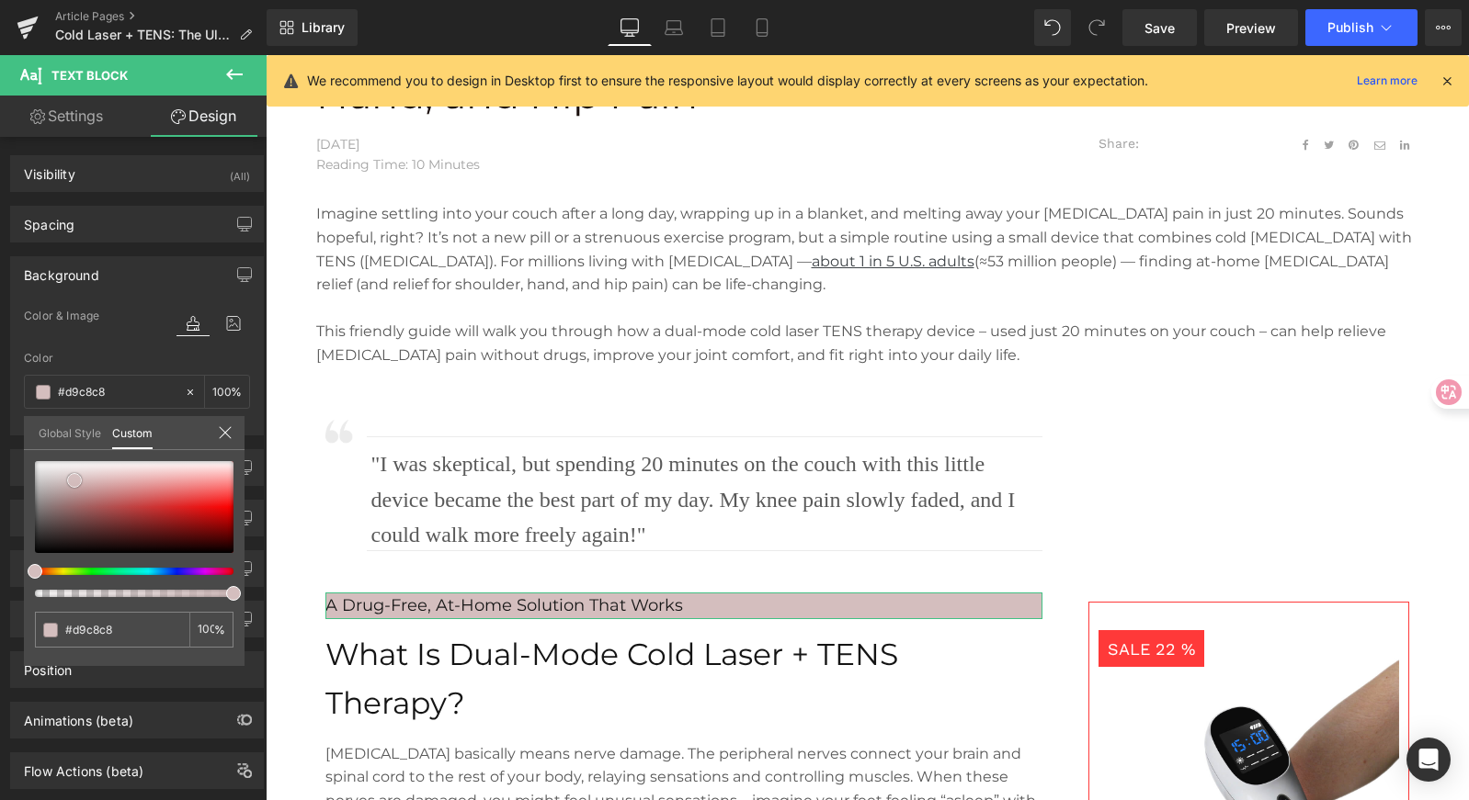
type input "#dbcbcb"
type input "#ddcece"
type input "#dfd1d1"
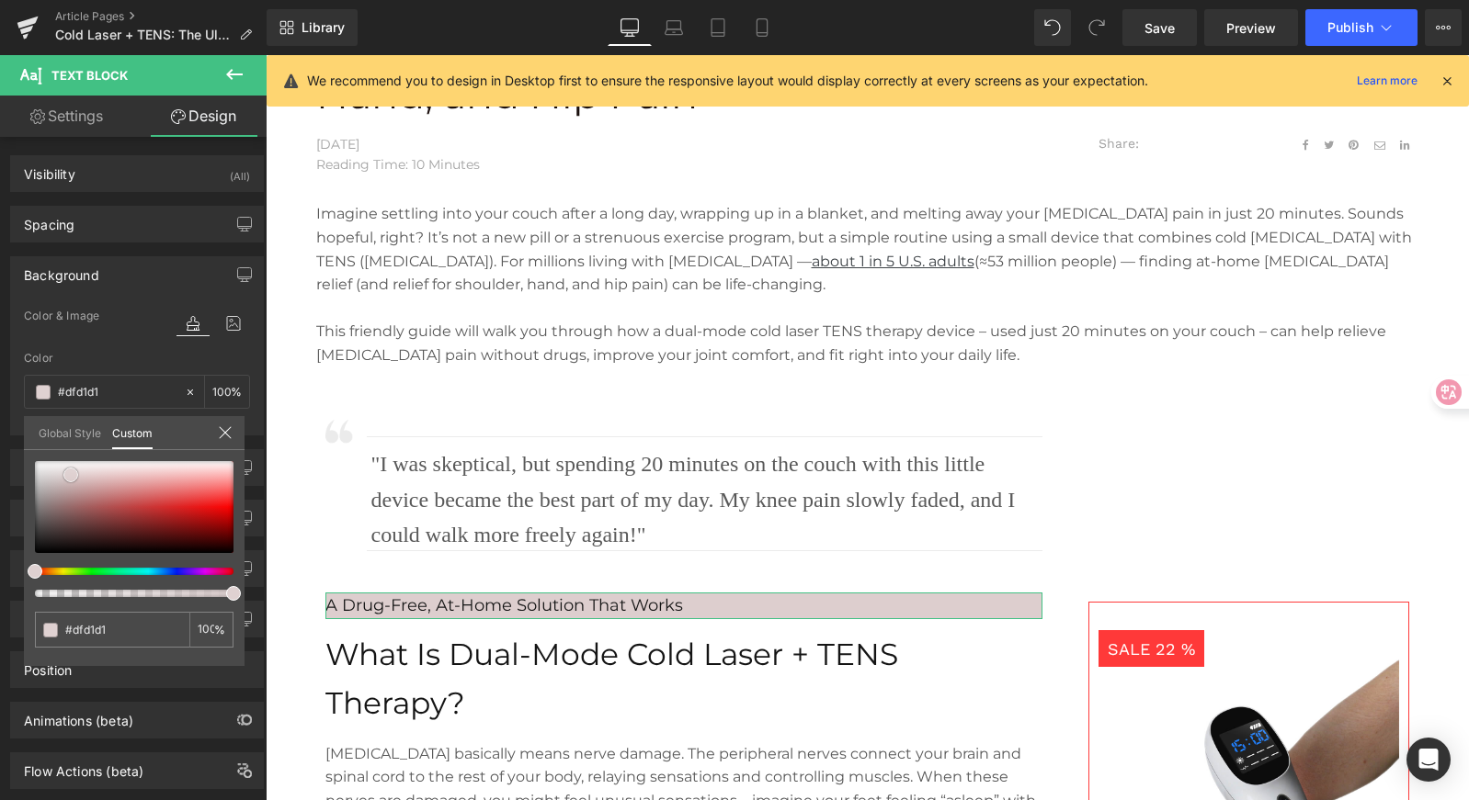
drag, startPoint x: 40, startPoint y: 549, endPoint x: 76, endPoint y: 471, distance: 85.9
click at [76, 471] on span at bounding box center [70, 475] width 15 height 15
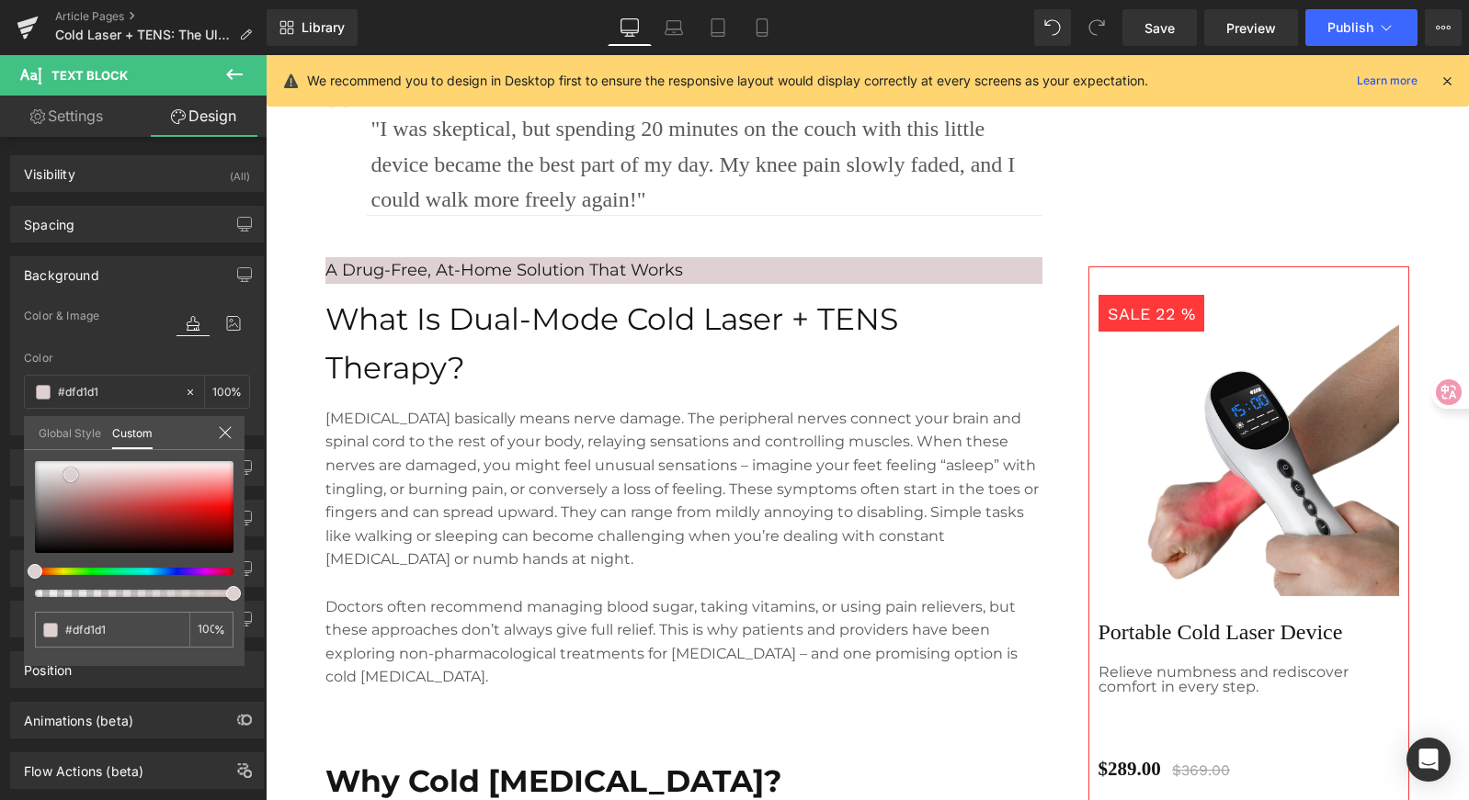
scroll to position [1115, 0]
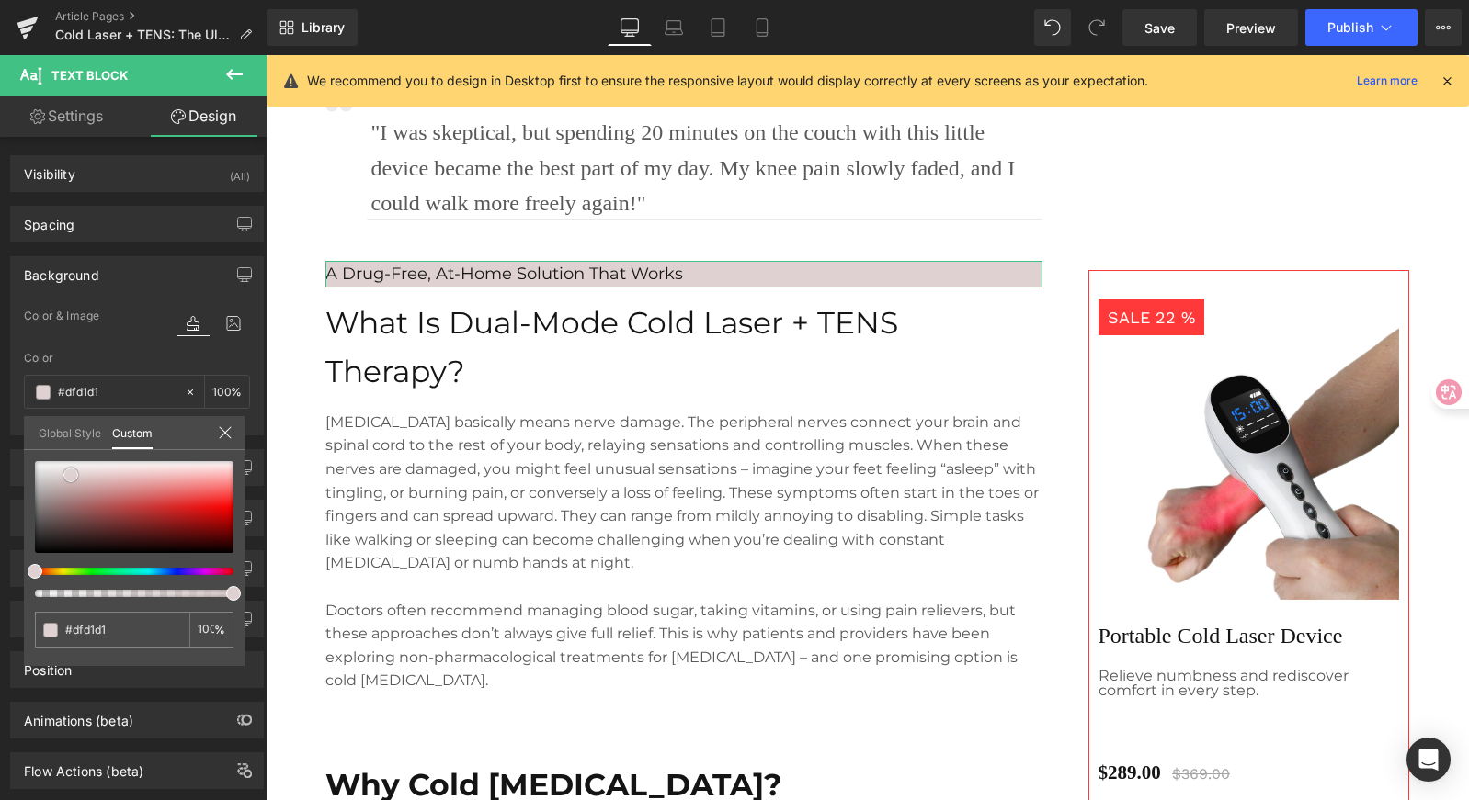
type input "#e0d1d1"
type input "#e8dddd"
type input "#e9dcdc"
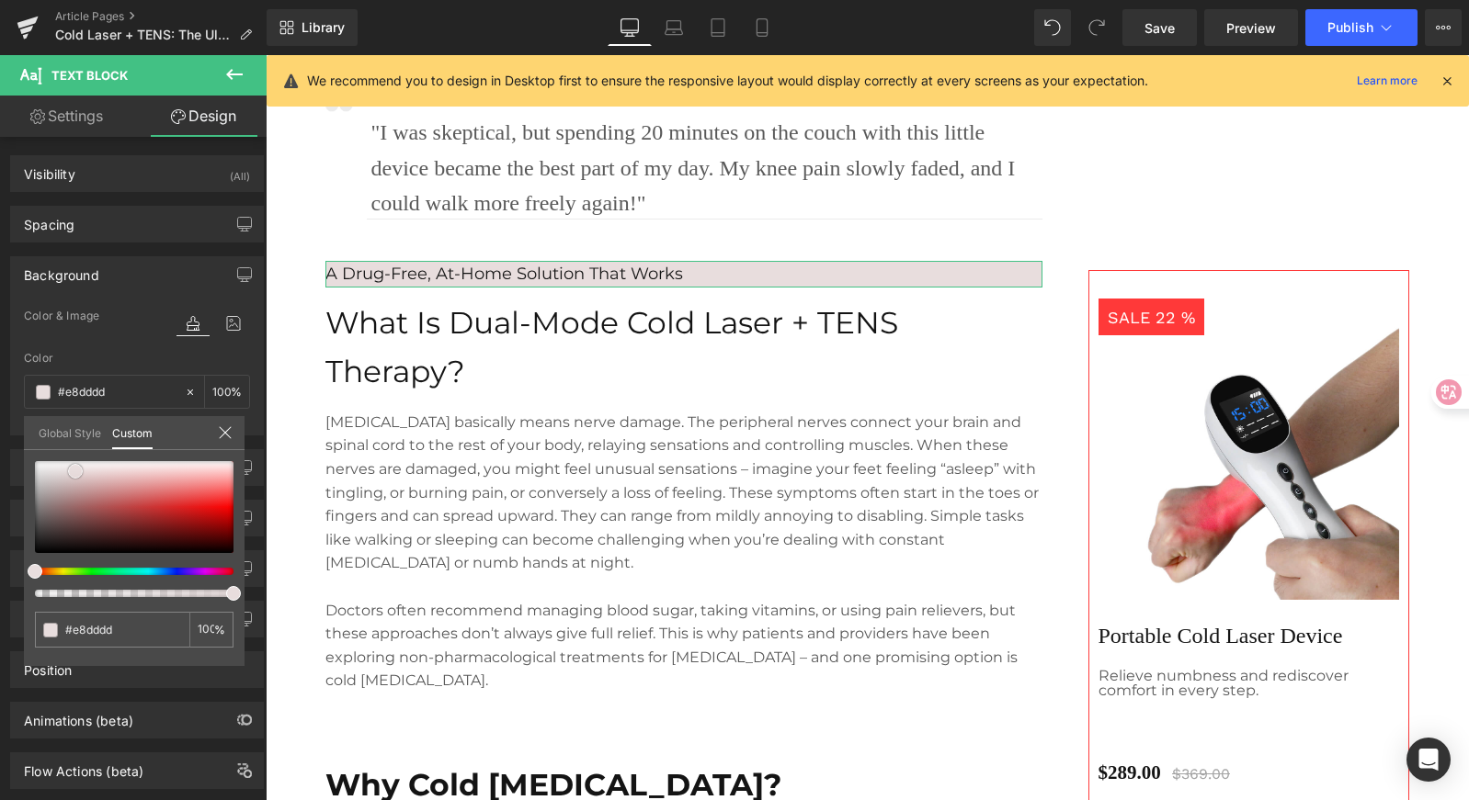
type input "#e9dcdc"
type input "#ebdfdf"
type input "#ecdede"
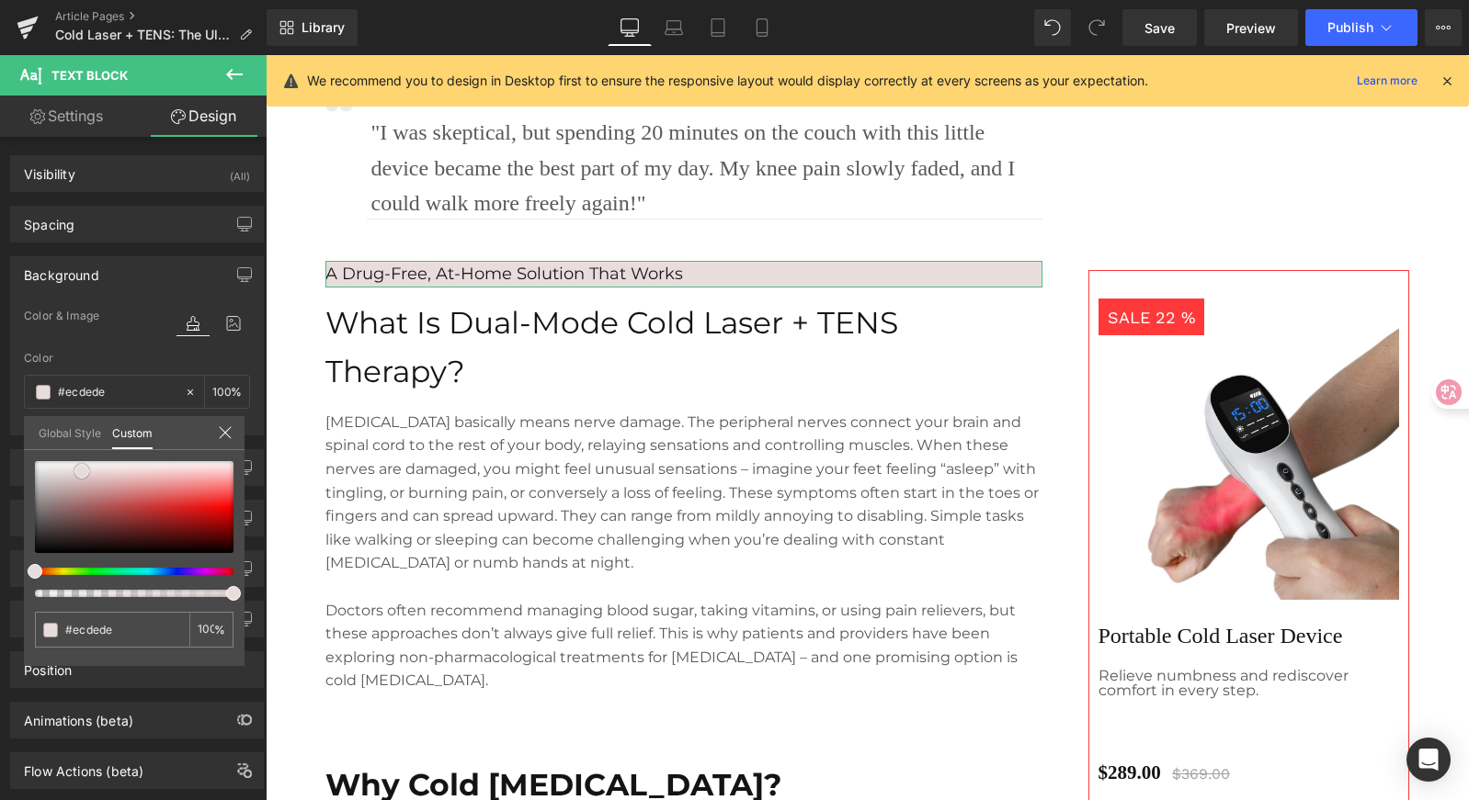
type input "#eddddd"
type input "#ebdada"
type input "#ecd9d9"
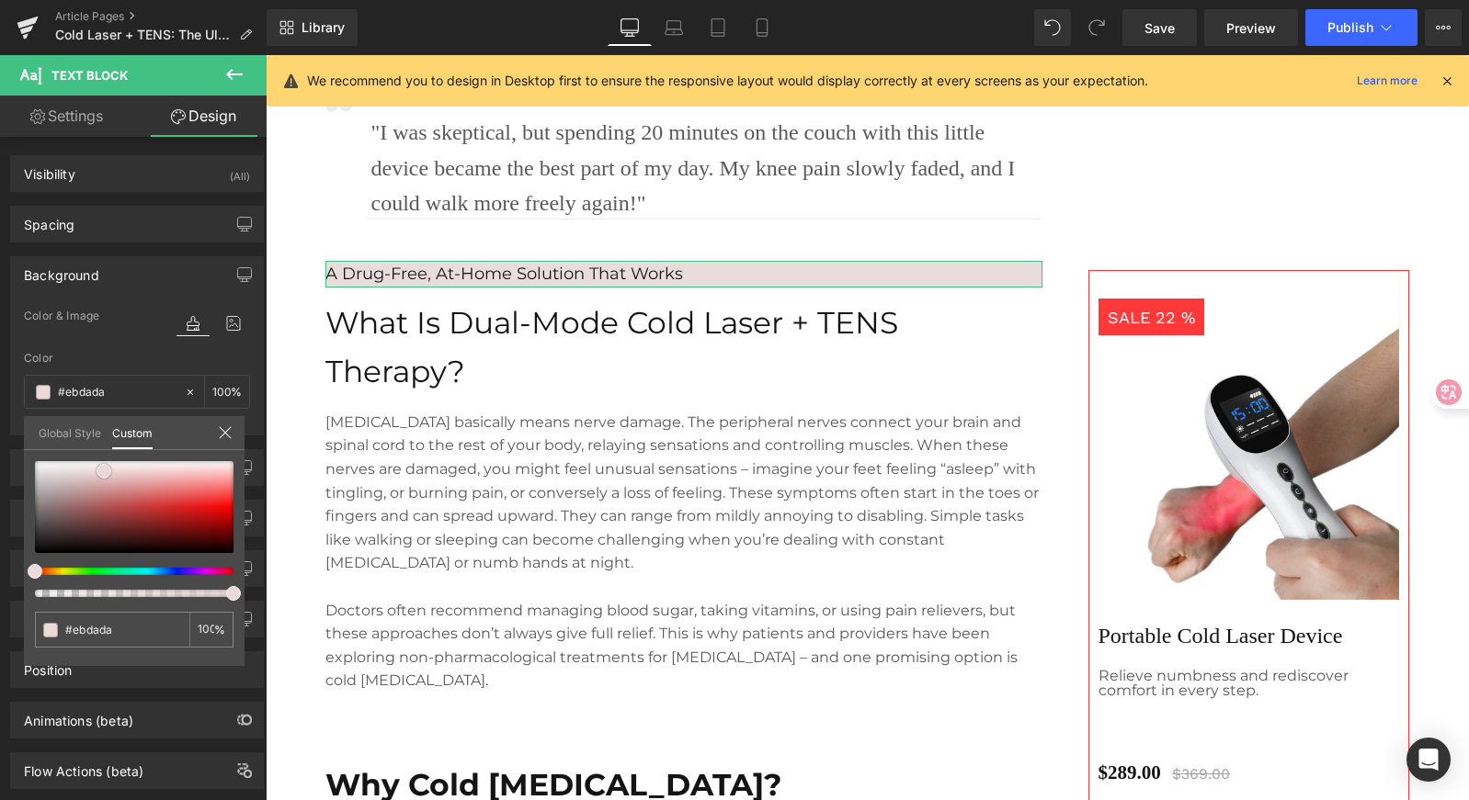
type input "#ecd9d9"
type input "#edd8d8"
type input "#efd6d6"
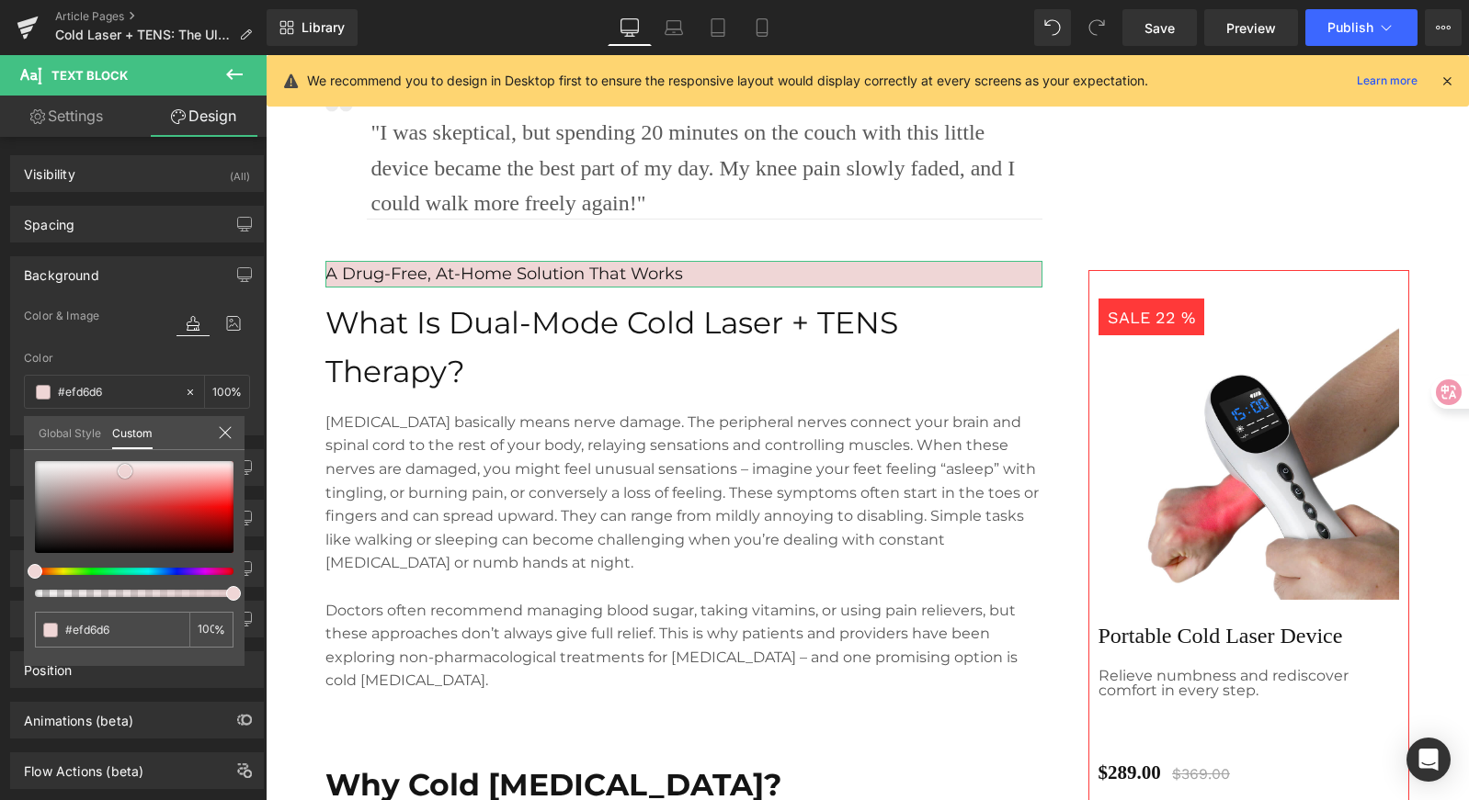
type input "#f0dada"
type input "#f2dddd"
type input "#f1d9d9"
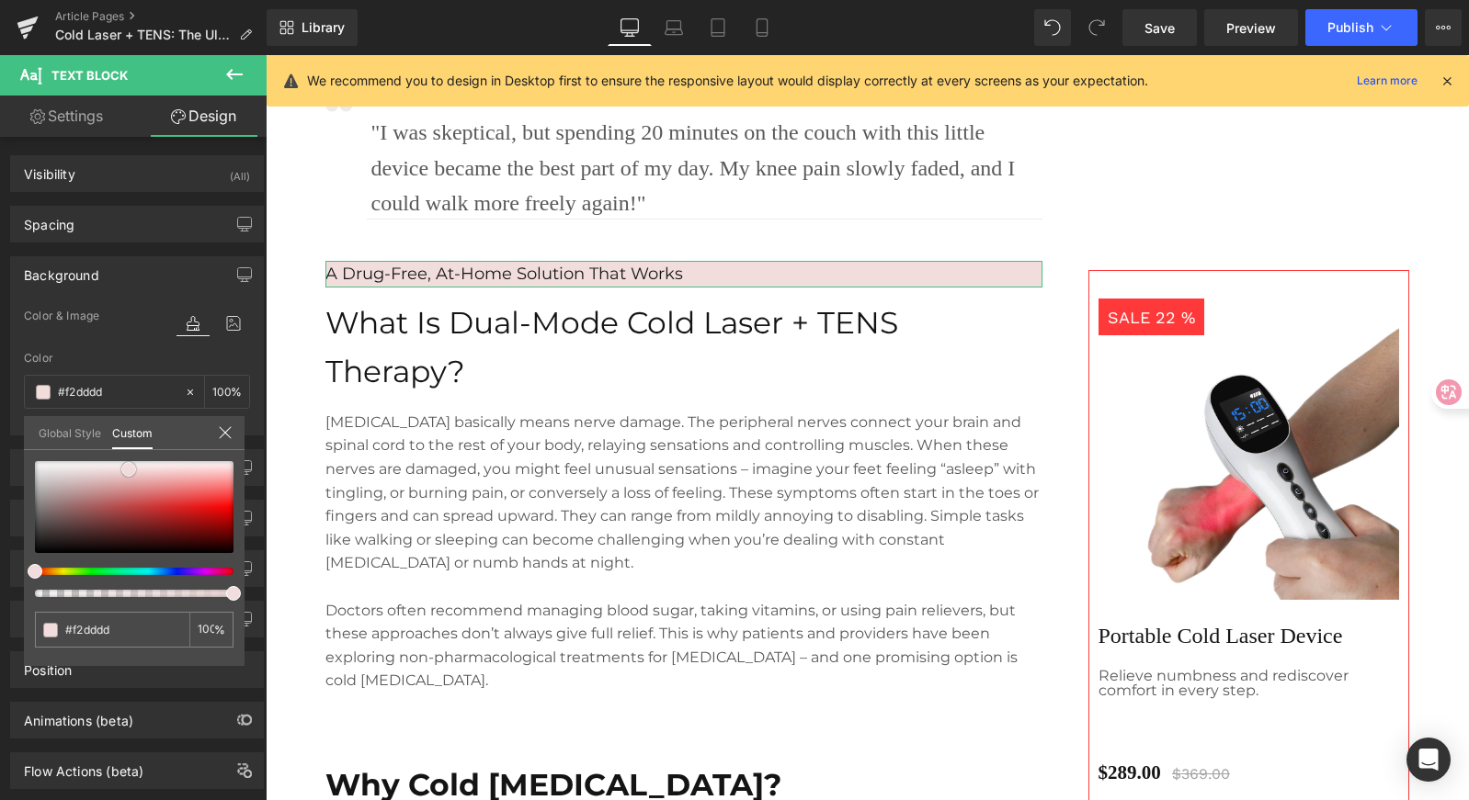
type input "#f1d9d9"
type input "#efd6d6"
type input "#eccfcf"
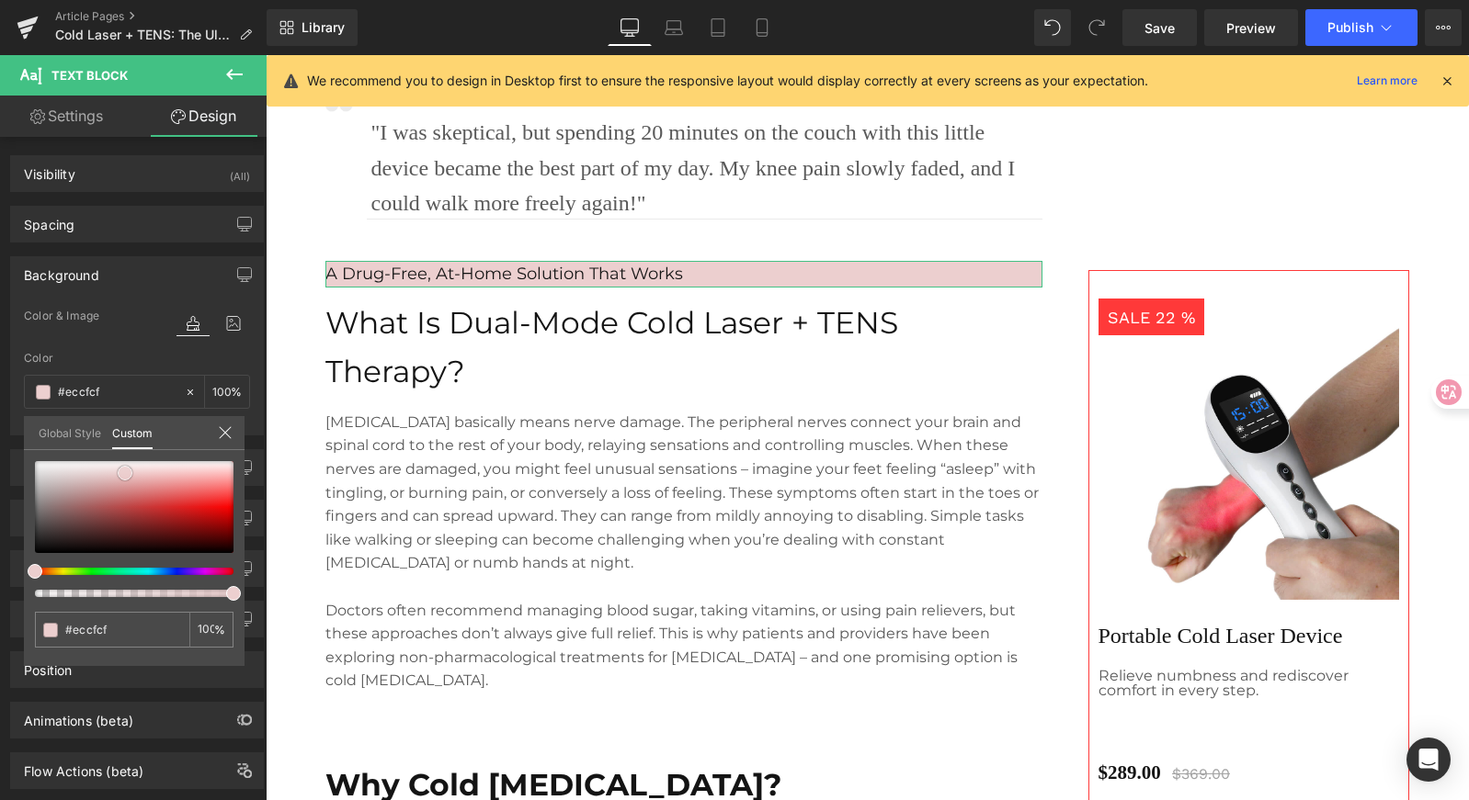
type input "#ebcbcb"
type input "#eccfcf"
type input "#efd6d6"
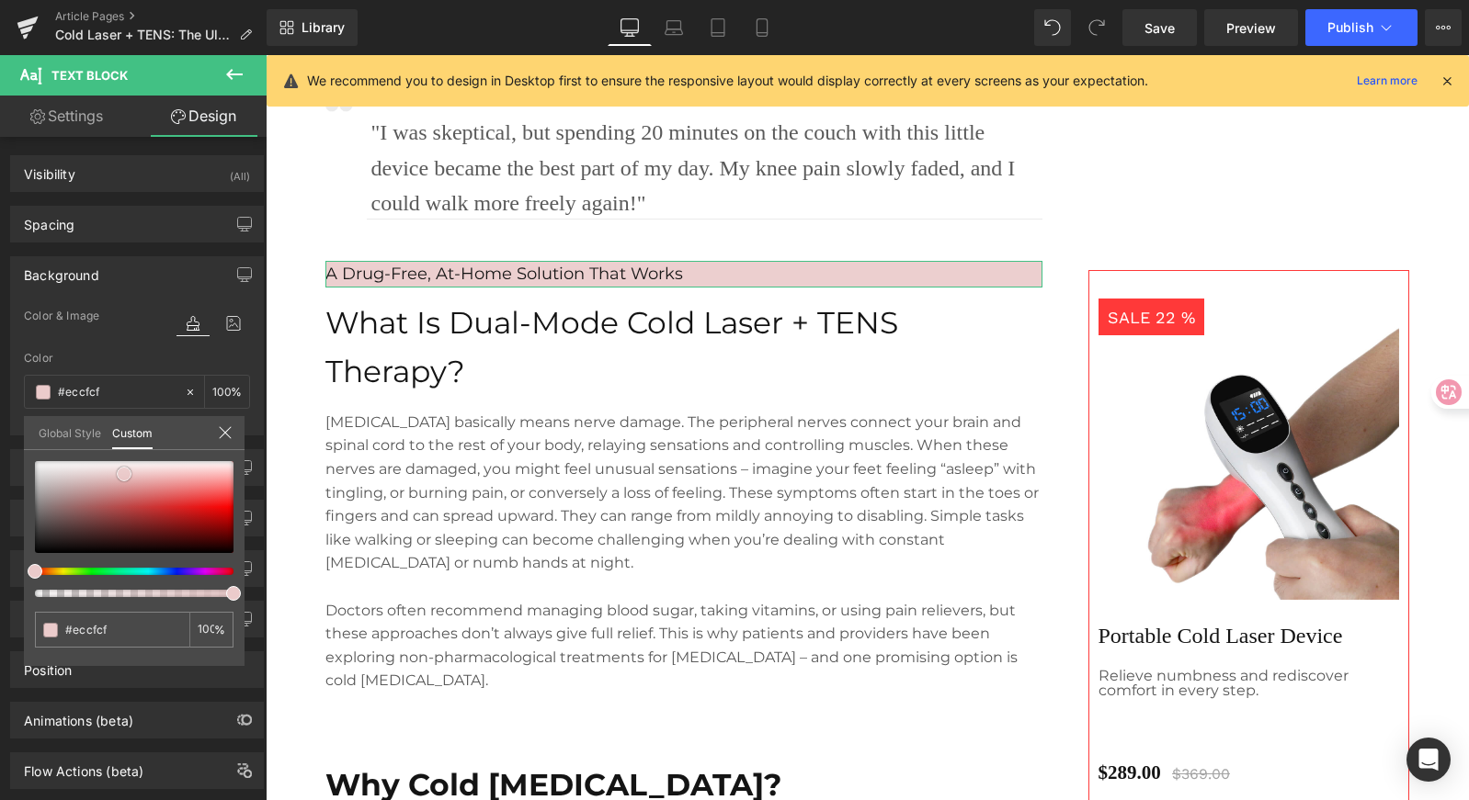
type input "#efd6d6"
type input "#f0dada"
type input "#f2dddd"
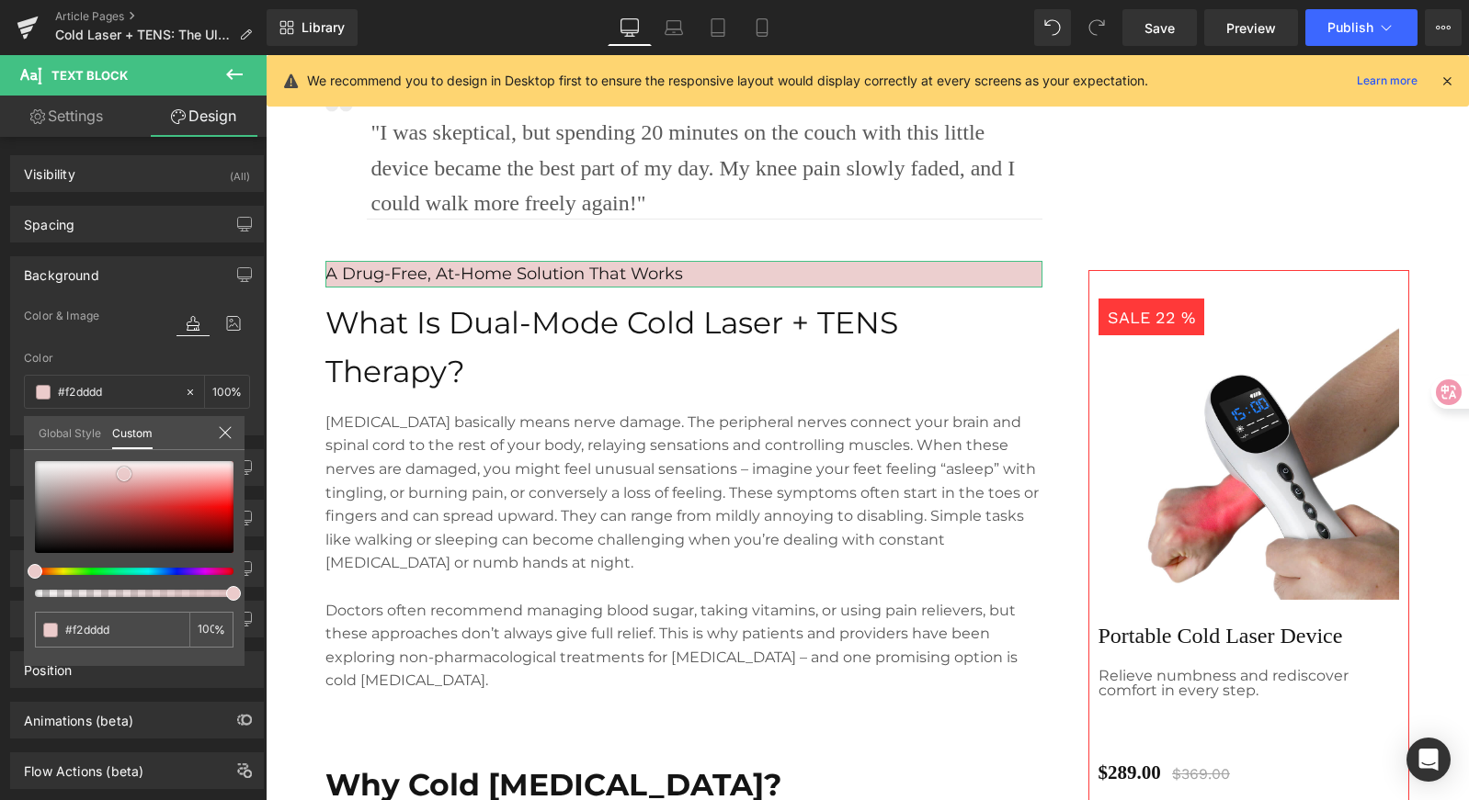
type input "#f3e1e1"
type input "#f5e4e4"
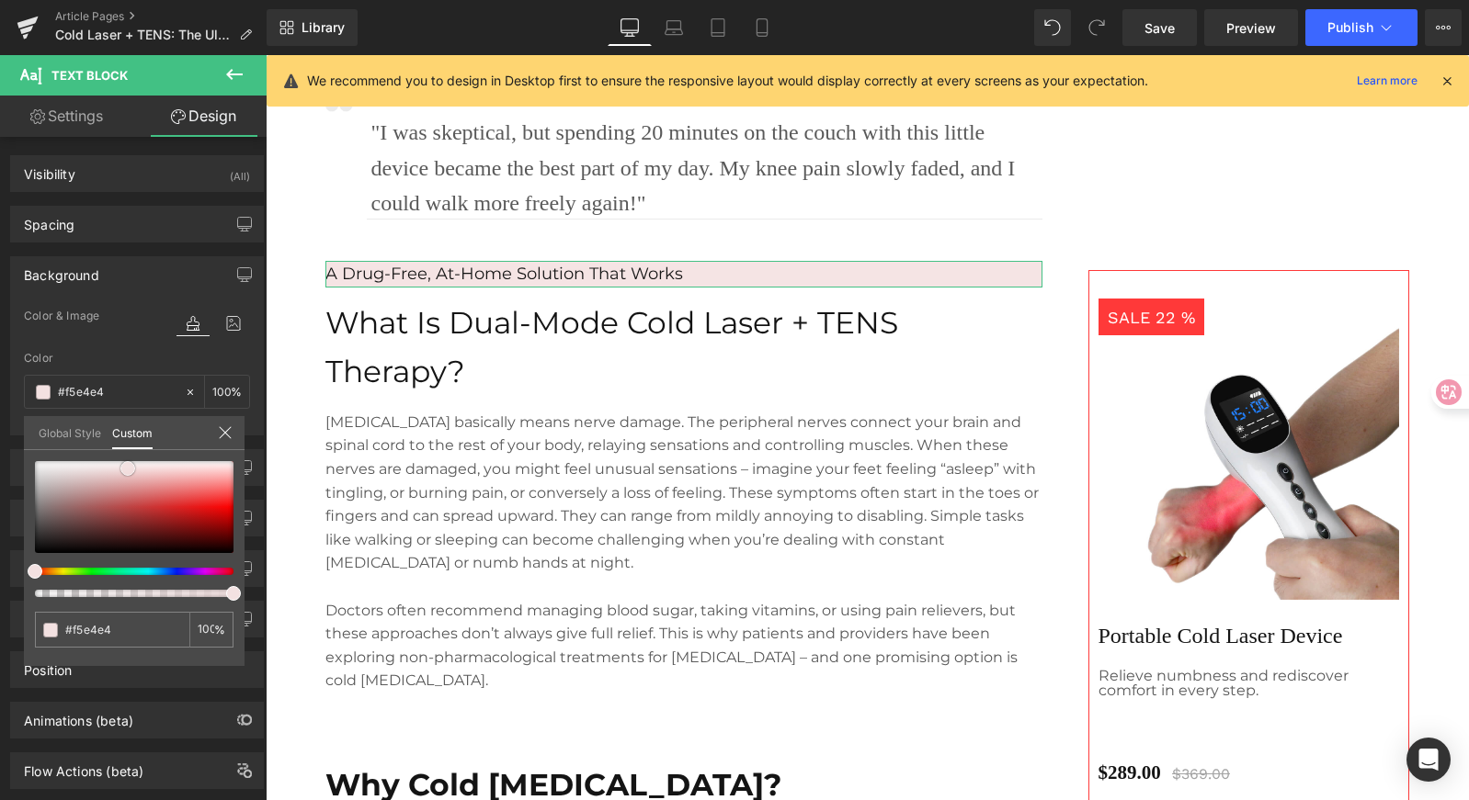
type input "#f6e8e8"
type input "#f8ecec"
type input "#f7e8e8"
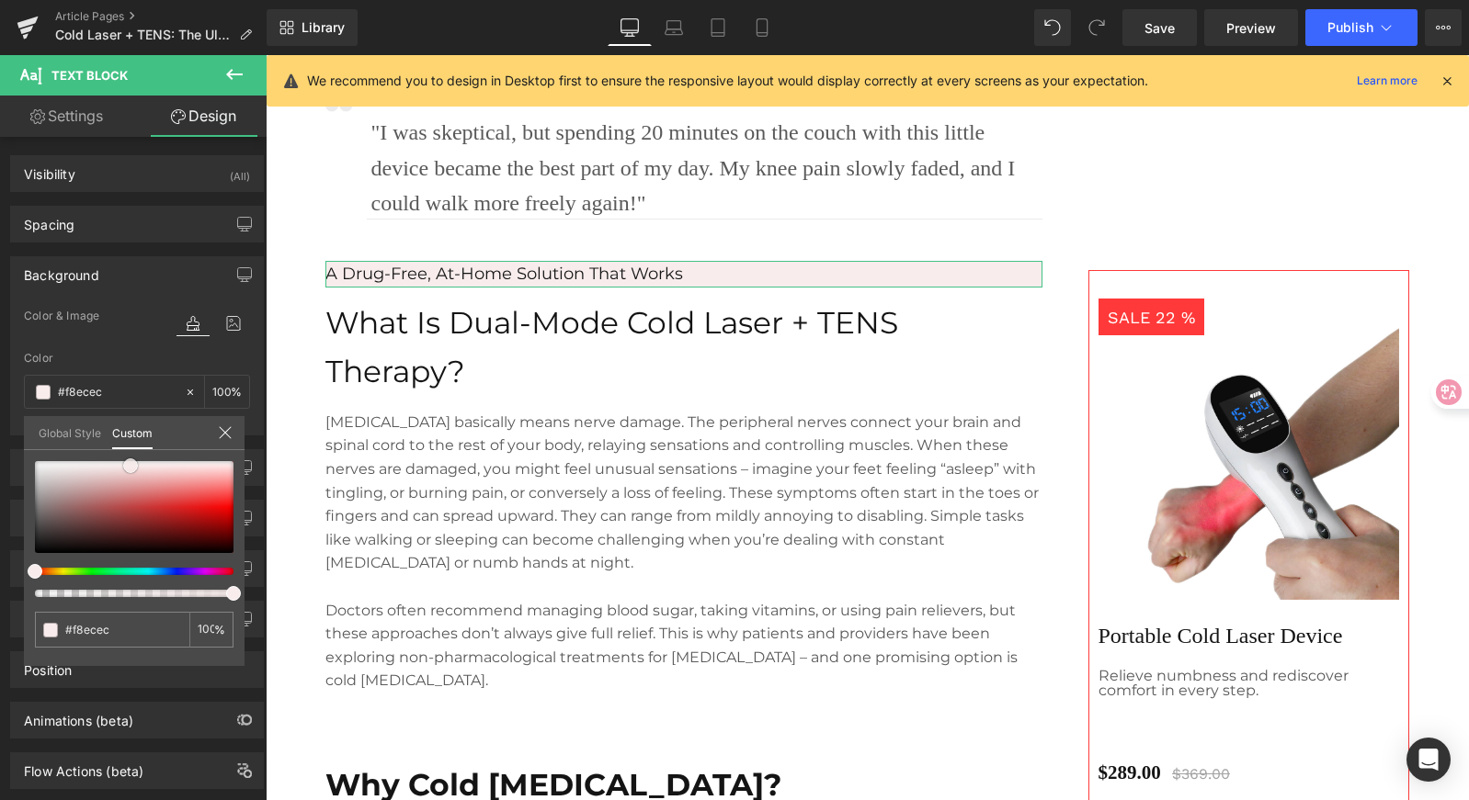
type input "#f7e8e8"
type input "#f8ecec"
type input "#faefef"
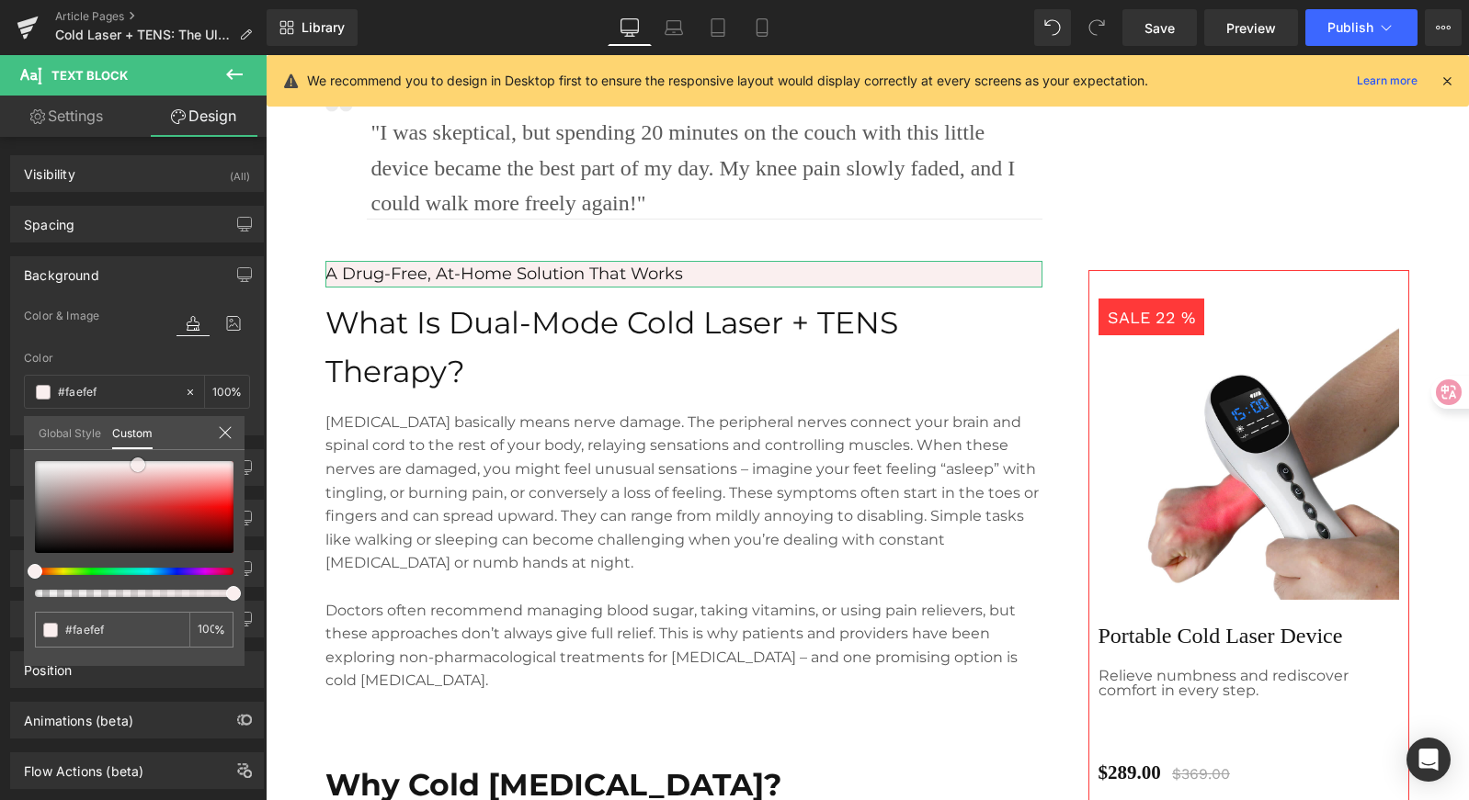
type input "#fbf3f3"
drag, startPoint x: 70, startPoint y: 472, endPoint x: 138, endPoint y: 461, distance: 68.9
click at [138, 461] on span at bounding box center [138, 464] width 15 height 15
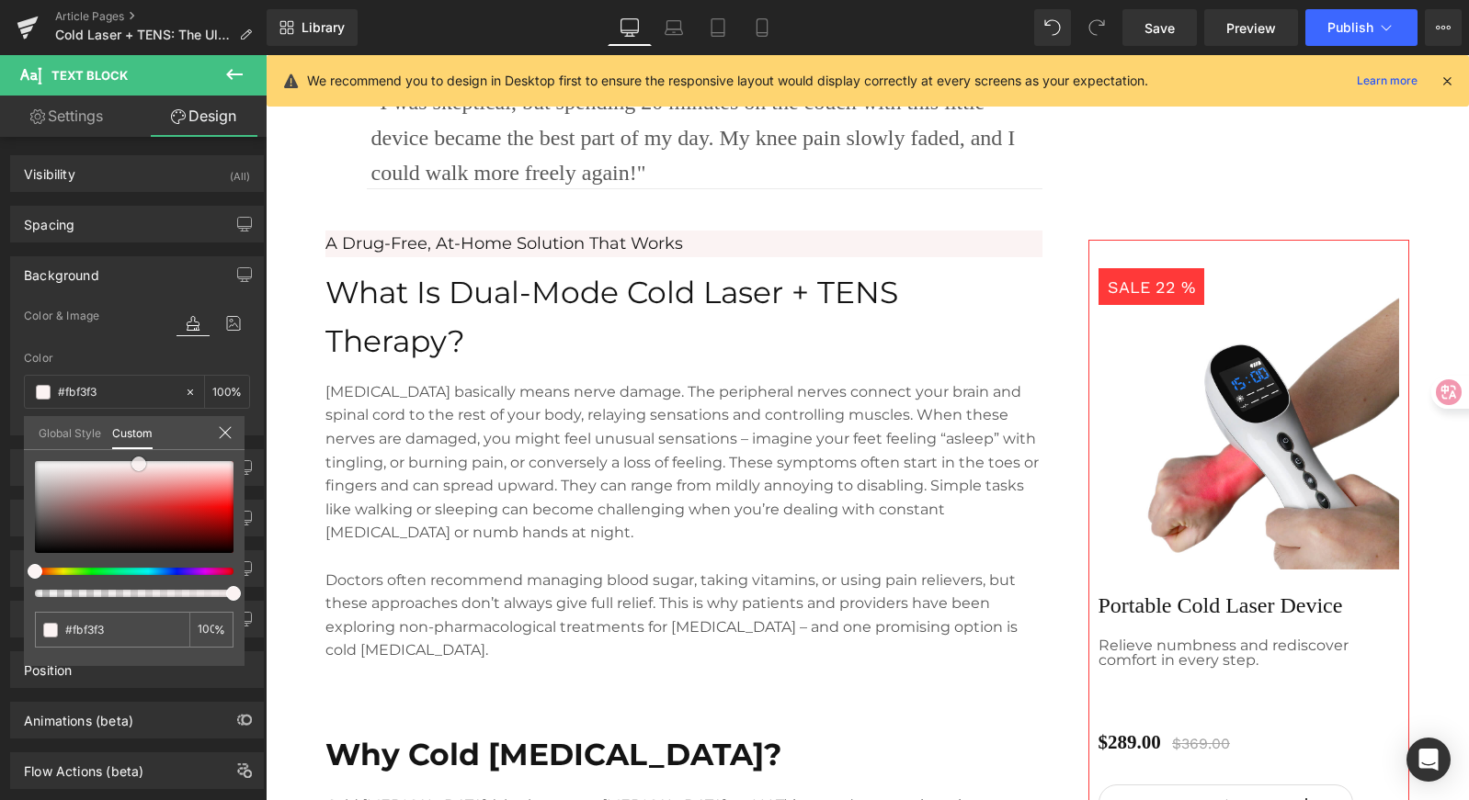
scroll to position [1138, 0]
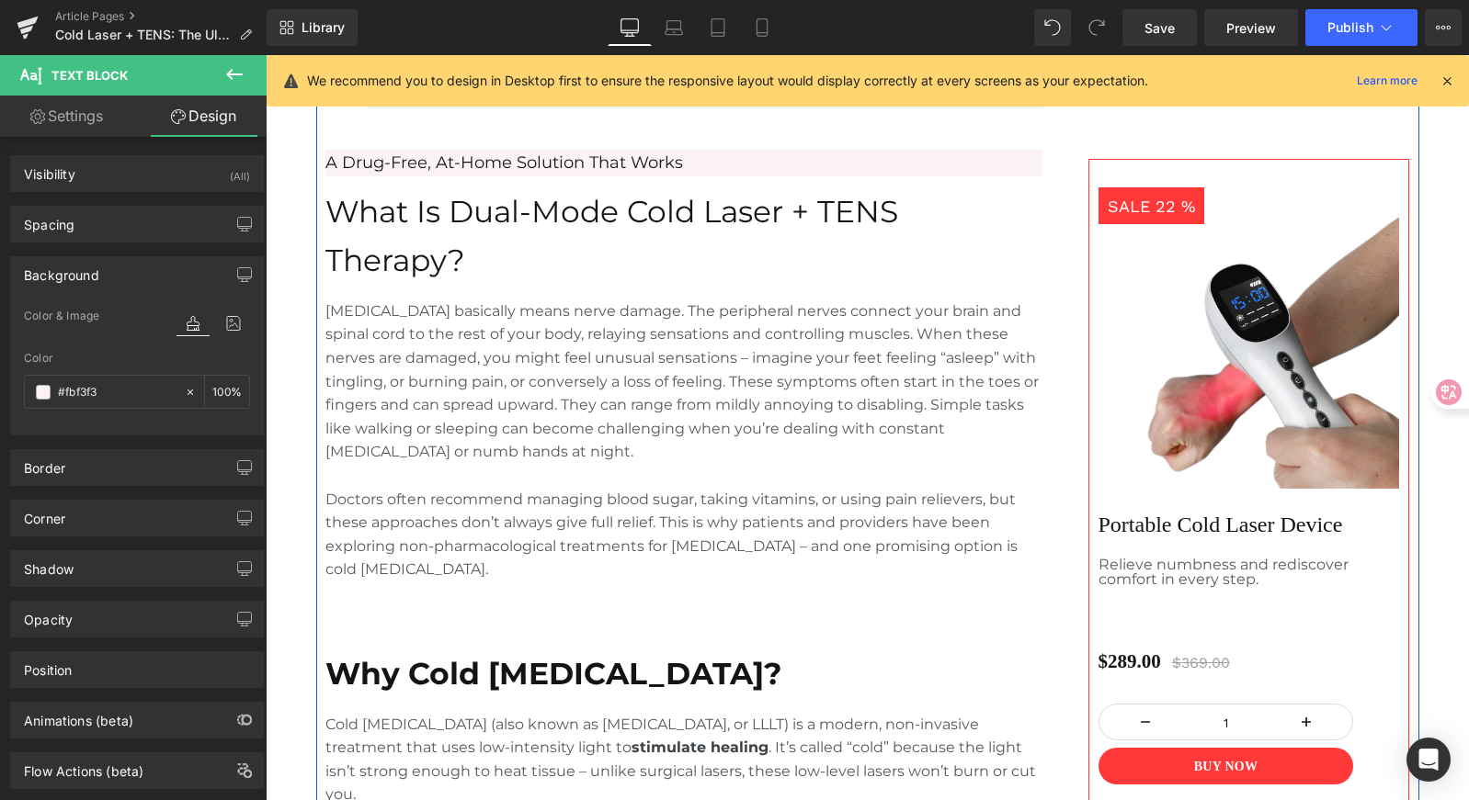
scroll to position [1225, 0]
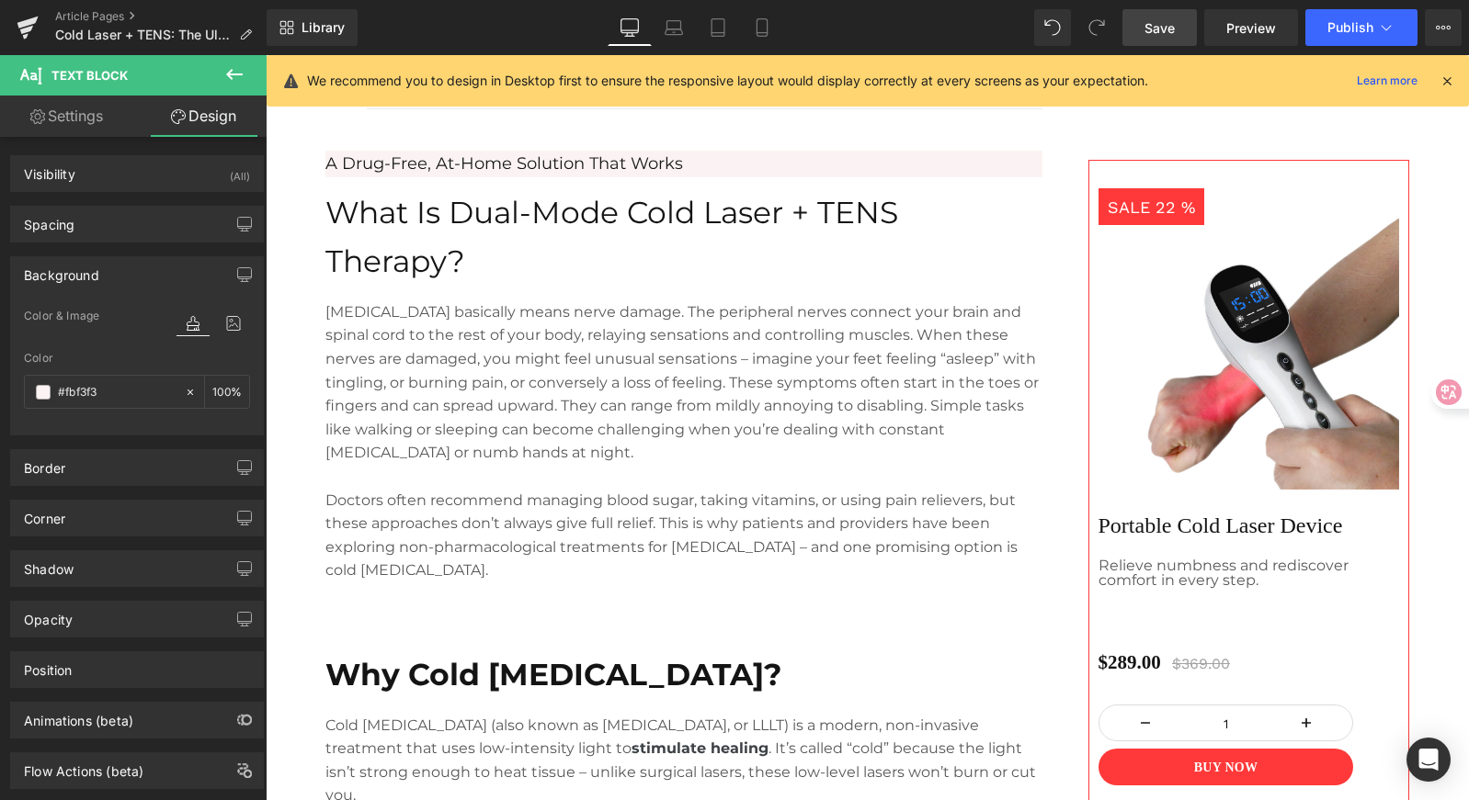
click at [1162, 18] on span "Save" at bounding box center [1159, 27] width 30 height 19
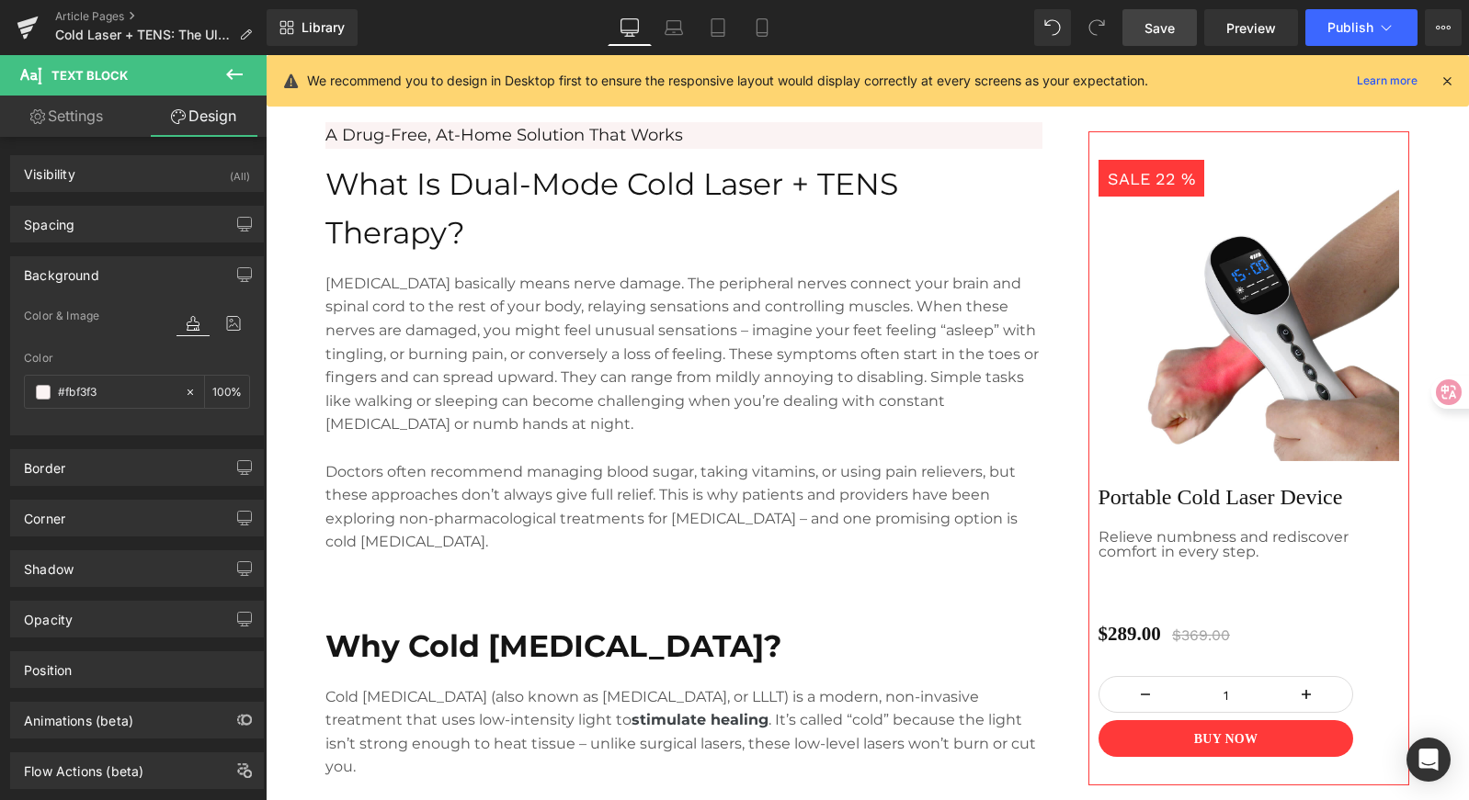
scroll to position [1253, 0]
click at [432, 461] on p "Doctors often recommend managing blood sugar, taking vitamins, or using pain re…" at bounding box center [683, 508] width 717 height 94
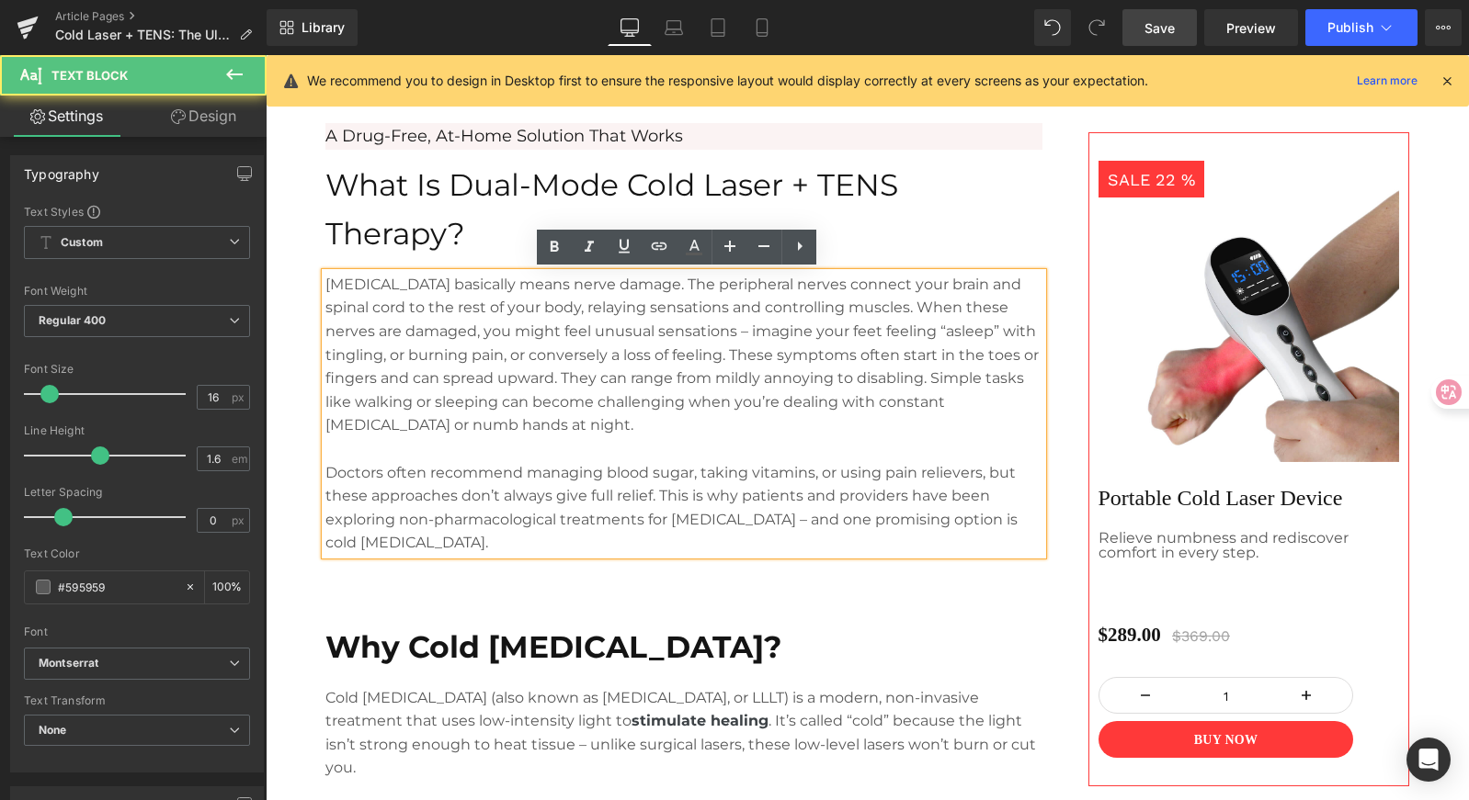
click at [442, 542] on p "Doctors often recommend managing blood sugar, taking vitamins, or using pain re…" at bounding box center [683, 508] width 717 height 94
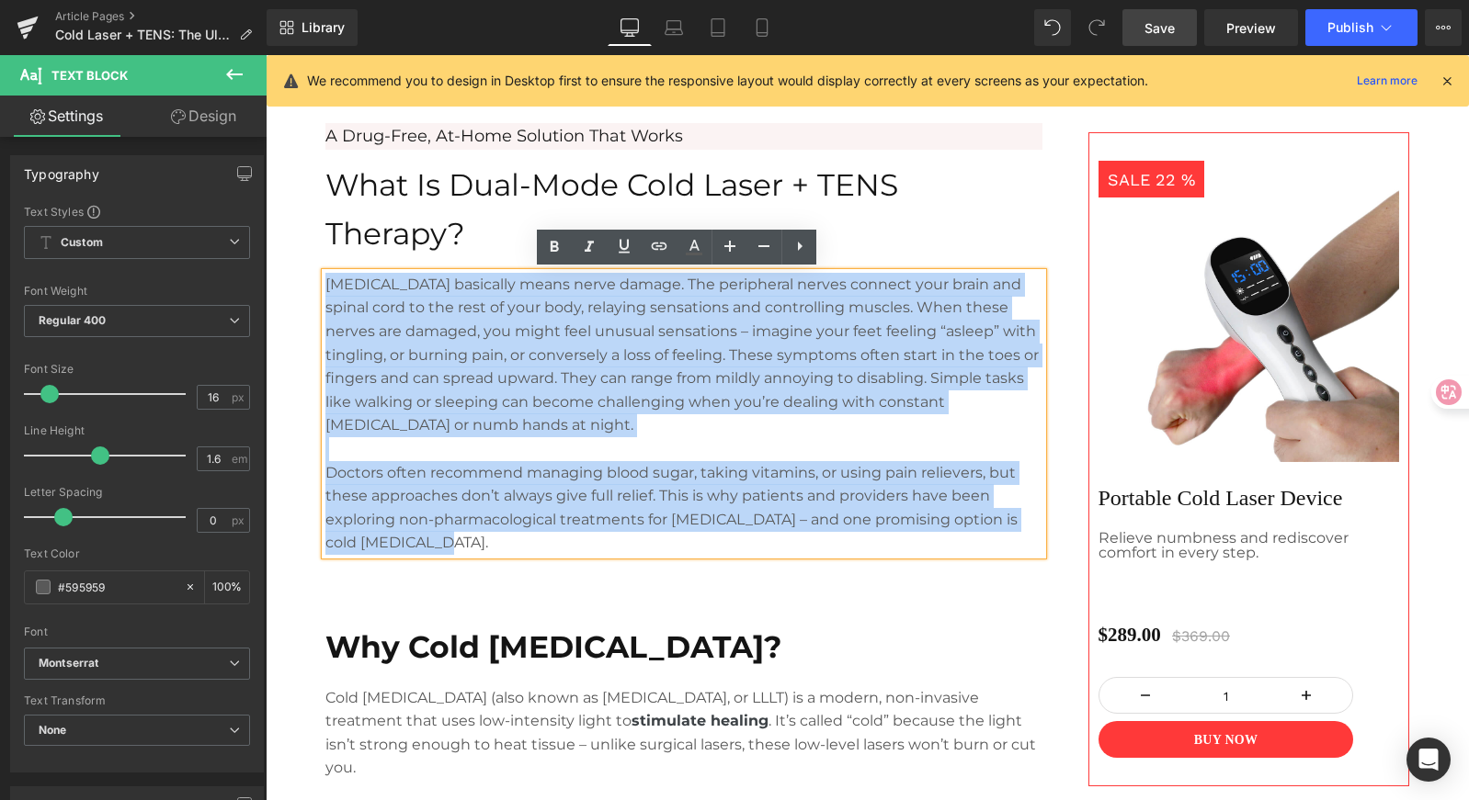
drag, startPoint x: 436, startPoint y: 543, endPoint x: 287, endPoint y: 281, distance: 301.3
paste div
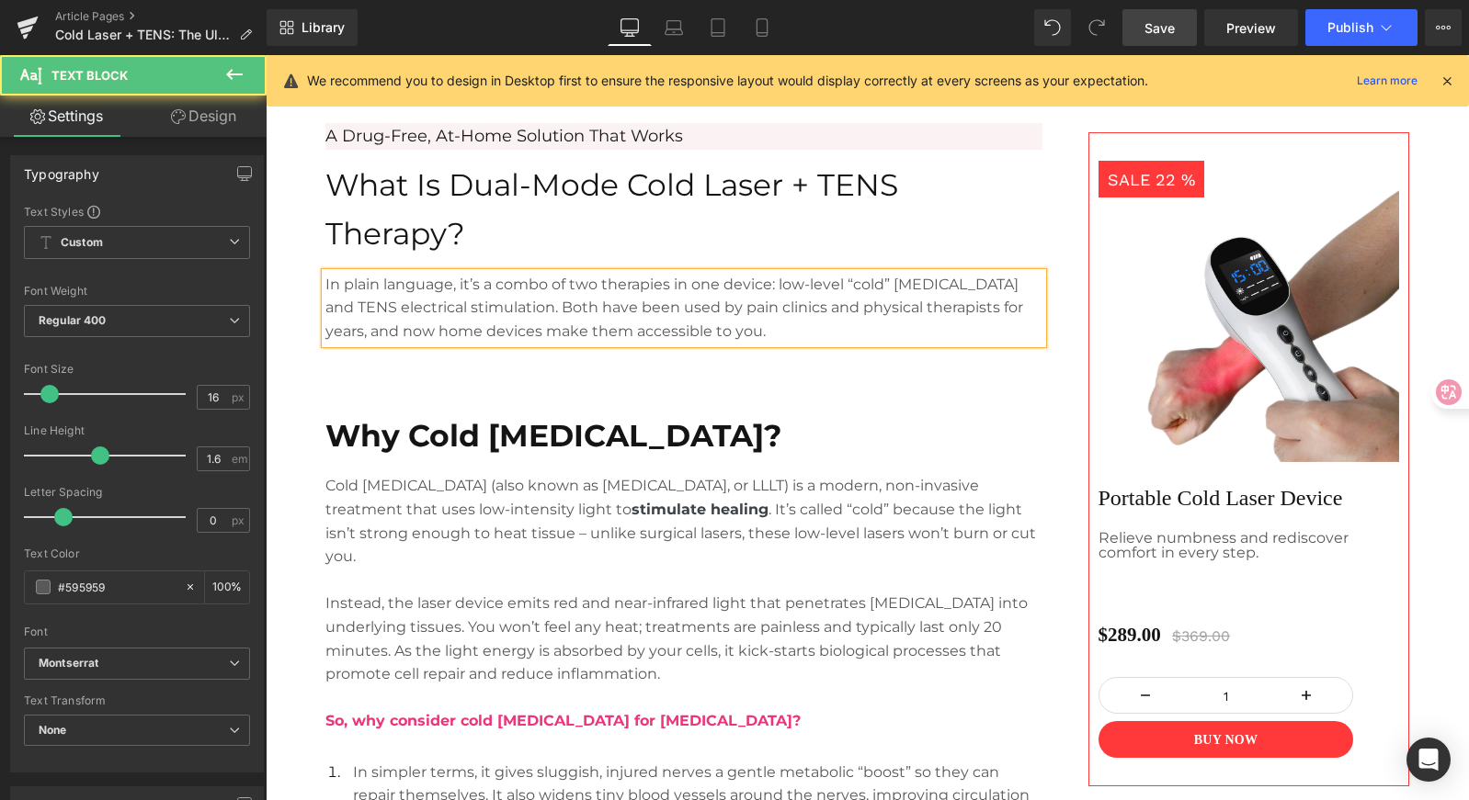
click at [516, 290] on p "In plain language, it’s a combo of two therapies in one device: low-level “cold…" at bounding box center [683, 308] width 717 height 71
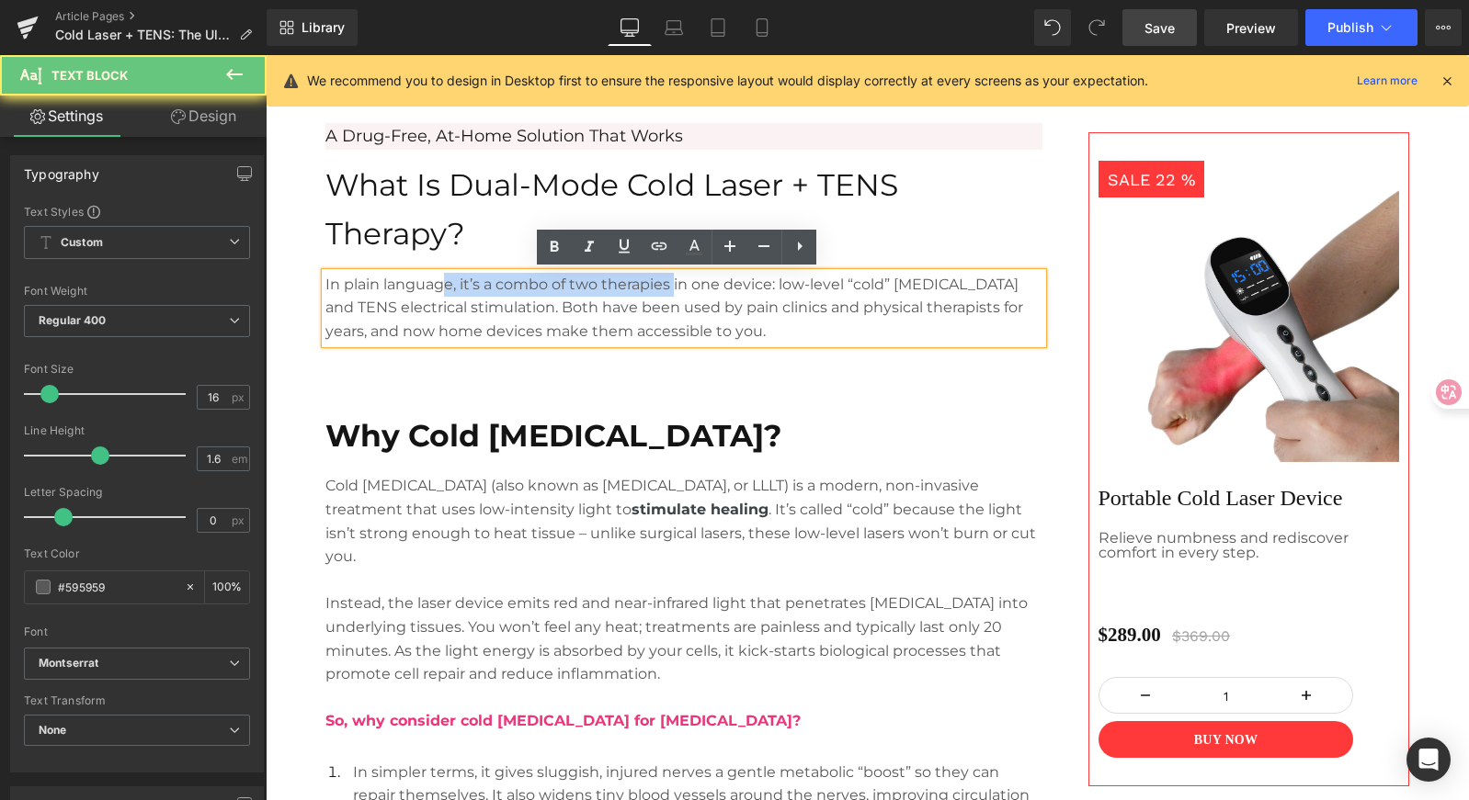
drag, startPoint x: 441, startPoint y: 289, endPoint x: 666, endPoint y: 293, distance: 225.2
click at [666, 293] on p "In plain language, it’s a combo of two therapies in one device: low-level “cold…" at bounding box center [683, 308] width 717 height 71
click at [669, 292] on p "In plain language, it’s a combo of two therapies in one device: low-level “cold…" at bounding box center [683, 308] width 717 height 71
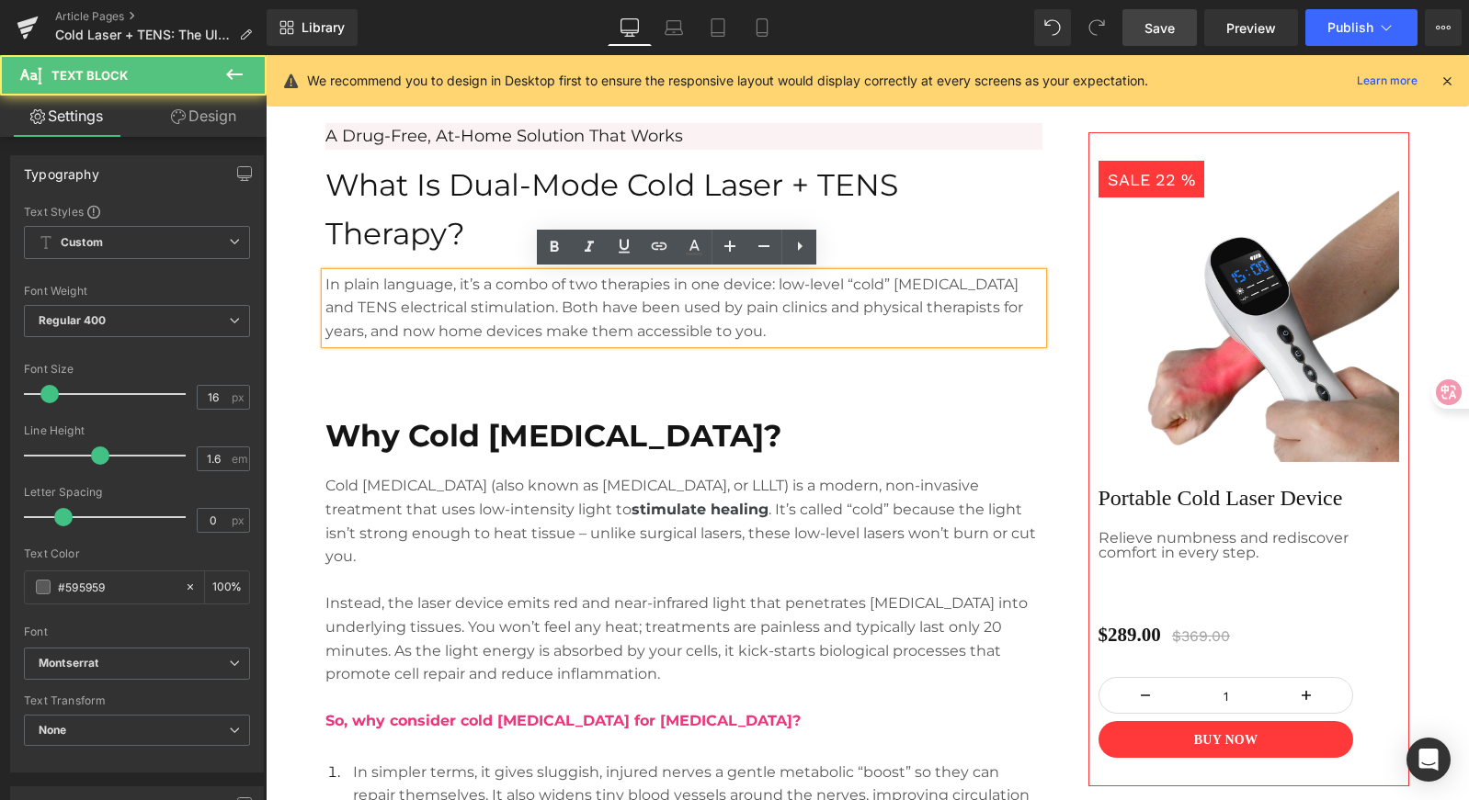
click at [790, 298] on p "In plain language, it’s a combo of two therapies in one device: low-level “cold…" at bounding box center [683, 308] width 717 height 71
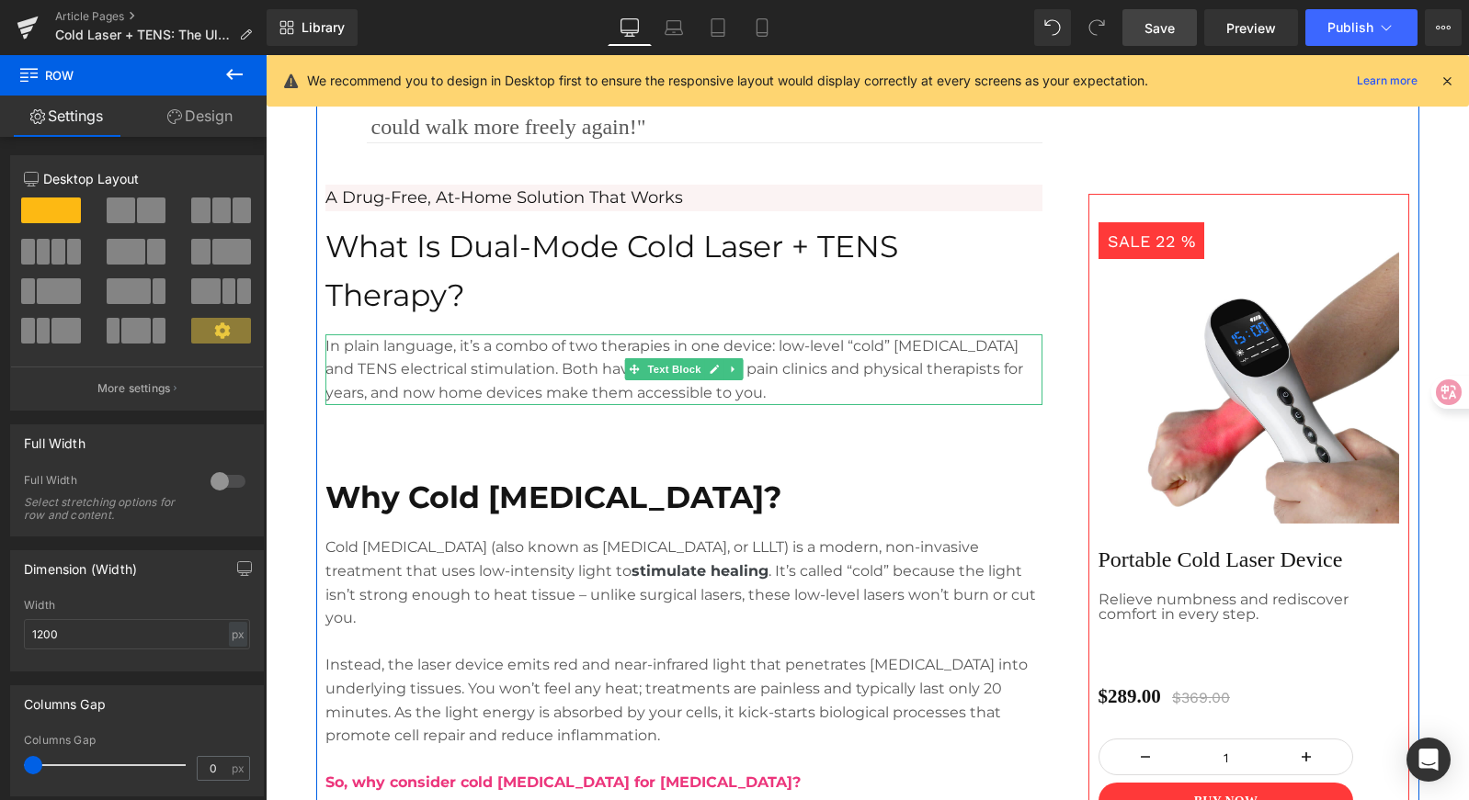
scroll to position [1191, 0]
click at [561, 377] on p "In plain language, it’s a combo of two therapies in one device: low-level “cold…" at bounding box center [683, 370] width 717 height 71
click at [654, 388] on p "In plain language, it’s a combo of two therapies in one device: low-level “cold…" at bounding box center [683, 370] width 717 height 71
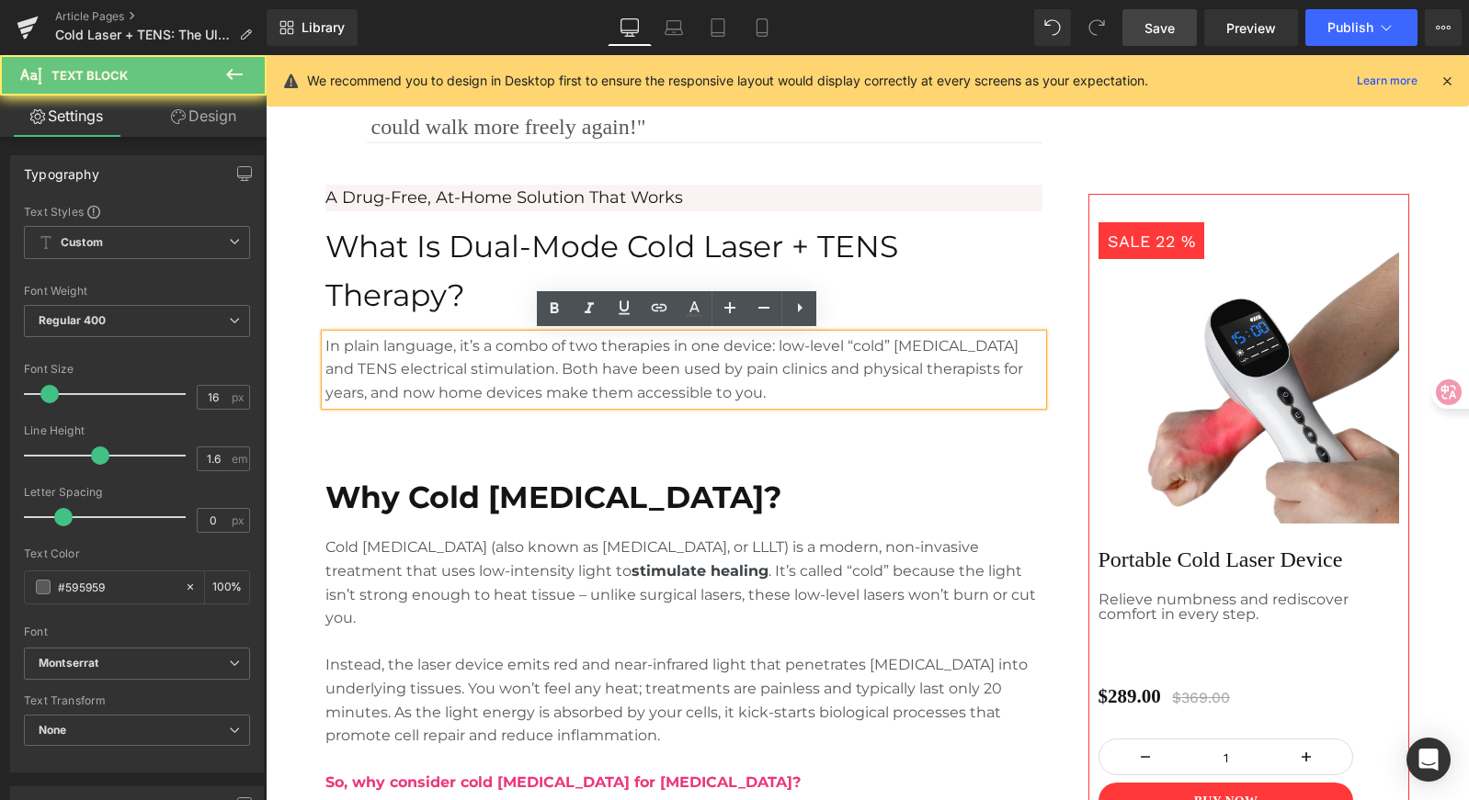
click at [753, 393] on p "In plain language, it’s a combo of two therapies in one device: low-level “cold…" at bounding box center [683, 370] width 717 height 71
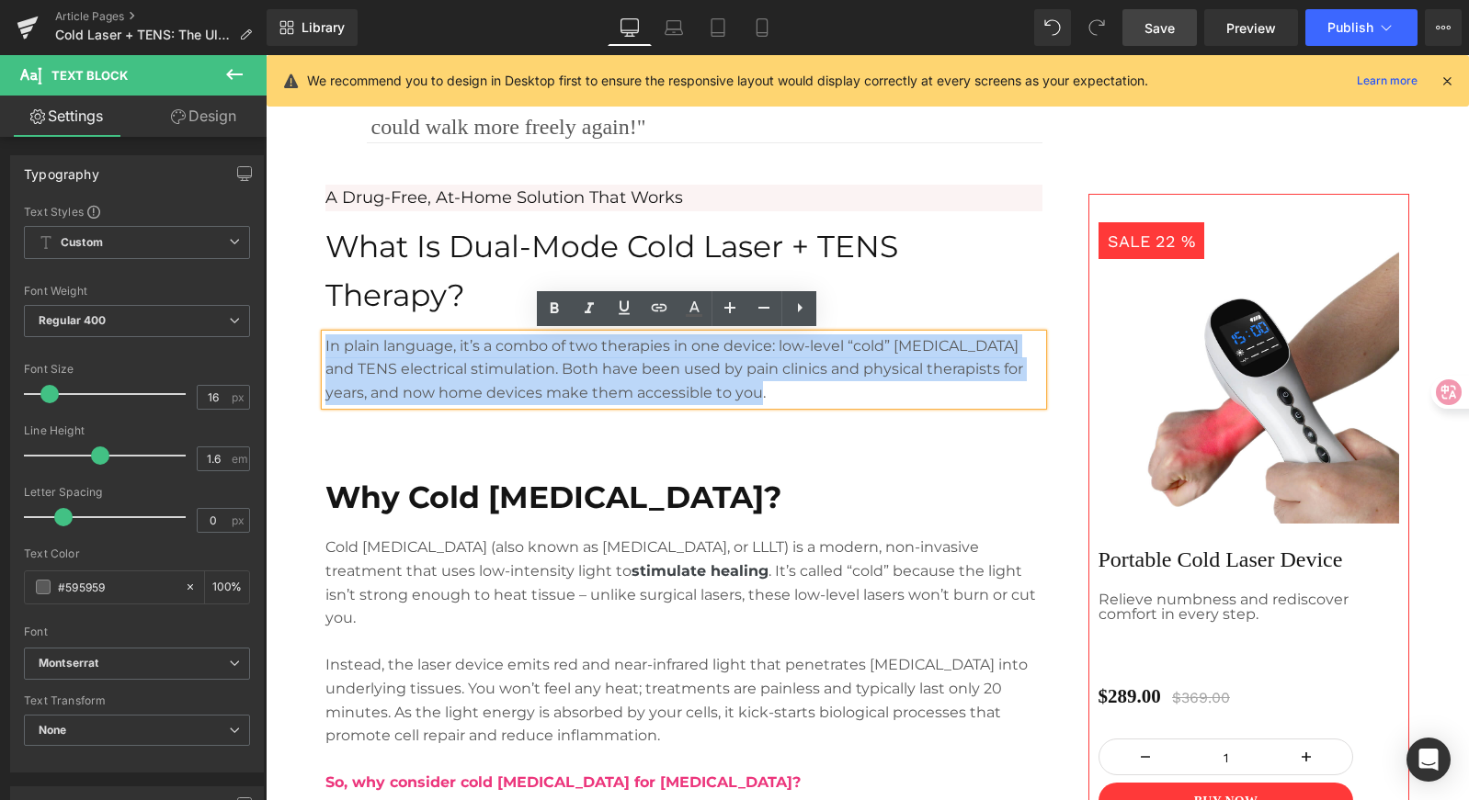
drag, startPoint x: 750, startPoint y: 393, endPoint x: 188, endPoint y: 339, distance: 564.1
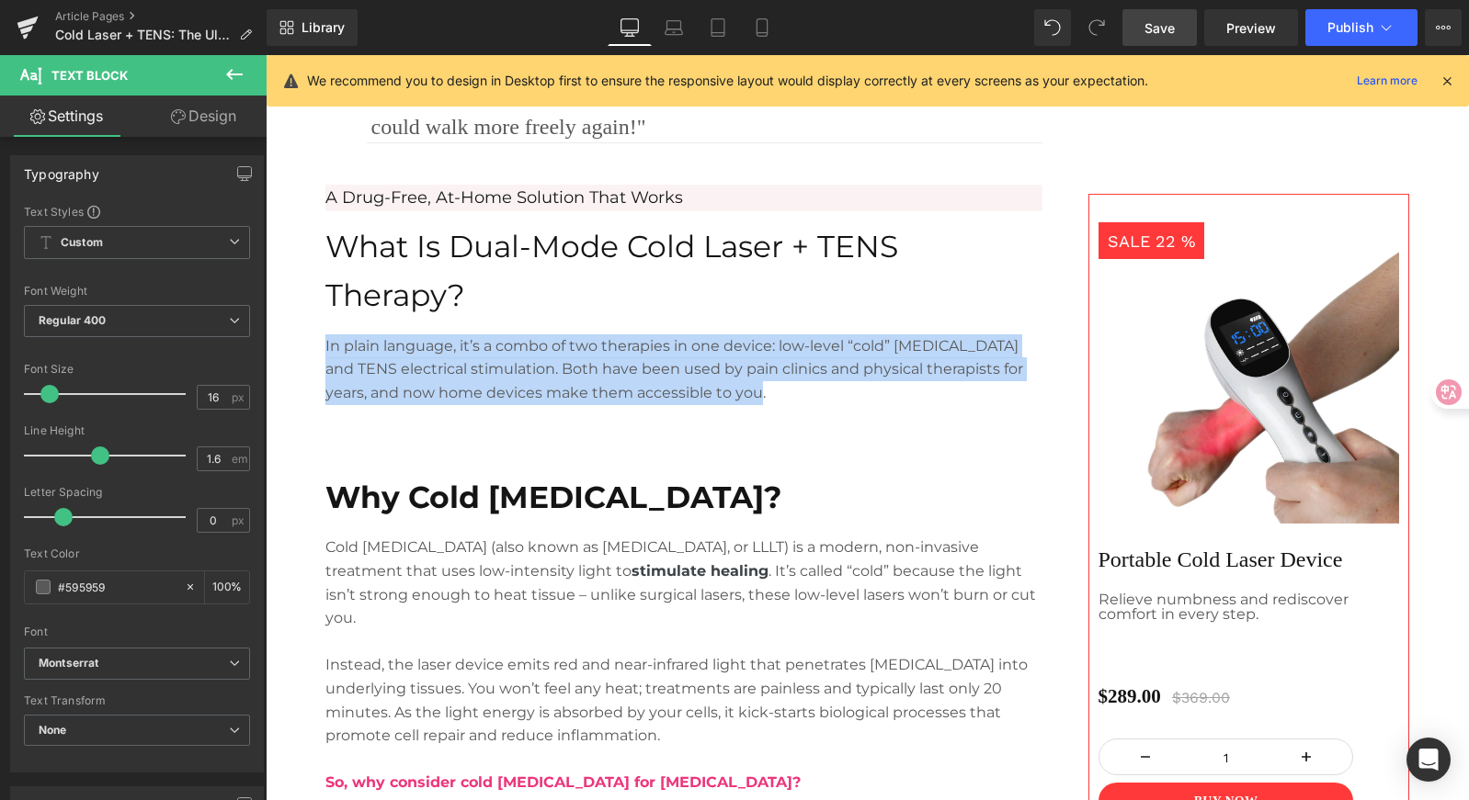
copy p "In plain language, it’s a combo of two therapies in one device: low-level “cold…"
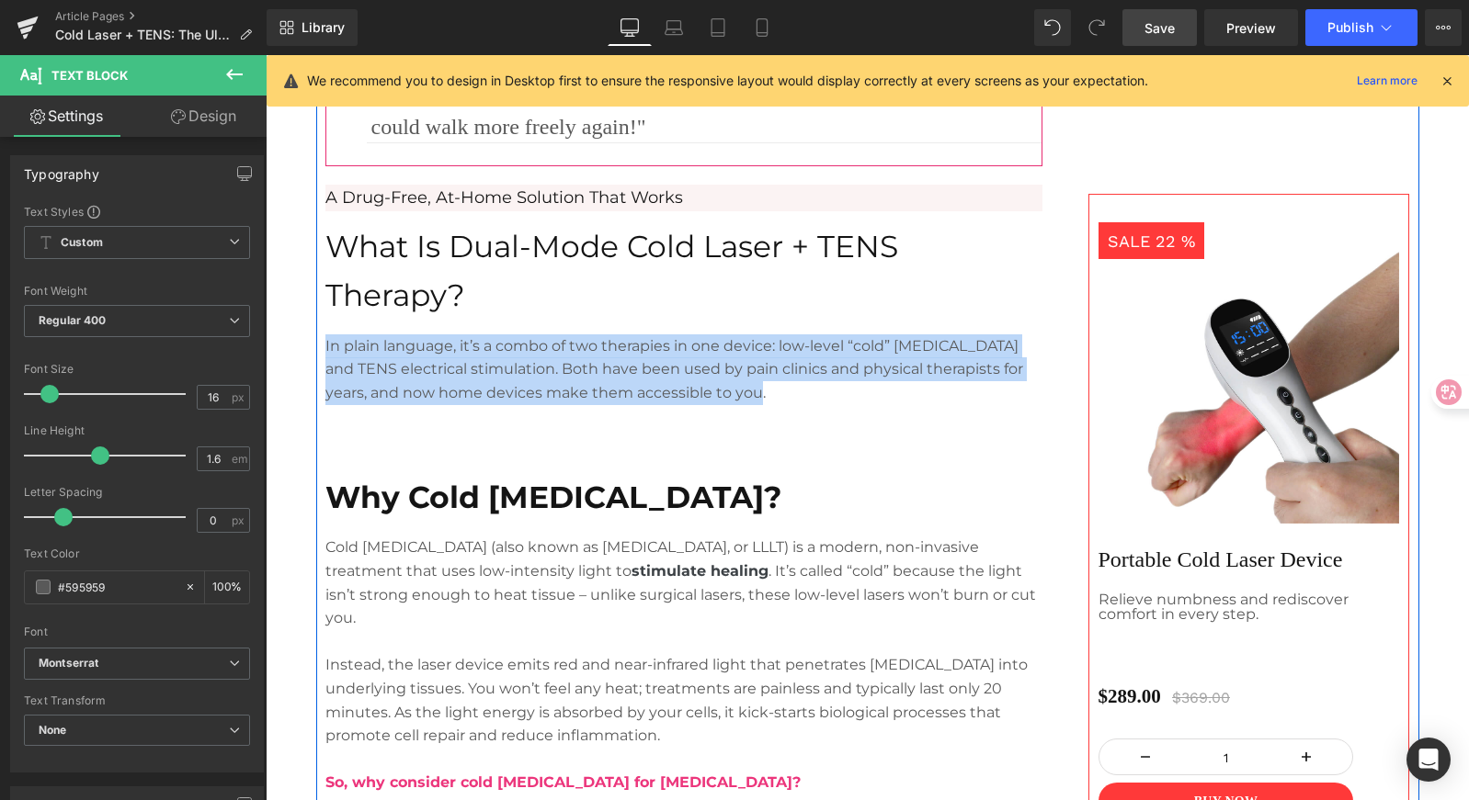
click at [266, 55] on div at bounding box center [266, 55] width 0 height 0
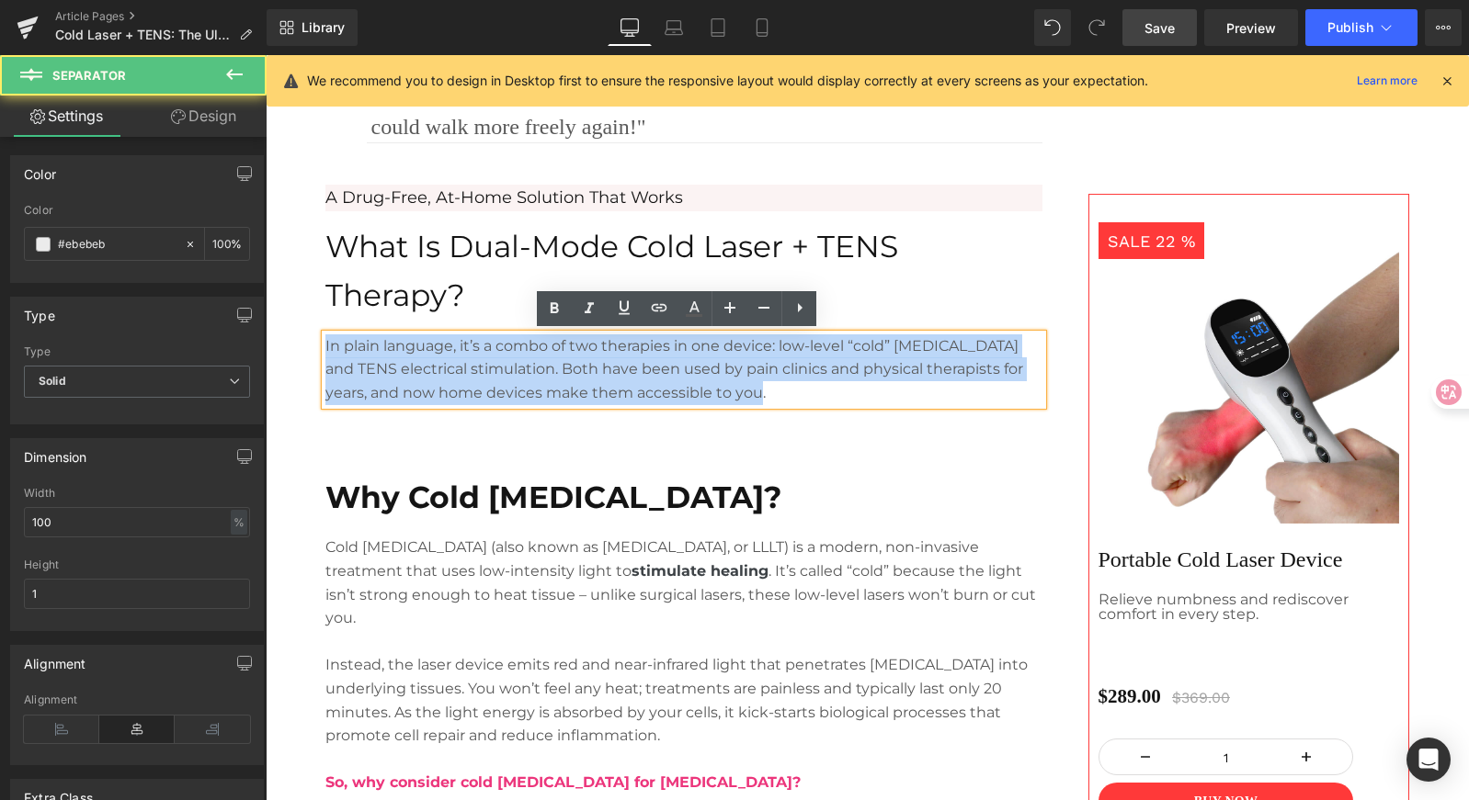
click at [1103, 158] on div "SALE 22 % (P) Image Portable Cold Laser Device Text Block Relieve numbness and …" at bounding box center [1235, 429] width 368 height 838
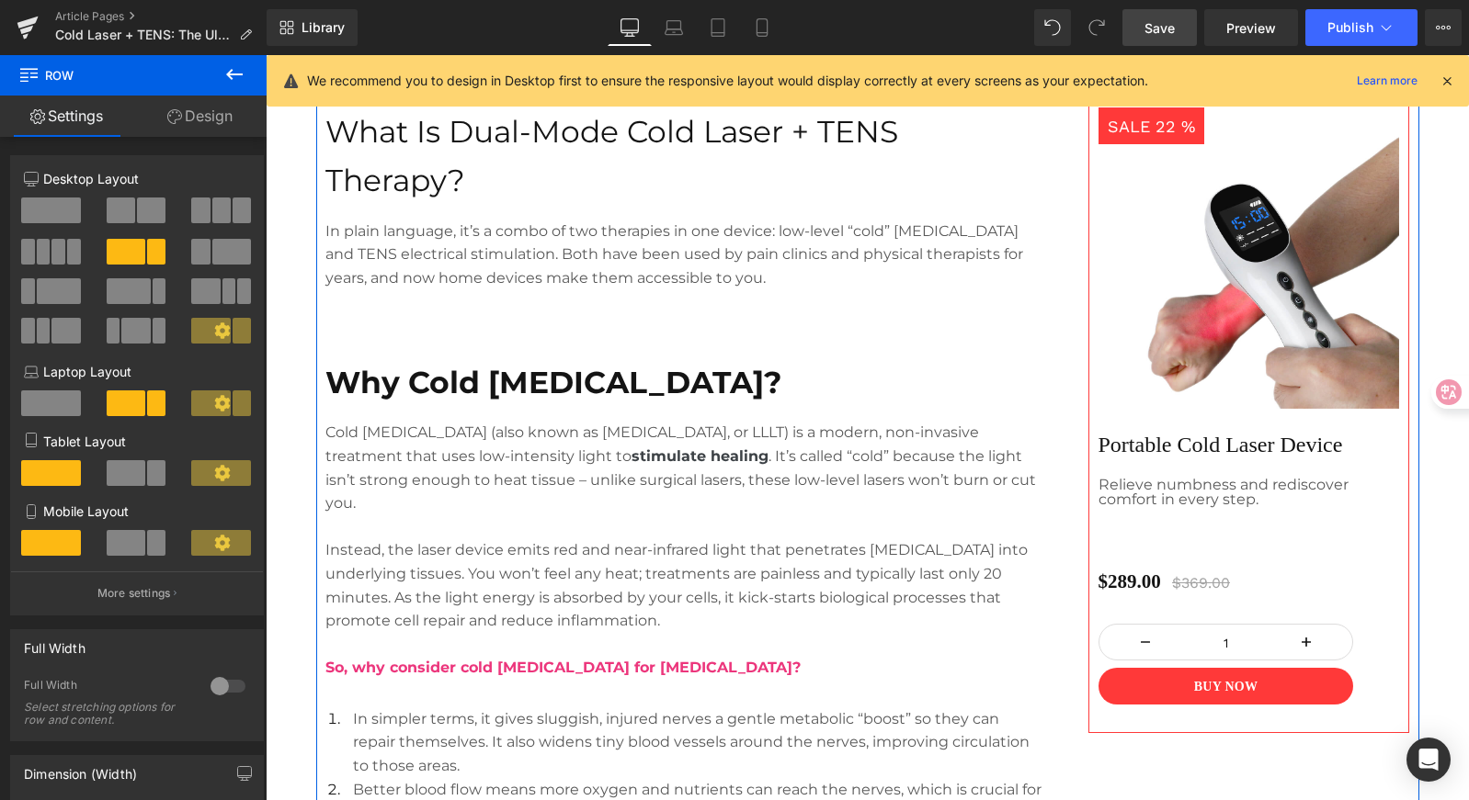
scroll to position [1093, 0]
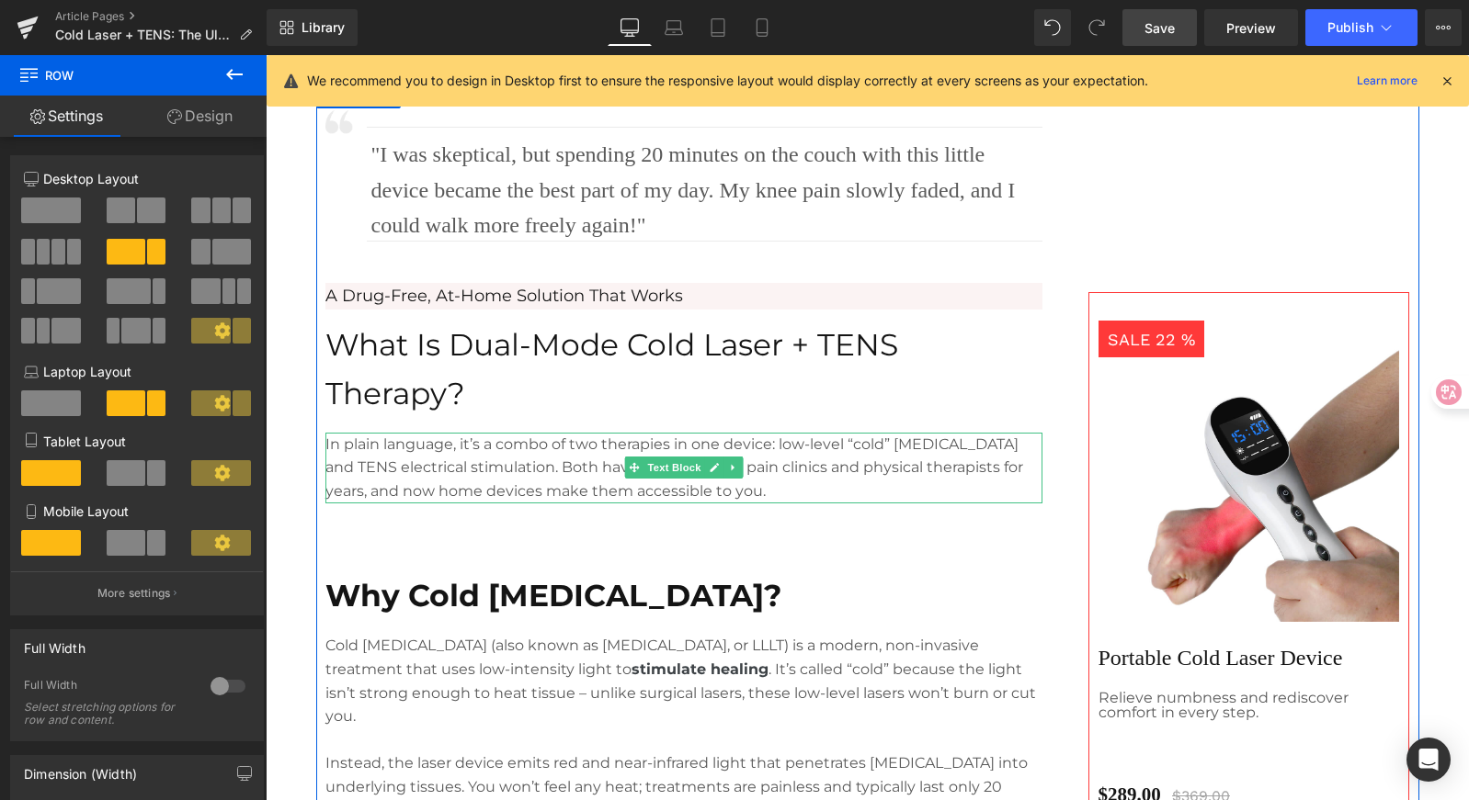
click at [462, 449] on p "In plain language, it’s a combo of two therapies in one device: low-level “cold…" at bounding box center [683, 468] width 717 height 71
click at [514, 446] on p "In plain language, it’s a combo of two therapies in one device: low-level “cold…" at bounding box center [683, 468] width 717 height 71
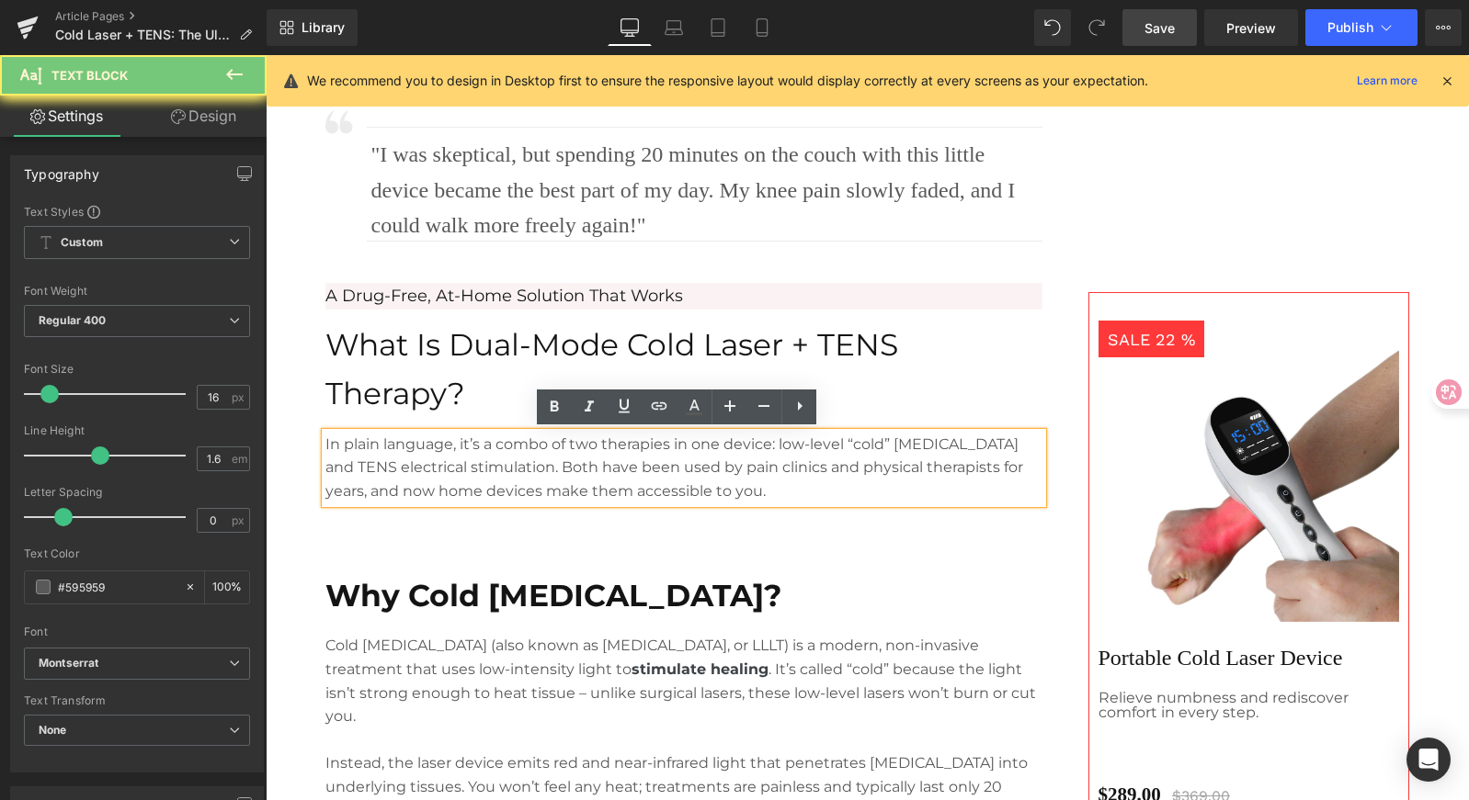
click at [567, 459] on p "In plain language, it’s a combo of two therapies in one device: low-level “cold…" at bounding box center [683, 468] width 717 height 71
click at [706, 461] on p "In plain language, it’s a combo of two therapies in one device: low-level “cold…" at bounding box center [683, 468] width 717 height 71
click at [750, 484] on p "In plain language, it’s a combo of two therapies in one device: low-level “cold…" at bounding box center [683, 468] width 717 height 71
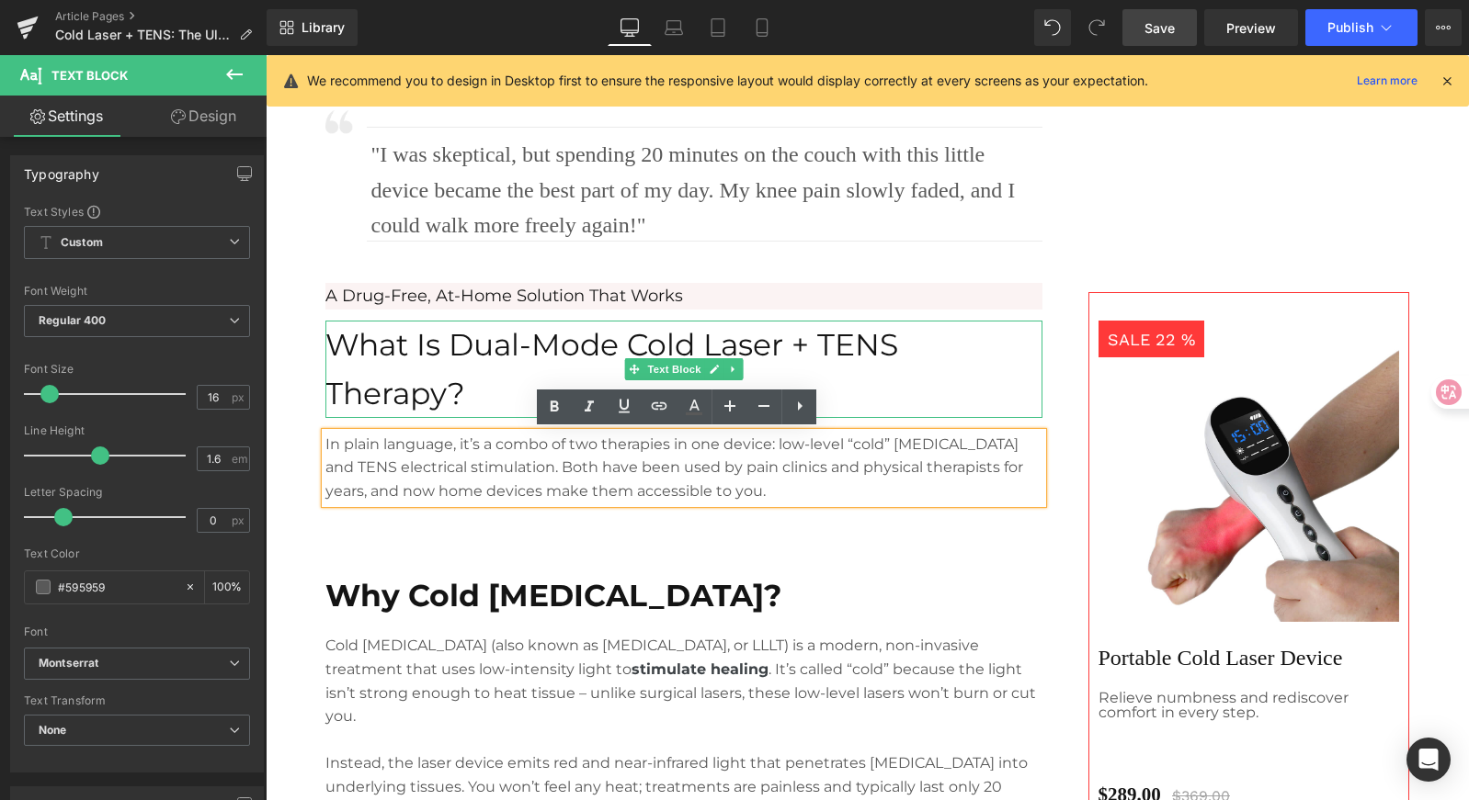
click at [1009, 383] on p "What Is Dual-Mode Cold Laser + TENS Therapy?" at bounding box center [683, 369] width 717 height 97
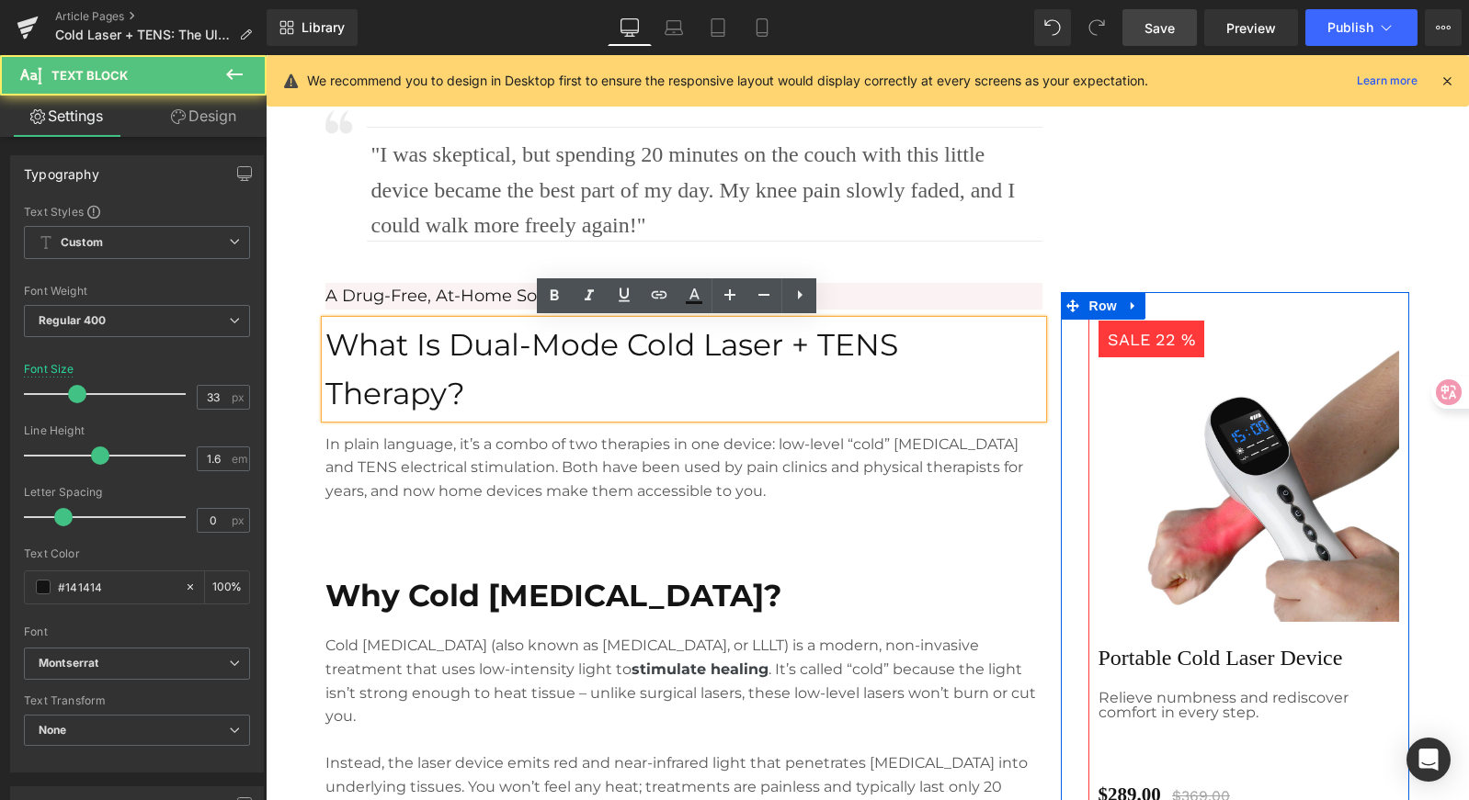
click at [1061, 398] on div at bounding box center [1075, 619] width 28 height 654
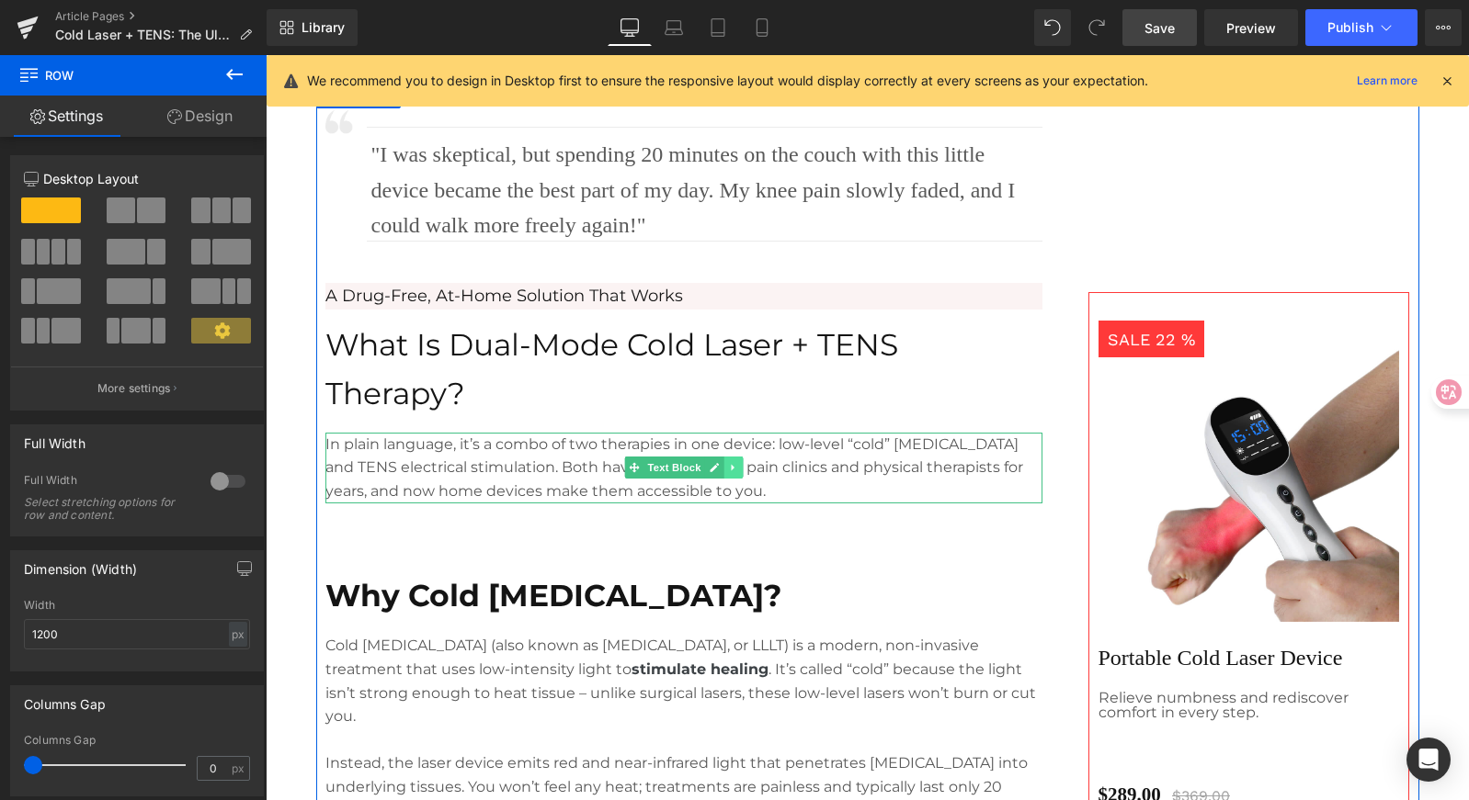
click at [730, 473] on link at bounding box center [732, 468] width 19 height 22
click at [720, 473] on link at bounding box center [723, 468] width 19 height 22
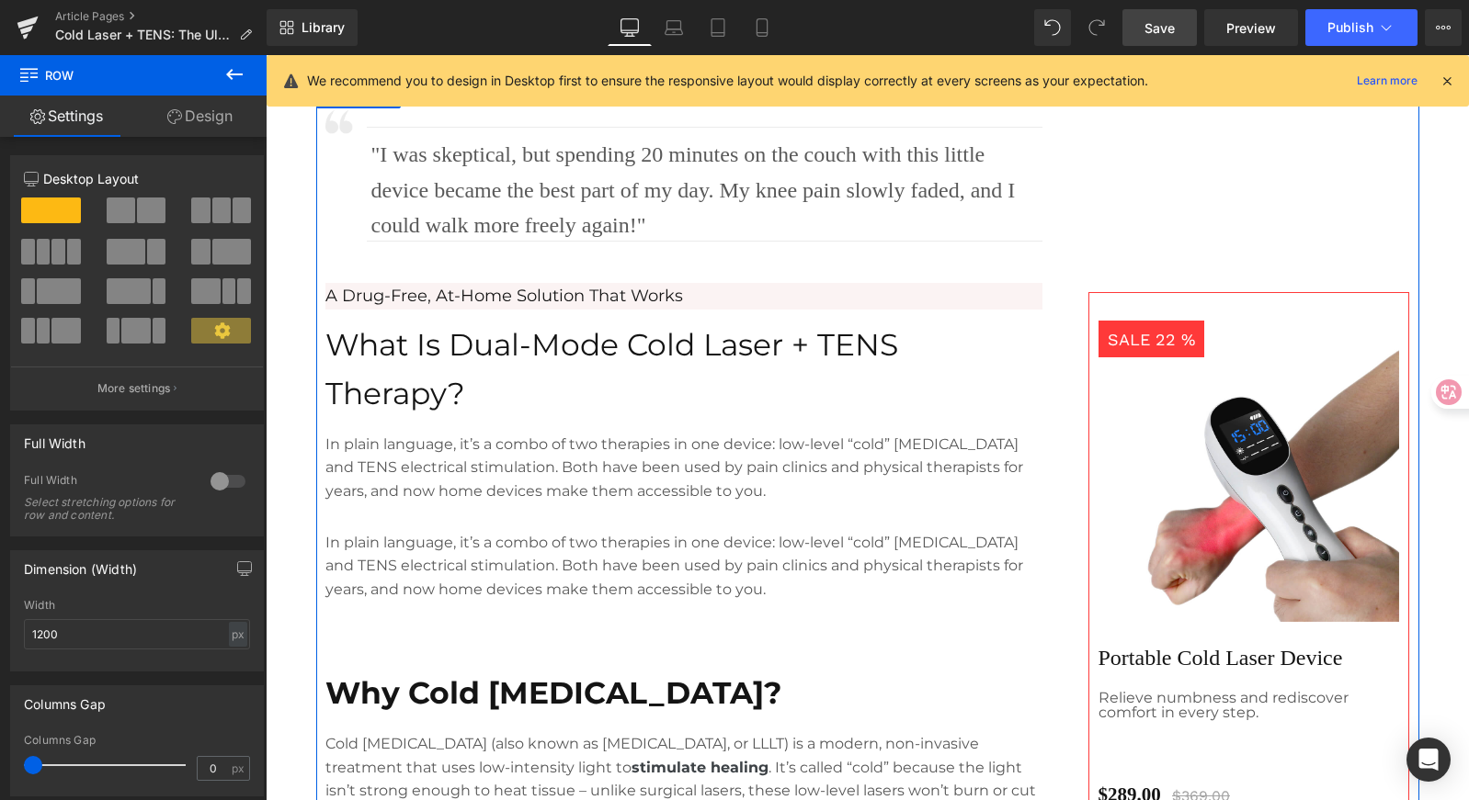
click at [534, 550] on p "In plain language, it’s a combo of two therapies in one device: low-level “cold…" at bounding box center [683, 566] width 717 height 71
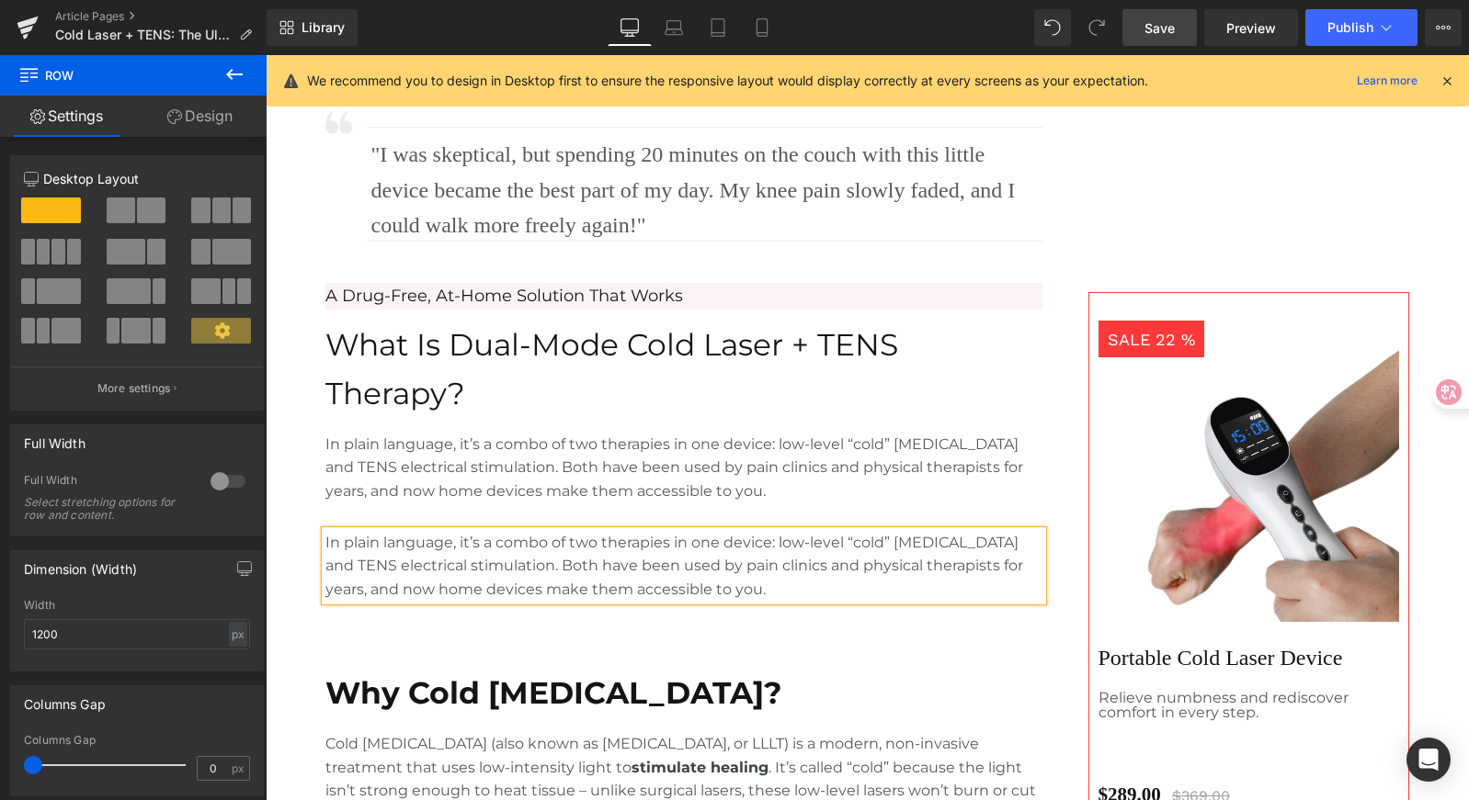
click at [647, 570] on p "In plain language, it’s a combo of two therapies in one device: low-level “cold…" at bounding box center [683, 566] width 717 height 71
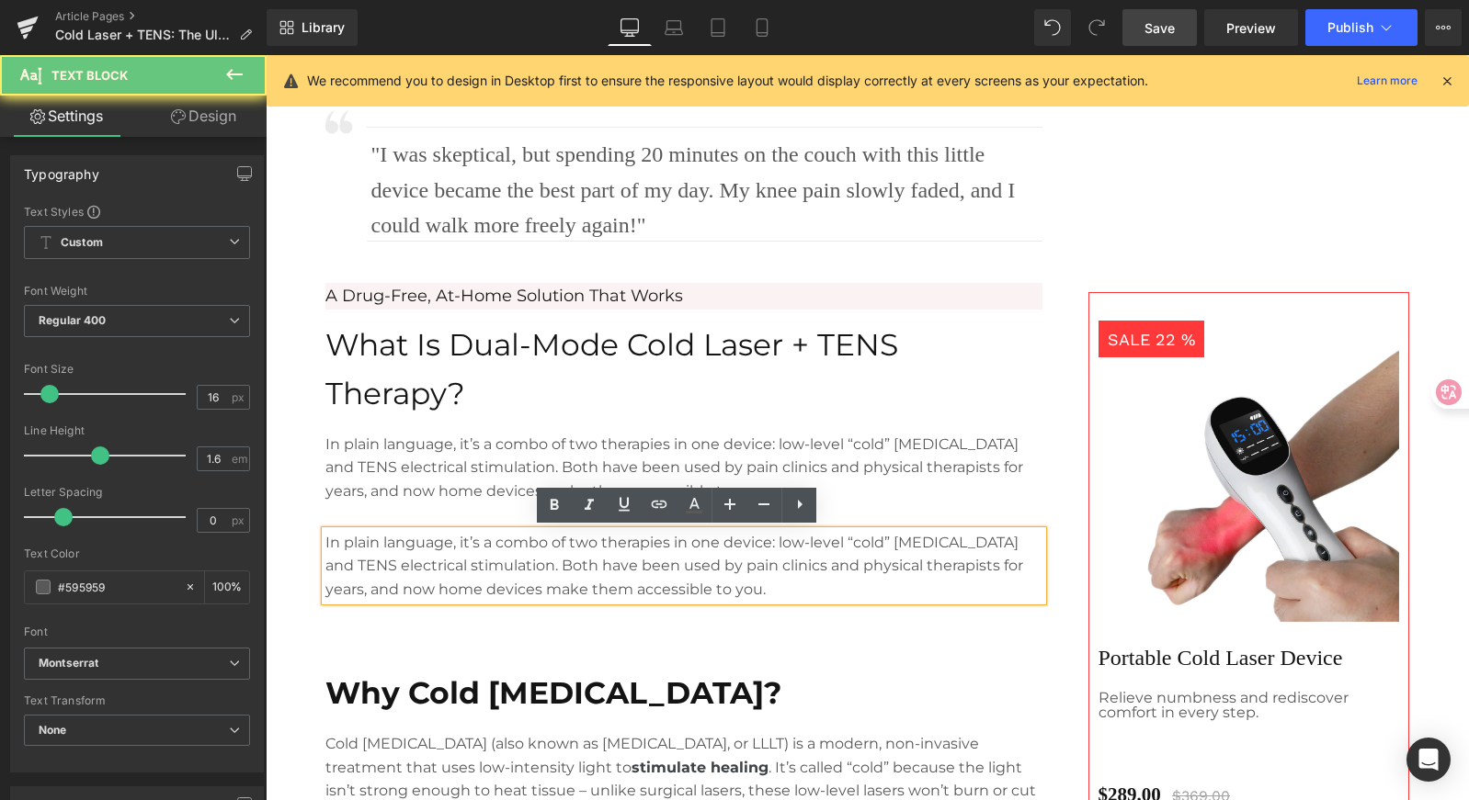
click at [745, 590] on p "In plain language, it’s a combo of two therapies in one device: low-level “cold…" at bounding box center [683, 566] width 717 height 71
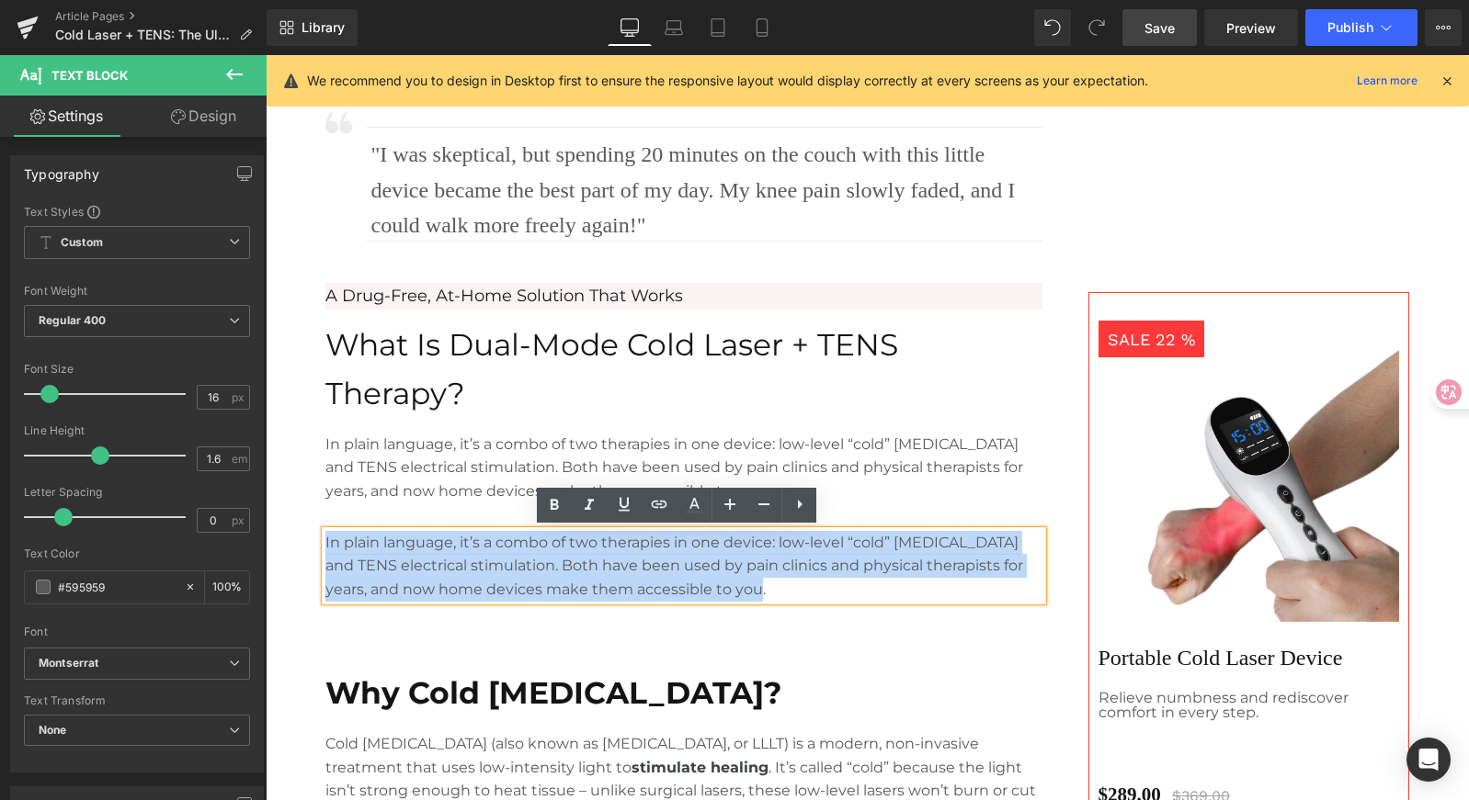
drag, startPoint x: 745, startPoint y: 590, endPoint x: 209, endPoint y: 518, distance: 541.5
paste div
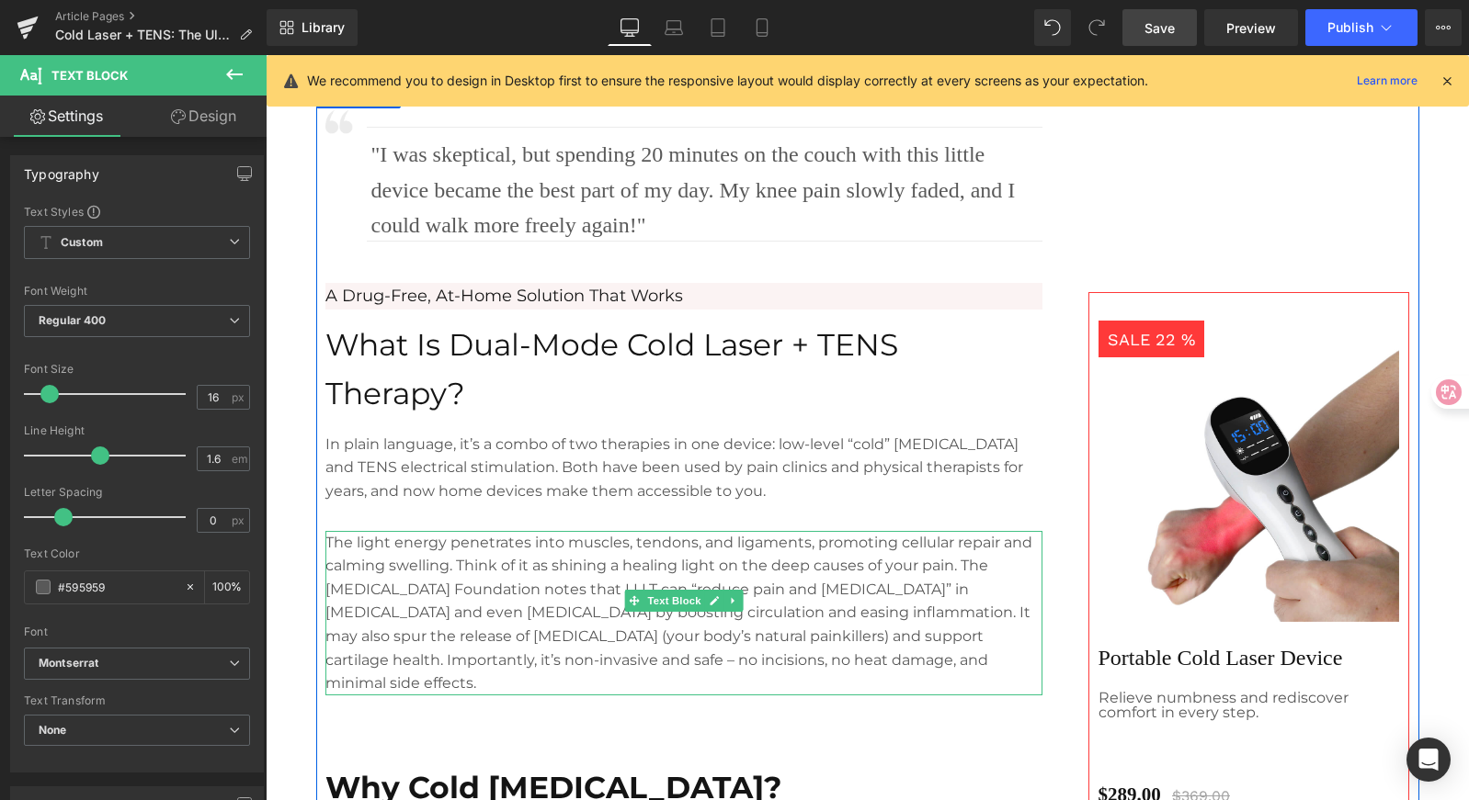
click at [369, 550] on p "The light energy penetrates into muscles, tendons, and ligaments, promoting cel…" at bounding box center [683, 613] width 717 height 165
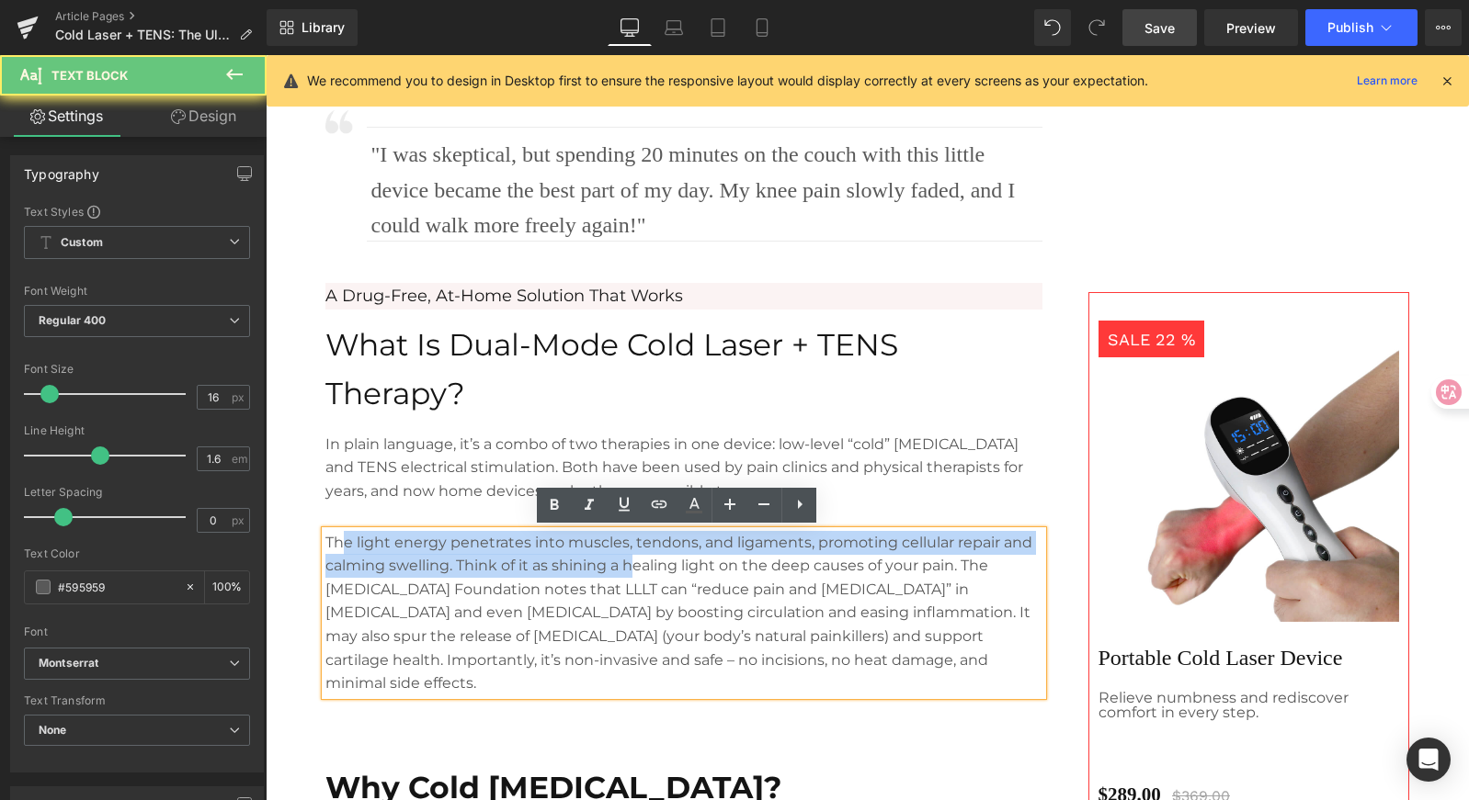
drag, startPoint x: 335, startPoint y: 543, endPoint x: 630, endPoint y: 554, distance: 295.2
click at [630, 554] on p "The light energy penetrates into muscles, tendons, and ligaments, promoting cel…" at bounding box center [683, 613] width 717 height 165
click at [635, 551] on p "The light energy penetrates into muscles, tendons, and ligaments, promoting cel…" at bounding box center [683, 613] width 717 height 165
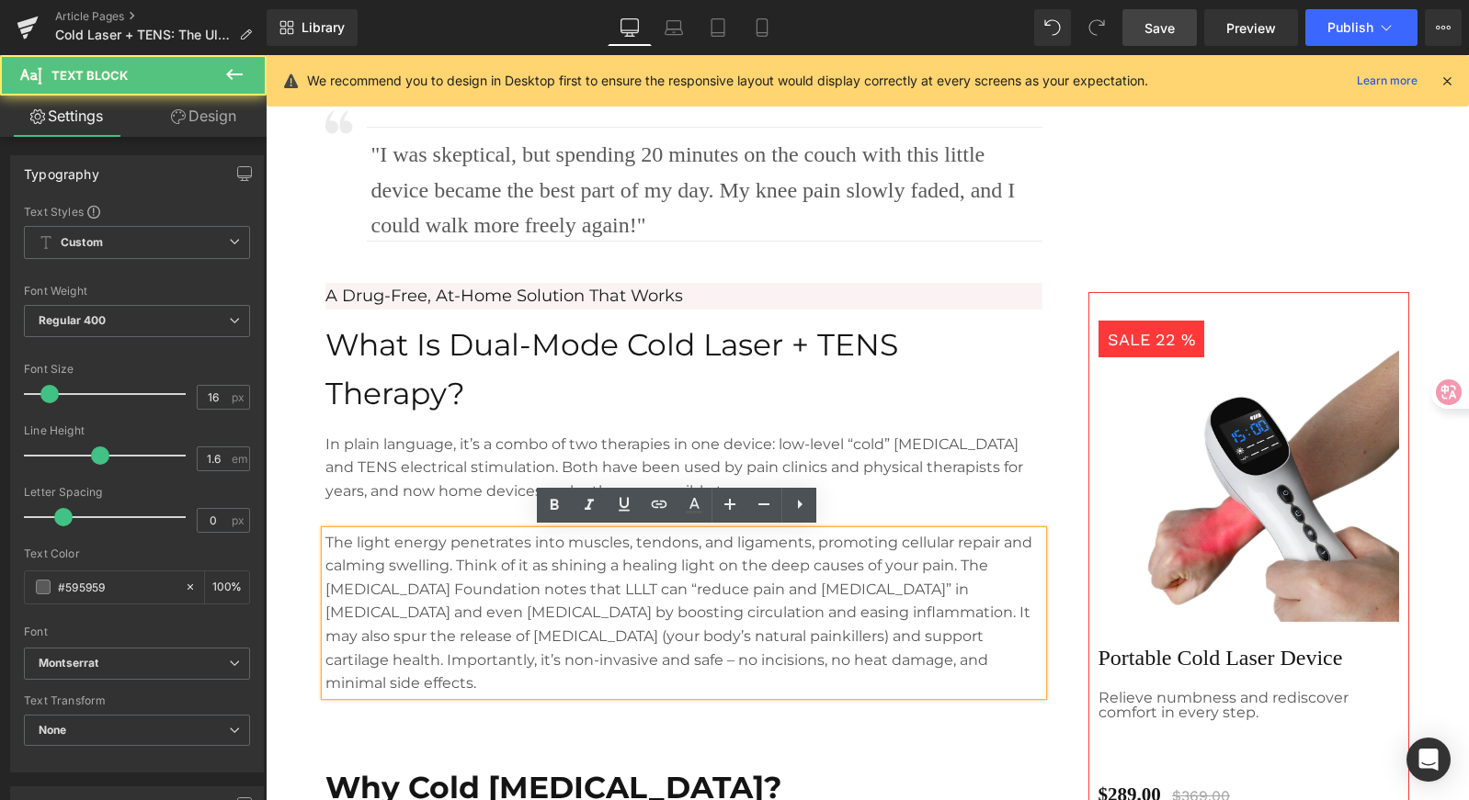
click at [673, 549] on p "The light energy penetrates into muscles, tendons, and ligaments, promoting cel…" at bounding box center [683, 613] width 717 height 165
click at [808, 547] on p "The light energy penetrates into muscles, tendons, and ligaments, promoting cel…" at bounding box center [683, 613] width 717 height 165
click at [910, 556] on p "The light energy penetrates into muscles, tendons, and ligaments, promoting cel…" at bounding box center [683, 613] width 717 height 165
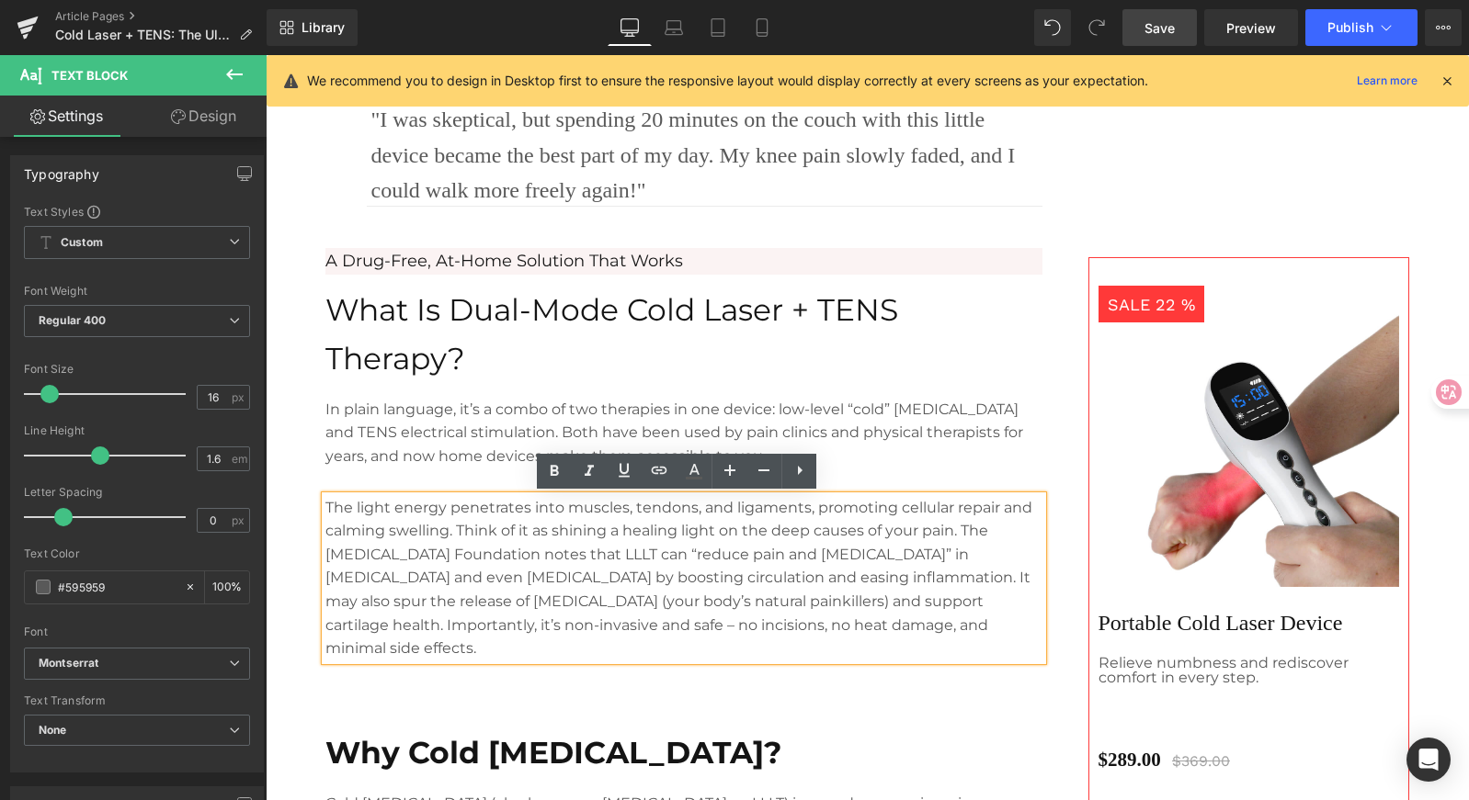
scroll to position [1131, 0]
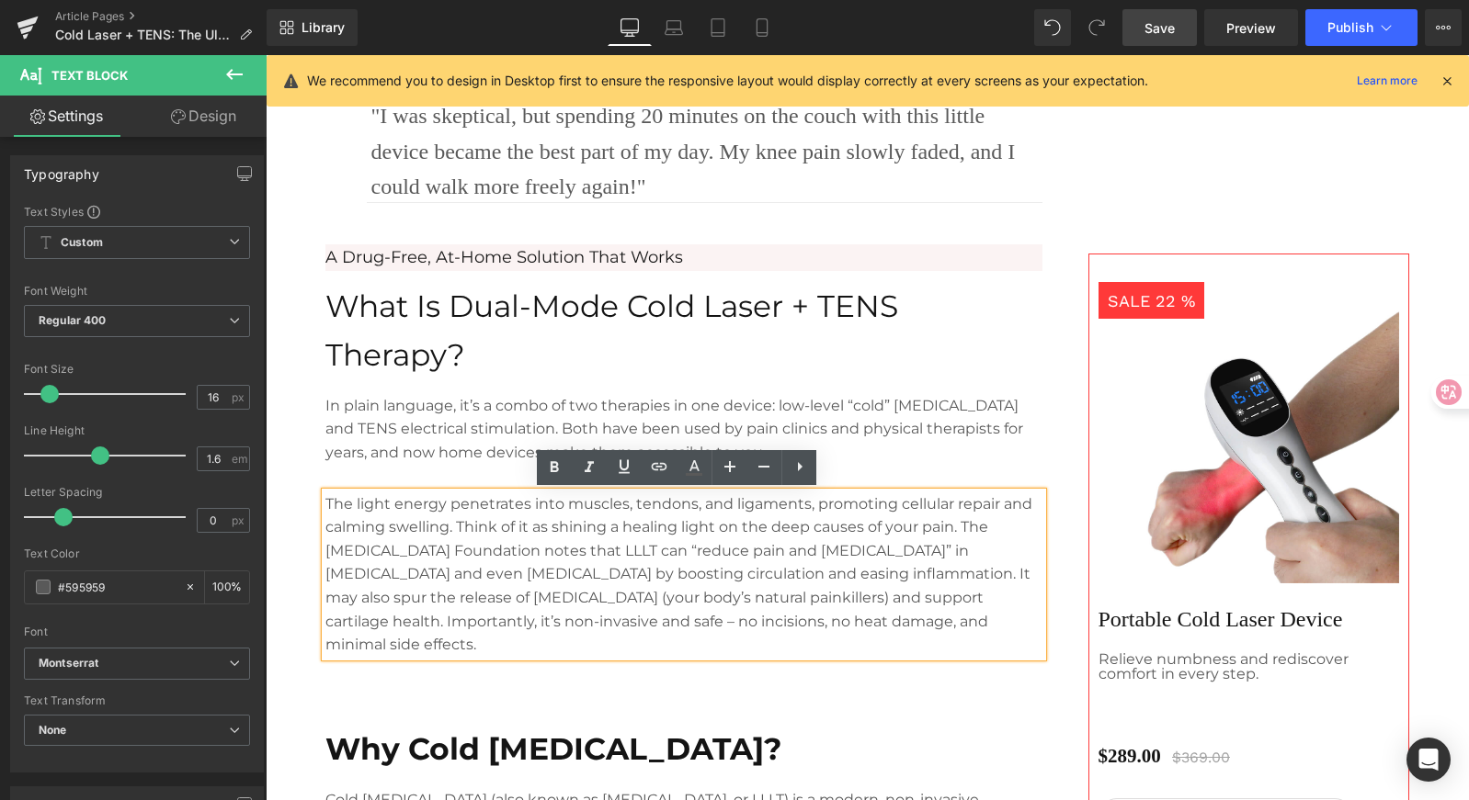
drag, startPoint x: 548, startPoint y: 601, endPoint x: 732, endPoint y: 599, distance: 183.8
click at [549, 601] on p "The light energy penetrates into muscles, tendons, and ligaments, promoting cel…" at bounding box center [683, 575] width 717 height 165
click at [835, 611] on p "The light energy penetrates into muscles, tendons, and ligaments, promoting cel…" at bounding box center [683, 575] width 717 height 165
click at [832, 584] on p "The light energy penetrates into muscles, tendons, and ligaments, promoting cel…" at bounding box center [683, 575] width 717 height 165
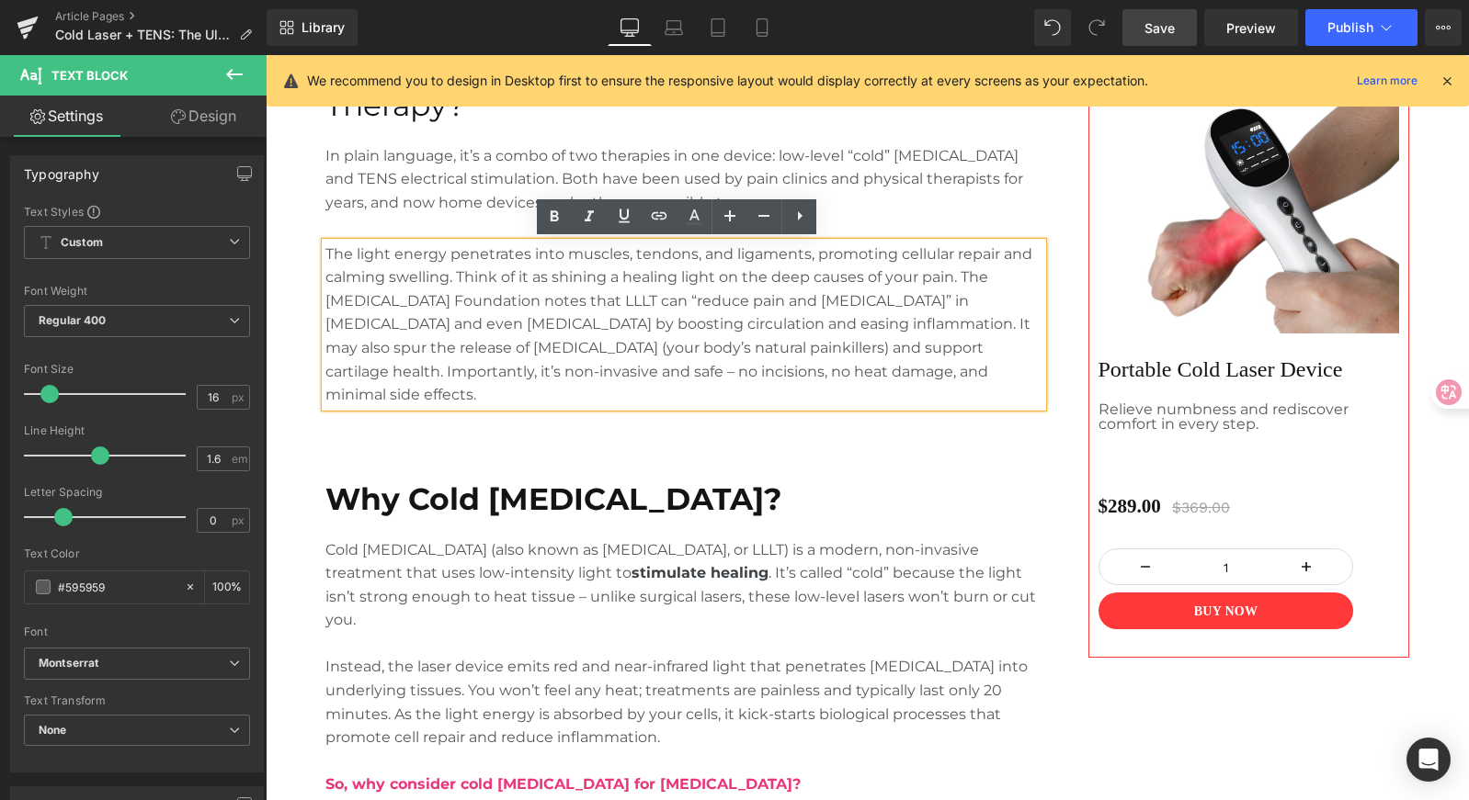
scroll to position [1379, 0]
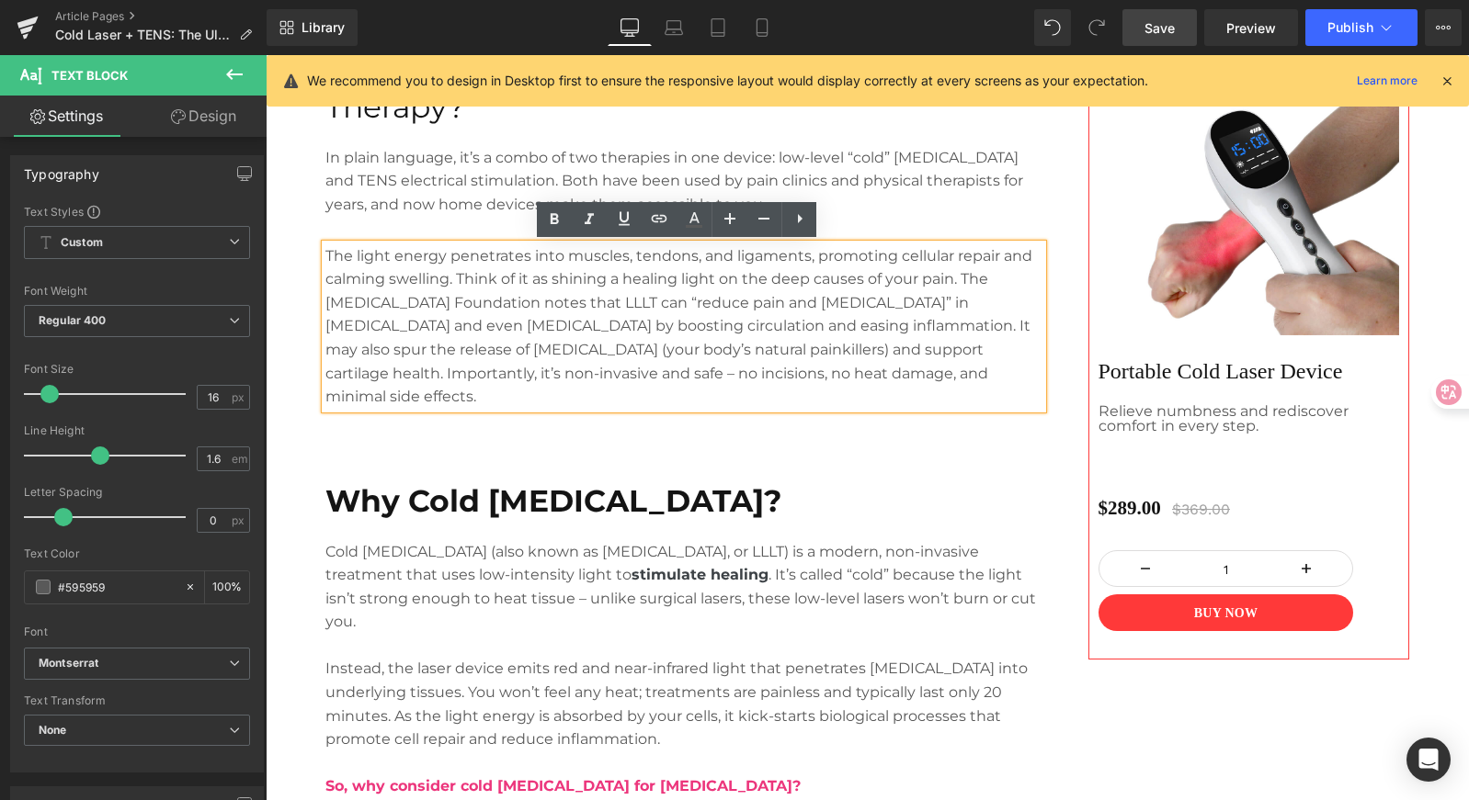
click at [808, 355] on p "The light energy penetrates into muscles, tendons, and ligaments, promoting cel…" at bounding box center [683, 326] width 717 height 165
click at [927, 357] on p "The light energy penetrates into muscles, tendons, and ligaments, promoting cel…" at bounding box center [683, 326] width 717 height 165
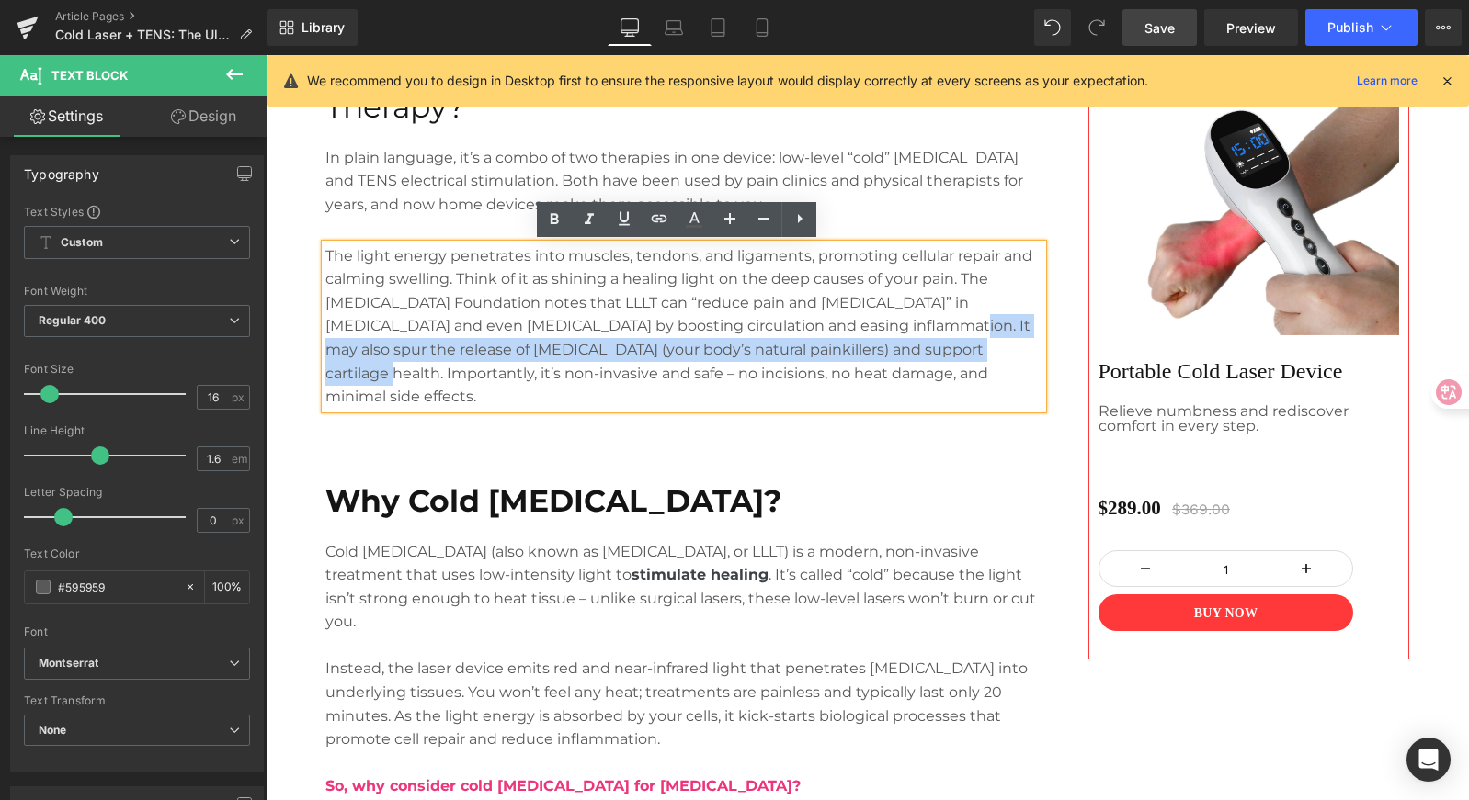
drag, startPoint x: 930, startPoint y: 354, endPoint x: 834, endPoint y: 324, distance: 100.9
click at [834, 324] on p "The light energy penetrates into muscles, tendons, and ligaments, promoting cel…" at bounding box center [683, 326] width 717 height 165
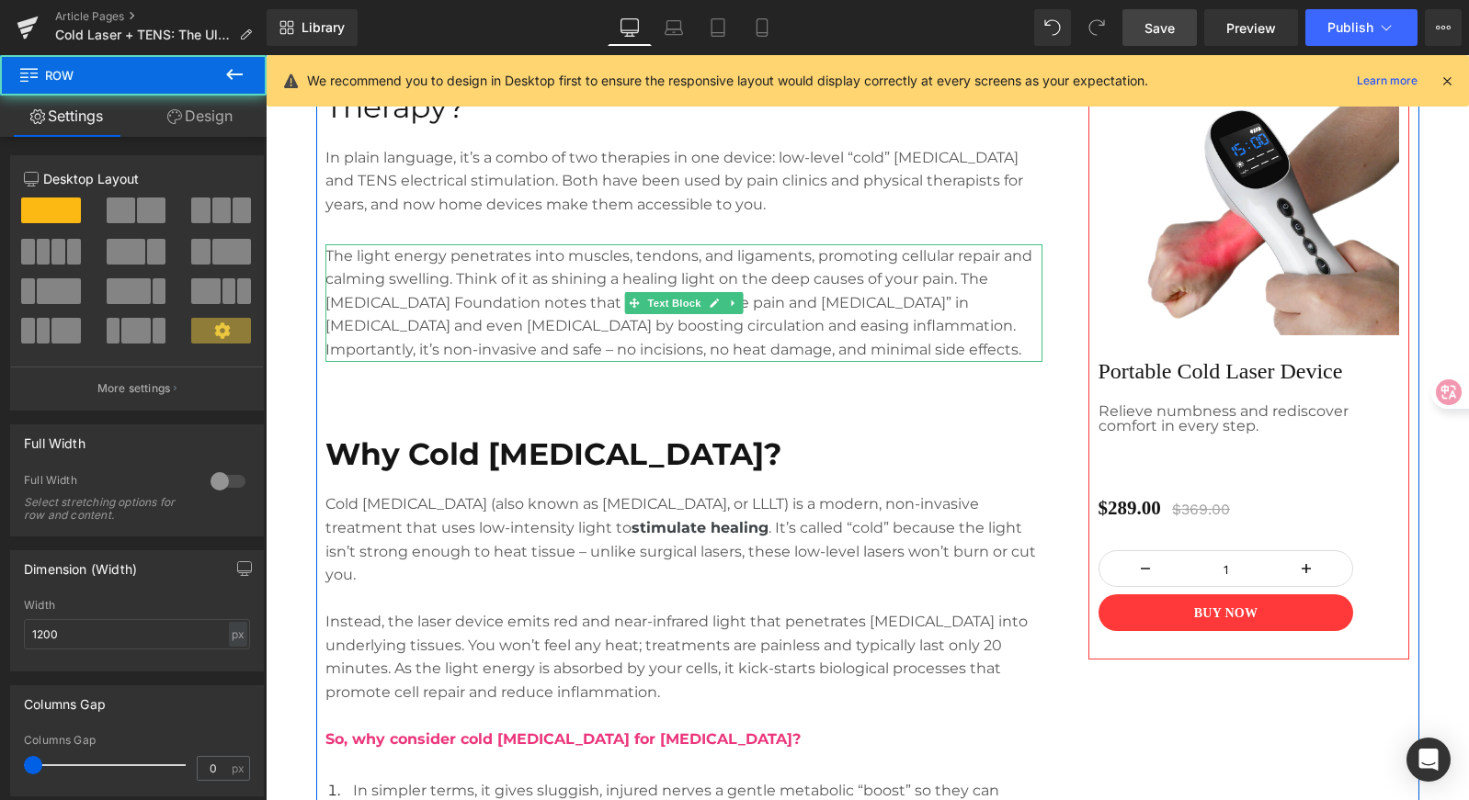
click at [366, 305] on p "The light energy penetrates into muscles, tendons, and ligaments, promoting cel…" at bounding box center [683, 303] width 717 height 118
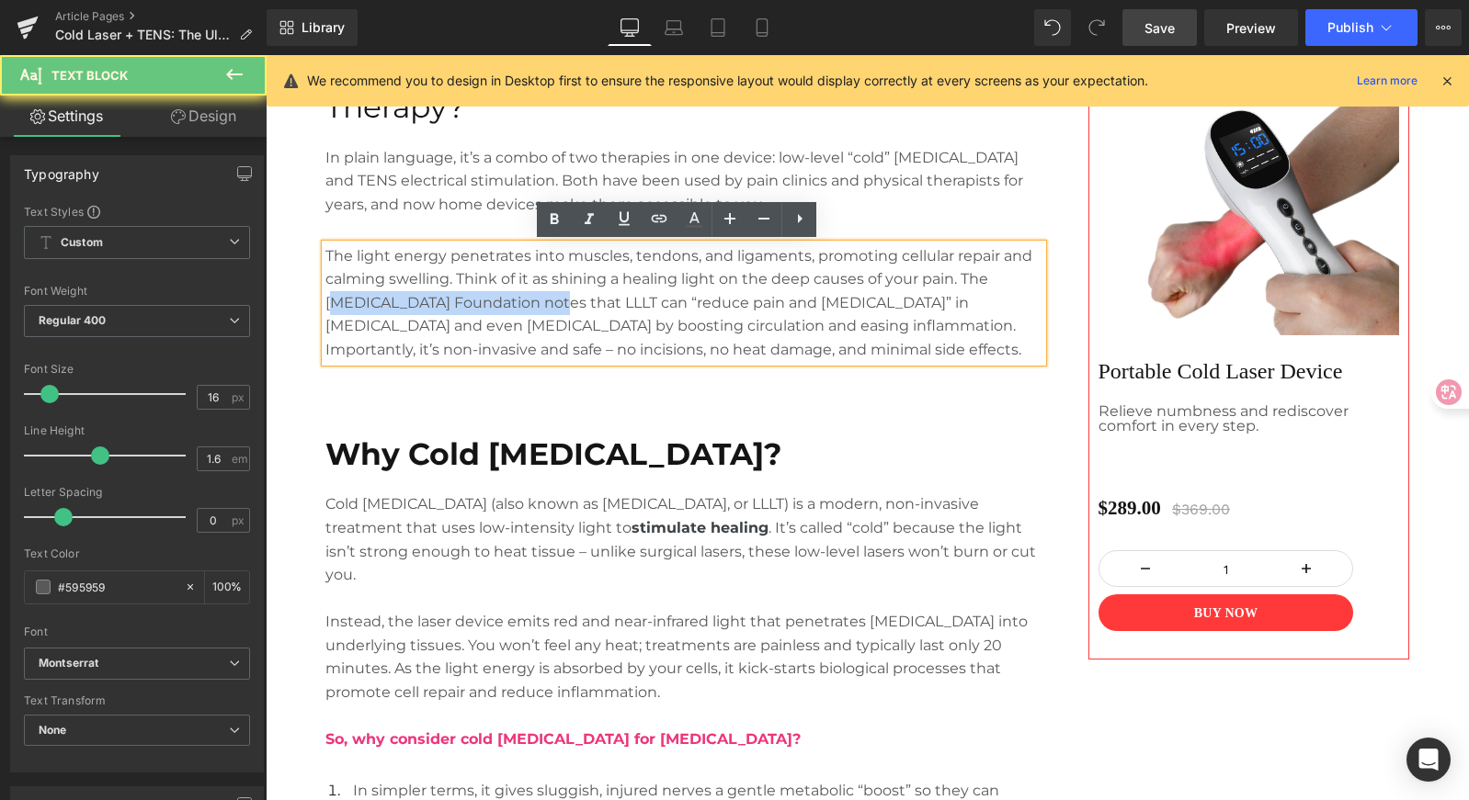
drag, startPoint x: 332, startPoint y: 300, endPoint x: 535, endPoint y: 299, distance: 203.1
click at [535, 299] on p "The light energy penetrates into muscles, tendons, and ligaments, promoting cel…" at bounding box center [683, 303] width 717 height 118
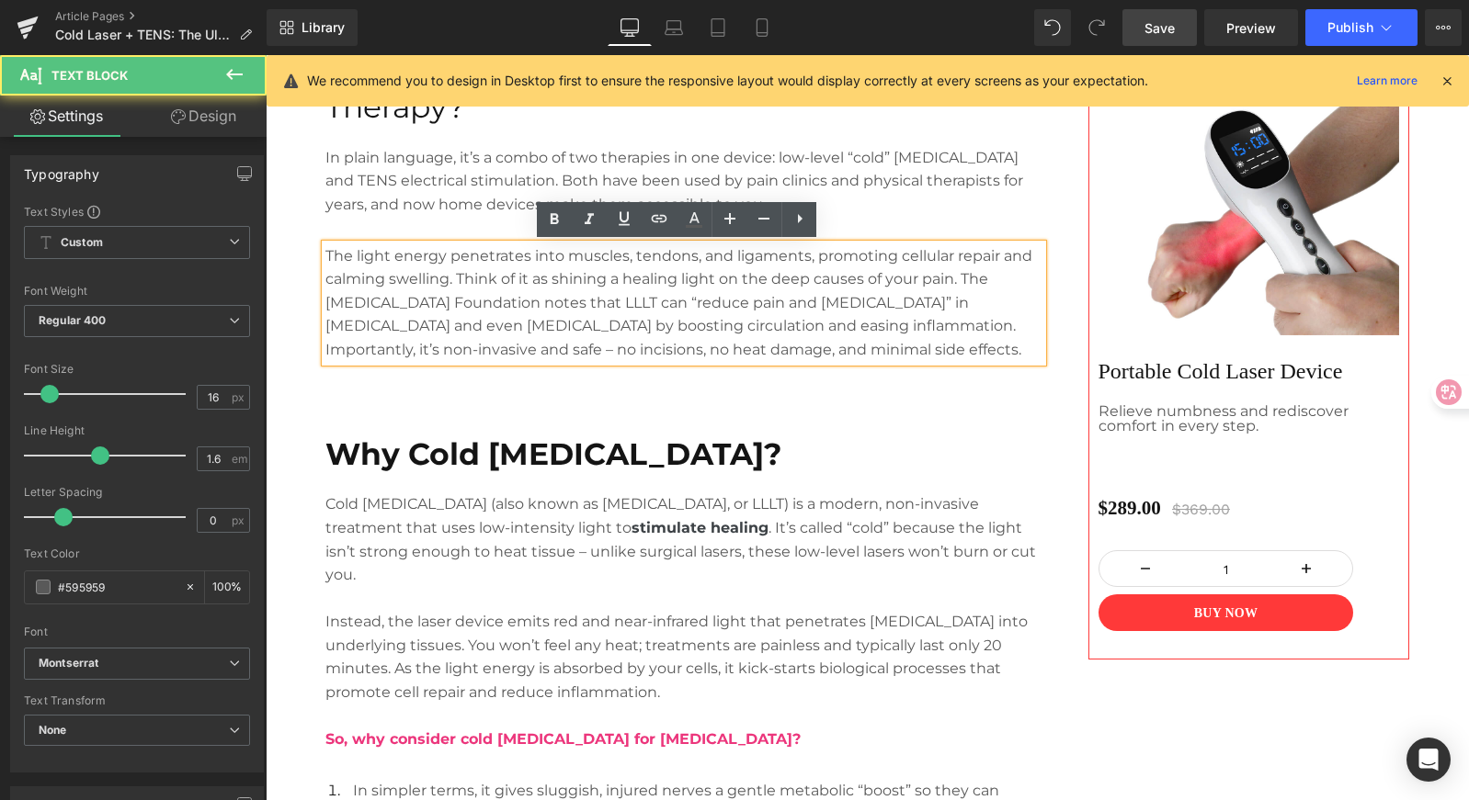
click at [641, 306] on p "The light energy penetrates into muscles, tendons, and ligaments, promoting cel…" at bounding box center [683, 303] width 717 height 118
click at [786, 307] on p "The light energy penetrates into muscles, tendons, and ligaments, promoting cel…" at bounding box center [683, 303] width 717 height 118
click at [927, 305] on p "The light energy penetrates into muscles, tendons, and ligaments, promoting cel…" at bounding box center [683, 303] width 717 height 118
click at [1022, 304] on p "The light energy penetrates into muscles, tendons, and ligaments, promoting cel…" at bounding box center [683, 303] width 717 height 118
click at [436, 318] on p "The light energy penetrates into muscles, tendons, and ligaments, promoting cel…" at bounding box center [683, 303] width 717 height 118
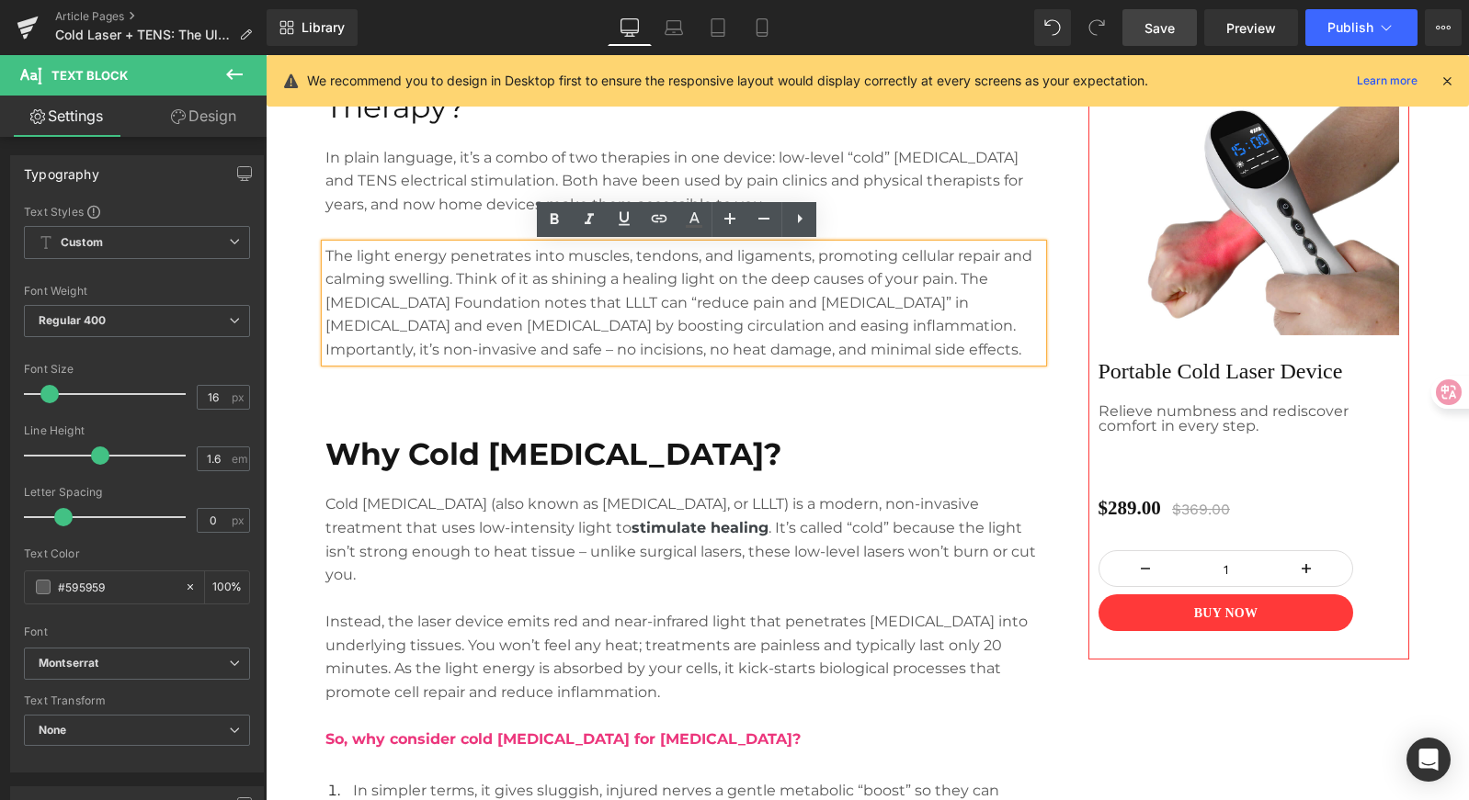
click at [600, 282] on p "The light energy penetrates into muscles, tendons, and ligaments, promoting cel…" at bounding box center [683, 303] width 717 height 118
click at [694, 293] on p "The light energy penetrates into muscles, tendons, and ligaments, promoting cel…" at bounding box center [683, 303] width 717 height 118
click at [755, 289] on p "The light energy penetrates into muscles, tendons, and ligaments, promoting cel…" at bounding box center [683, 303] width 717 height 118
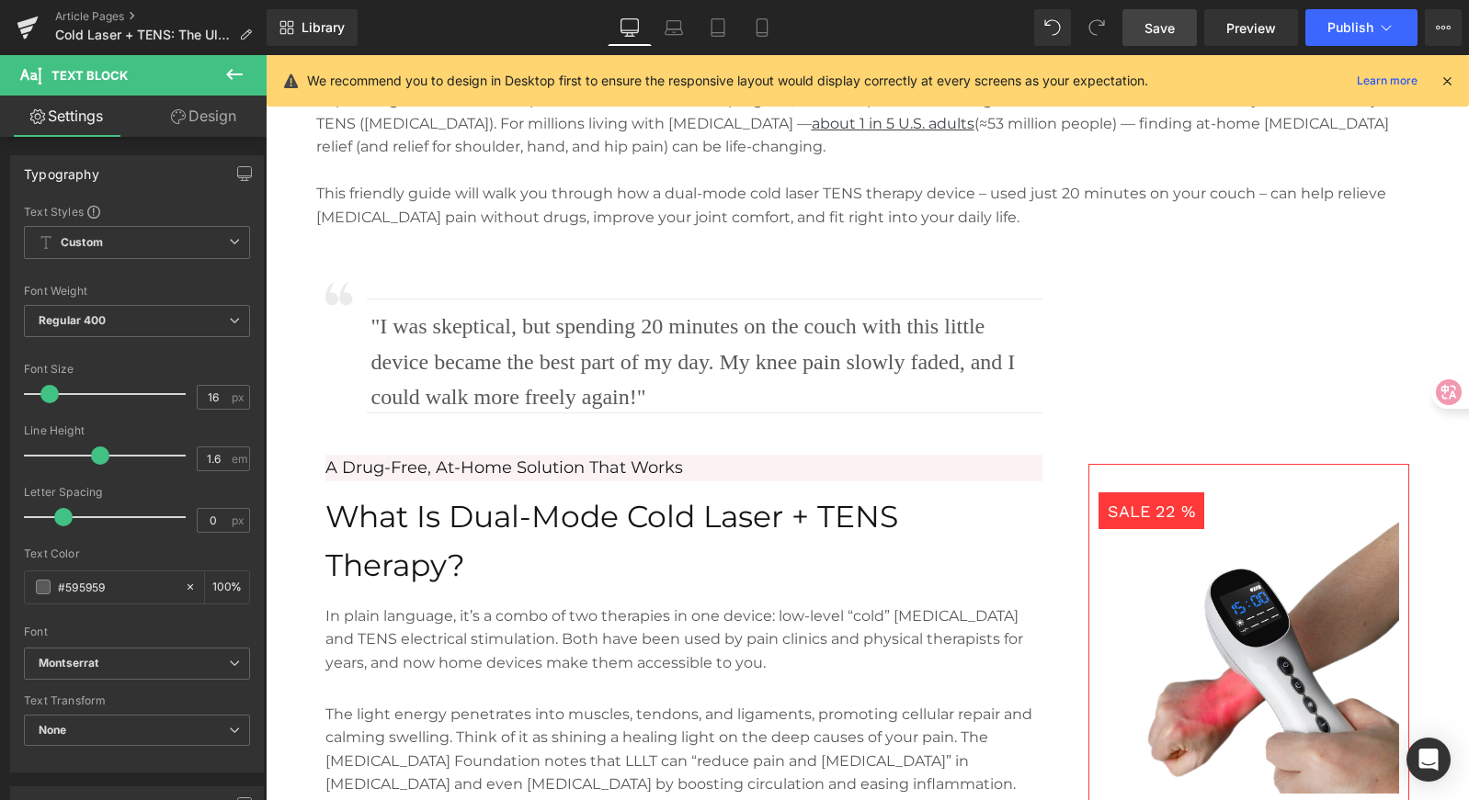
scroll to position [922, 0]
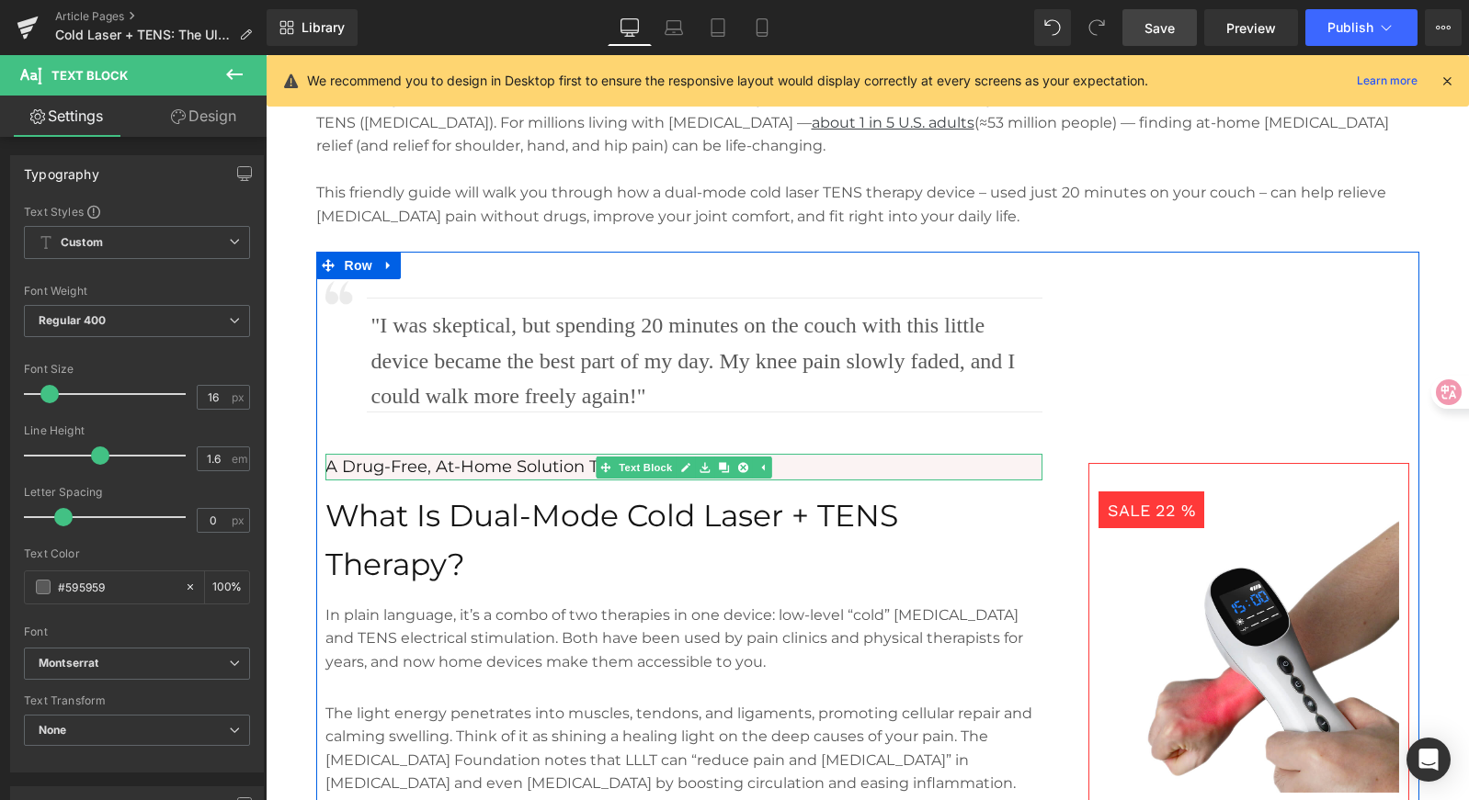
click at [784, 469] on p "A Drug-Free, At-Home Solution That Works" at bounding box center [683, 467] width 717 height 27
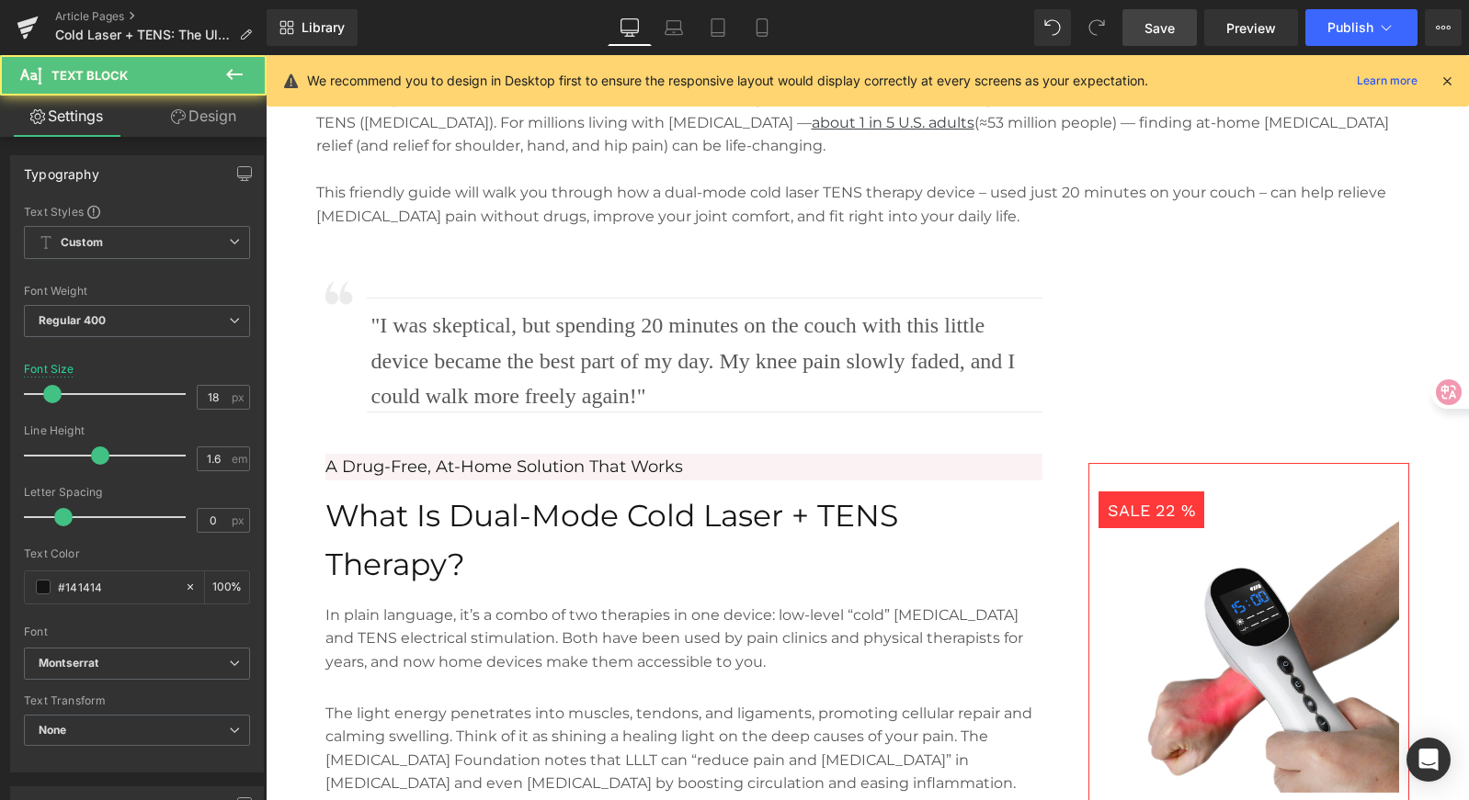
click at [225, 117] on link "Design" at bounding box center [203, 116] width 133 height 41
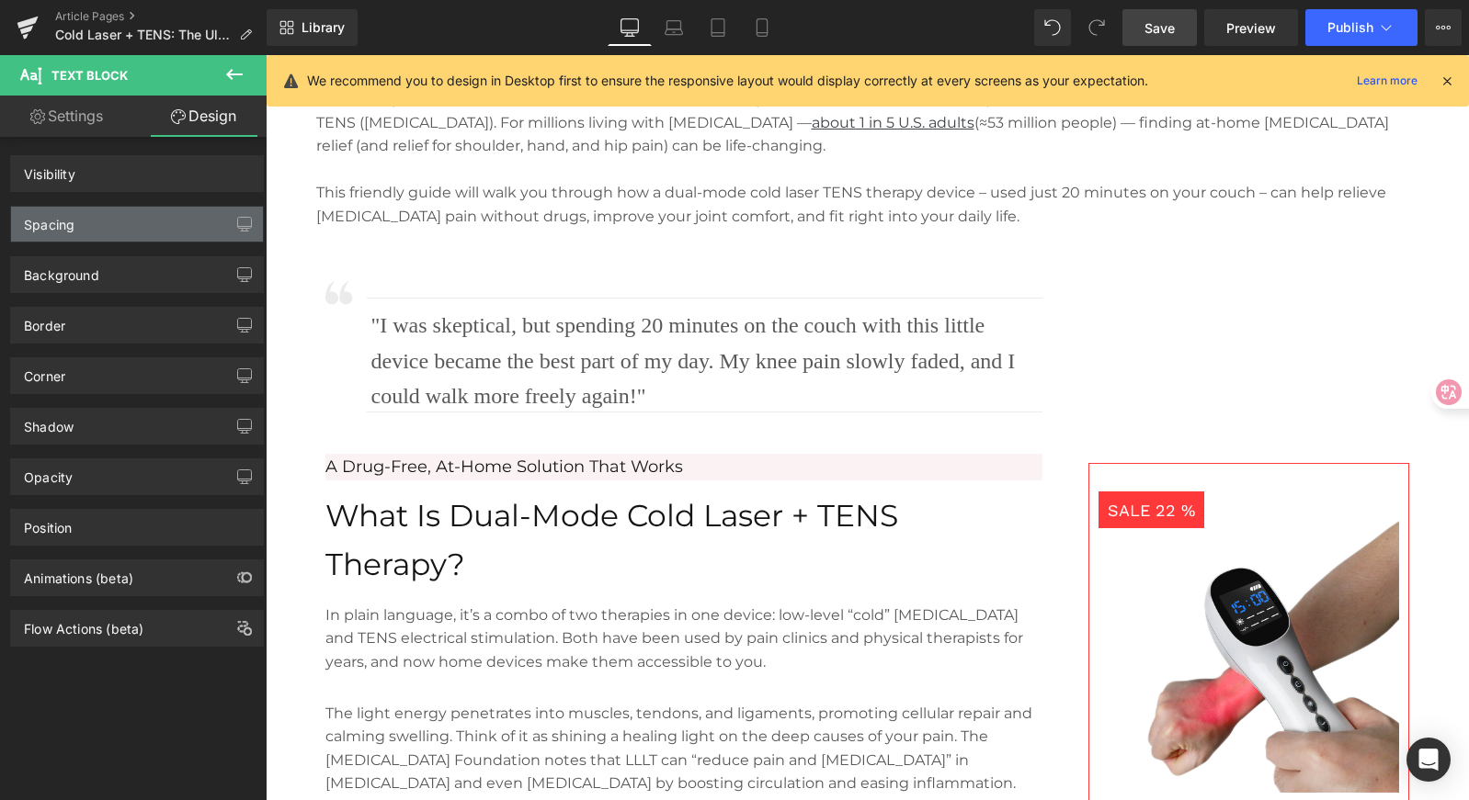
drag, startPoint x: 105, startPoint y: 227, endPoint x: 130, endPoint y: 218, distance: 26.5
click at [105, 227] on div "Spacing" at bounding box center [137, 224] width 252 height 35
click at [130, 218] on div "Spacing" at bounding box center [137, 224] width 252 height 35
type input "20"
type input "0"
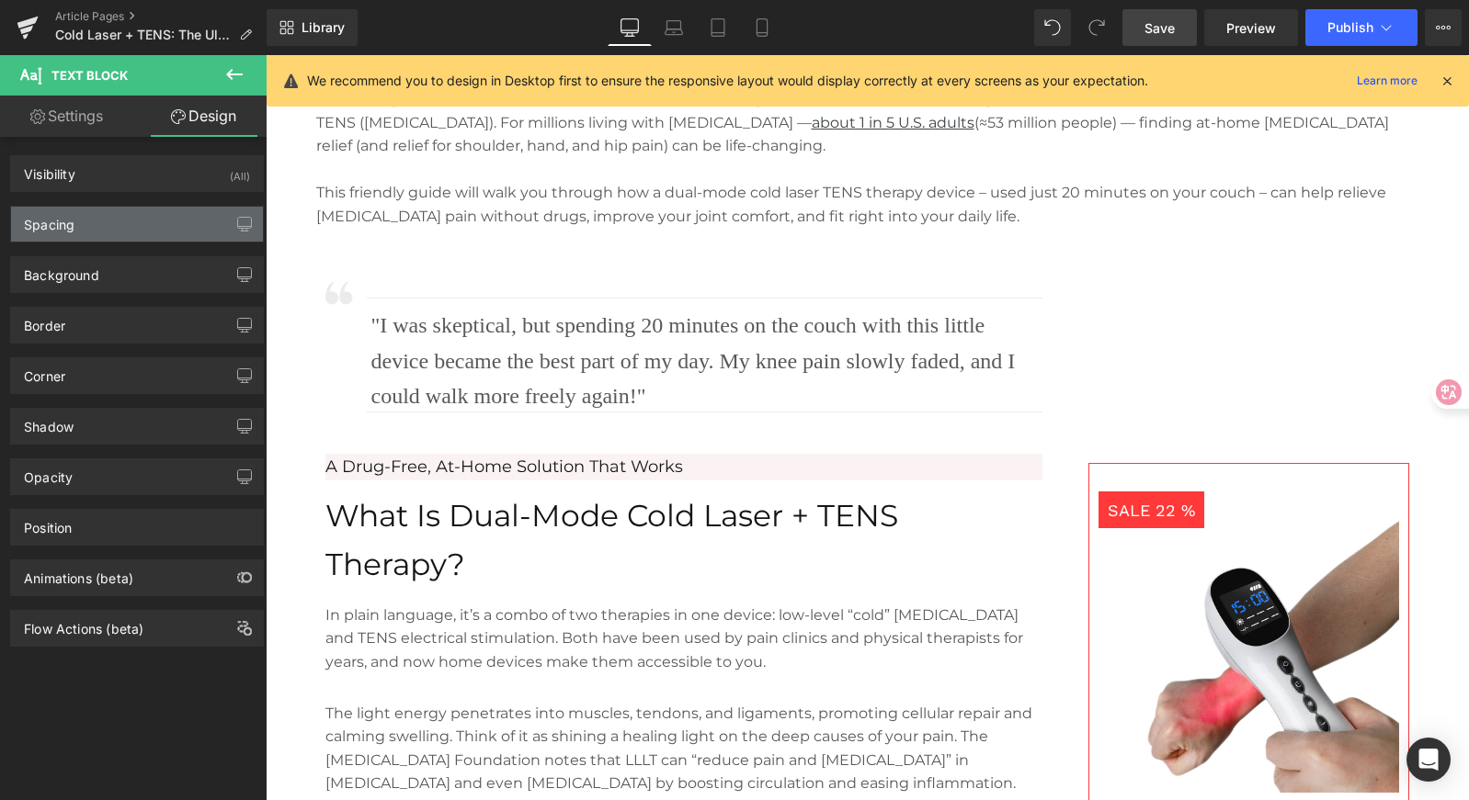
type input "0"
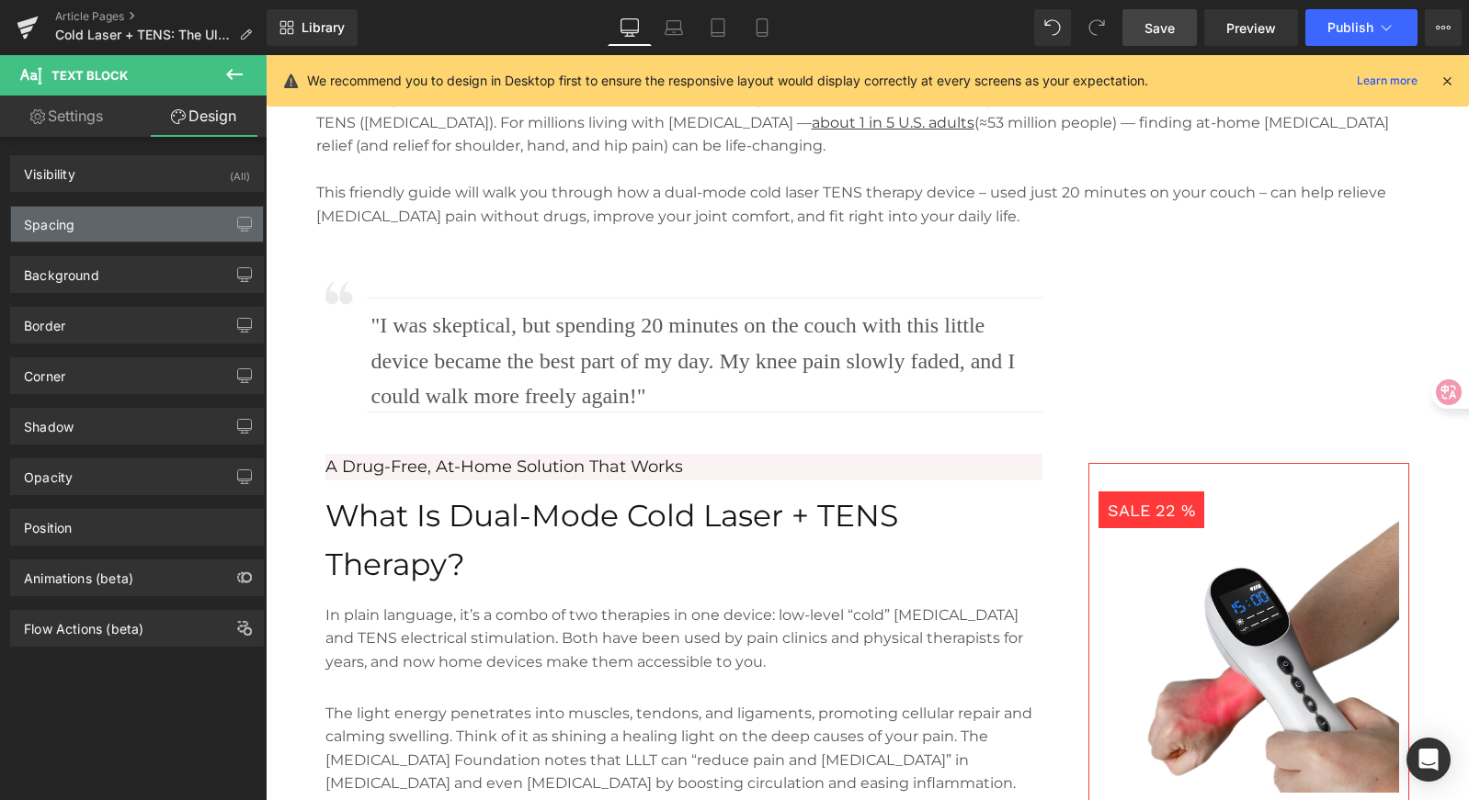
type input "0"
click at [168, 226] on div "Spacing" at bounding box center [137, 224] width 252 height 35
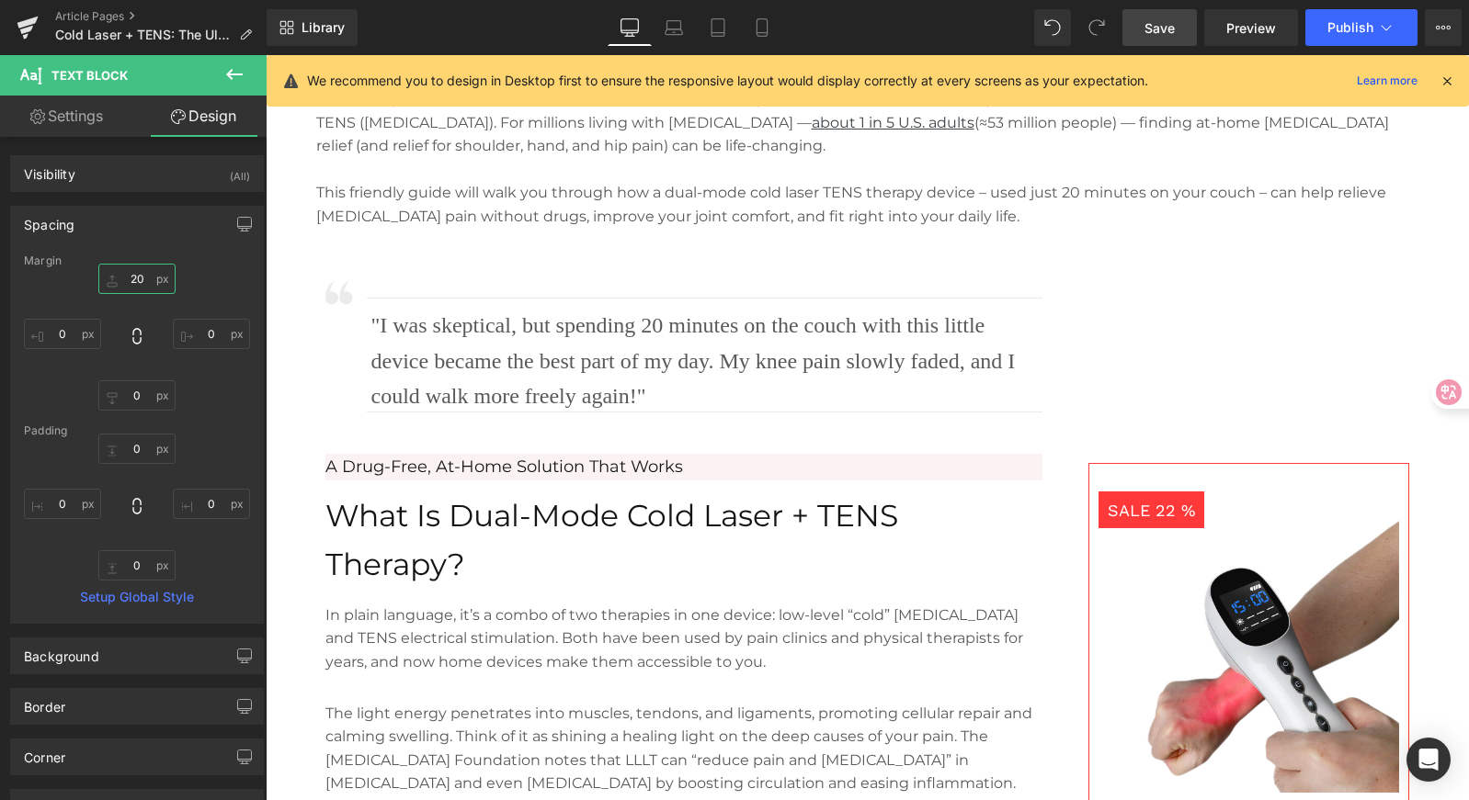
click at [148, 278] on input "20" at bounding box center [136, 279] width 77 height 30
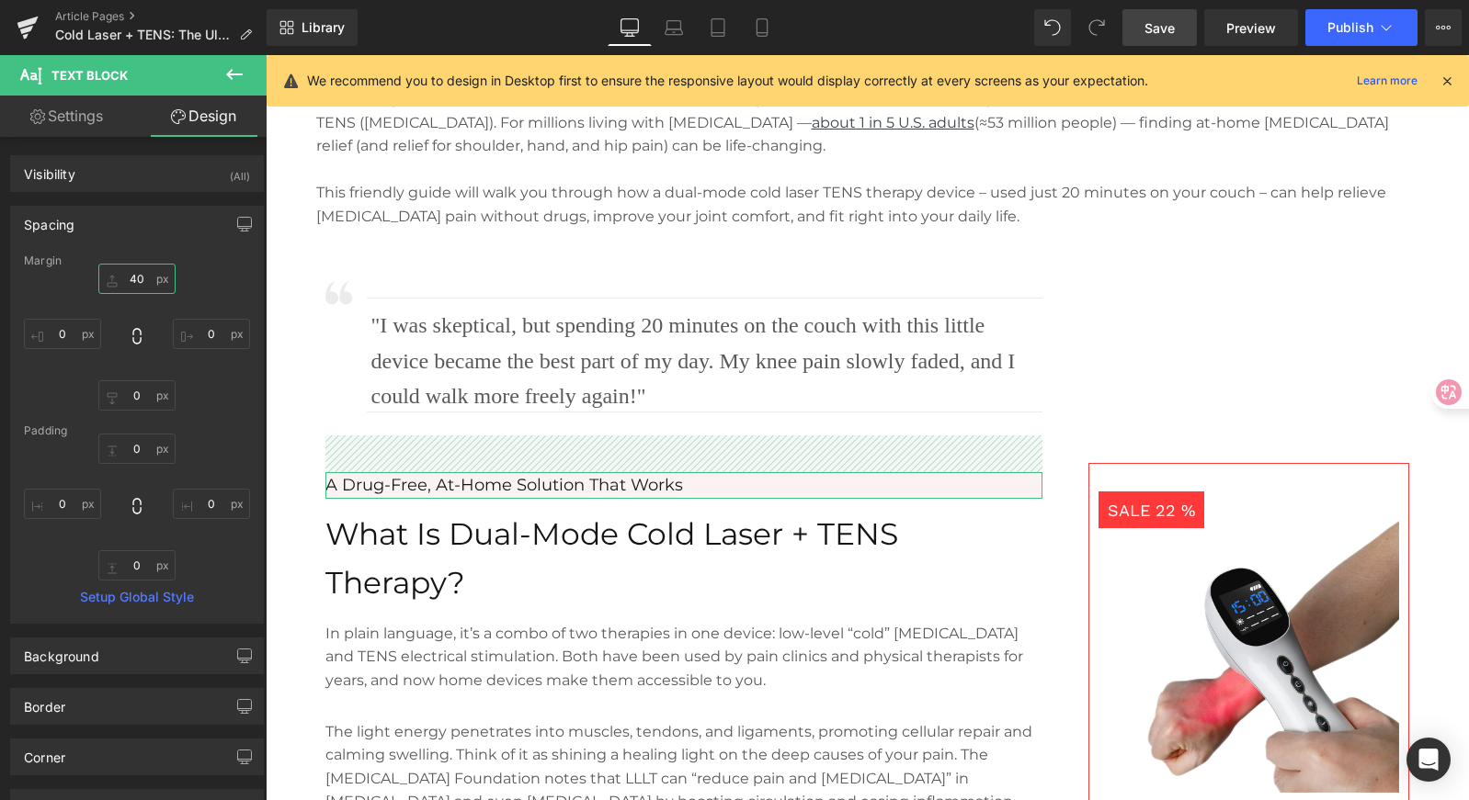
click at [118, 278] on input "40" at bounding box center [136, 279] width 77 height 30
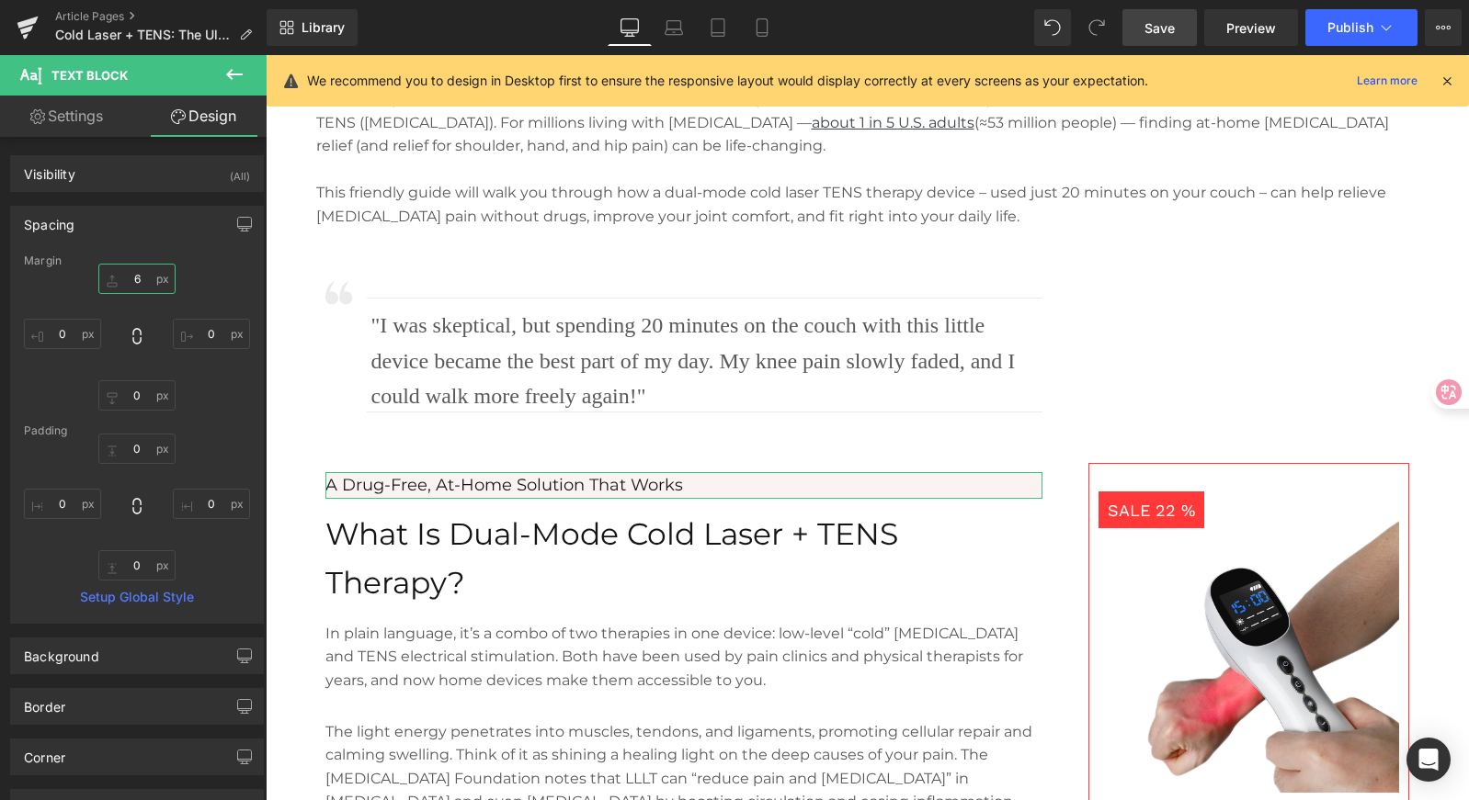
type input "60"
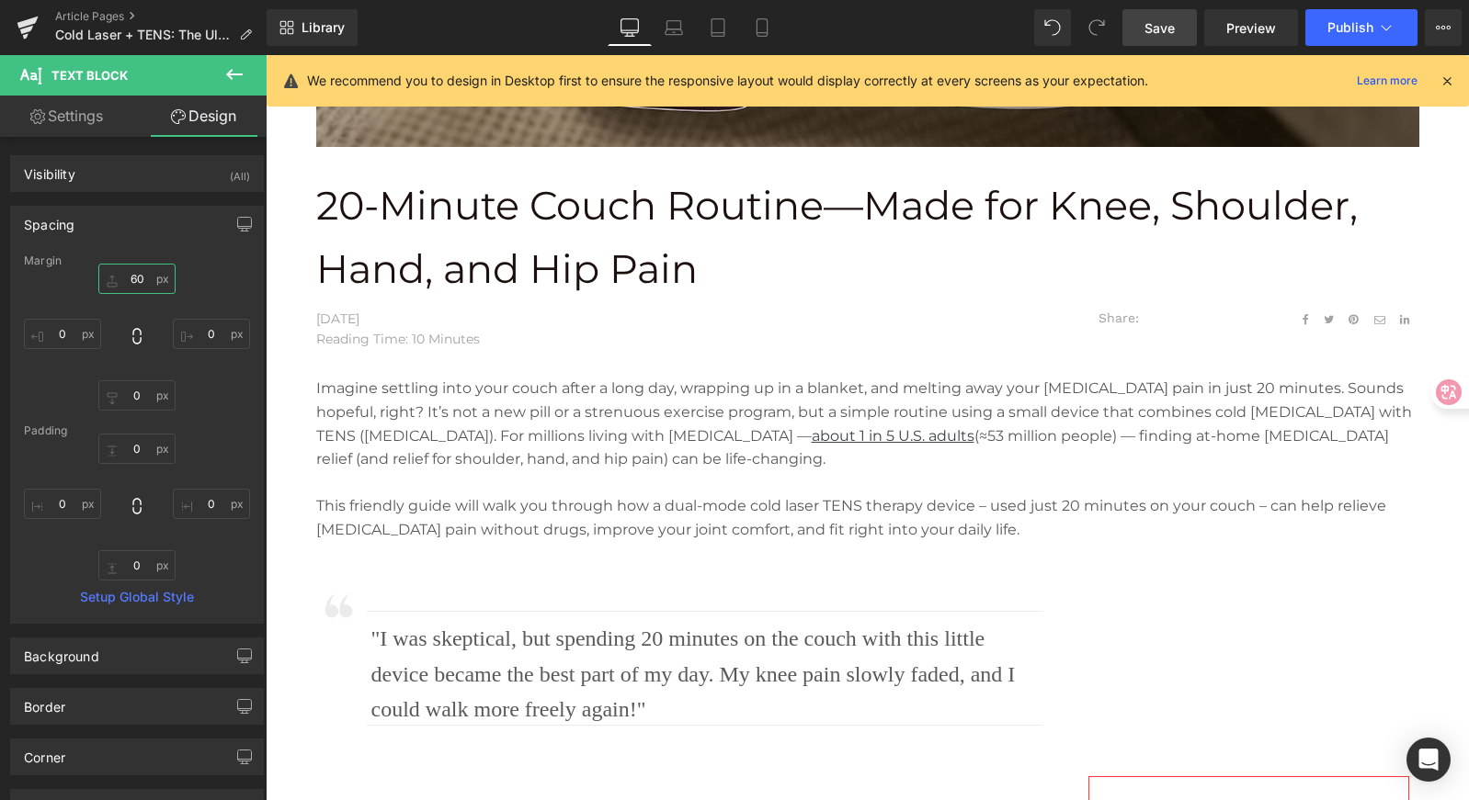
scroll to position [1026, 0]
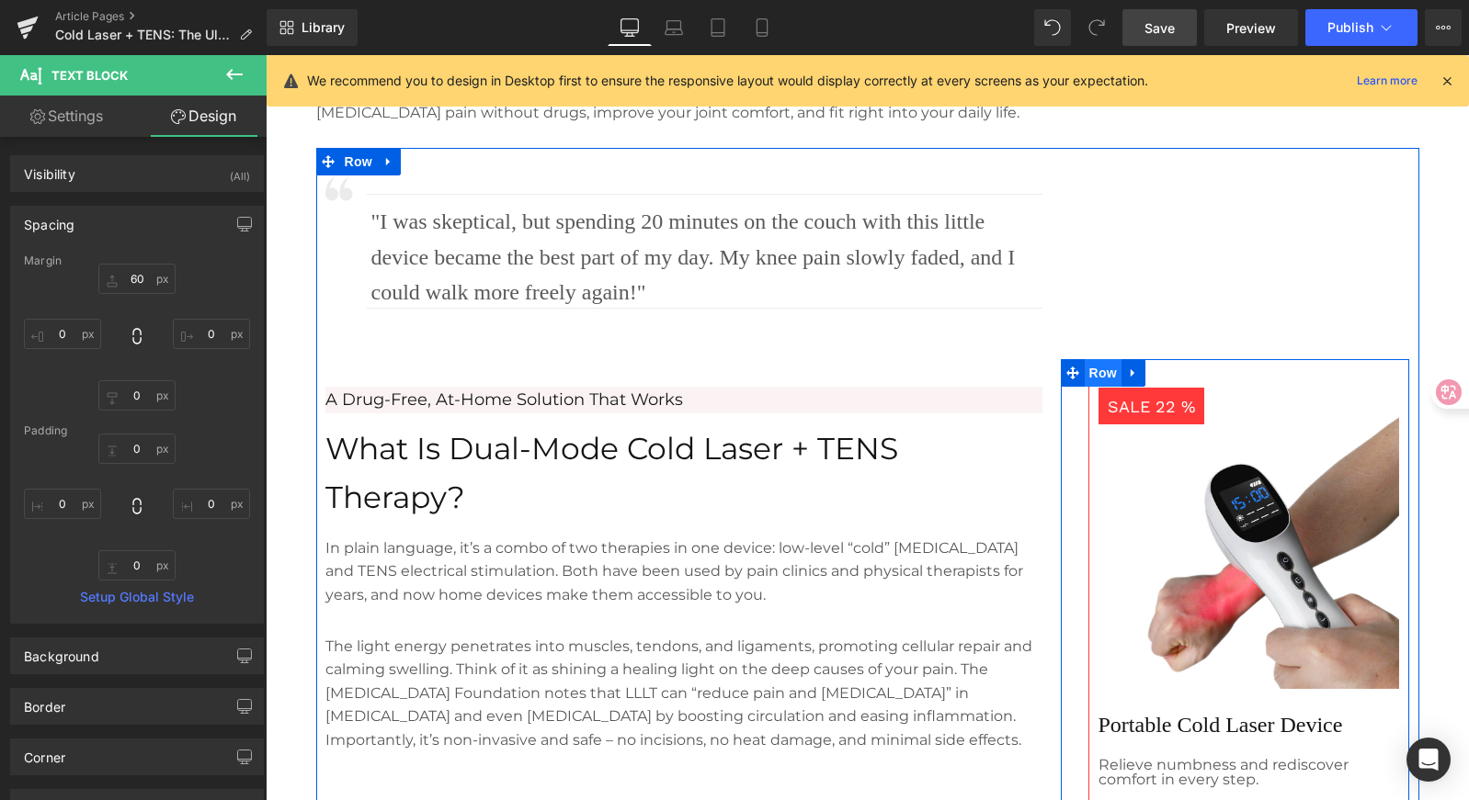
click at [1092, 369] on span "Row" at bounding box center [1102, 373] width 37 height 28
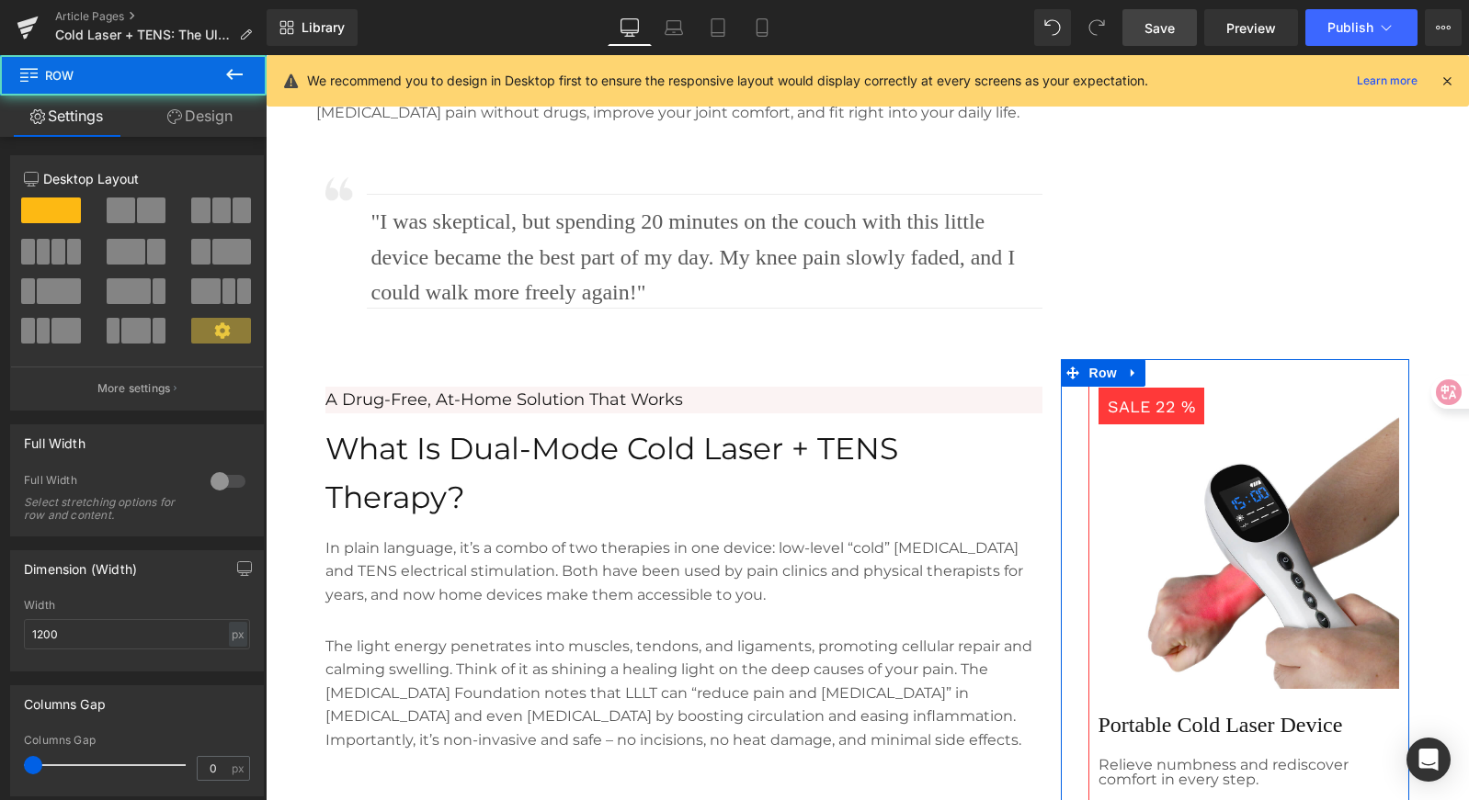
click at [180, 103] on link "Design" at bounding box center [199, 116] width 133 height 41
click at [0, 0] on div "Spacing" at bounding box center [0, 0] width 0 height 0
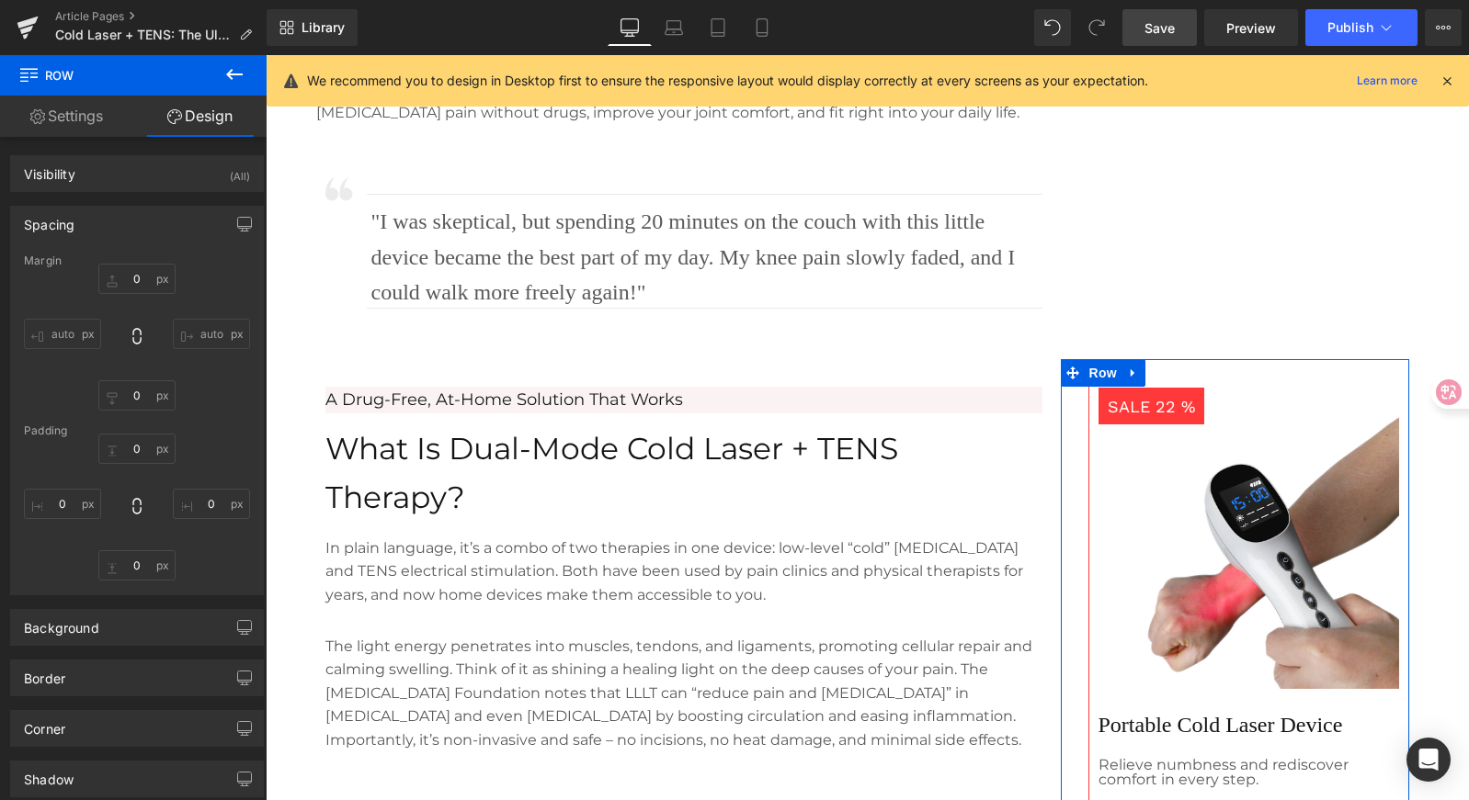
type input "200"
type input "0"
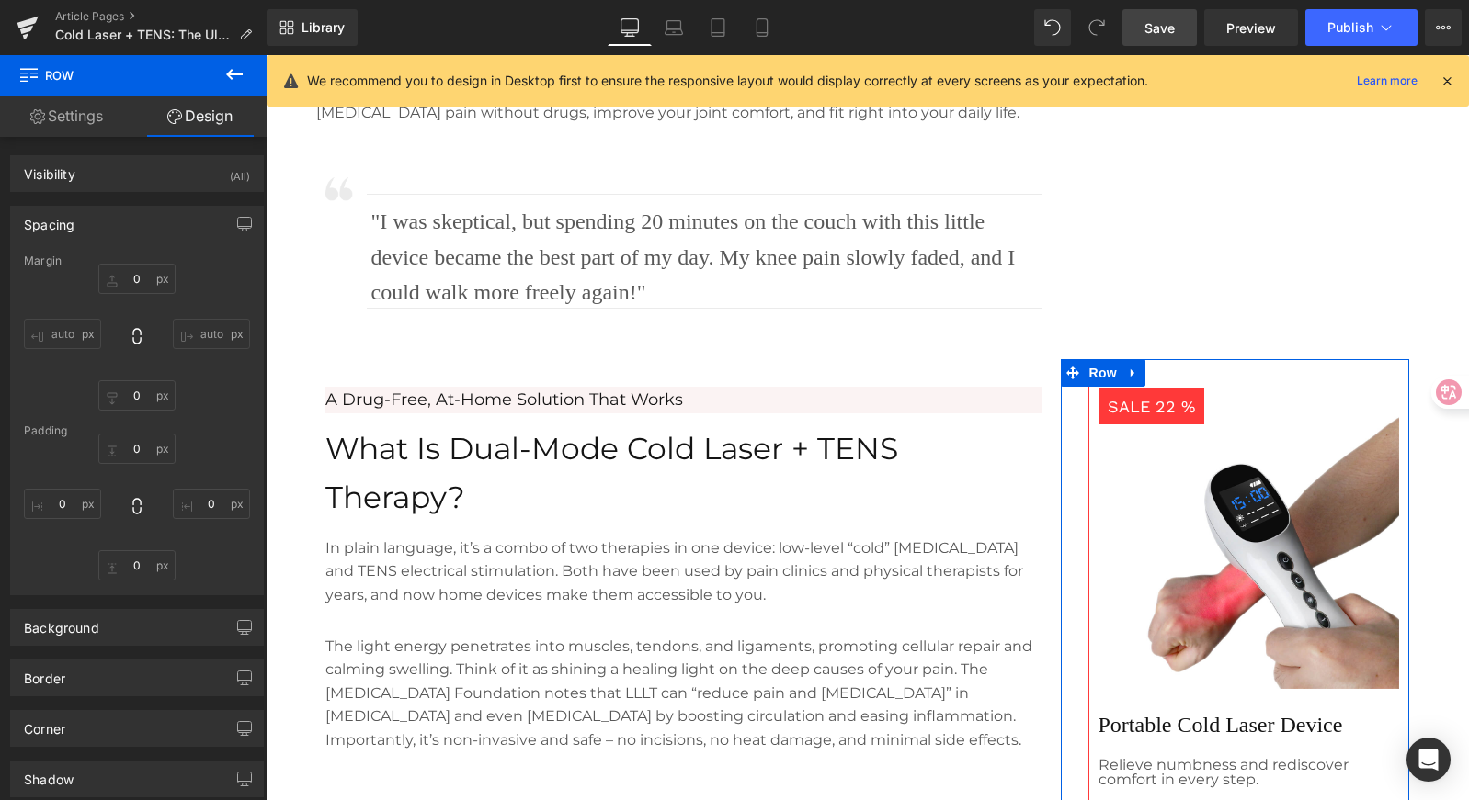
type input "30"
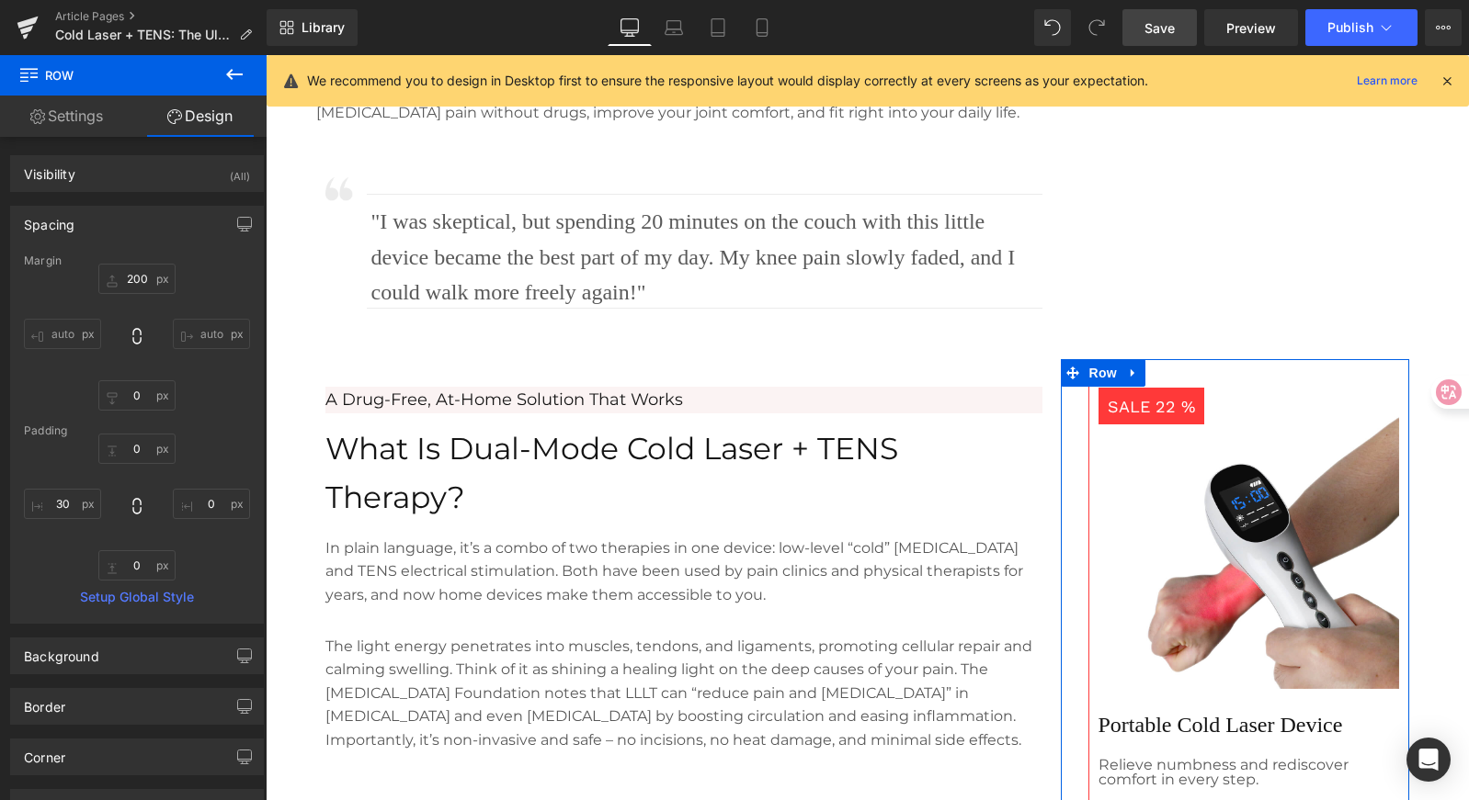
click at [152, 225] on div "Spacing" at bounding box center [137, 224] width 252 height 35
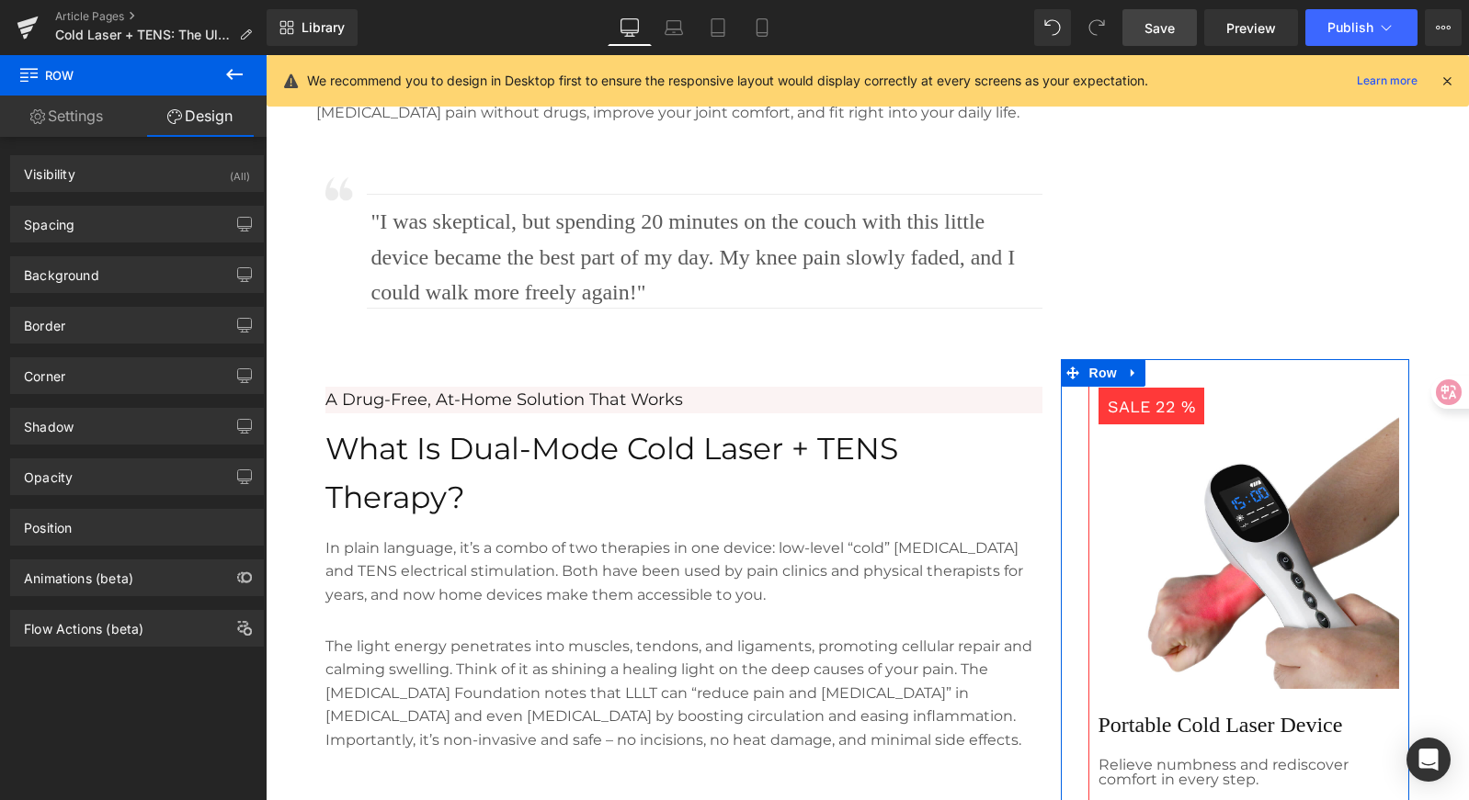
drag, startPoint x: 140, startPoint y: 220, endPoint x: 180, endPoint y: 258, distance: 55.9
click at [141, 220] on div "Spacing" at bounding box center [137, 224] width 252 height 35
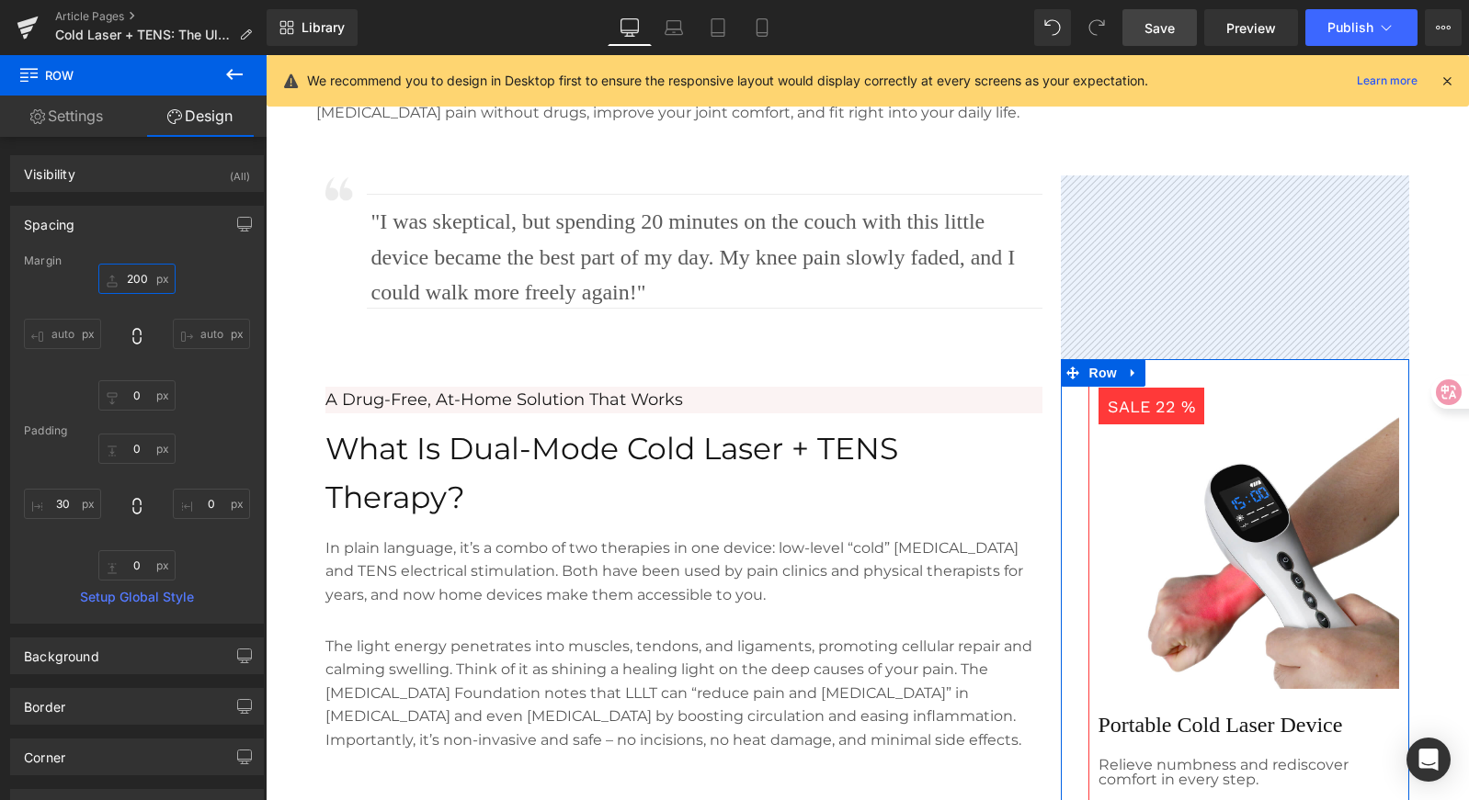
click at [143, 279] on input "200" at bounding box center [136, 279] width 77 height 30
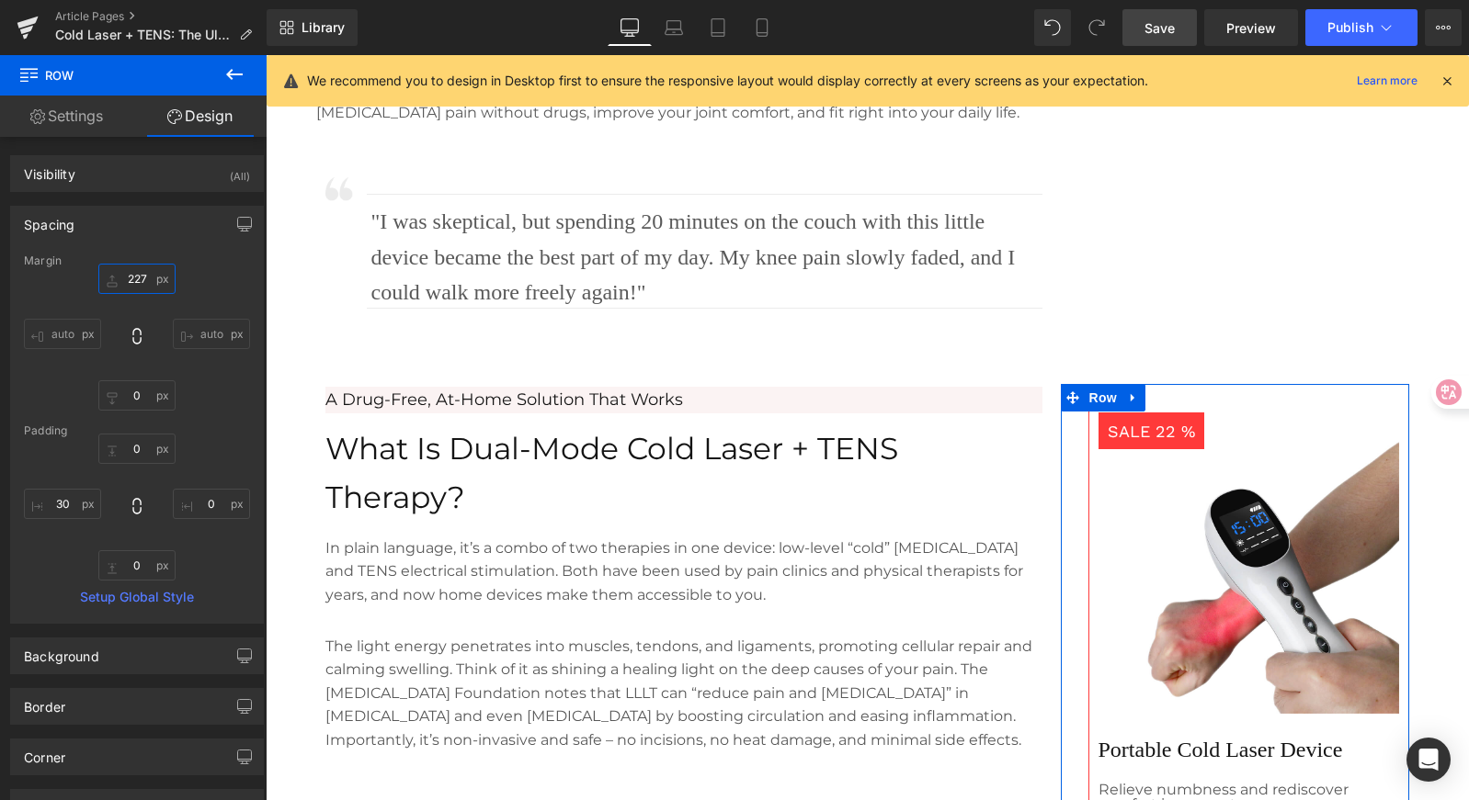
type input "230"
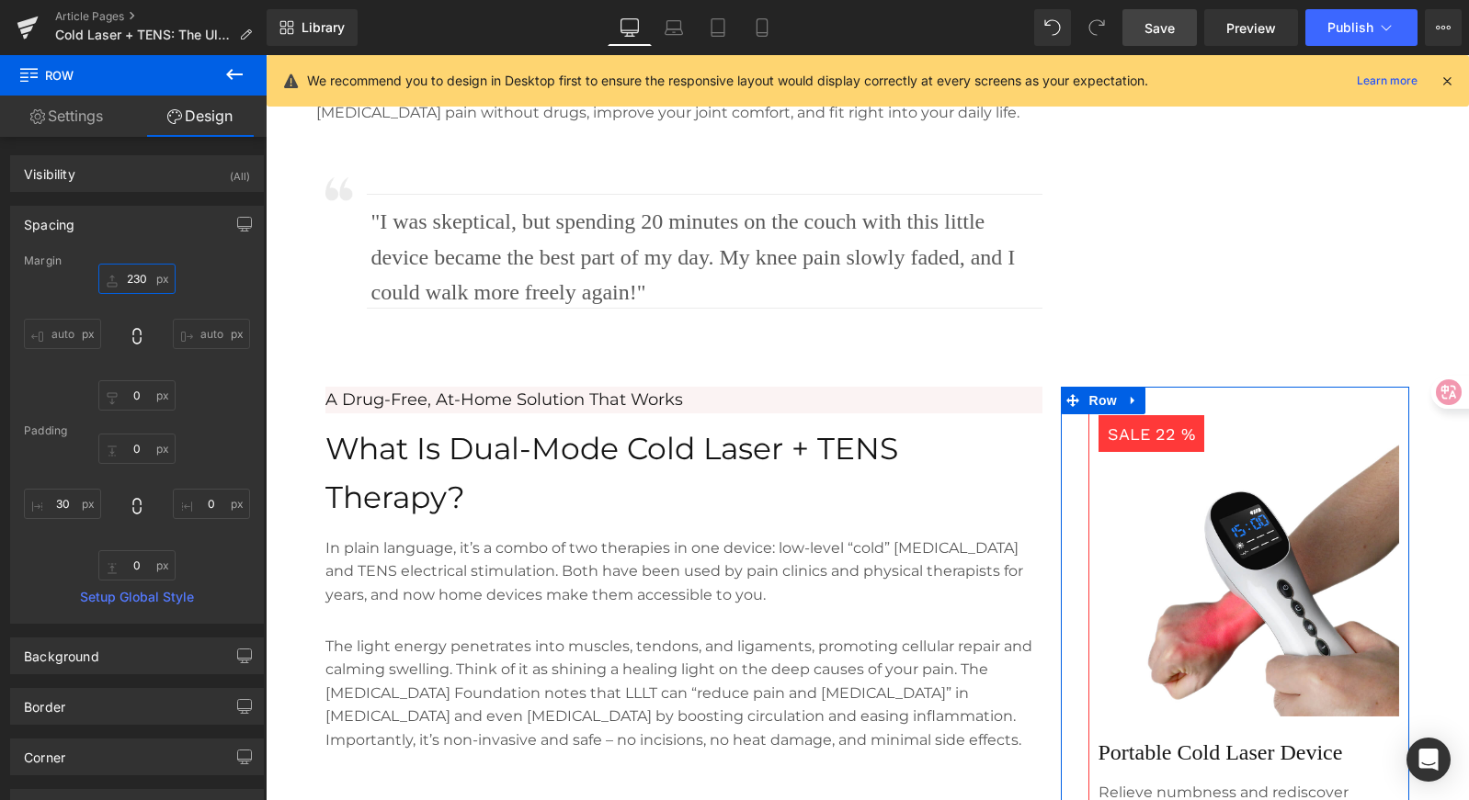
drag, startPoint x: 143, startPoint y: 279, endPoint x: 139, endPoint y: 252, distance: 28.0
click at [139, 252] on div "Spacing [GEOGRAPHIC_DATA] 230px 230 auto auto 0px 0 auto auto [GEOGRAPHIC_DATA]…" at bounding box center [137, 415] width 254 height 418
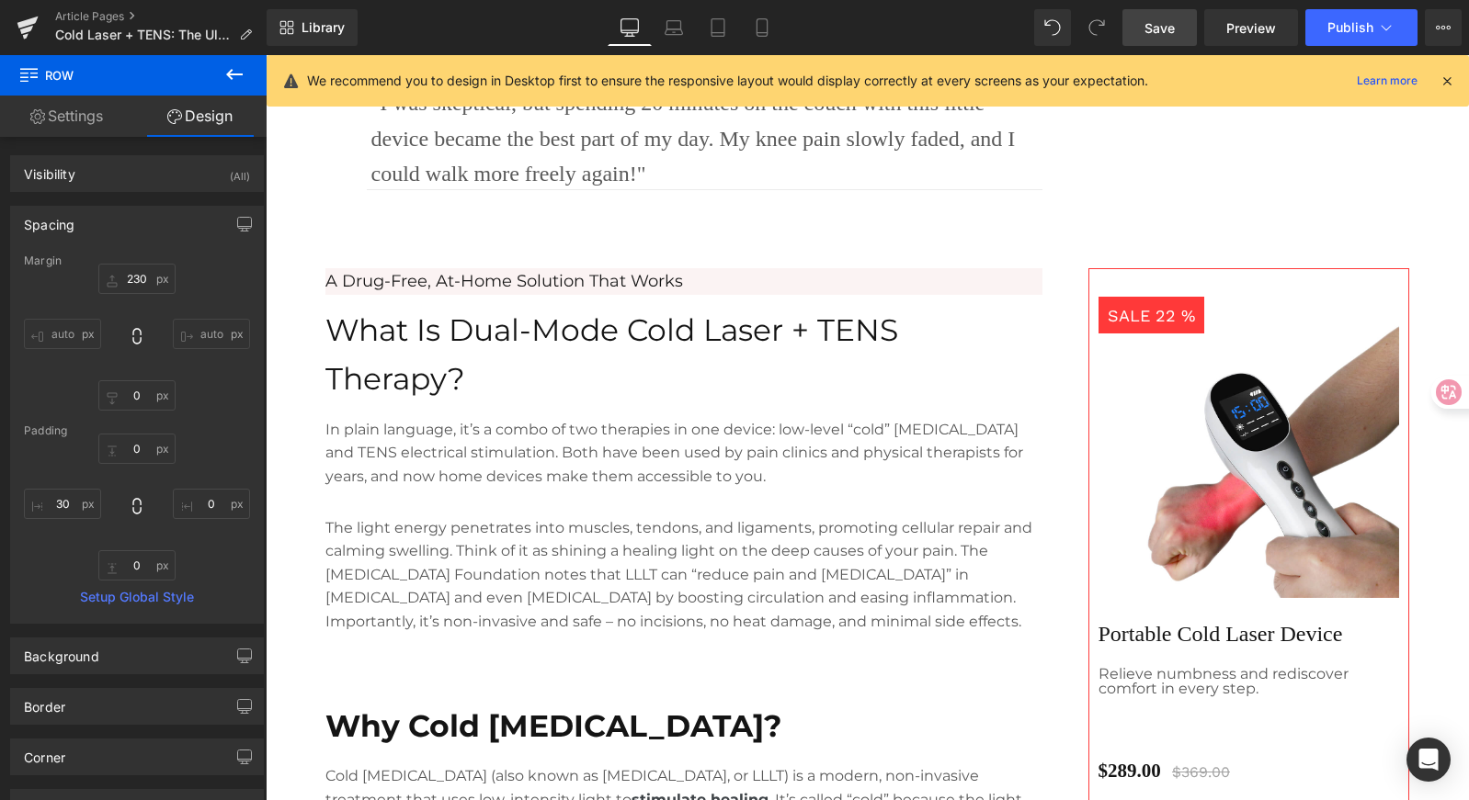
scroll to position [1148, 0]
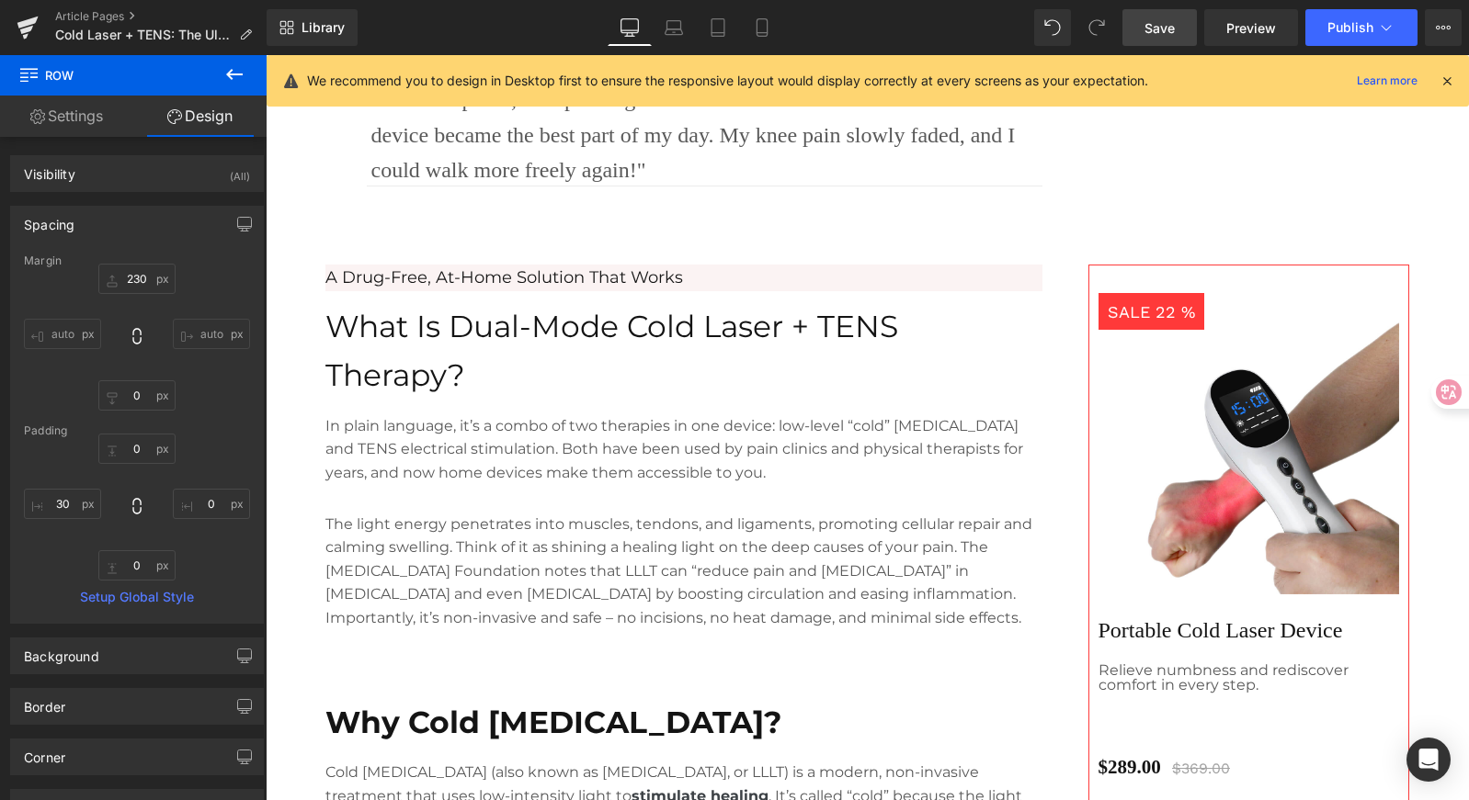
click at [1183, 23] on link "Save" at bounding box center [1159, 27] width 74 height 37
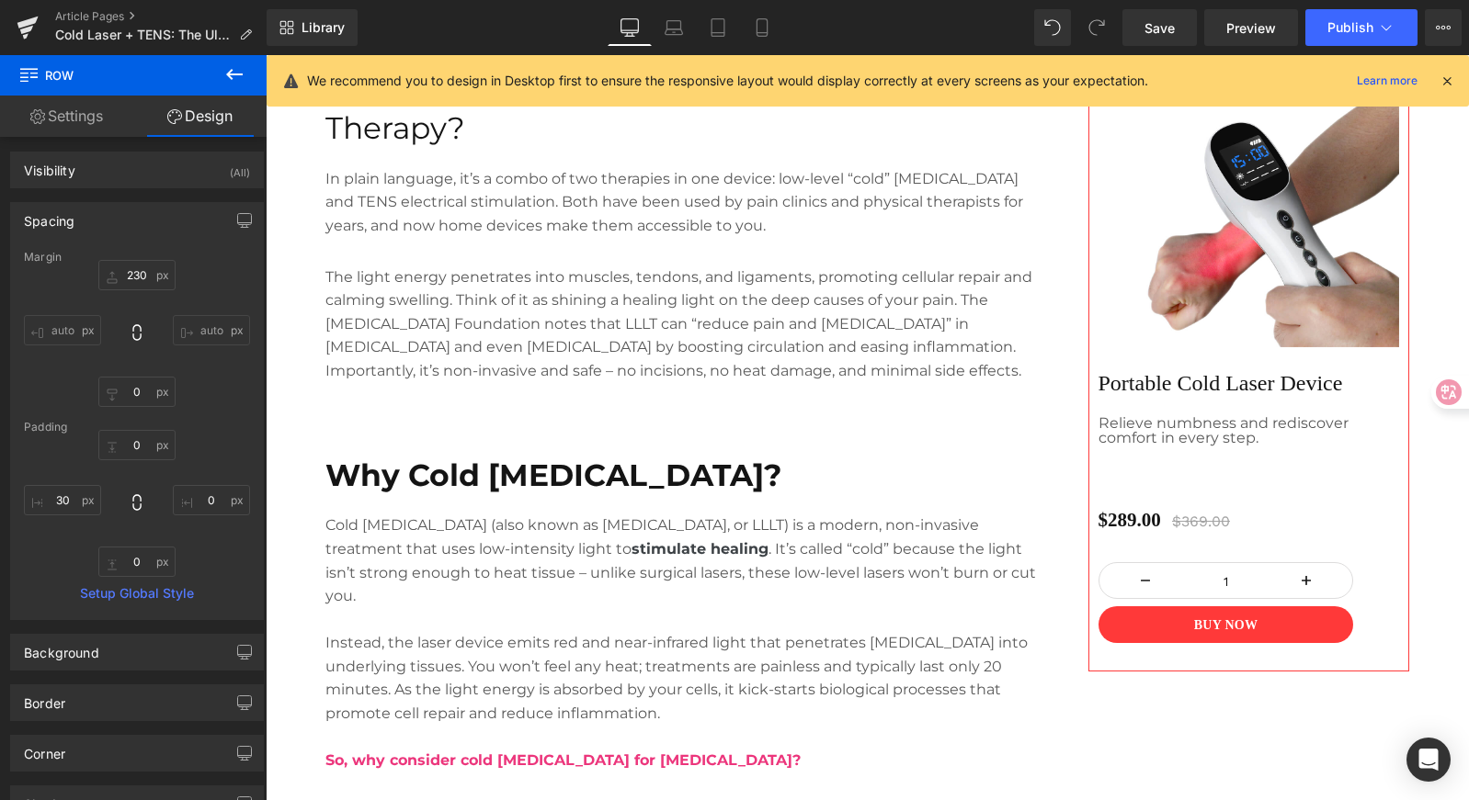
scroll to position [1320, 0]
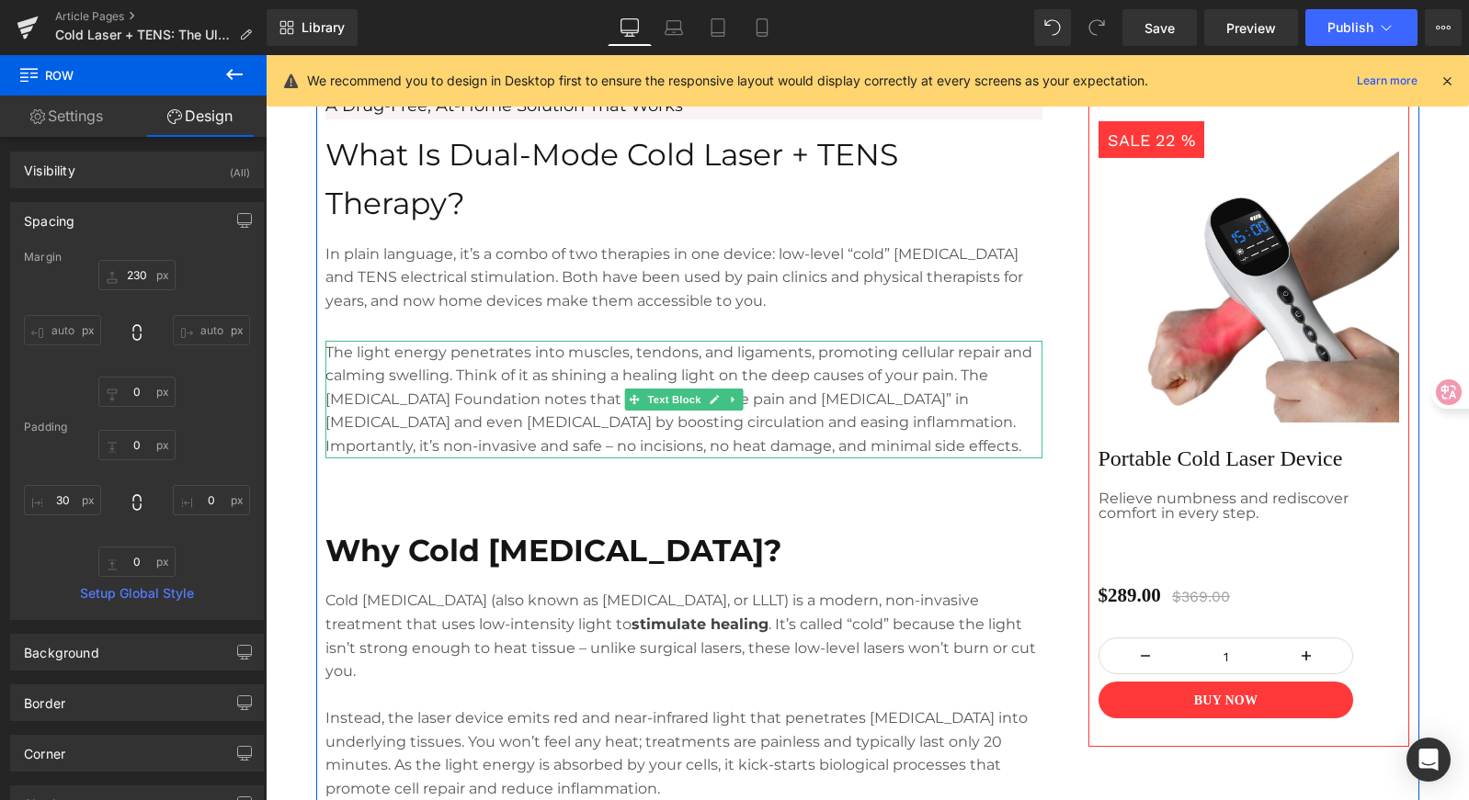
click at [390, 362] on p "The light energy penetrates into muscles, tendons, and ligaments, promoting cel…" at bounding box center [683, 400] width 717 height 118
click at [535, 358] on p "The light energy penetrates into muscles, tendons, and ligaments, promoting cel…" at bounding box center [683, 400] width 717 height 118
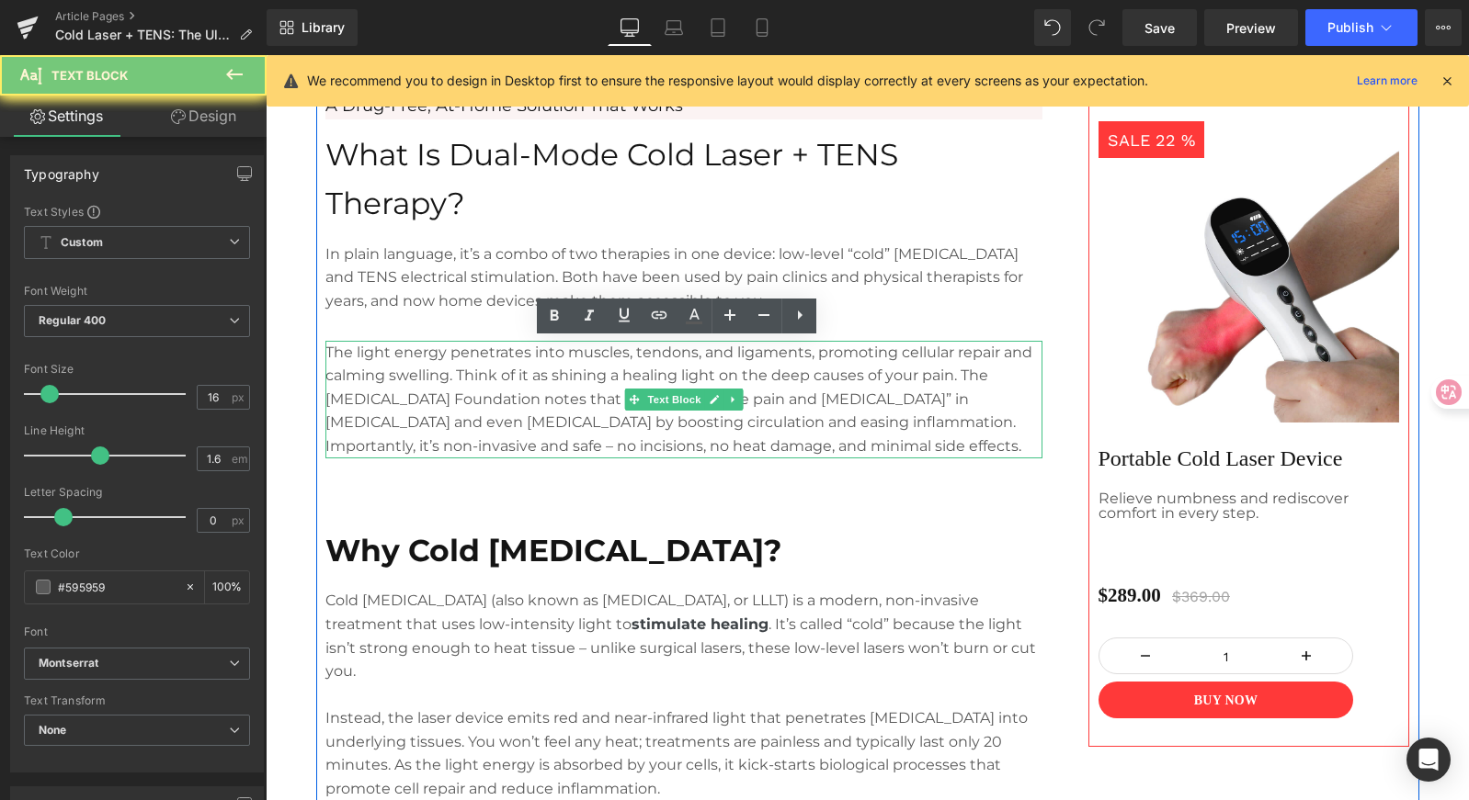
click at [633, 355] on p "The light energy penetrates into muscles, tendons, and ligaments, promoting cel…" at bounding box center [683, 400] width 717 height 118
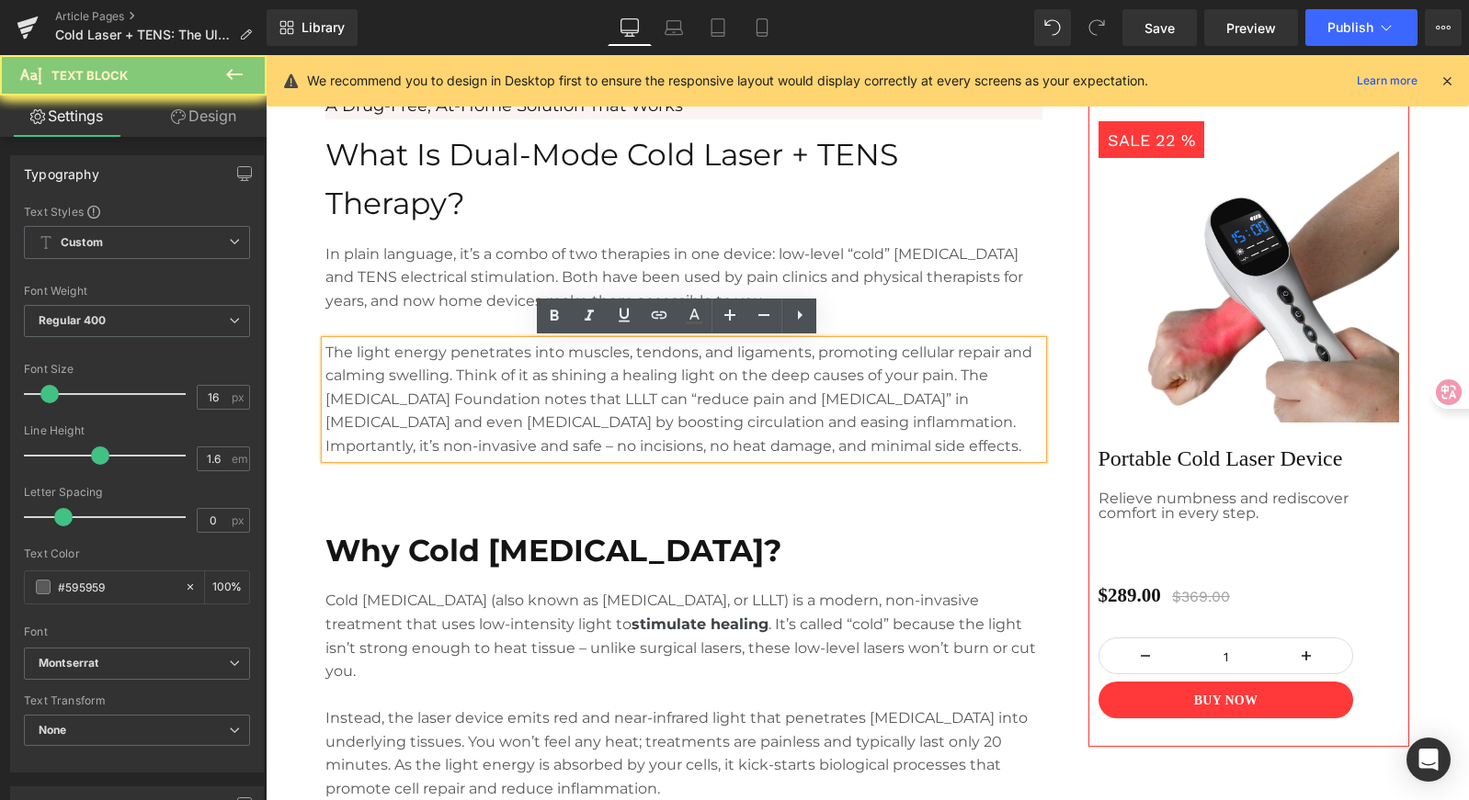
click at [673, 353] on p "The light energy penetrates into muscles, tendons, and ligaments, promoting cel…" at bounding box center [683, 400] width 717 height 118
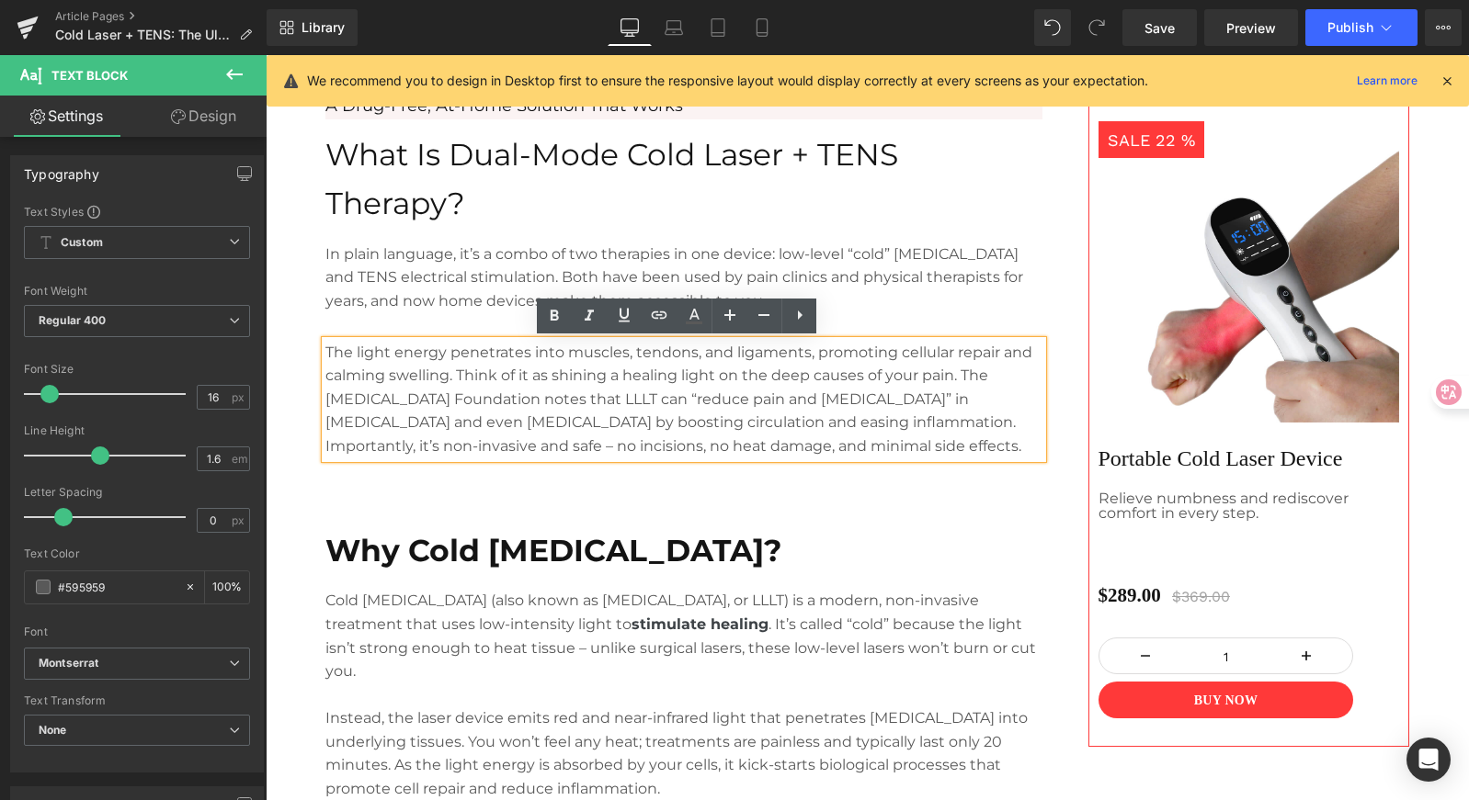
click at [813, 361] on p "The light energy penetrates into muscles, tendons, and ligaments, promoting cel…" at bounding box center [683, 400] width 717 height 118
click at [873, 445] on p "The light energy penetrates into muscles, tendons, and ligaments, promoting cel…" at bounding box center [683, 400] width 717 height 118
click at [923, 440] on p "The light energy penetrates into muscles, tendons, and ligaments, promoting cel…" at bounding box center [683, 400] width 717 height 118
click at [905, 363] on p "The light energy penetrates into muscles, tendons, and ligaments, promoting cel…" at bounding box center [683, 400] width 717 height 118
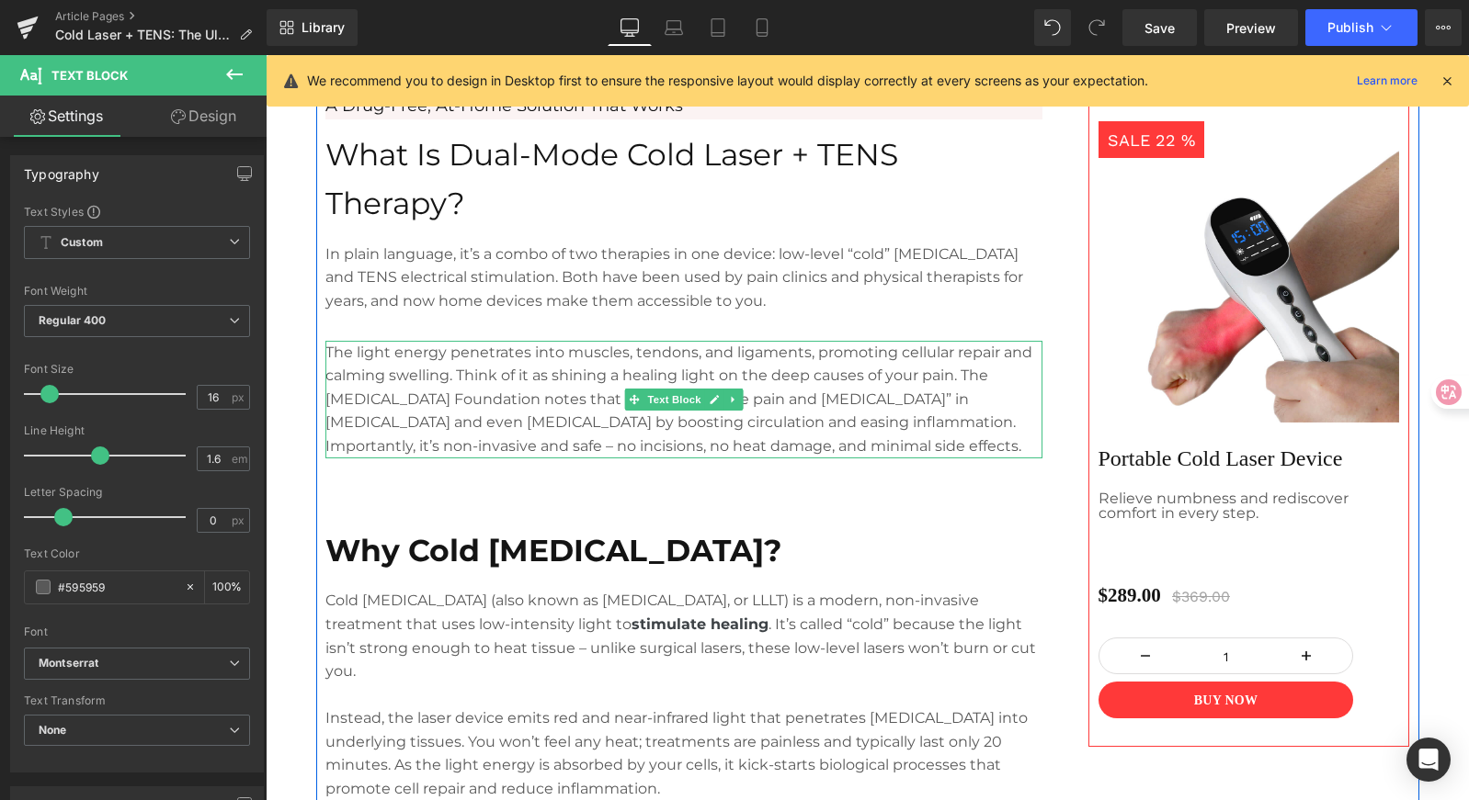
click at [898, 394] on p "The light energy penetrates into muscles, tendons, and ligaments, promoting cel…" at bounding box center [683, 400] width 717 height 118
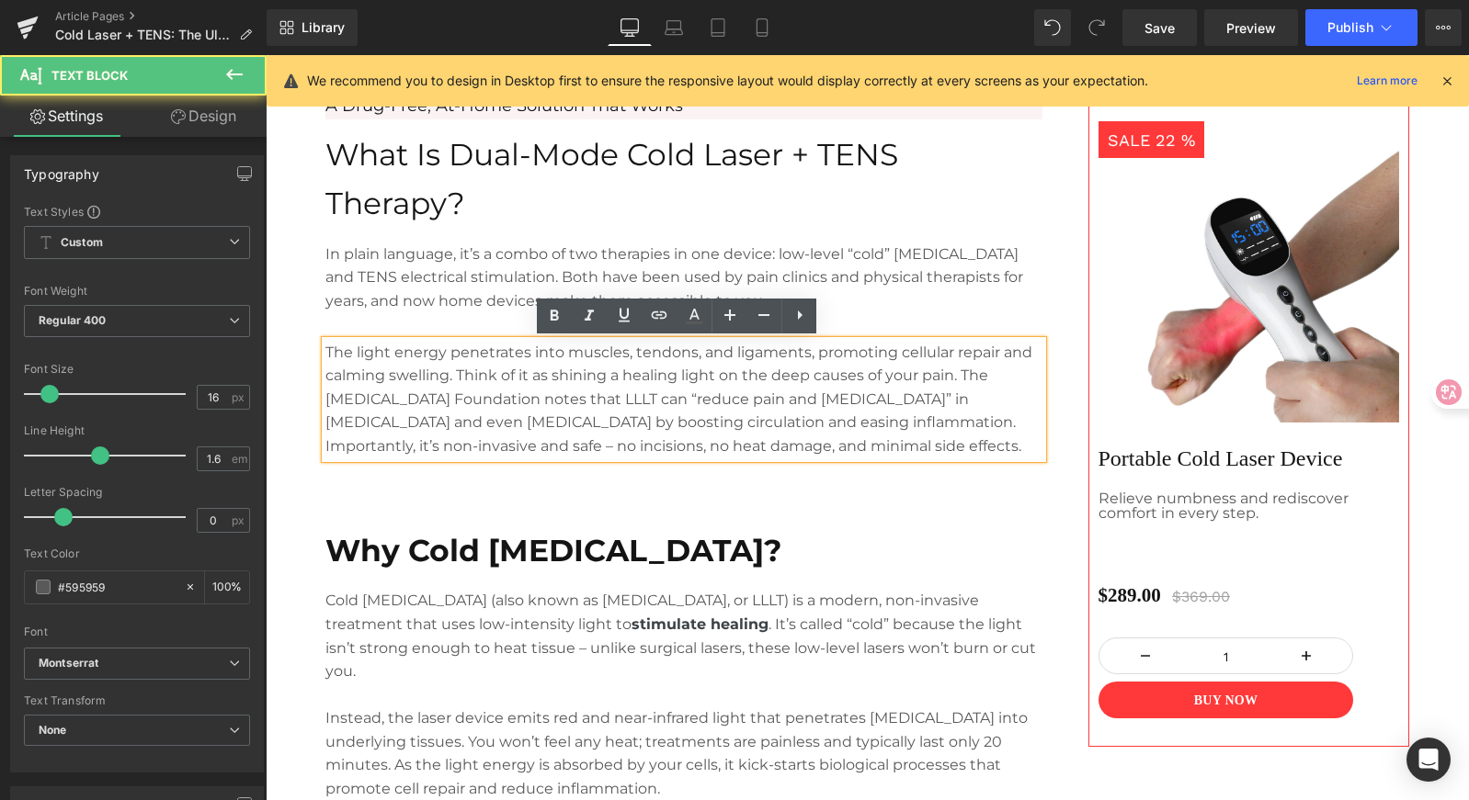
click at [600, 412] on p "The light energy penetrates into muscles, tendons, and ligaments, promoting cel…" at bounding box center [683, 400] width 717 height 118
click at [698, 413] on p "The light energy penetrates into muscles, tendons, and ligaments, promoting cel…" at bounding box center [683, 400] width 717 height 118
click at [740, 411] on p "The light energy penetrates into muscles, tendons, and ligaments, promoting cel…" at bounding box center [683, 400] width 717 height 118
click at [694, 415] on p "The light energy penetrates into muscles, tendons, and ligaments, promoting cel…" at bounding box center [683, 400] width 717 height 118
click at [725, 406] on p "The light energy penetrates into muscles, tendons, and ligaments, promoting cel…" at bounding box center [683, 400] width 717 height 118
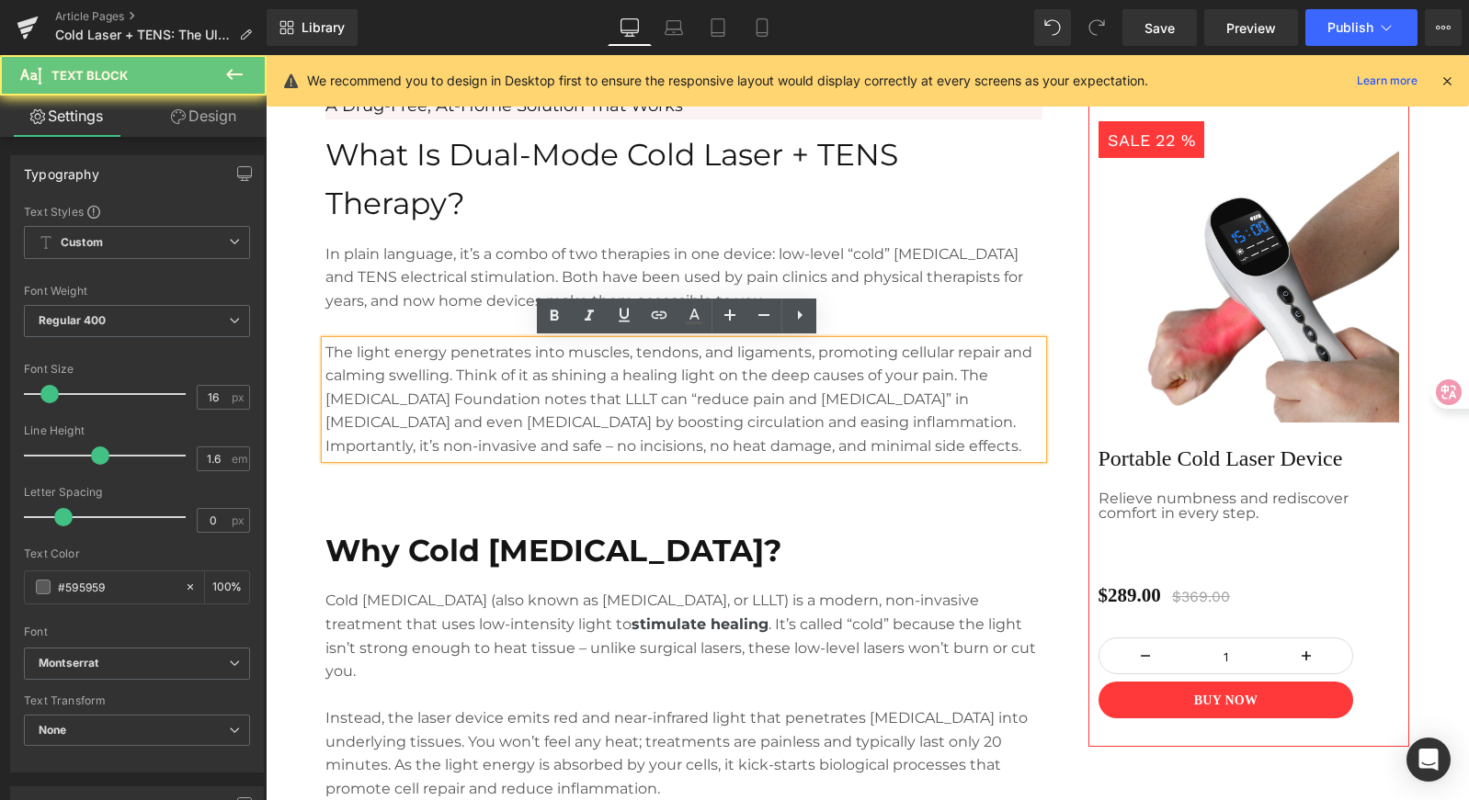
click at [644, 404] on p "The light energy penetrates into muscles, tendons, and ligaments, promoting cel…" at bounding box center [683, 400] width 717 height 118
click at [626, 395] on p "The light energy penetrates into muscles, tendons, and ligaments, promoting cel…" at bounding box center [683, 400] width 717 height 118
click at [612, 402] on p "The light energy penetrates into muscles, tendons, and ligaments, promoting cel…" at bounding box center [683, 400] width 717 height 118
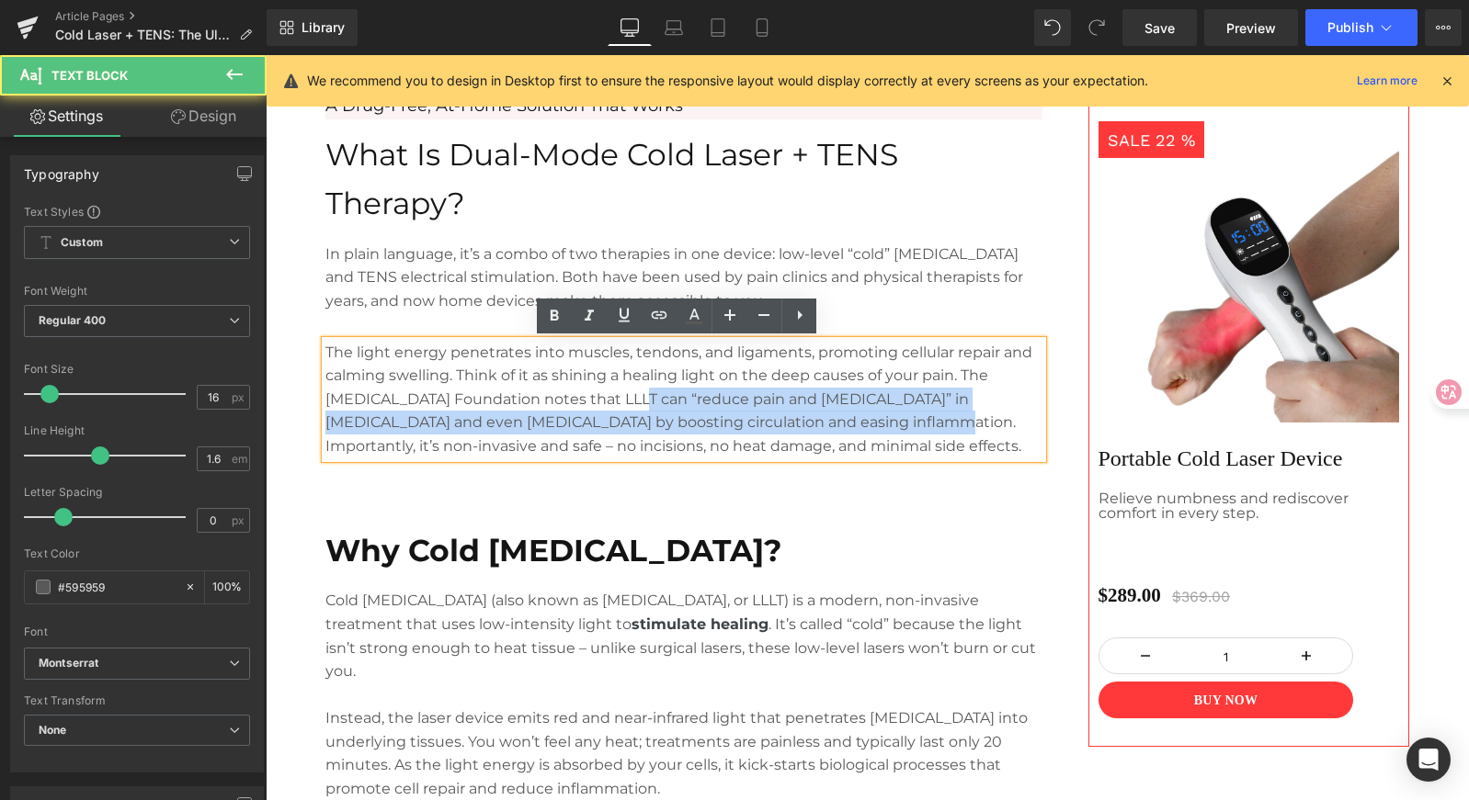
drag, startPoint x: 612, startPoint y: 402, endPoint x: 820, endPoint y: 414, distance: 208.0
click at [820, 414] on p "The light energy penetrates into muscles, tendons, and ligaments, promoting cel…" at bounding box center [683, 400] width 717 height 118
click at [872, 410] on p "The light energy penetrates into muscles, tendons, and ligaments, promoting cel…" at bounding box center [683, 400] width 717 height 118
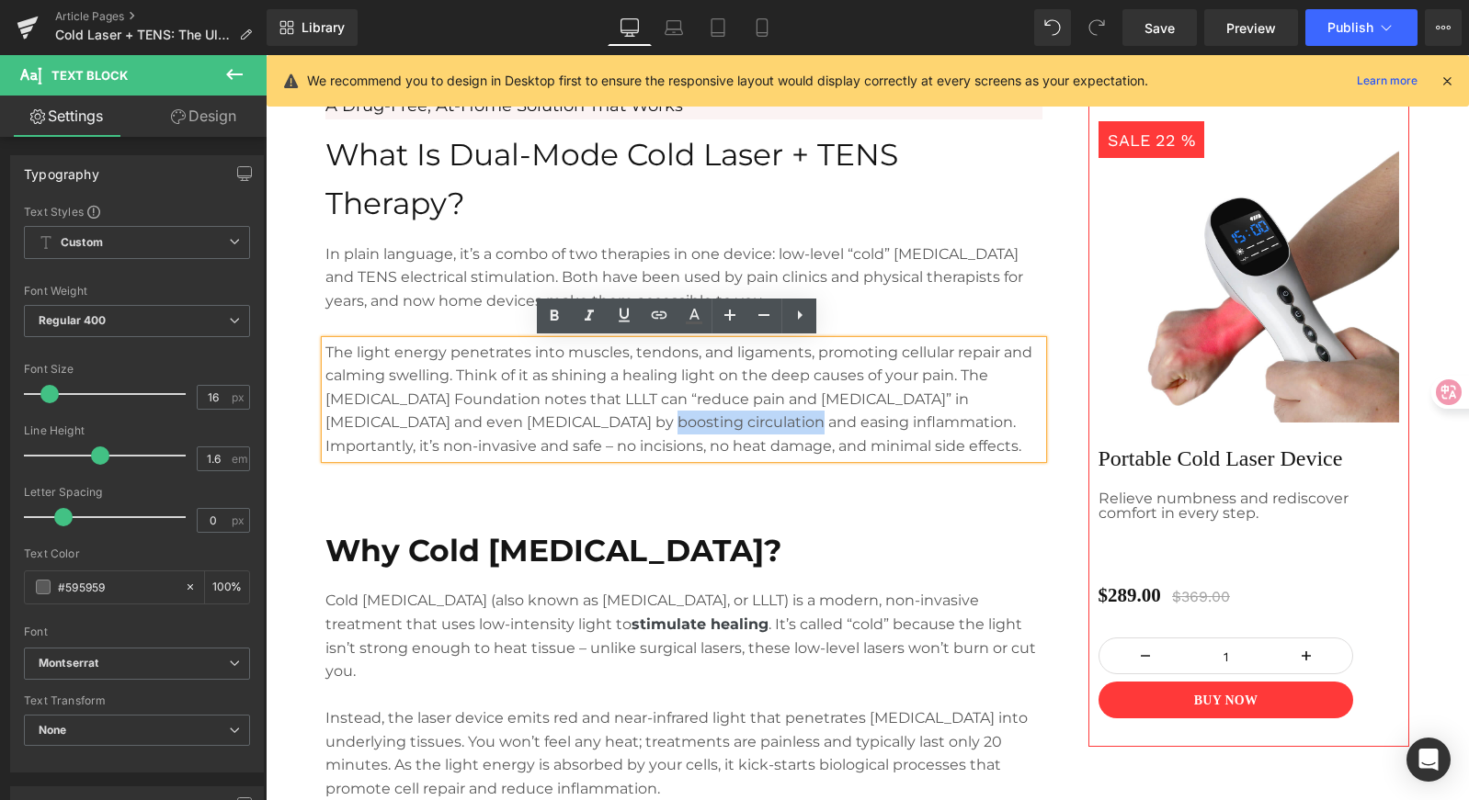
drag, startPoint x: 528, startPoint y: 420, endPoint x: 673, endPoint y: 420, distance: 145.2
click at [673, 420] on p "The light energy penetrates into muscles, tendons, and ligaments, promoting cel…" at bounding box center [683, 400] width 717 height 118
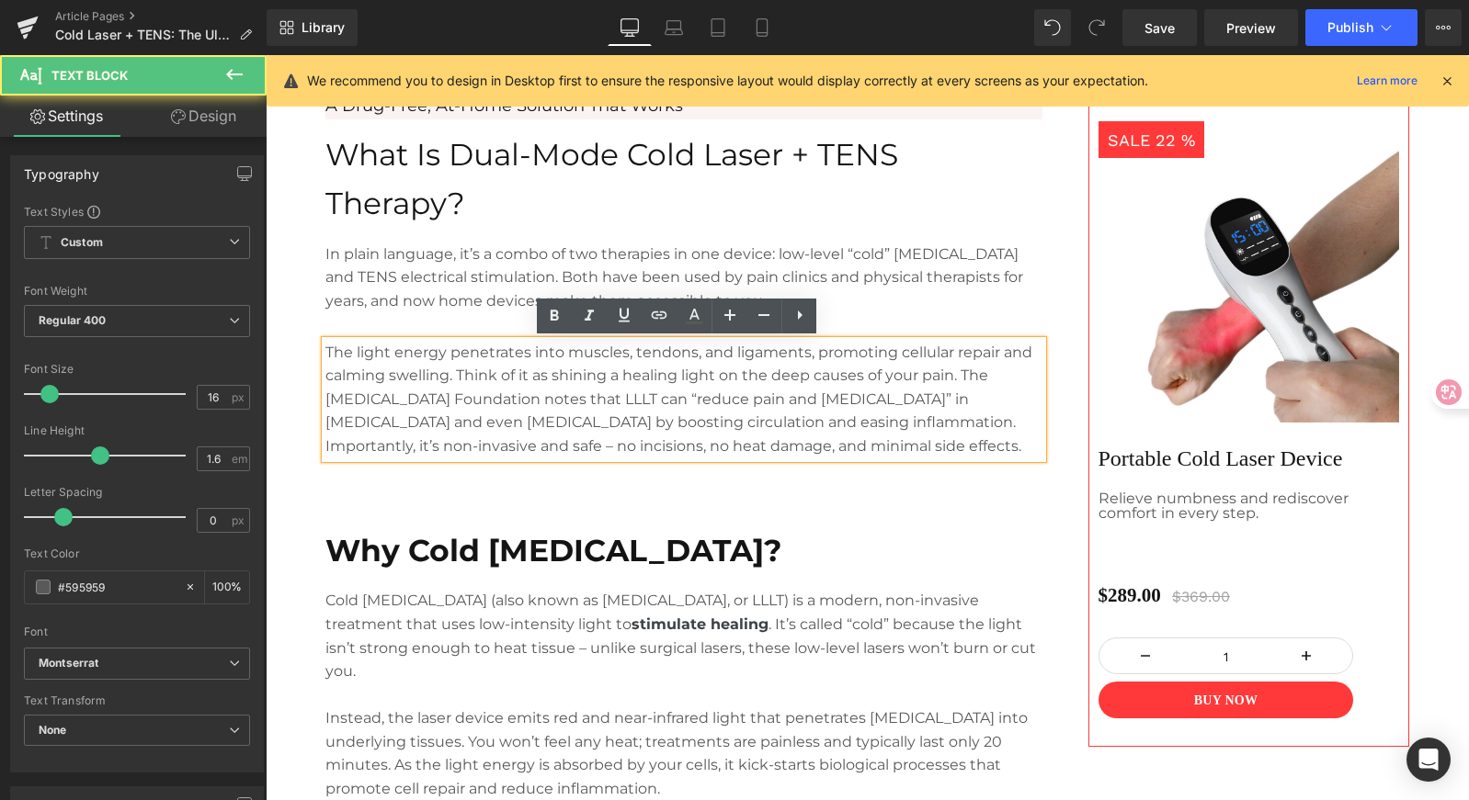
click at [809, 422] on p "The light energy penetrates into muscles, tendons, and ligaments, promoting cel…" at bounding box center [683, 400] width 717 height 118
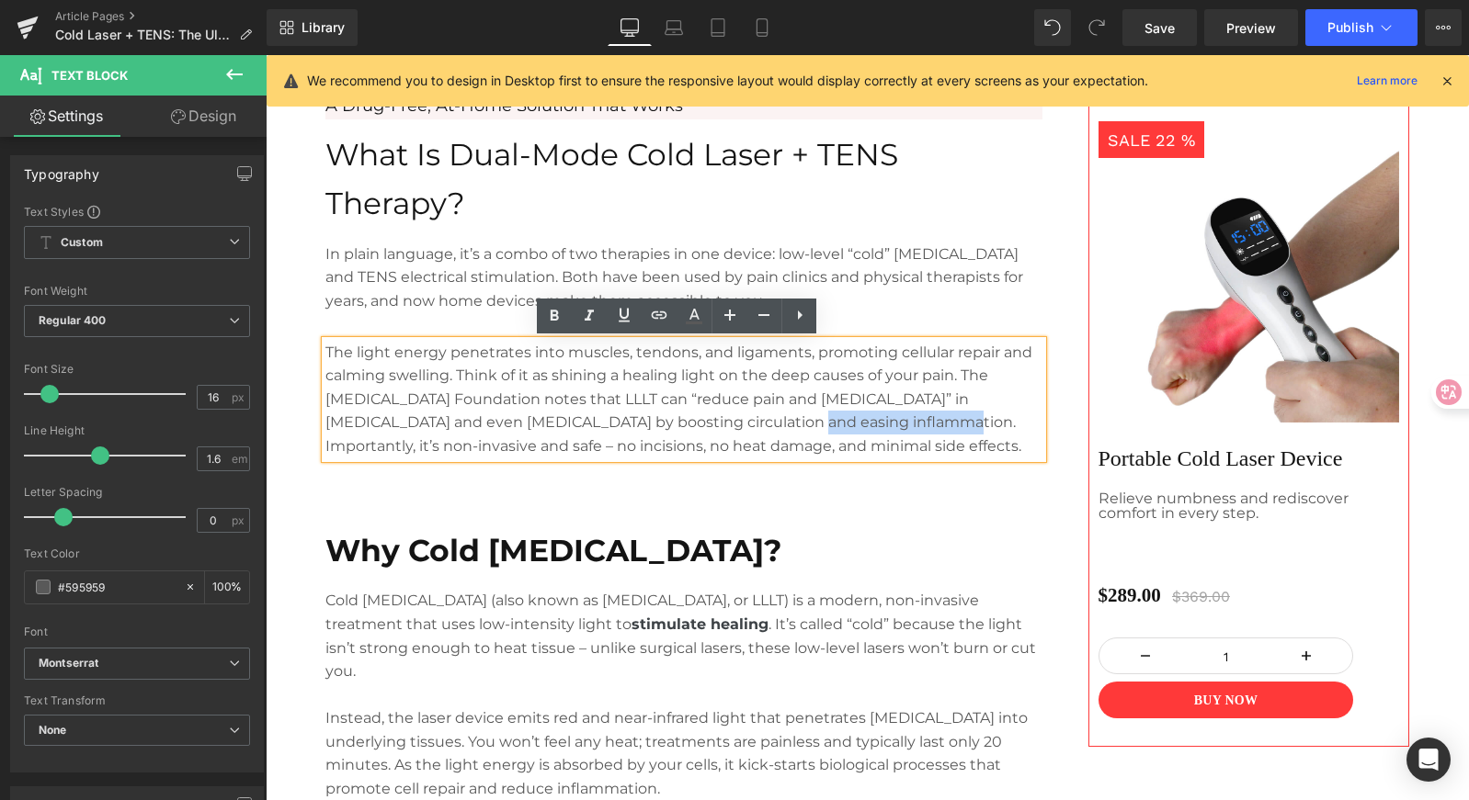
drag, startPoint x: 830, startPoint y: 424, endPoint x: 677, endPoint y: 426, distance: 152.6
click at [677, 426] on p "The light energy penetrates into muscles, tendons, and ligaments, promoting cel…" at bounding box center [683, 400] width 717 height 118
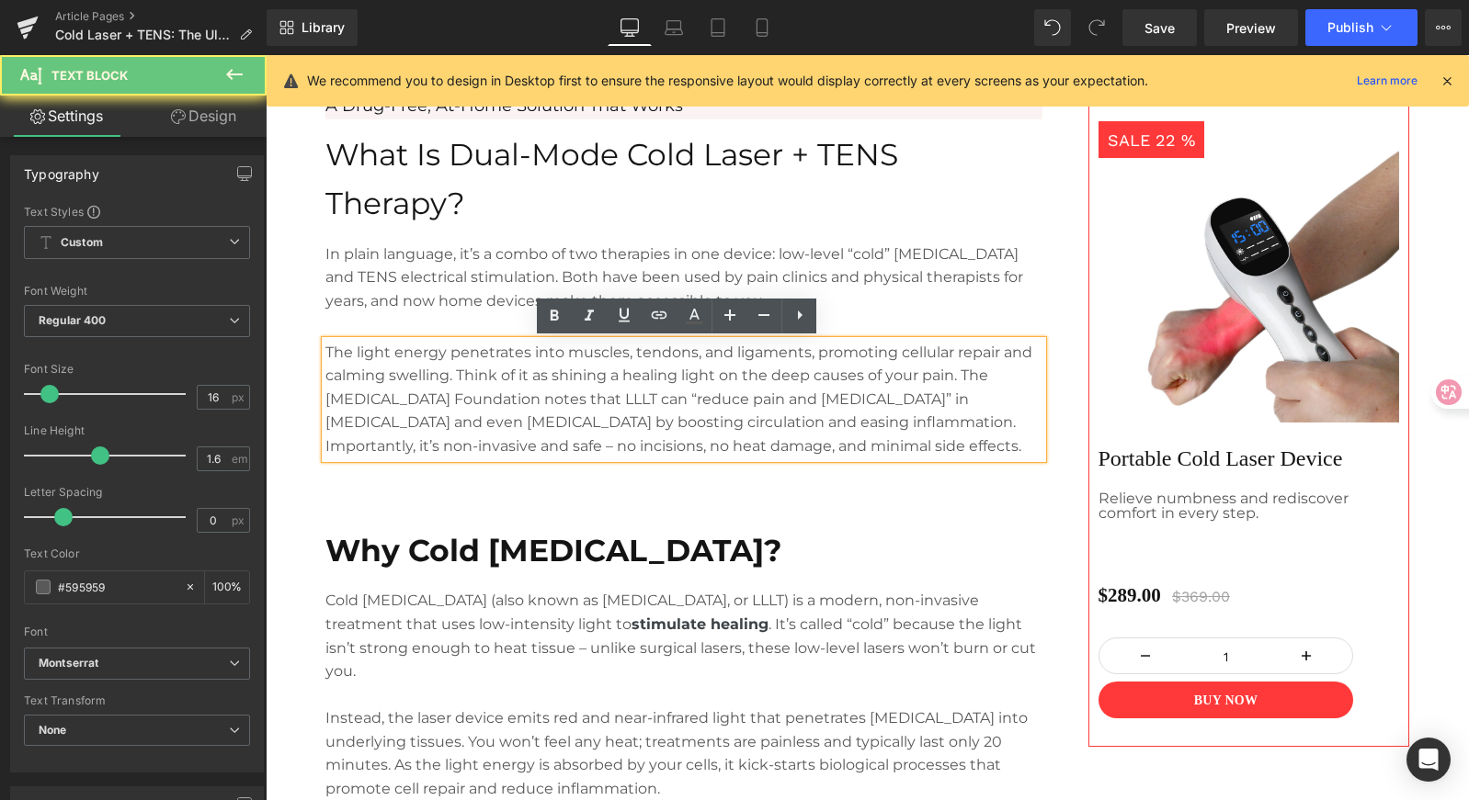
click at [677, 426] on p "The light energy penetrates into muscles, tendons, and ligaments, promoting cel…" at bounding box center [683, 400] width 717 height 118
drag, startPoint x: 677, startPoint y: 426, endPoint x: 723, endPoint y: 417, distance: 46.9
click at [723, 417] on p "The light energy penetrates into muscles, tendons, and ligaments, promoting cel…" at bounding box center [683, 400] width 717 height 118
drag, startPoint x: 435, startPoint y: 401, endPoint x: 465, endPoint y: 399, distance: 30.4
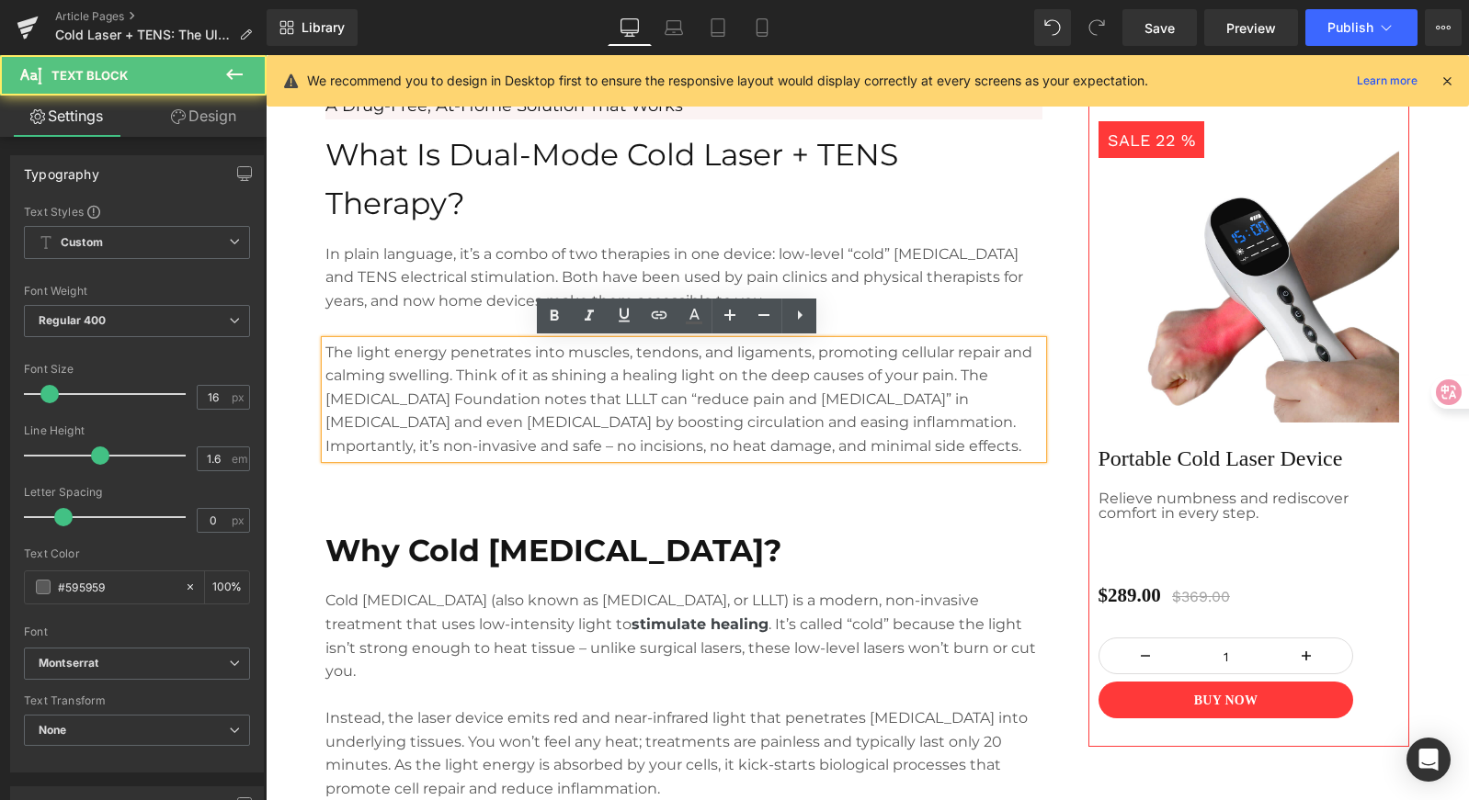
click at [454, 399] on p "The light energy penetrates into muscles, tendons, and ligaments, promoting cel…" at bounding box center [683, 400] width 717 height 118
click at [465, 399] on p "The light energy penetrates into muscles, tendons, and ligaments, promoting cel…" at bounding box center [683, 400] width 717 height 118
click at [494, 395] on p "The light energy penetrates into muscles, tendons, and ligaments, promoting cel…" at bounding box center [683, 400] width 717 height 118
click at [522, 397] on p "The light energy penetrates into muscles, tendons, and ligaments, promoting cel…" at bounding box center [683, 400] width 717 height 118
drag, startPoint x: 969, startPoint y: 385, endPoint x: 427, endPoint y: 402, distance: 541.6
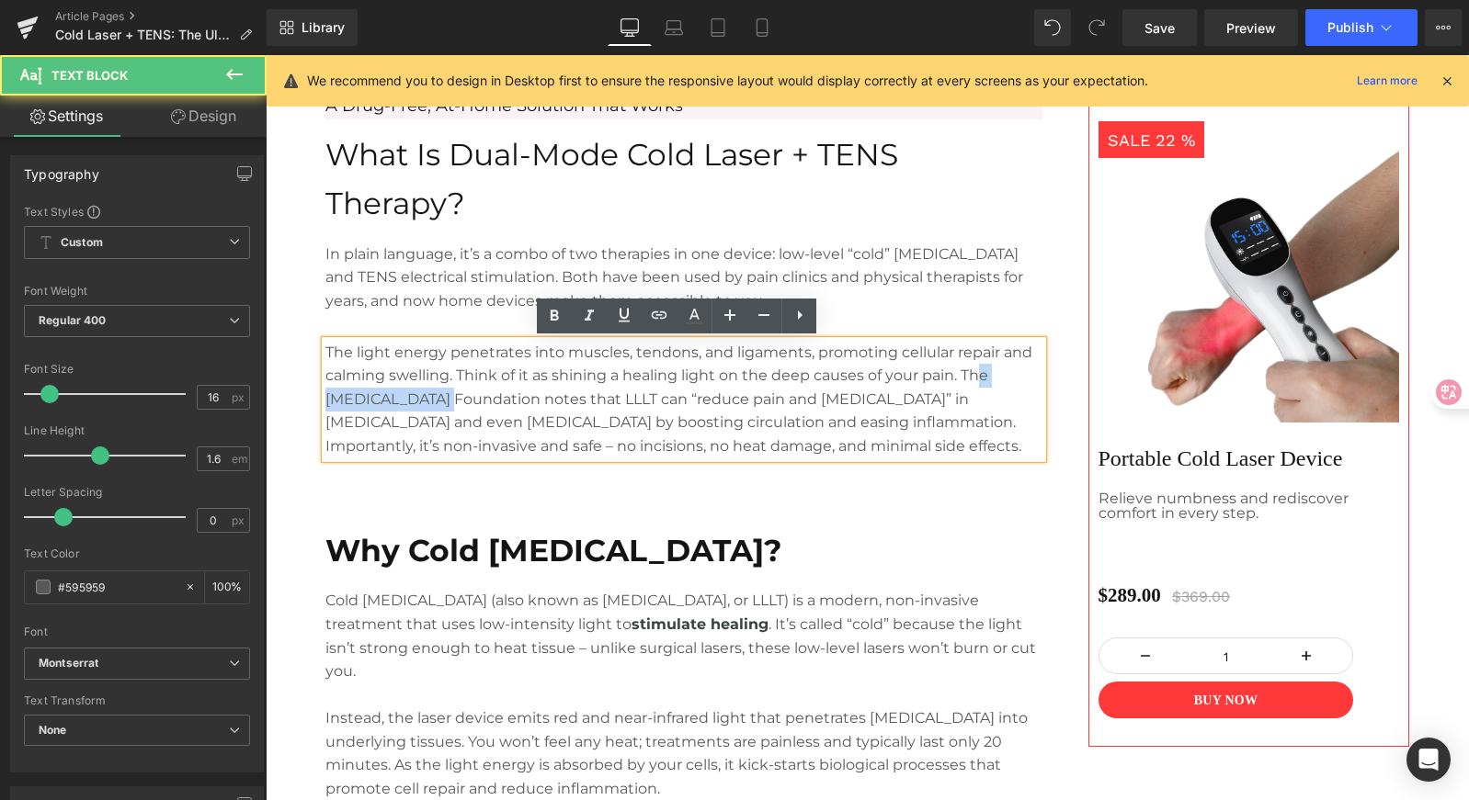
click at [427, 402] on p "The light energy penetrates into muscles, tendons, and ligaments, promoting cel…" at bounding box center [683, 400] width 717 height 118
click at [481, 395] on p "The light energy penetrates into muscles, tendons, and ligaments, promoting cel…" at bounding box center [683, 400] width 717 height 118
drag, startPoint x: 491, startPoint y: 393, endPoint x: 649, endPoint y: 403, distance: 158.4
click at [648, 404] on p "The light energy penetrates into muscles, tendons, and ligaments, promoting cel…" at bounding box center [683, 400] width 717 height 118
drag, startPoint x: 649, startPoint y: 403, endPoint x: 728, endPoint y: 403, distance: 79.0
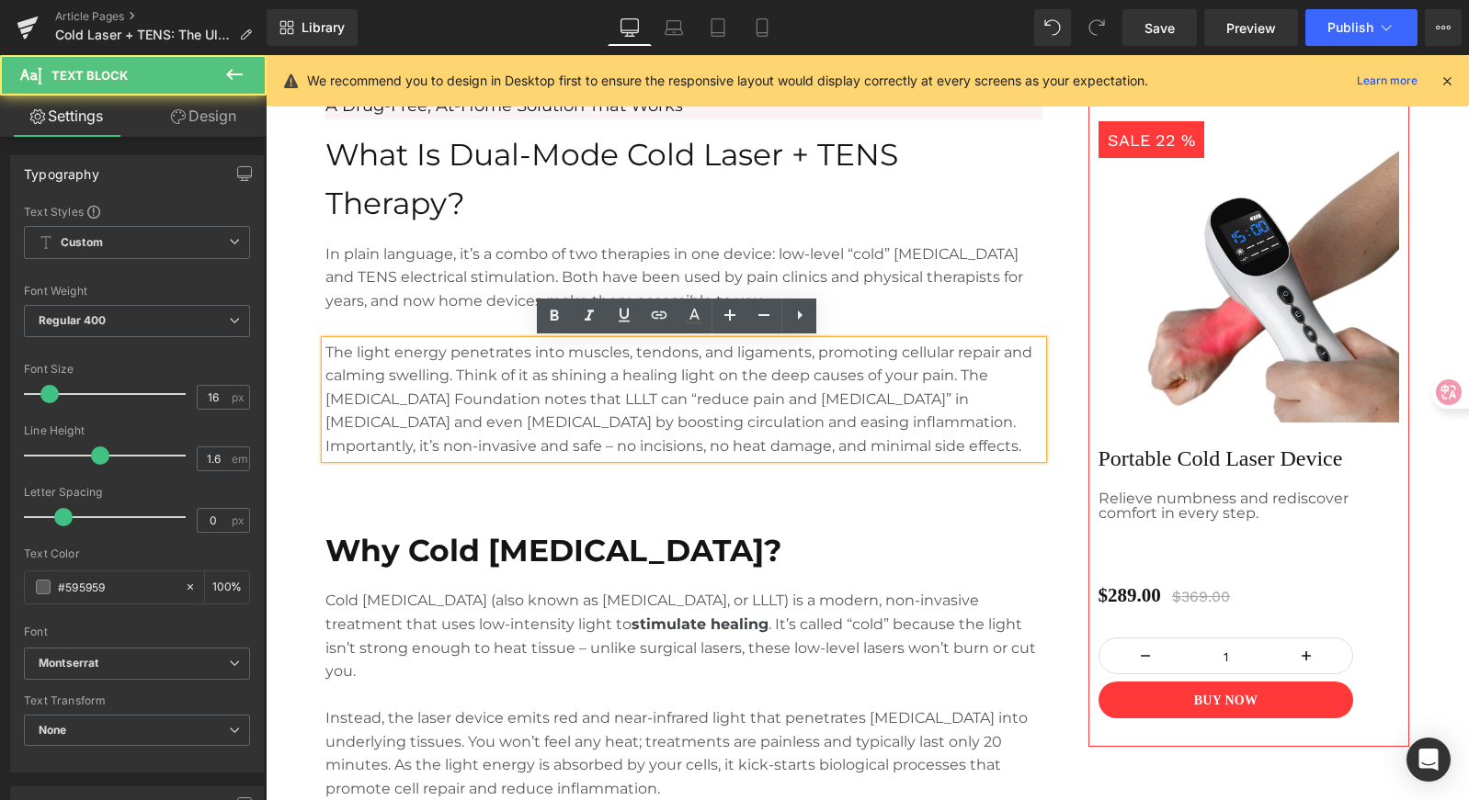
click at [650, 403] on p "The light energy penetrates into muscles, tendons, and ligaments, promoting cel…" at bounding box center [683, 400] width 717 height 118
click at [728, 403] on p "The light energy penetrates into muscles, tendons, and ligaments, promoting cel…" at bounding box center [683, 400] width 717 height 118
click at [954, 377] on p "The light energy penetrates into muscles, tendons, and ligaments, promoting cel…" at bounding box center [683, 400] width 717 height 118
click at [889, 407] on p "The light energy penetrates into muscles, tendons, and ligaments, promoting cel…" at bounding box center [683, 400] width 717 height 118
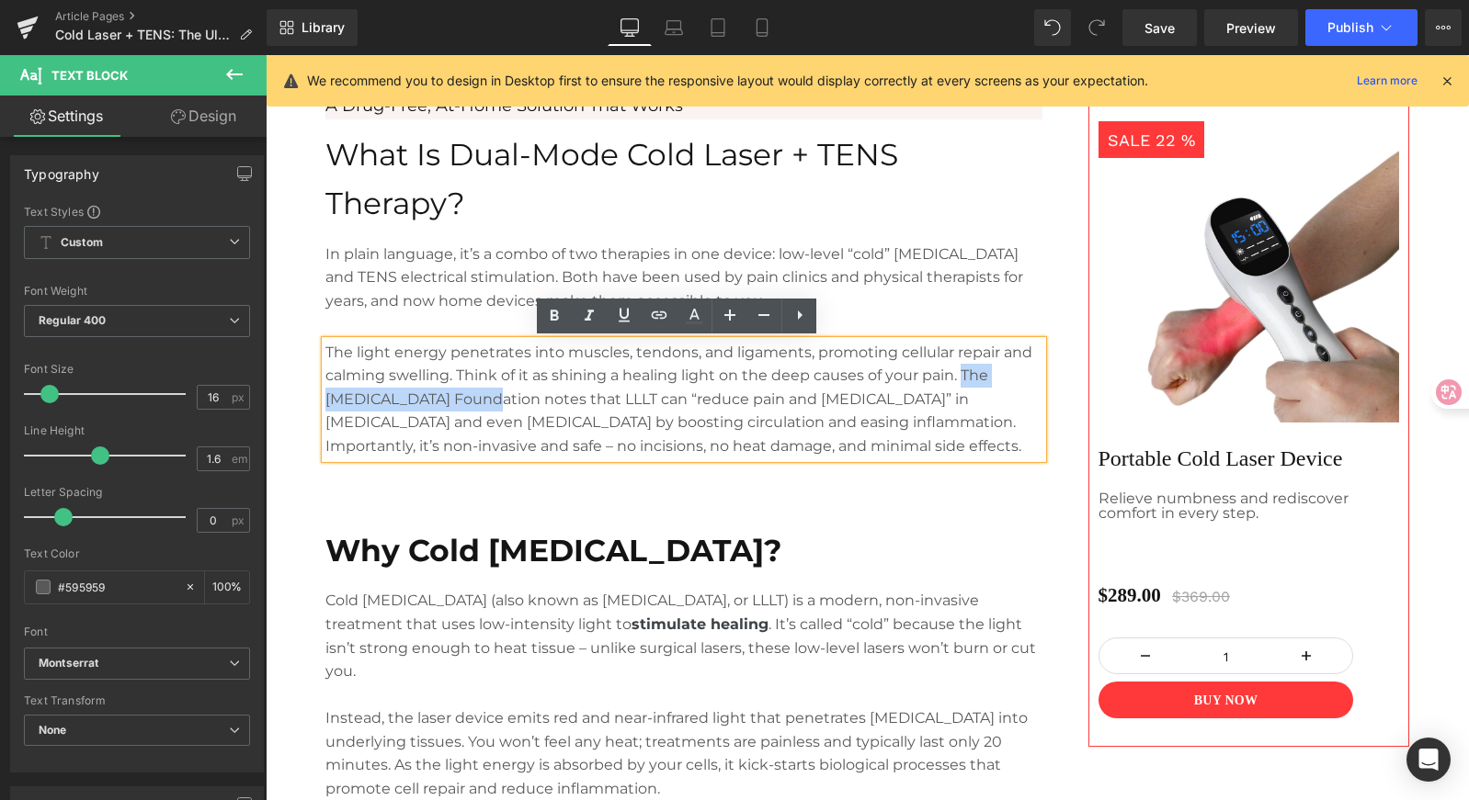
drag, startPoint x: 956, startPoint y: 375, endPoint x: 469, endPoint y: 403, distance: 487.9
click at [469, 403] on p "The light energy penetrates into muscles, tendons, and ligaments, promoting cel…" at bounding box center [683, 400] width 717 height 118
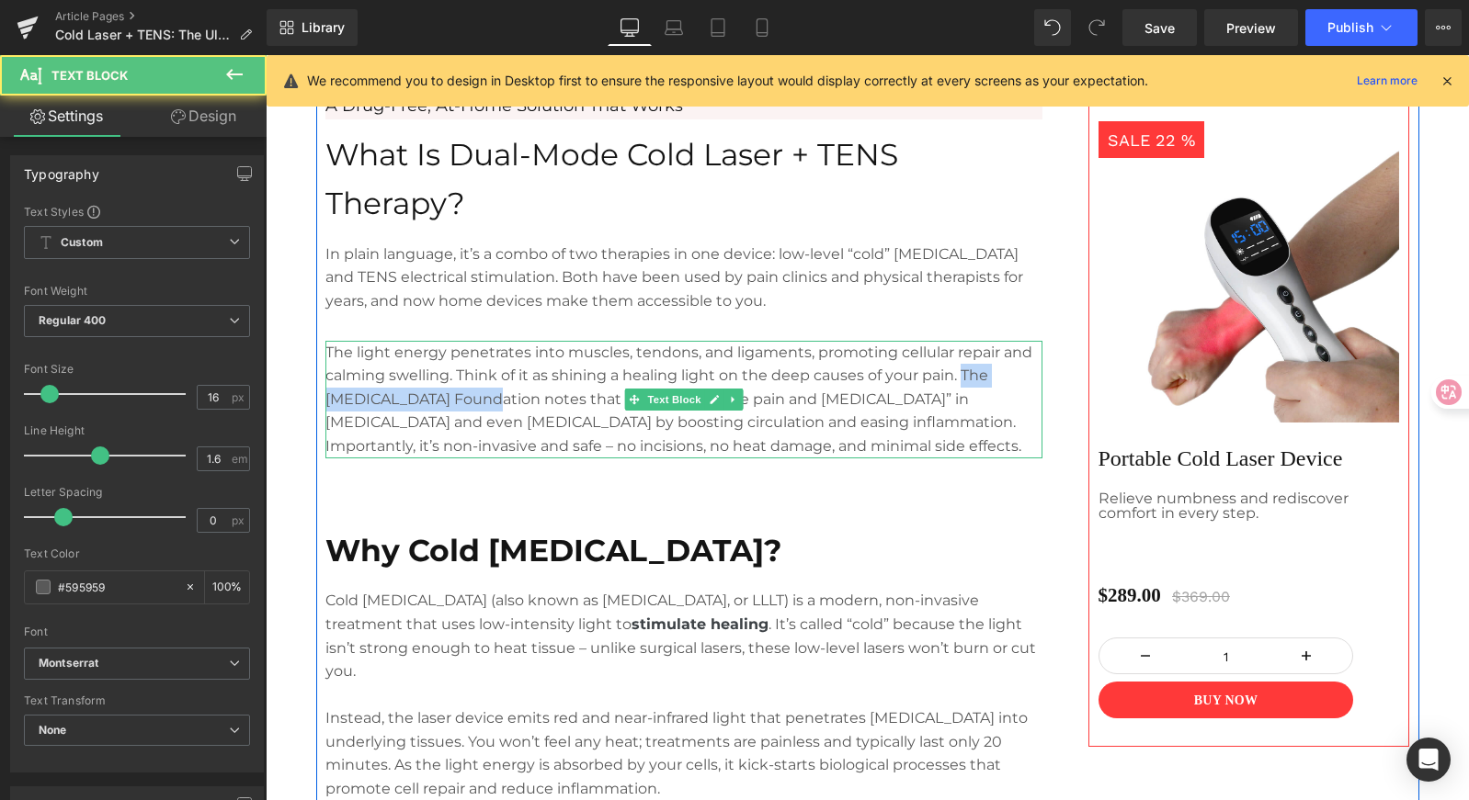
click at [445, 403] on p "The light energy penetrates into muscles, tendons, and ligaments, promoting cel…" at bounding box center [683, 400] width 717 height 118
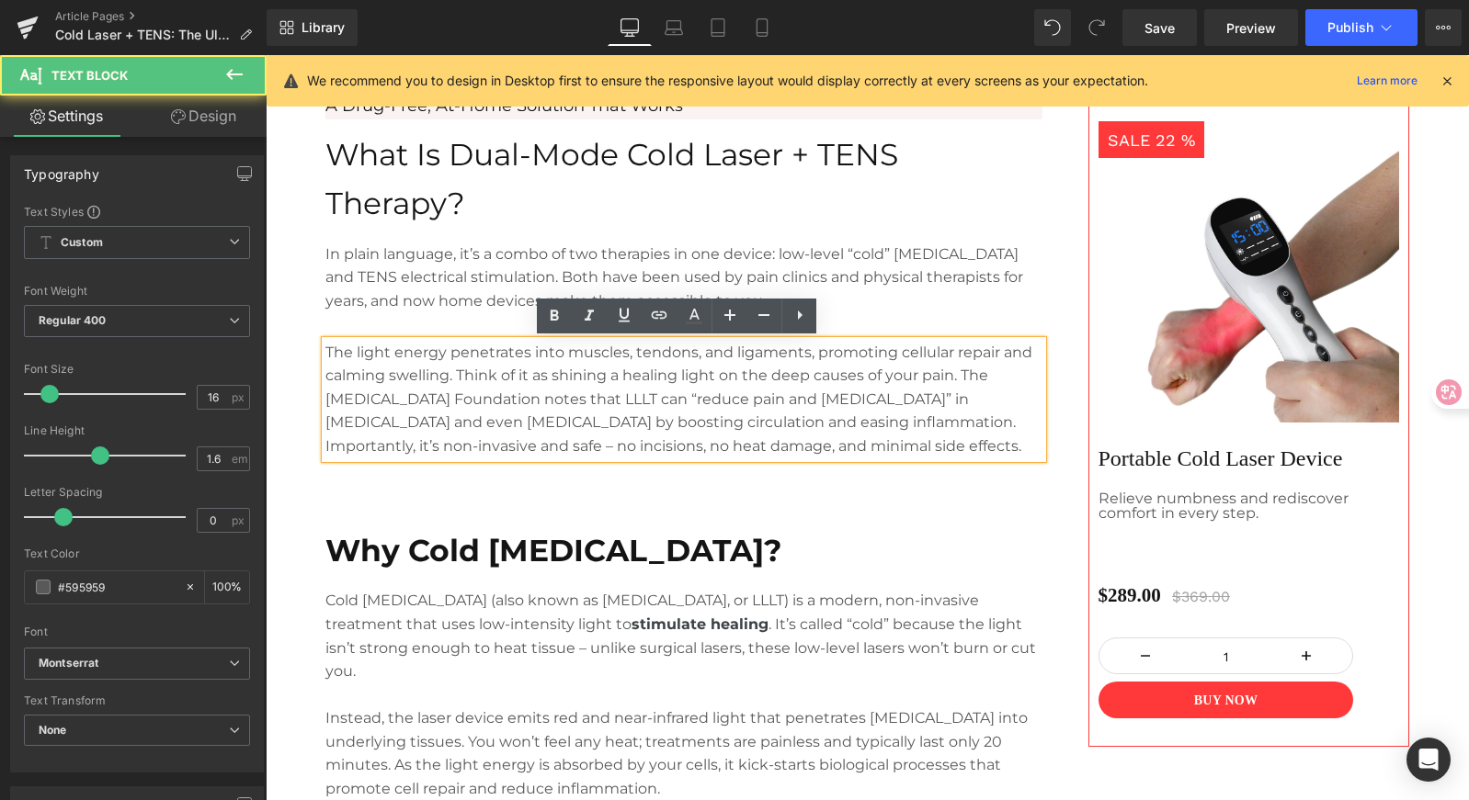
click at [908, 374] on p "The light energy penetrates into muscles, tendons, and ligaments, promoting cel…" at bounding box center [683, 400] width 717 height 118
click at [959, 376] on p "The light energy penetrates into muscles, tendons, and ligaments, promoting cel…" at bounding box center [683, 400] width 717 height 118
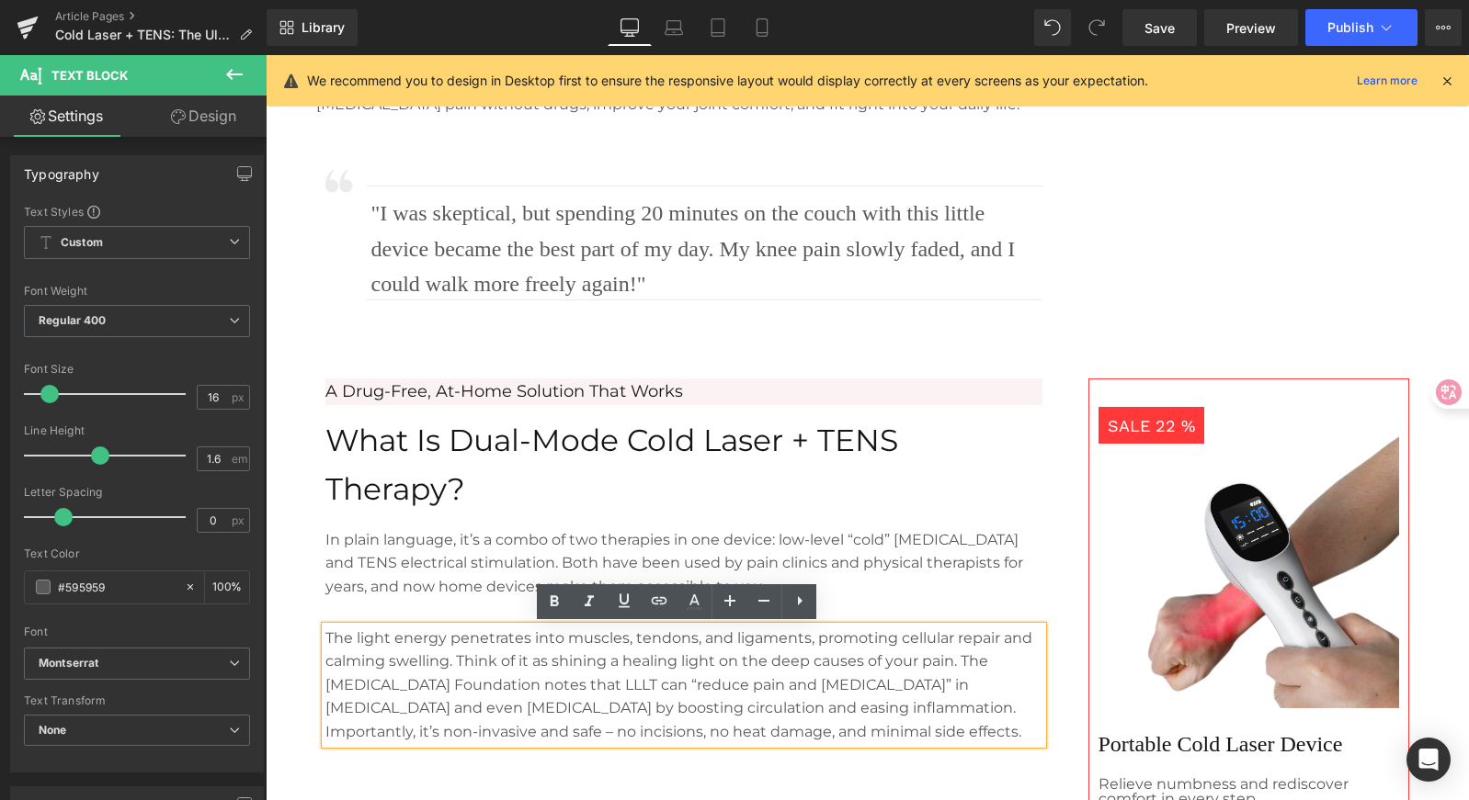
click at [999, 456] on p "What Is Dual-Mode Cold Laser + TENS Therapy?" at bounding box center [683, 464] width 717 height 97
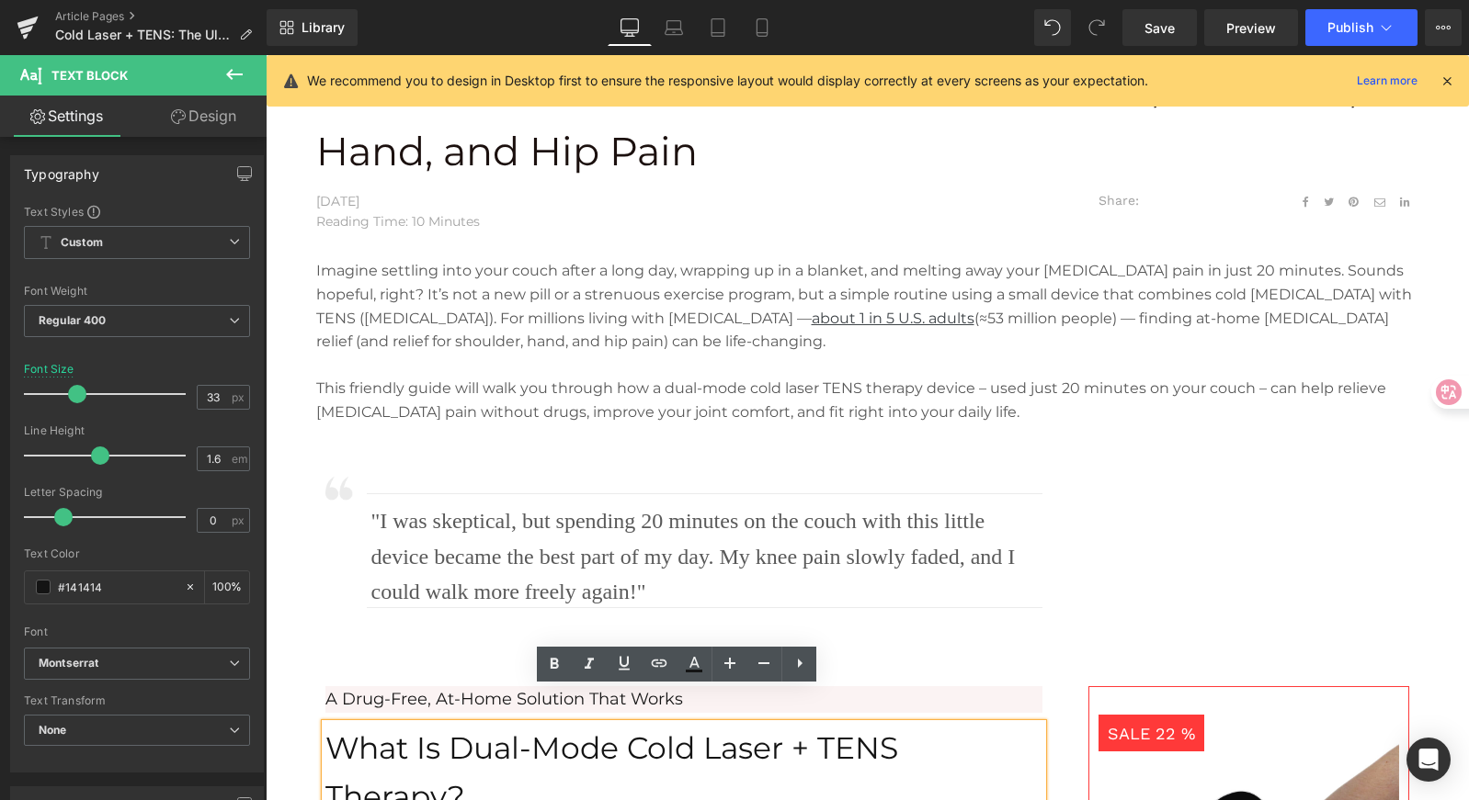
scroll to position [1581, 0]
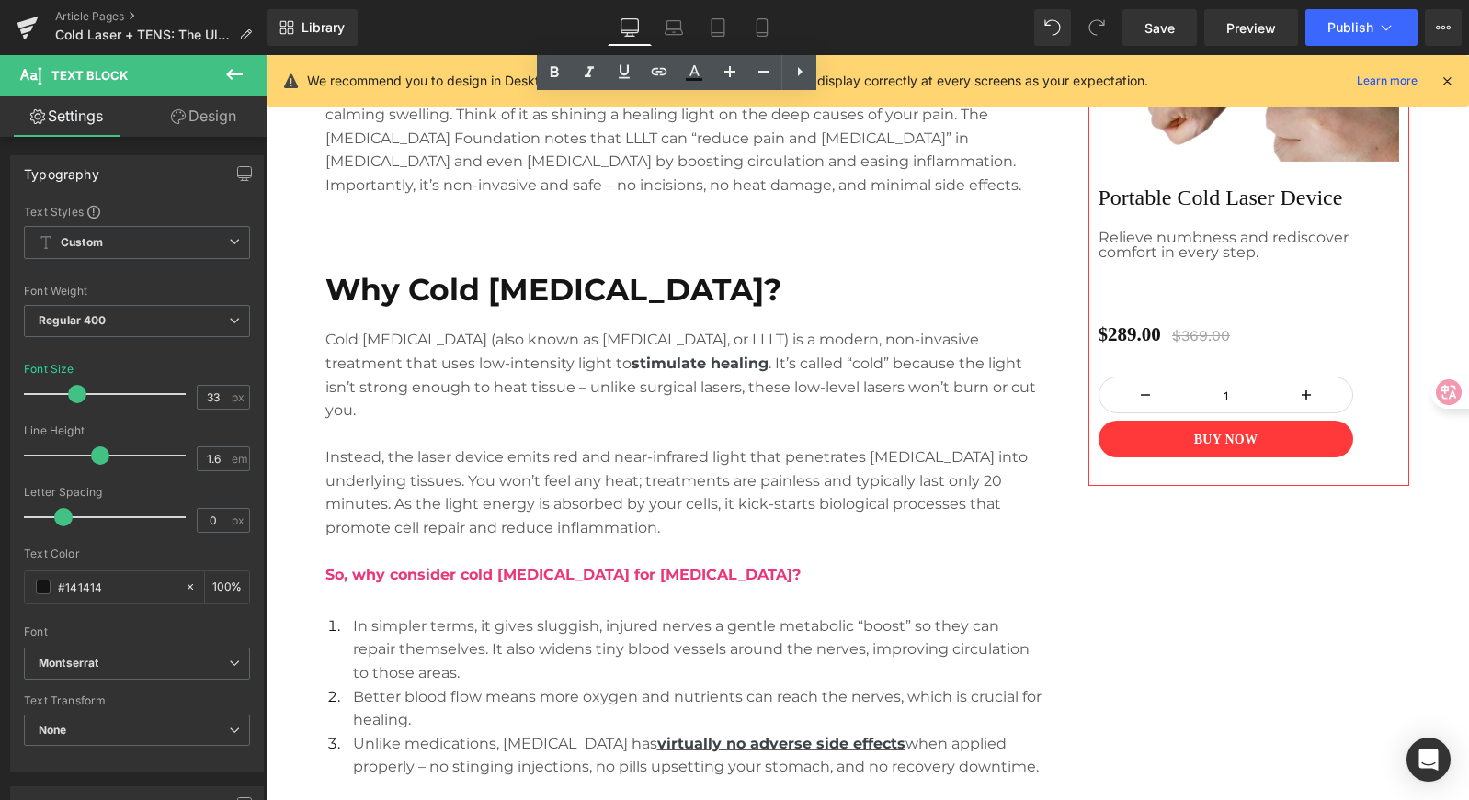
click at [963, 435] on p at bounding box center [683, 435] width 717 height 24
click at [943, 392] on p "Cold [MEDICAL_DATA] (also known as [MEDICAL_DATA], or LLLT) is a modern, non-in…" at bounding box center [683, 375] width 717 height 94
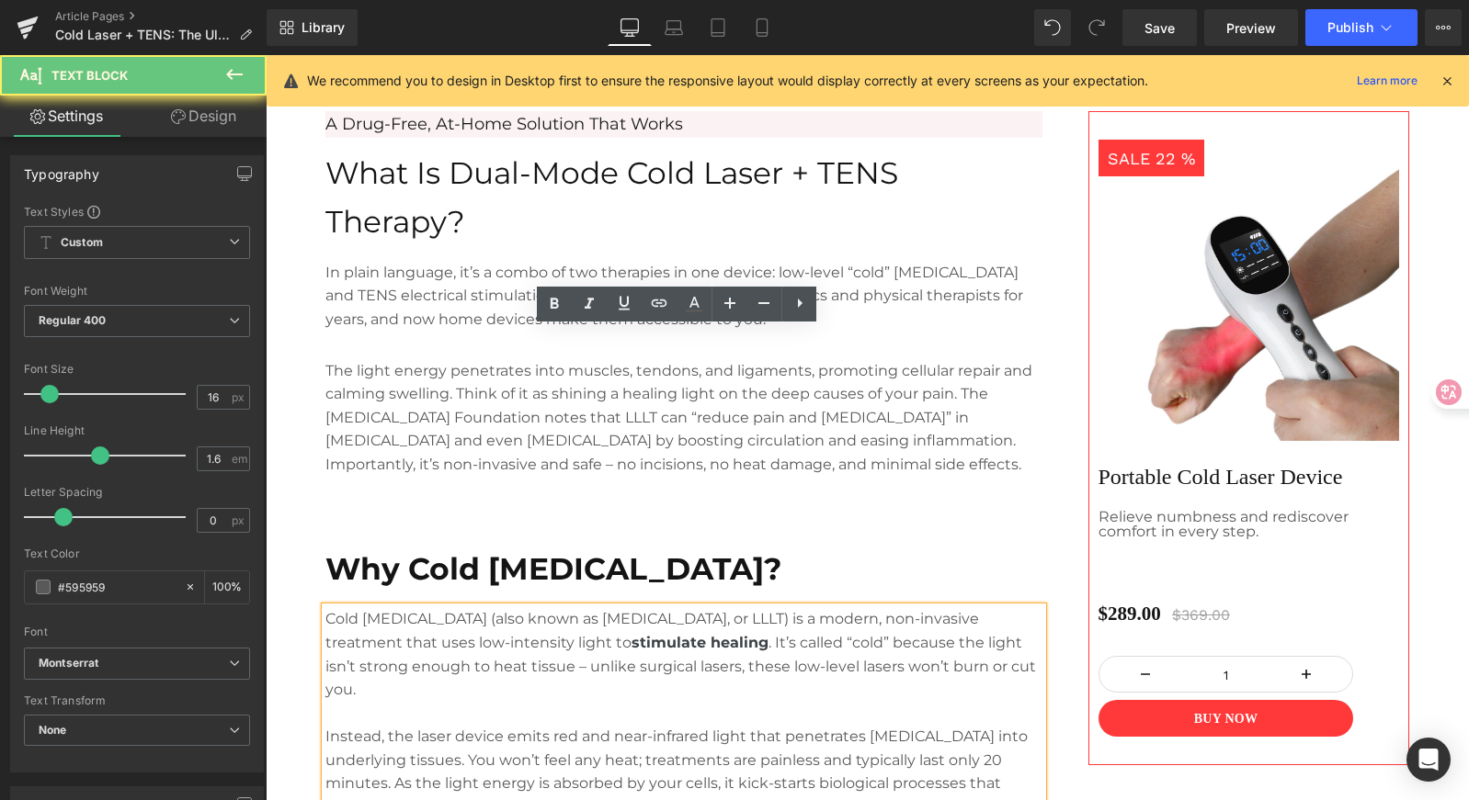
scroll to position [1224, 0]
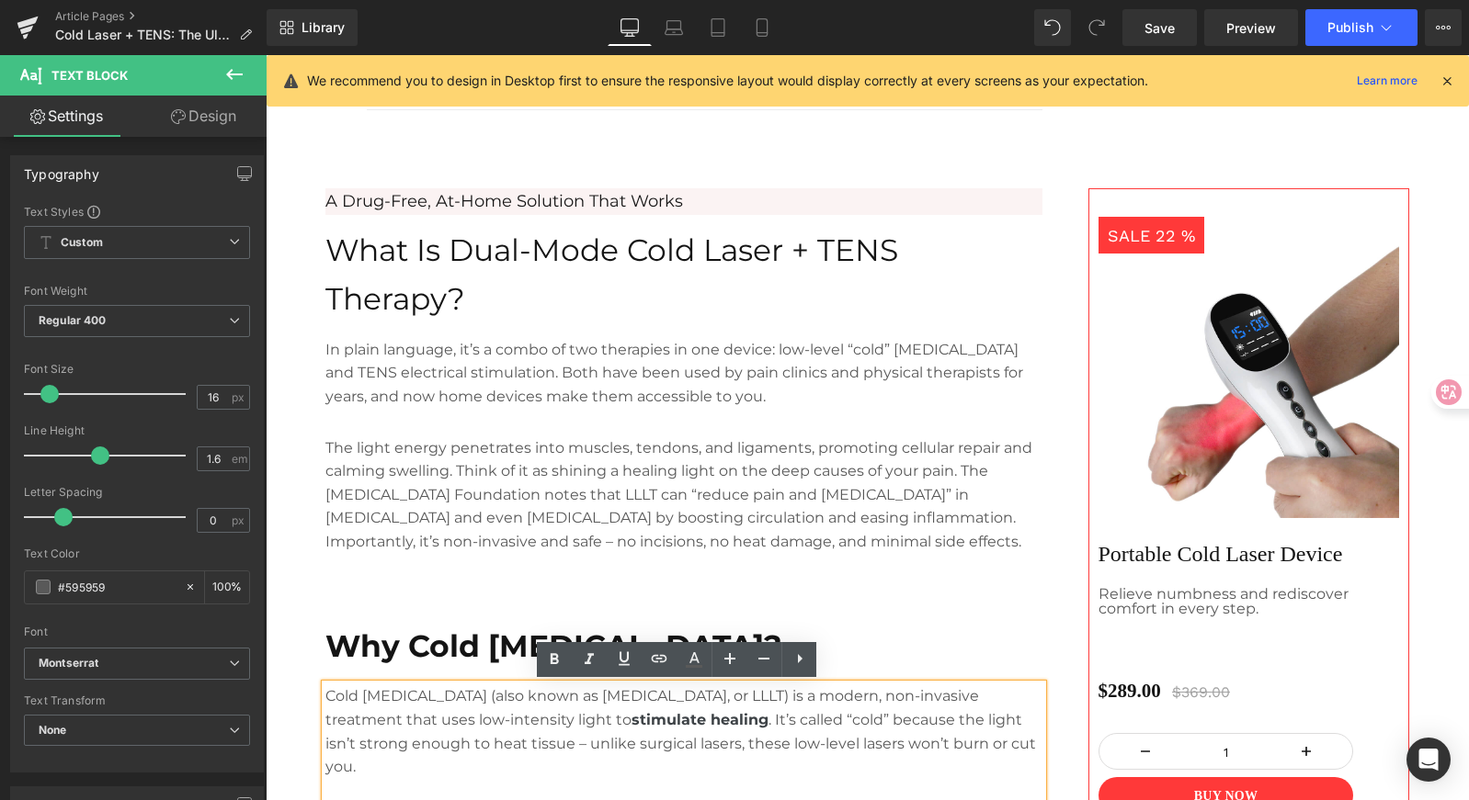
click at [978, 430] on div "Image Separator "I was skeptical, but spending 20 minutes on the couch with thi…" at bounding box center [683, 749] width 735 height 1545
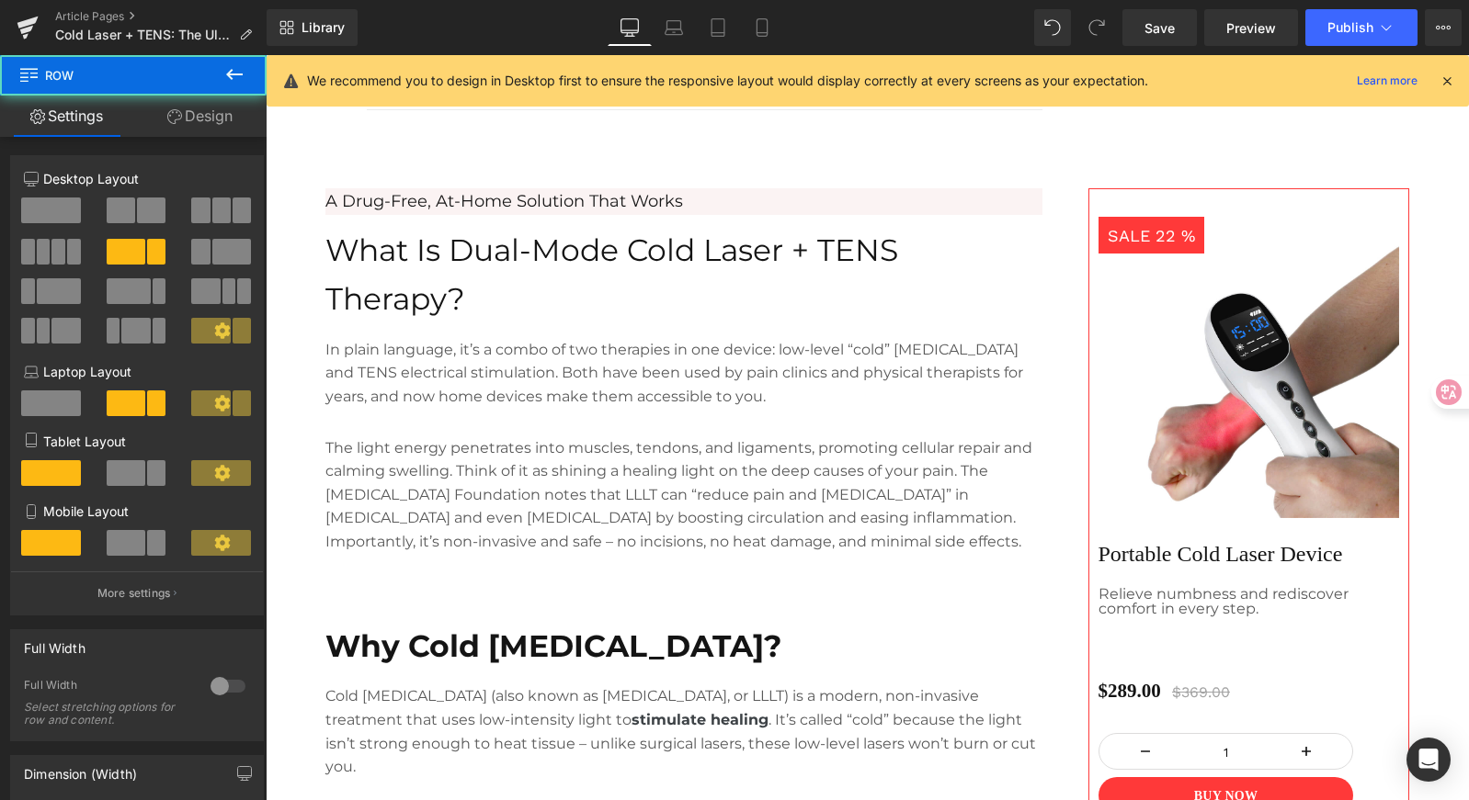
click at [266, 55] on div at bounding box center [266, 55] width 0 height 0
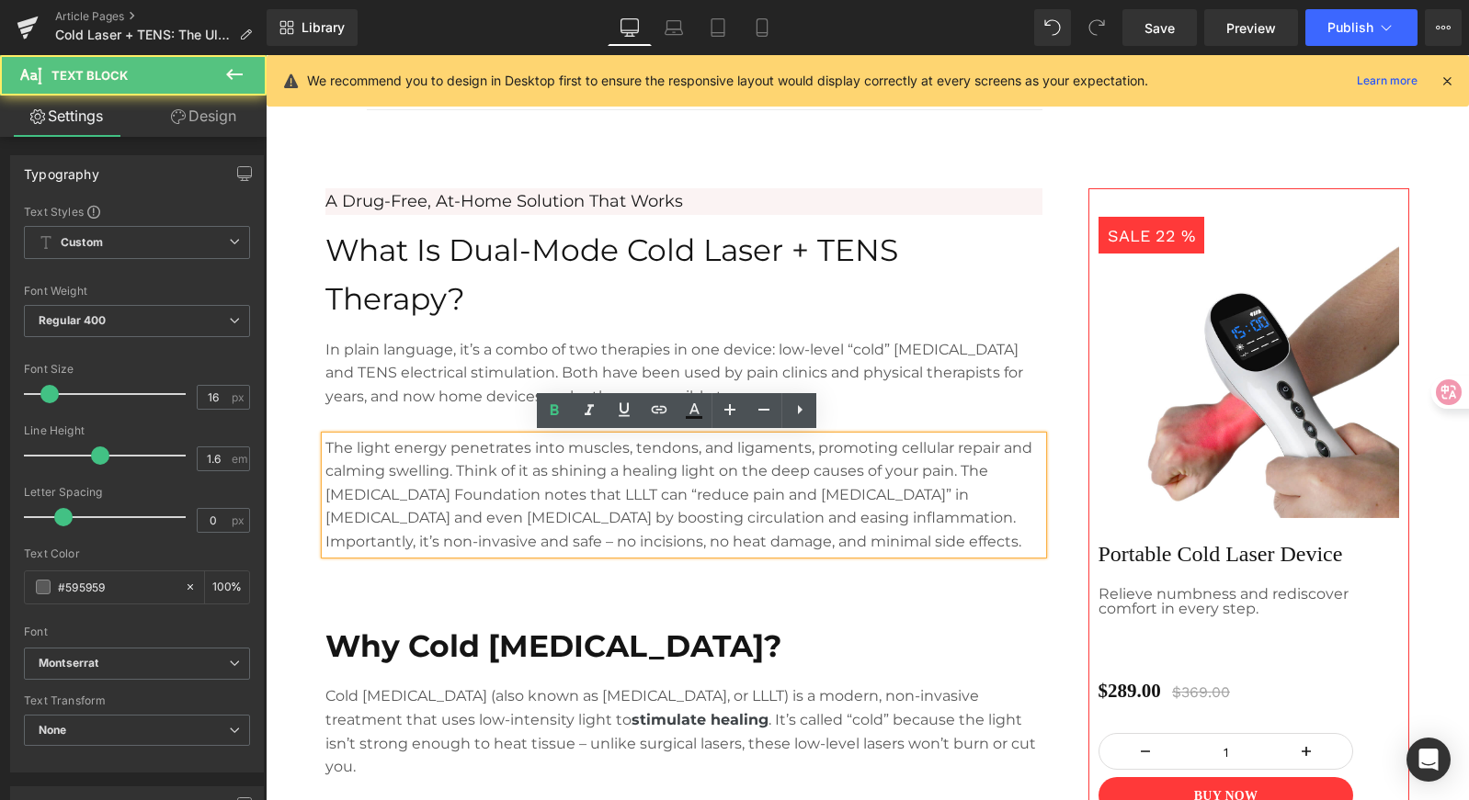
click at [957, 471] on p "The light energy penetrates into muscles, tendons, and ligaments, promoting cel…" at bounding box center [683, 496] width 717 height 118
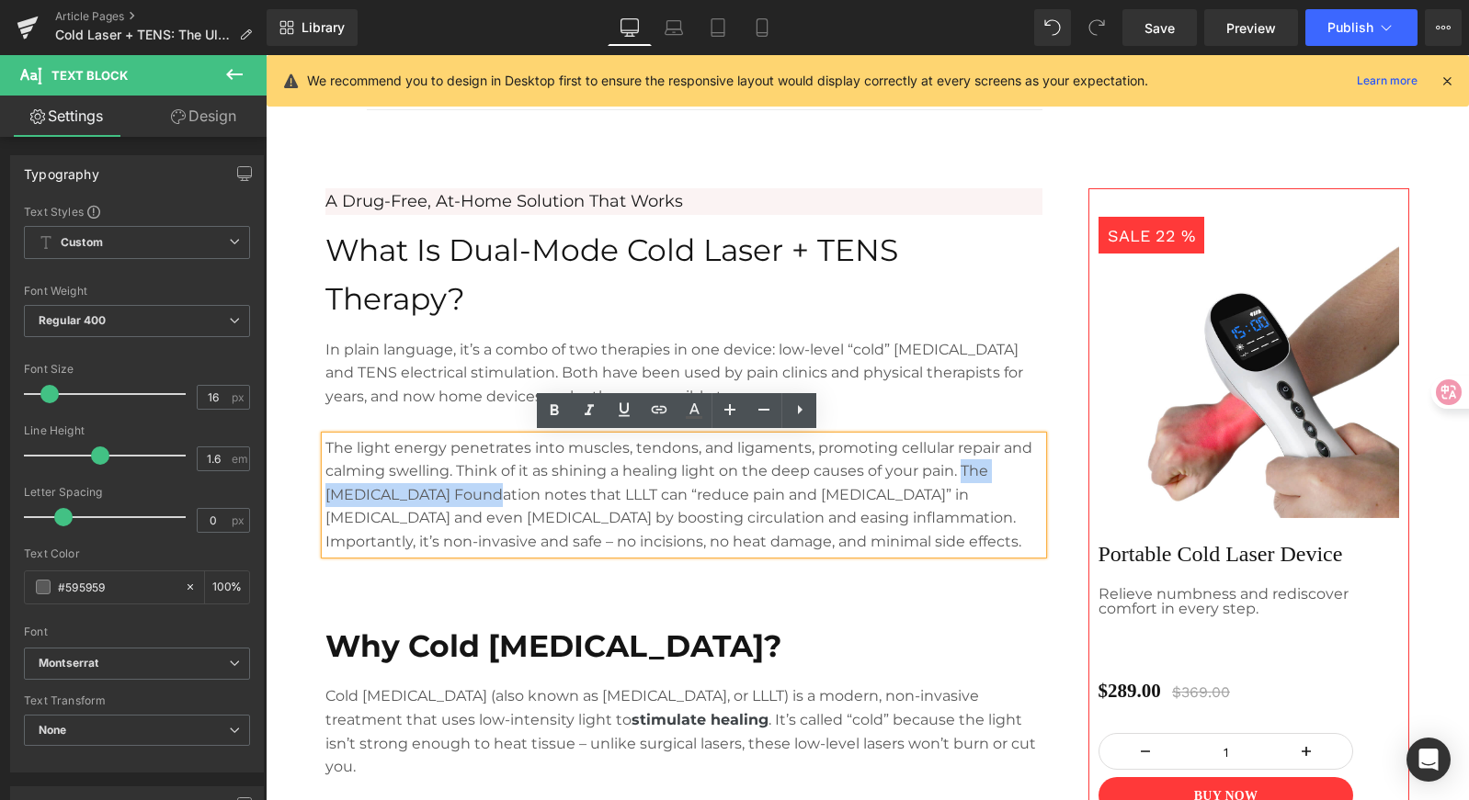
drag, startPoint x: 957, startPoint y: 471, endPoint x: 464, endPoint y: 496, distance: 493.3
click at [464, 496] on p "The light energy penetrates into muscles, tendons, and ligaments, promoting cel…" at bounding box center [683, 496] width 717 height 118
click at [662, 401] on icon at bounding box center [659, 410] width 22 height 22
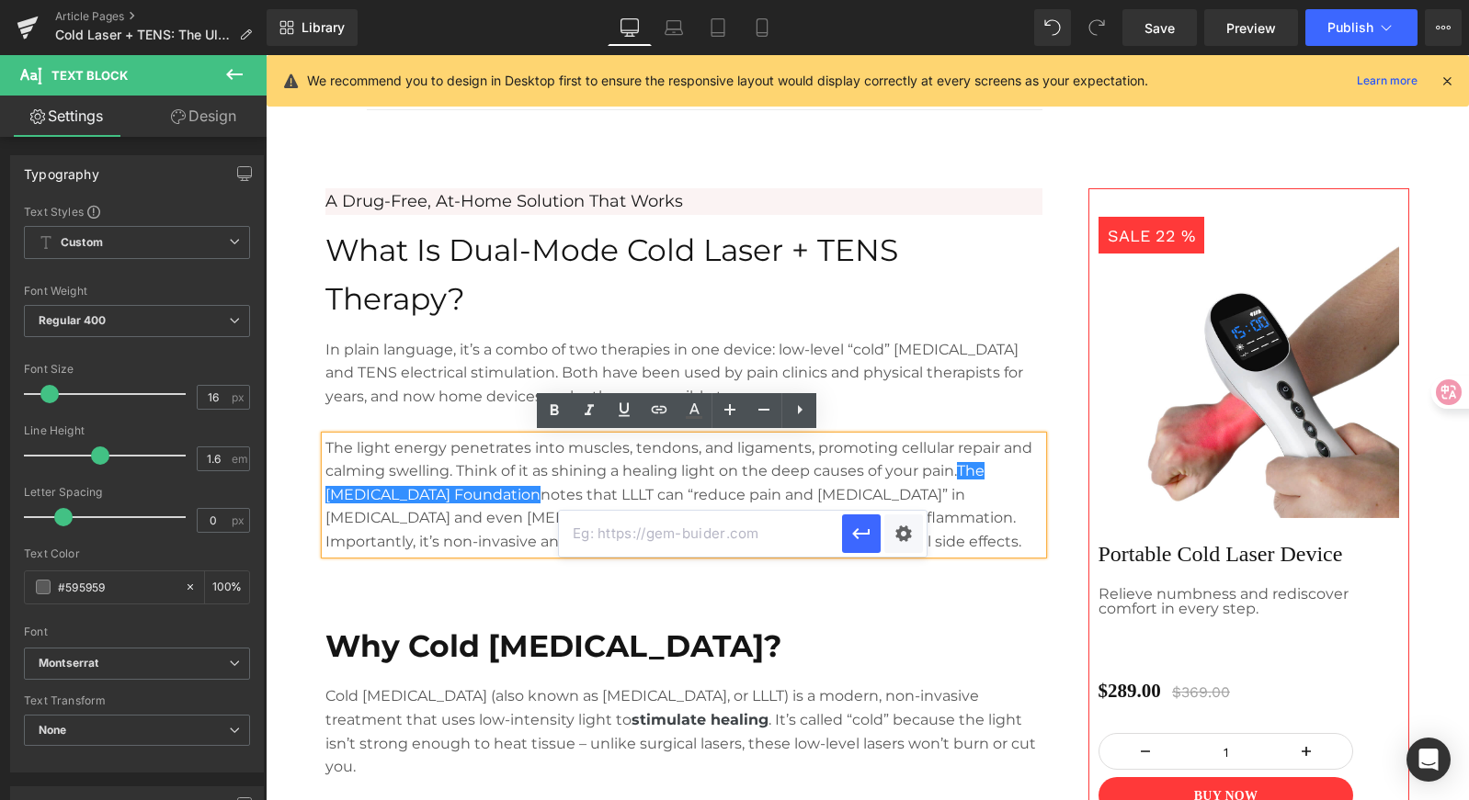
click at [652, 538] on input "text" at bounding box center [700, 534] width 283 height 46
paste input "[URL][DOMAIN_NAME]"
type input "[URL][DOMAIN_NAME]"
click at [913, 0] on div "Text Color Highlight Color #333333 Edit or remove link: Edit - Unlink - Cancel …" at bounding box center [734, 0] width 1469 height 0
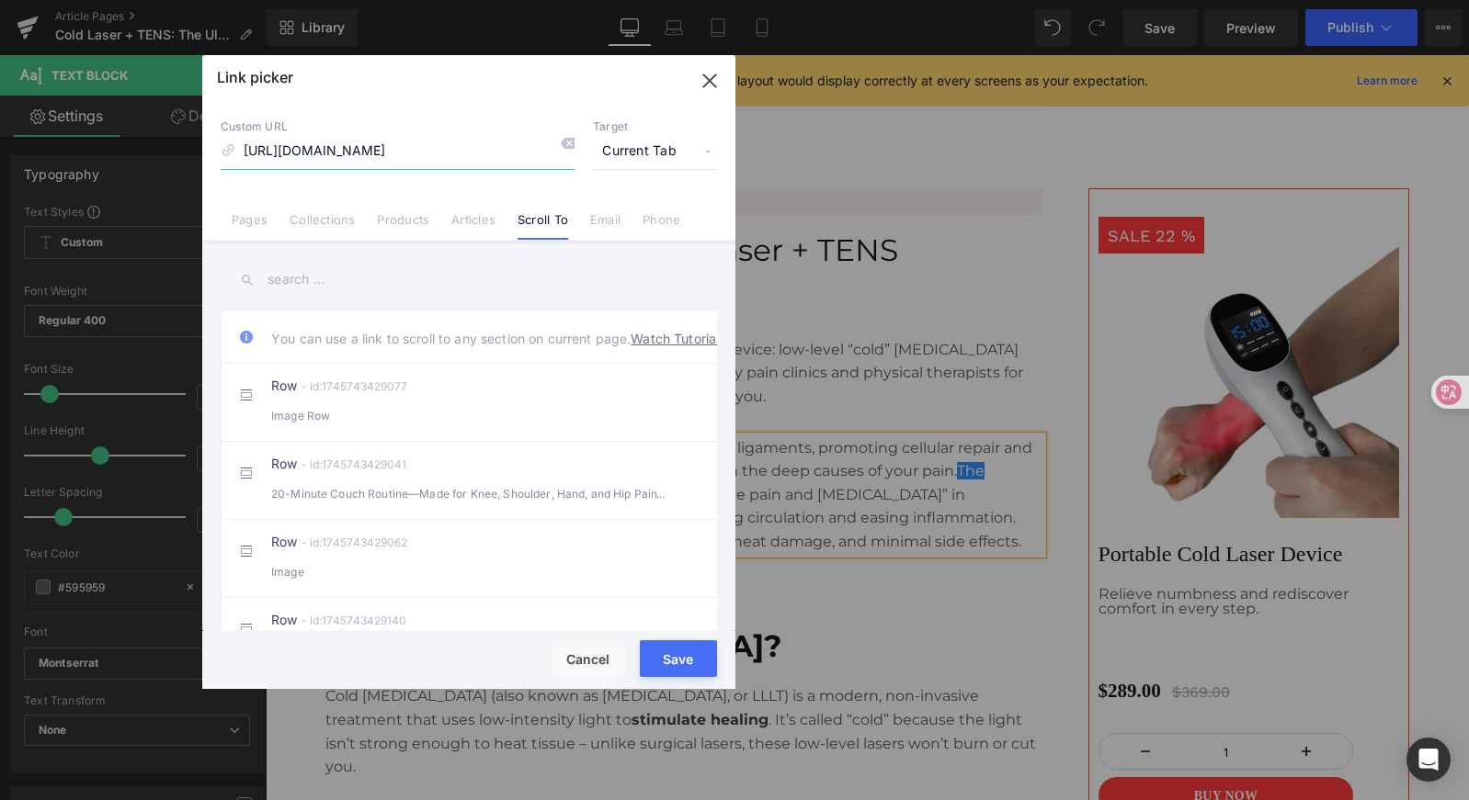
scroll to position [0, 870]
click at [625, 153] on span "Current Tab" at bounding box center [655, 151] width 124 height 35
click at [620, 214] on li "New Tab" at bounding box center [655, 217] width 142 height 32
click at [677, 659] on button "Save" at bounding box center [678, 659] width 77 height 37
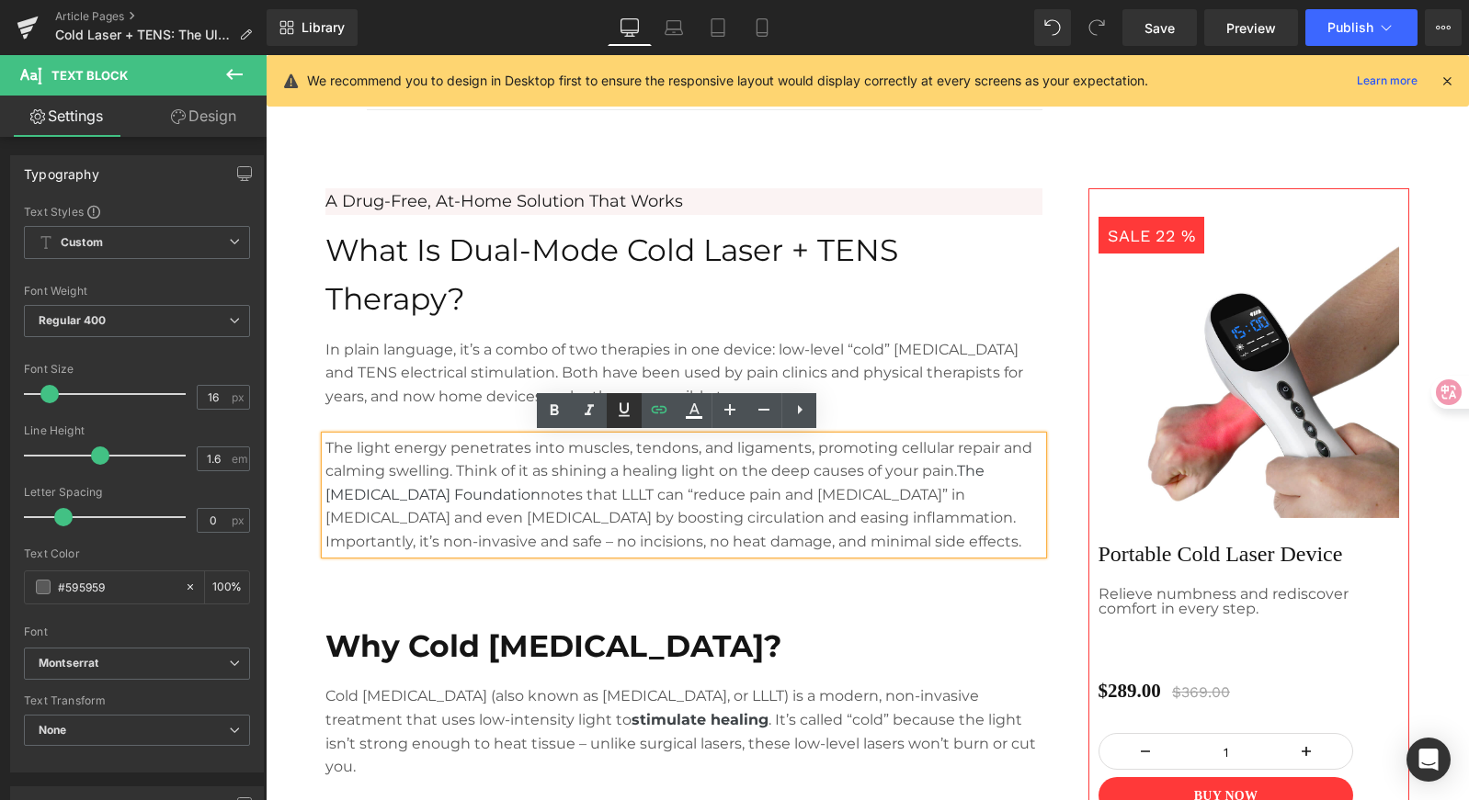
click at [634, 412] on icon at bounding box center [624, 410] width 22 height 22
click at [591, 508] on p "The light energy penetrates into muscles, tendons, and ligaments, promoting cel…" at bounding box center [683, 496] width 717 height 118
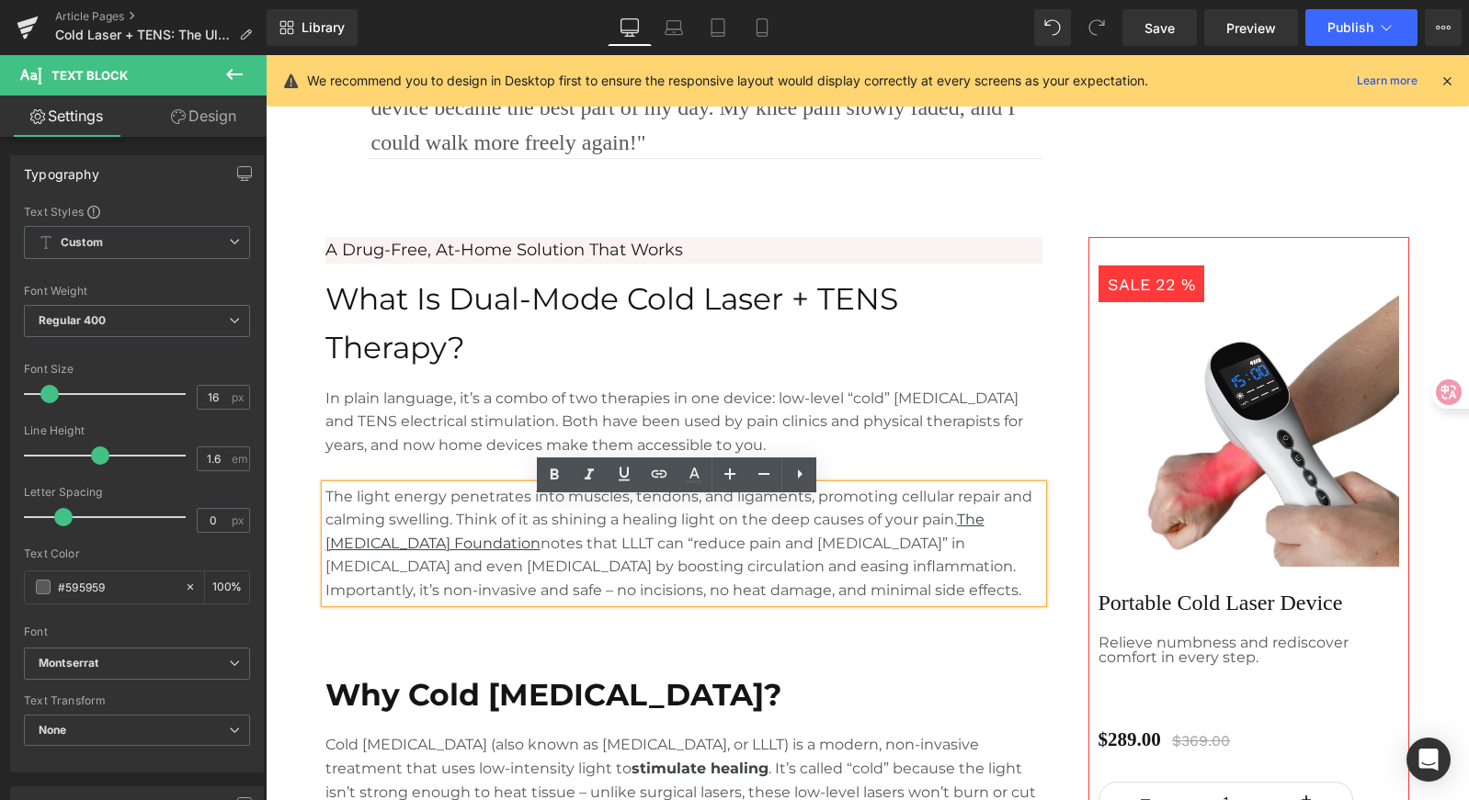
scroll to position [1218, 0]
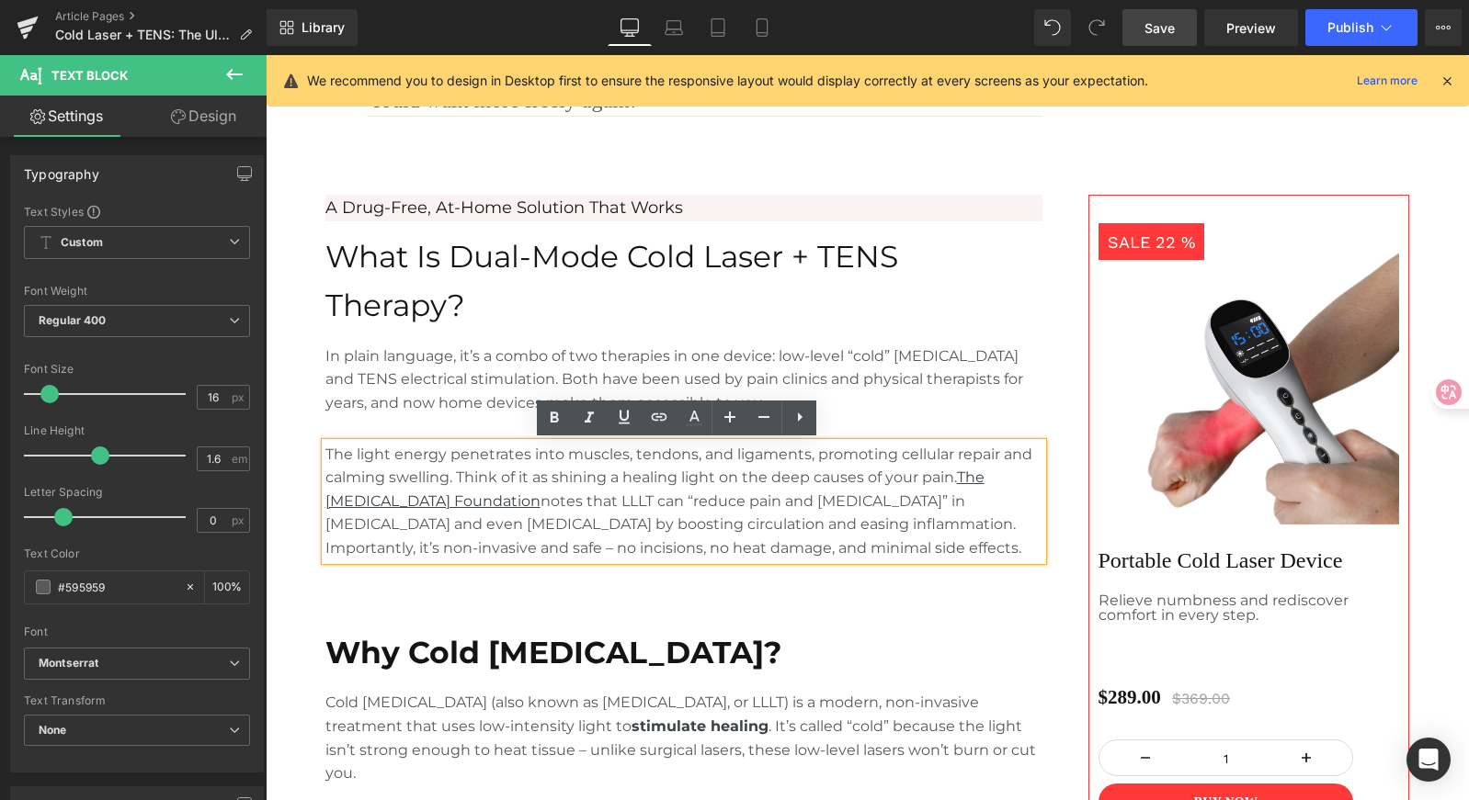
click at [1165, 39] on link "Save" at bounding box center [1159, 27] width 74 height 37
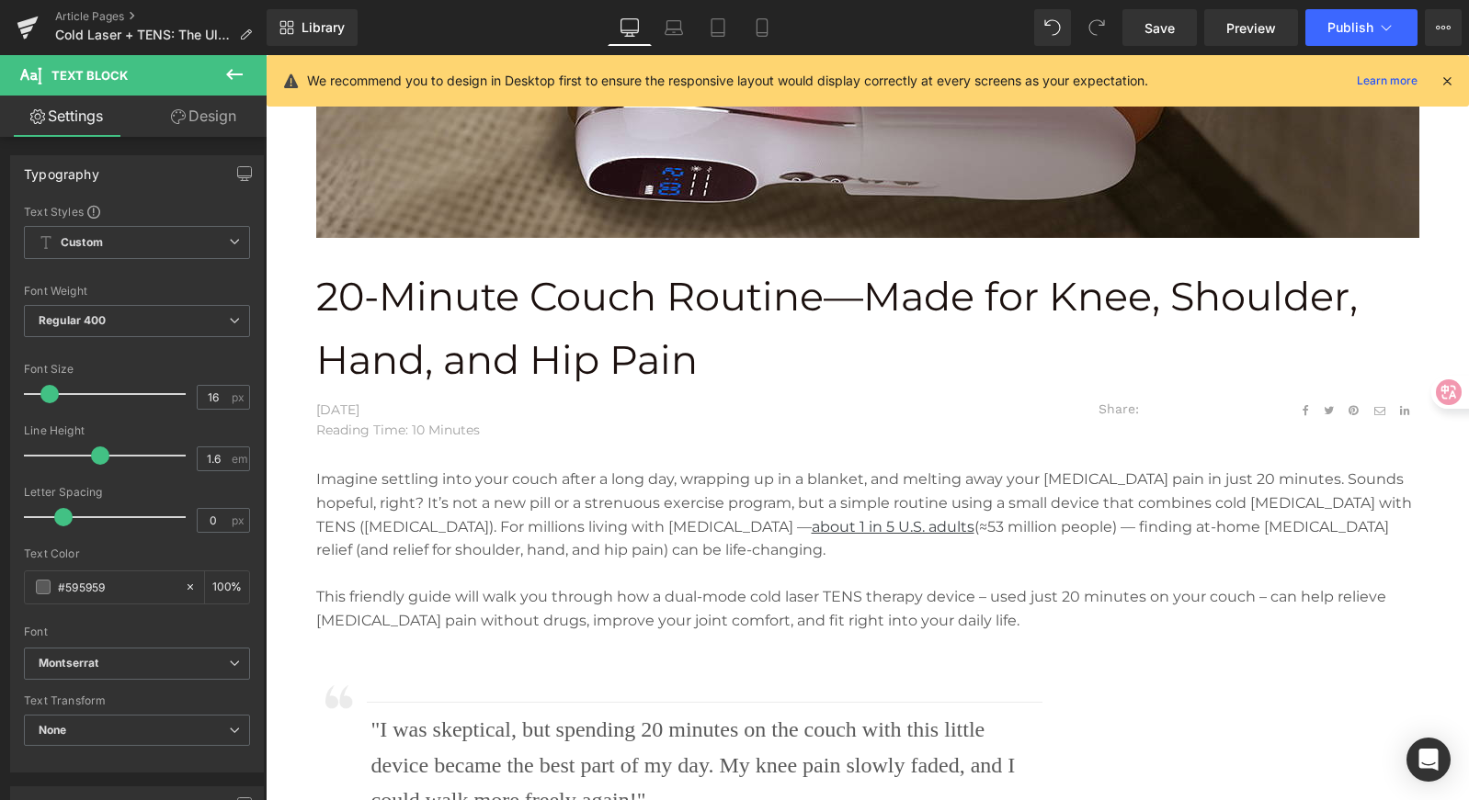
scroll to position [451, 0]
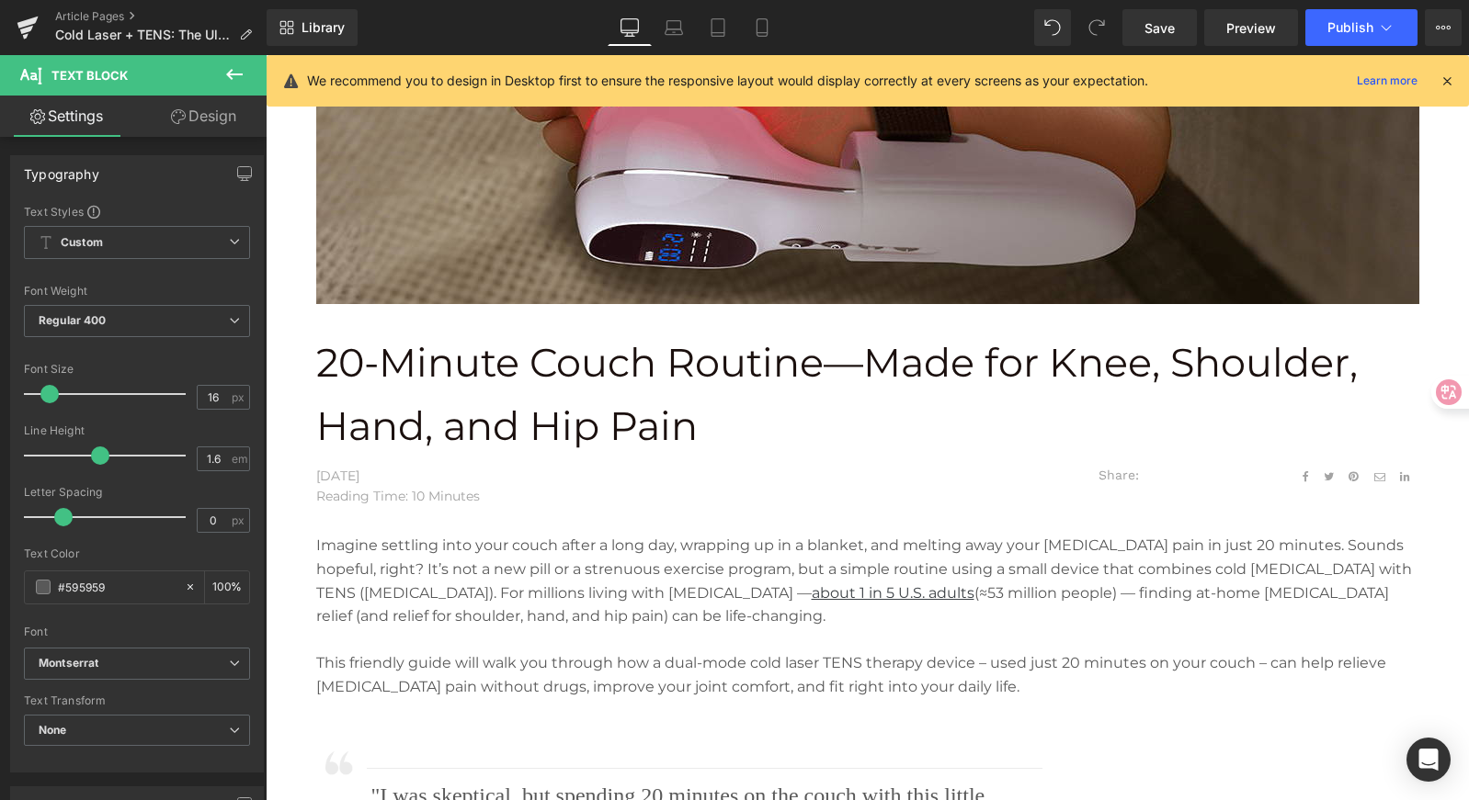
click at [506, 358] on p "20-Minute Couch Routine—Made for Knee, Shoulder, Hand, and Hip Pain" at bounding box center [867, 395] width 1103 height 127
click at [699, 355] on p "20-Minute Couch Routine—Made for Knee, Shoulder, Hand, and Hip Pain" at bounding box center [867, 395] width 1103 height 127
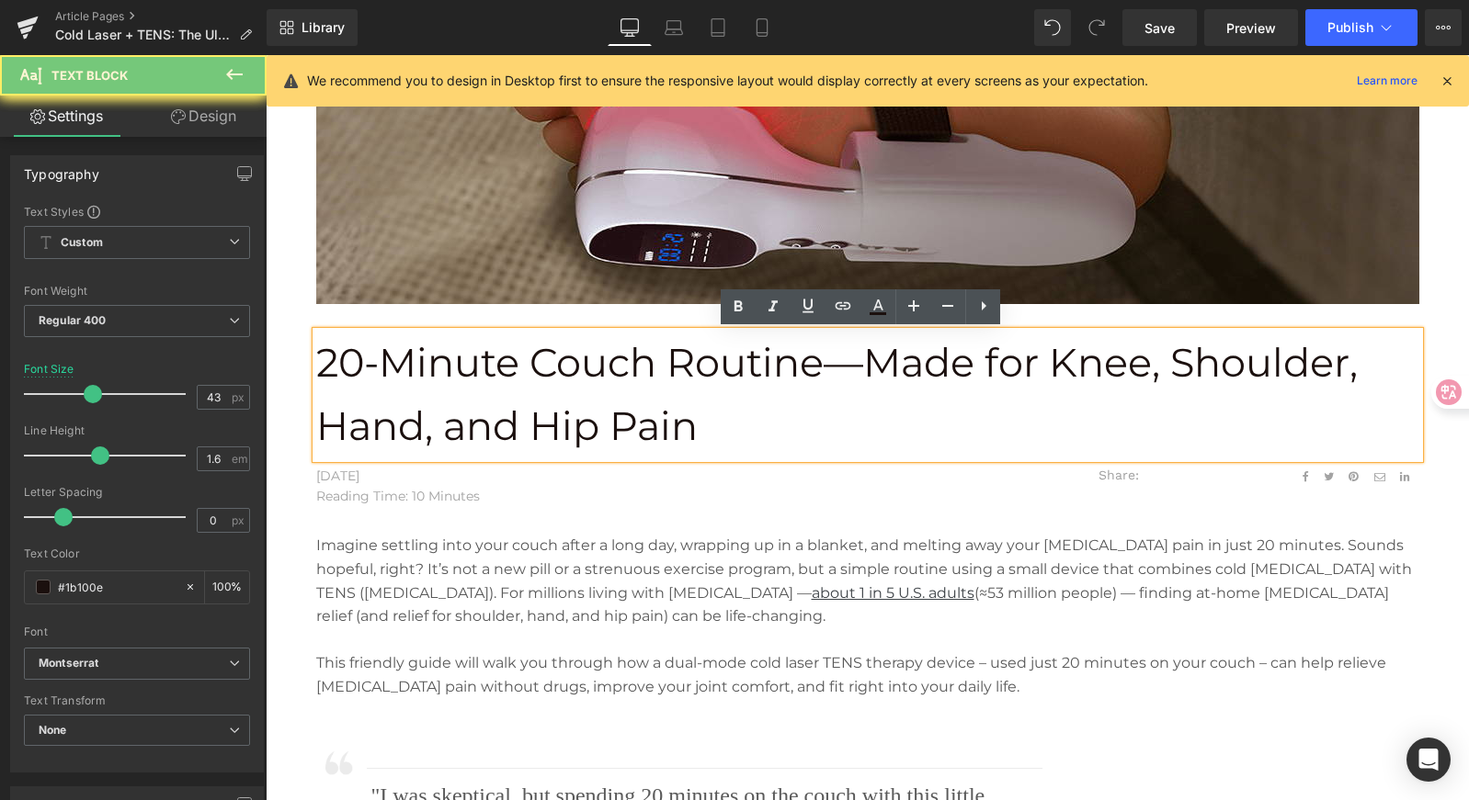
click at [812, 351] on p "20-Minute Couch Routine—Made for Knee, Shoulder, Hand, and Hip Pain" at bounding box center [867, 395] width 1103 height 127
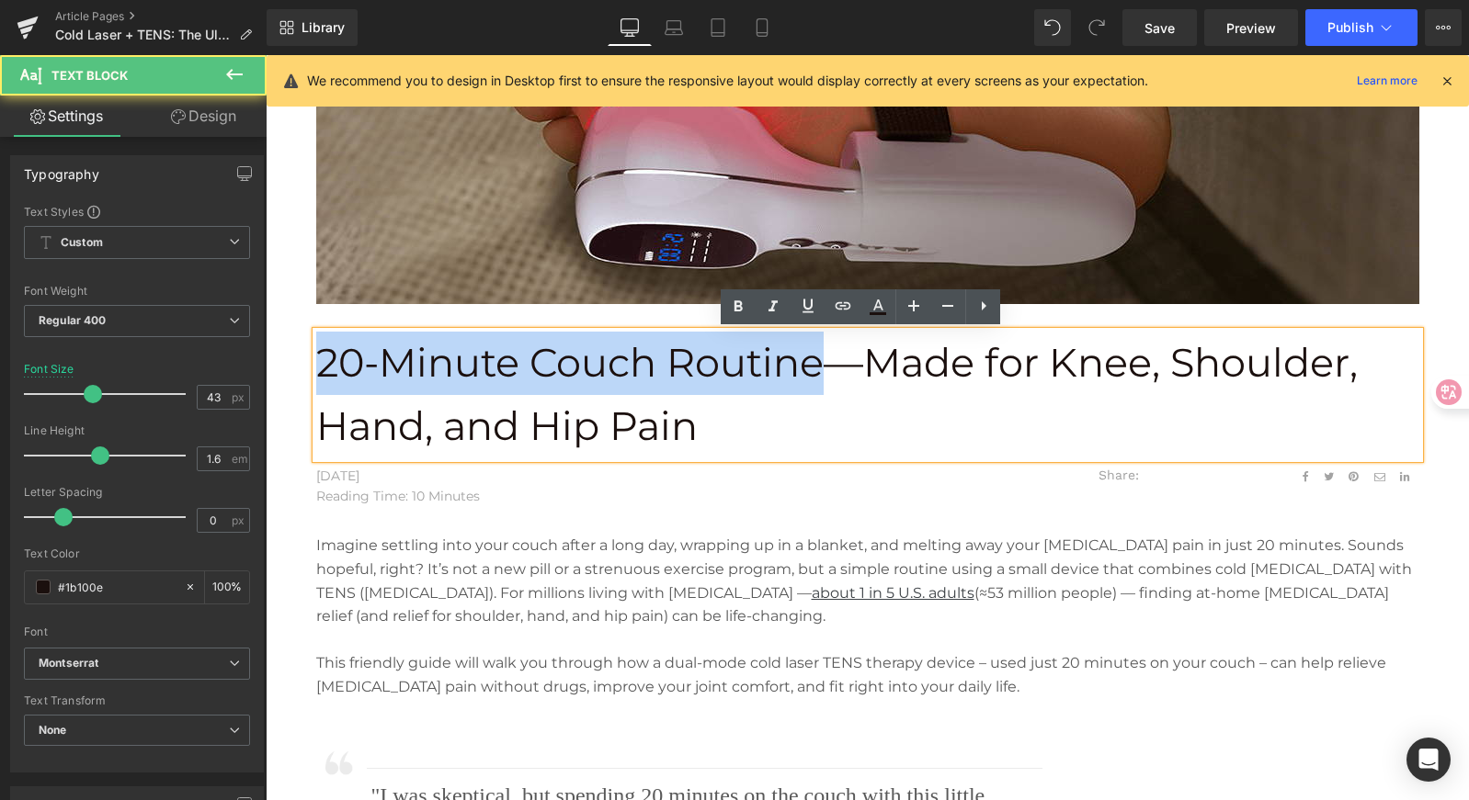
drag, startPoint x: 815, startPoint y: 359, endPoint x: 288, endPoint y: 354, distance: 527.6
click at [288, 354] on div "20-Minute Couch Routine—Made for Knee, Shoulder, Hand, and Hip Pain Text Block …" at bounding box center [867, 531] width 1203 height 381
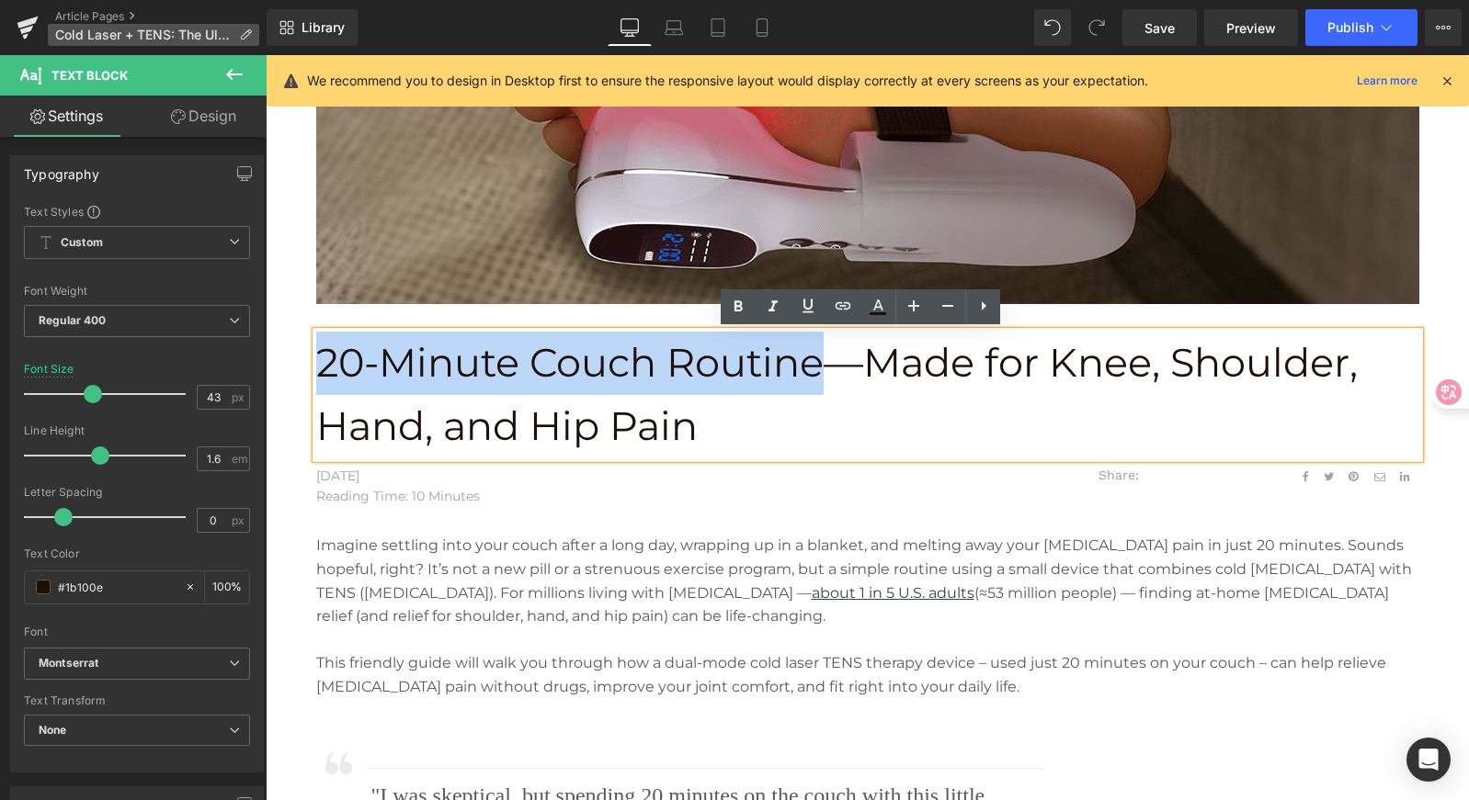
copy p "20-Minute Couch Routine"
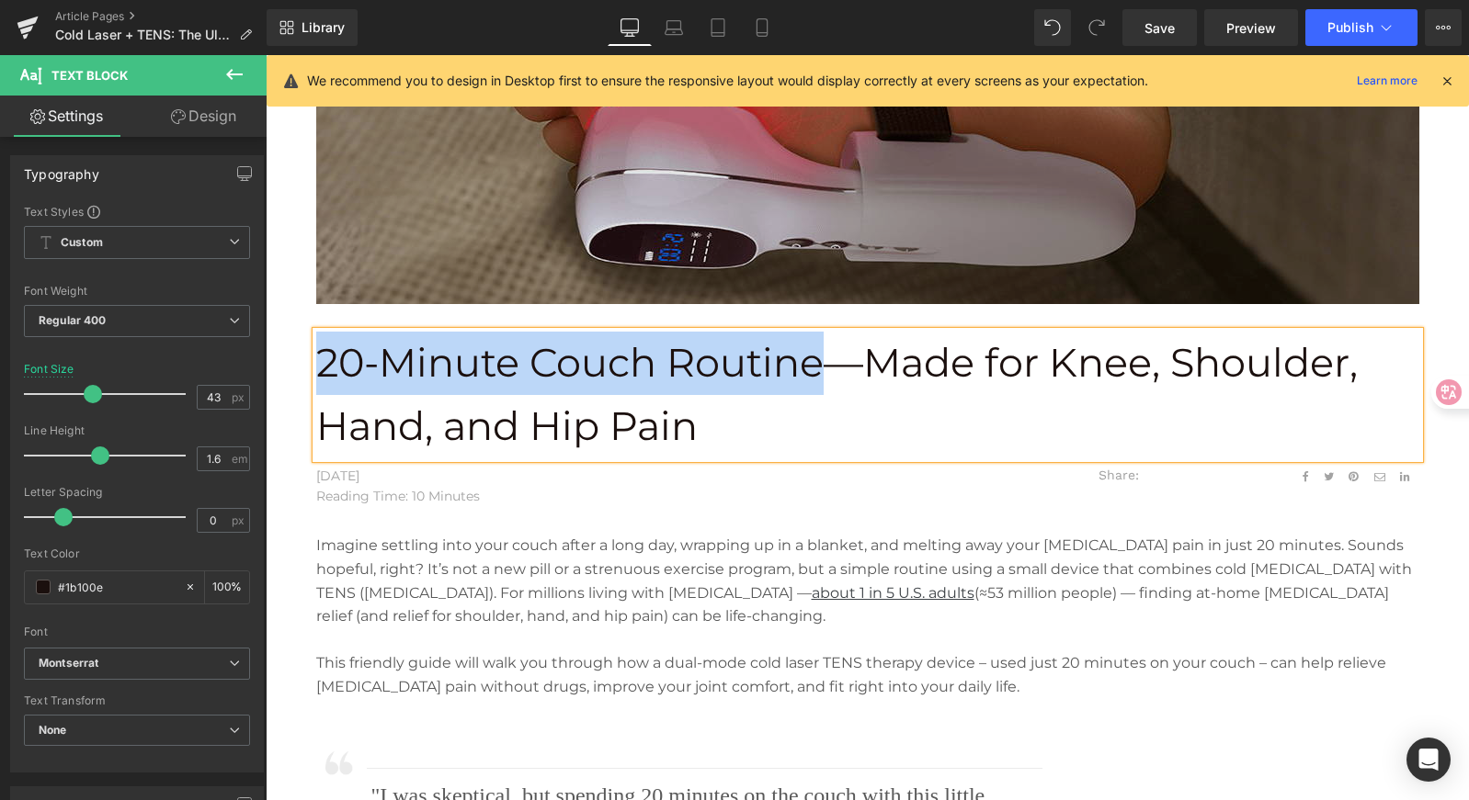
click at [877, 214] on img at bounding box center [867, 51] width 1103 height 579
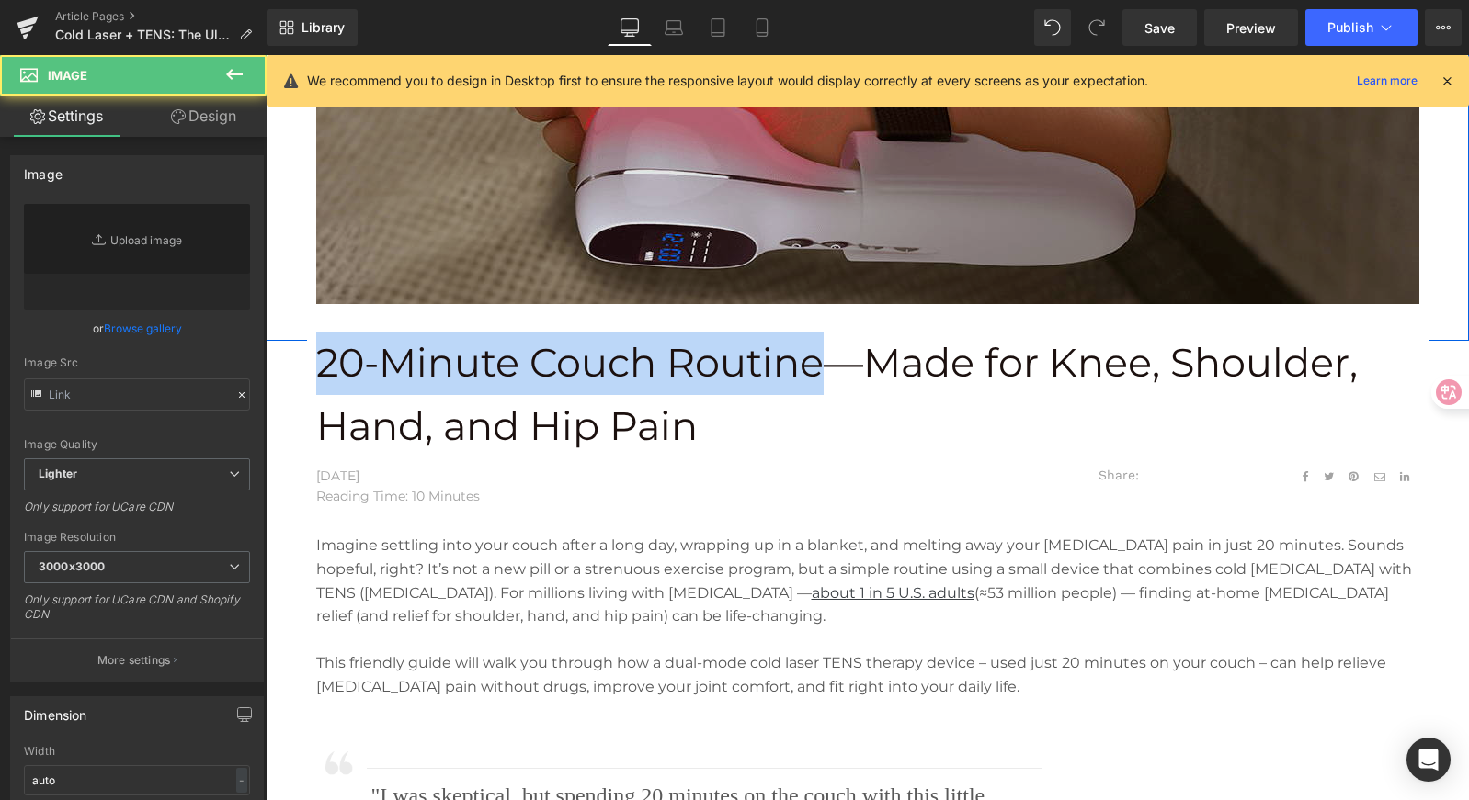
type input "[URL][DOMAIN_NAME]"
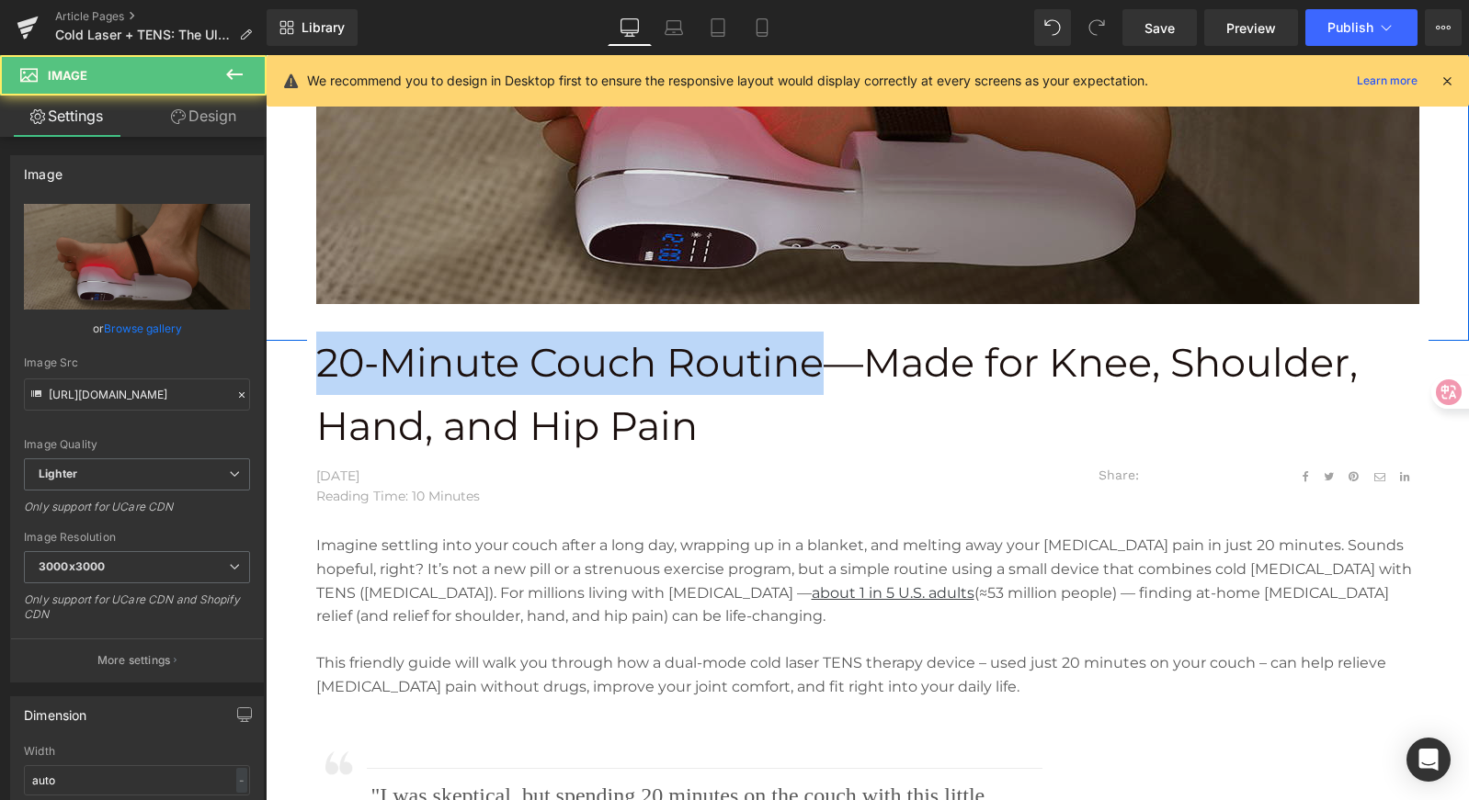
click at [734, 188] on img at bounding box center [867, 51] width 1103 height 579
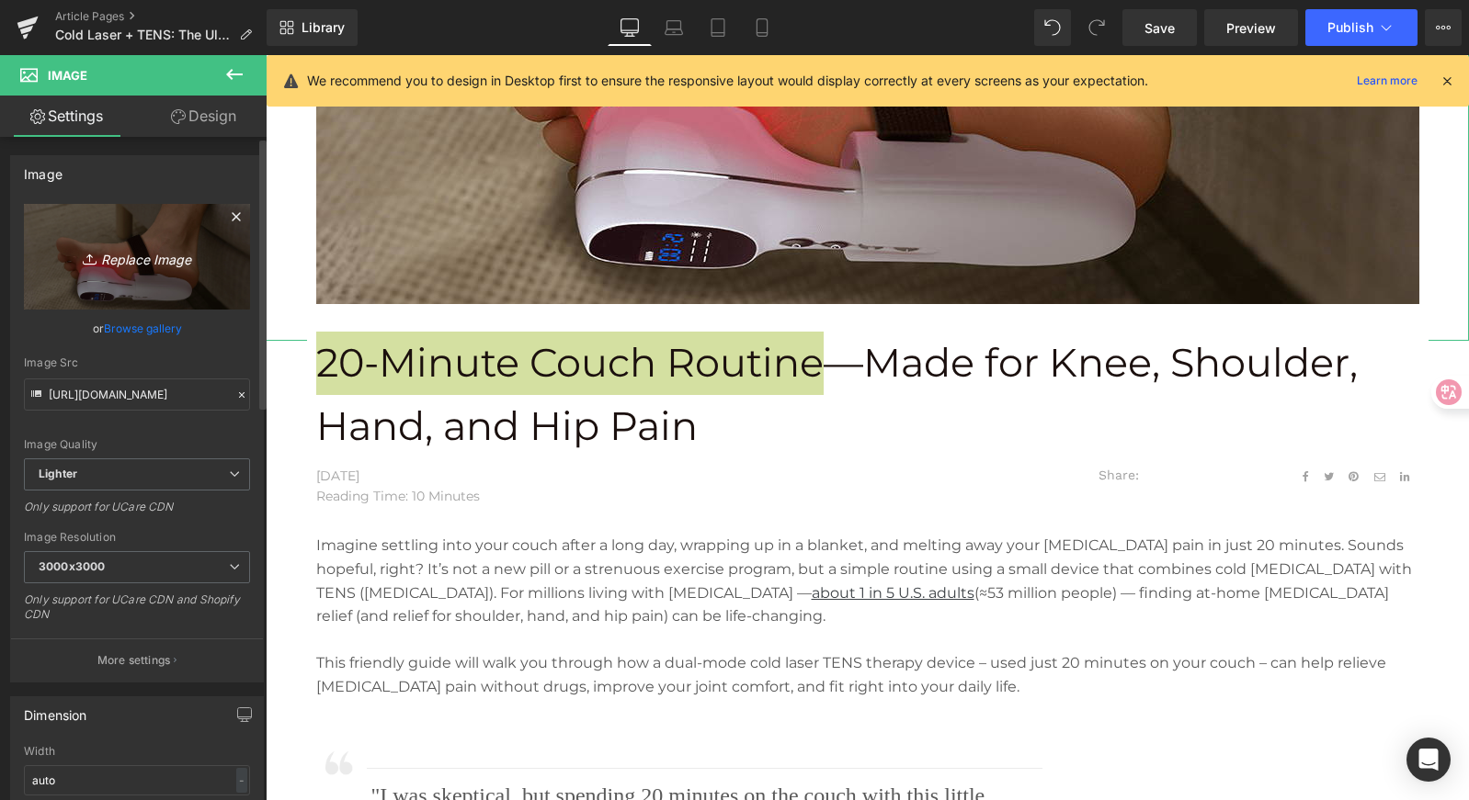
click at [114, 260] on icon "Replace Image" at bounding box center [136, 256] width 147 height 23
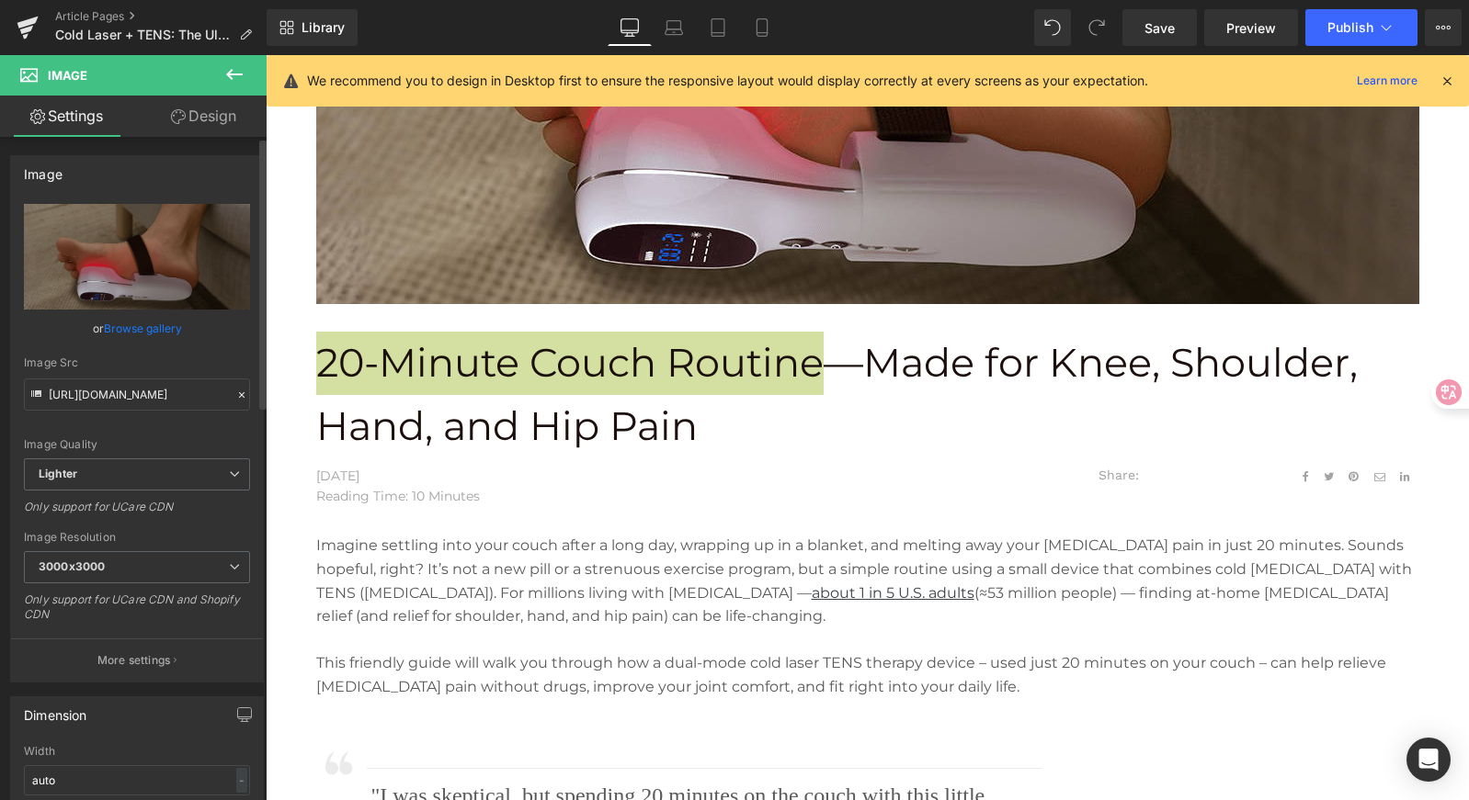
type input "C:\fakepath\20-Minute Couch Routine.png"
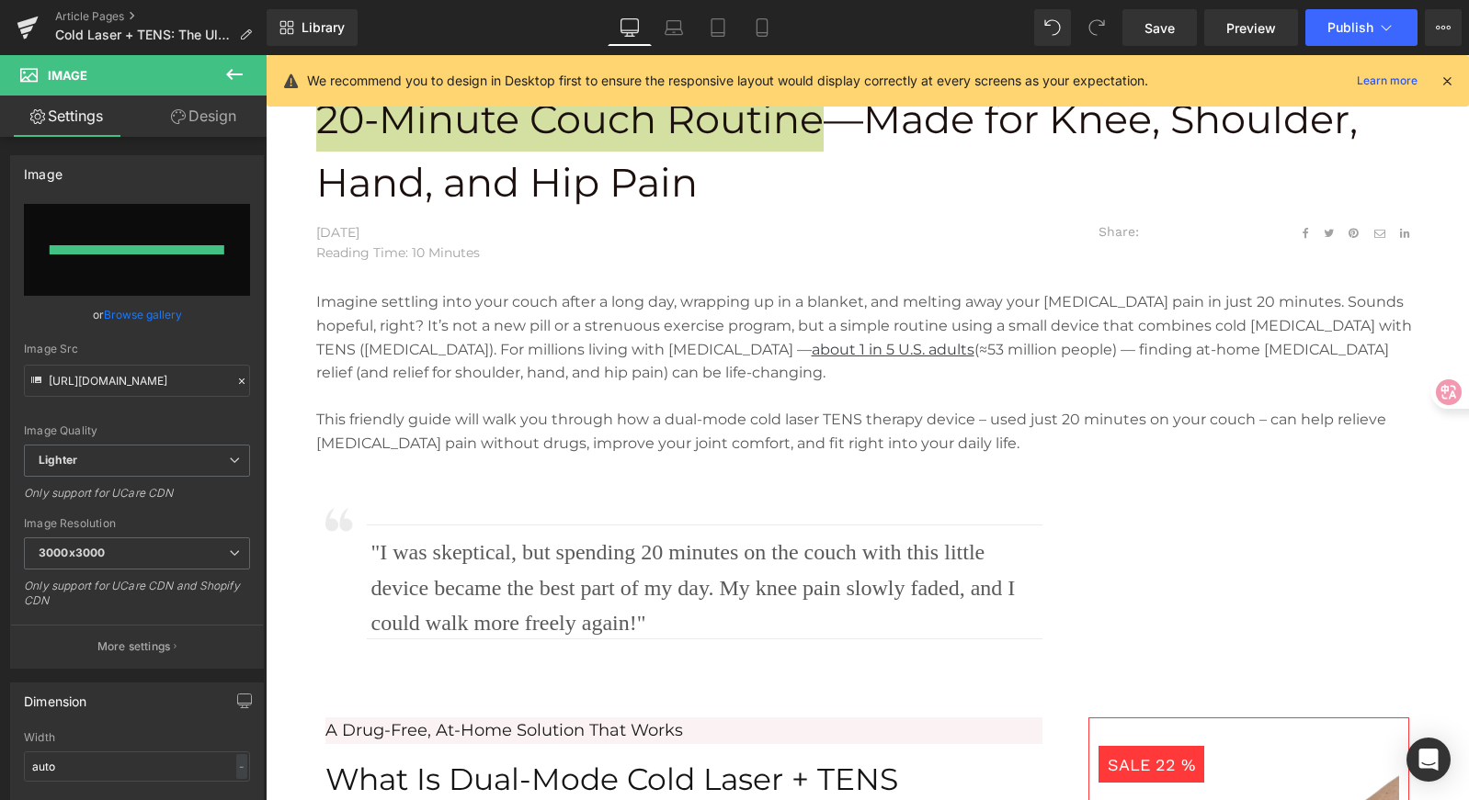
type input "[URL][DOMAIN_NAME]"
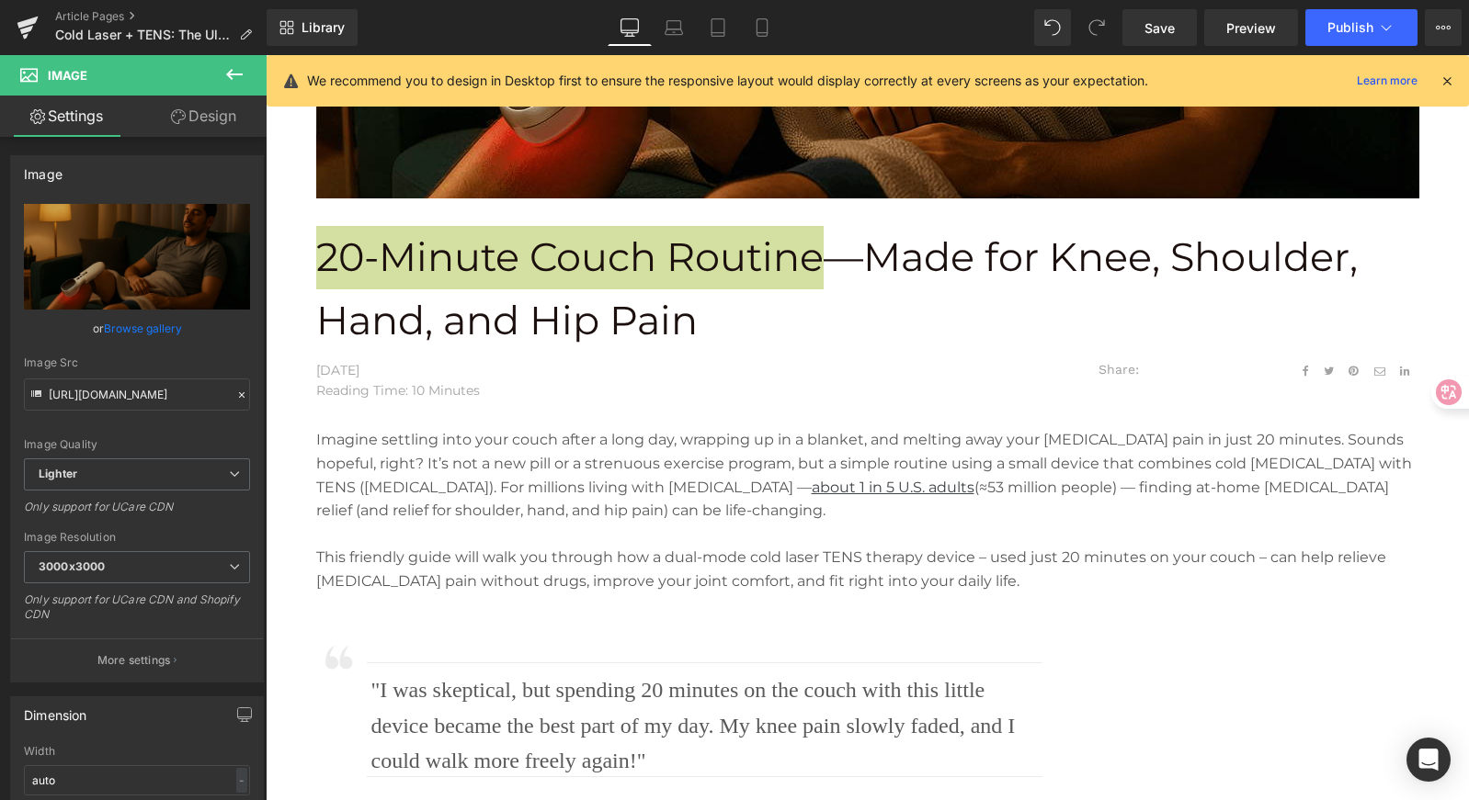
scroll to position [558, 0]
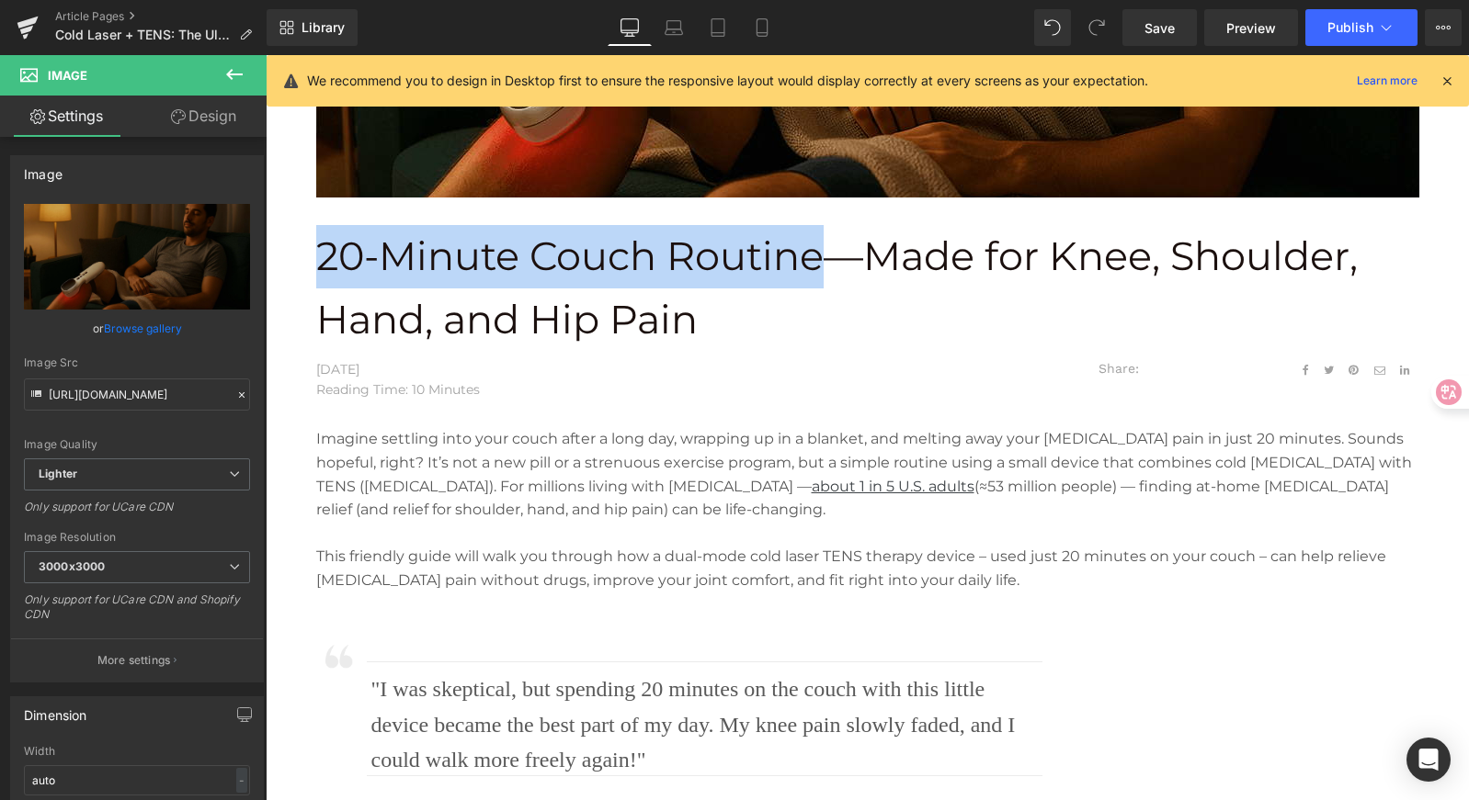
click at [844, 288] on div "20-Minute Couch Routine—Made for Knee, Shoulder, Hand, and Hip Pain Text Block" at bounding box center [867, 288] width 1103 height 127
click at [870, 247] on p "20-Minute Couch Routine—Made for Knee, Shoulder, Hand, and Hip Pain" at bounding box center [867, 288] width 1103 height 127
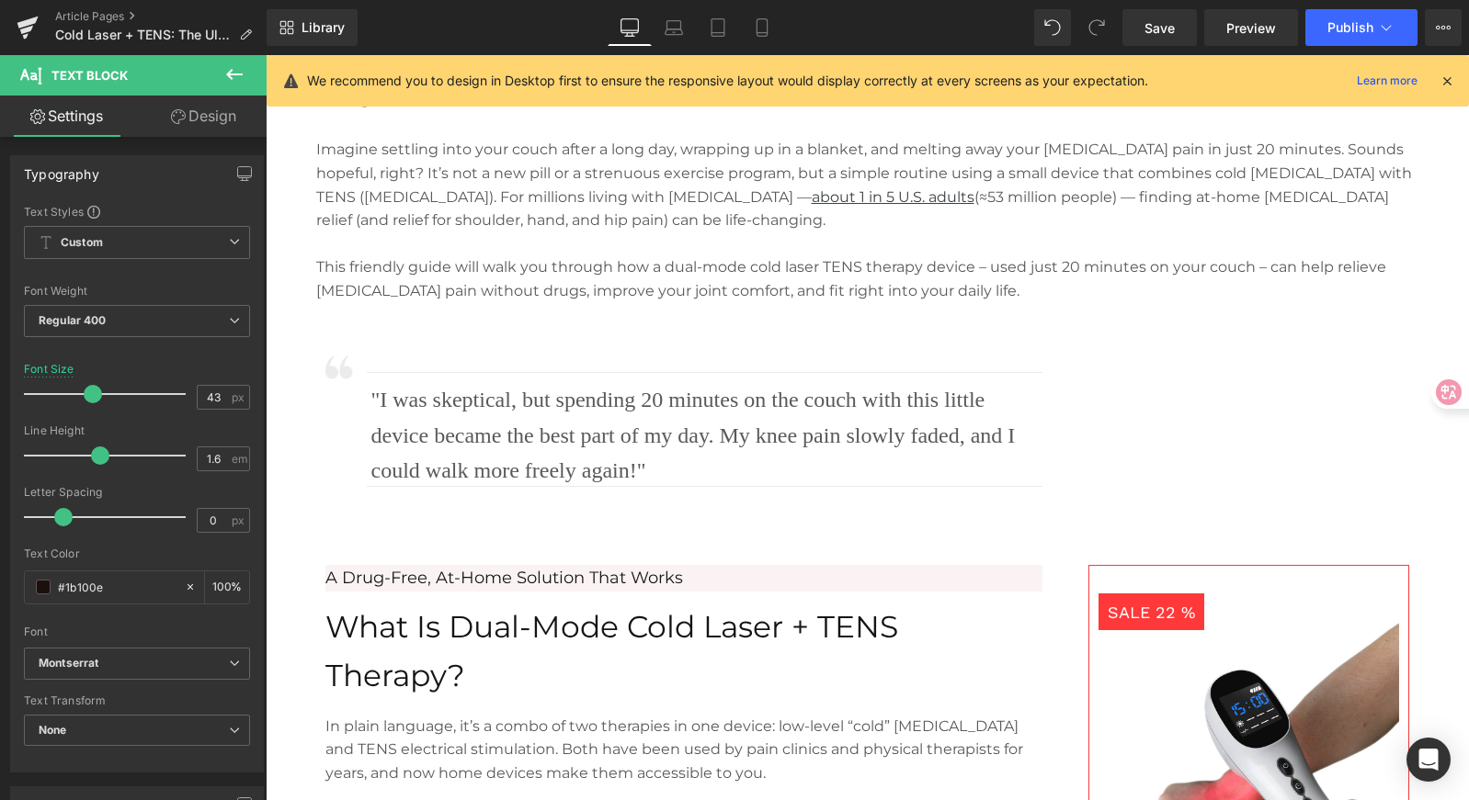
scroll to position [0, 0]
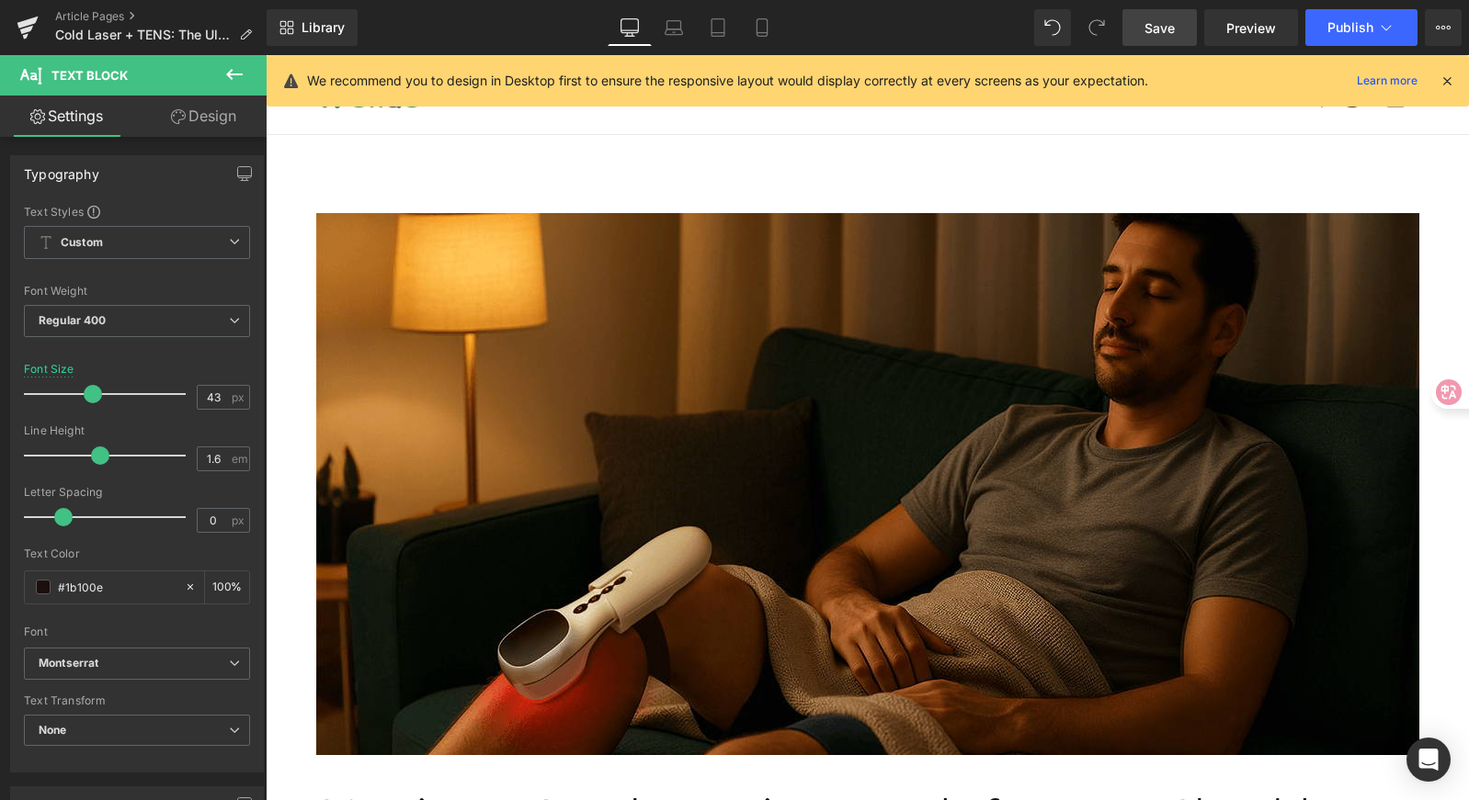
drag, startPoint x: 1154, startPoint y: 32, endPoint x: 1151, endPoint y: 445, distance: 412.7
click at [1154, 32] on span "Save" at bounding box center [1159, 27] width 30 height 19
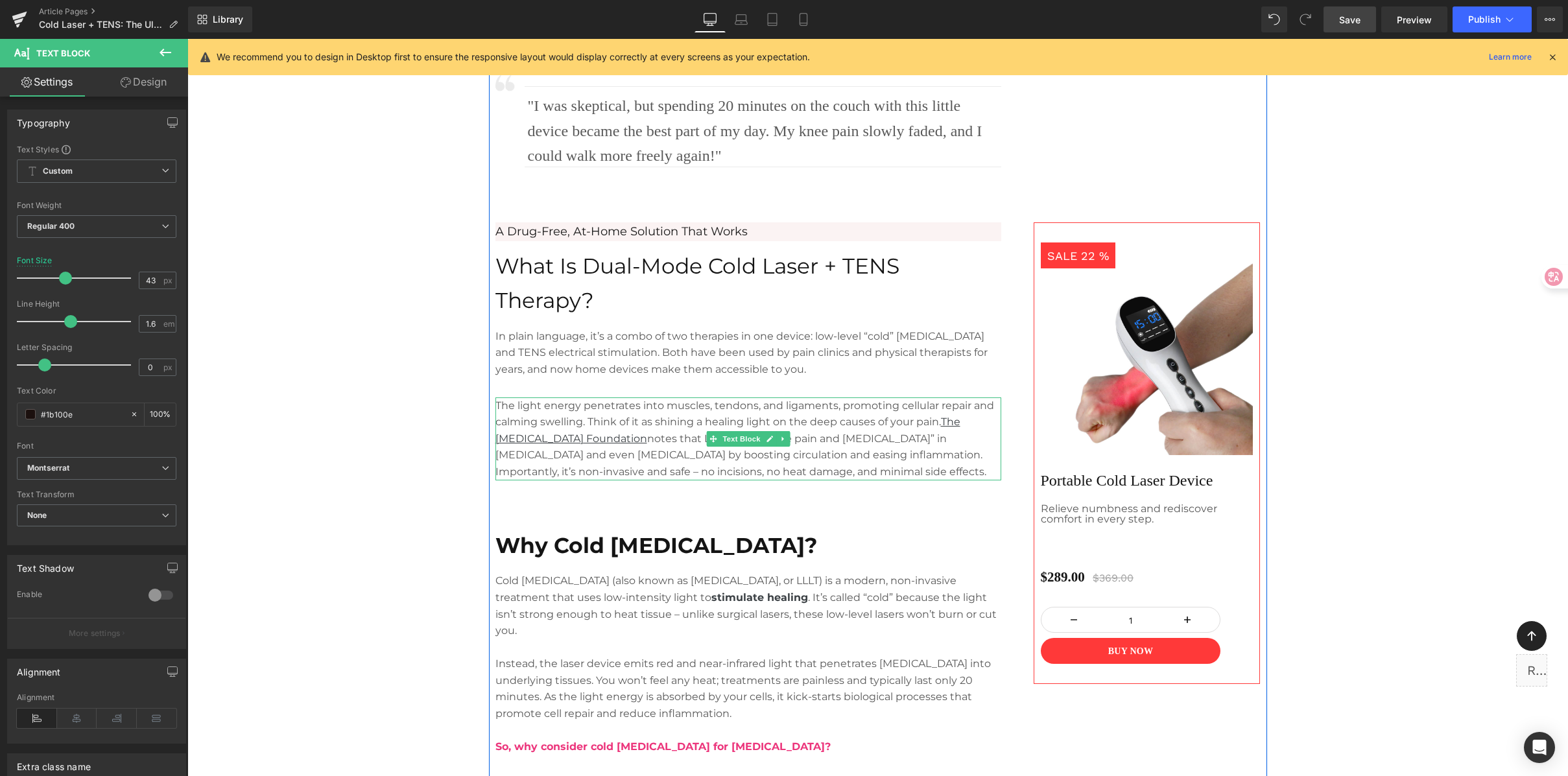
scroll to position [777, 0]
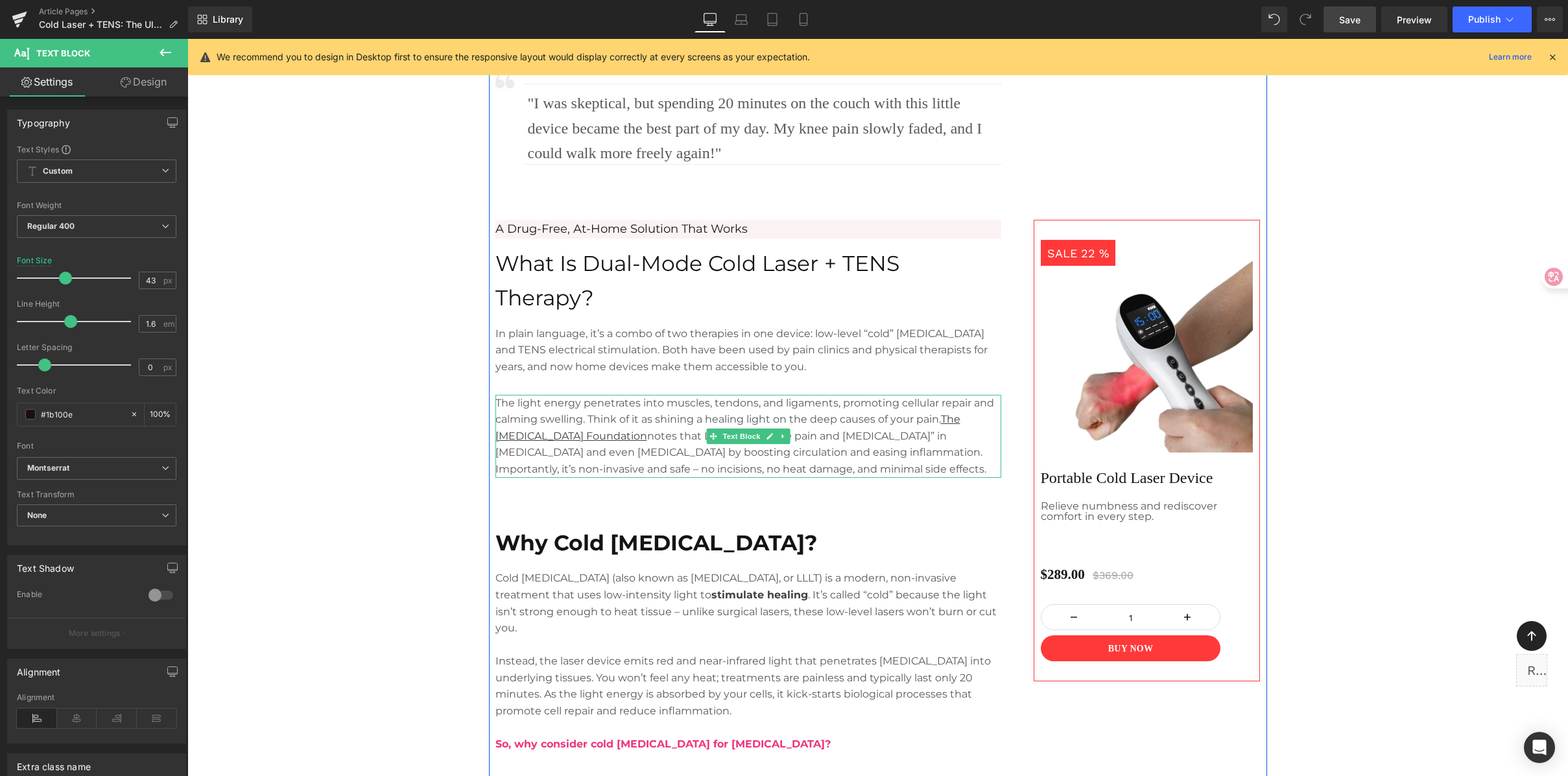
click at [616, 398] on p "The light energy penetrates into muscles, tendons, and ligaments, promoting cel…" at bounding box center [748, 437] width 506 height 83
click at [650, 403] on p "The light energy penetrates into muscles, tendons, and ligaments, promoting cel…" at bounding box center [748, 437] width 506 height 83
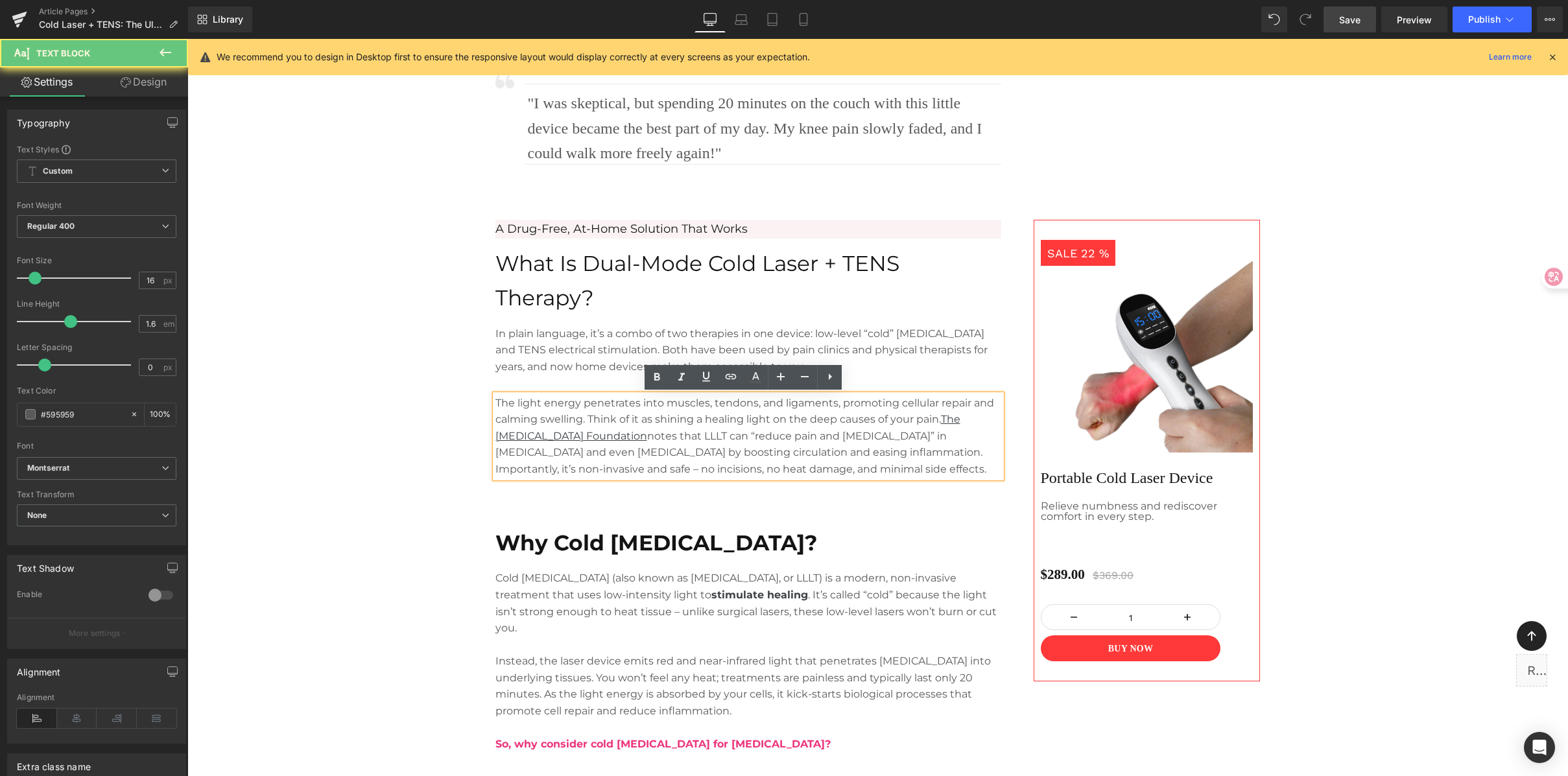
click at [636, 404] on p "The light energy penetrates into muscles, tendons, and ligaments, promoting cel…" at bounding box center [748, 437] width 506 height 83
click at [582, 405] on p "The light energy penetrates into muscles, tendons, and ligaments, promoting cel…" at bounding box center [748, 437] width 506 height 83
drag, startPoint x: 553, startPoint y: 402, endPoint x: 650, endPoint y: 402, distance: 97.0
click at [649, 402] on p "The light energy penetrates into muscles, tendons, and ligaments, promoting cel…" at bounding box center [748, 437] width 506 height 83
click at [656, 401] on p "The light energy penetrates into muscles, tendons, and ligaments, promoting cel…" at bounding box center [748, 437] width 506 height 83
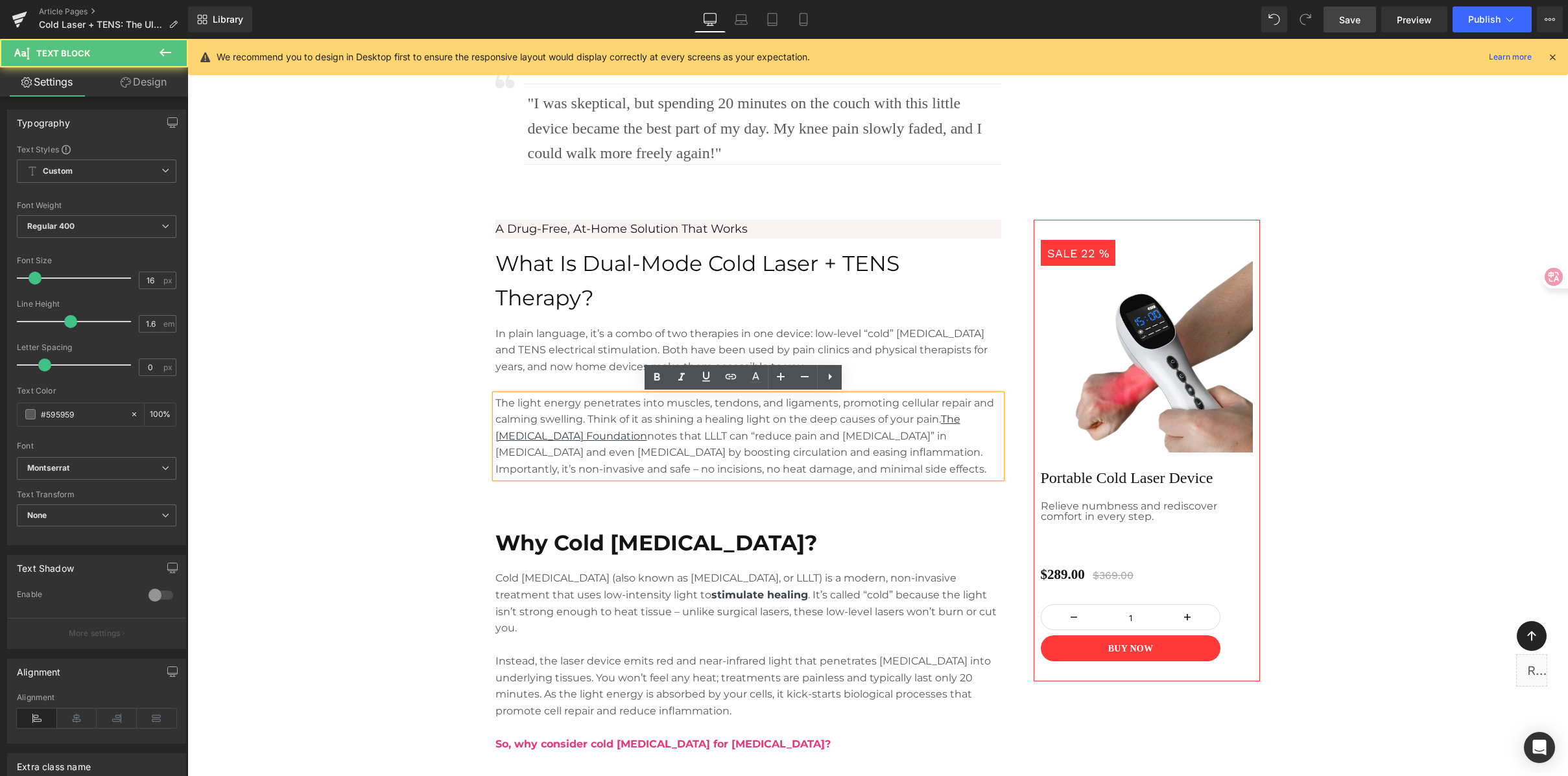
click at [747, 396] on p "The light energy penetrates into muscles, tendons, and ligaments, promoting cel…" at bounding box center [748, 437] width 506 height 83
click at [839, 396] on p "The light energy penetrates into muscles, tendons, and ligaments, promoting cel…" at bounding box center [748, 437] width 506 height 83
click at [886, 396] on p "The light energy penetrates into muscles, tendons, and ligaments, promoting cel…" at bounding box center [748, 437] width 506 height 83
click at [589, 402] on p "The light energy penetrates into muscles, tendons, and ligaments, promoting cel…" at bounding box center [748, 437] width 506 height 83
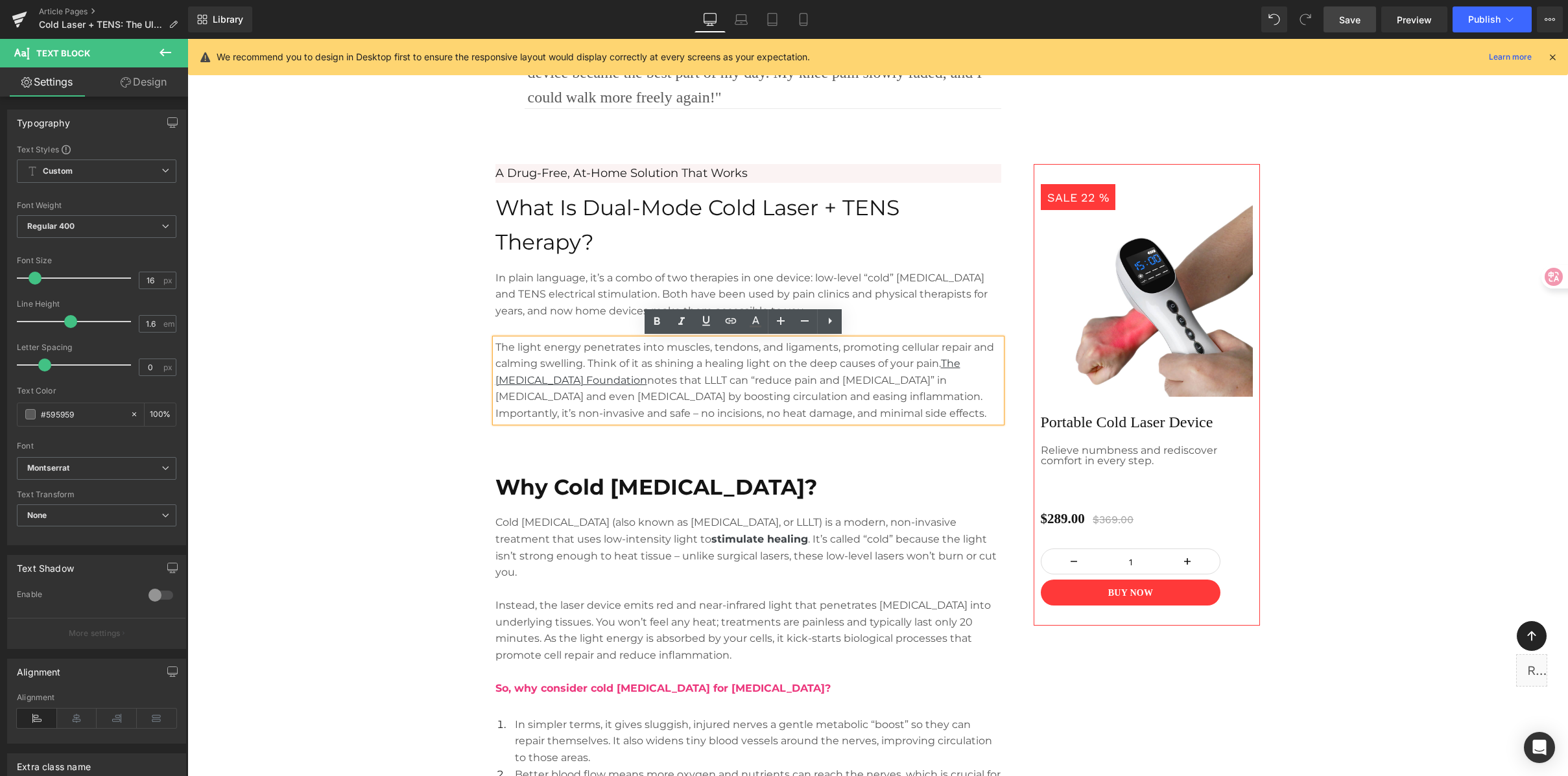
scroll to position [865, 0]
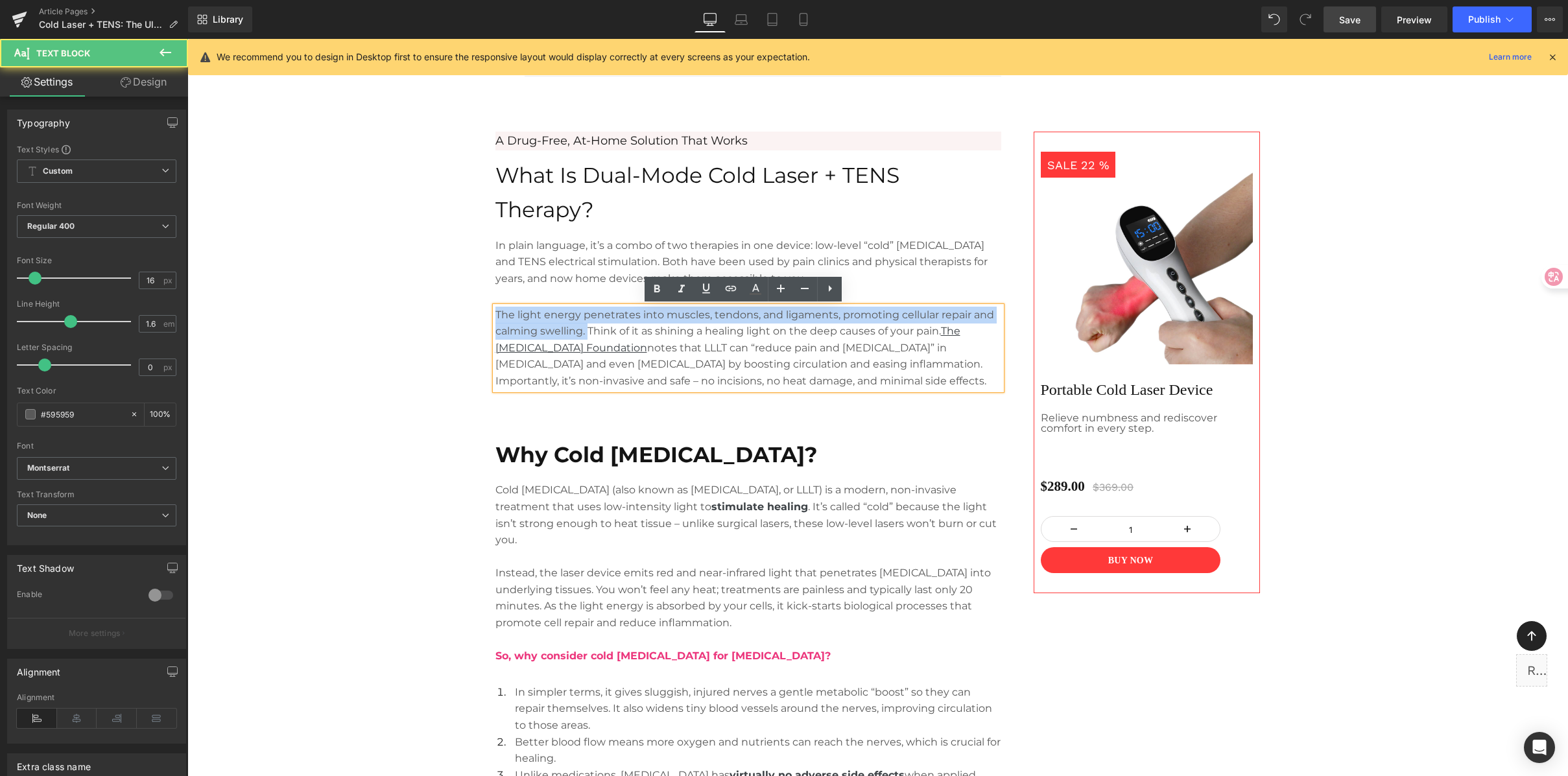
drag, startPoint x: 582, startPoint y: 332, endPoint x: 464, endPoint y: 306, distance: 120.8
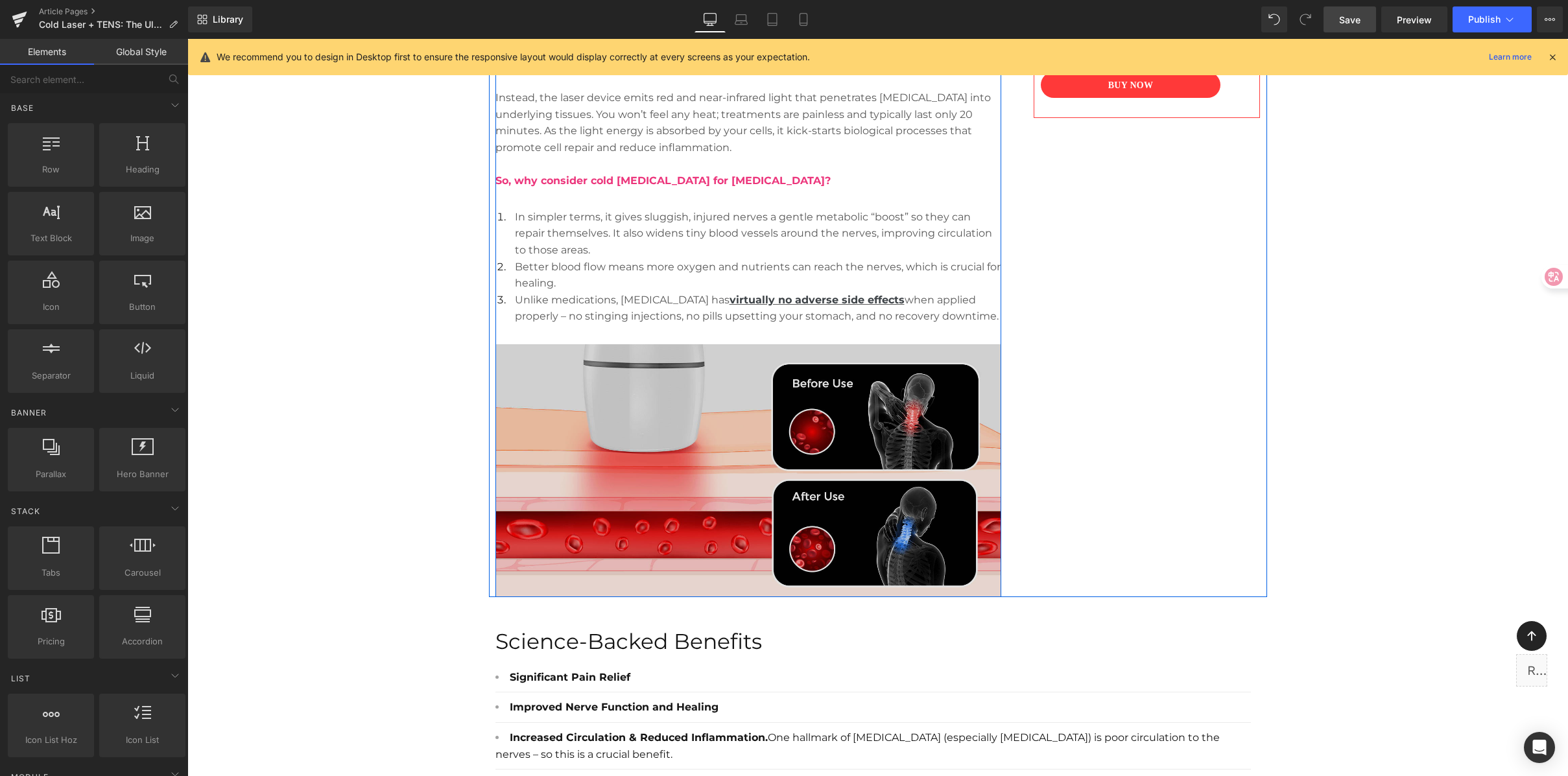
scroll to position [1361, 0]
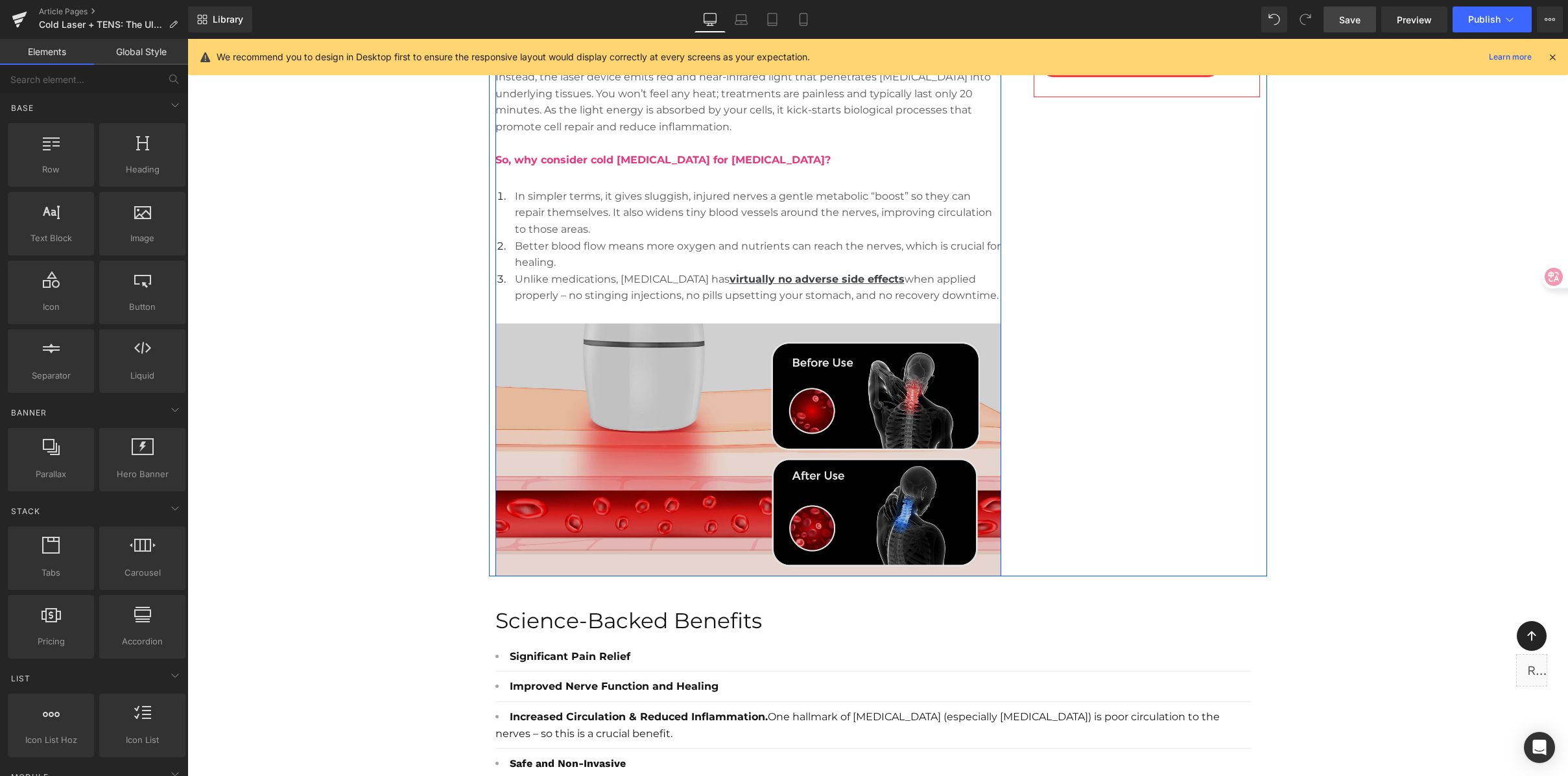
click at [653, 435] on img at bounding box center [748, 450] width 506 height 253
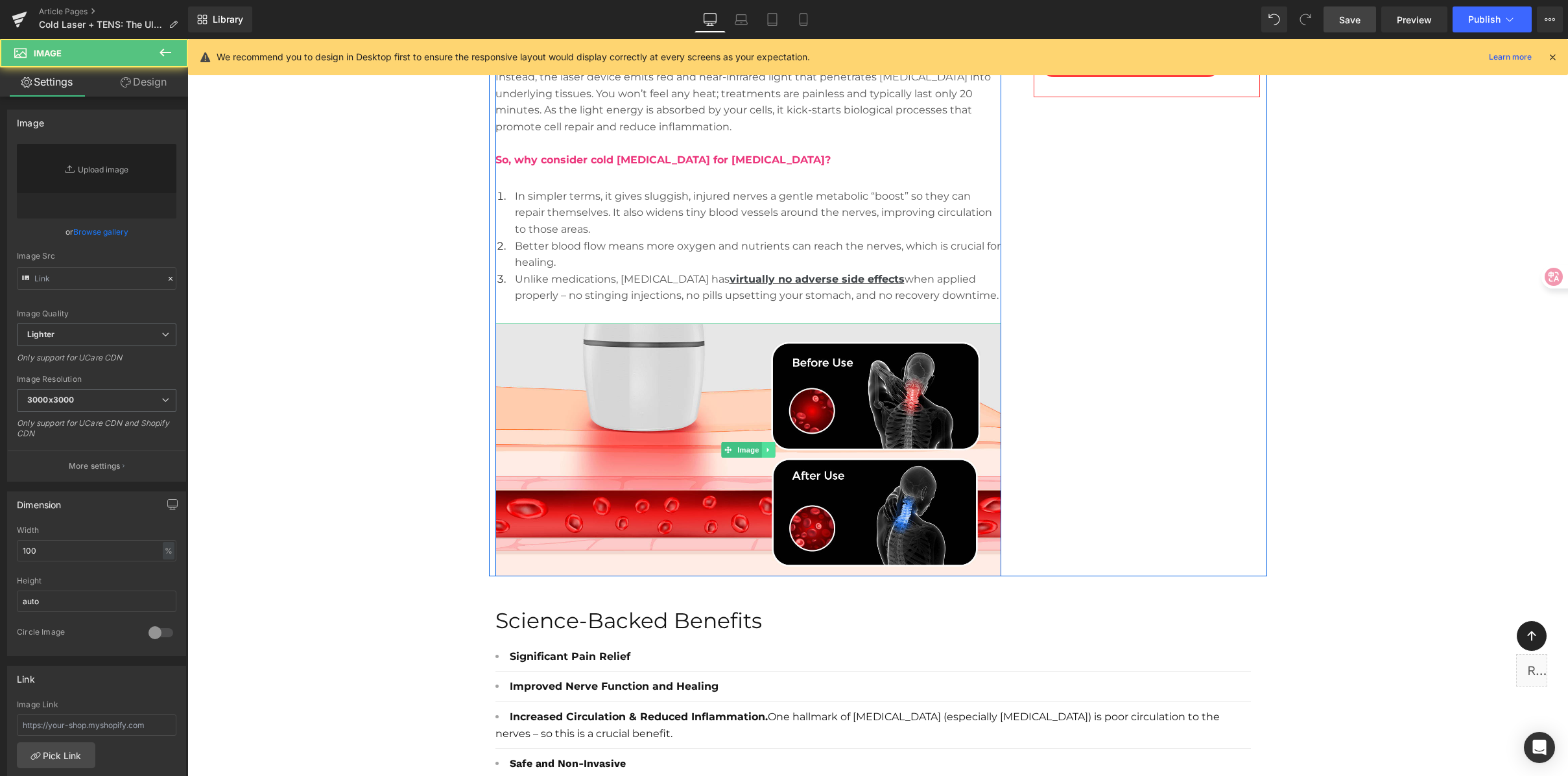
type input "[URL][DOMAIN_NAME]"
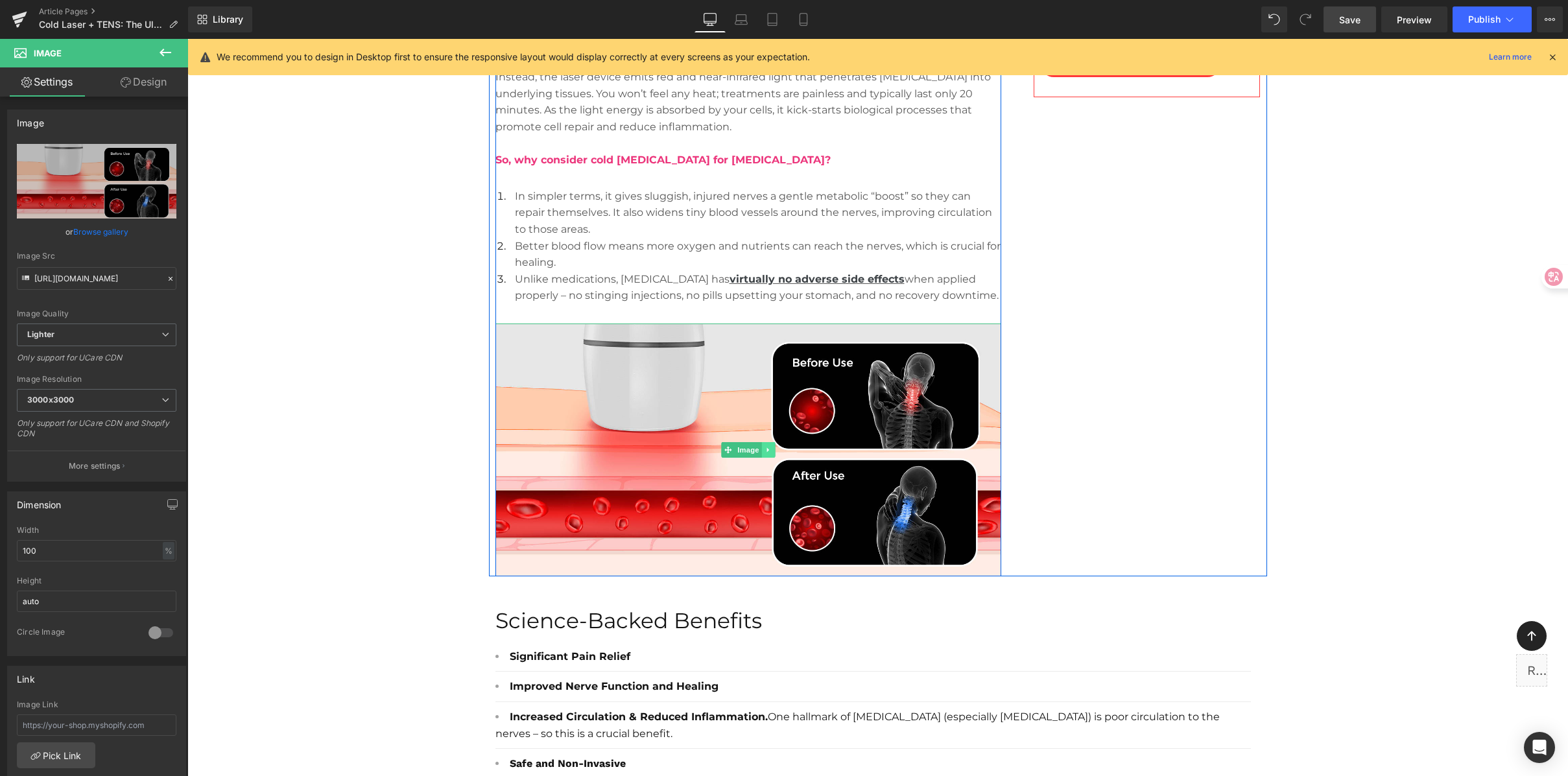
click at [766, 450] on icon at bounding box center [767, 450] width 2 height 4
click at [758, 450] on icon at bounding box center [761, 449] width 7 height 7
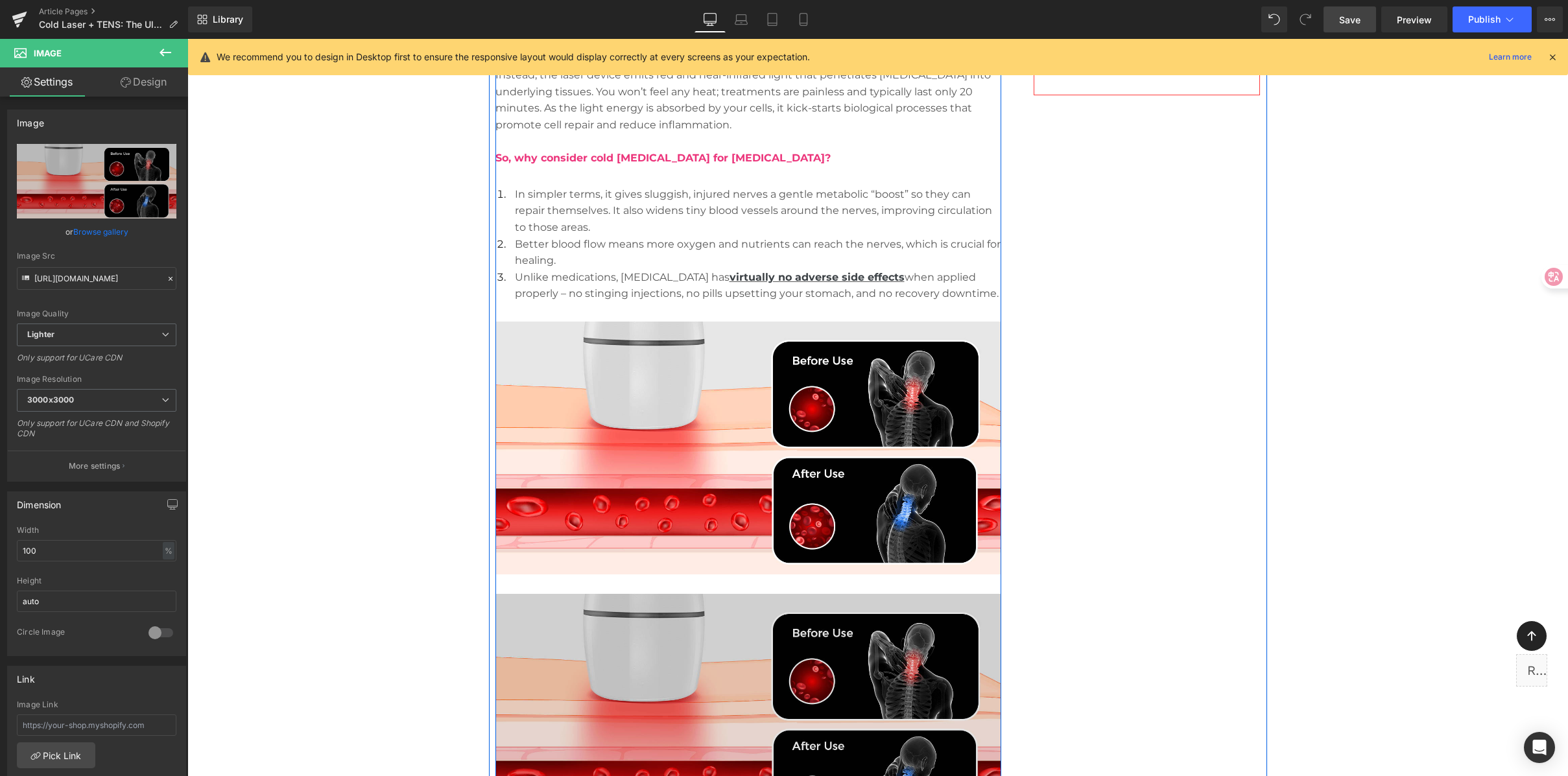
scroll to position [1364, 0]
drag, startPoint x: 702, startPoint y: 634, endPoint x: 708, endPoint y: 667, distance: 33.5
click at [702, 564] on img at bounding box center [748, 720] width 506 height 253
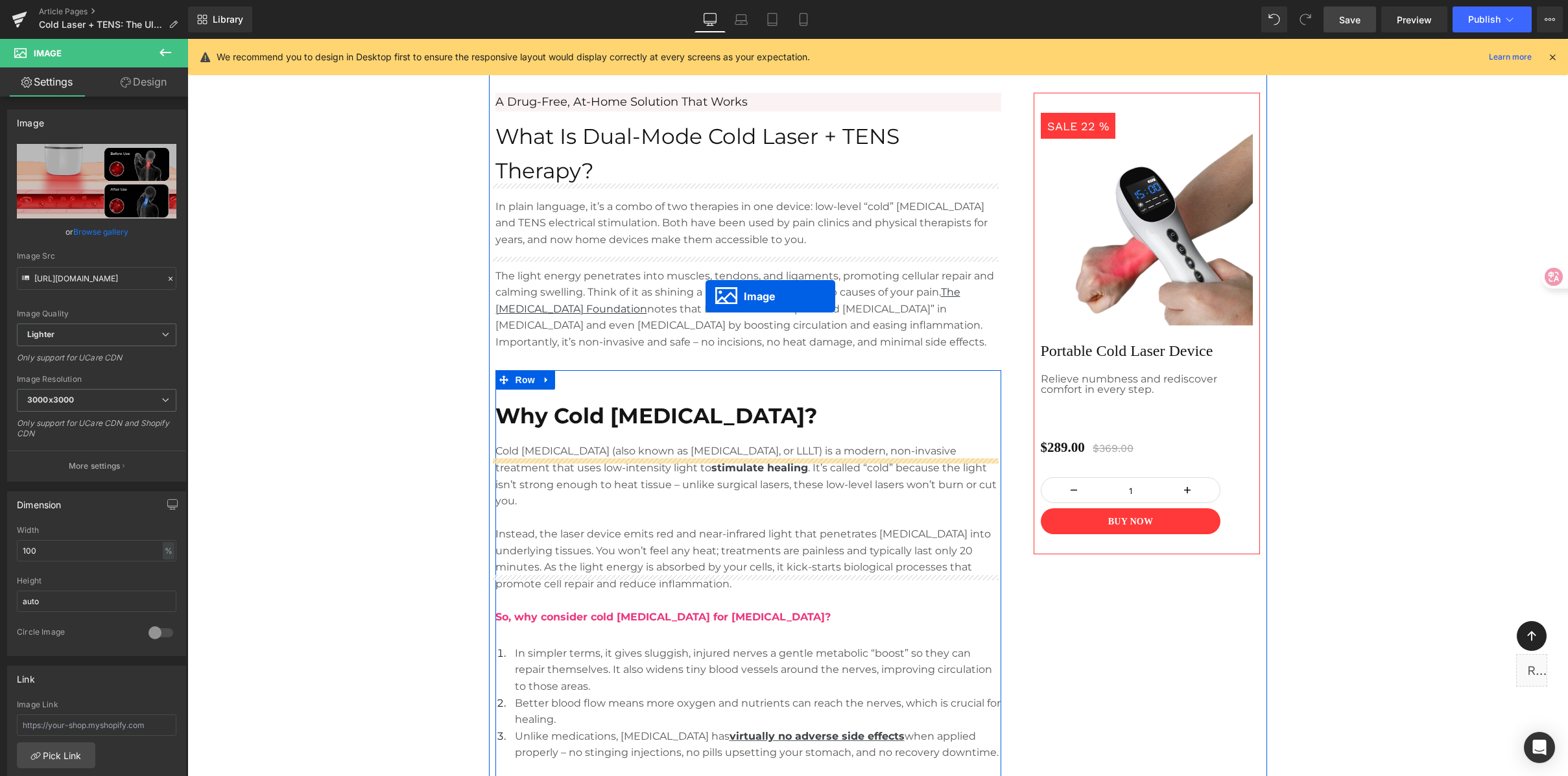
scroll to position [780, 0]
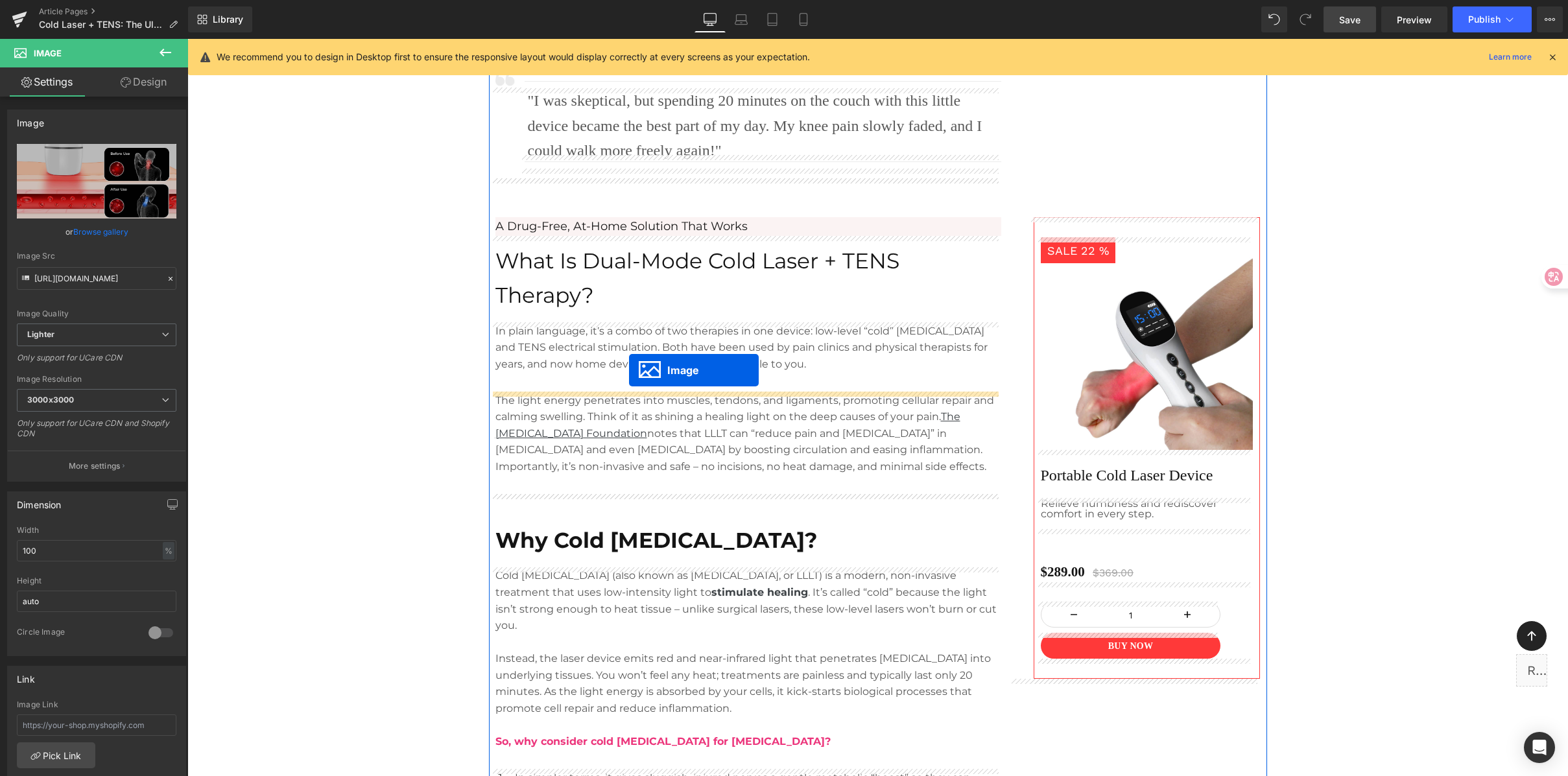
drag, startPoint x: 717, startPoint y: 720, endPoint x: 792, endPoint y: 276, distance: 450.3
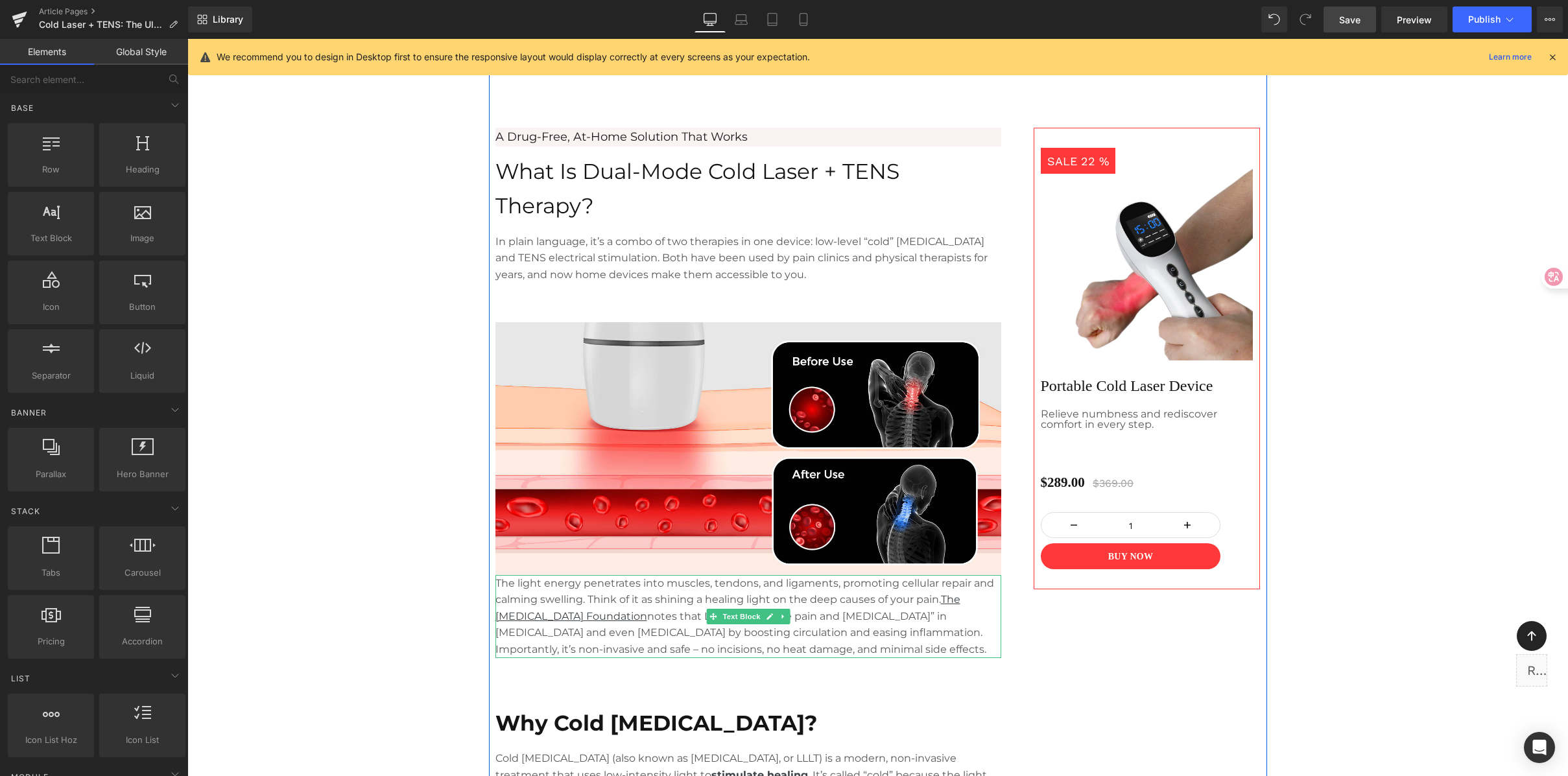
scroll to position [893, 0]
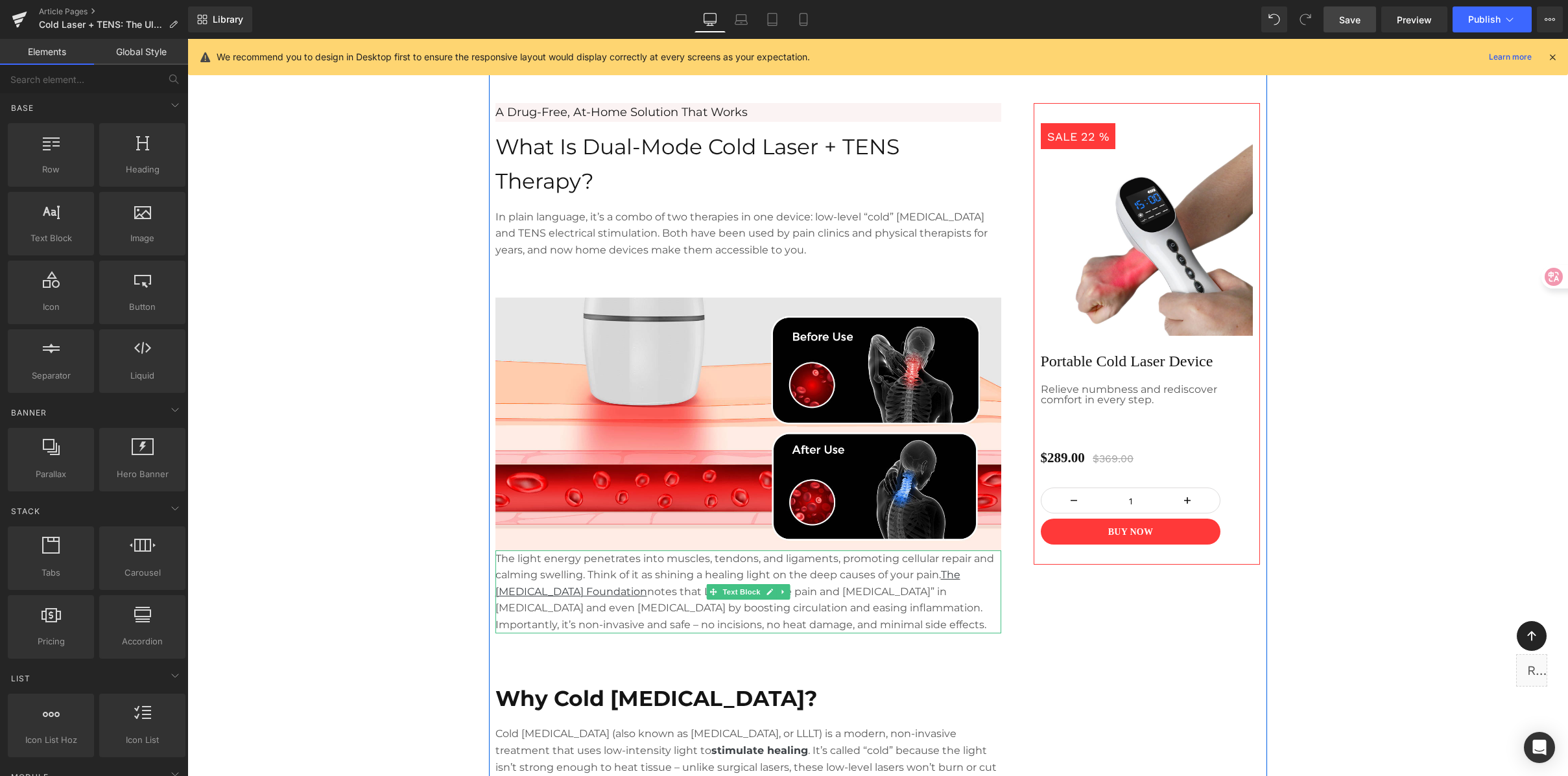
click at [677, 564] on p "The light energy penetrates into muscles, tendons, and ligaments, promoting cel…" at bounding box center [748, 592] width 506 height 83
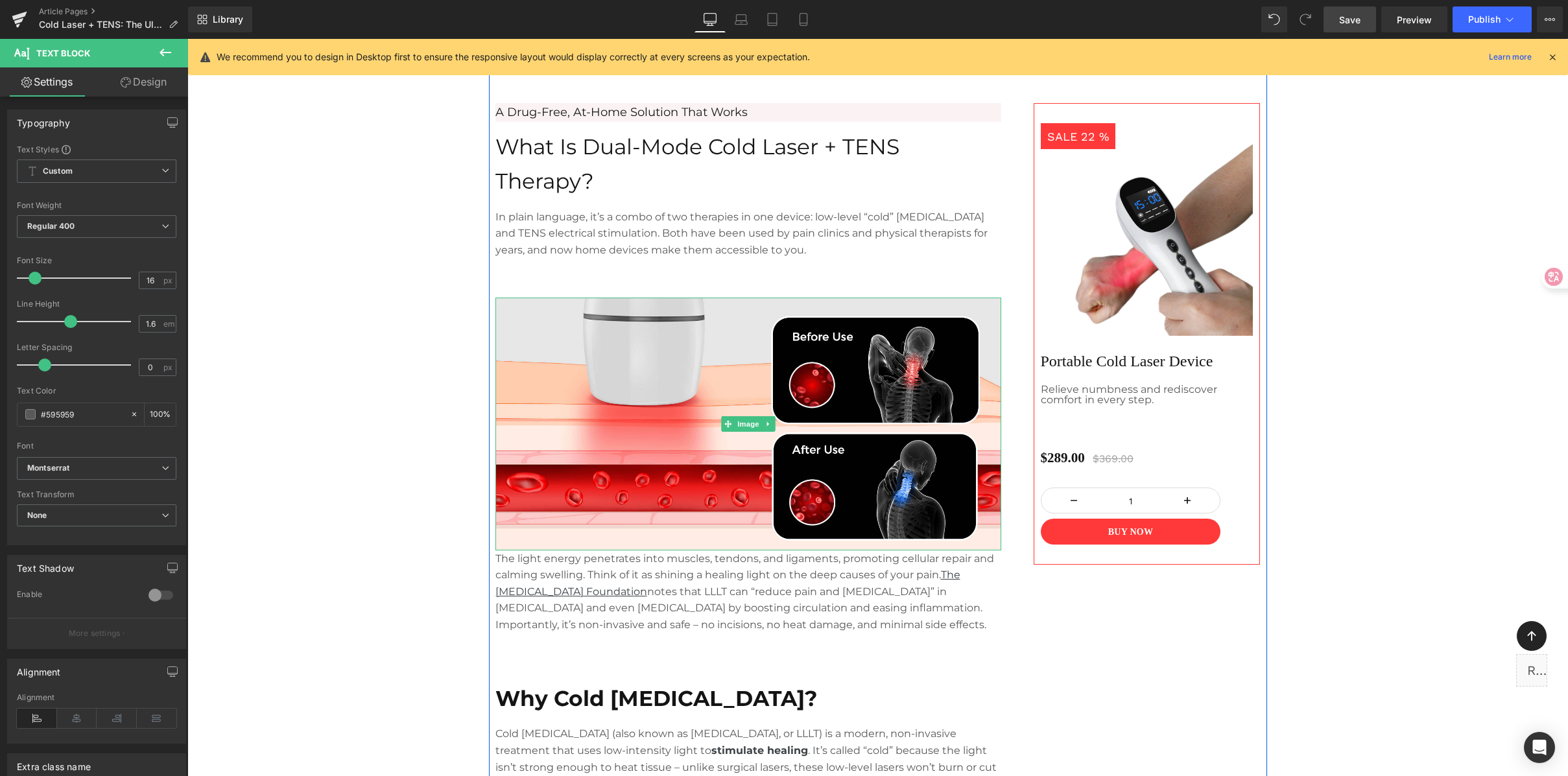
click at [702, 348] on img at bounding box center [748, 424] width 506 height 253
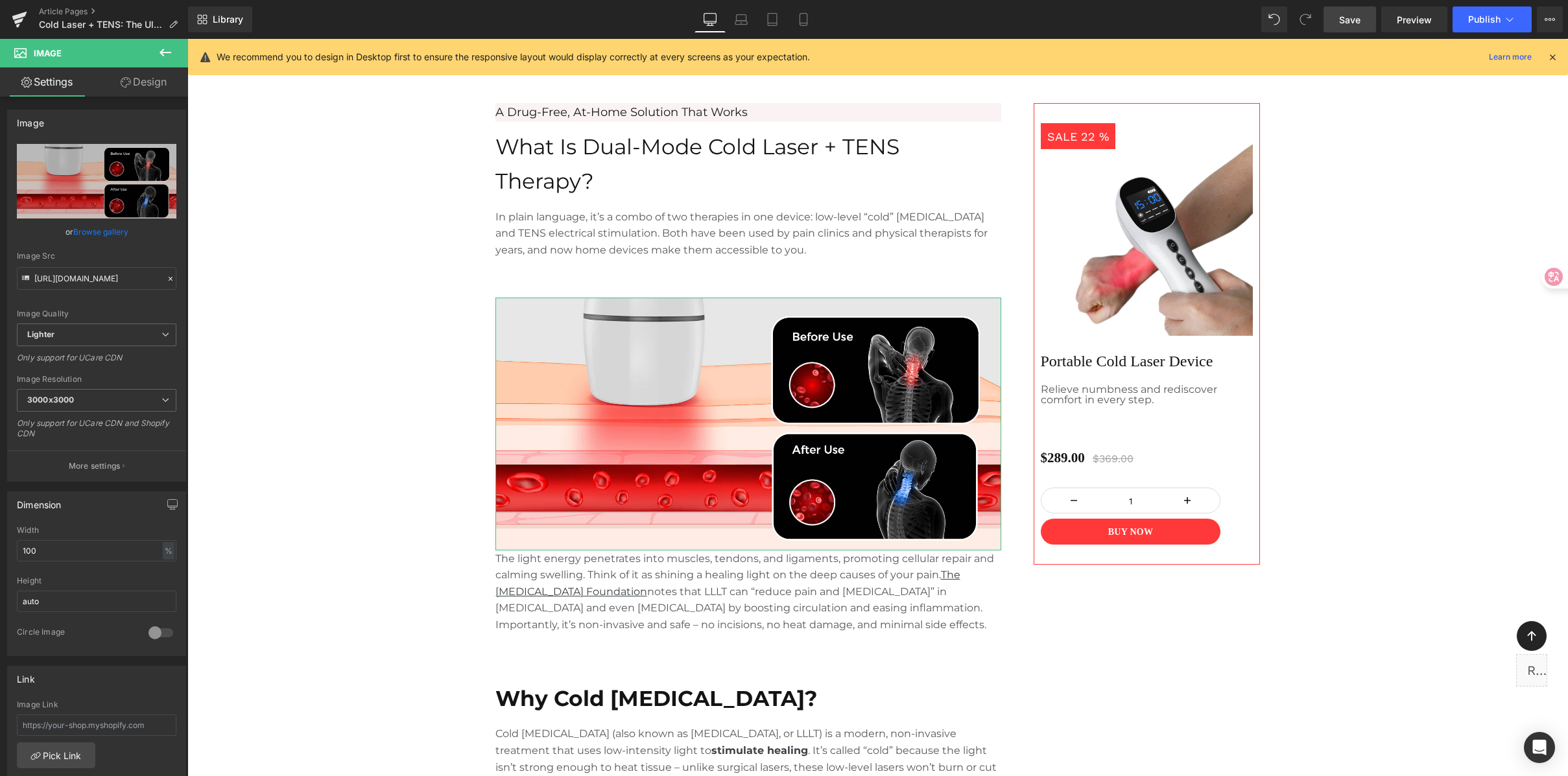
click at [157, 86] on link "Design" at bounding box center [143, 82] width 94 height 29
click at [0, 0] on div "Spacing" at bounding box center [0, 0] width 0 height 0
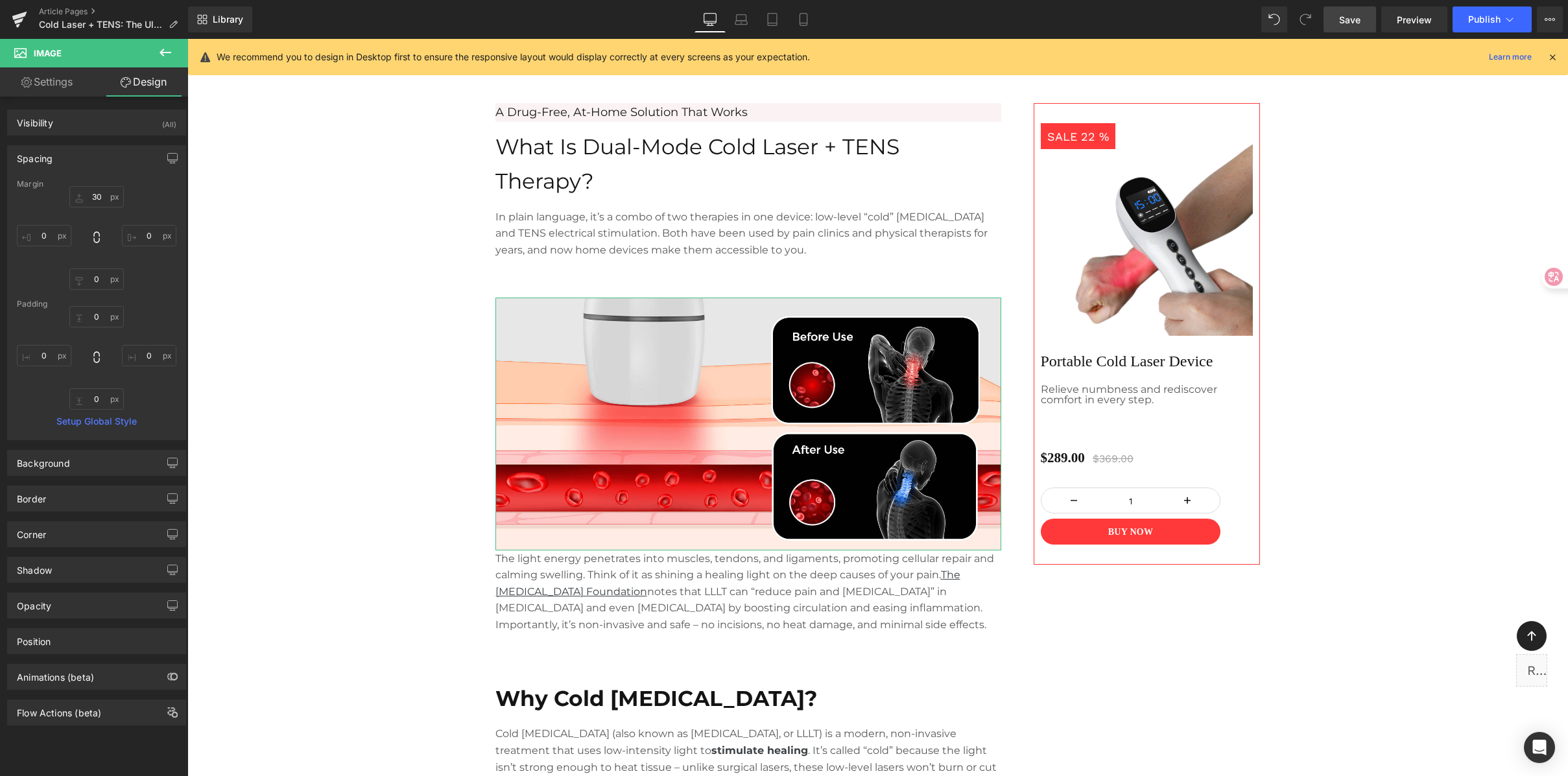
type input "30"
type input "0"
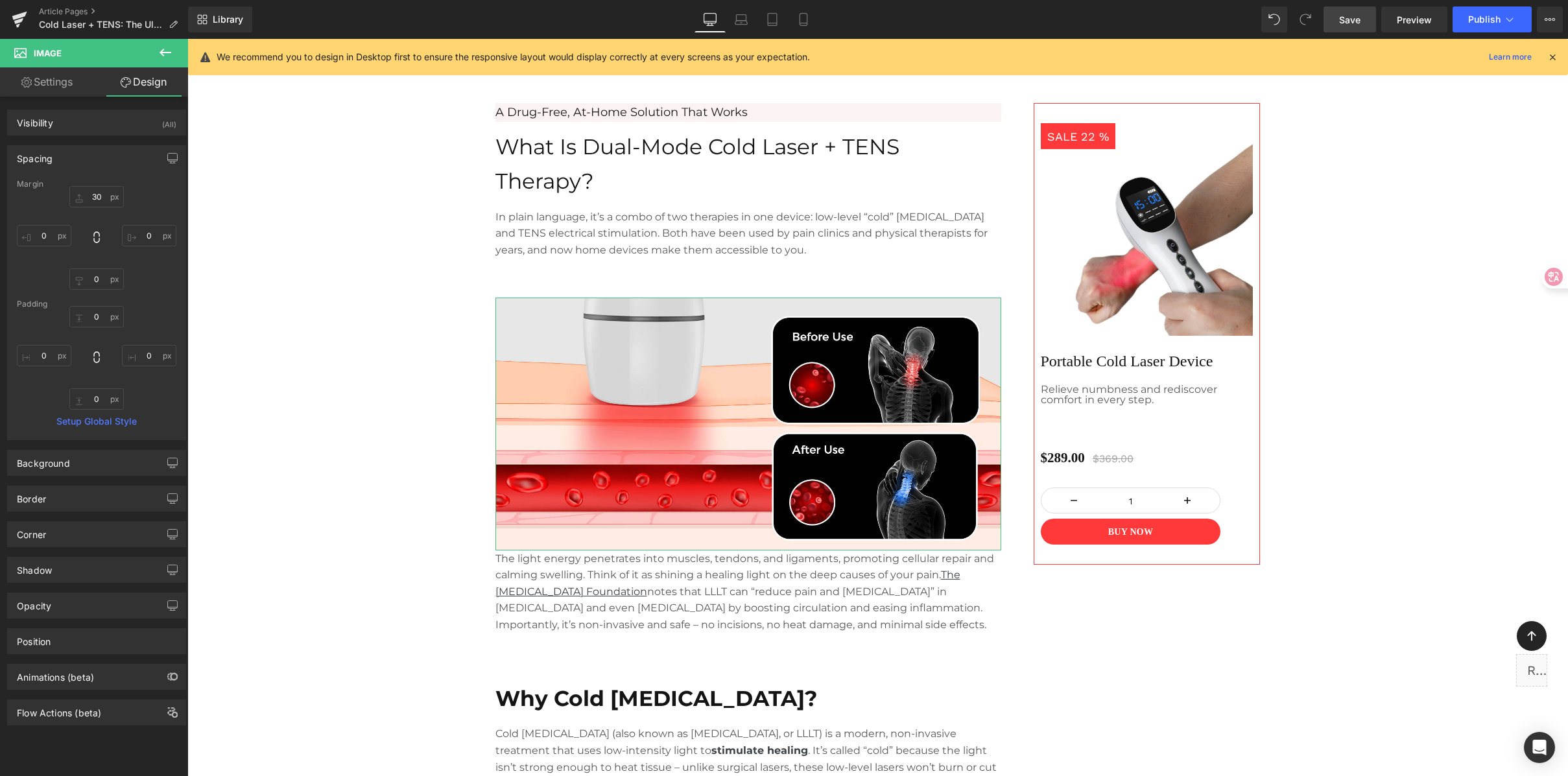
type input "0"
click at [74, 157] on div "Spacing" at bounding box center [97, 158] width 178 height 25
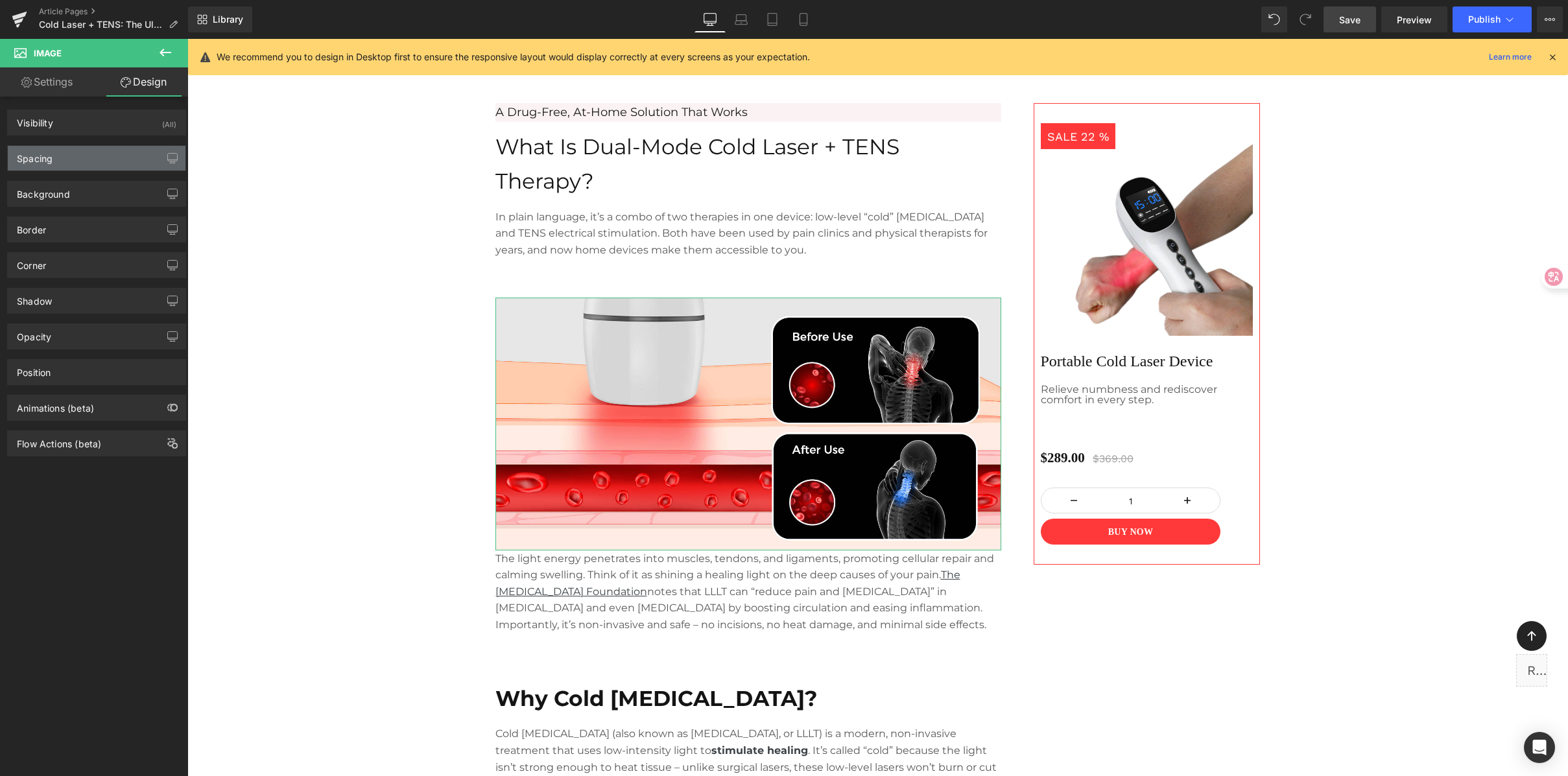
click at [74, 157] on div "Spacing" at bounding box center [97, 158] width 178 height 25
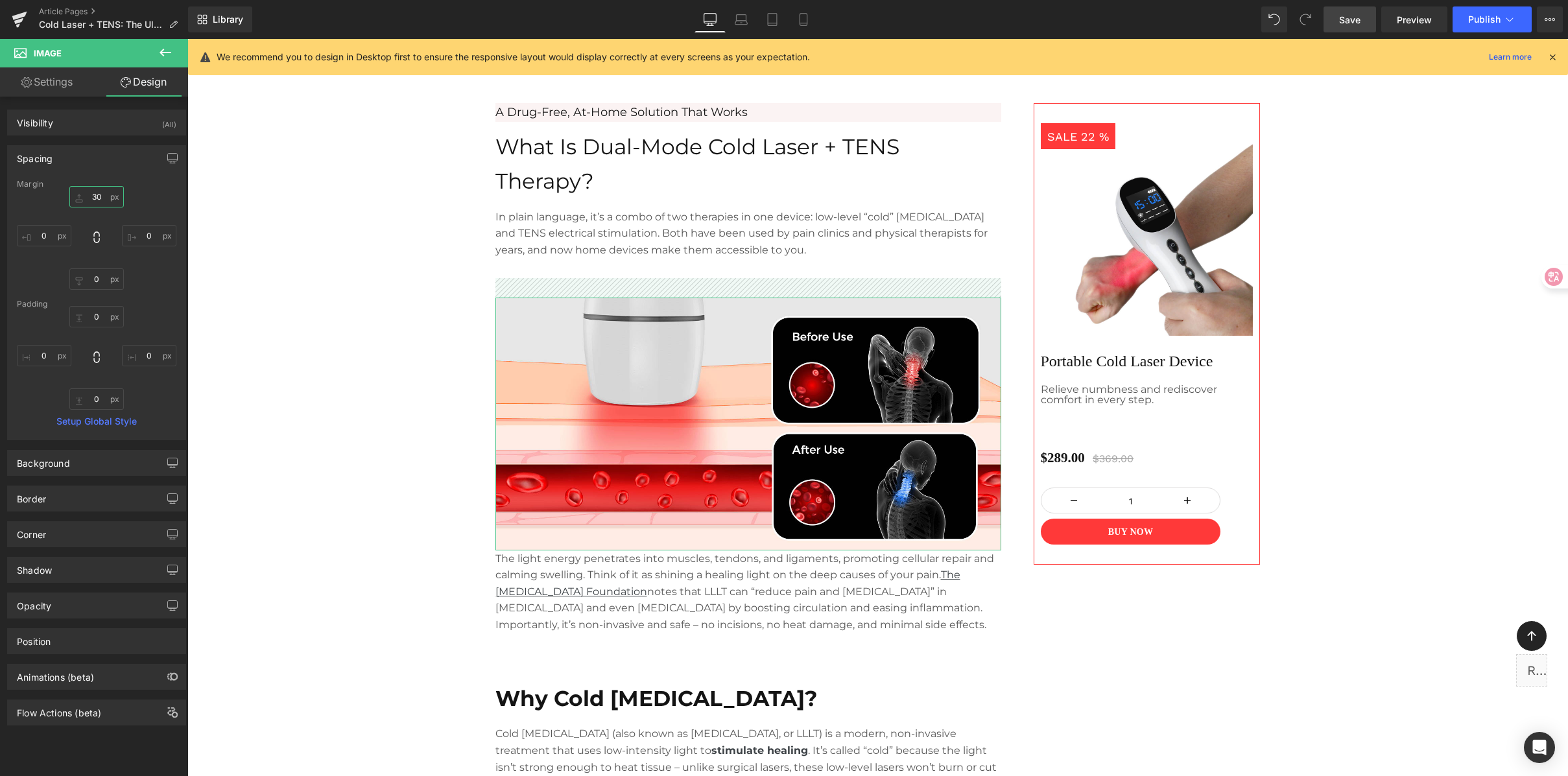
click at [95, 200] on input "30" at bounding box center [96, 197] width 54 height 21
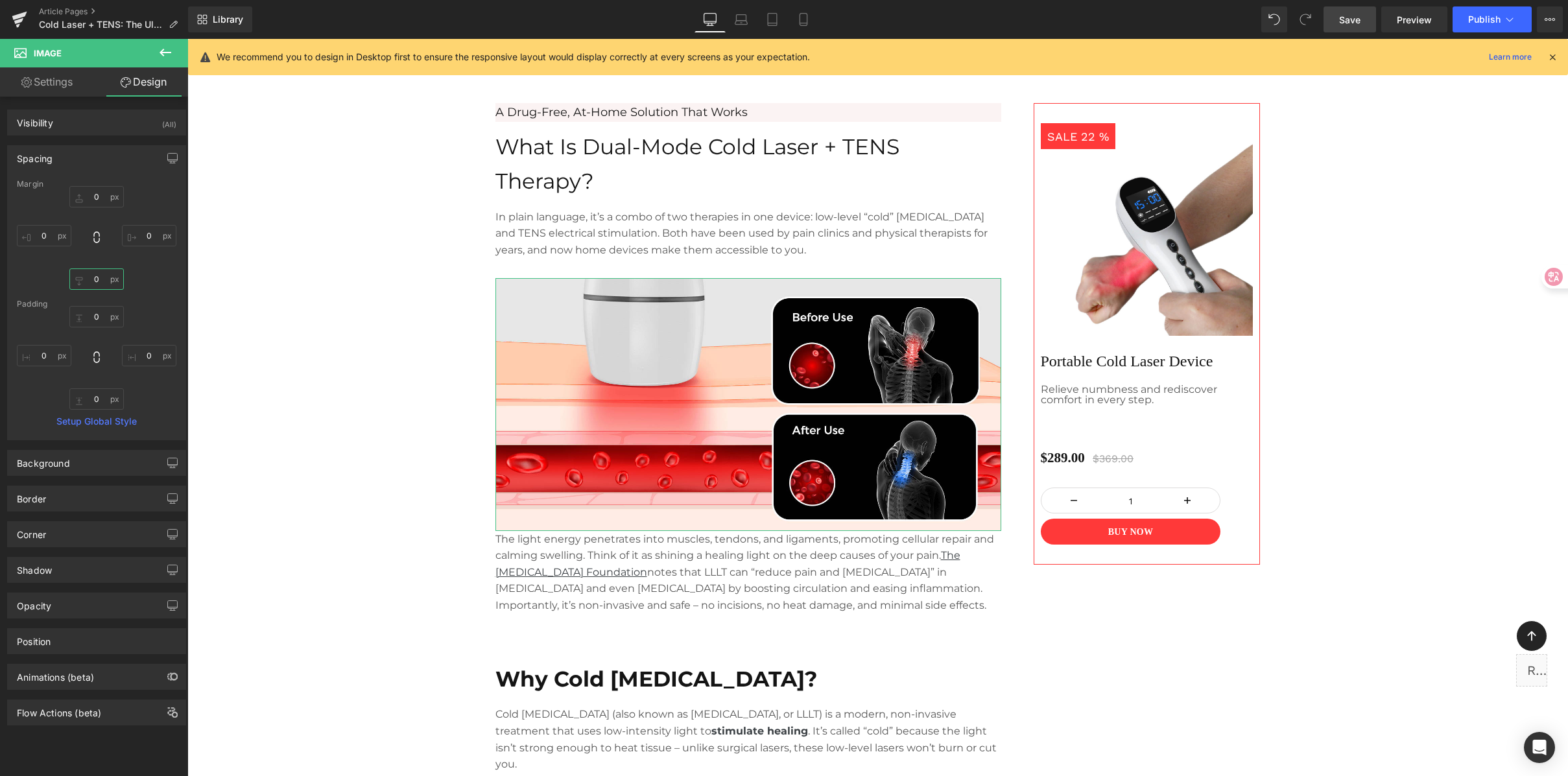
click at [99, 284] on input "0" at bounding box center [96, 279] width 54 height 21
type input "30"
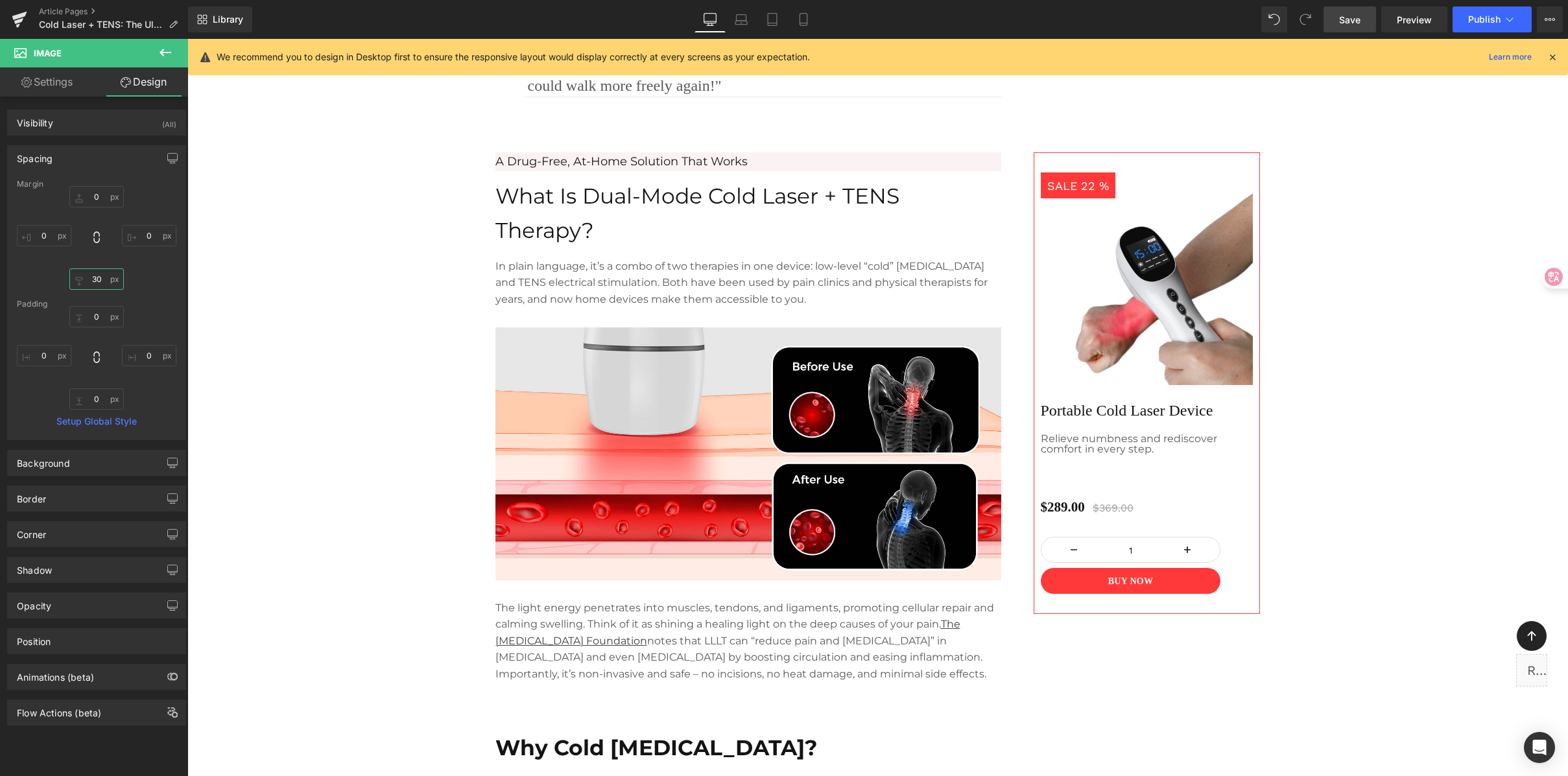
scroll to position [844, 0]
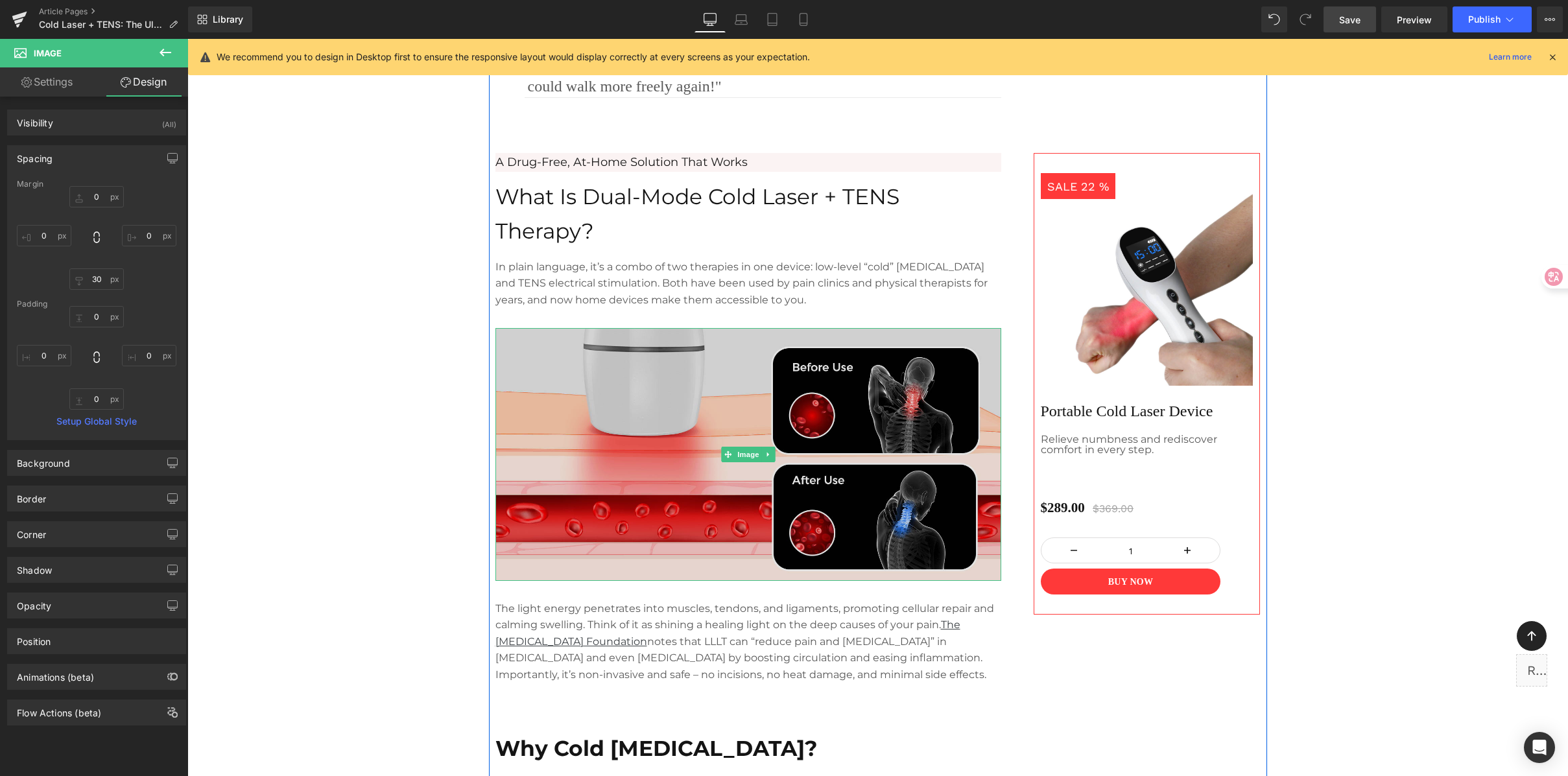
click at [647, 394] on img at bounding box center [748, 454] width 506 height 253
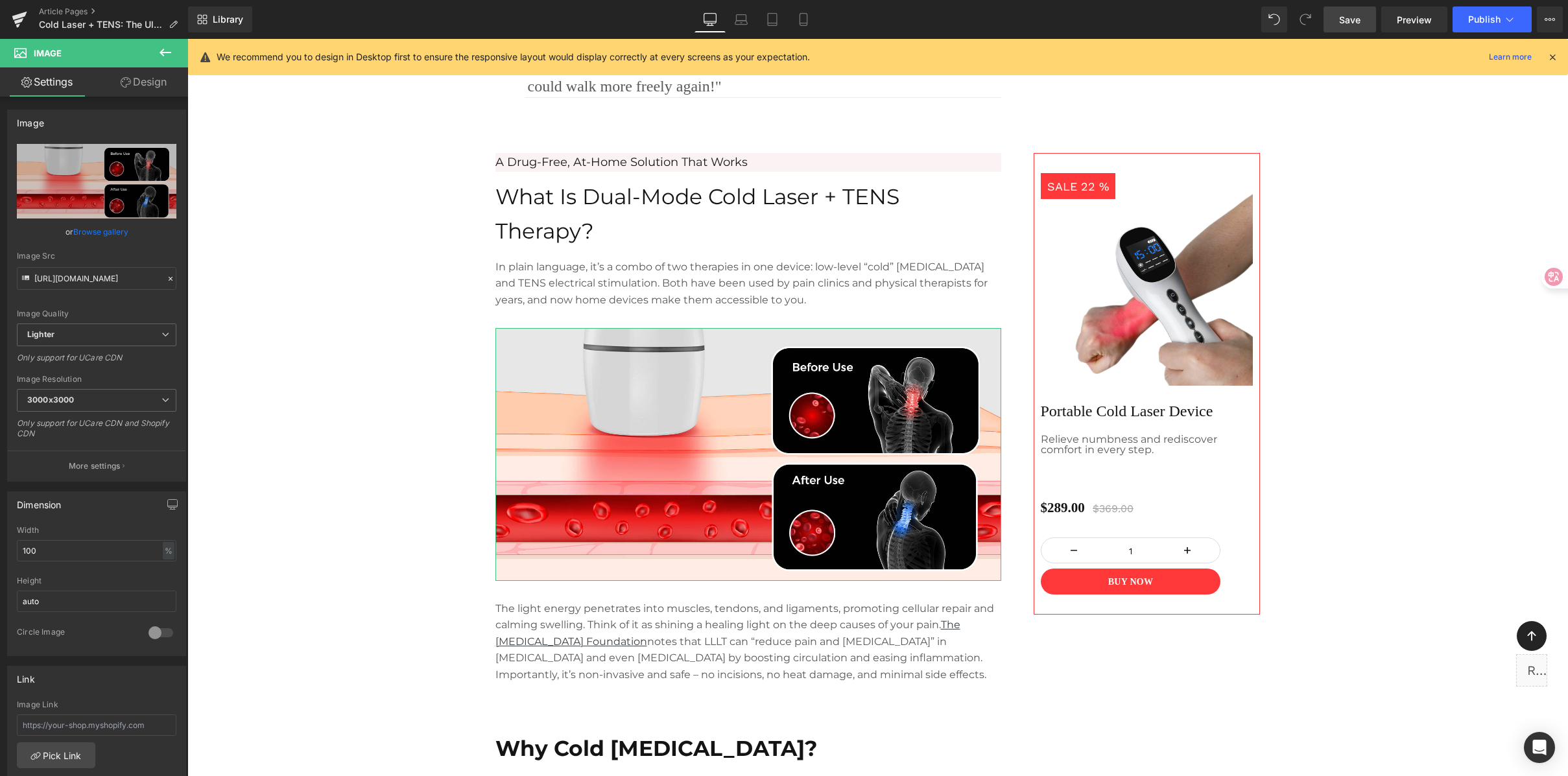
click at [140, 90] on link "Design" at bounding box center [143, 82] width 94 height 29
click at [0, 0] on div "Spacing" at bounding box center [0, 0] width 0 height 0
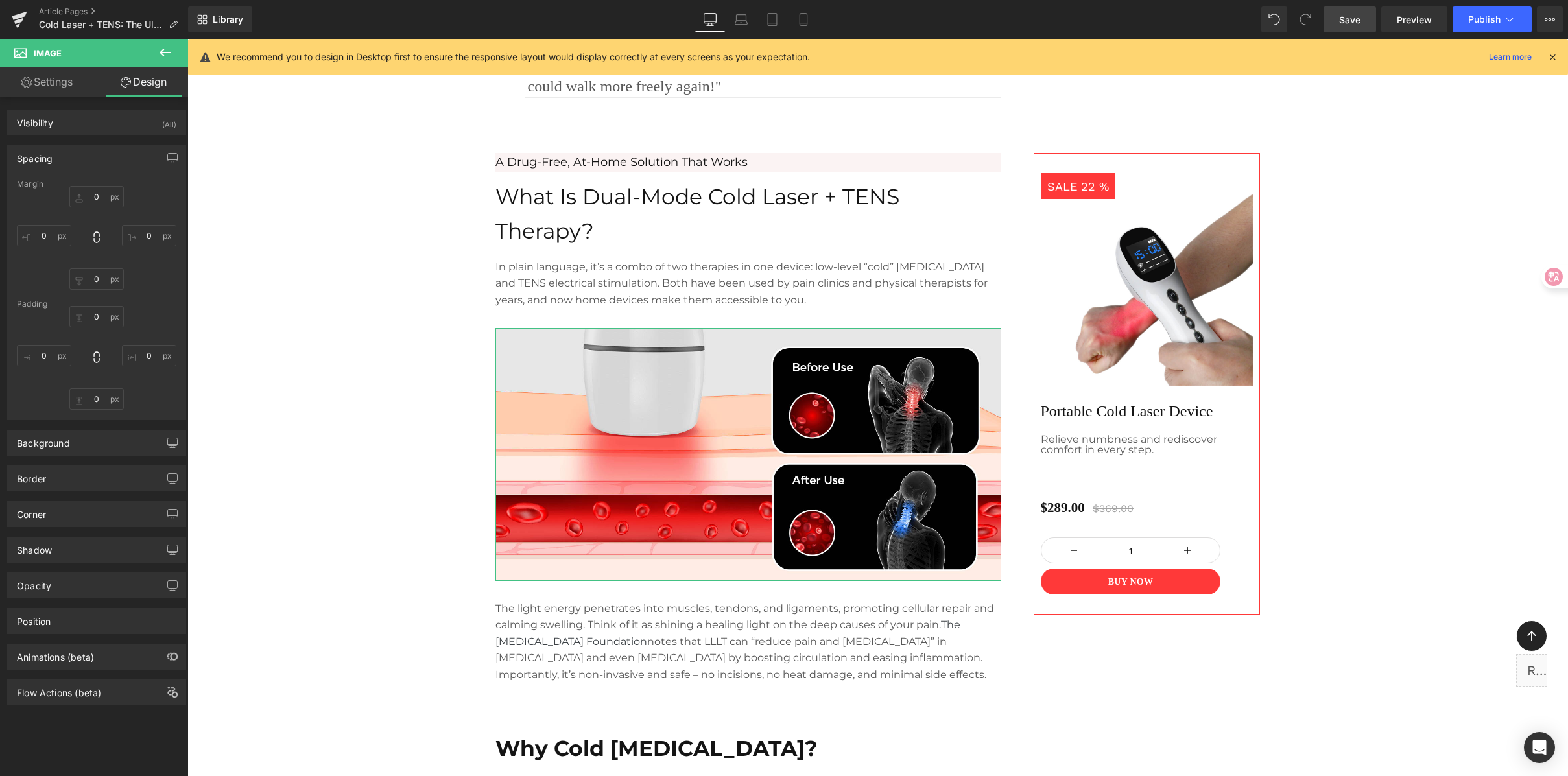
type input "0"
type input "30"
type input "0"
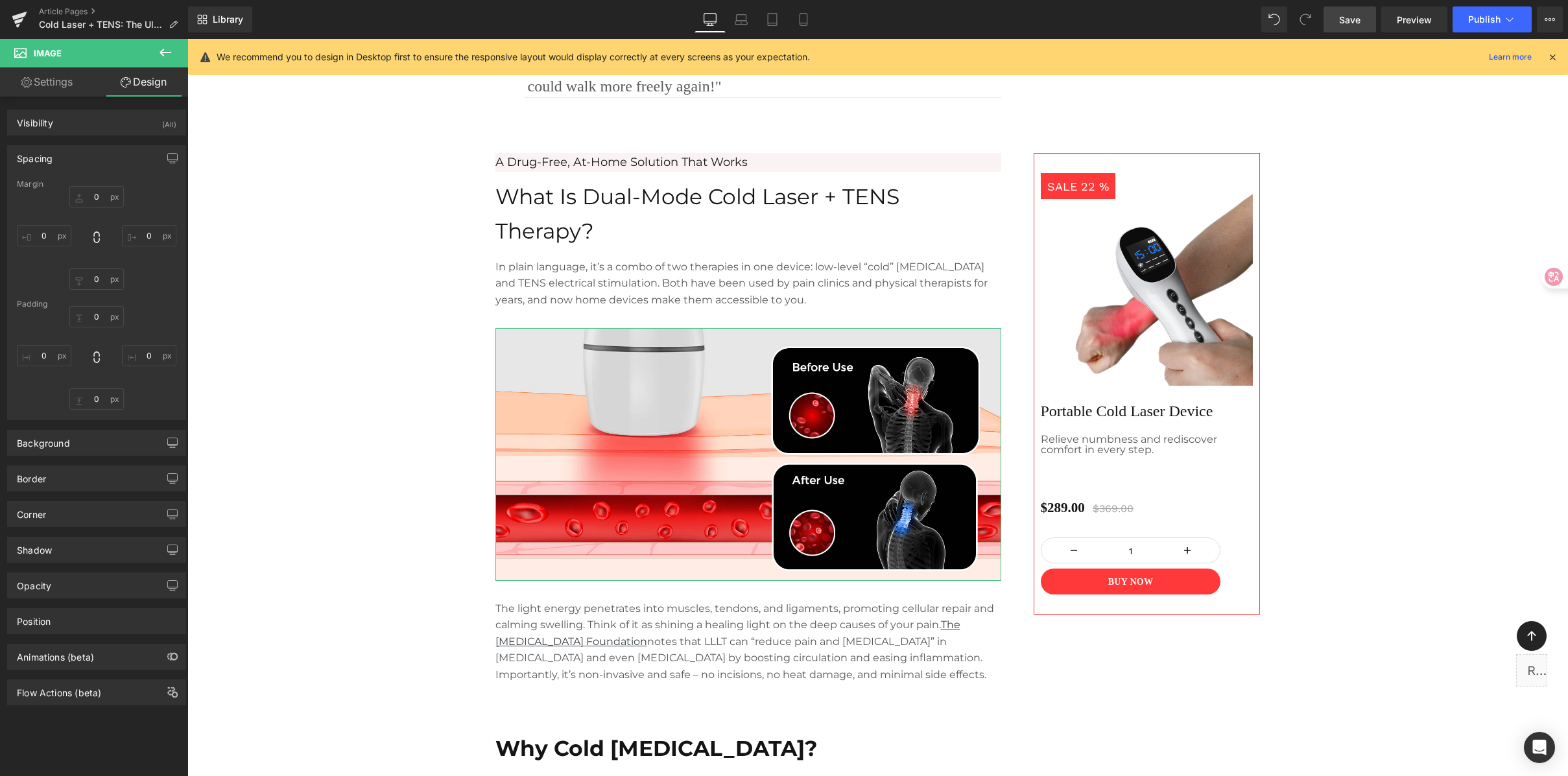
type input "0"
click at [99, 197] on input "0" at bounding box center [96, 197] width 54 height 21
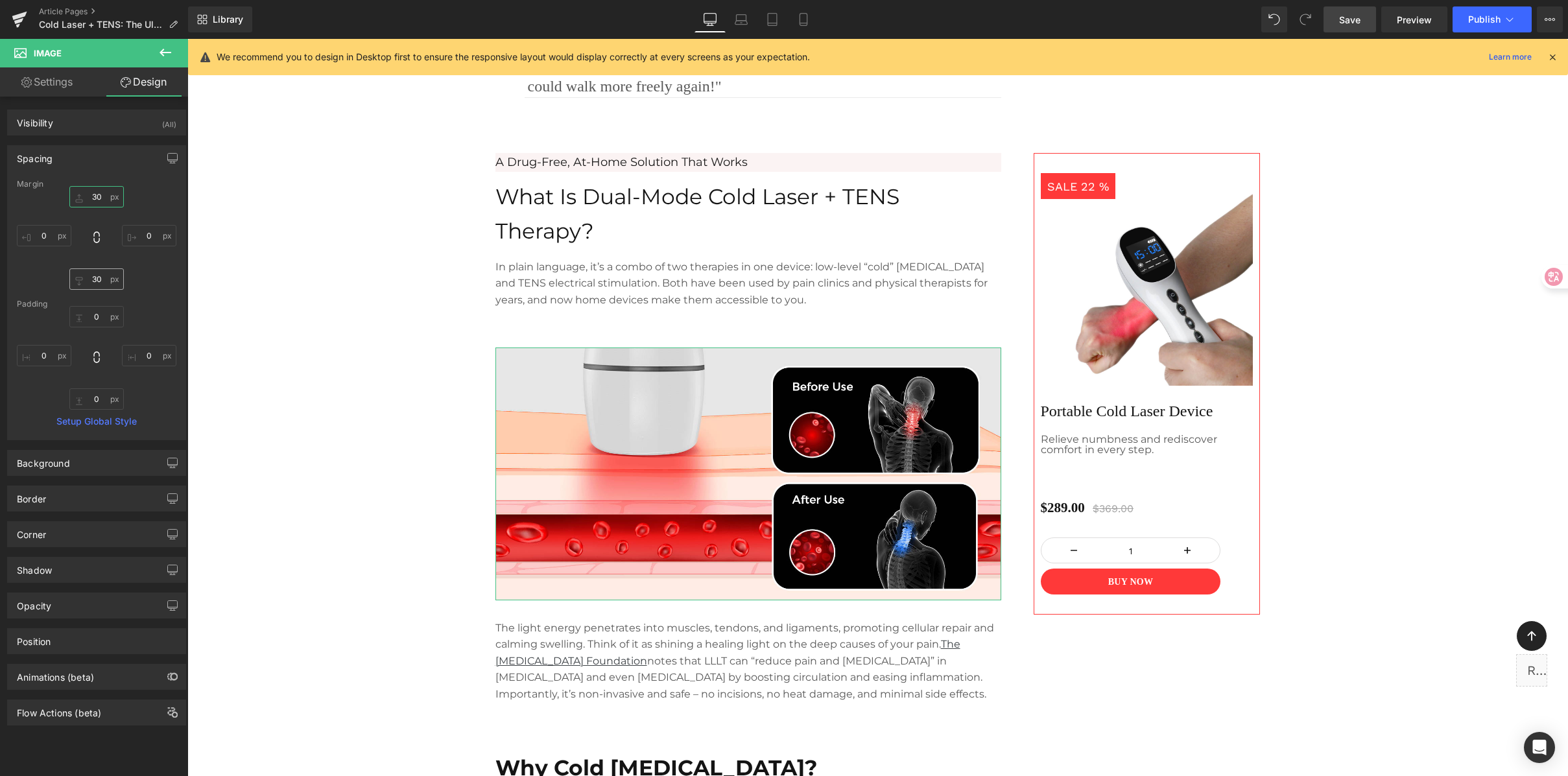
type input "30"
click at [107, 285] on input "30" at bounding box center [96, 279] width 54 height 21
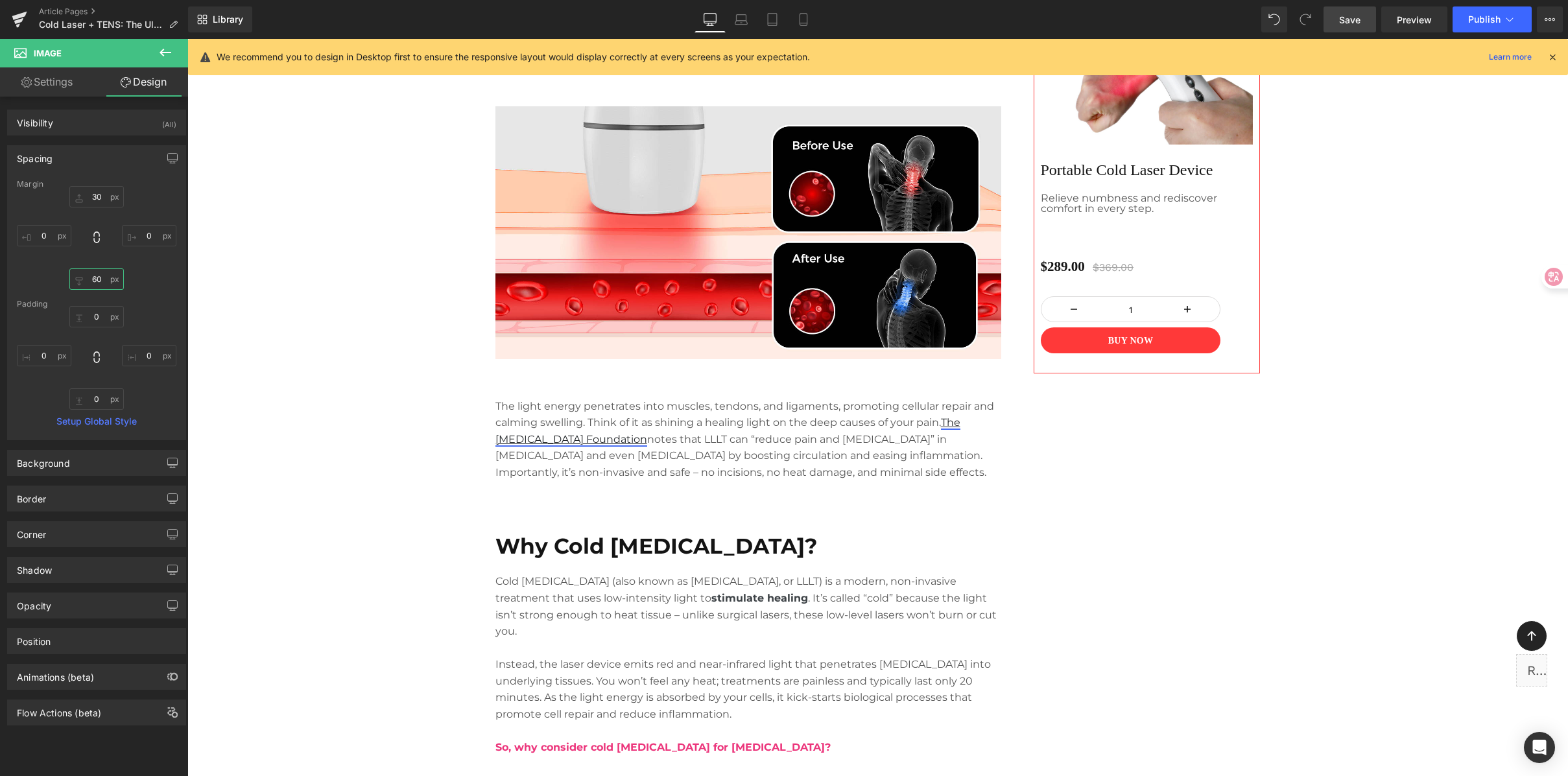
scroll to position [1086, 0]
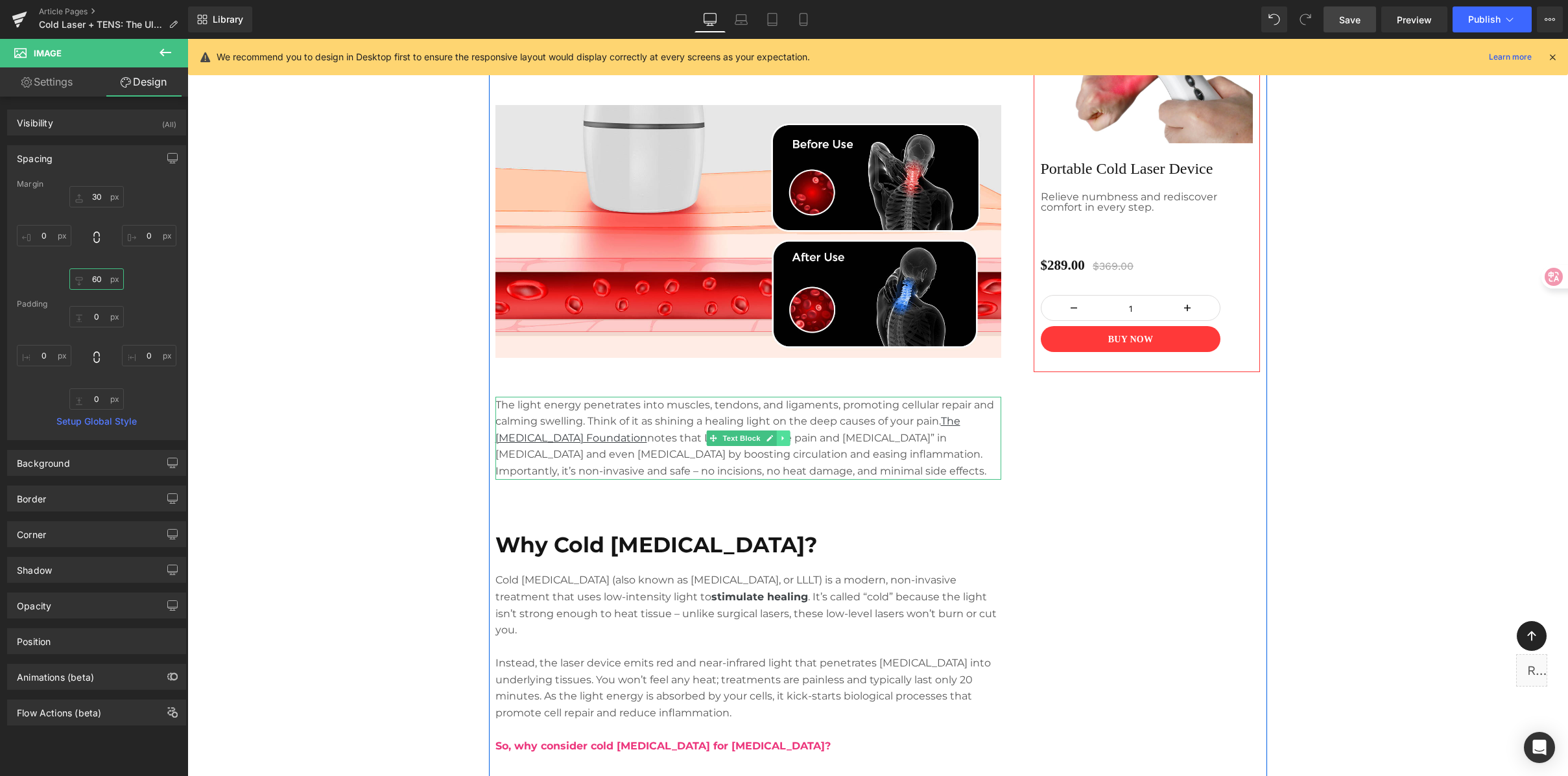
type input "60"
click at [782, 442] on link at bounding box center [783, 438] width 13 height 16
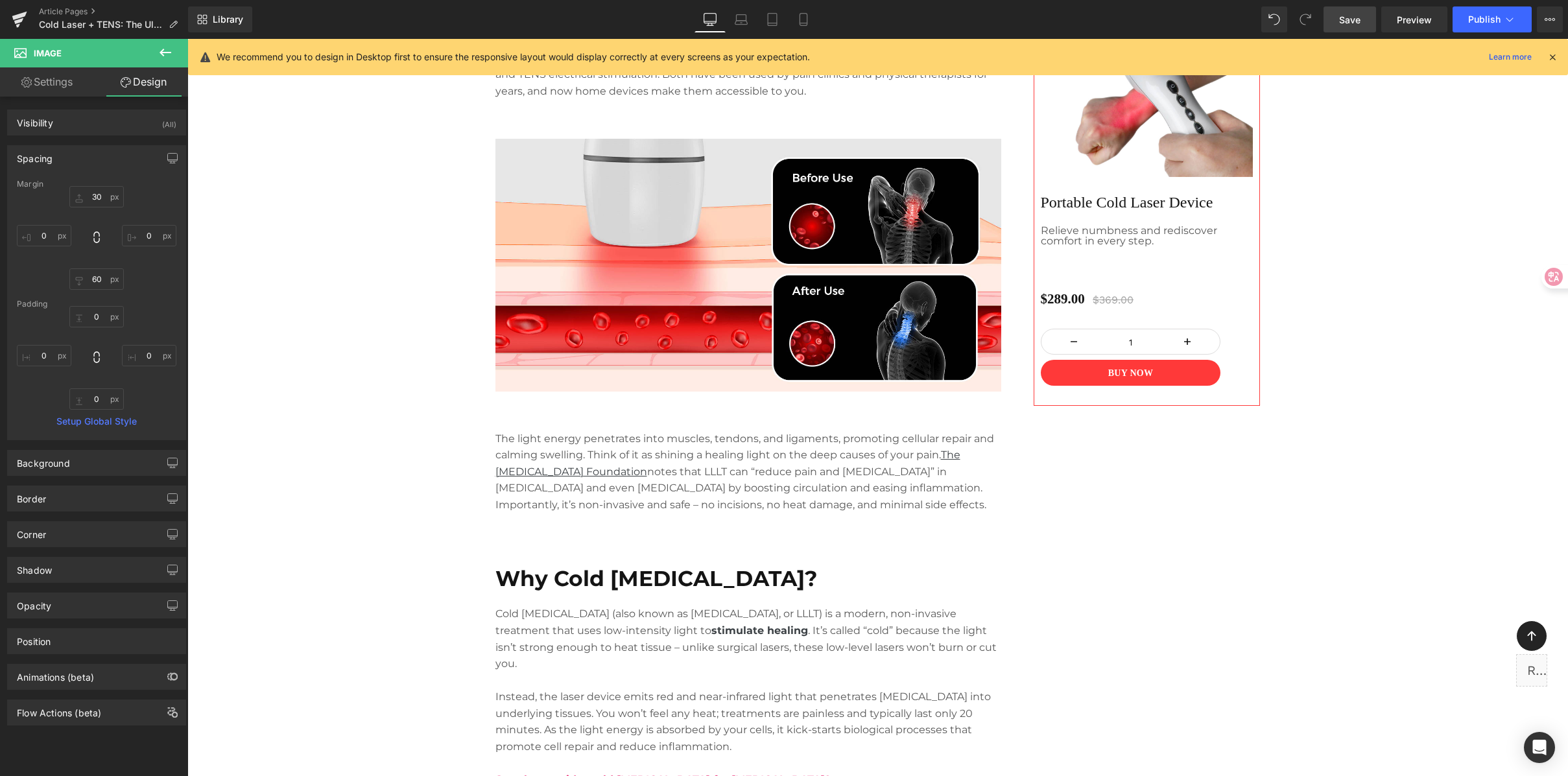
scroll to position [1050, 0]
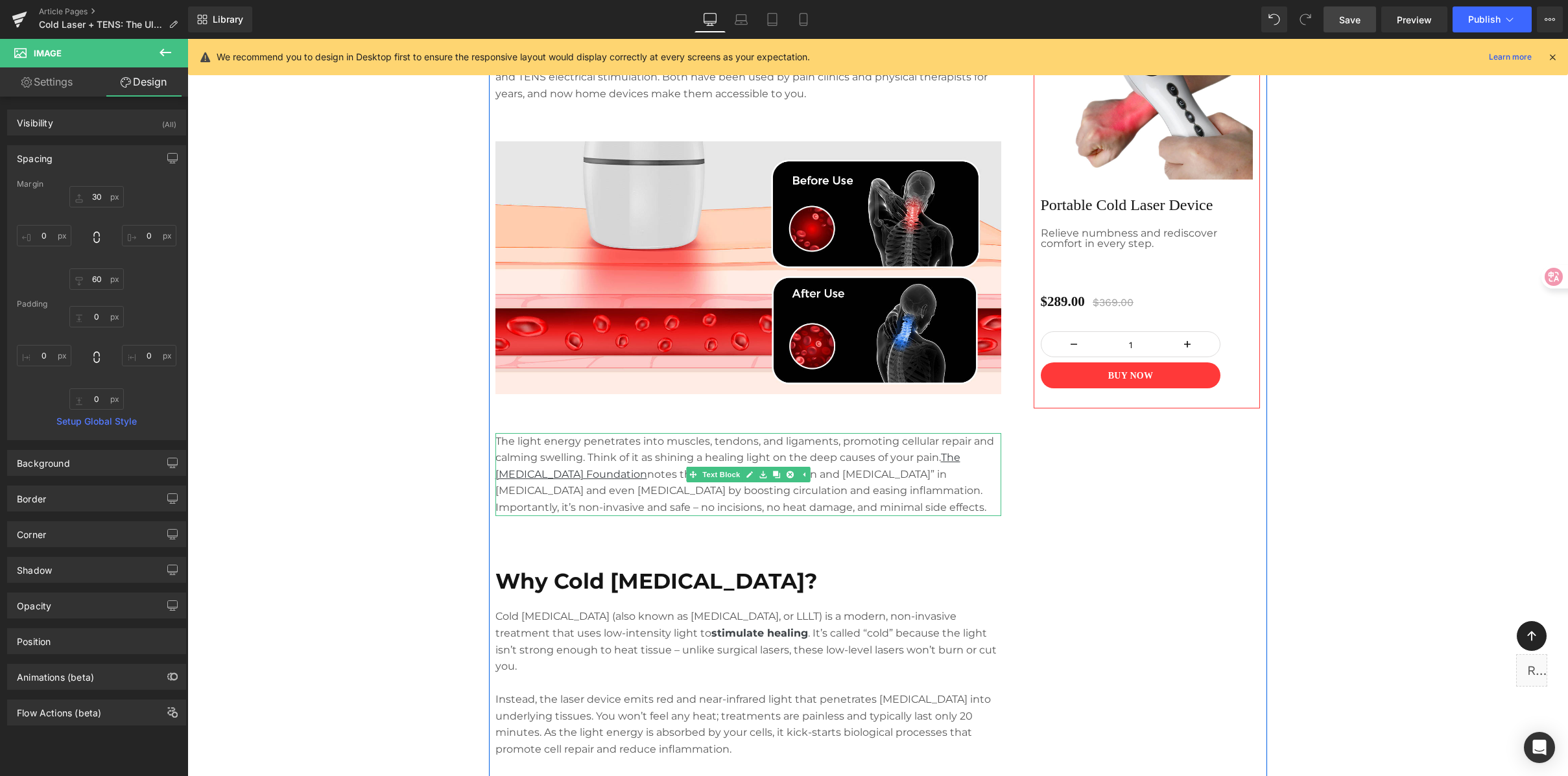
click at [888, 505] on p "The light energy penetrates into muscles, tendons, and ligaments, promoting cel…" at bounding box center [748, 475] width 506 height 83
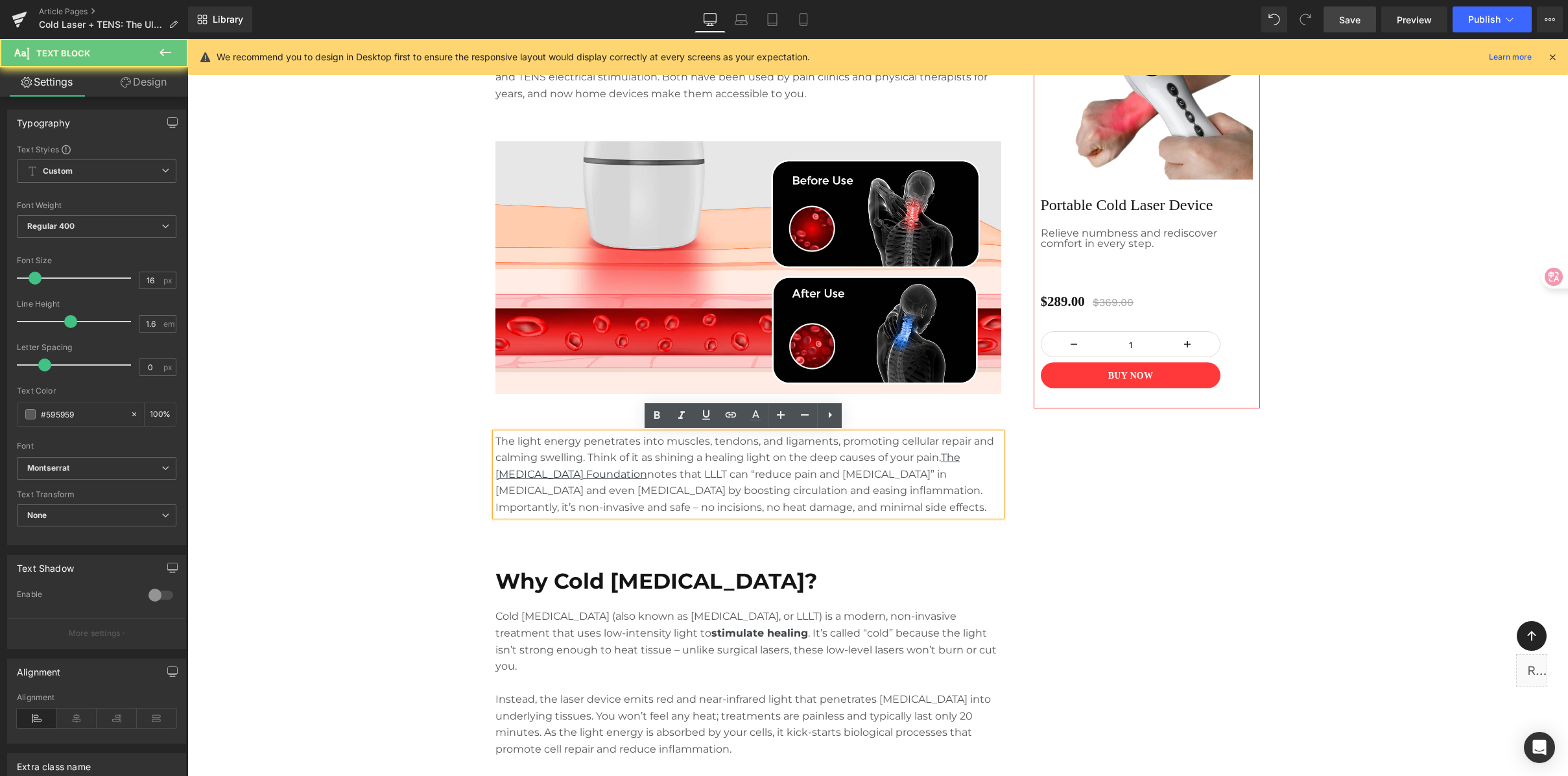
click at [883, 509] on p "The light energy penetrates into muscles, tendons, and ligaments, promoting cel…" at bounding box center [748, 475] width 506 height 83
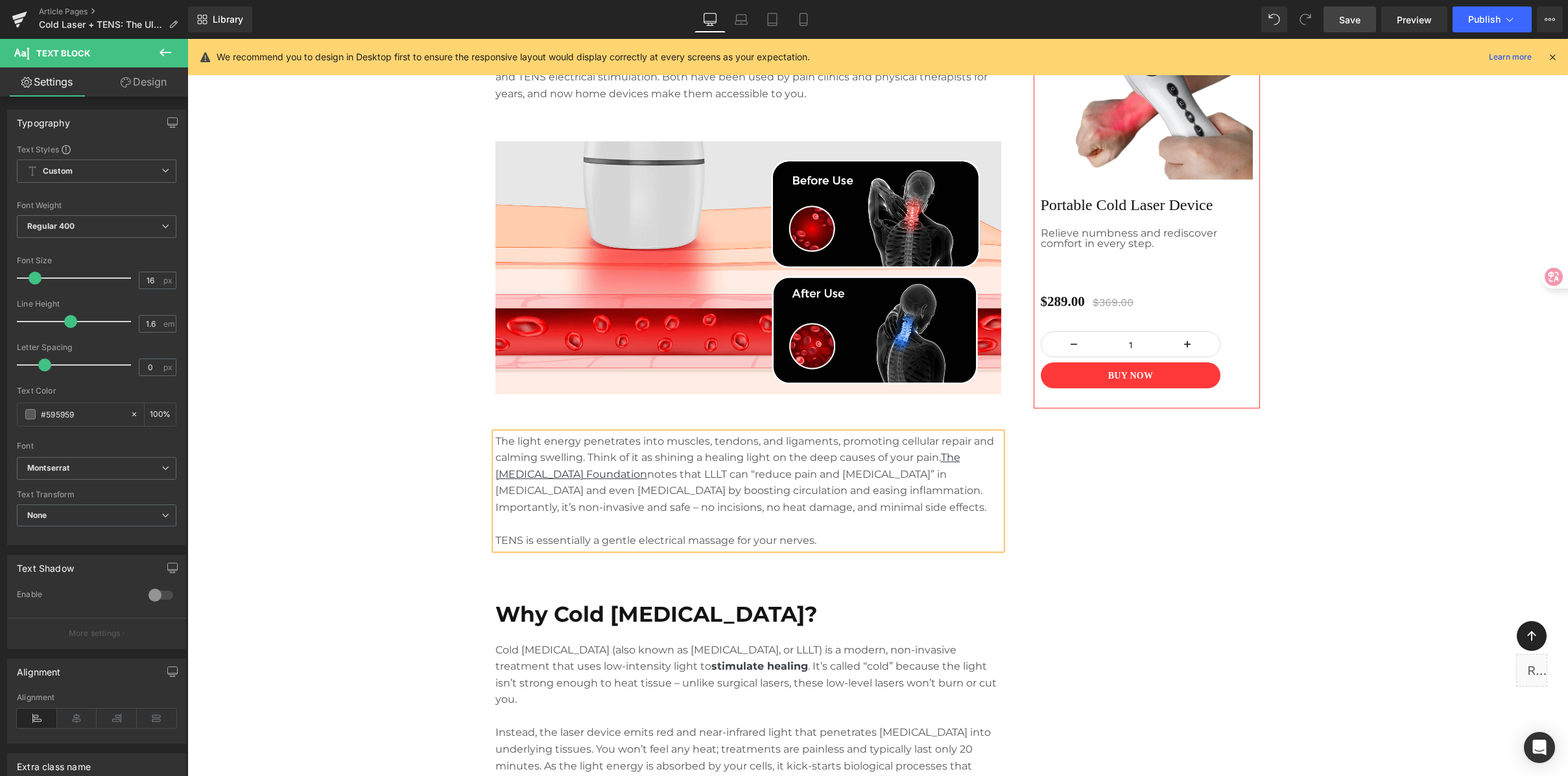
click at [1036, 547] on div "Image Separator "I was skeptical, but spending 20 minutes on the couch with thi…" at bounding box center [878, 505] width 778 height 1453
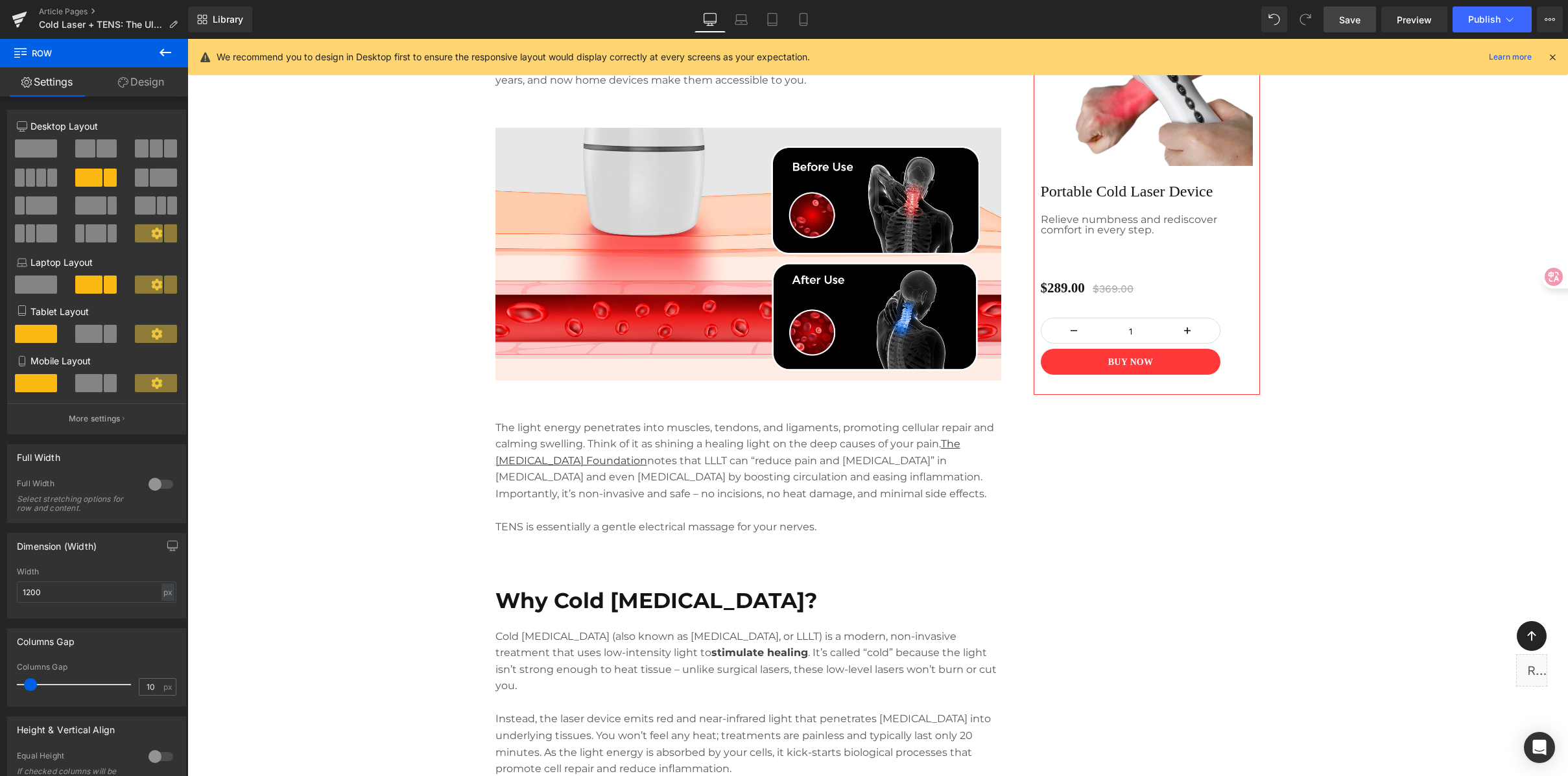
scroll to position [1066, 0]
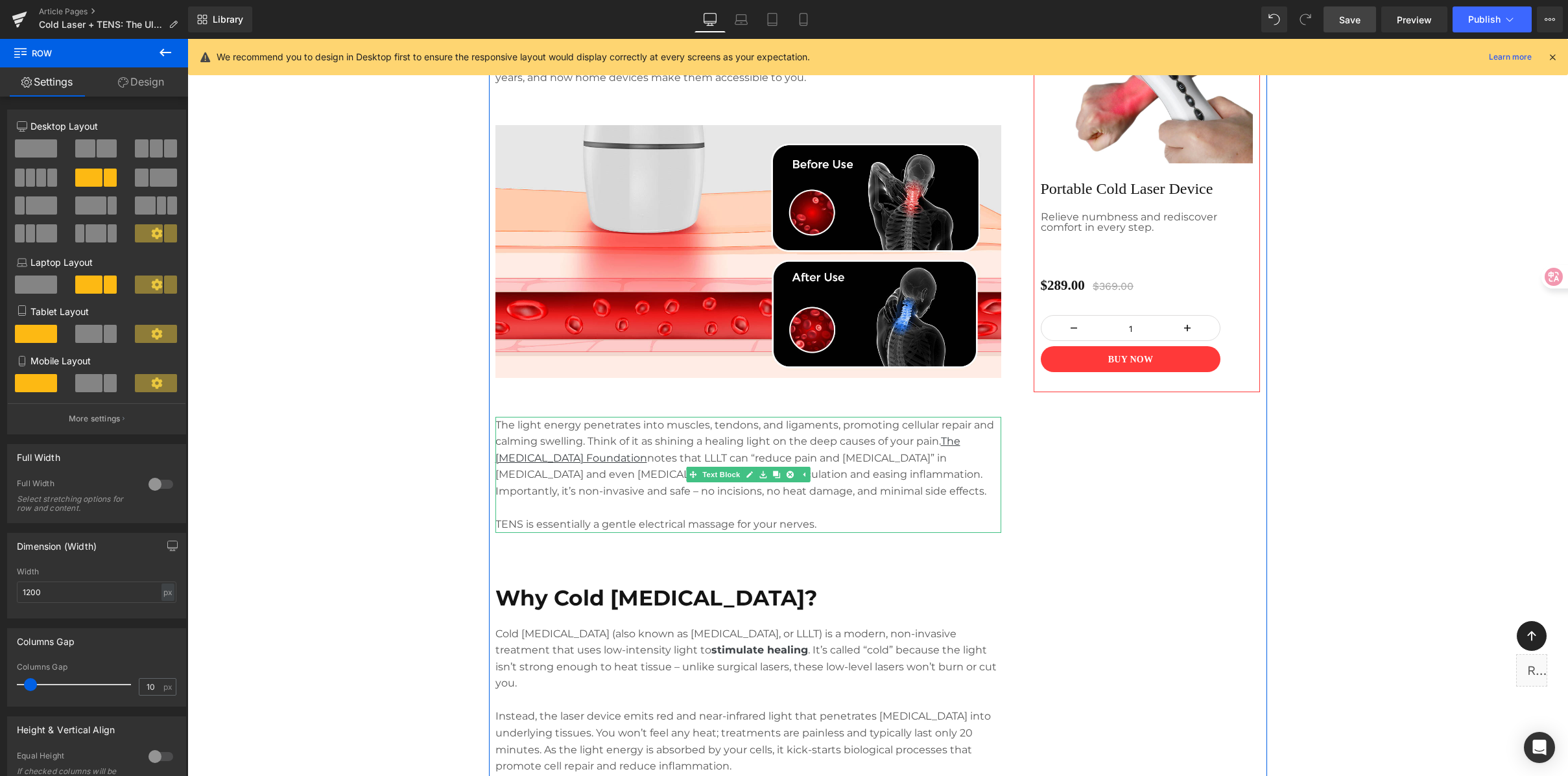
click at [824, 524] on p "TENS is essentially a gentle electrical massage for your nerves." at bounding box center [748, 525] width 506 height 17
click at [838, 525] on p "TENS is essentially a gentle electrical massage for your nerves." at bounding box center [748, 525] width 506 height 17
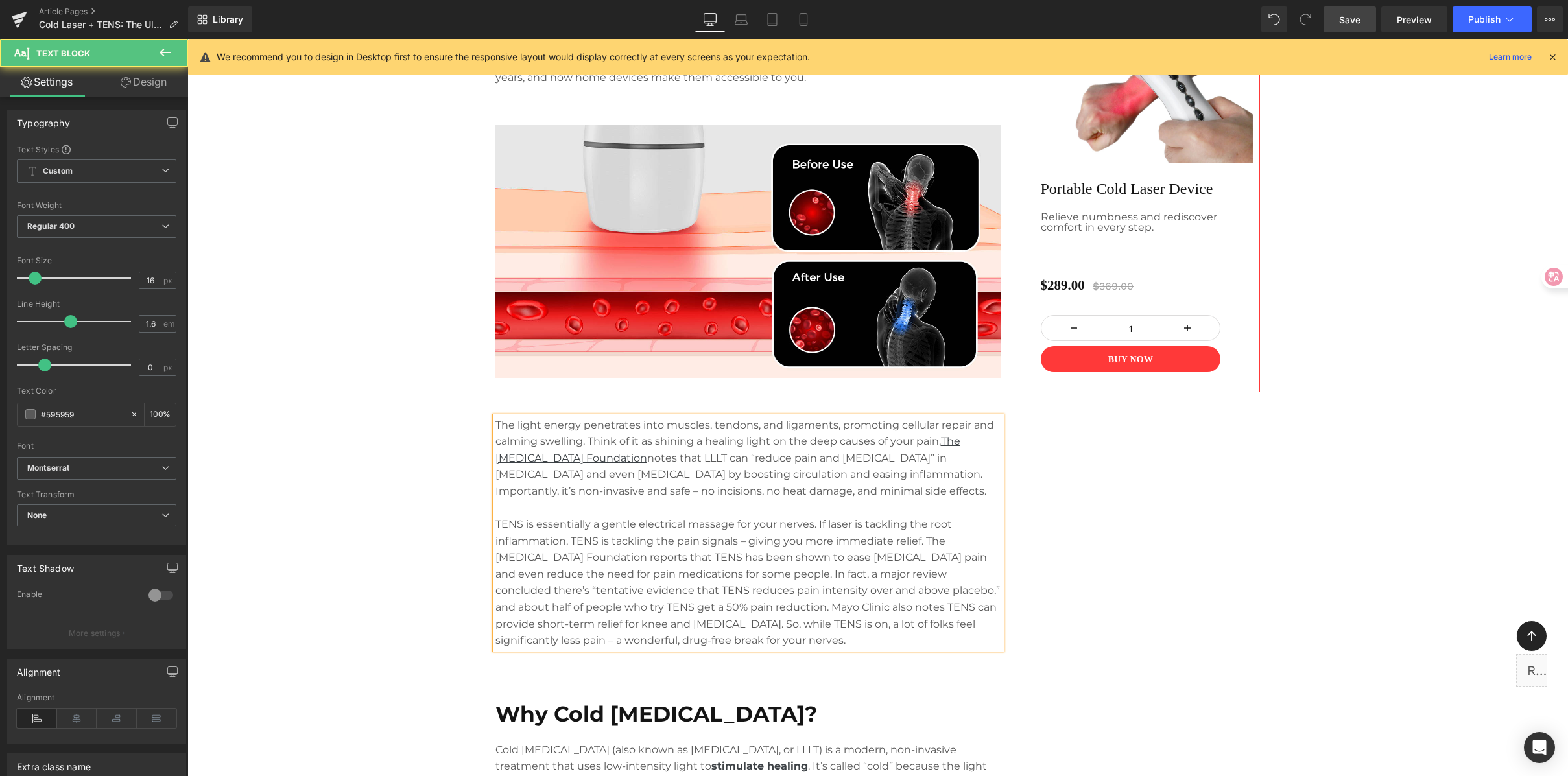
click at [813, 524] on p "TENS is essentially a gentle electrical massage for your nerves. If laser is ta…" at bounding box center [748, 583] width 506 height 133
click at [869, 532] on p "TENS is essentially a gentle electrical massage for your nerves. If laser is ta…" at bounding box center [748, 583] width 506 height 133
click at [814, 520] on p "TENS is essentially a gentle electrical massage for your nerves. If laser is ta…" at bounding box center [748, 583] width 506 height 133
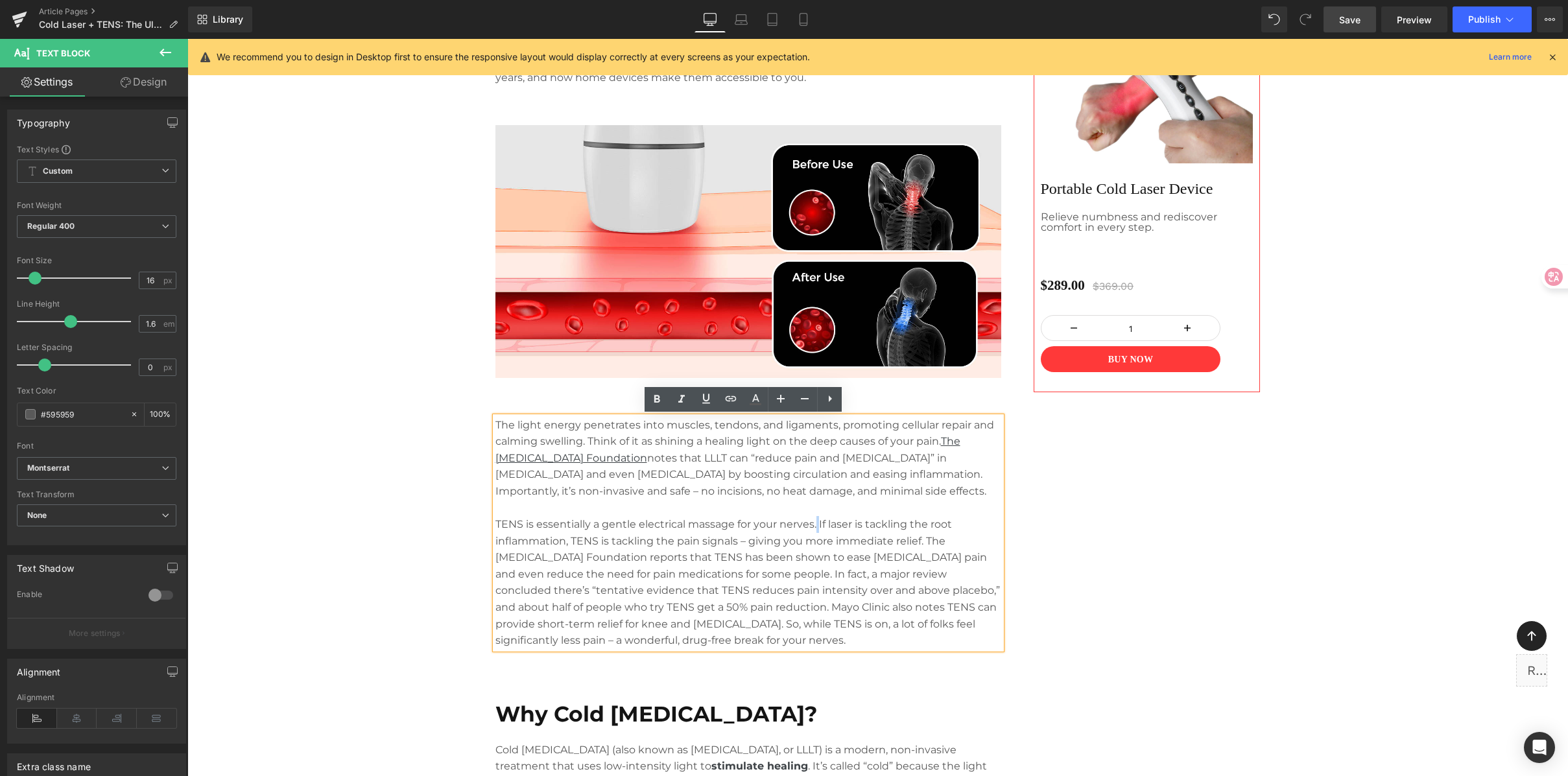
click at [1036, 533] on div "Image Separator "I was skeptical, but spending 20 minutes on the couch with thi…" at bounding box center [878, 547] width 778 height 1570
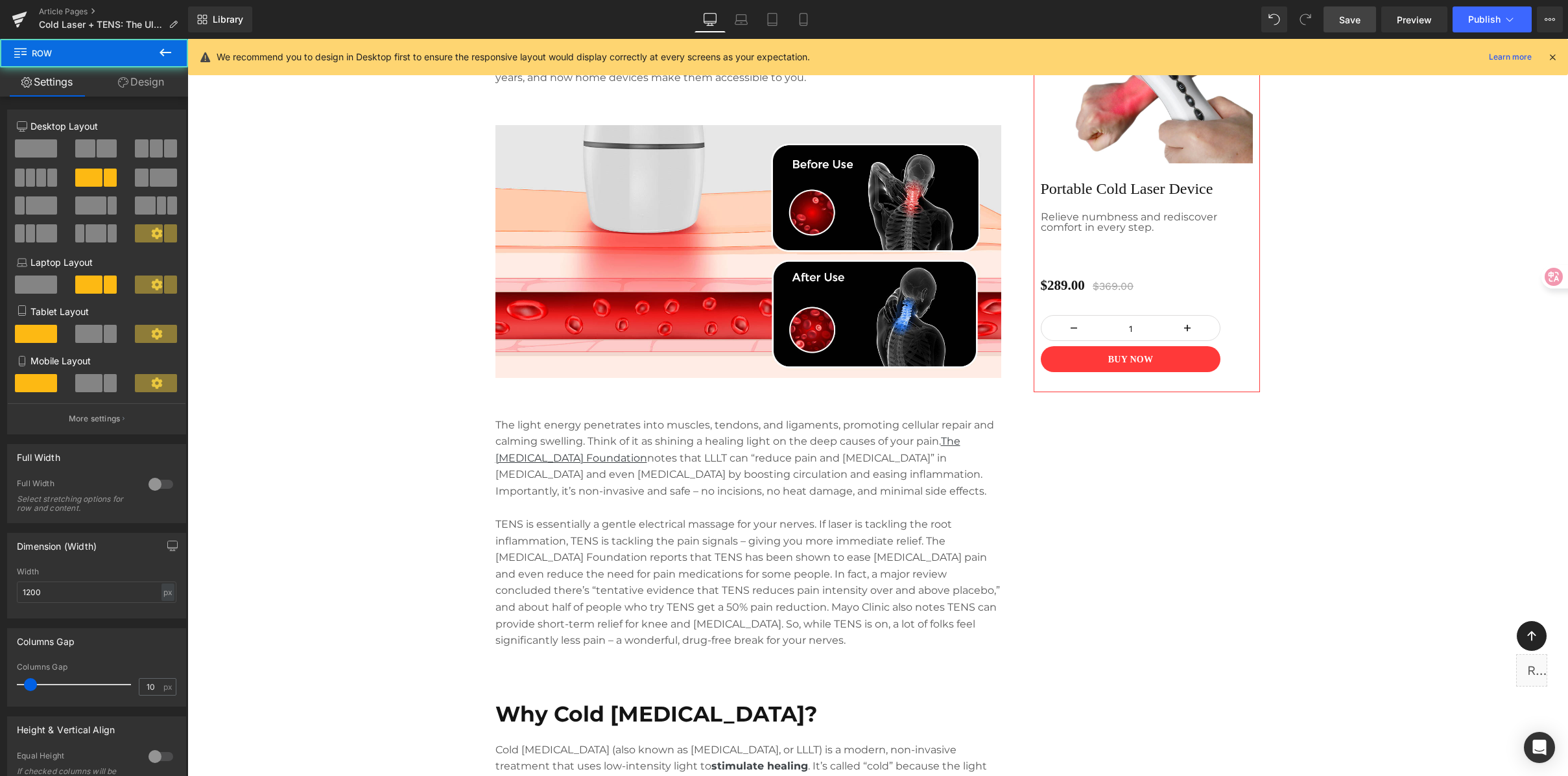
click at [700, 564] on p "TENS is essentially a gentle electrical massage for your nerves. If laser is ta…" at bounding box center [748, 583] width 506 height 133
click at [1036, 552] on div "Image Separator "I was skeptical, but spending 20 minutes on the couch with thi…" at bounding box center [878, 547] width 778 height 1570
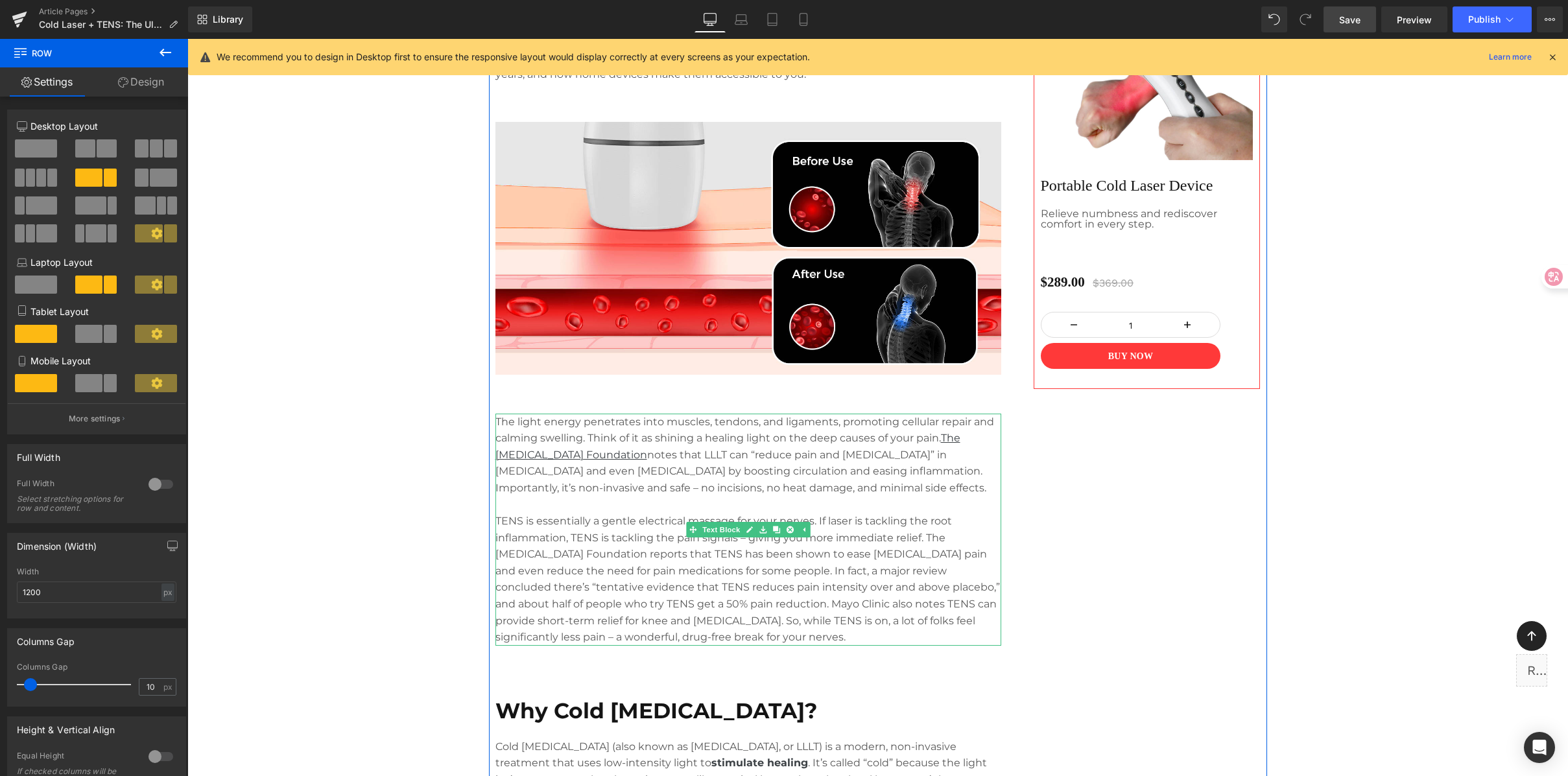
scroll to position [1071, 0]
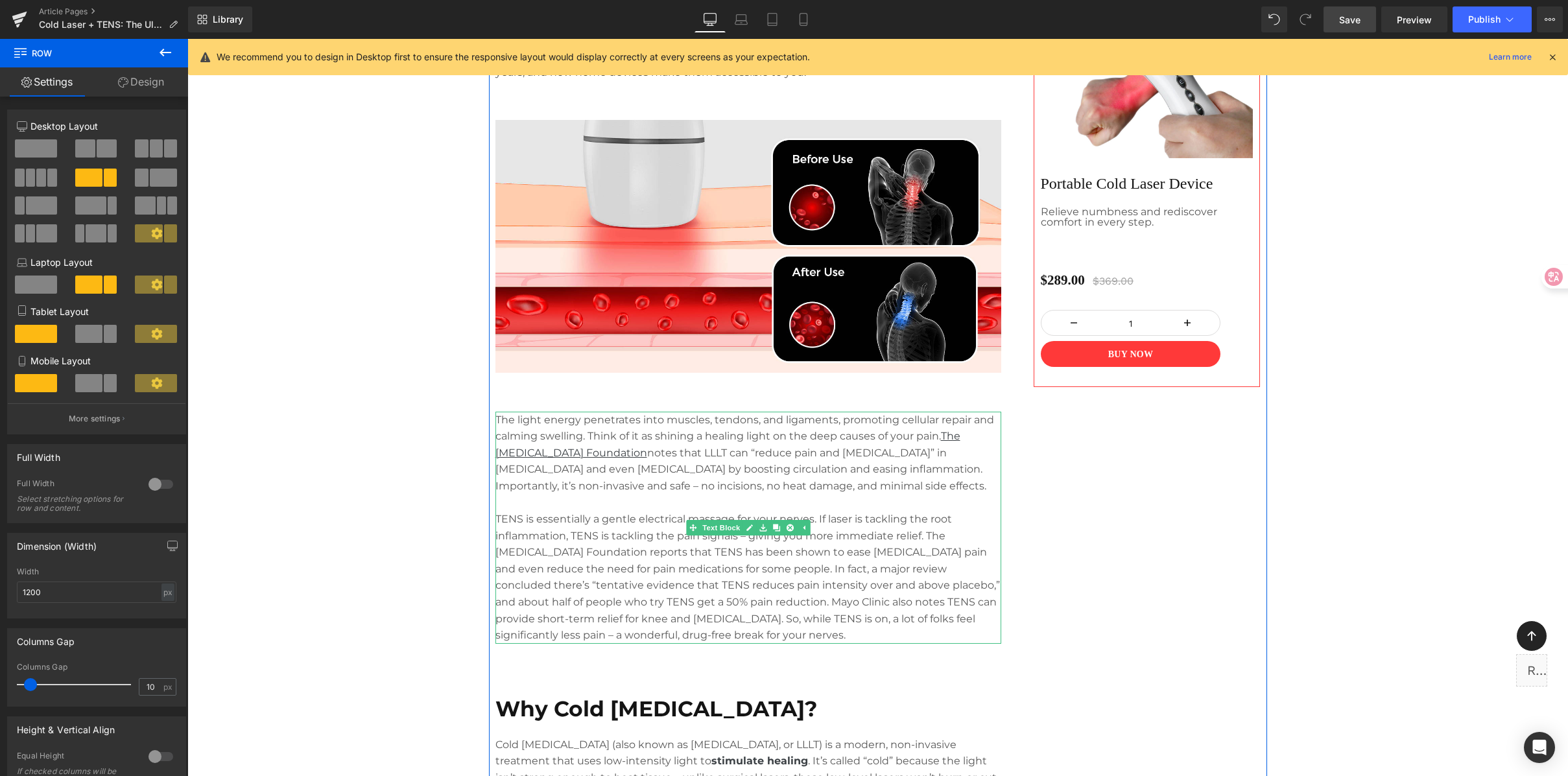
click at [1036, 540] on div "Image Separator "I was skeptical, but spending 20 minutes on the couch with thi…" at bounding box center [878, 541] width 778 height 1570
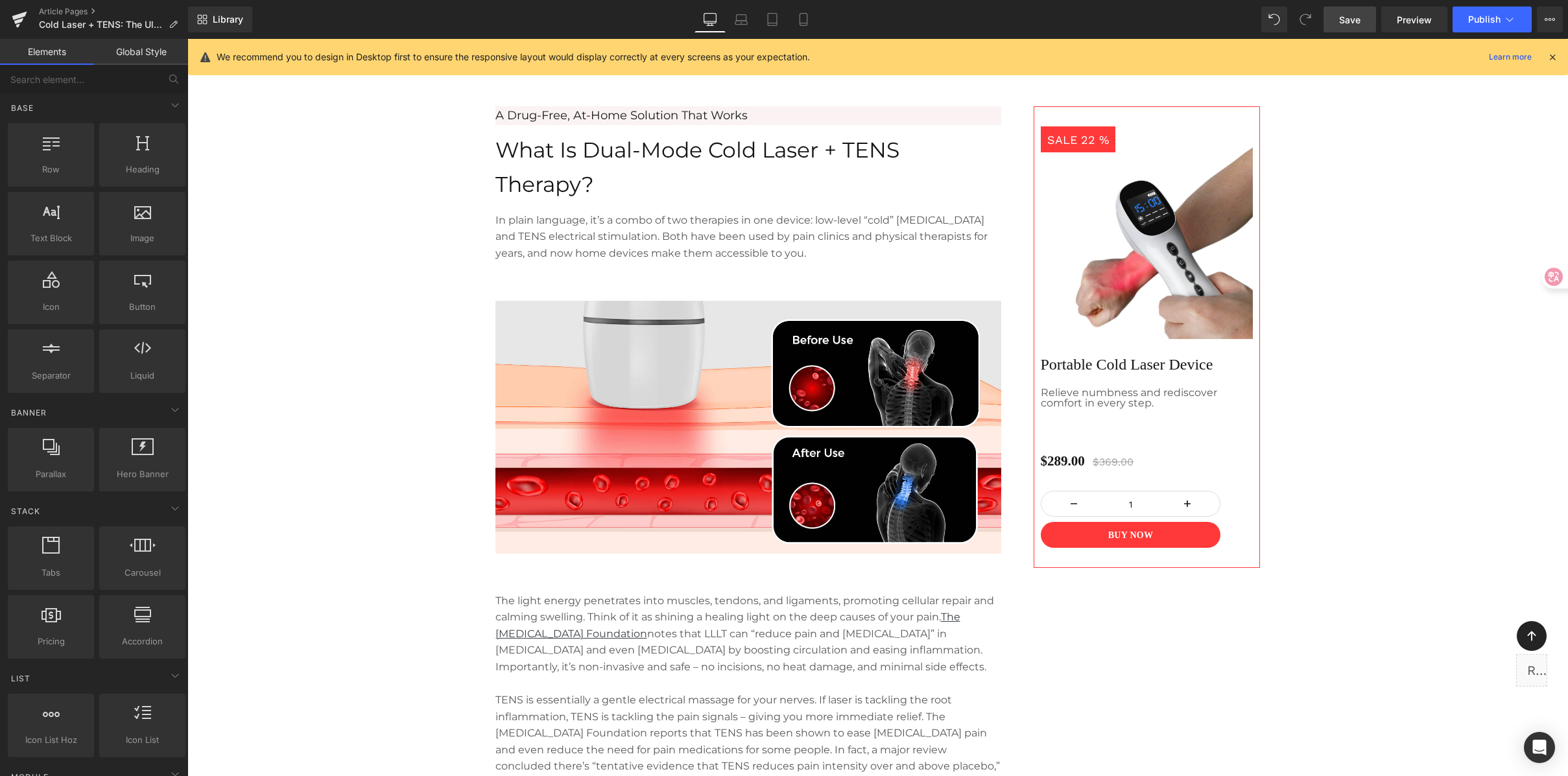
scroll to position [877, 0]
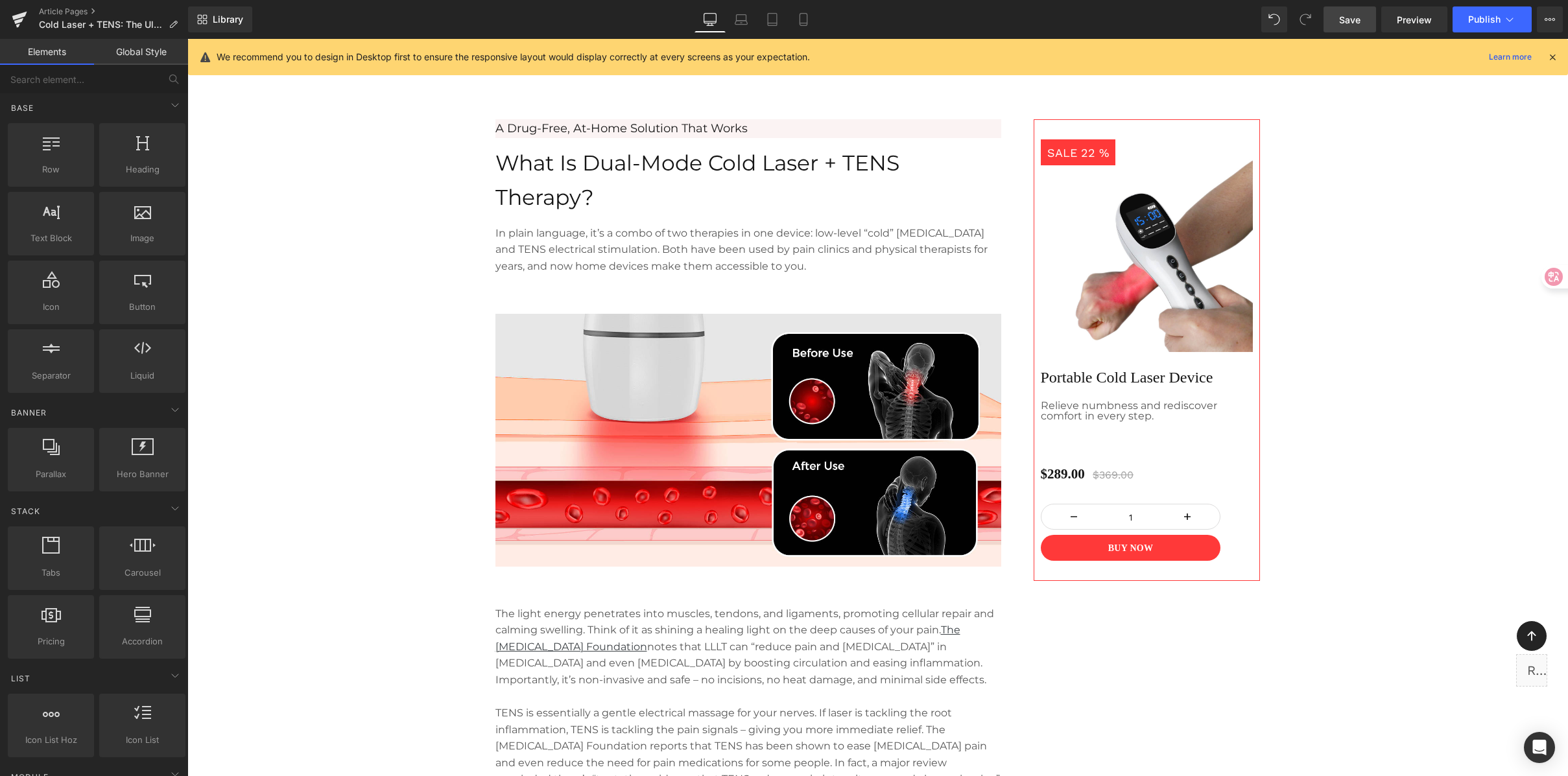
click at [1036, 13] on span "Save" at bounding box center [1350, 19] width 21 height 13
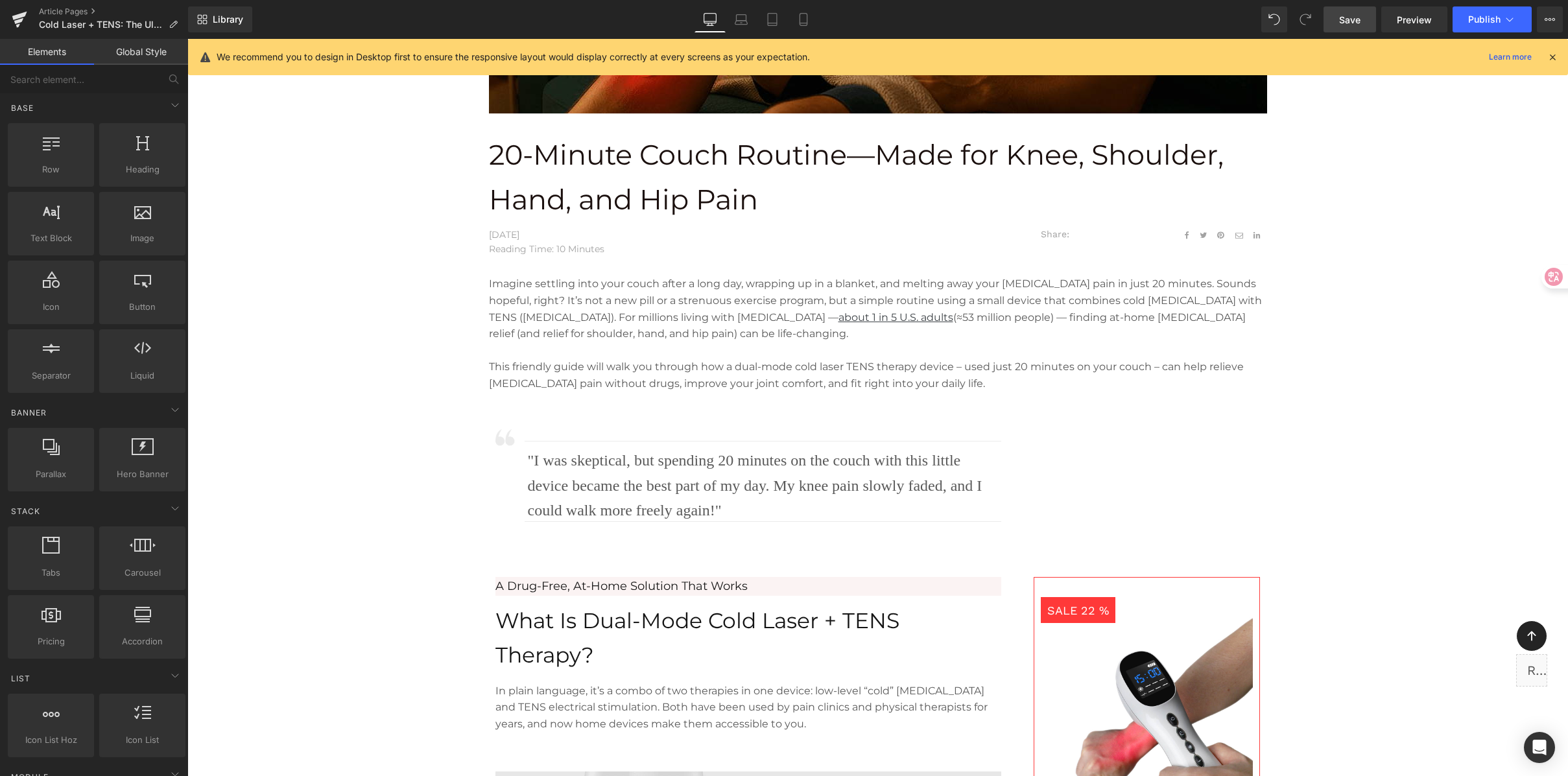
scroll to position [421, 0]
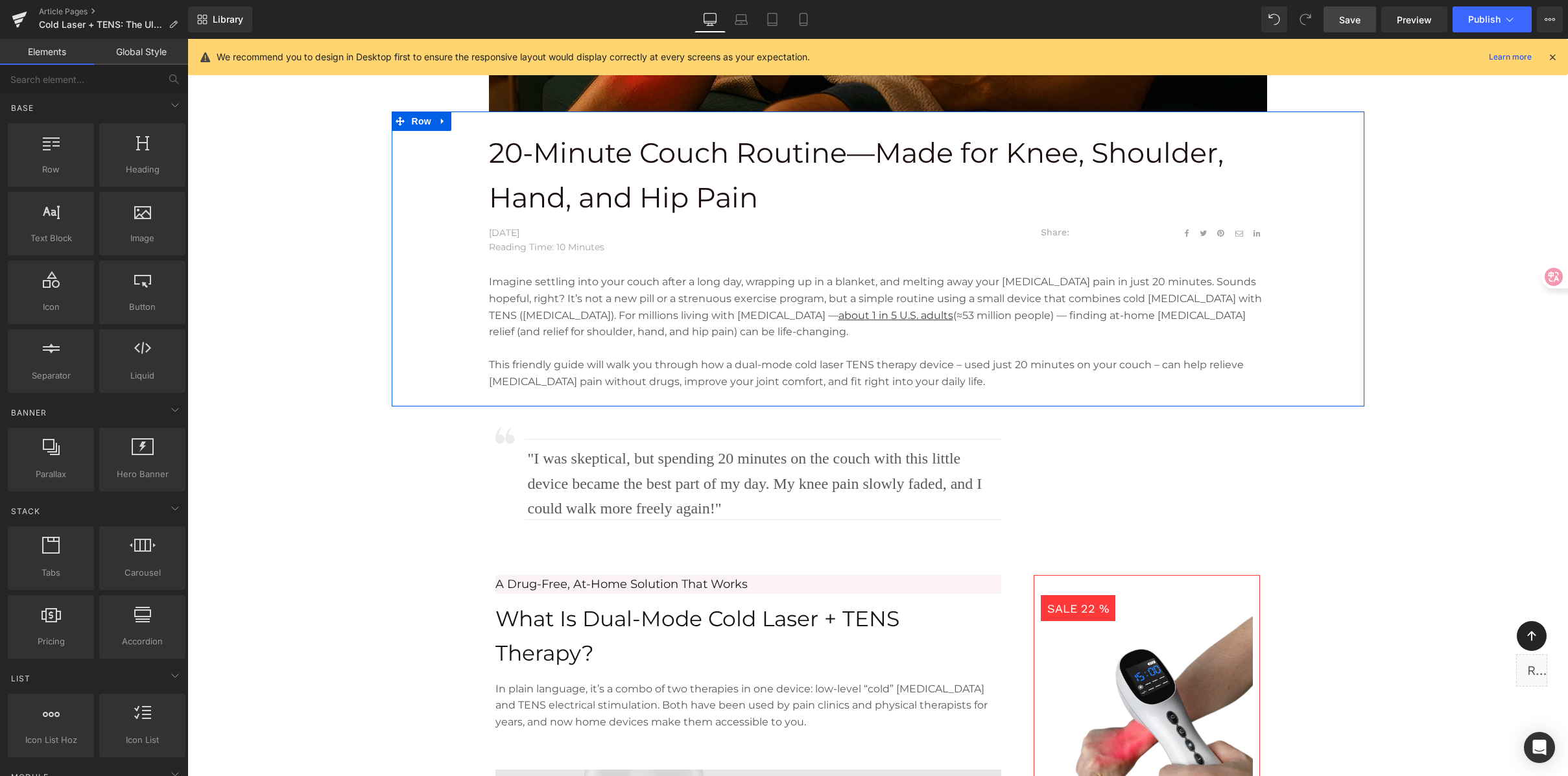
click at [734, 301] on p "Imagine settling into your couch after a long day, wrapping up in a blanket, an…" at bounding box center [878, 307] width 778 height 66
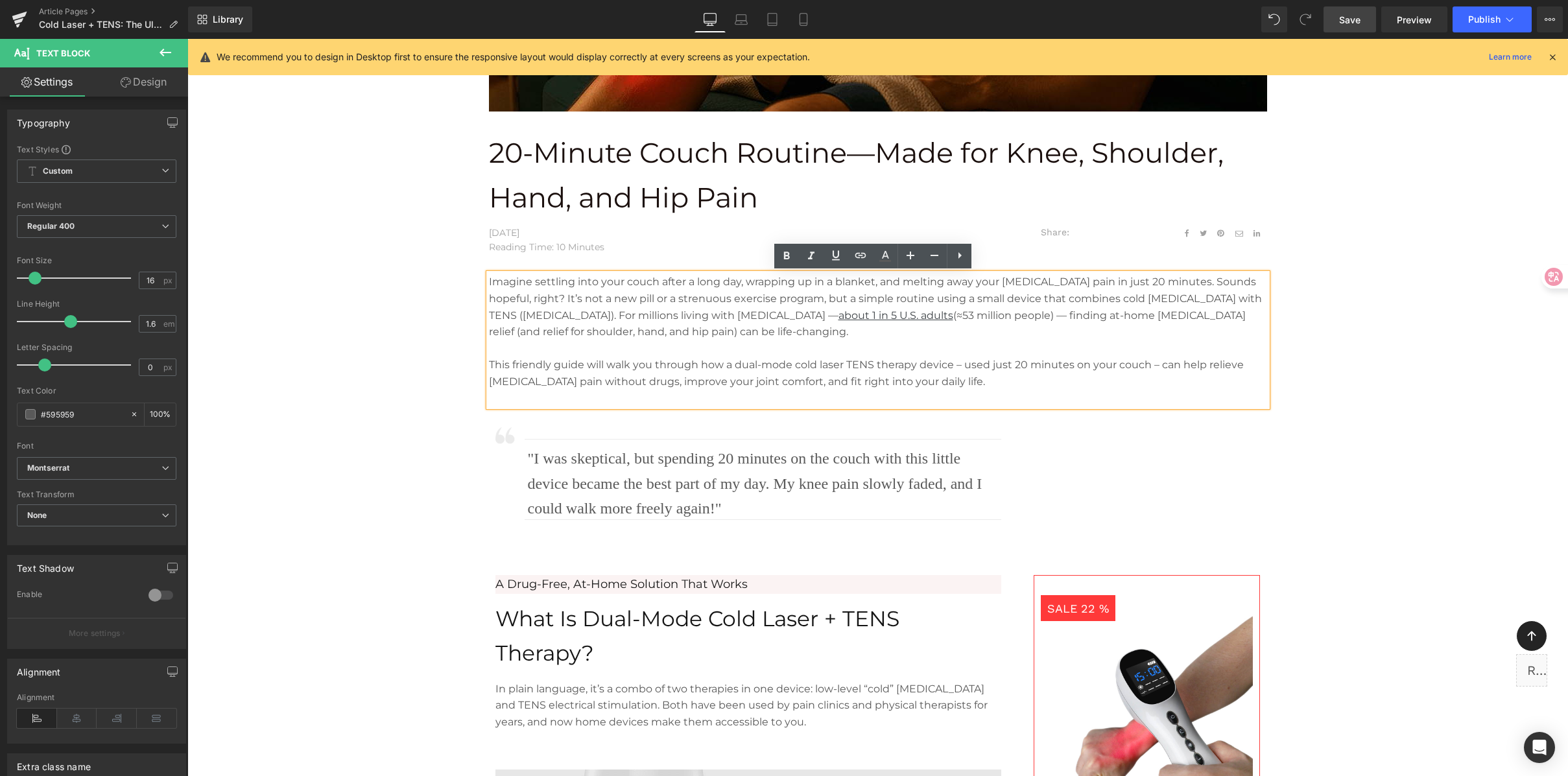
click at [1036, 297] on div "20-Minute Couch Routine—Made for Knee, Shoulder, Hand, and Hip Pain Text Block …" at bounding box center [878, 272] width 973 height 269
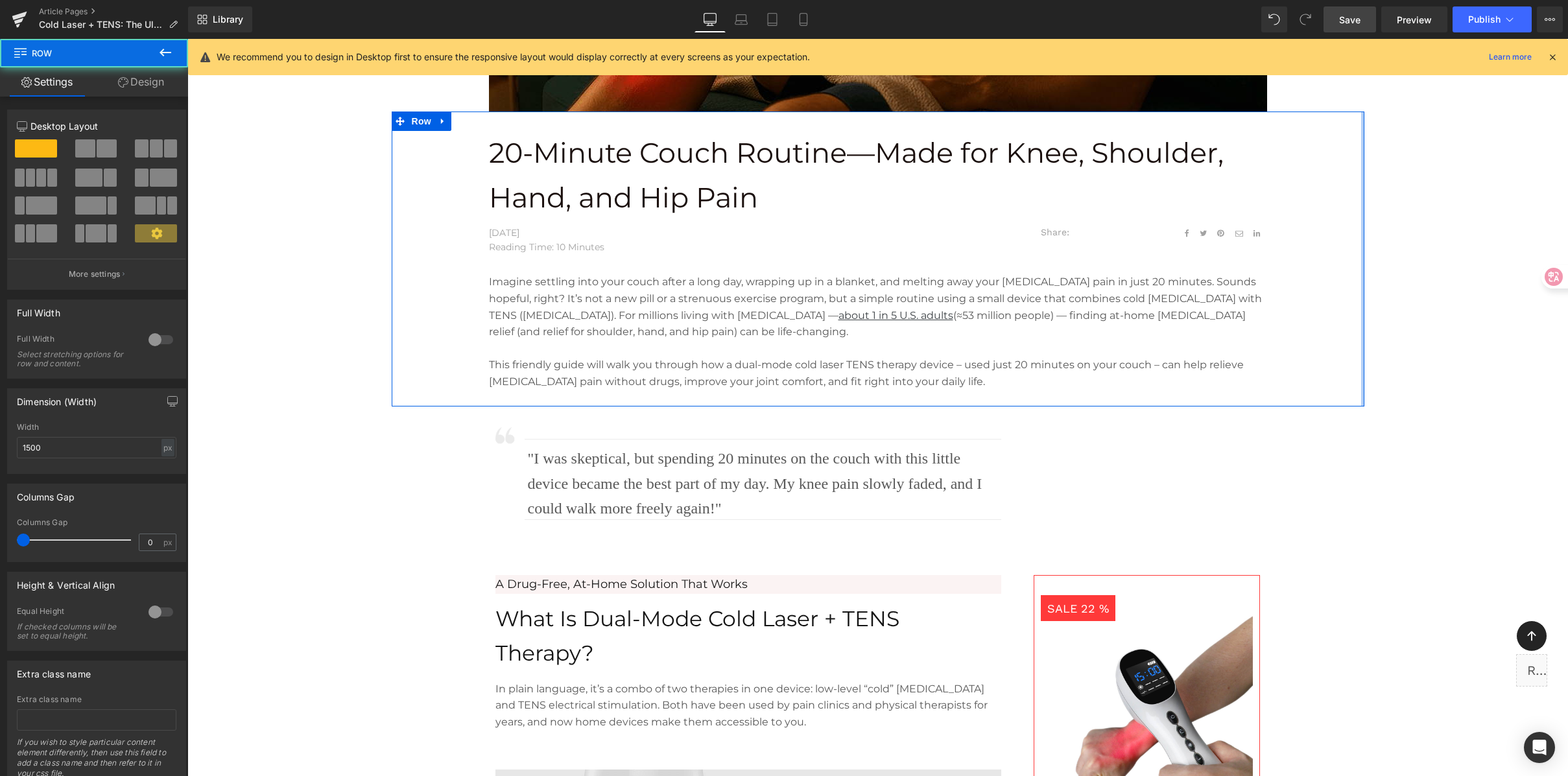
click at [1036, 238] on div "20-Minute Couch Routine—Made for Knee, Shoulder, Hand, and Hip Pain Text Block …" at bounding box center [878, 259] width 973 height 295
click at [1036, 25] on link "Save" at bounding box center [1350, 19] width 52 height 26
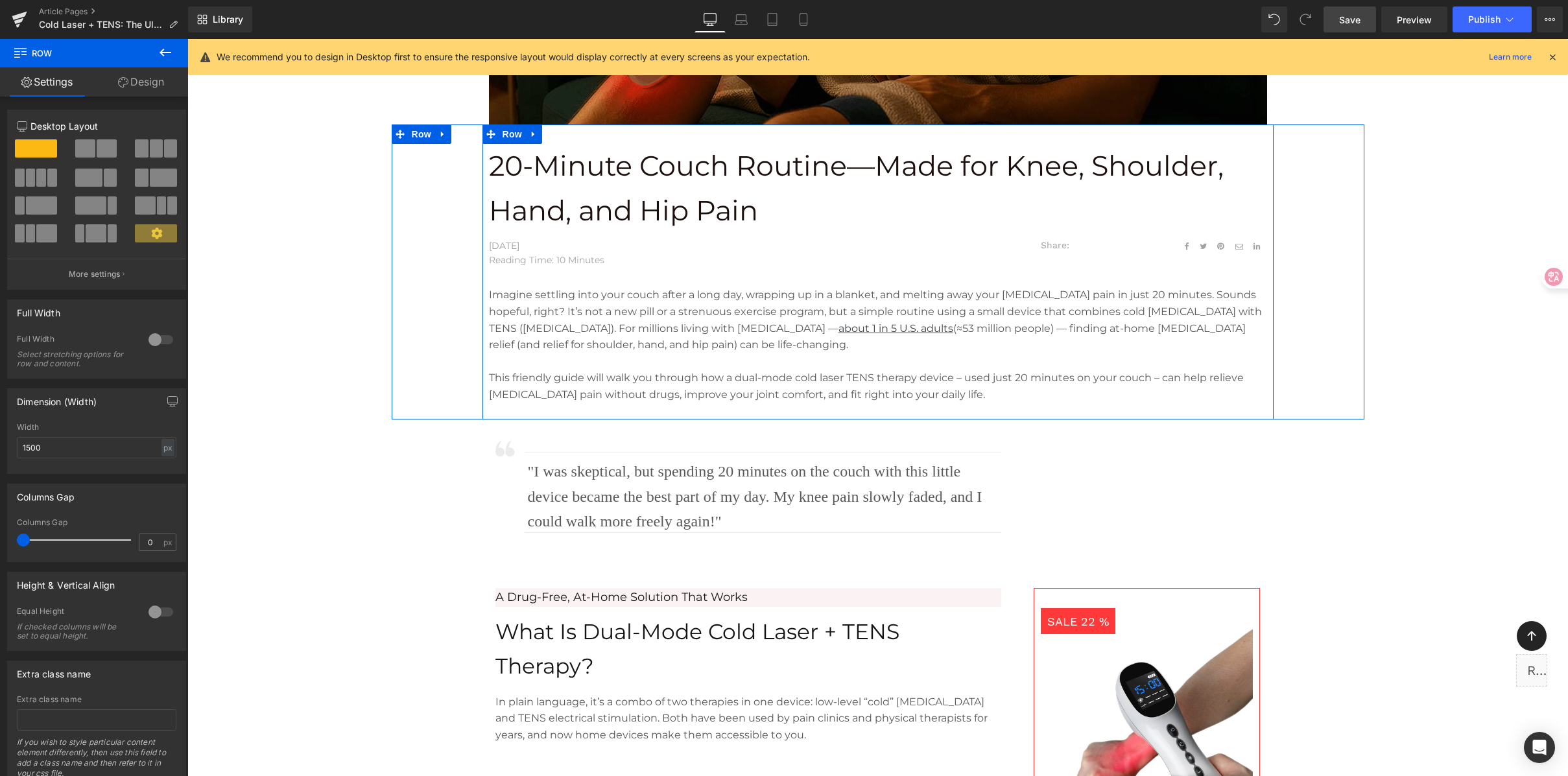
scroll to position [406, 0]
